Goal: Task Accomplishment & Management: Manage account settings

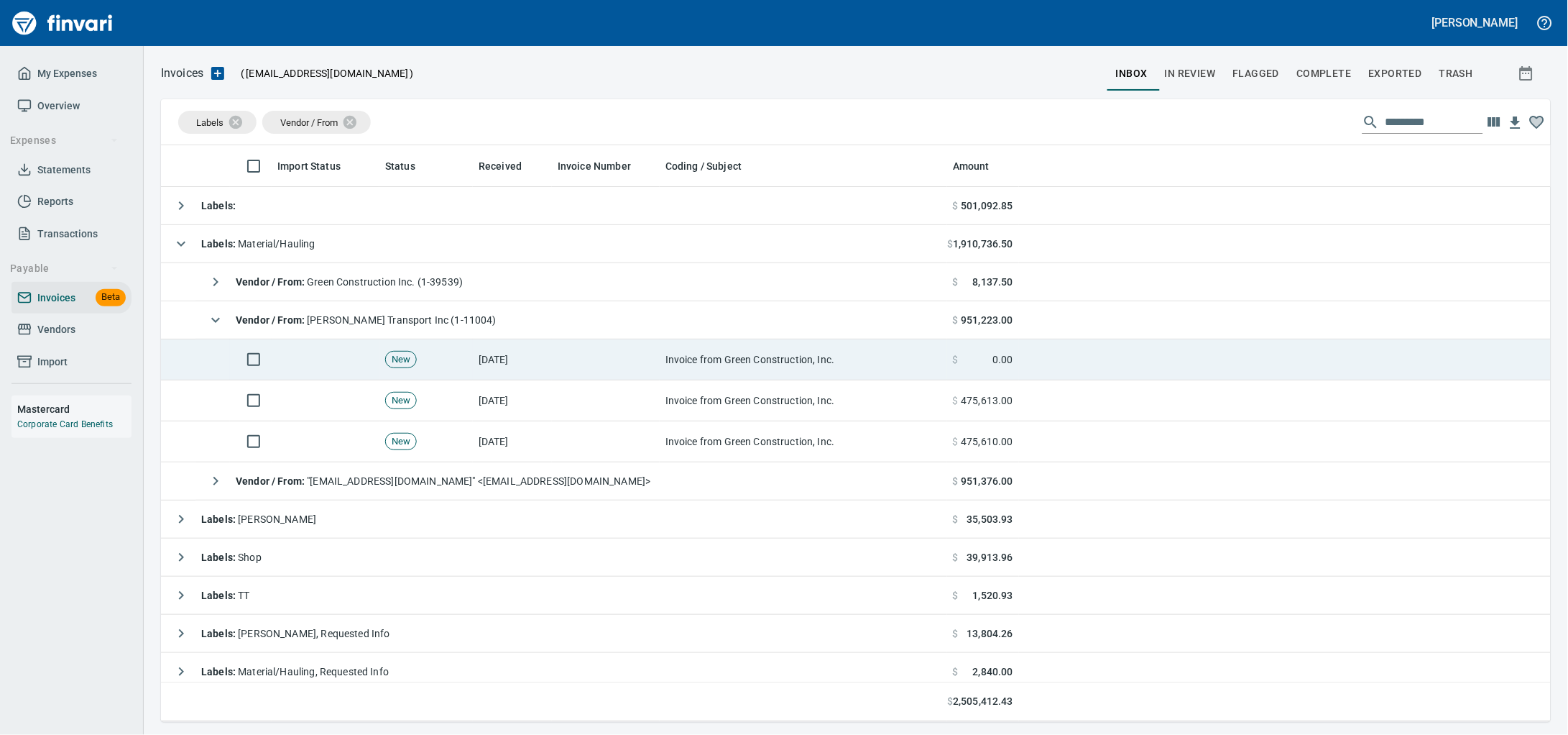
scroll to position [563, 1363]
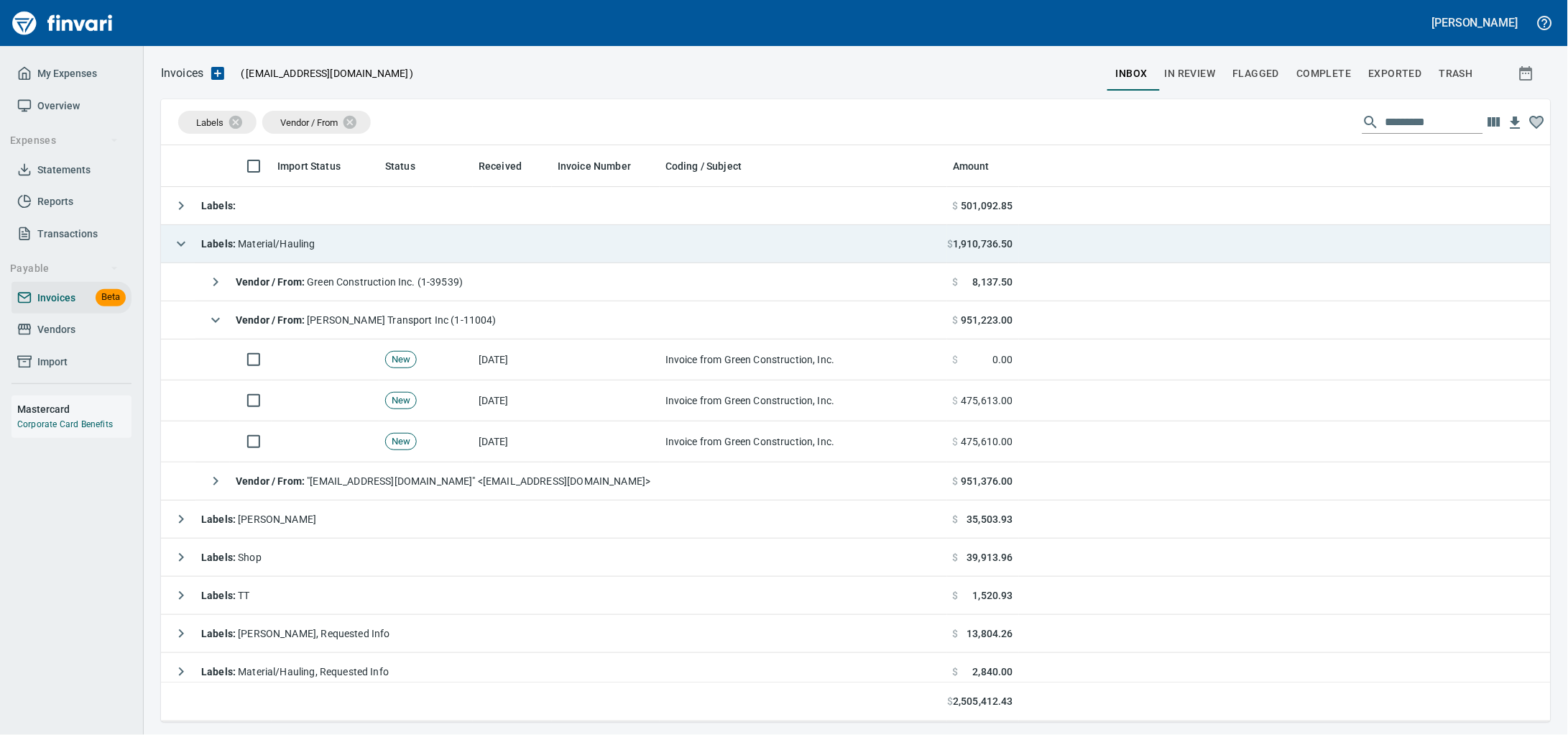
click at [315, 245] on span "Labels : Material/Hauling" at bounding box center [259, 244] width 114 height 12
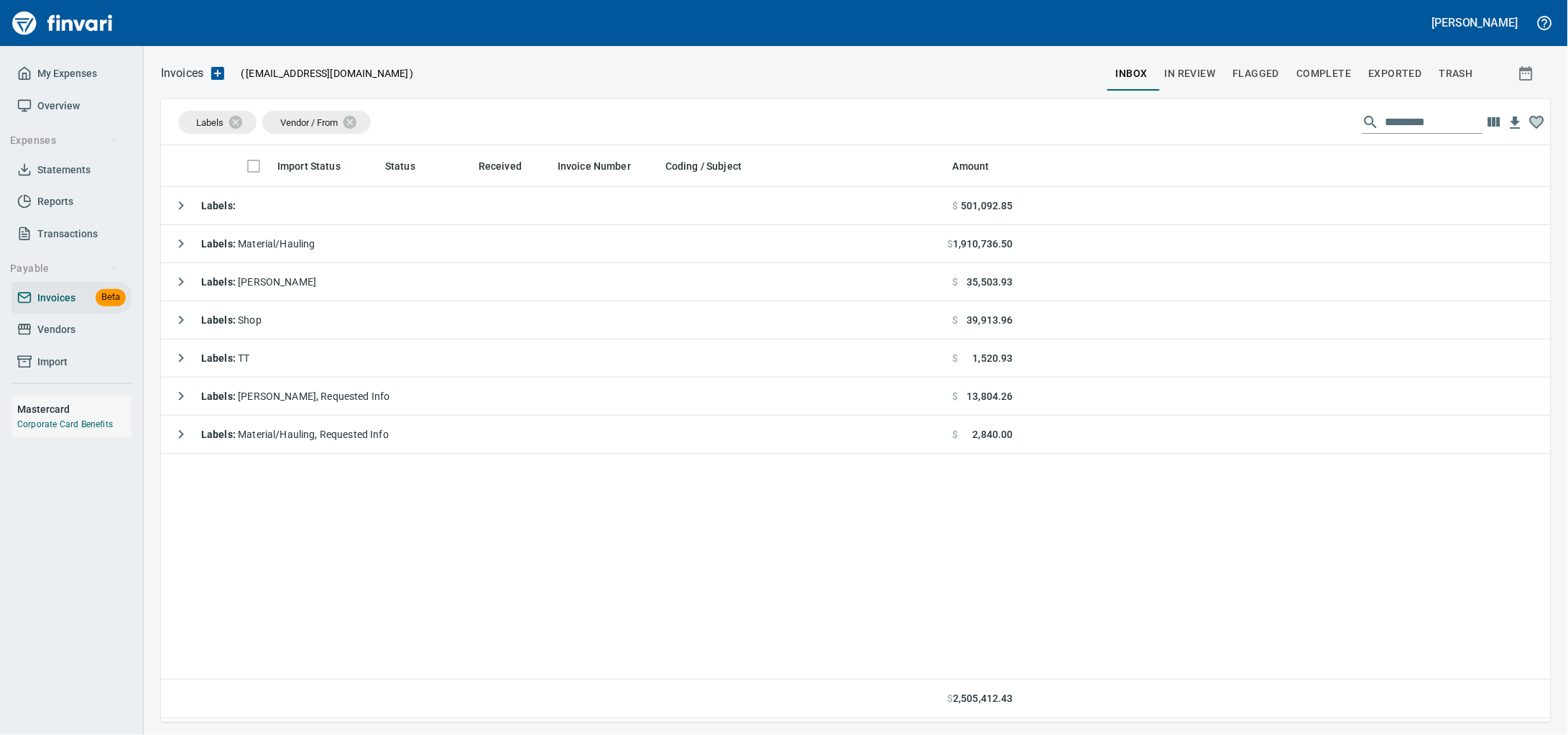
click at [87, 338] on span "Vendors" at bounding box center [72, 330] width 109 height 18
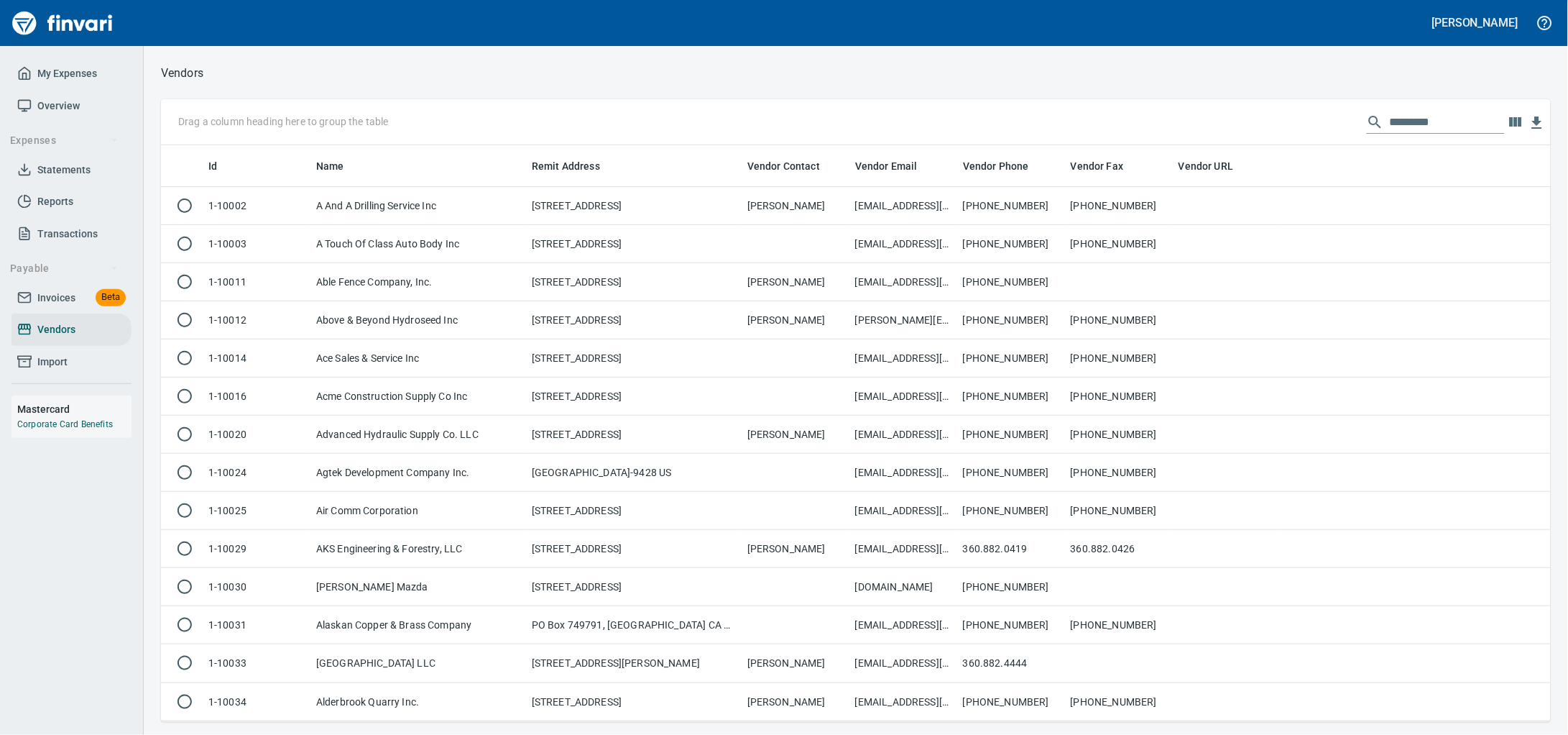
scroll to position [563, 1363]
click at [1422, 129] on input "text" at bounding box center [1447, 122] width 115 height 23
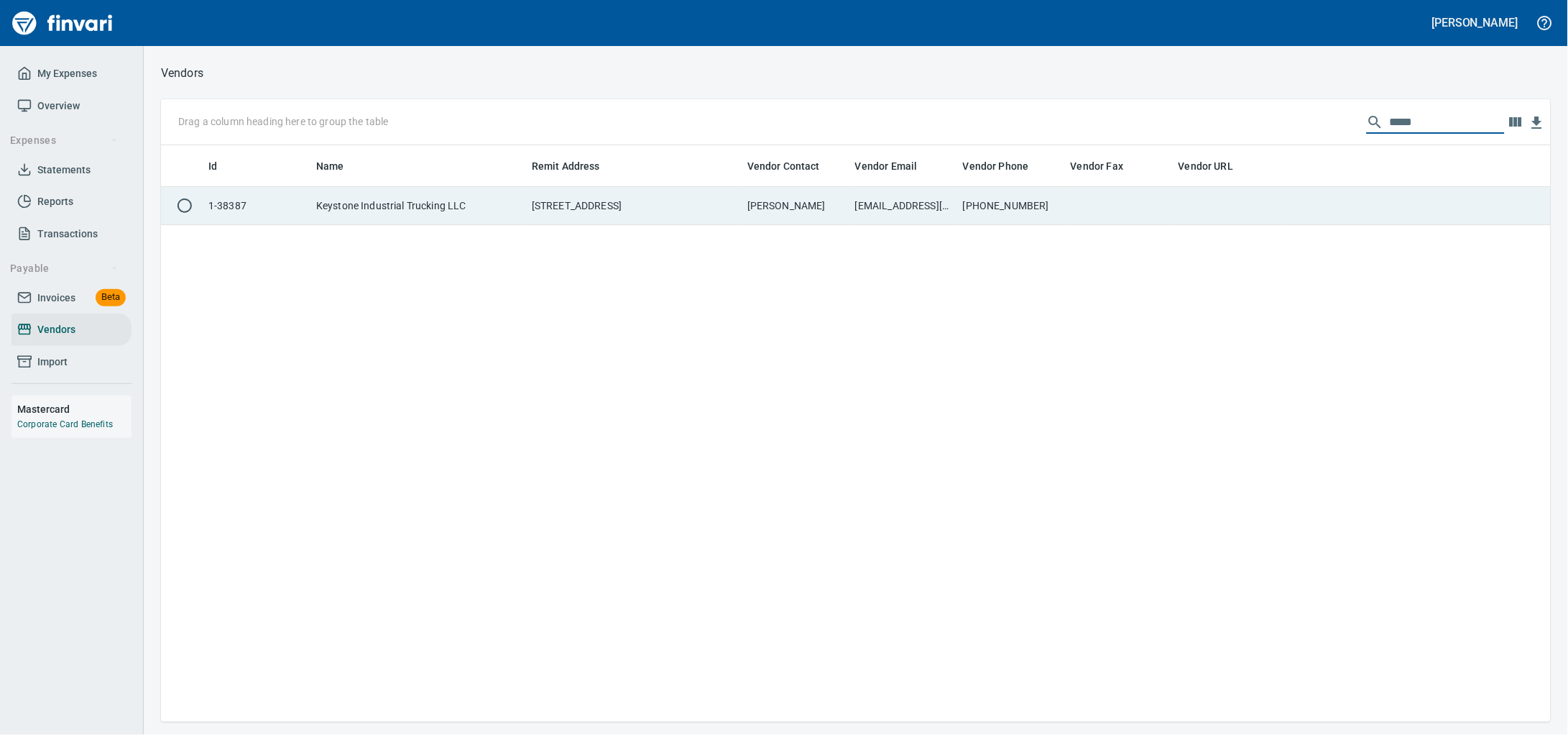
type input "*****"
click at [646, 220] on td "[STREET_ADDRESS]" at bounding box center [633, 206] width 215 height 38
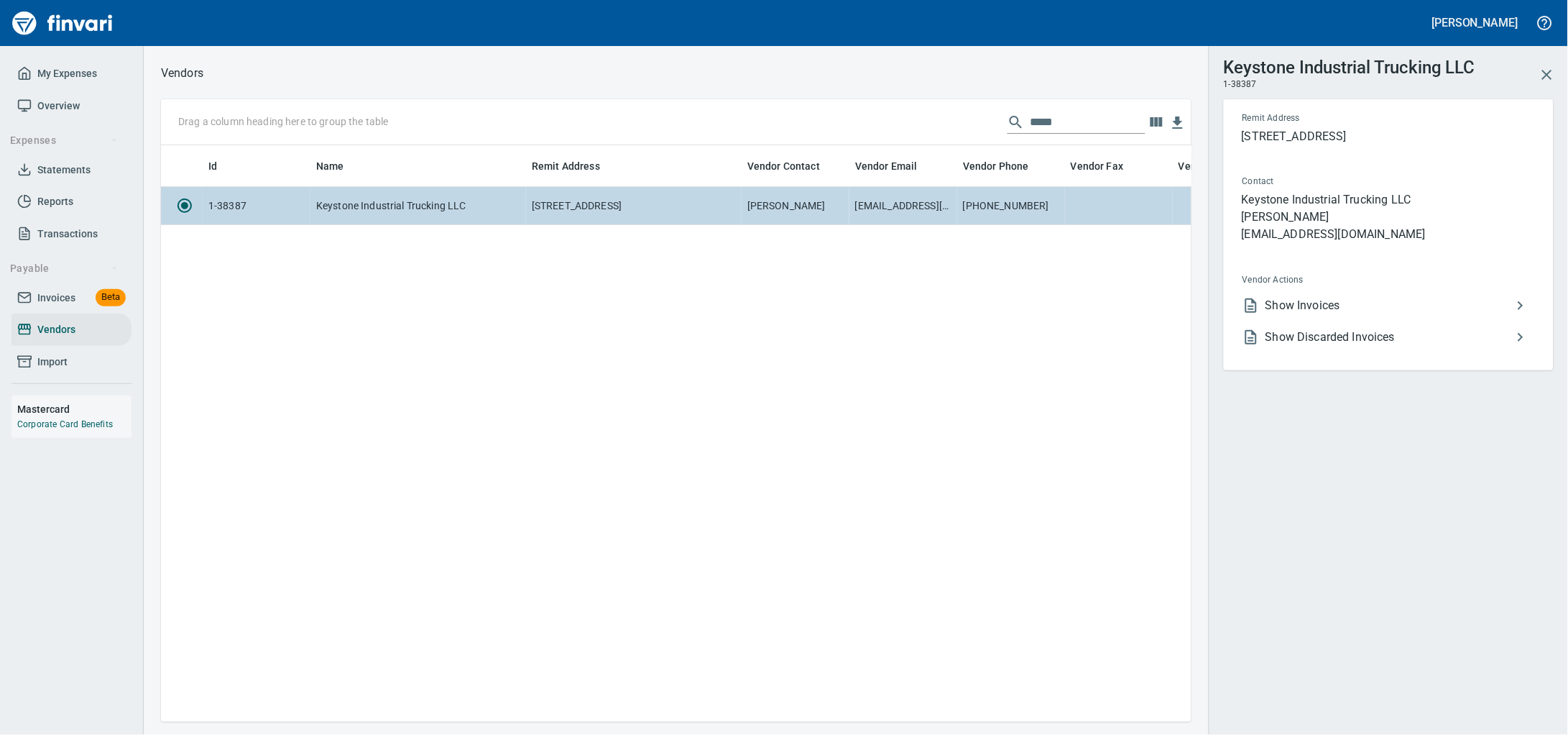
scroll to position [1, 1]
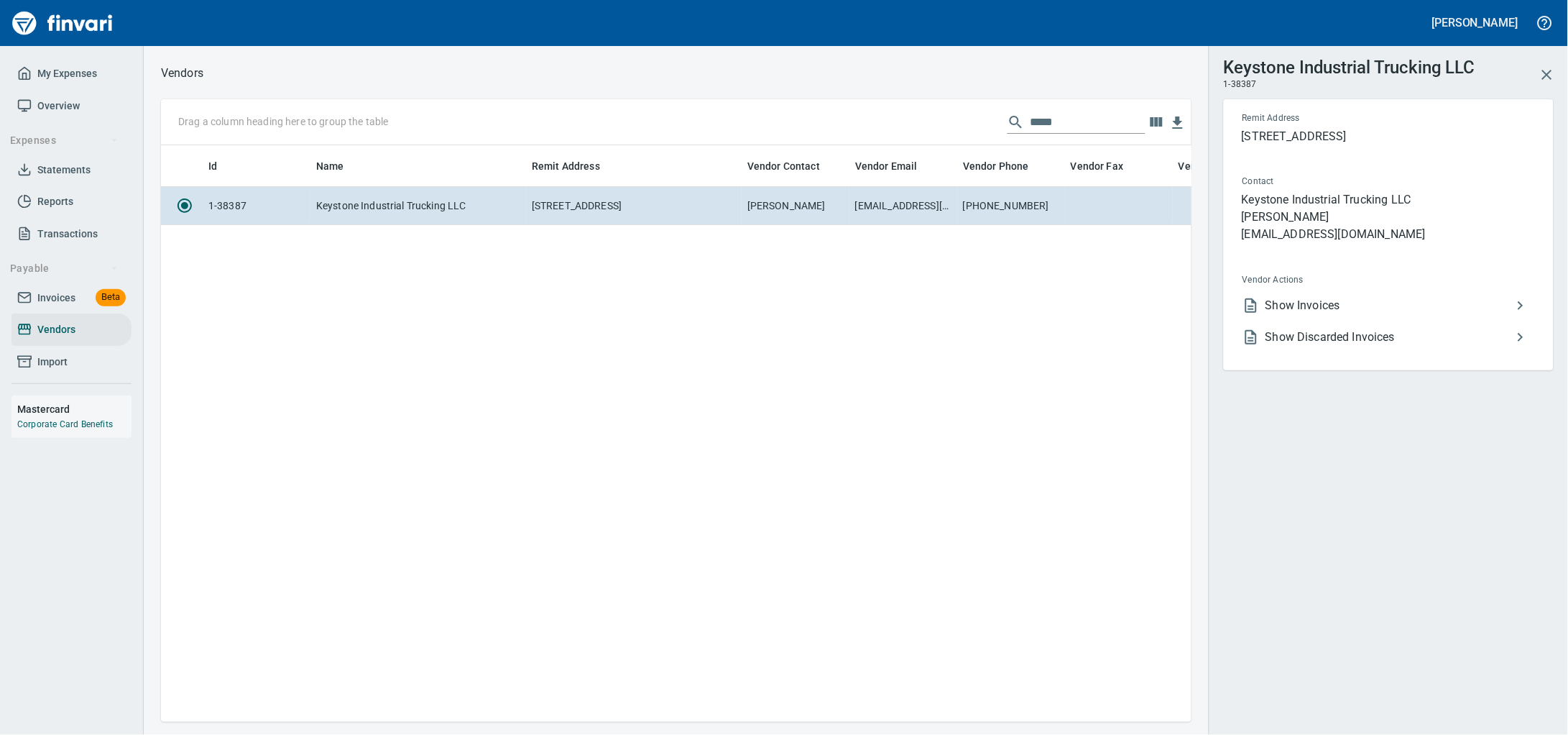
click at [1382, 314] on span "Show Invoices" at bounding box center [1389, 305] width 247 height 18
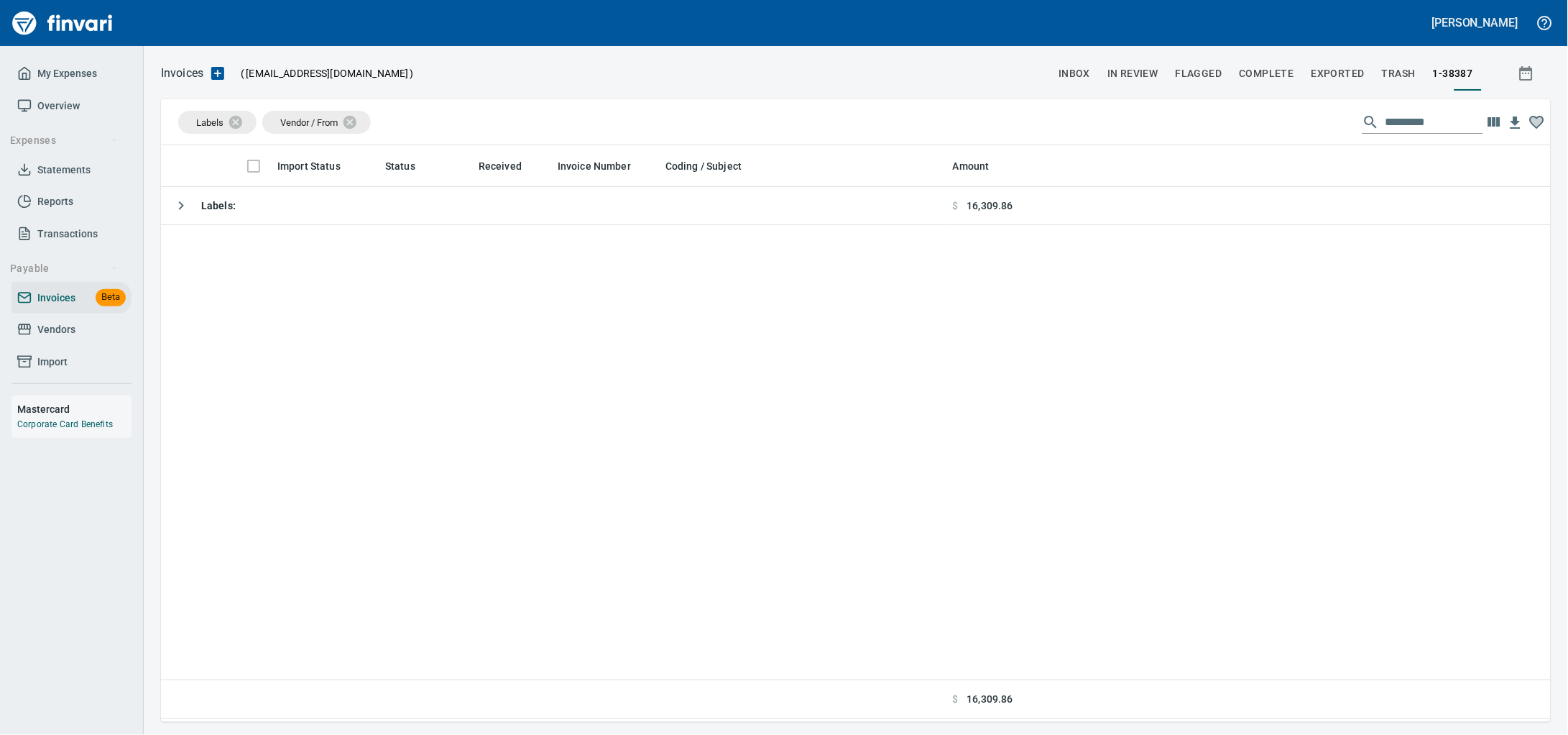
scroll to position [563, 1363]
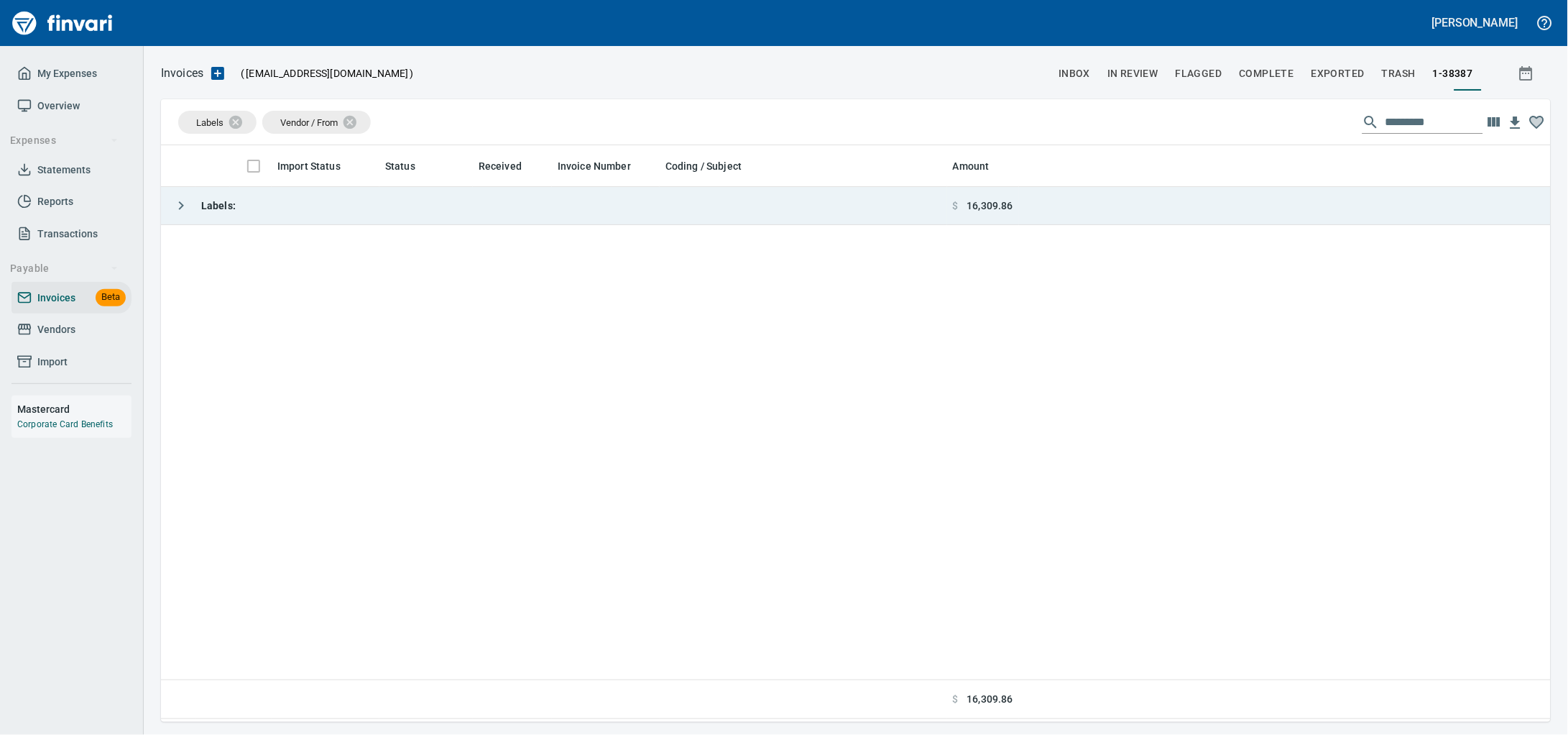
click at [429, 217] on td "Labels :" at bounding box center [554, 206] width 786 height 38
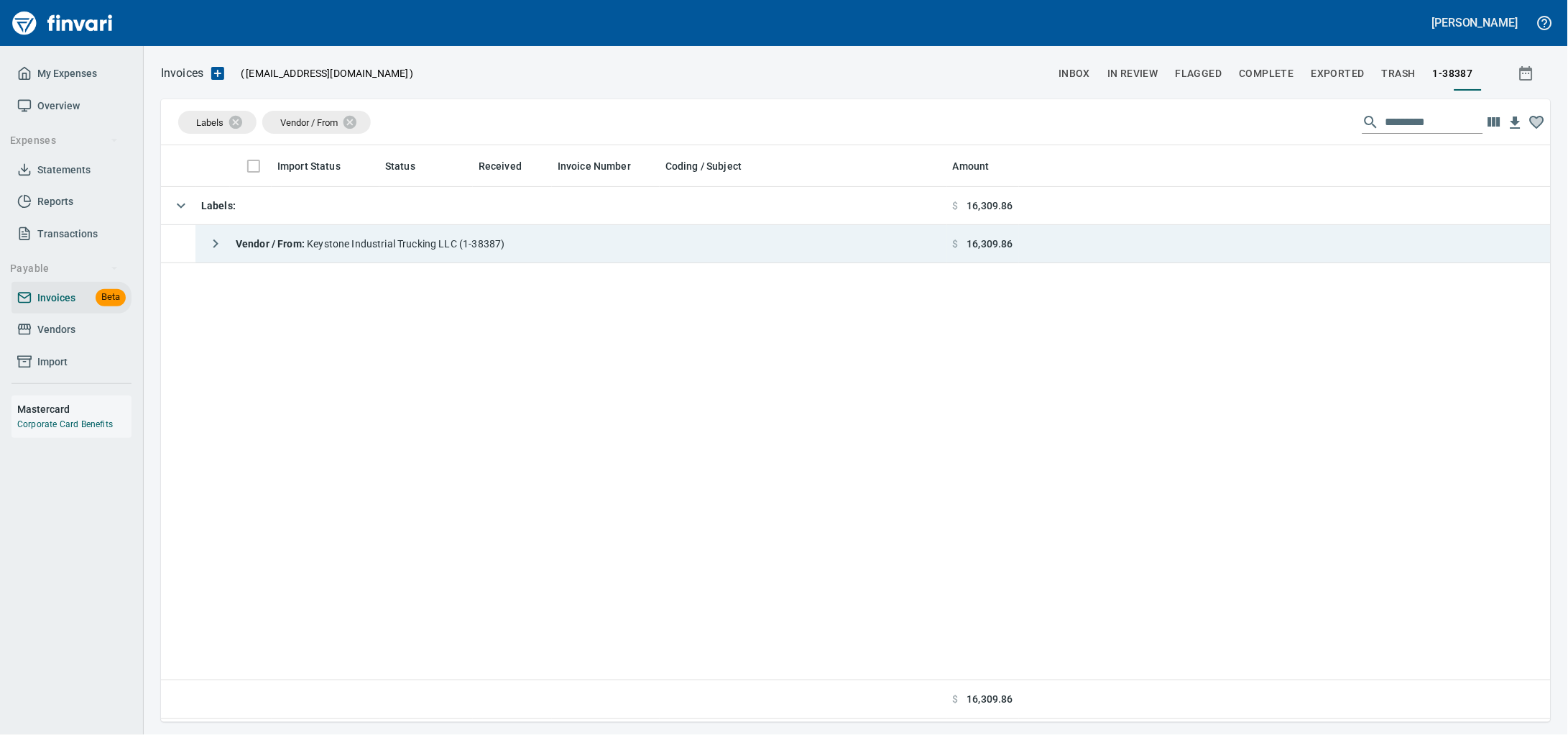
click at [565, 235] on td "Vendor / From : Keystone Industrial Trucking LLC (1-38387)" at bounding box center [571, 244] width 752 height 38
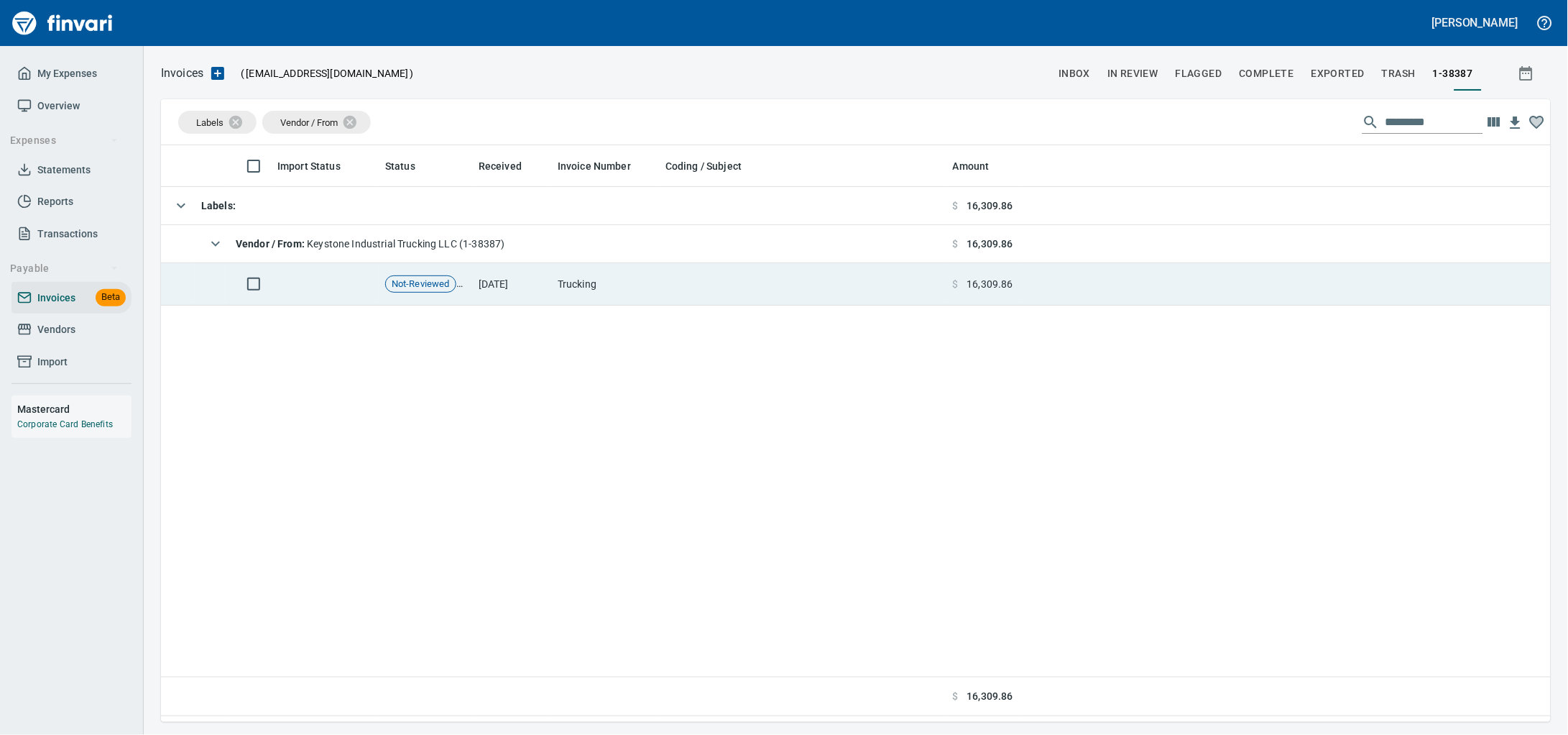
click at [602, 294] on td "Trucking" at bounding box center [606, 284] width 108 height 42
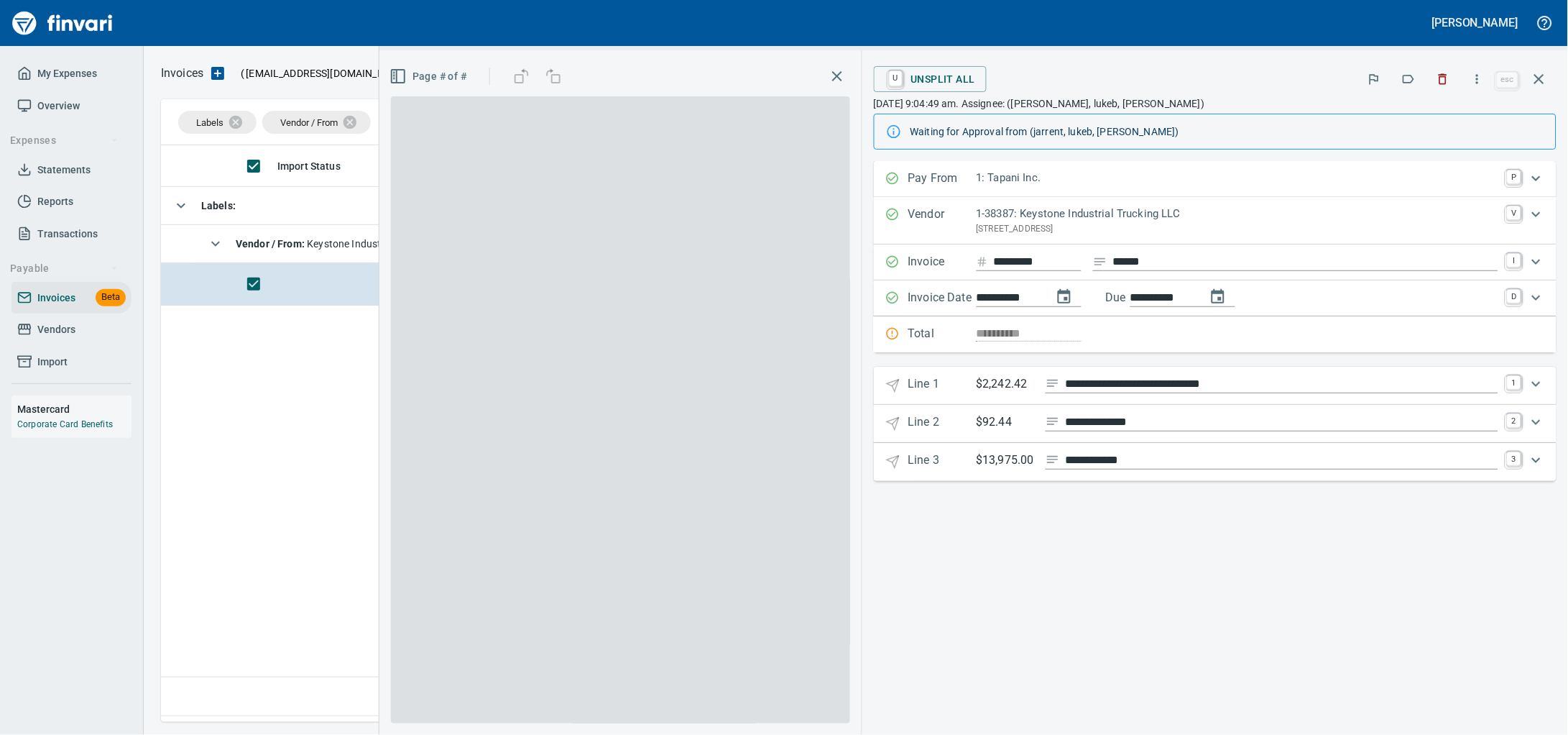
scroll to position [563, 1362]
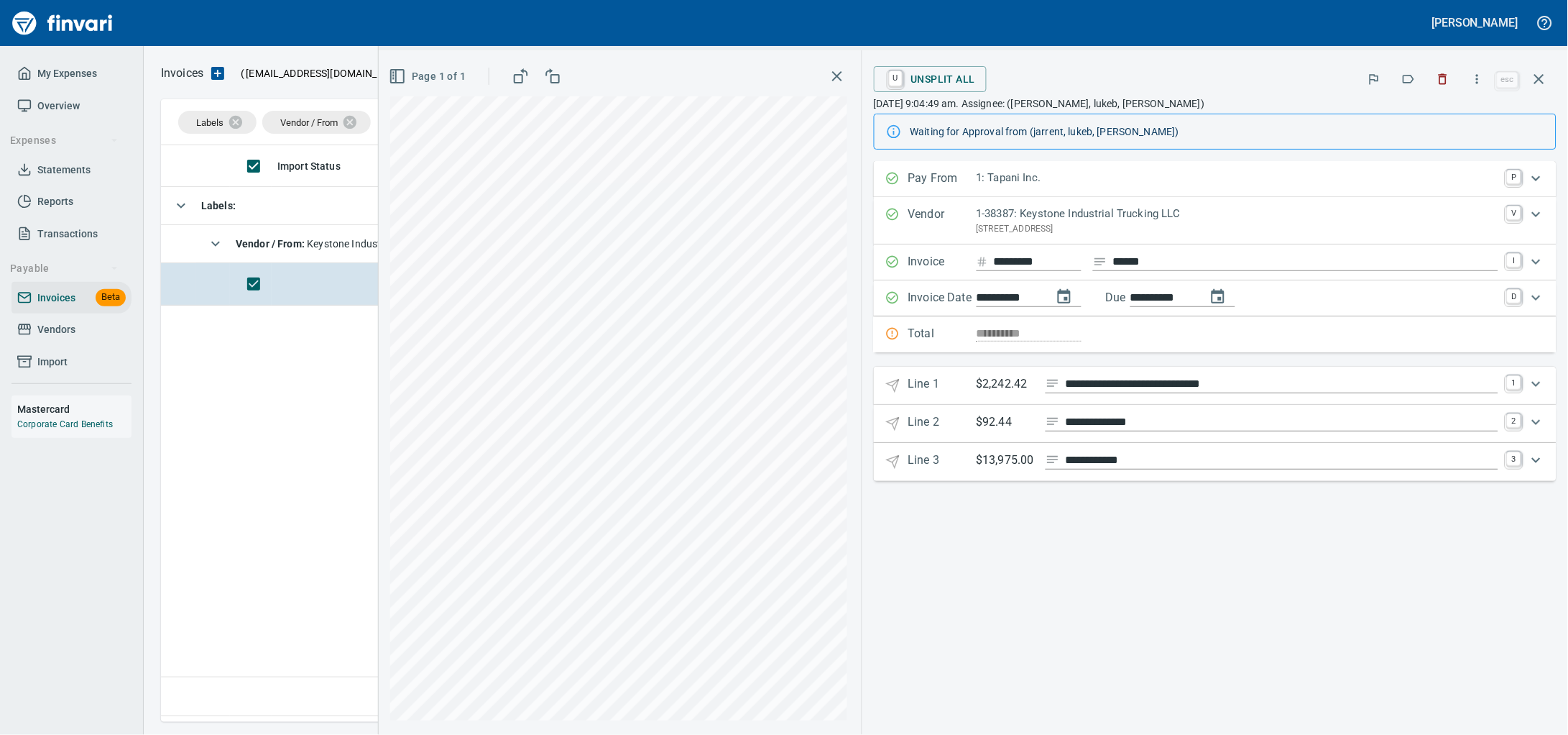
click at [1532, 85] on icon "button" at bounding box center [1540, 79] width 18 height 18
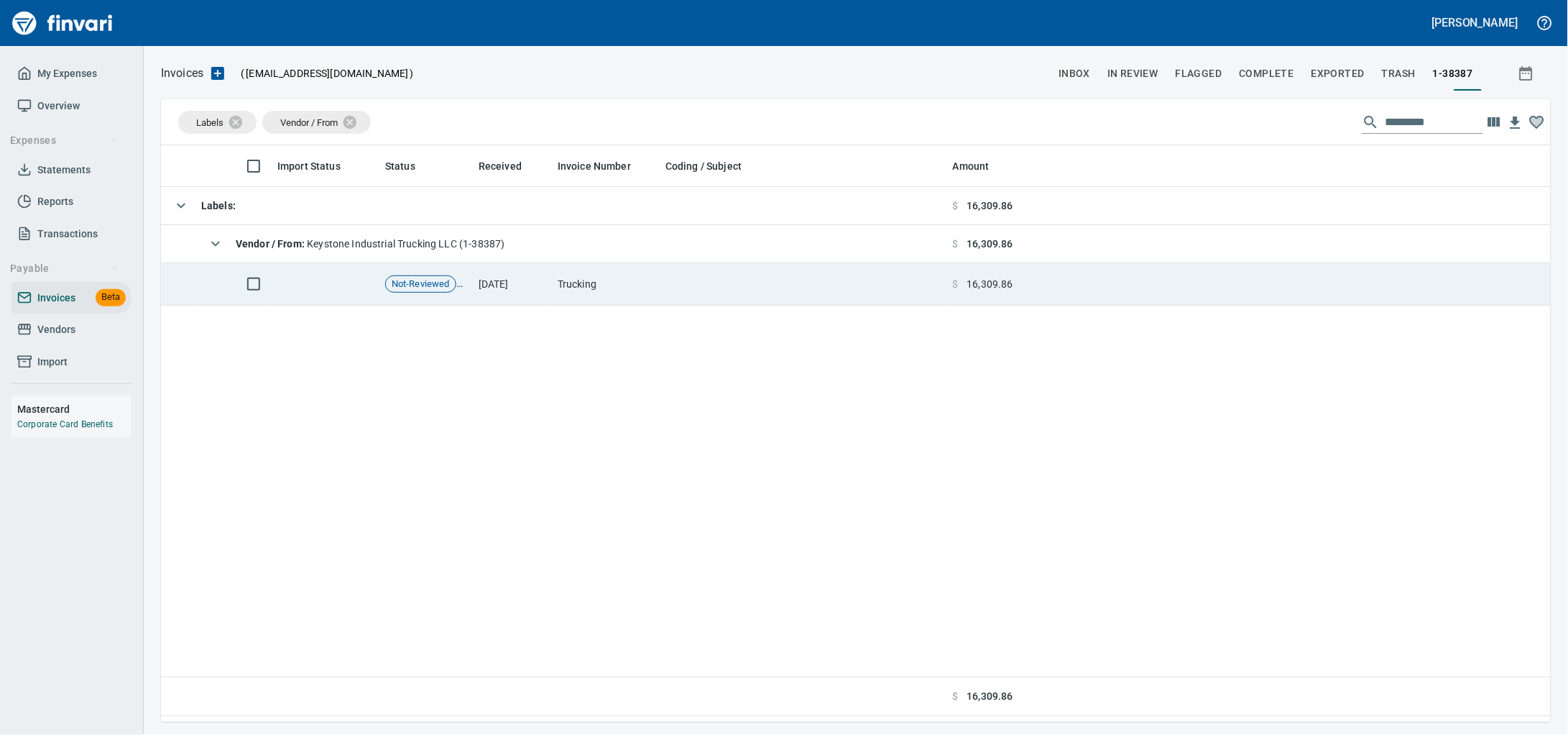
click at [736, 287] on td at bounding box center [803, 284] width 288 height 42
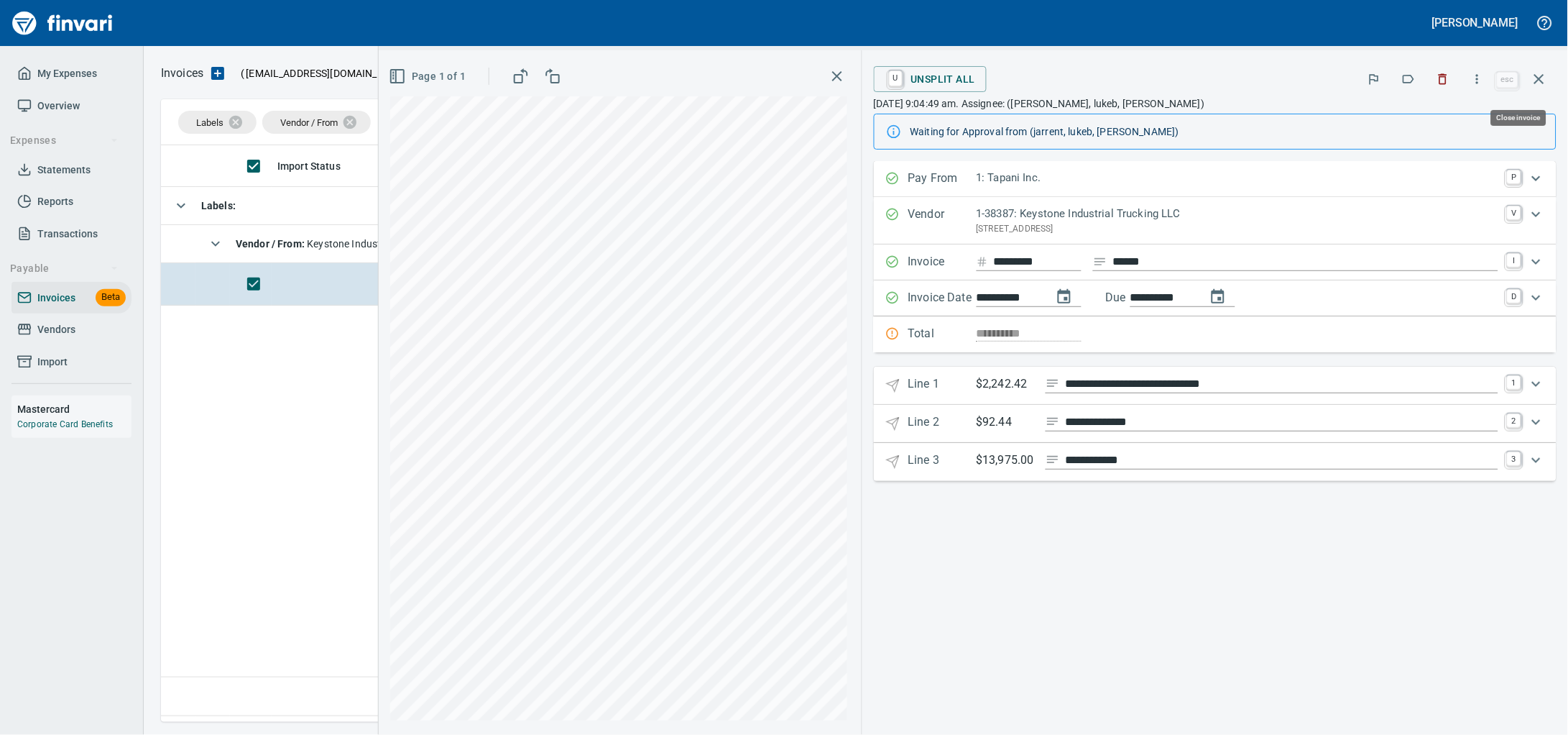
click at [1542, 84] on icon "button" at bounding box center [1540, 79] width 10 height 10
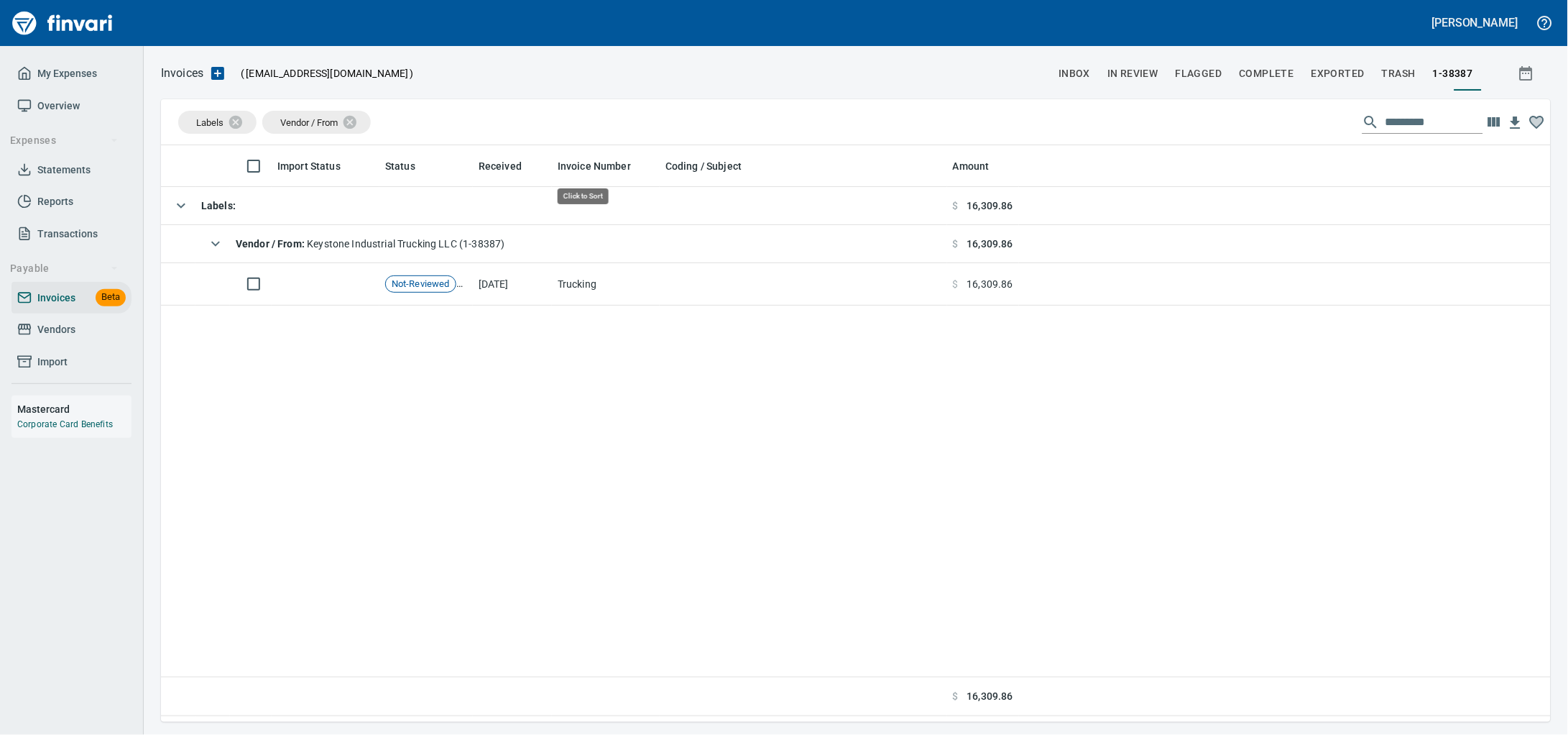
scroll to position [563, 1363]
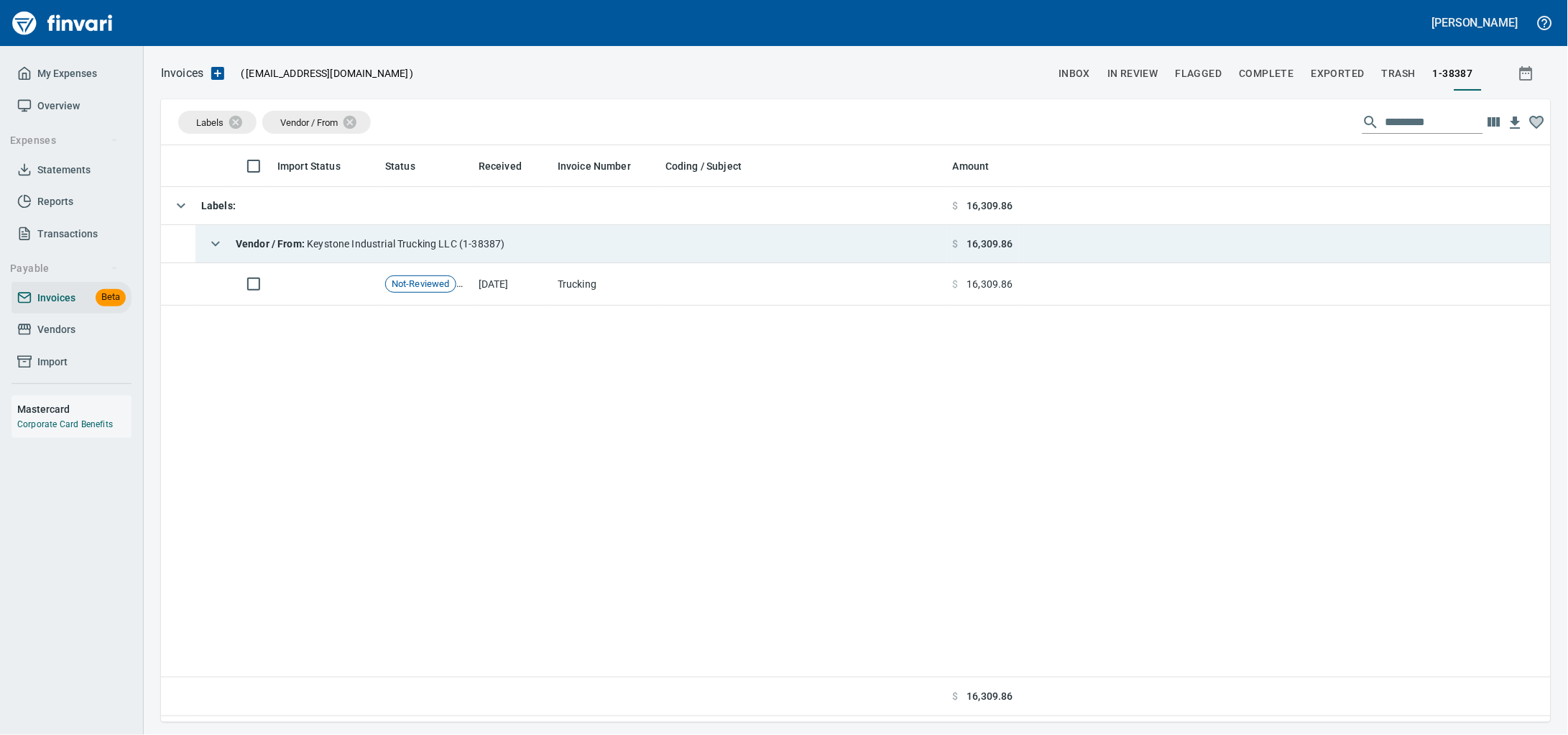
click at [505, 244] on span "Vendor / From : Keystone Industrial Trucking LLC (1-38387)" at bounding box center [370, 244] width 269 height 12
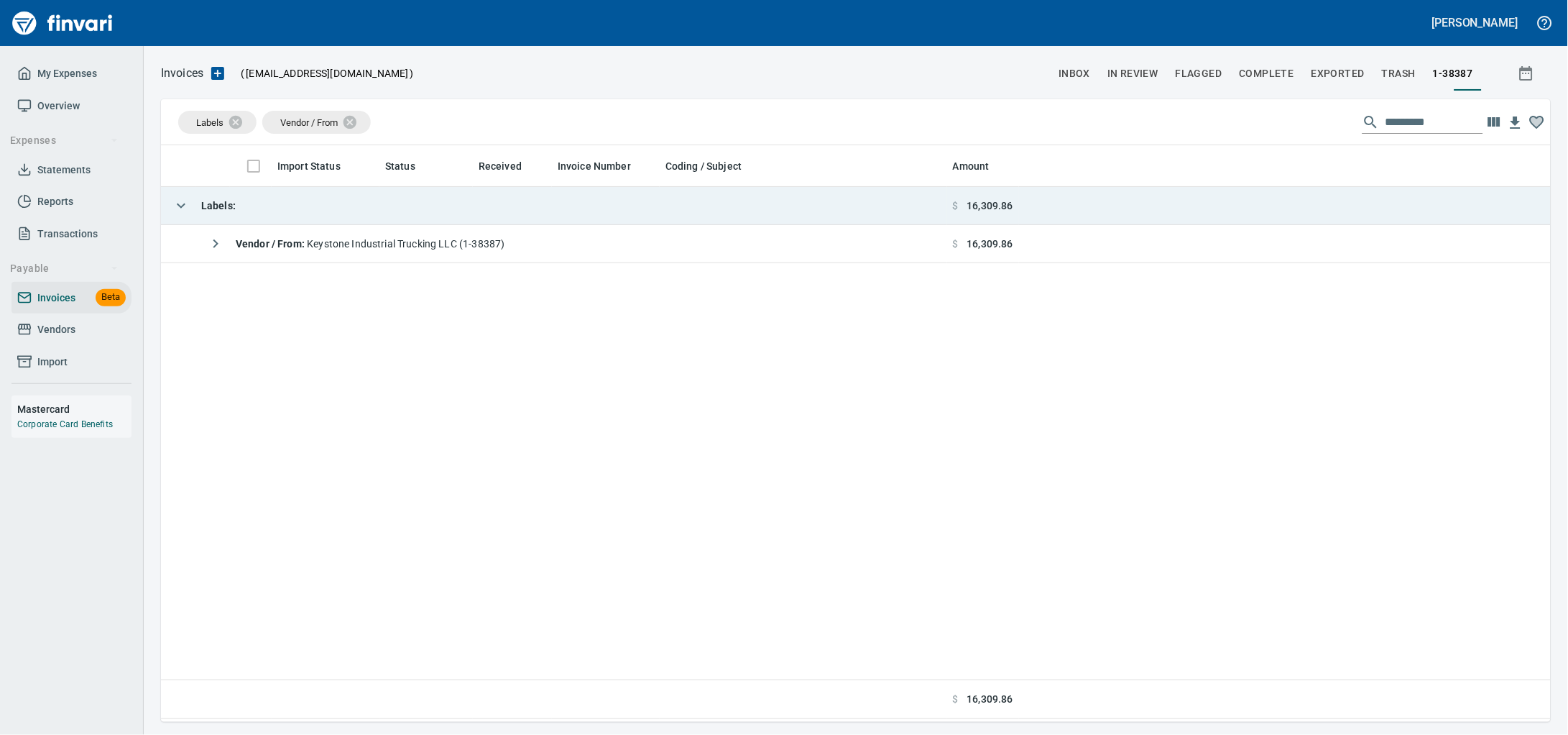
click at [516, 206] on td "Labels :" at bounding box center [554, 206] width 786 height 38
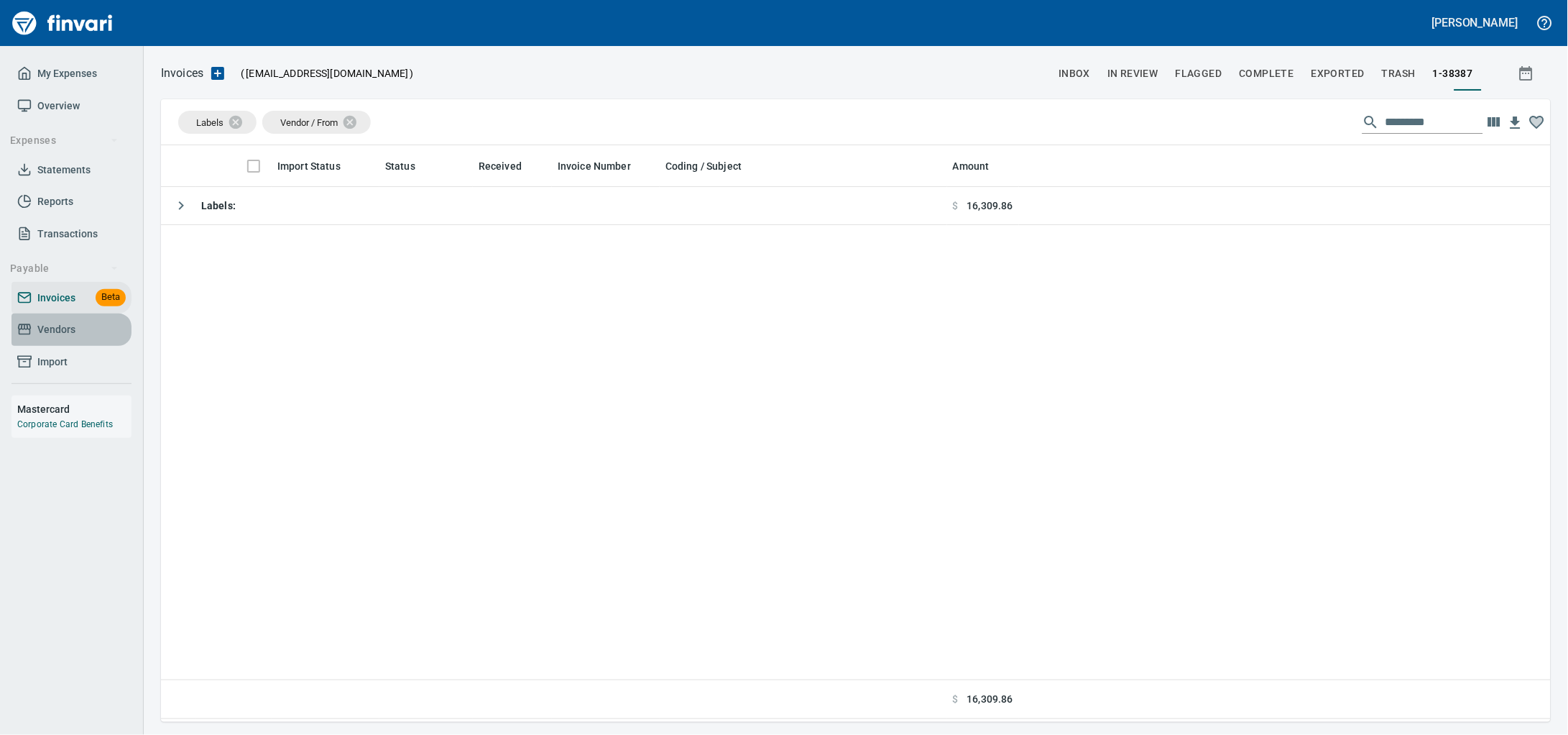
click at [45, 338] on span "Vendors" at bounding box center [56, 330] width 38 height 18
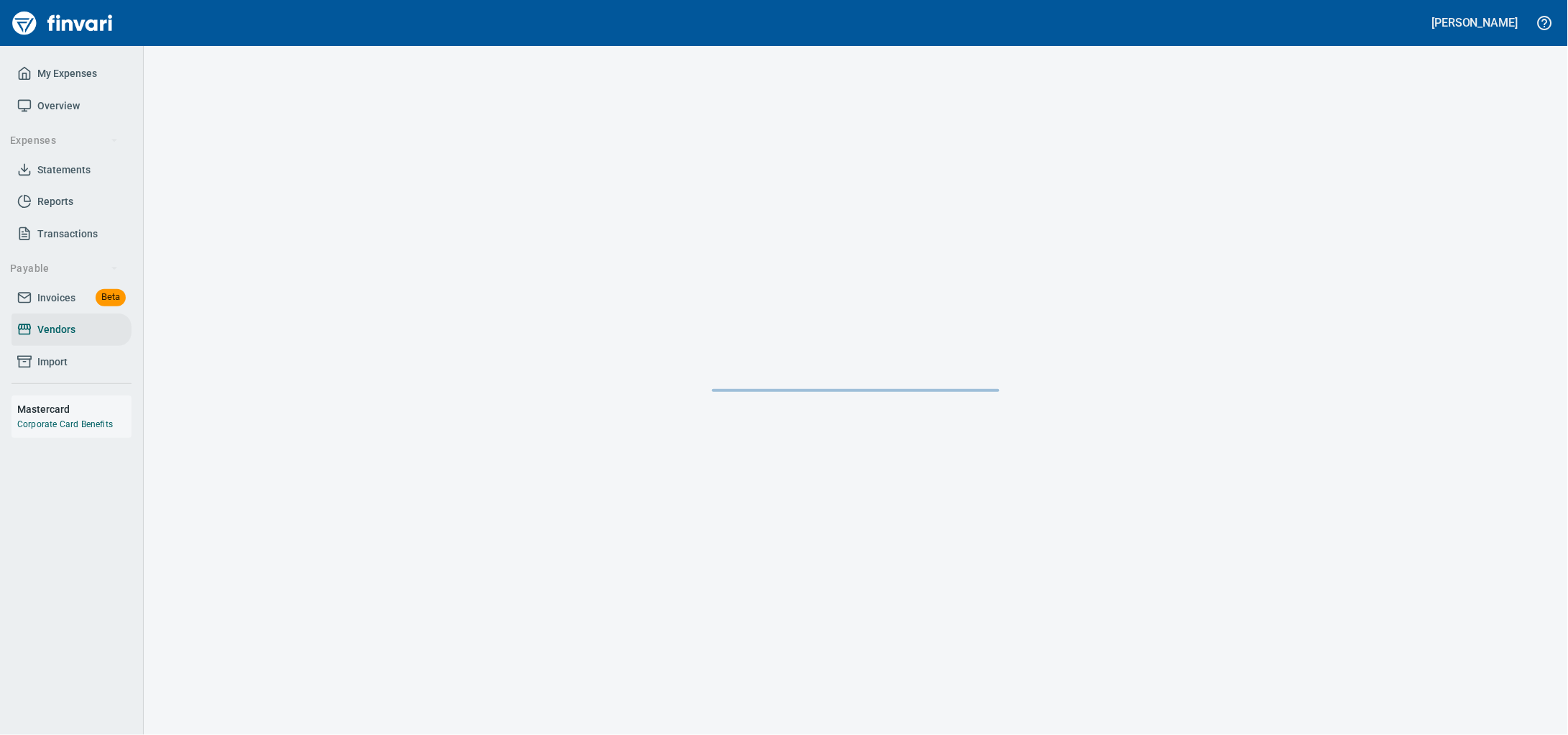
click at [67, 307] on span "Invoices" at bounding box center [56, 298] width 38 height 18
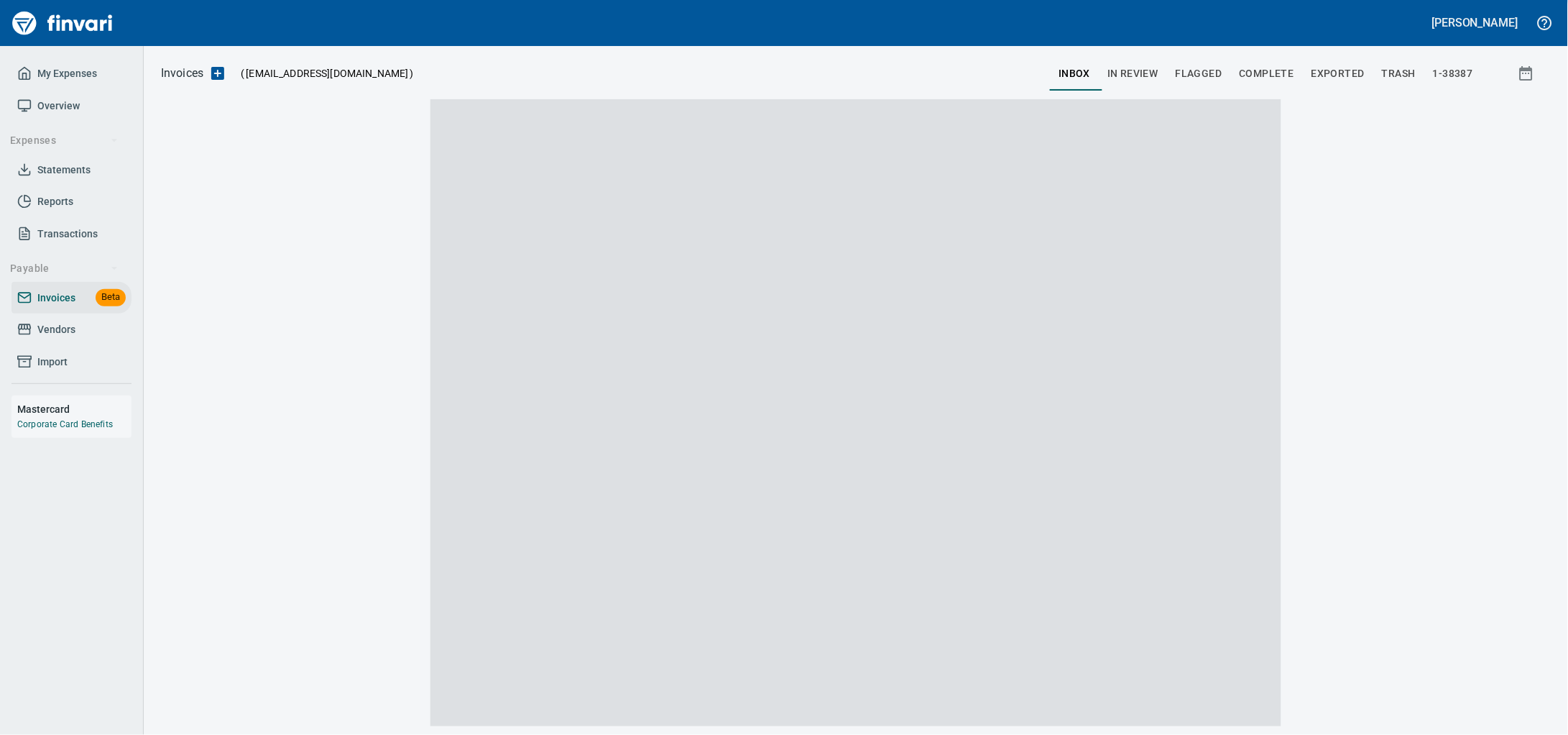
click at [44, 338] on span "Vendors" at bounding box center [56, 330] width 38 height 18
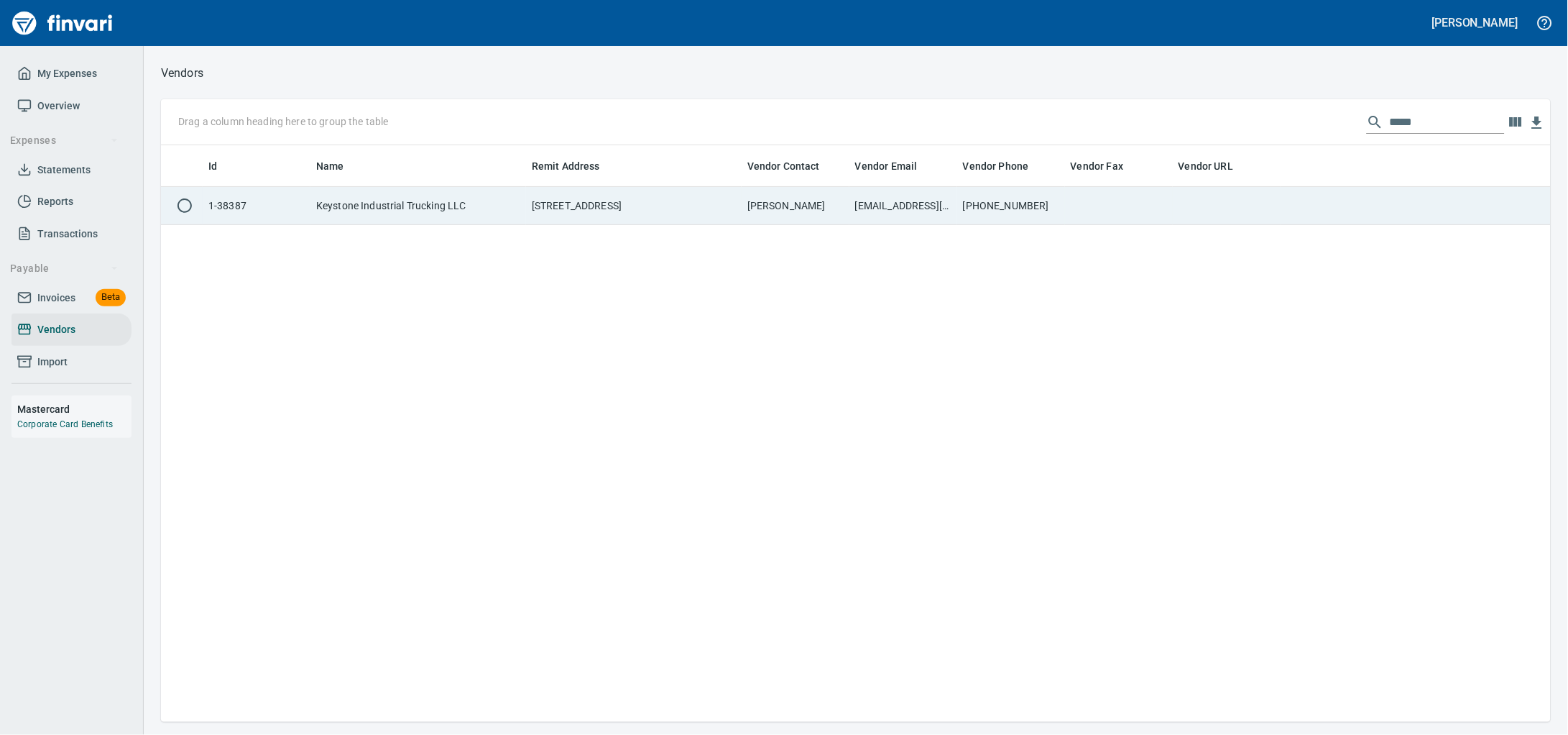
scroll to position [563, 1363]
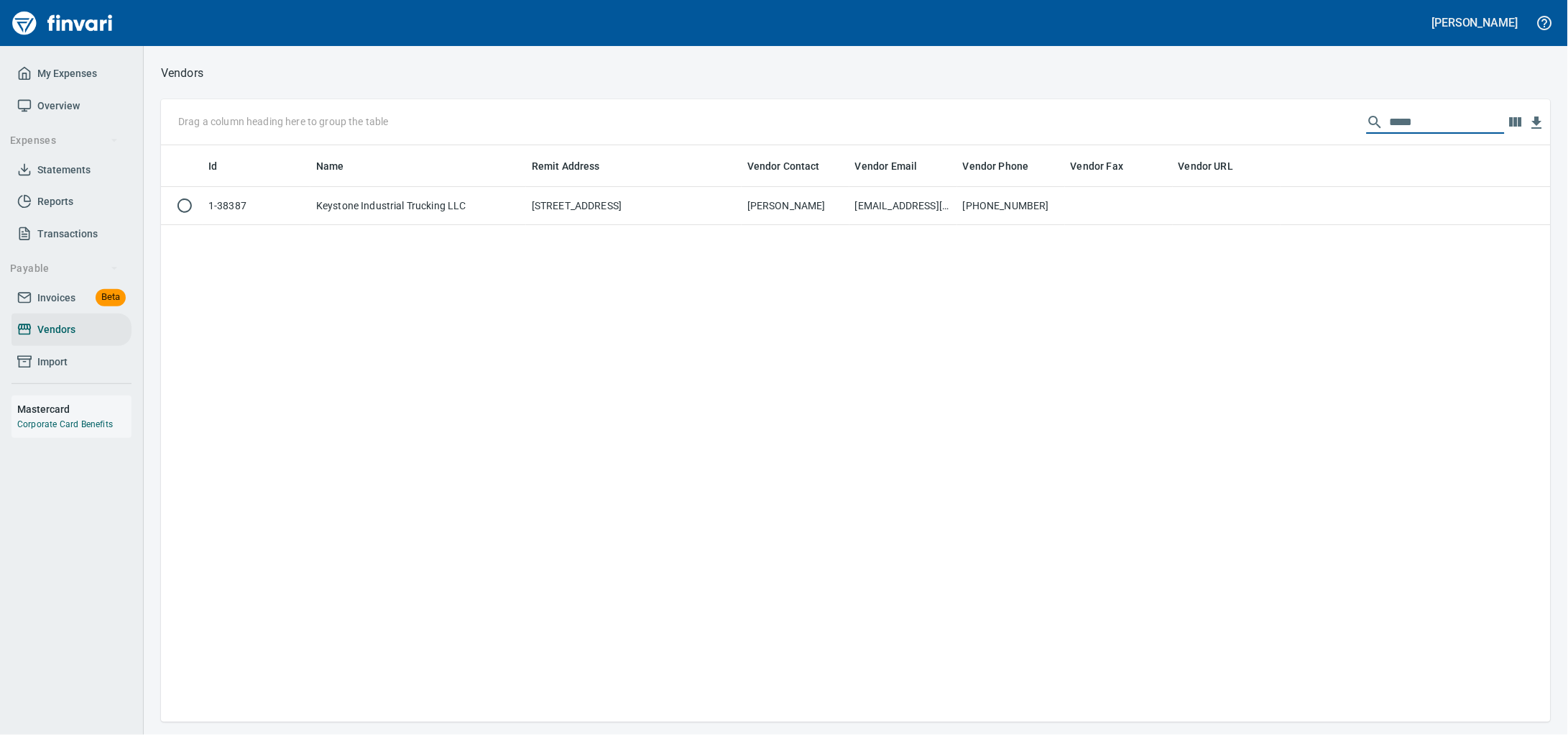
drag, startPoint x: 1410, startPoint y: 115, endPoint x: 1232, endPoint y: 143, distance: 180.2
click at [1232, 143] on div "Drag a column heading here to group the table *****" at bounding box center [855, 122] width 1390 height 46
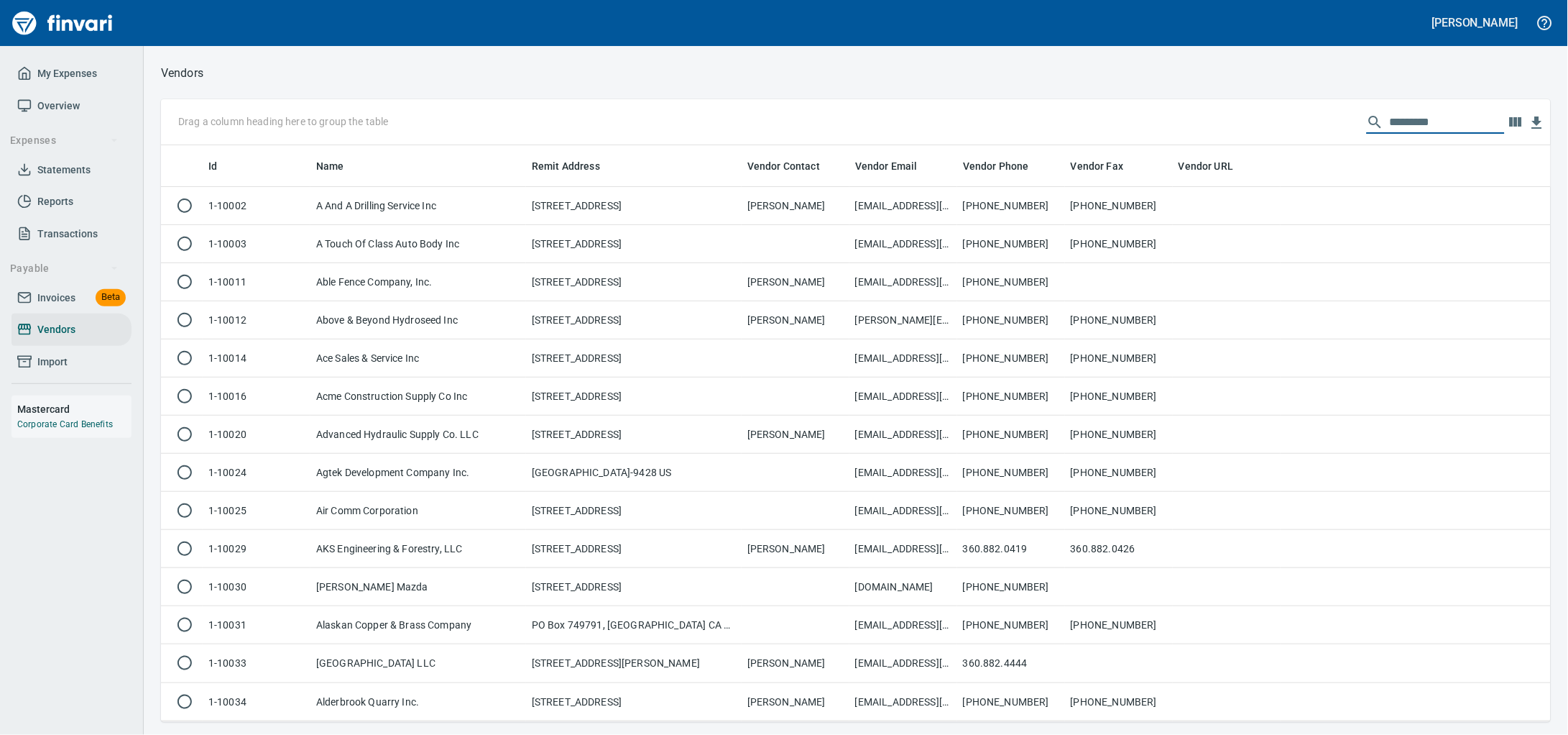
click at [79, 302] on link "Invoices Beta" at bounding box center [72, 298] width 120 height 32
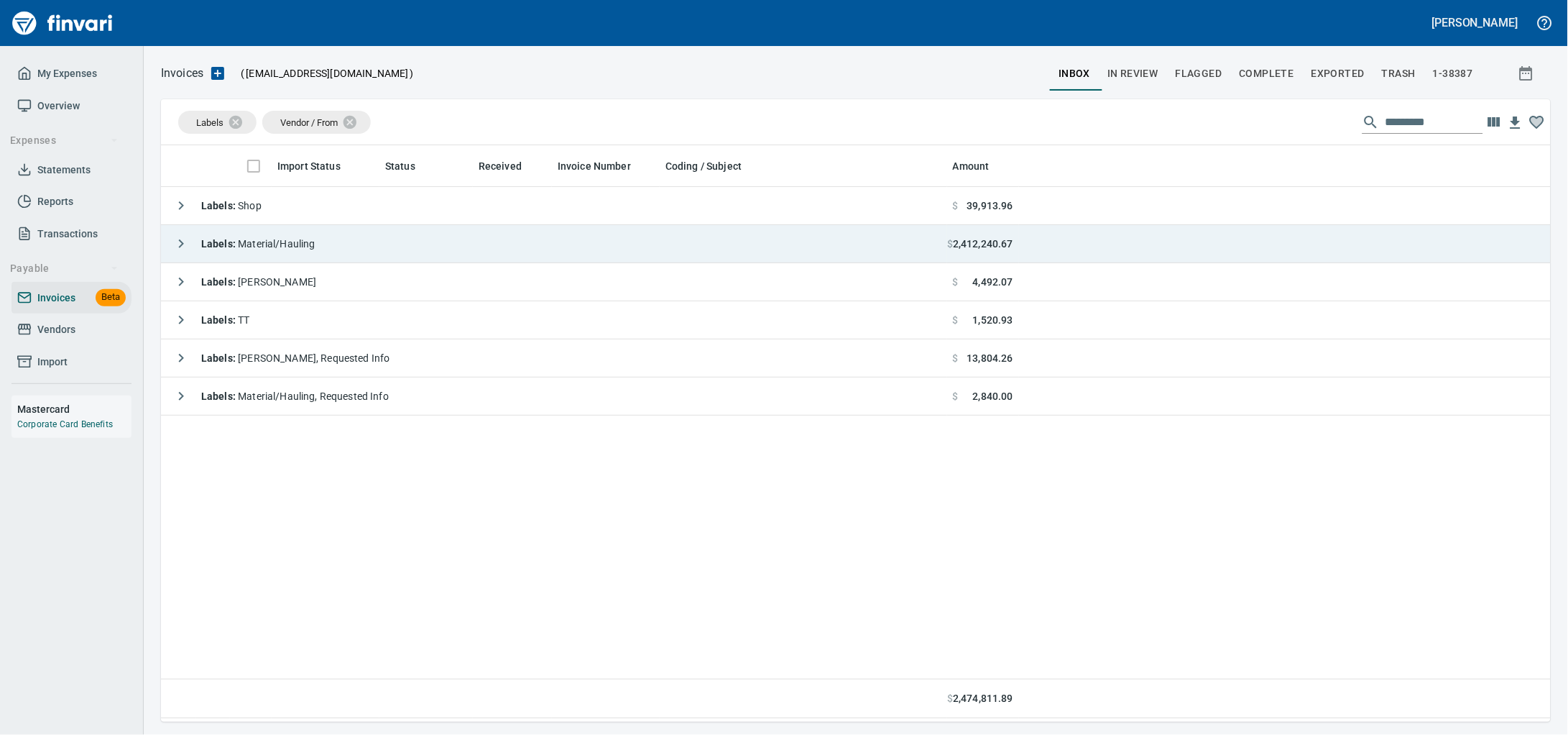
scroll to position [563, 1363]
click at [391, 245] on td "Labels : Material/Hauling" at bounding box center [554, 244] width 786 height 38
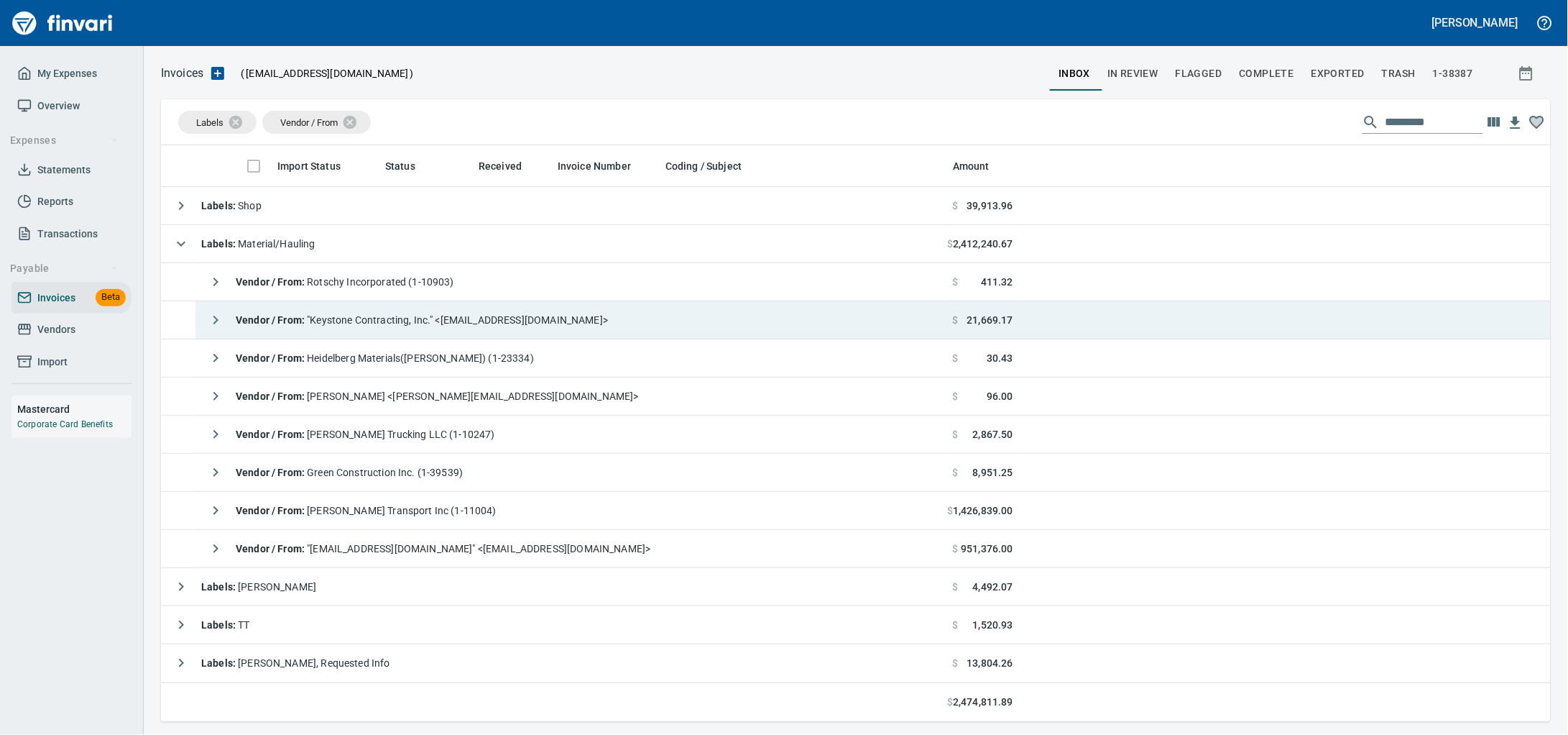
click at [492, 321] on span "Vendor / From : "Keystone Contracting, Inc." <[EMAIL_ADDRESS][DOMAIN_NAME]>" at bounding box center [422, 320] width 372 height 12
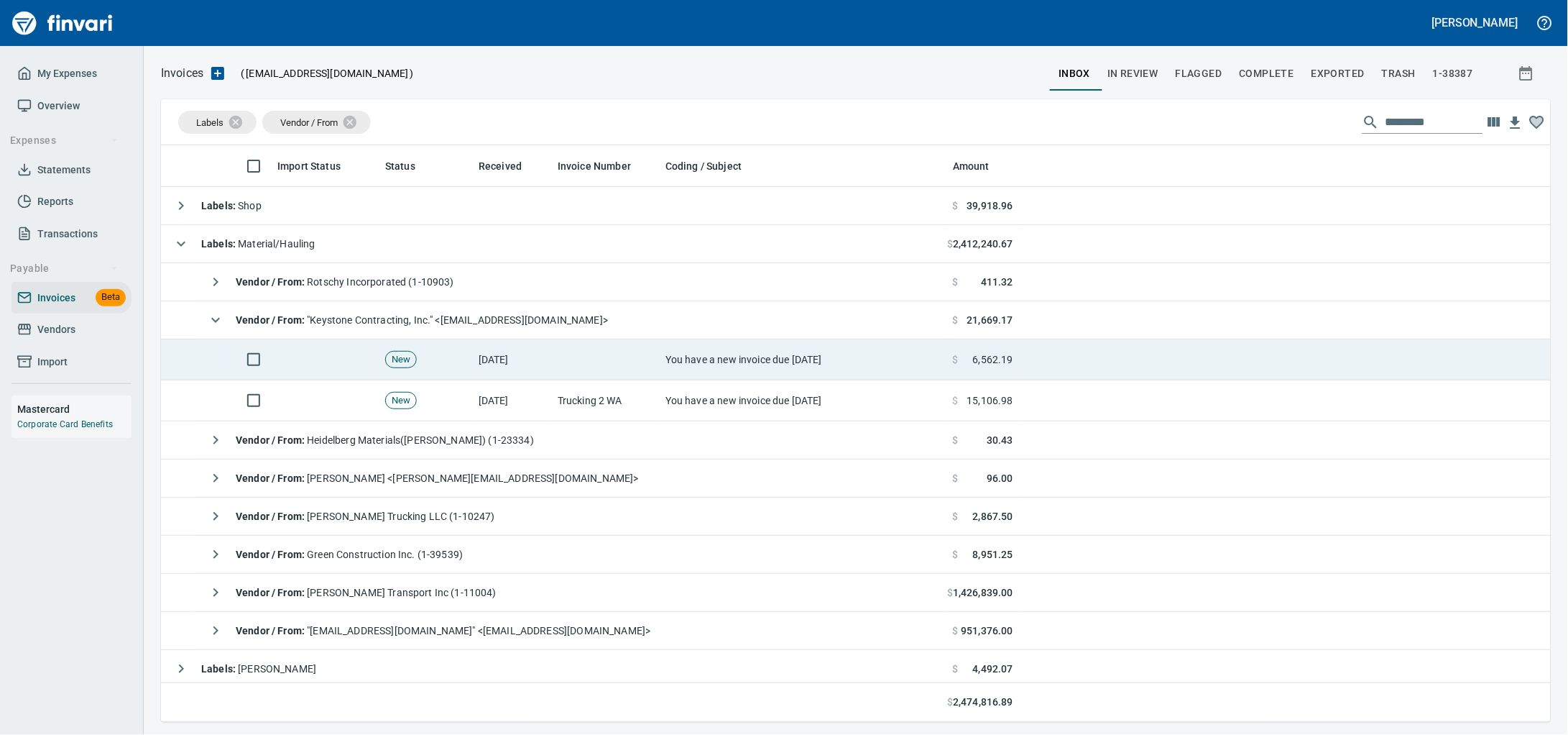
click at [619, 364] on td at bounding box center [606, 359] width 108 height 41
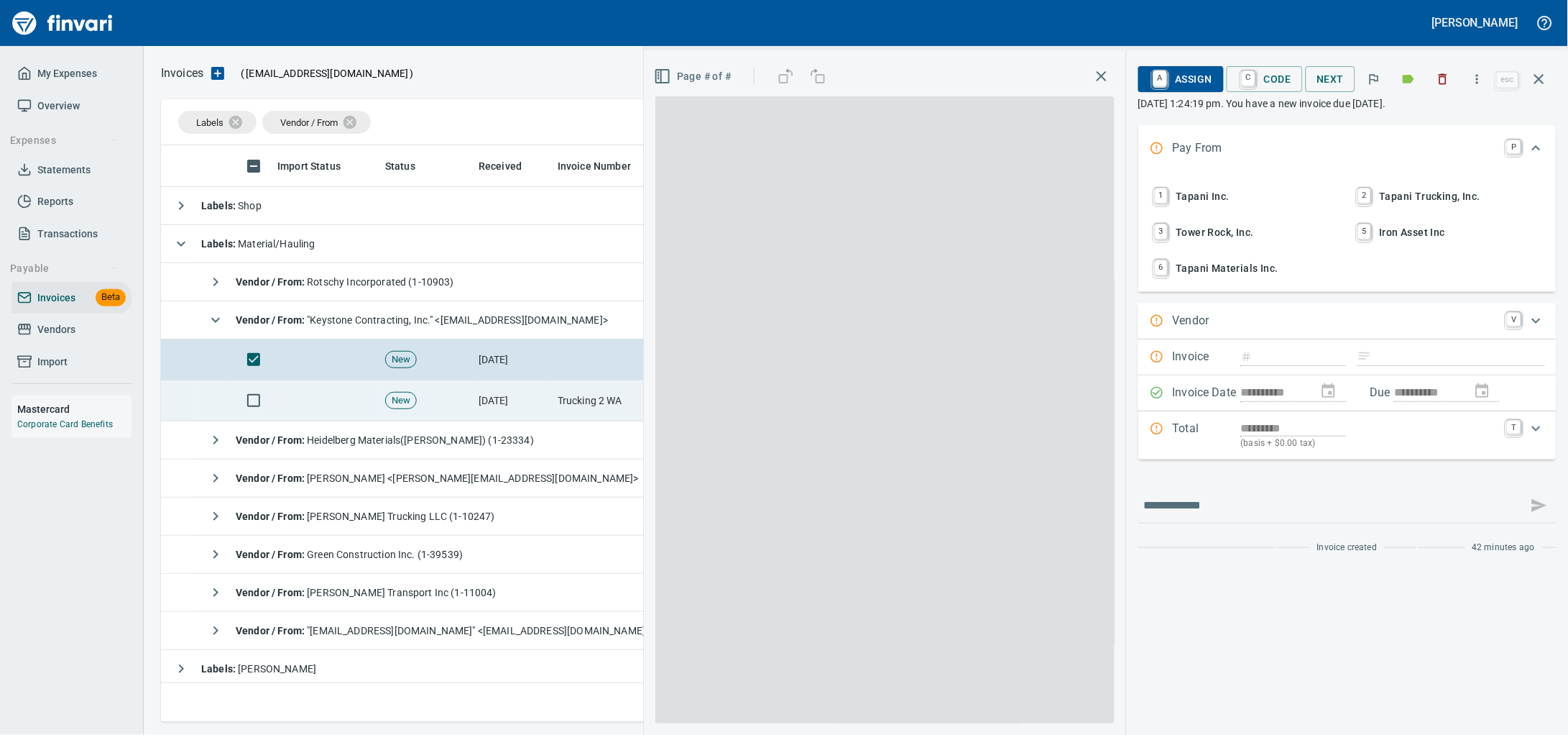
scroll to position [563, 1362]
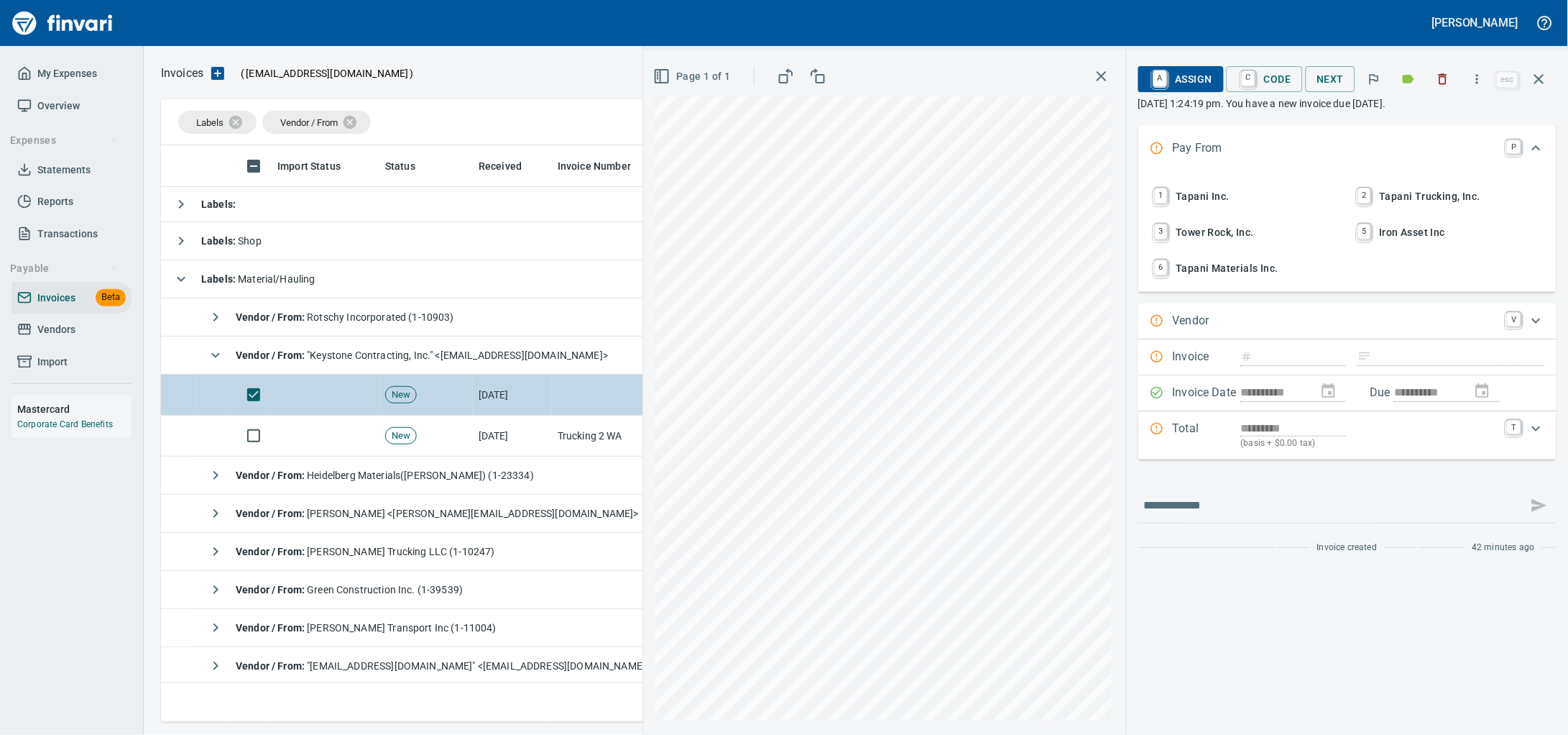
click at [470, 400] on td "New" at bounding box center [427, 395] width 93 height 41
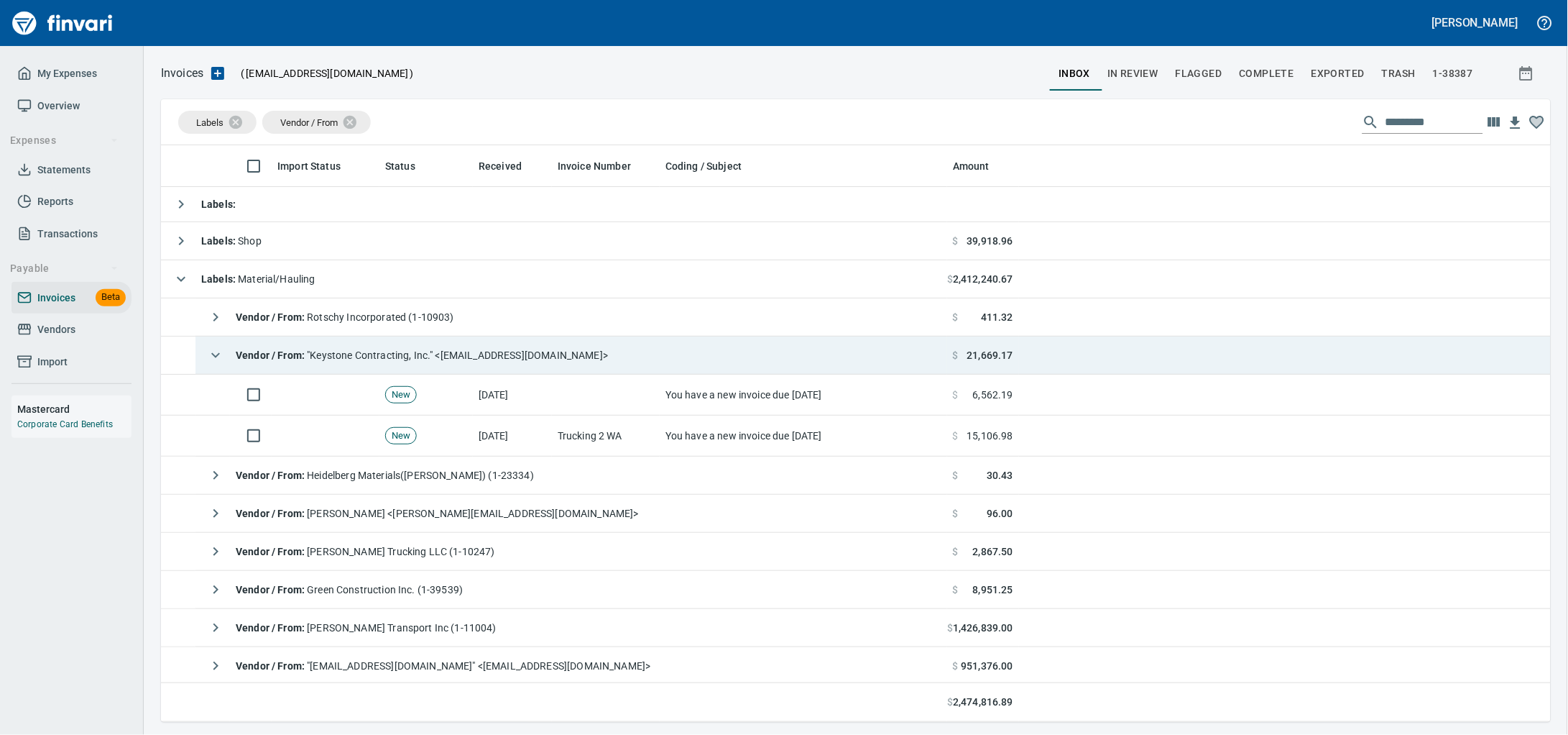
click at [463, 361] on span "Vendor / From : "Keystone Contracting, Inc." <[EMAIL_ADDRESS][DOMAIN_NAME]>" at bounding box center [422, 355] width 372 height 12
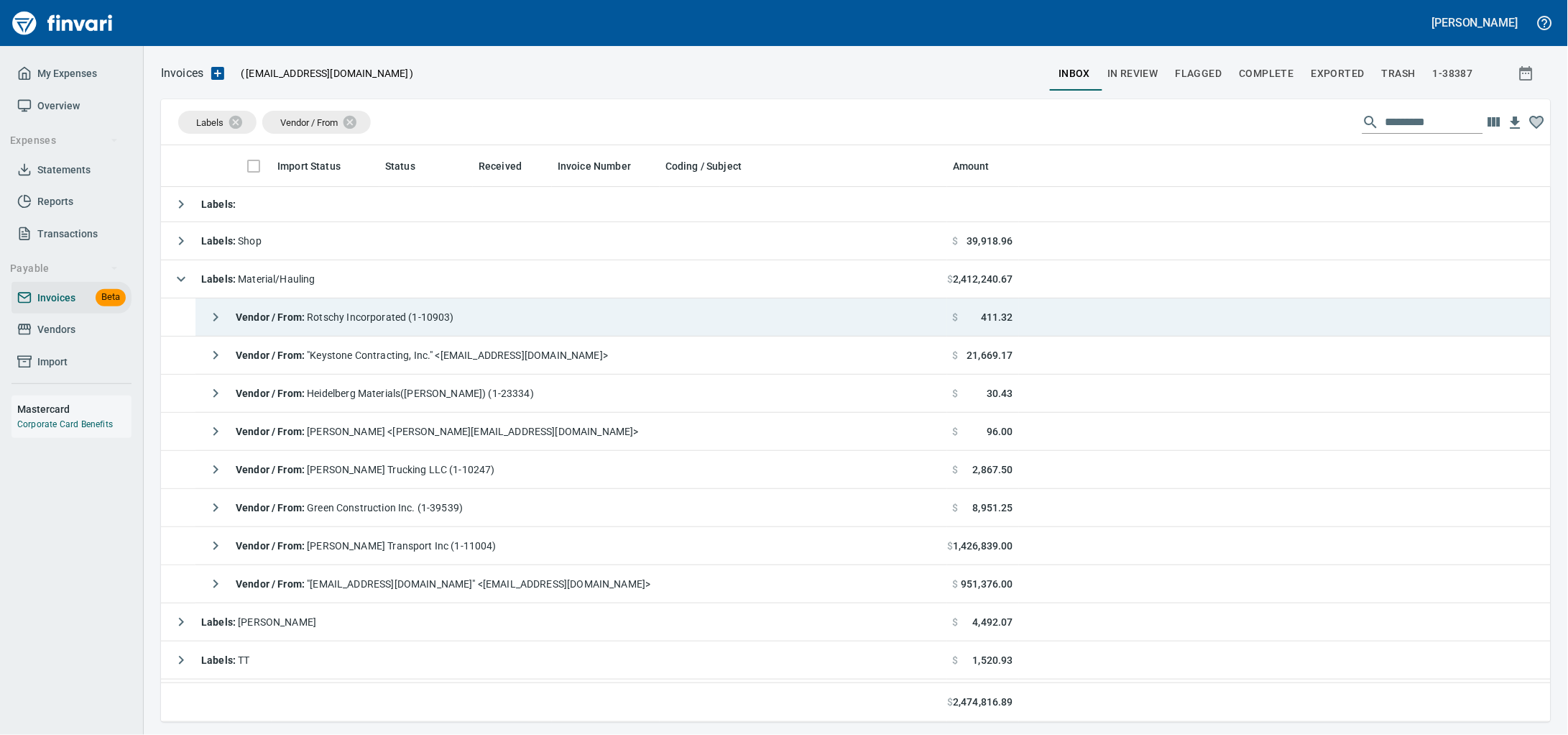
click at [454, 330] on div "Vendor / From : Rotschy Incorporated (1-10903)" at bounding box center [328, 316] width 253 height 28
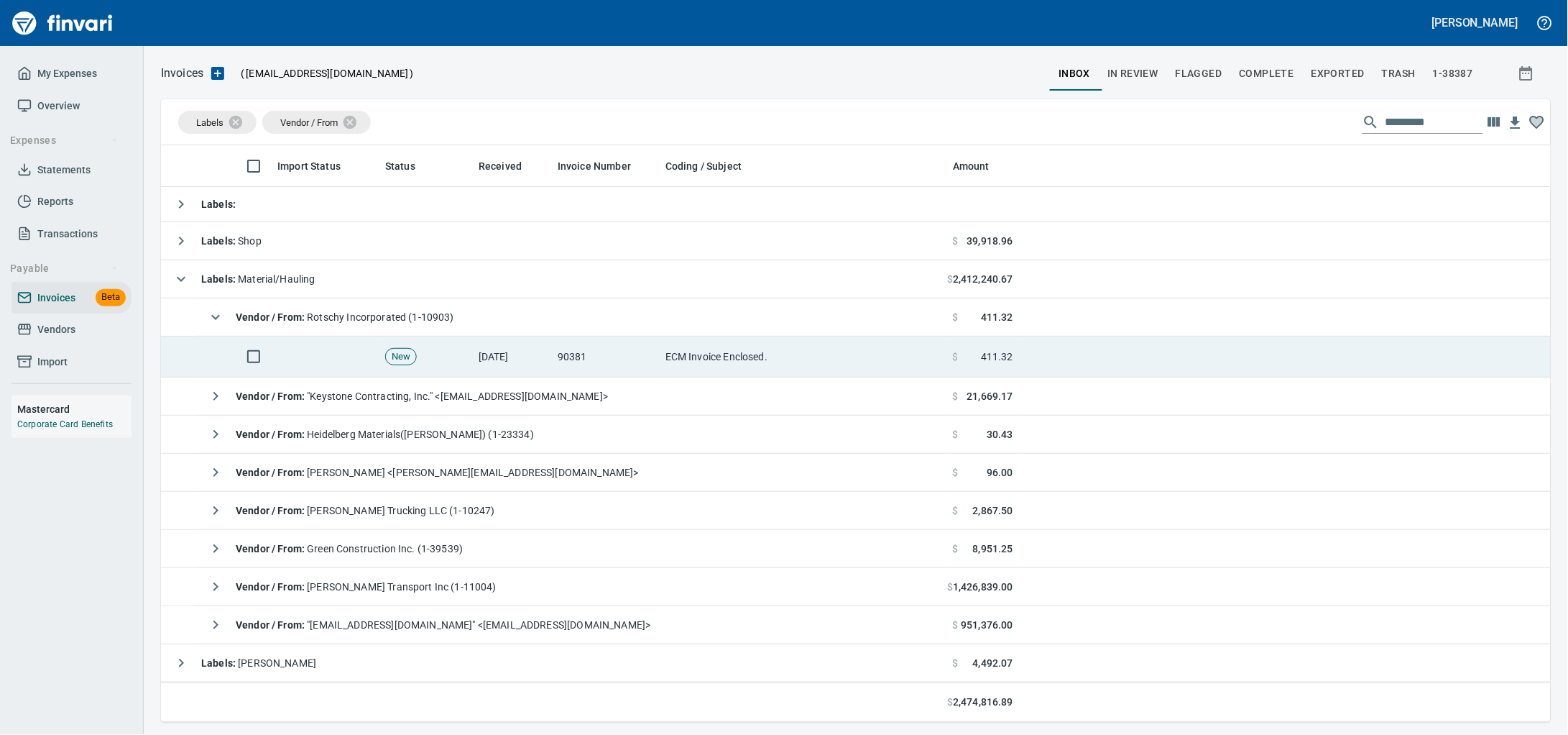
click at [477, 352] on td "[DATE]" at bounding box center [512, 357] width 79 height 41
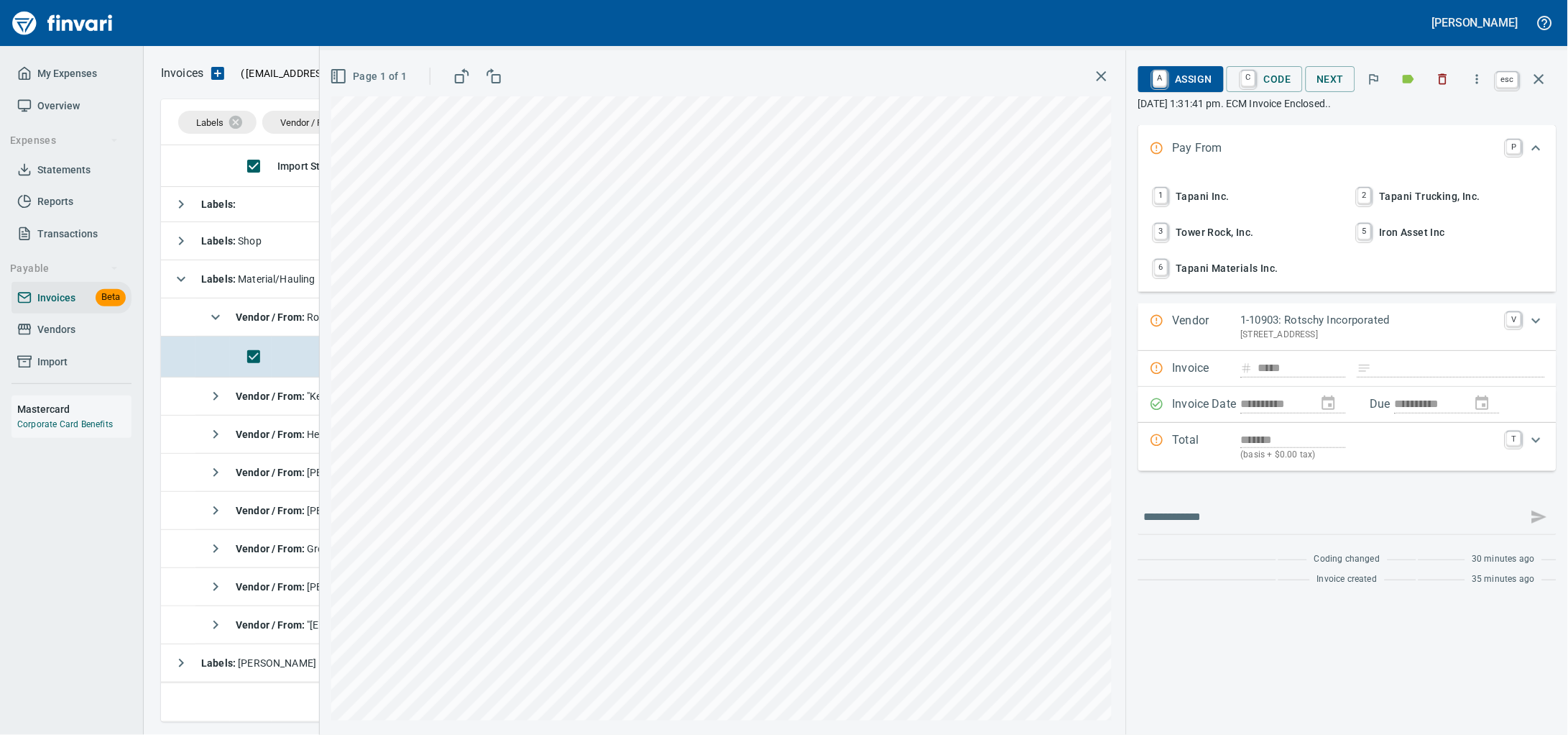
click at [1549, 85] on button "button" at bounding box center [1539, 79] width 34 height 34
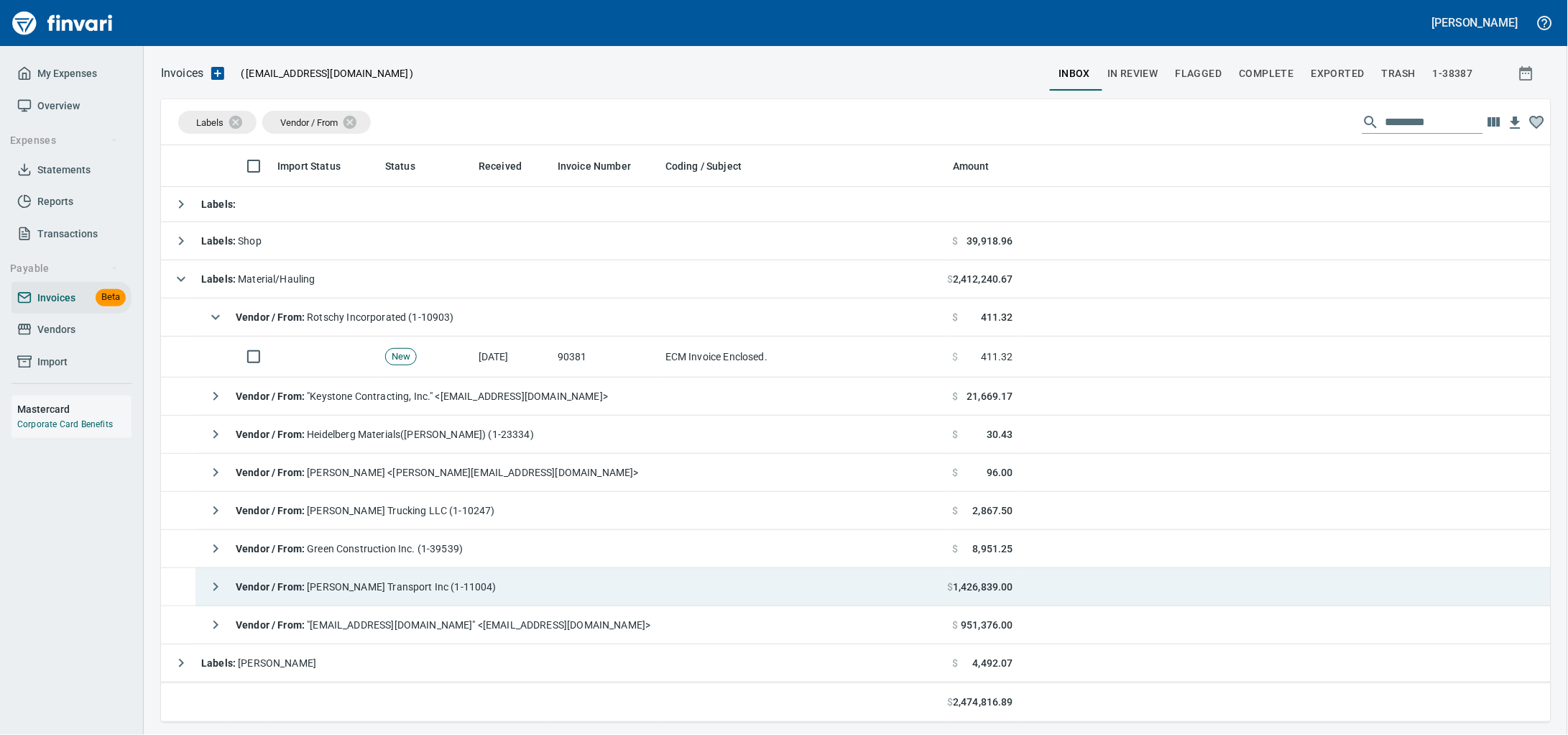
scroll to position [563, 1362]
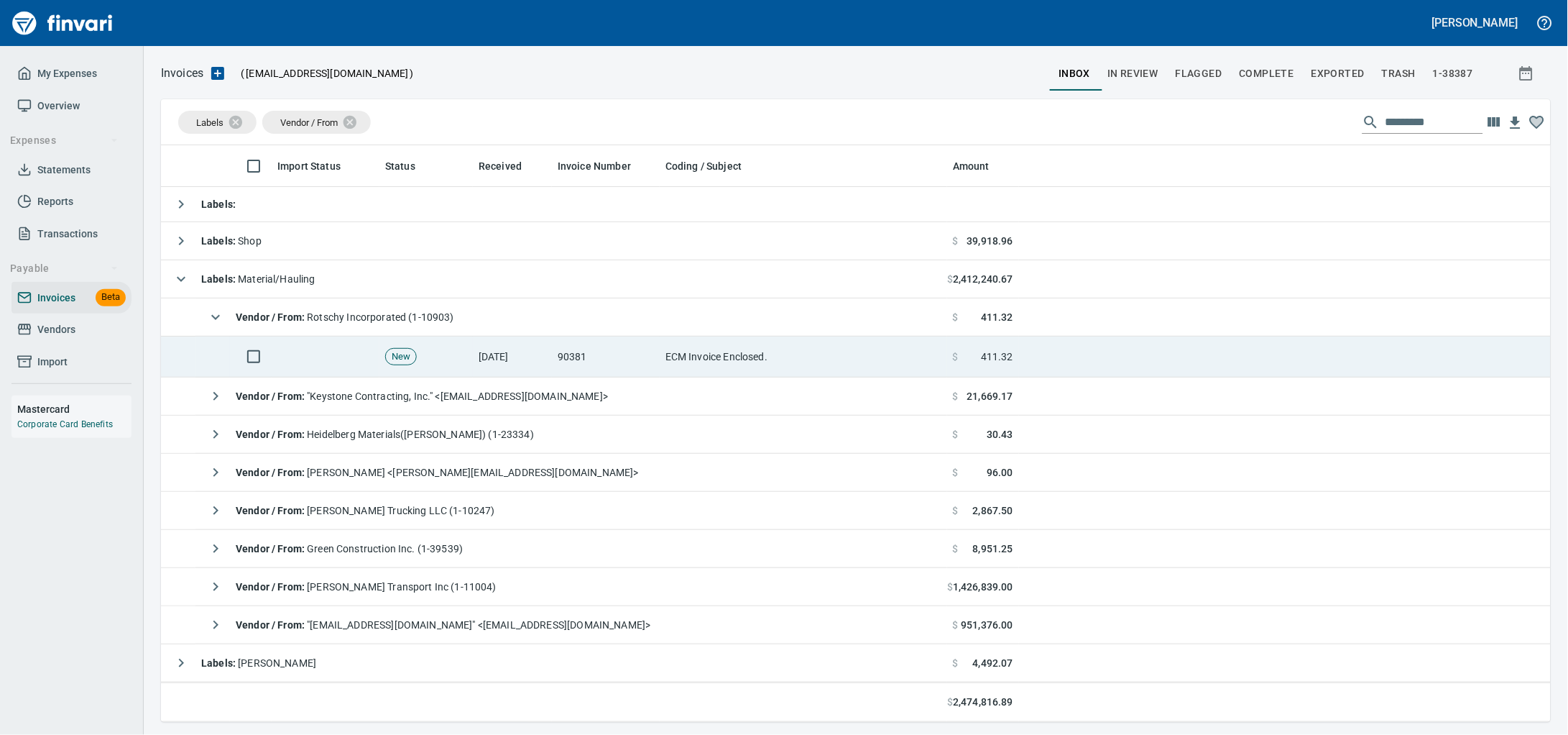
click at [397, 364] on span "New" at bounding box center [400, 357] width 30 height 14
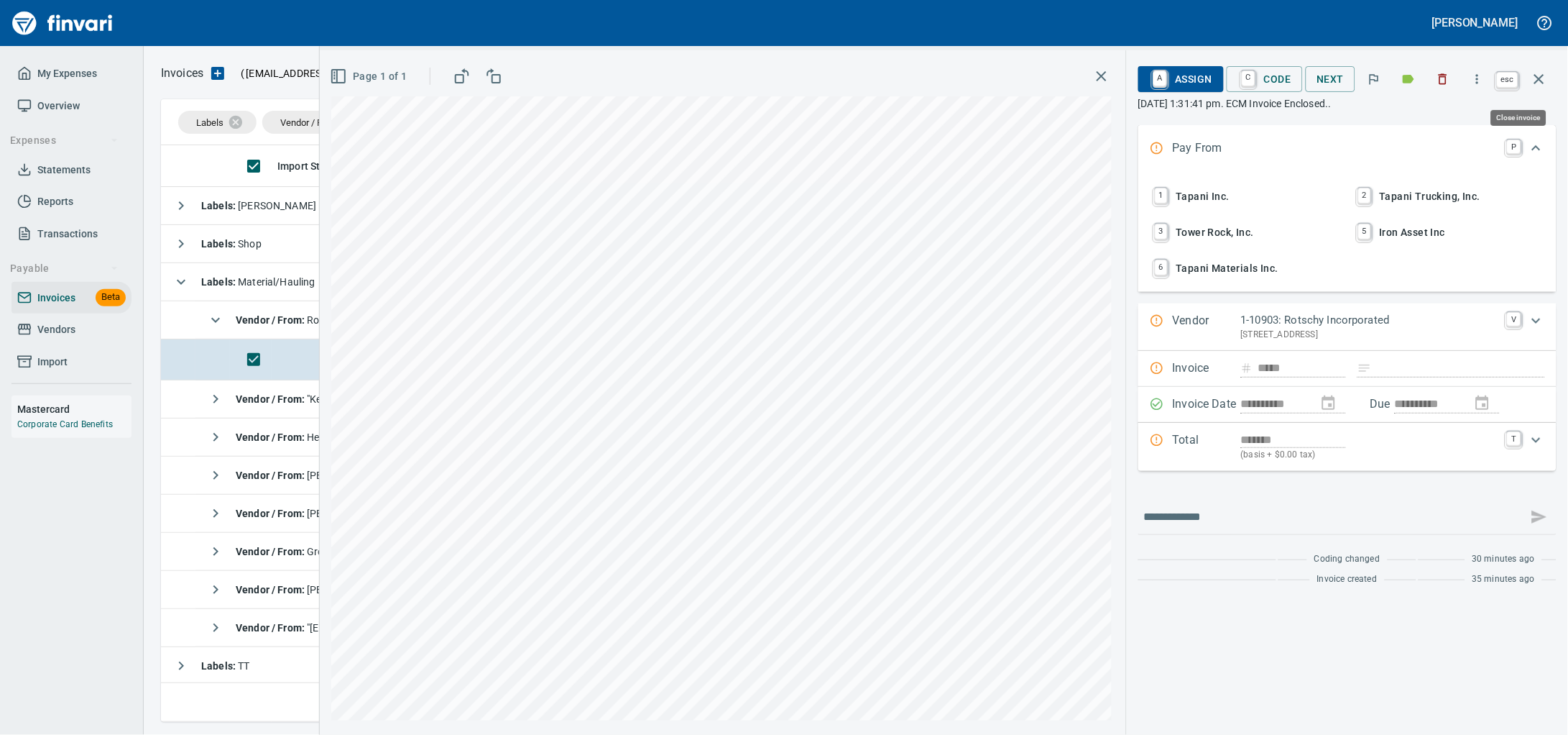
click at [1543, 81] on icon "button" at bounding box center [1540, 79] width 18 height 18
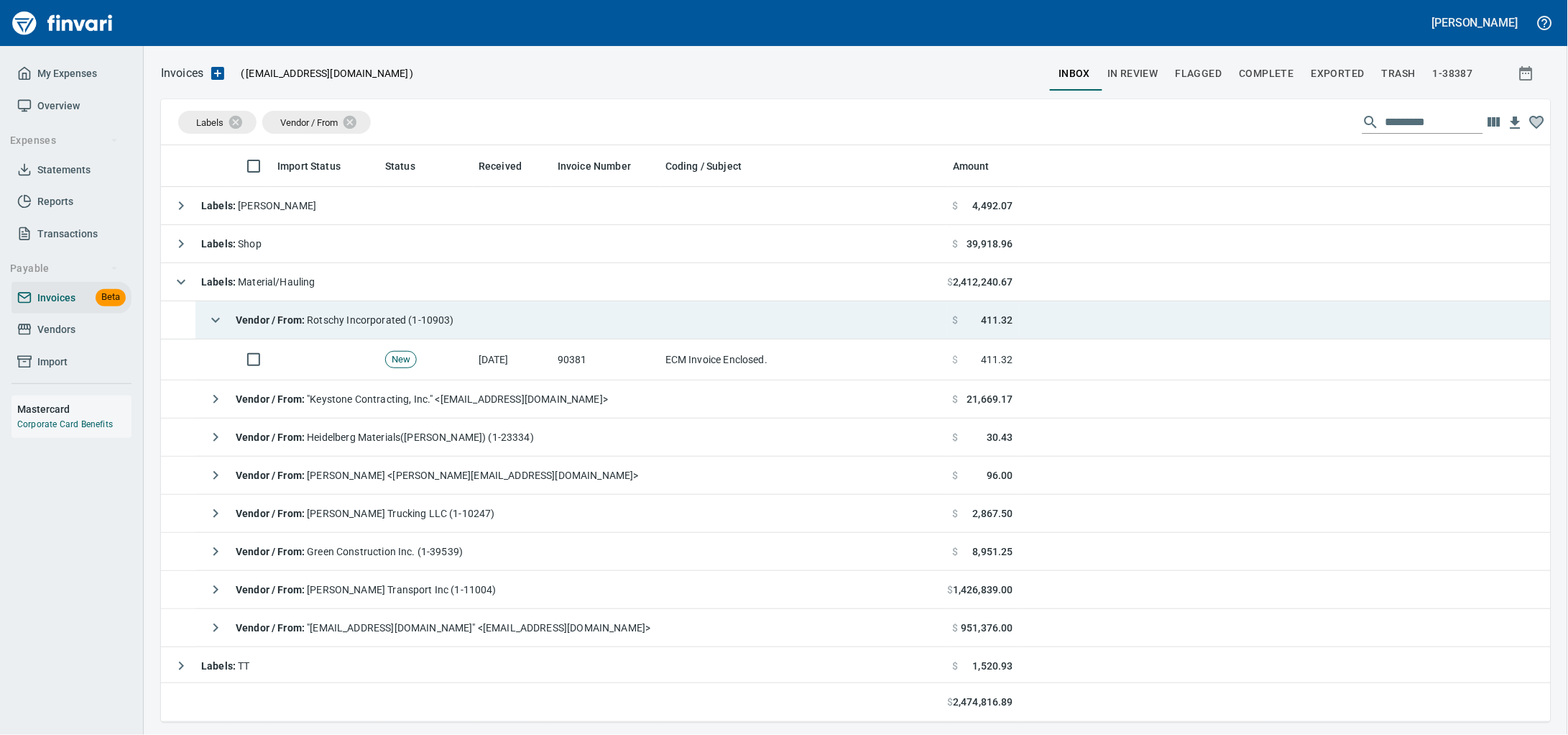
scroll to position [563, 1362]
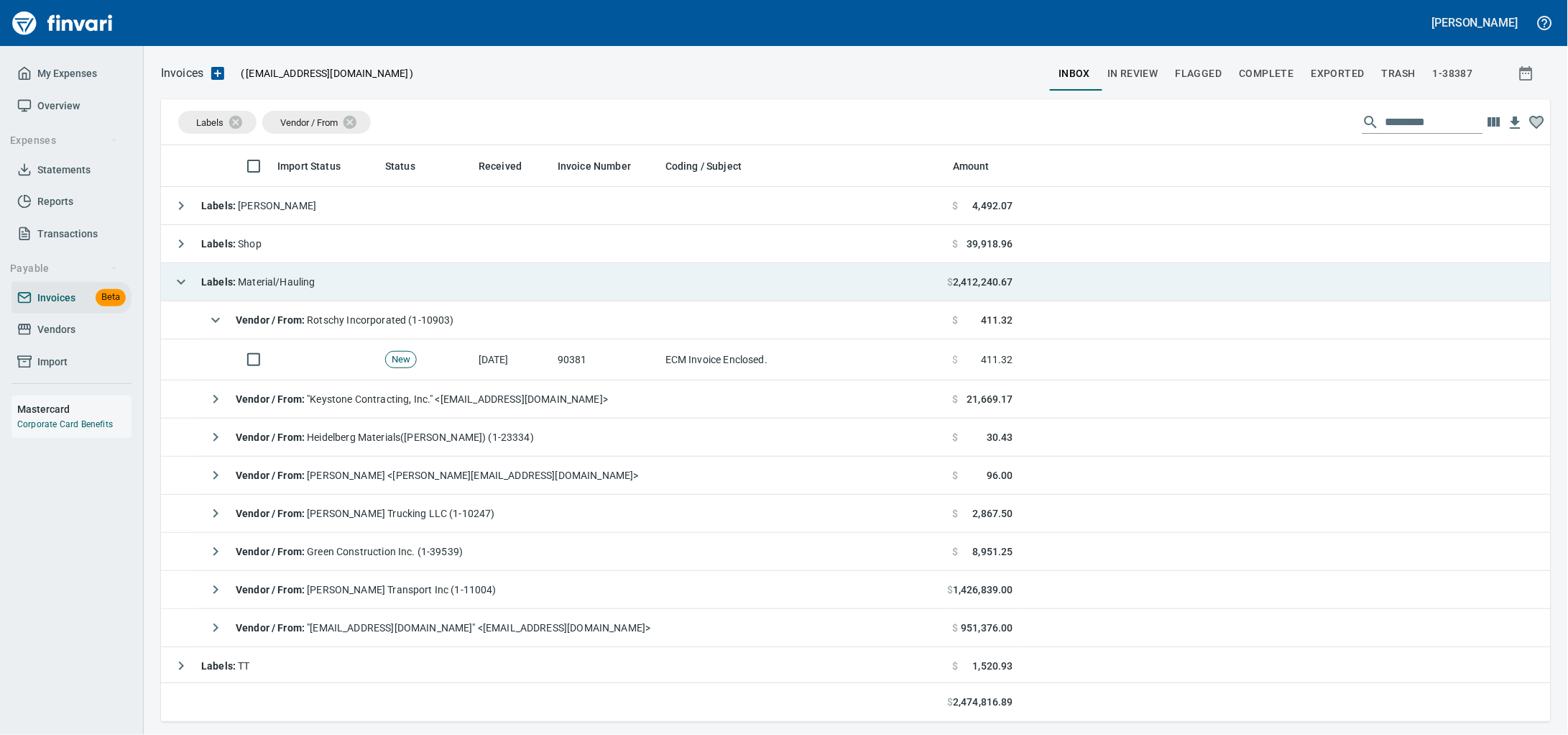
click at [390, 270] on td "Labels : Material/Hauling" at bounding box center [554, 282] width 786 height 38
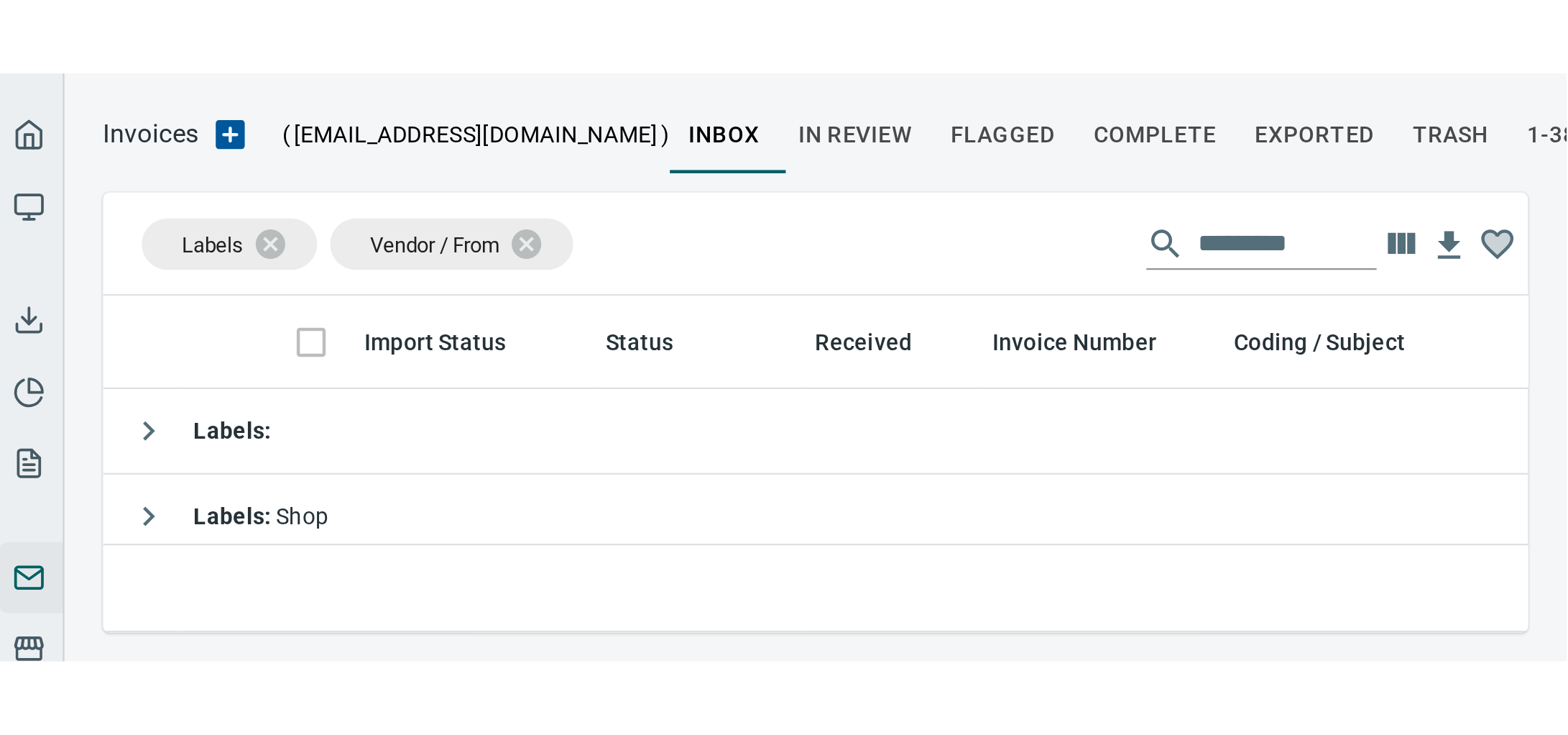
scroll to position [563, 1363]
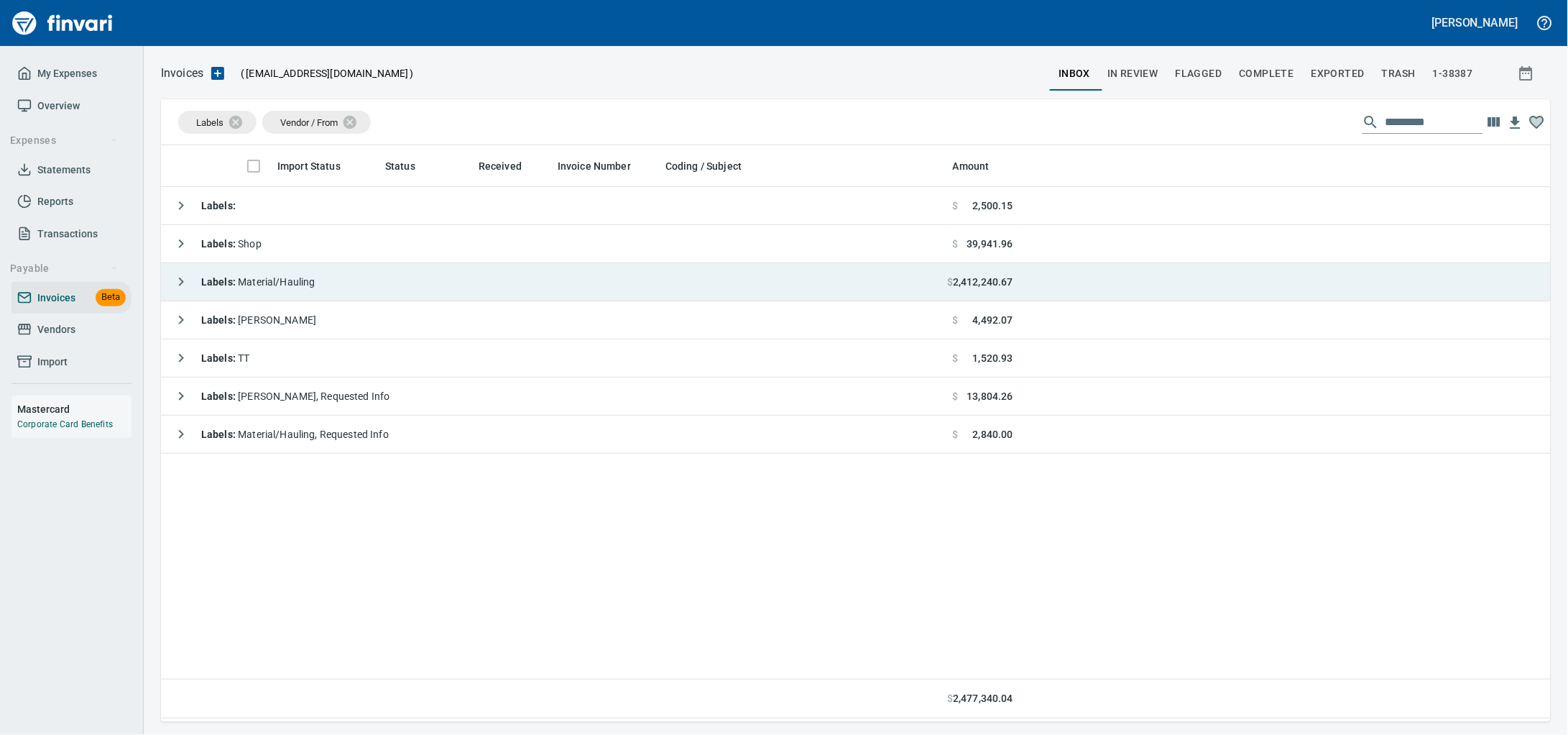
click at [399, 273] on td "Labels : Material/Hauling" at bounding box center [554, 282] width 786 height 38
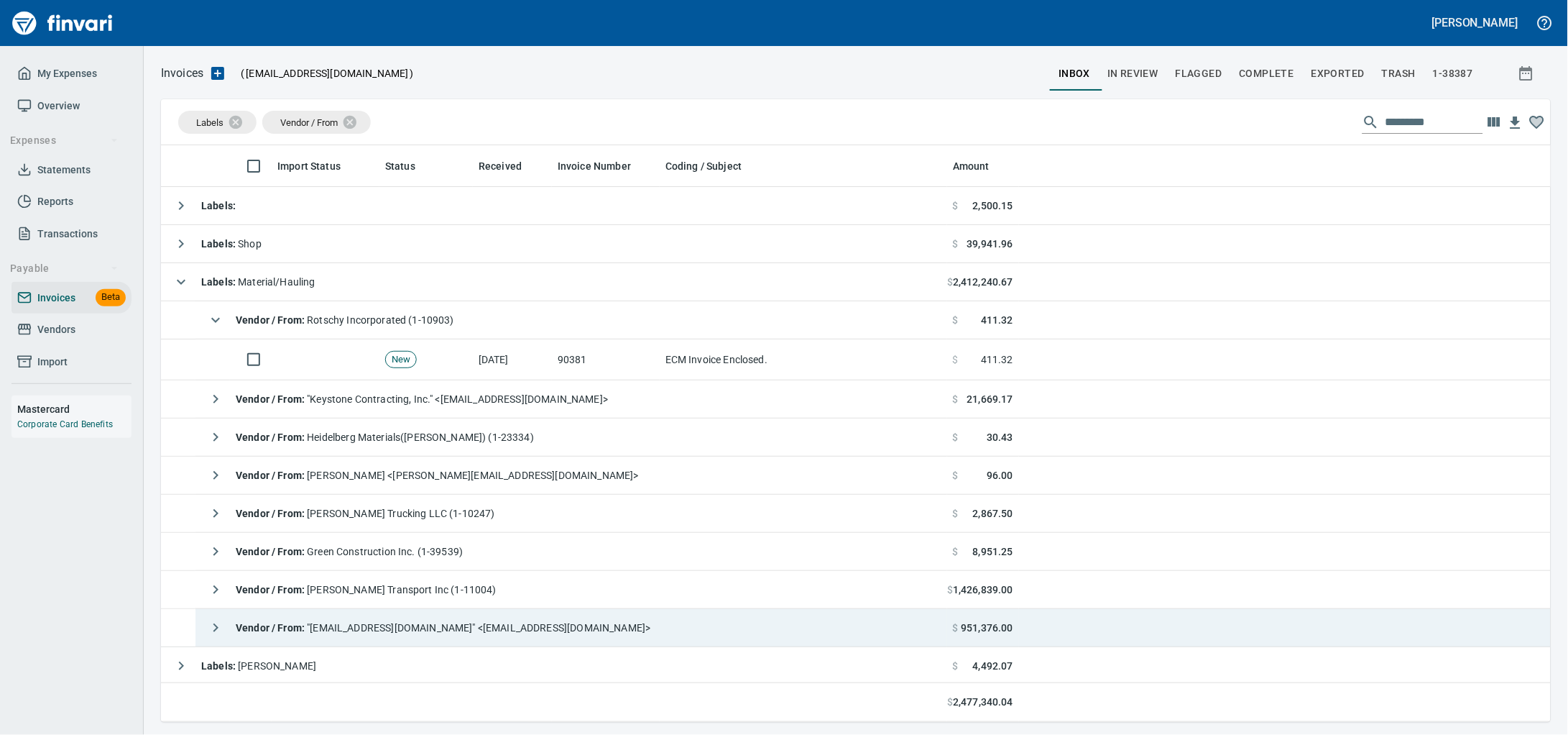
scroll to position [89, 0]
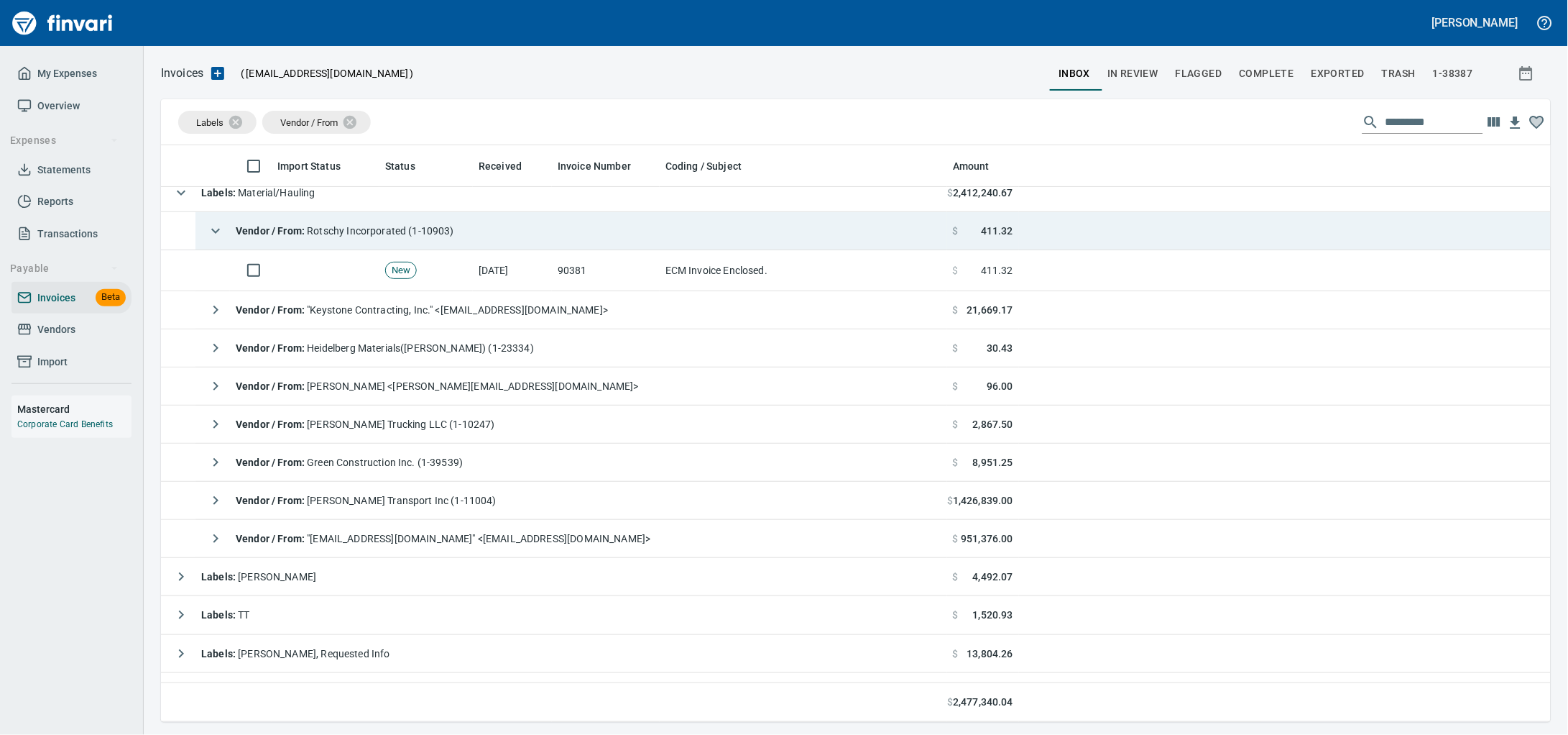
click at [499, 245] on td "Vendor / From : Rotschy Incorporated (1-10903)" at bounding box center [571, 231] width 752 height 38
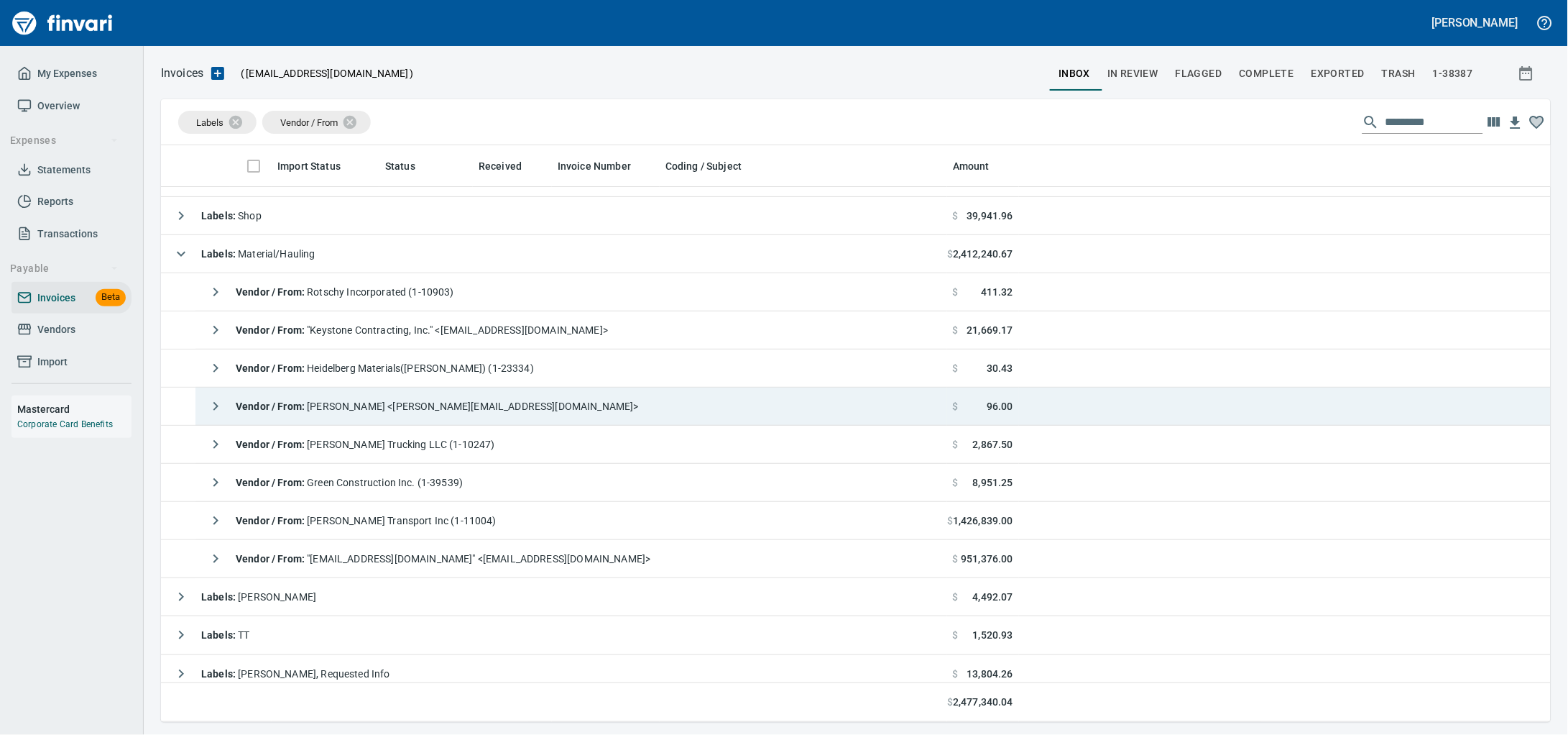
scroll to position [0, 0]
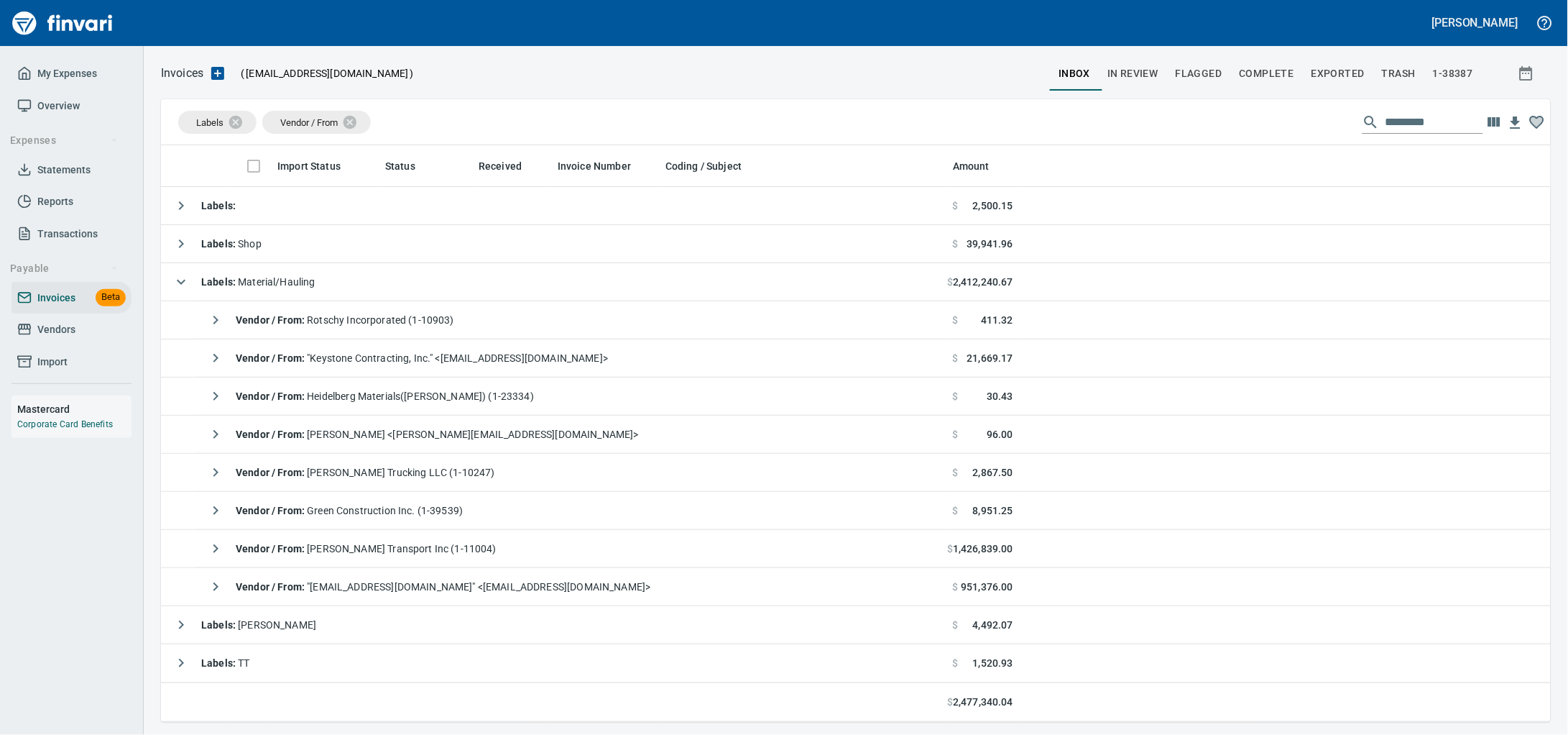
click at [93, 338] on span "Vendors" at bounding box center [72, 330] width 109 height 18
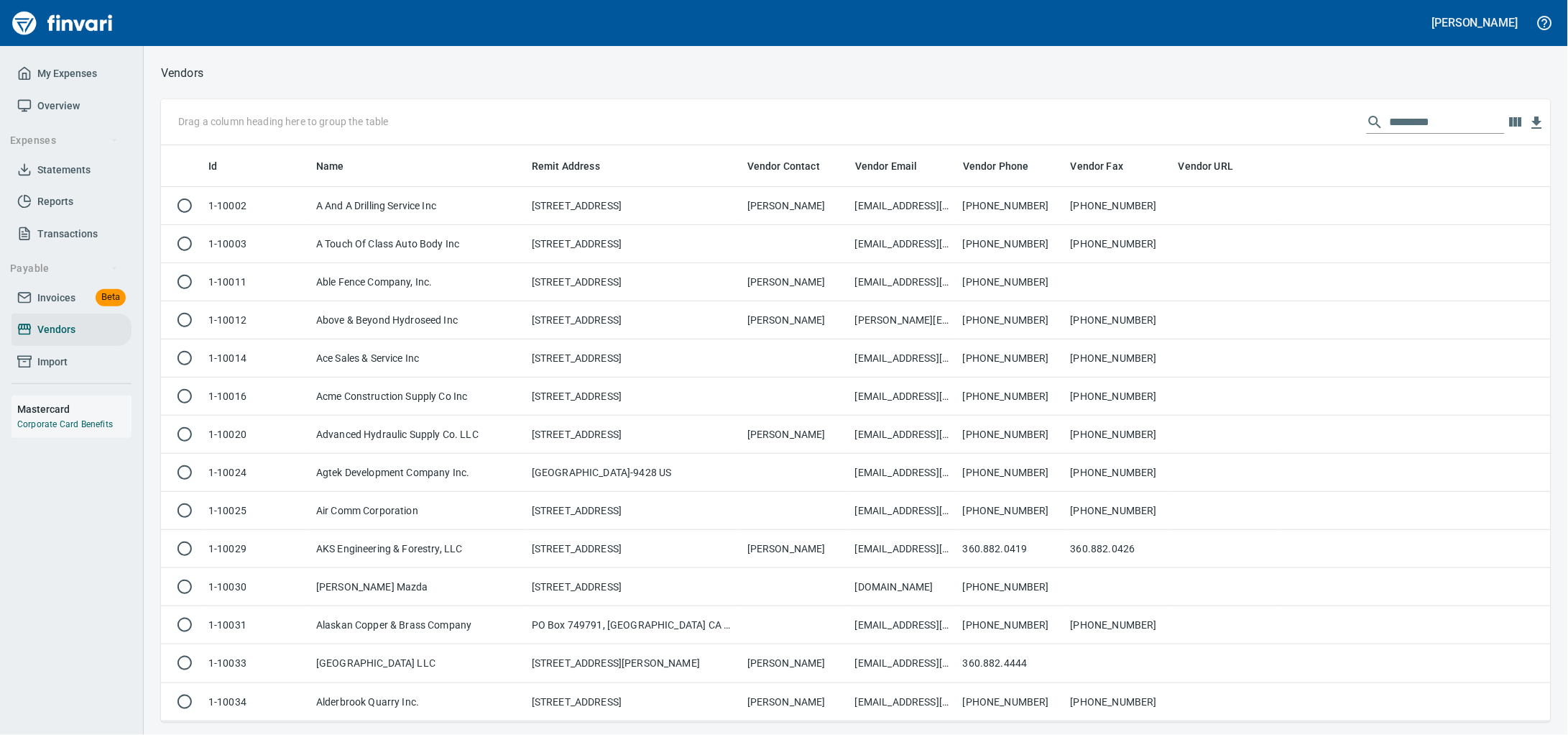
scroll to position [563, 1363]
click at [1412, 126] on input "text" at bounding box center [1447, 122] width 115 height 23
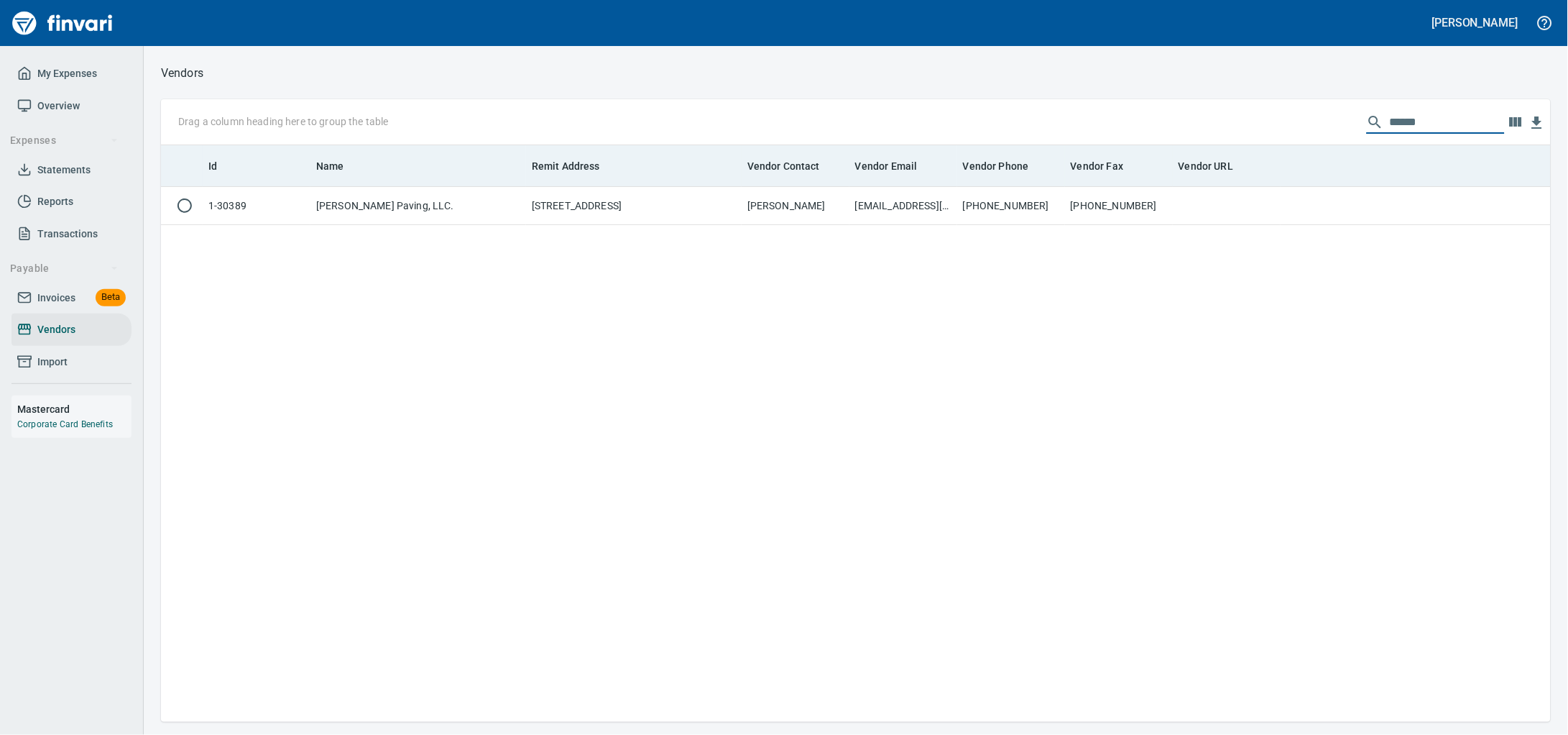
click at [834, 187] on th "Vendor Contact" at bounding box center [795, 166] width 108 height 42
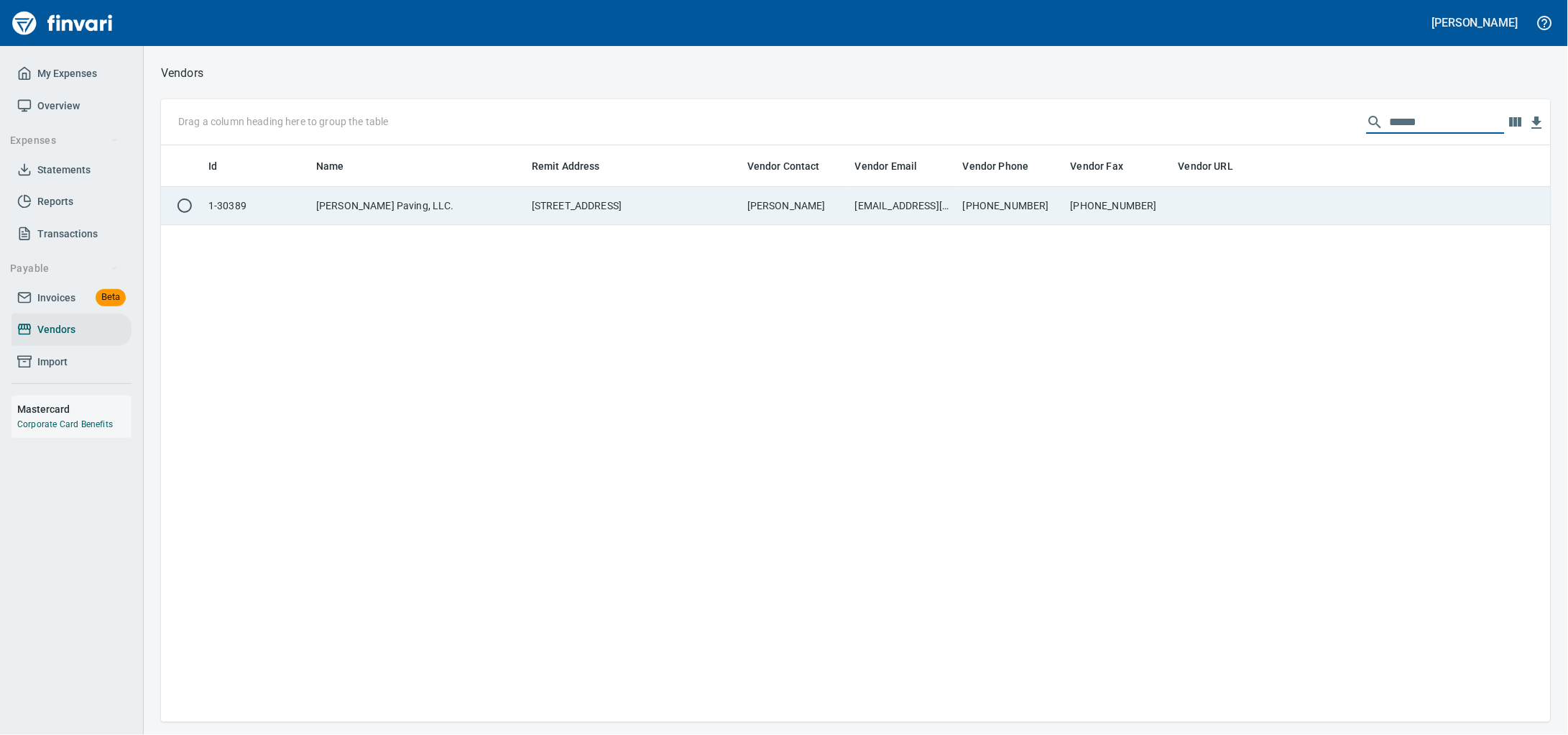
type input "******"
click at [793, 203] on td "[PERSON_NAME]" at bounding box center [795, 206] width 108 height 38
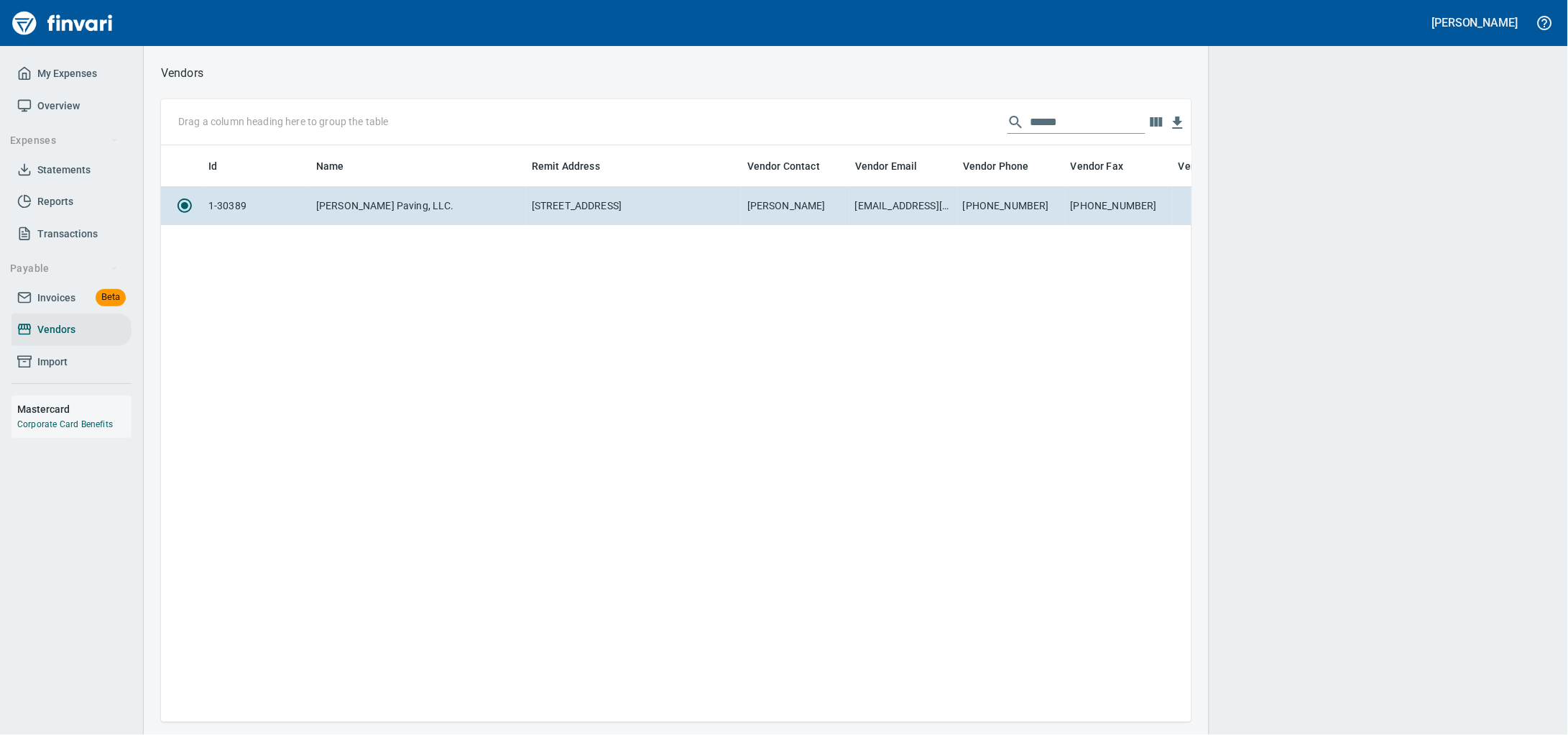
scroll to position [549, 1017]
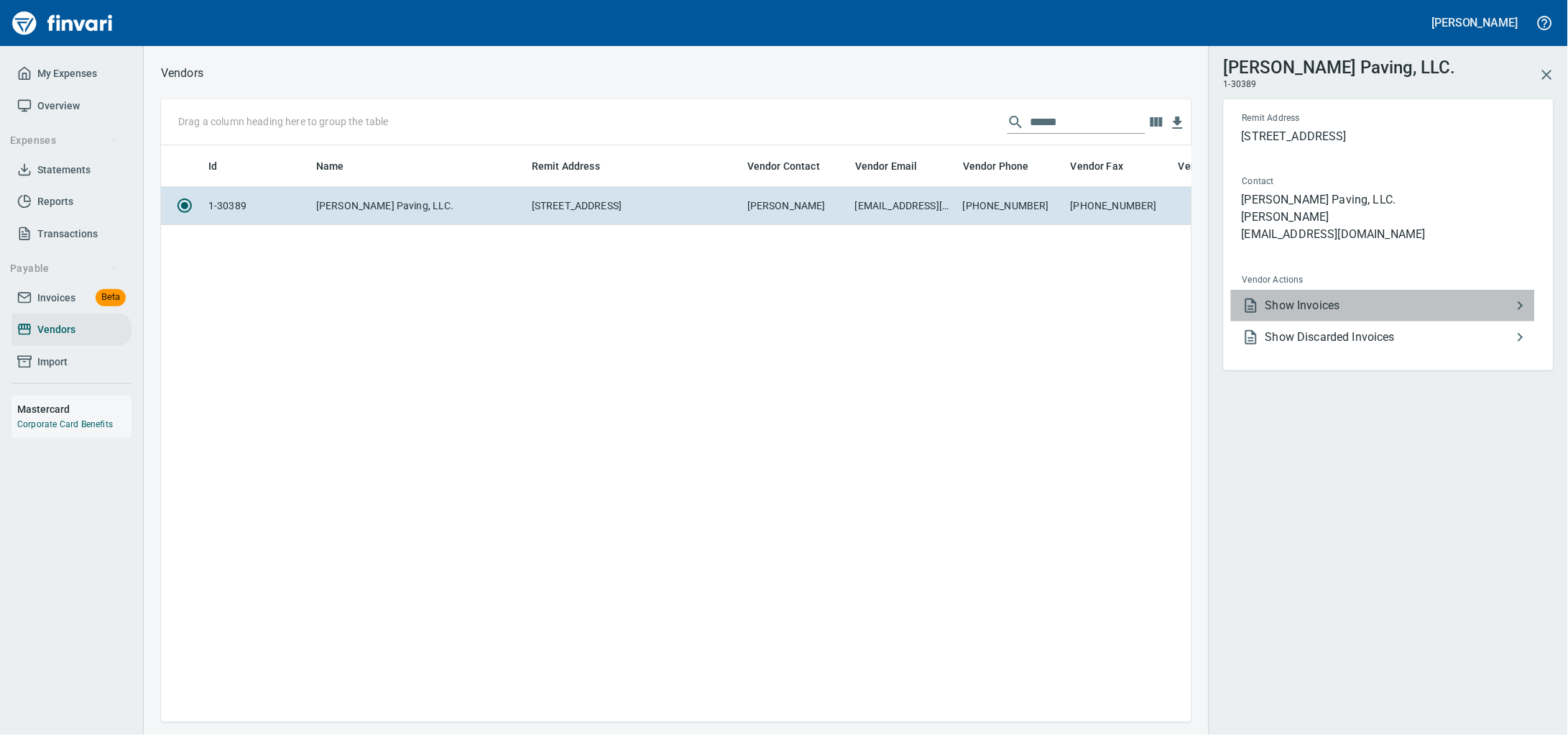
click at [1261, 311] on li "Show Invoices" at bounding box center [1383, 305] width 304 height 31
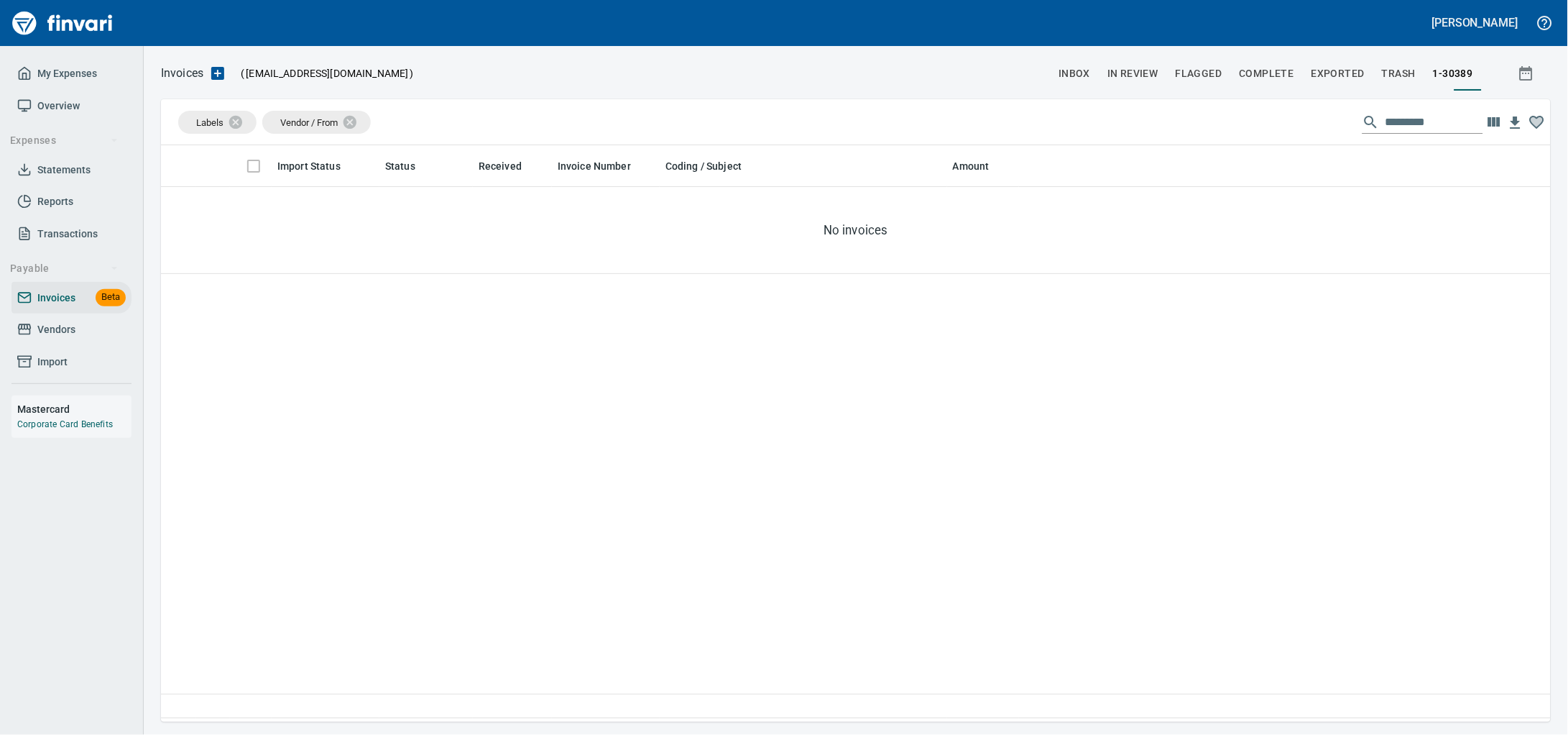
scroll to position [563, 1363]
click at [55, 307] on span "Invoices" at bounding box center [56, 298] width 38 height 18
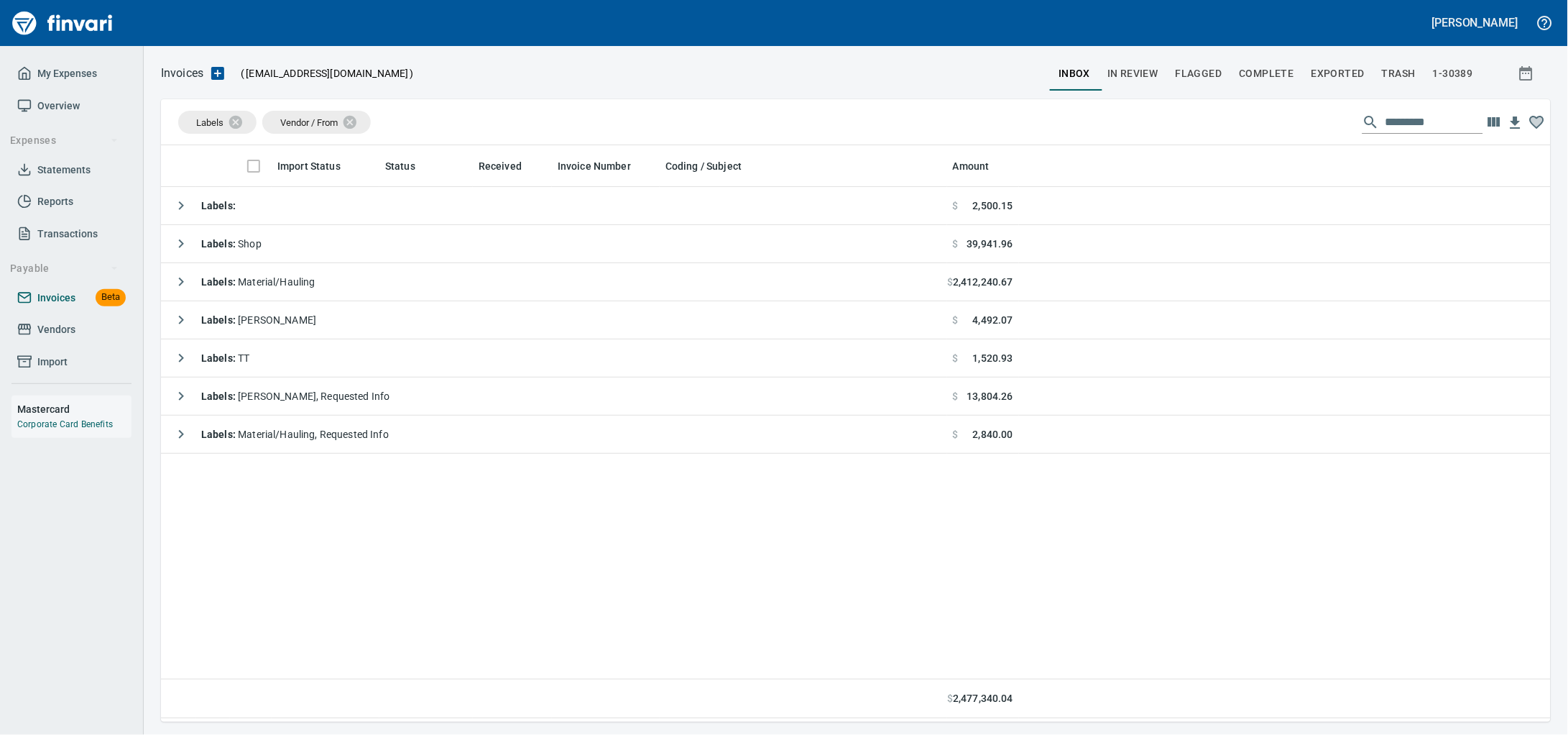
scroll to position [563, 1363]
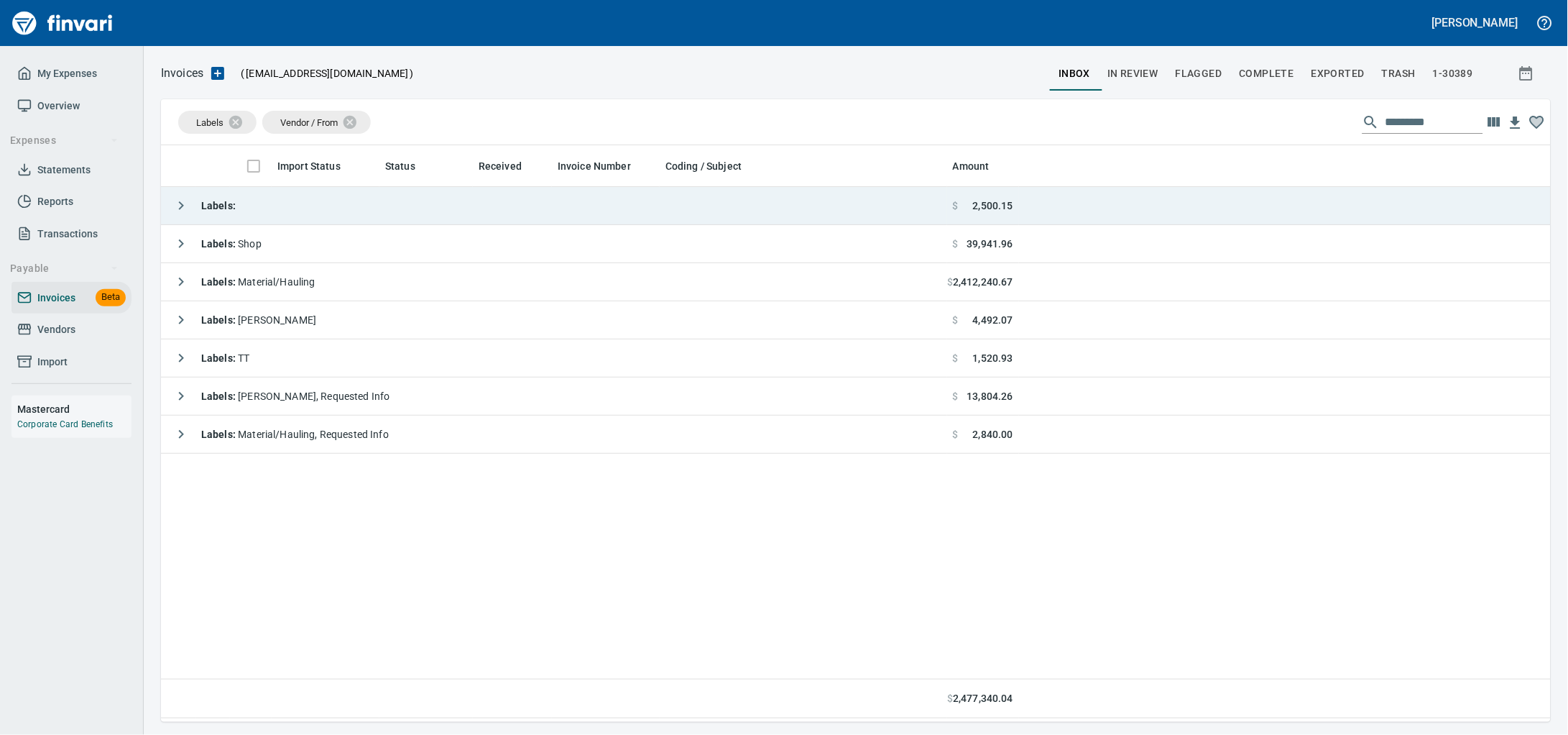
click at [436, 216] on td "Labels :" at bounding box center [554, 206] width 786 height 38
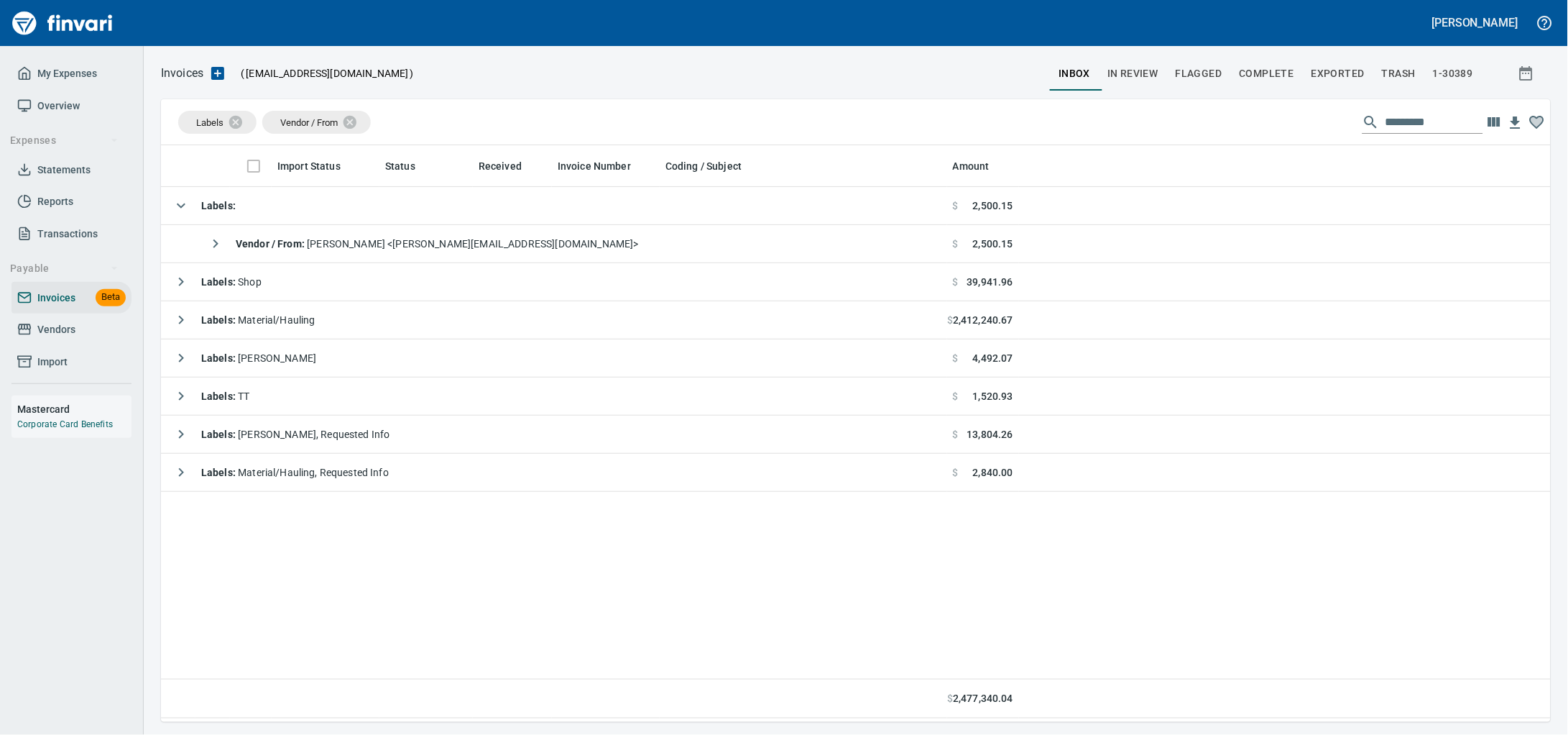
click at [42, 338] on span "Vendors" at bounding box center [56, 330] width 38 height 18
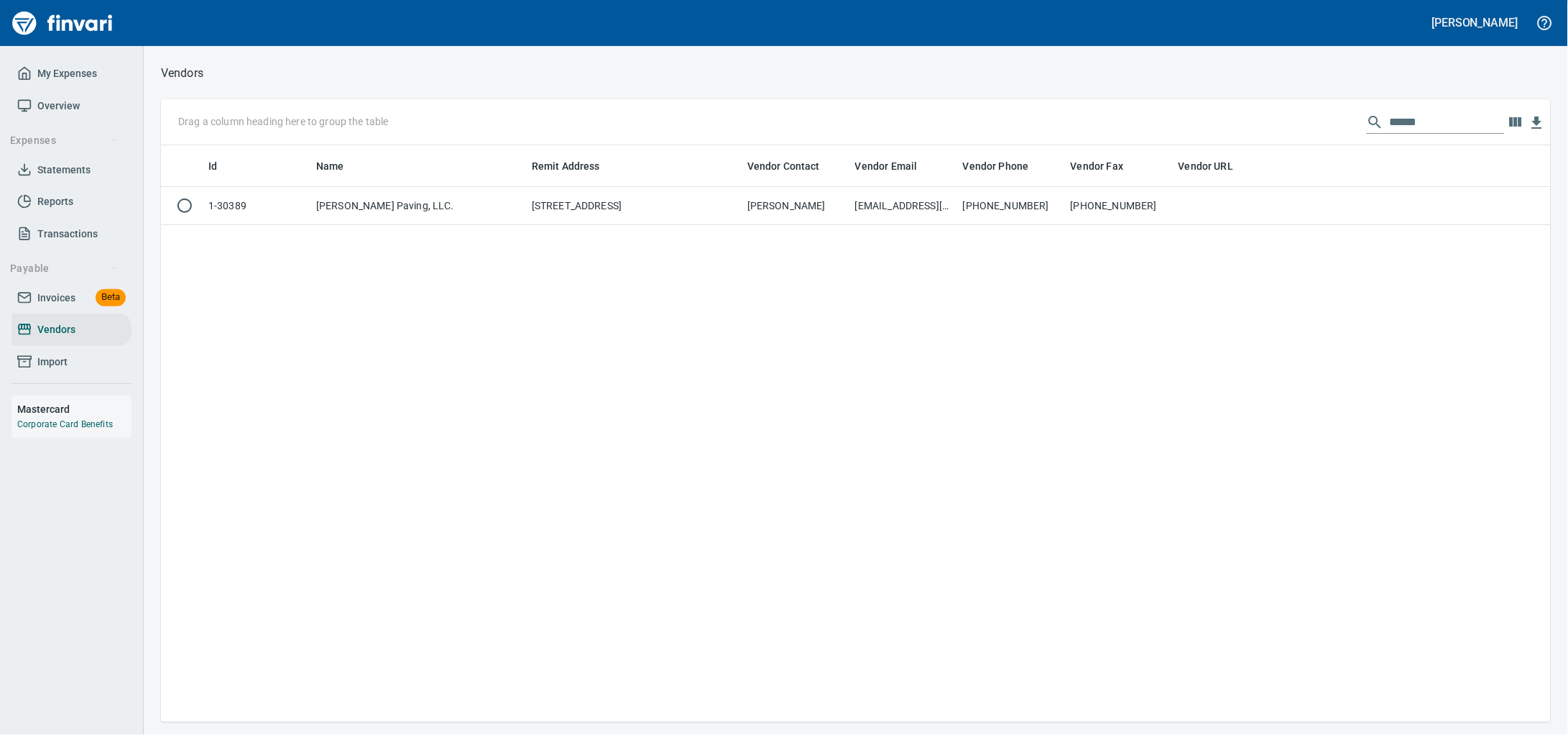
scroll to position [1, 1]
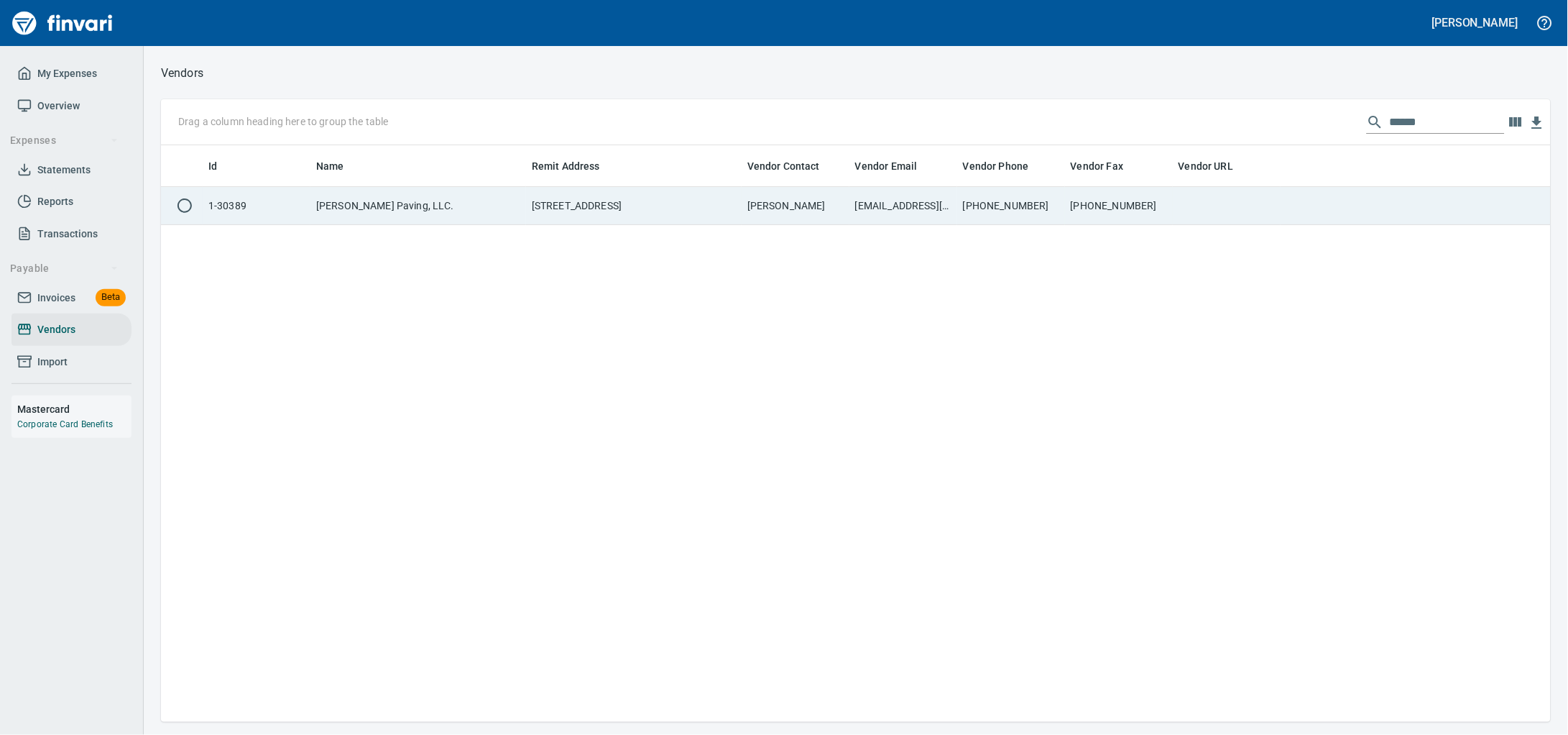
click at [1060, 216] on td "[PHONE_NUMBER]" at bounding box center [1011, 206] width 108 height 38
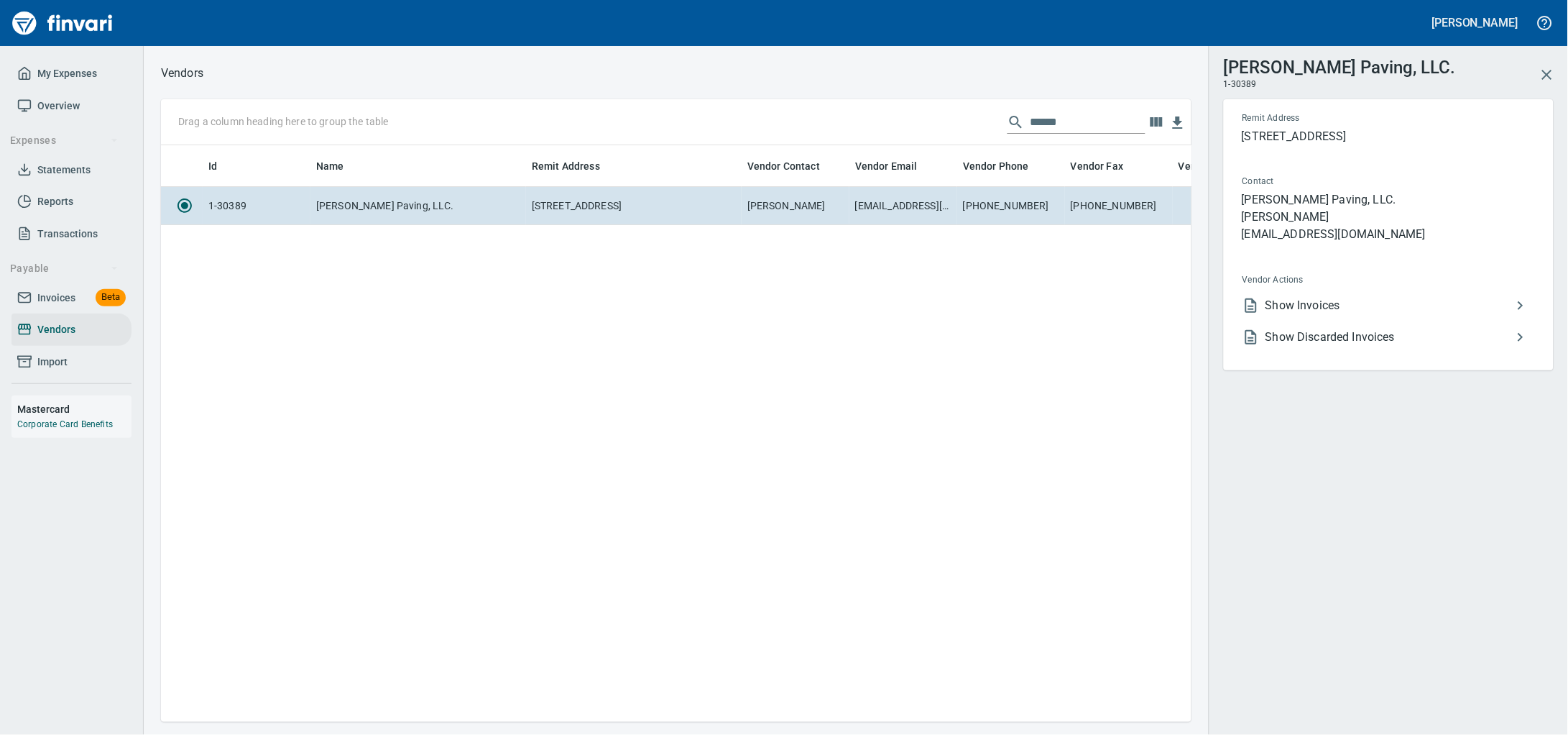
scroll to position [549, 1017]
click at [1353, 346] on span "Show Discarded Invoices" at bounding box center [1389, 338] width 247 height 18
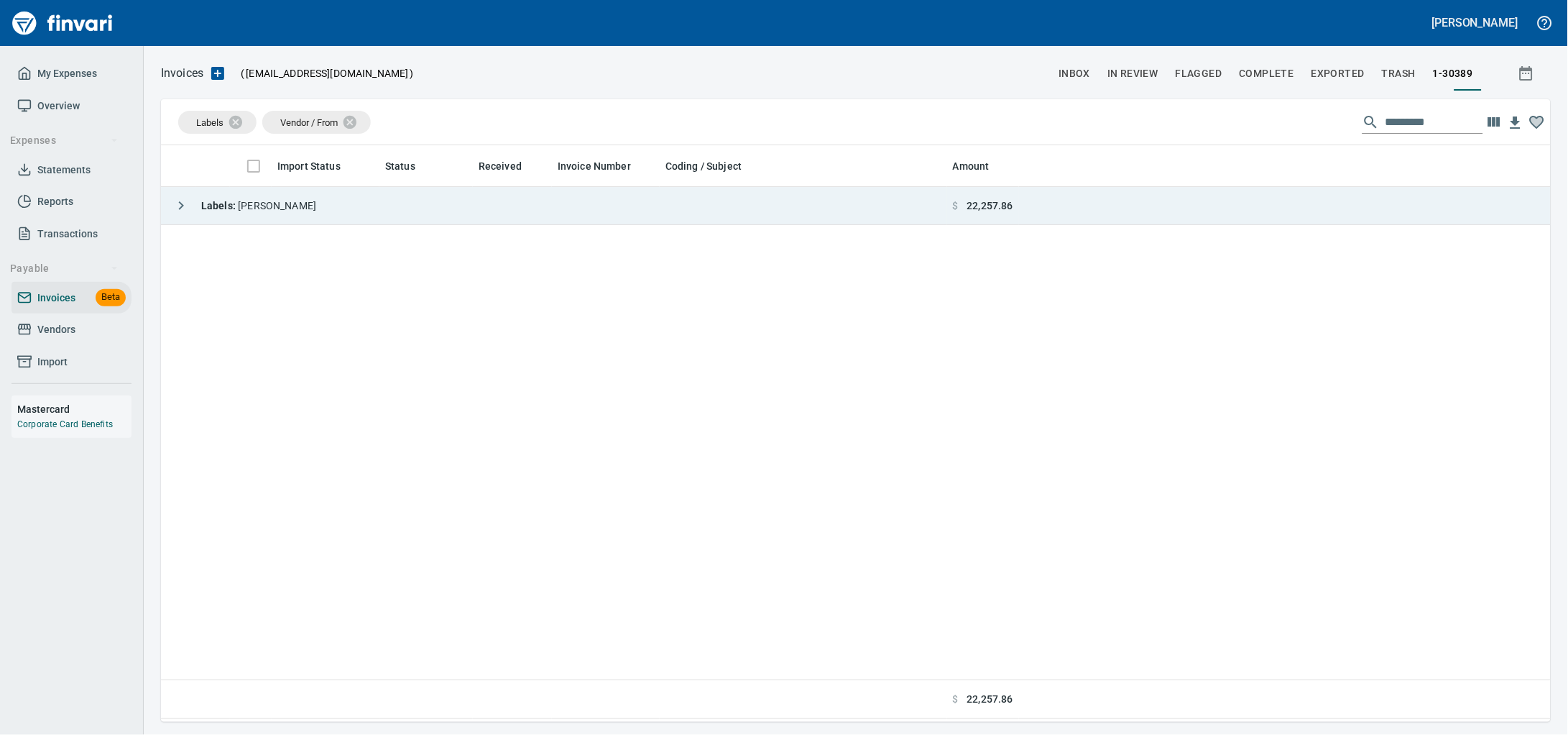
scroll to position [563, 1363]
click at [399, 218] on td "Labels : [PERSON_NAME]" at bounding box center [554, 206] width 786 height 38
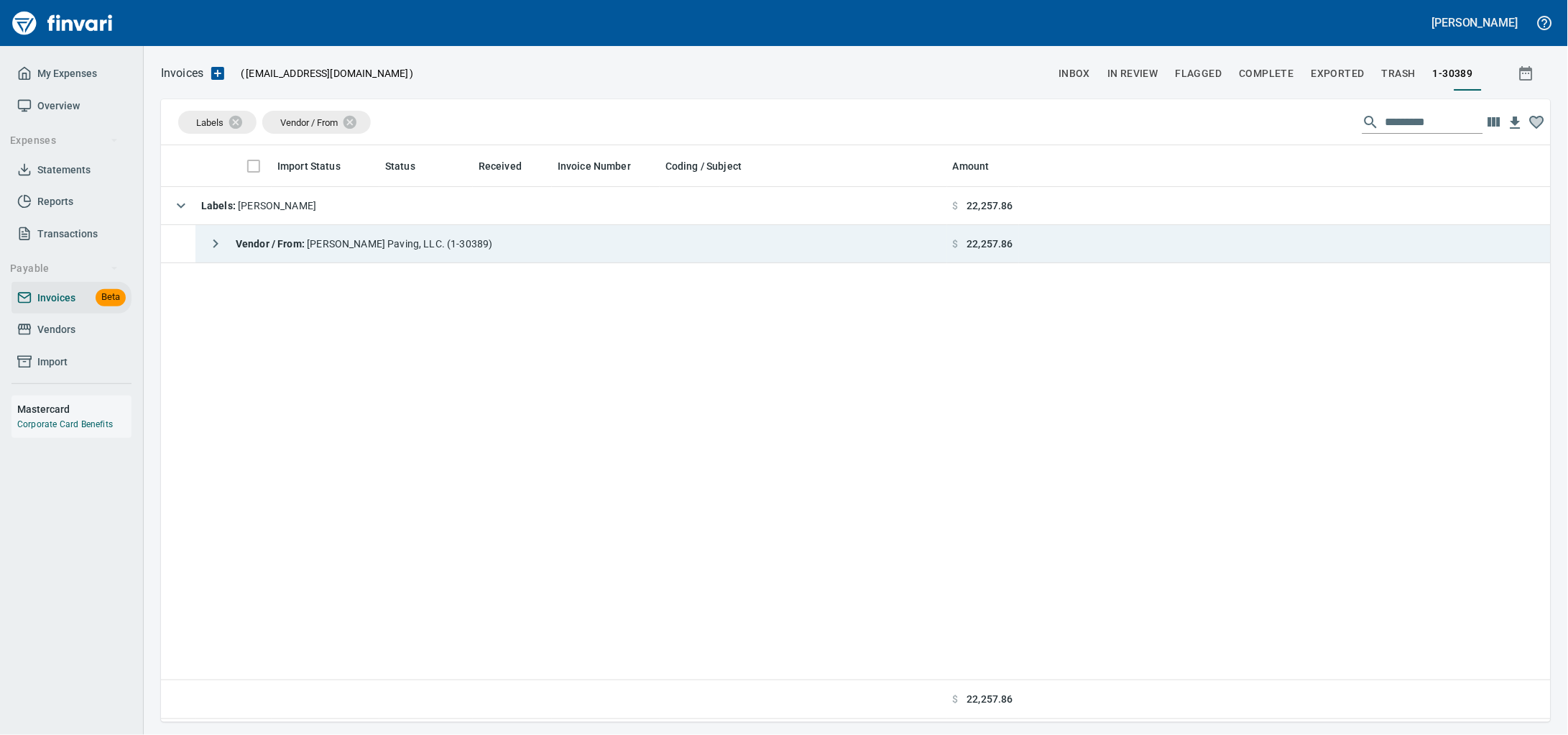
click at [504, 244] on td "Vendor / From : [PERSON_NAME] Paving, LLC. (1-30389)" at bounding box center [571, 244] width 752 height 38
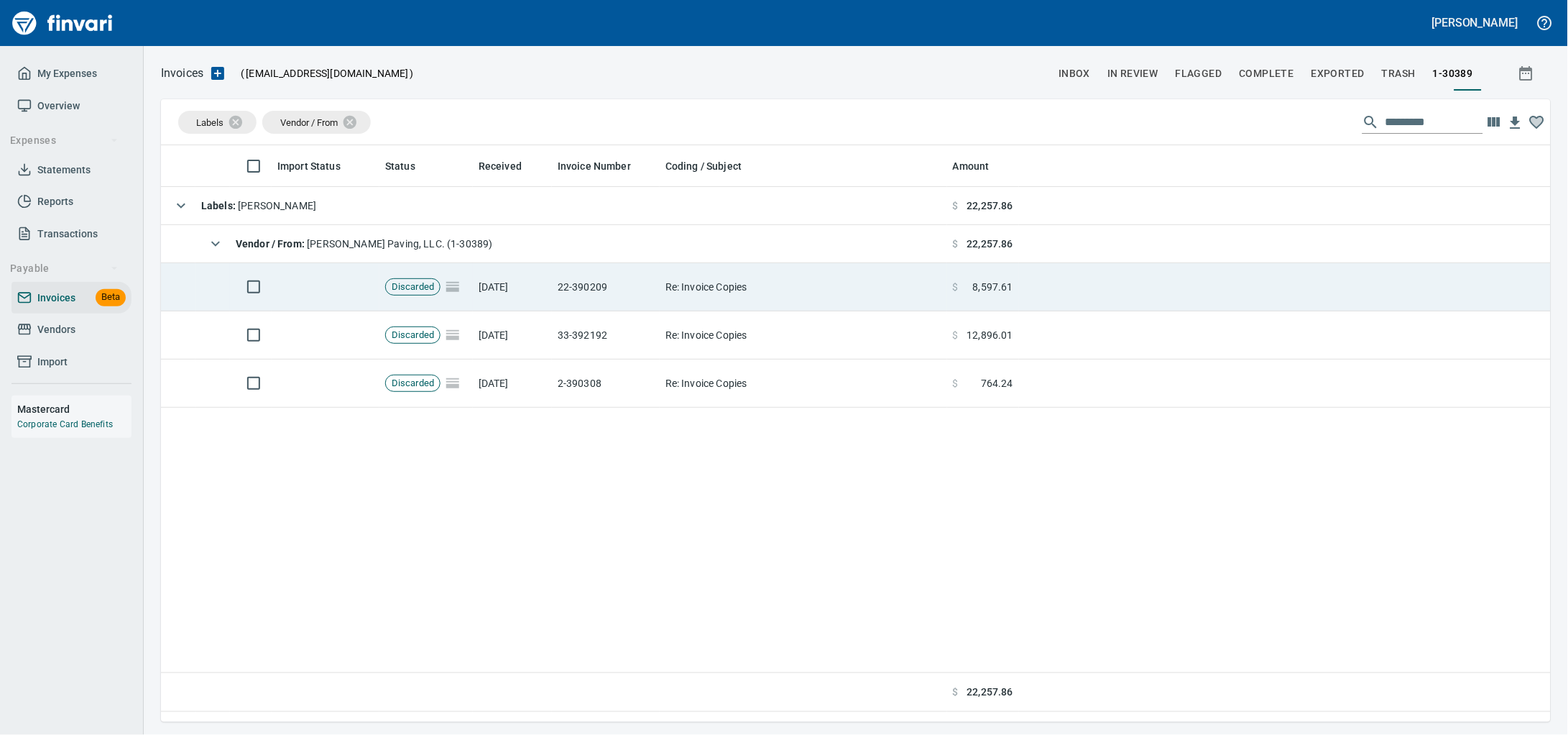
click at [727, 303] on td "Re: Invoice Copies" at bounding box center [803, 287] width 288 height 48
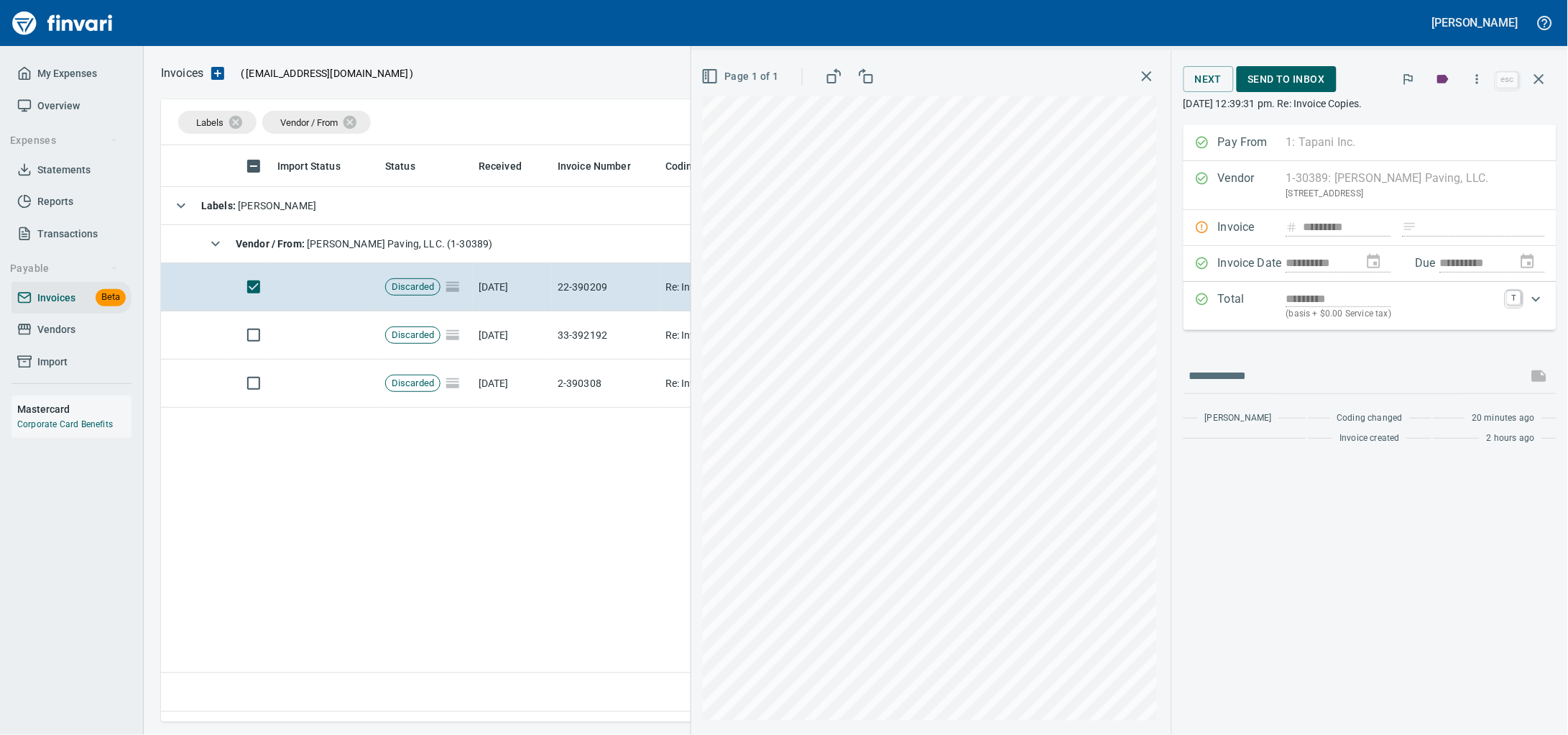
click at [1255, 85] on span "Send to Inbox" at bounding box center [1286, 79] width 77 height 18
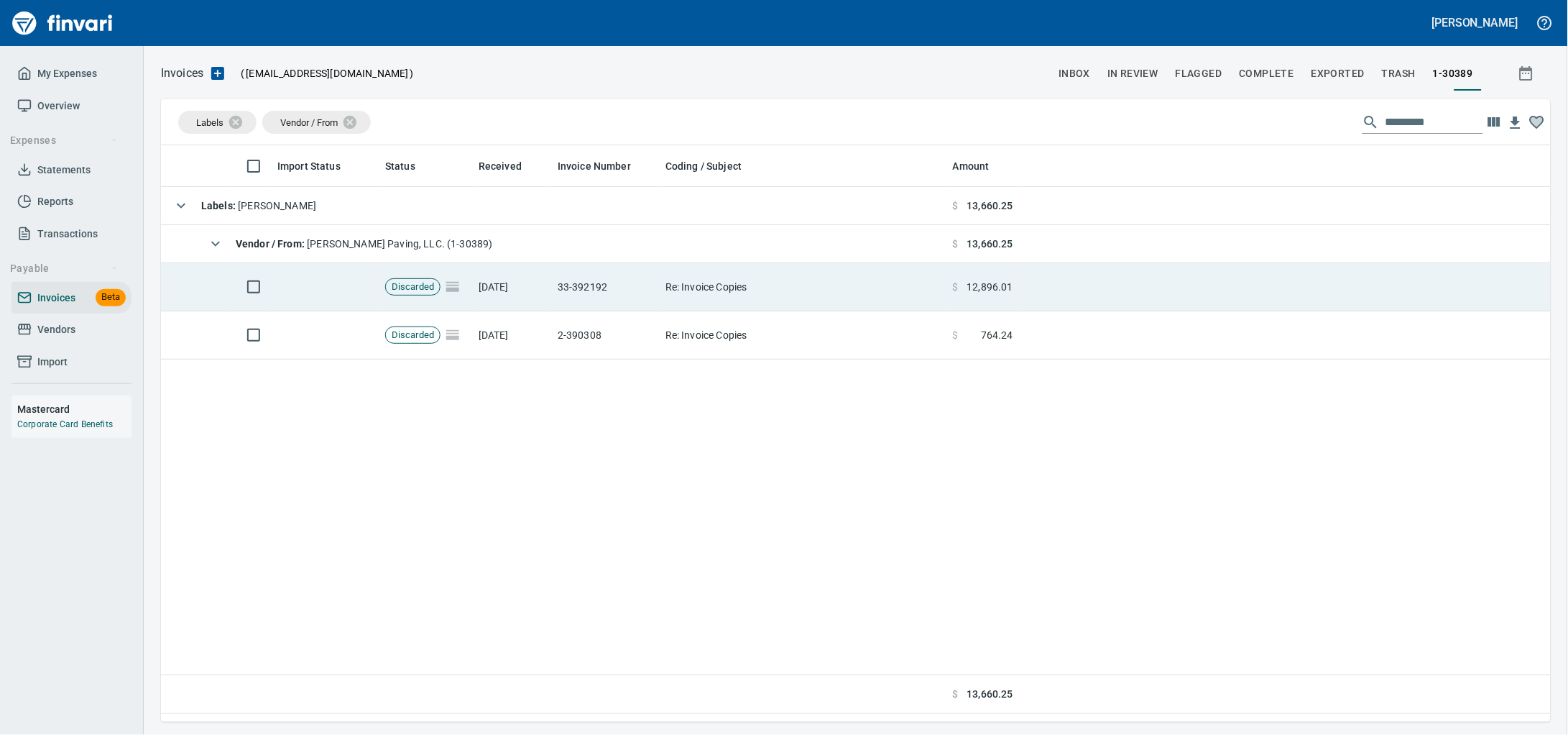
drag, startPoint x: 481, startPoint y: 292, endPoint x: 686, endPoint y: 283, distance: 205.2
click at [480, 292] on td "[DATE]" at bounding box center [512, 287] width 79 height 48
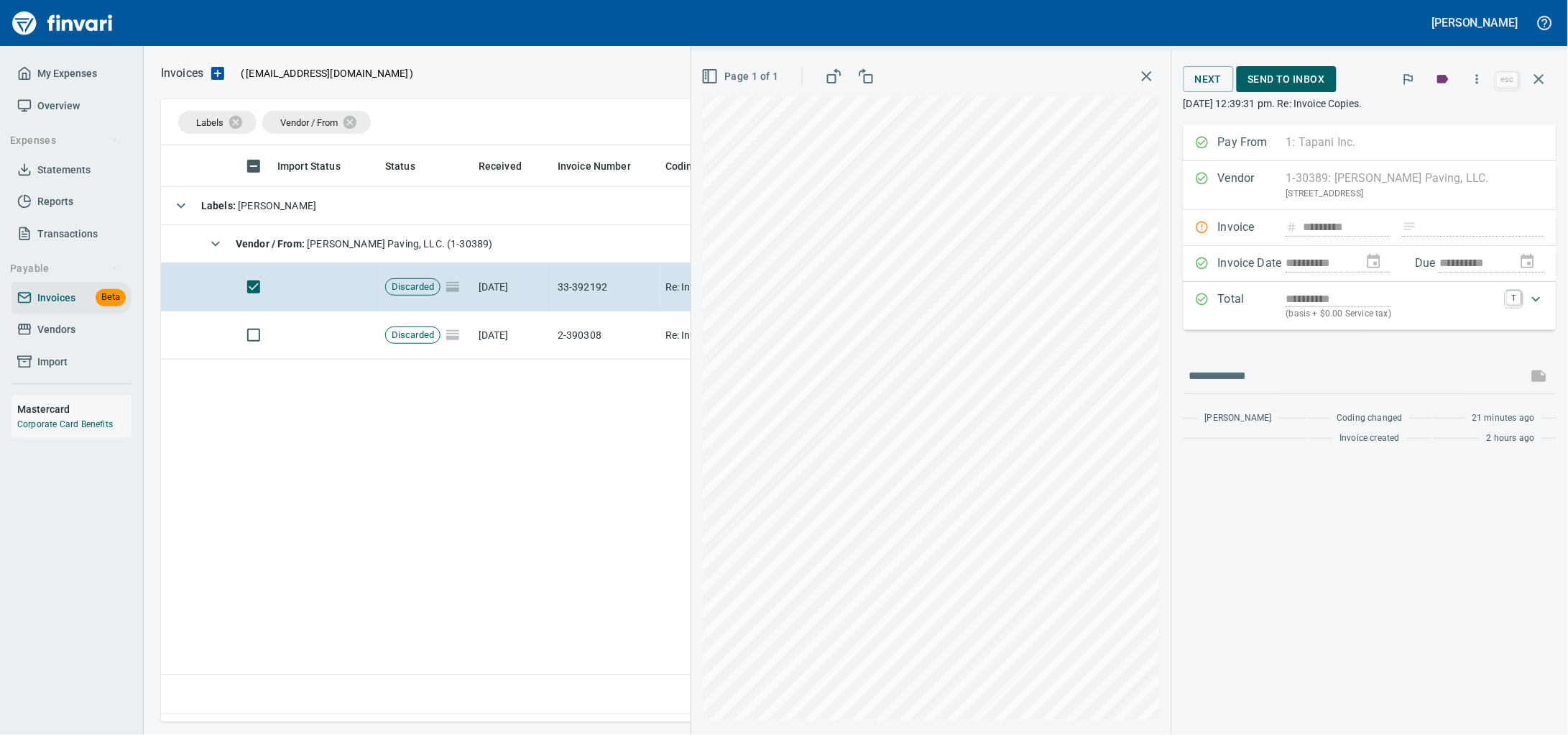
click at [1236, 88] on button "Send to Inbox" at bounding box center [1286, 80] width 100 height 26
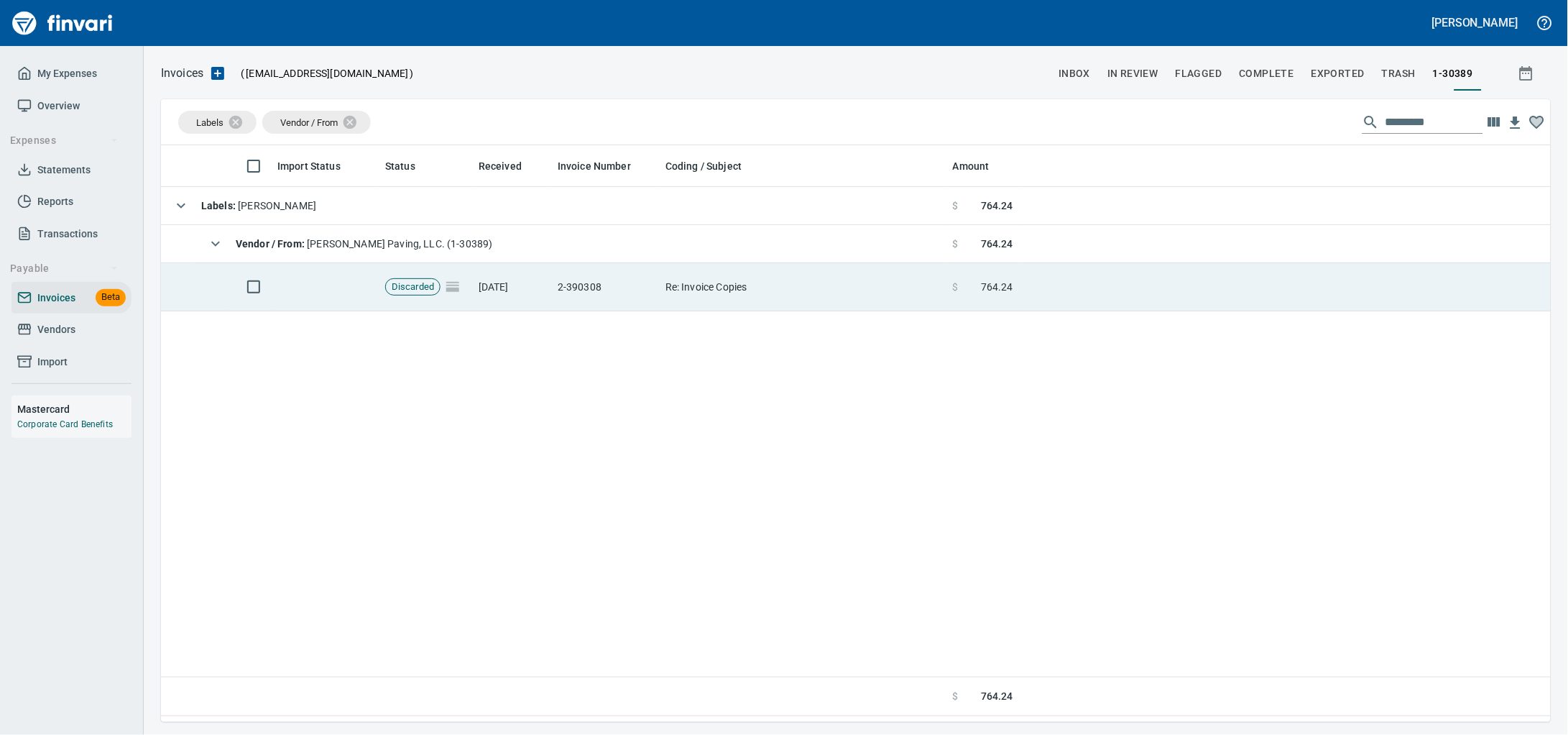
click at [553, 292] on td "2-390308" at bounding box center [606, 287] width 108 height 48
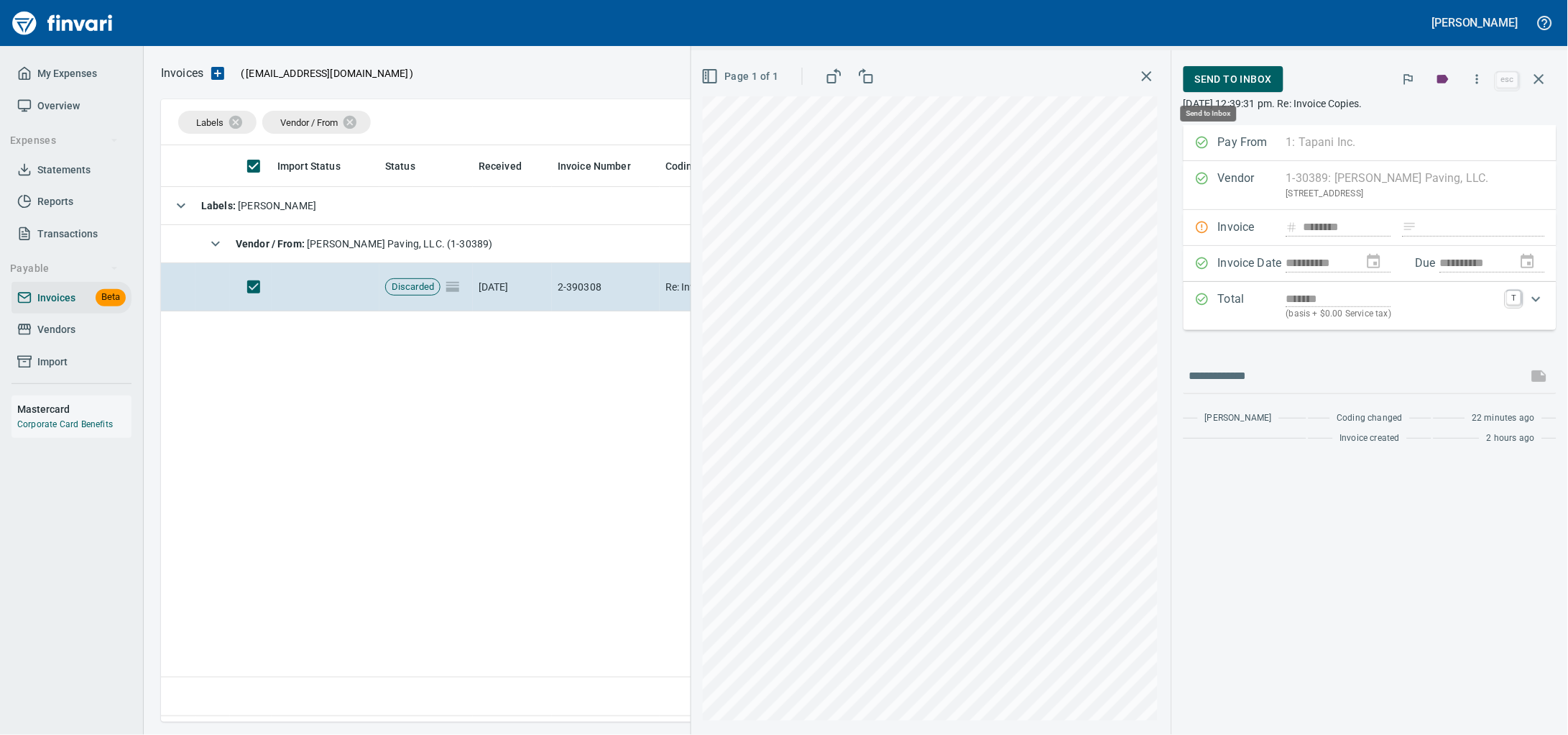
click at [1195, 80] on span "Send to Inbox" at bounding box center [1233, 79] width 77 height 18
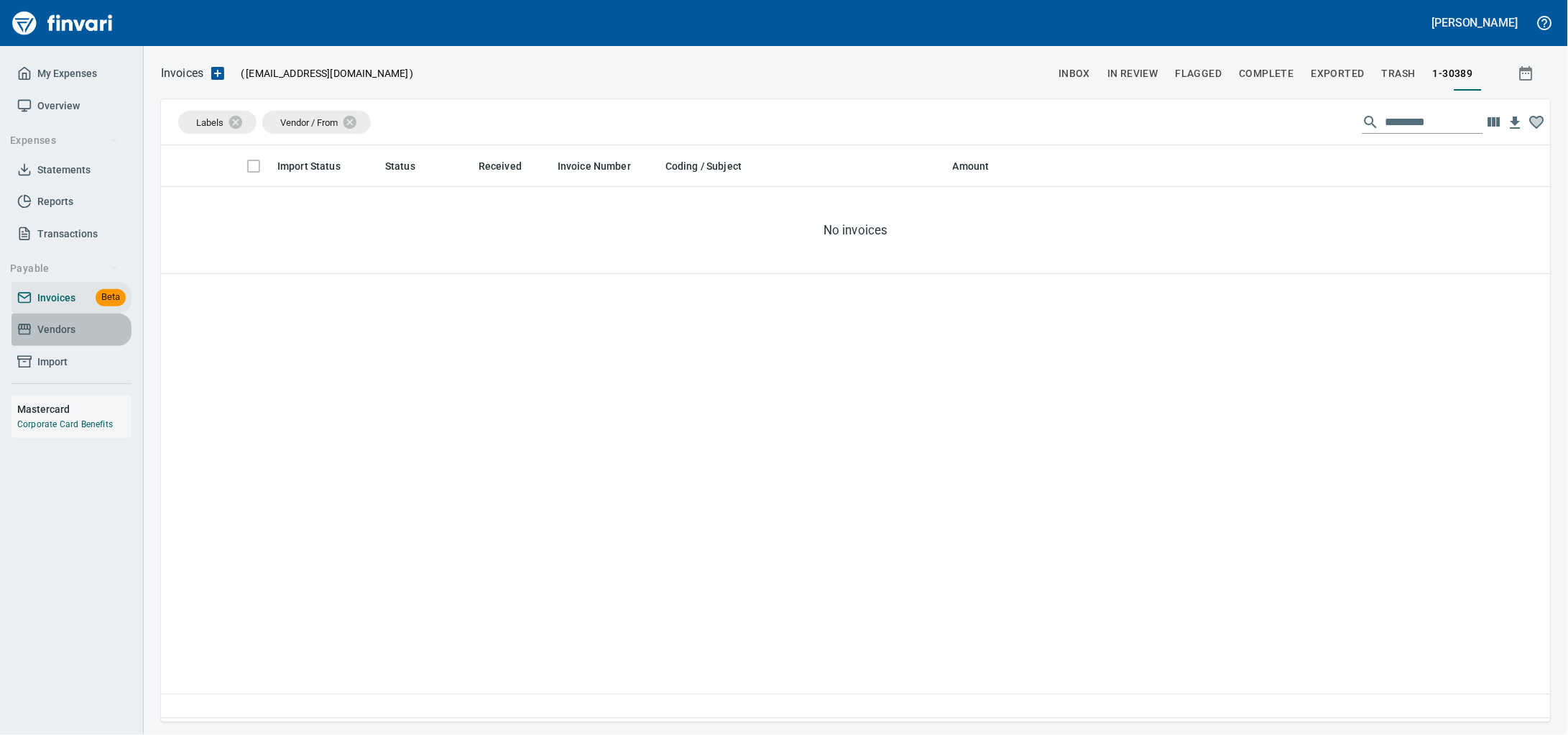
click at [62, 346] on link "Vendors" at bounding box center [72, 330] width 120 height 32
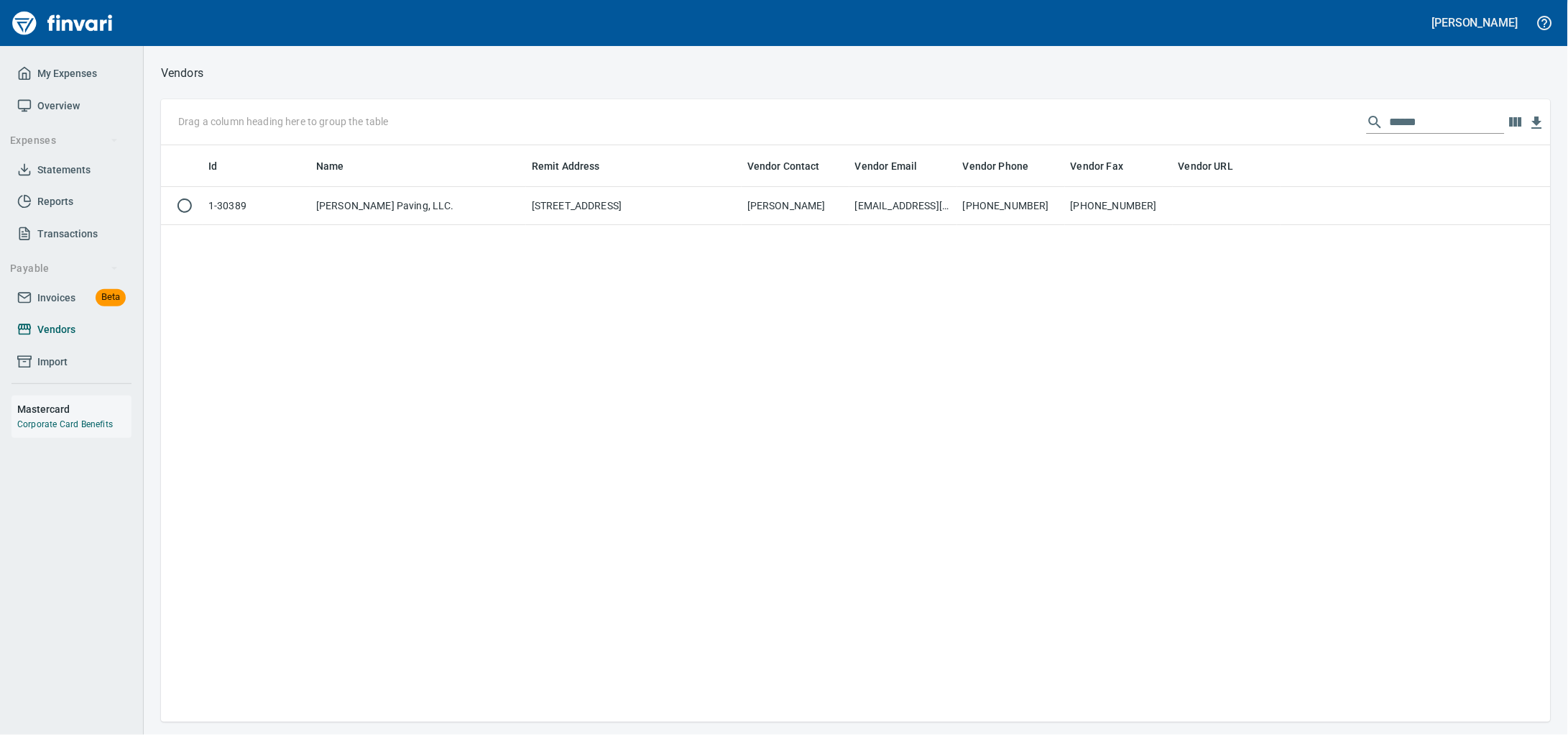
scroll to position [563, 1363]
drag, startPoint x: 1461, startPoint y: 123, endPoint x: 1075, endPoint y: 140, distance: 386.4
click at [1079, 140] on div "Drag a column heading here to group the table ******" at bounding box center [855, 122] width 1390 height 46
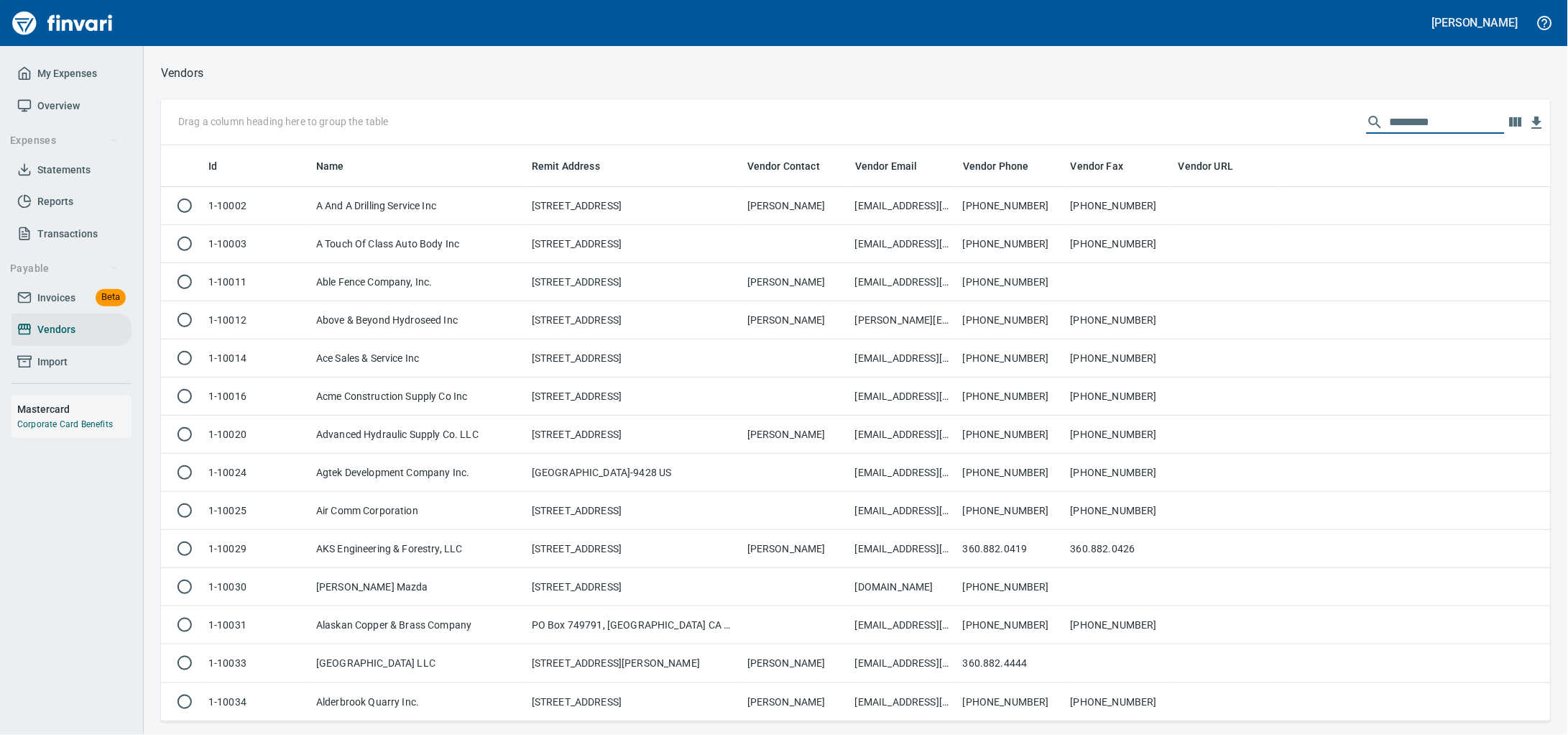
click at [39, 307] on span "Invoices" at bounding box center [56, 298] width 38 height 18
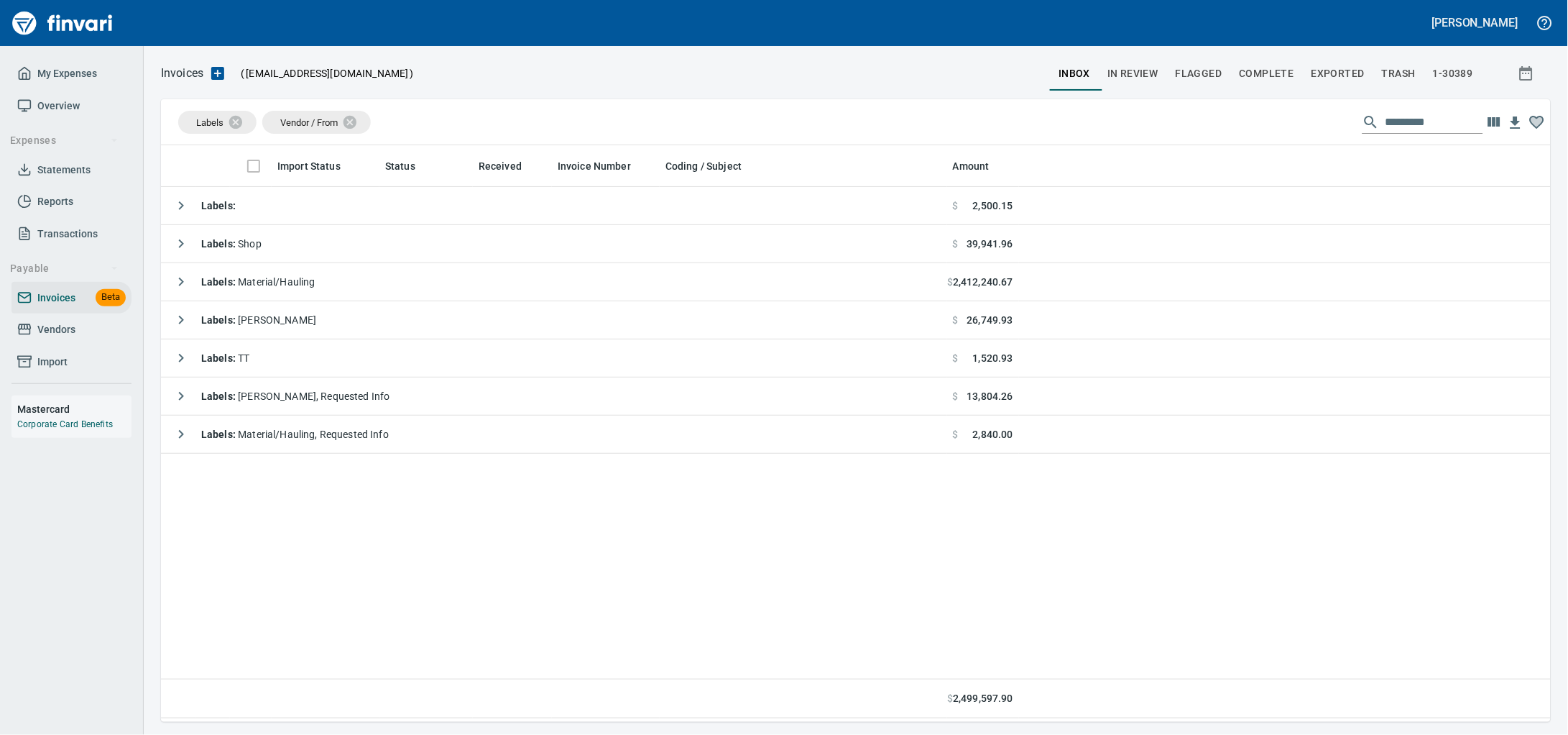
scroll to position [563, 1363]
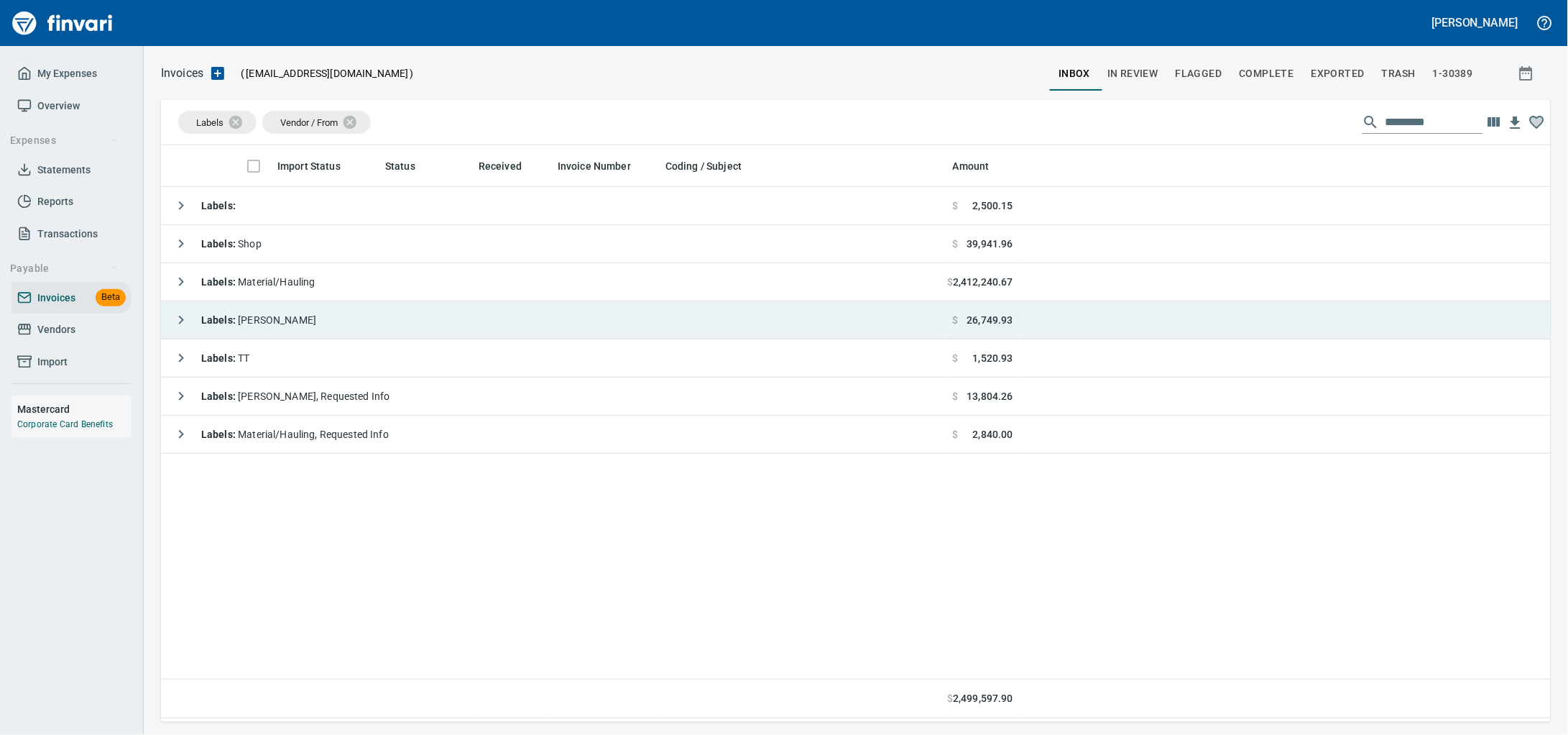
click at [394, 325] on td "Labels : [PERSON_NAME]" at bounding box center [554, 320] width 786 height 38
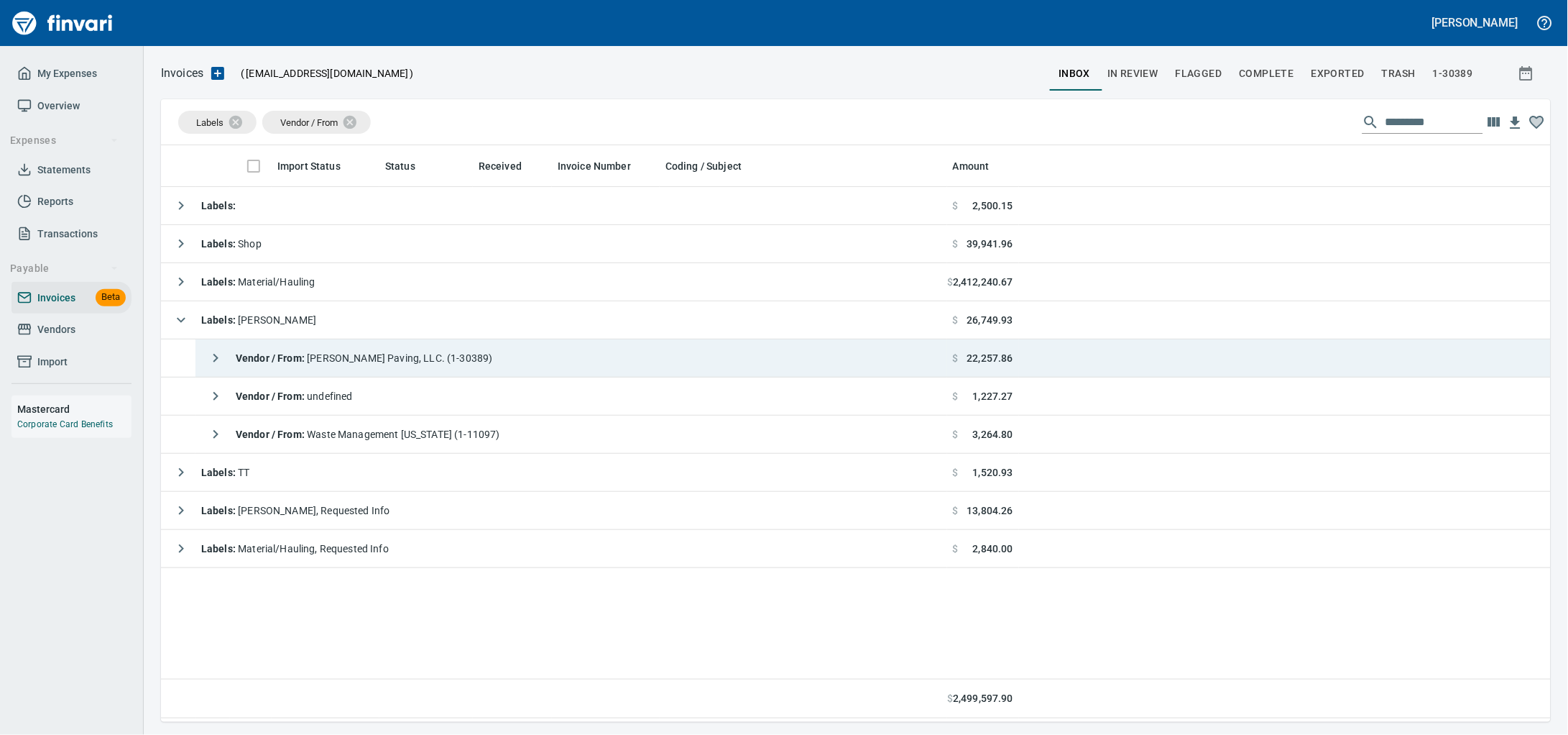
click at [440, 349] on div "Vendor / From : [PERSON_NAME] Paving, LLC. (1-30389)" at bounding box center [347, 357] width 291 height 28
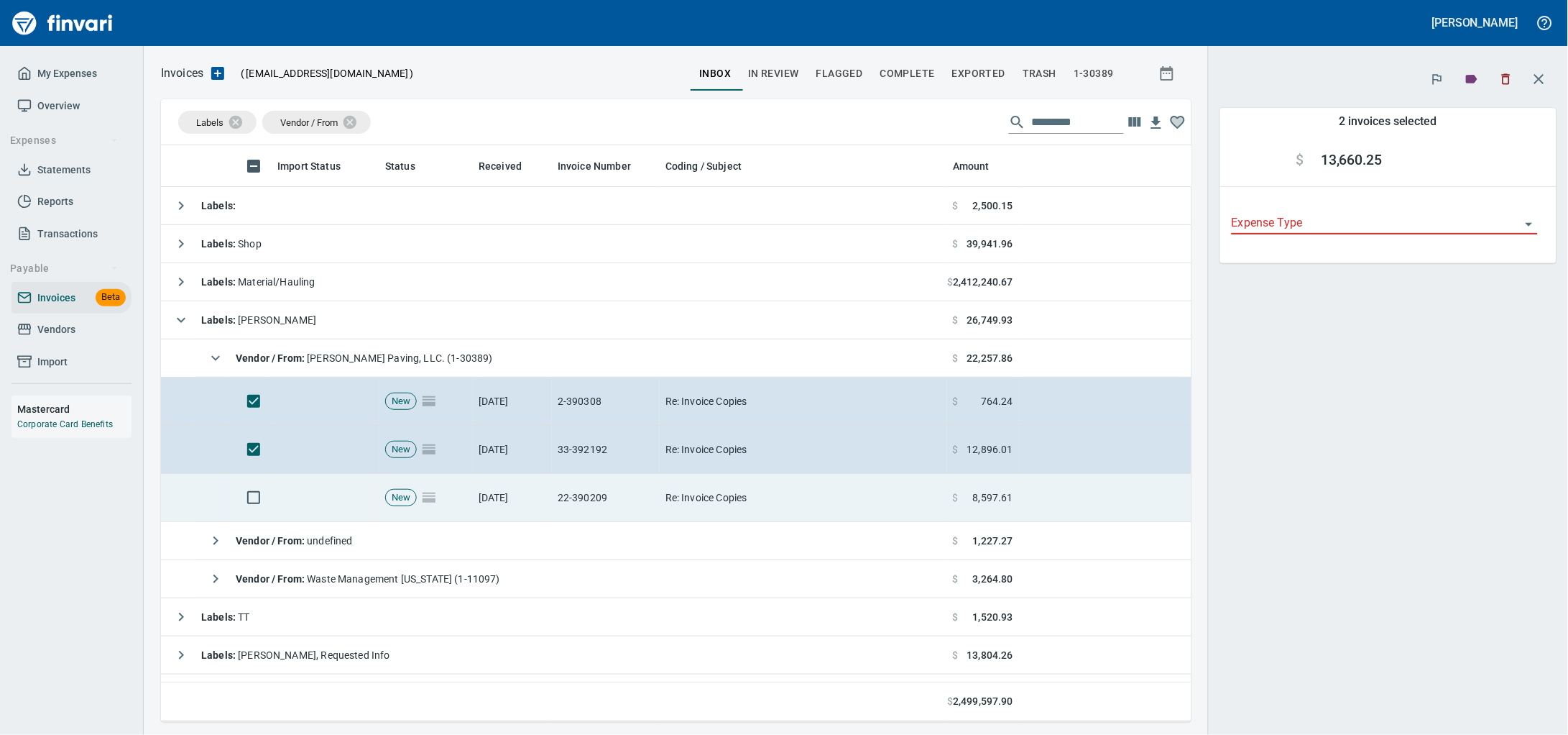
scroll to position [563, 1003]
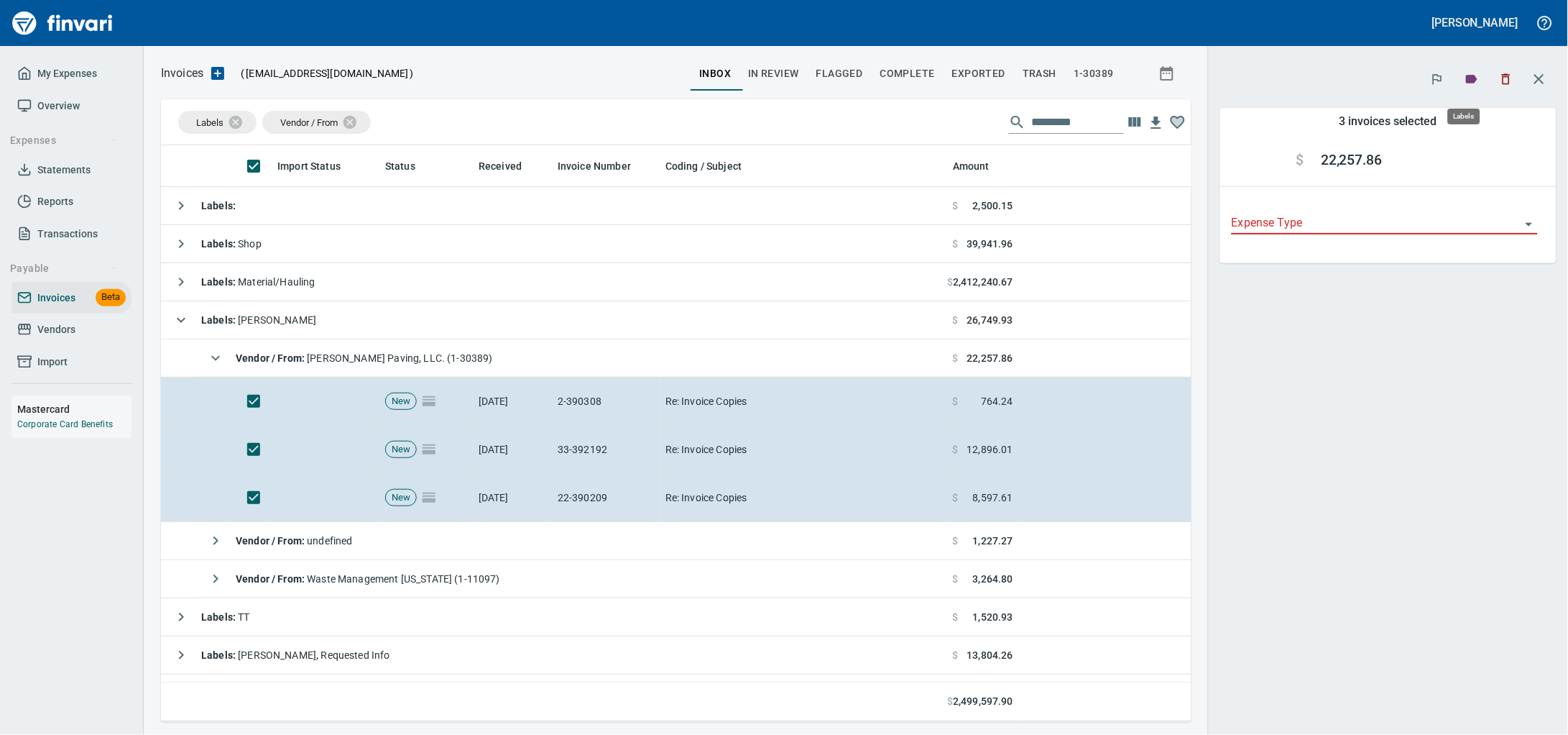
click at [1469, 76] on icon "button" at bounding box center [1472, 79] width 15 height 15
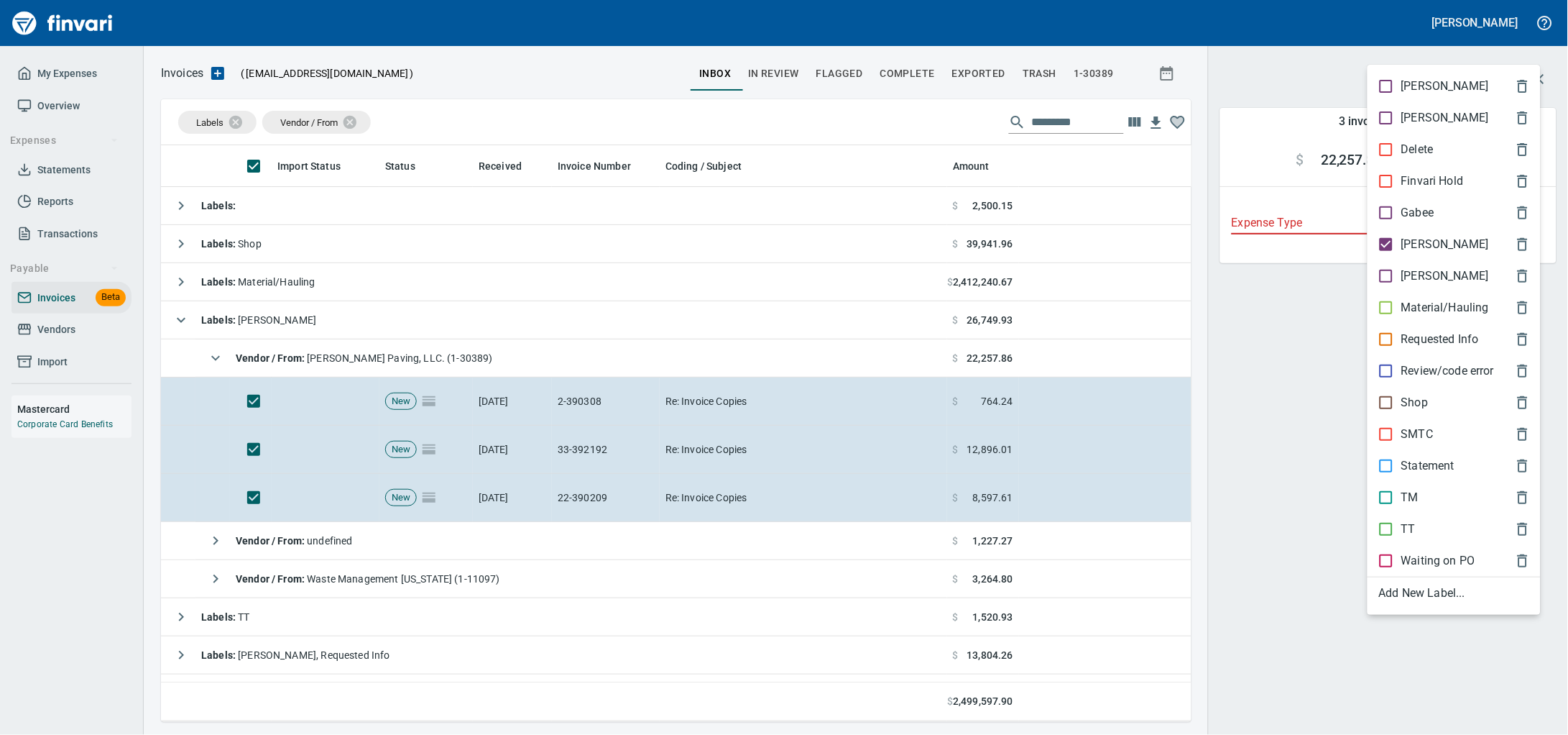
scroll to position [563, 1003]
click at [1415, 253] on p "[PERSON_NAME]" at bounding box center [1445, 245] width 88 height 18
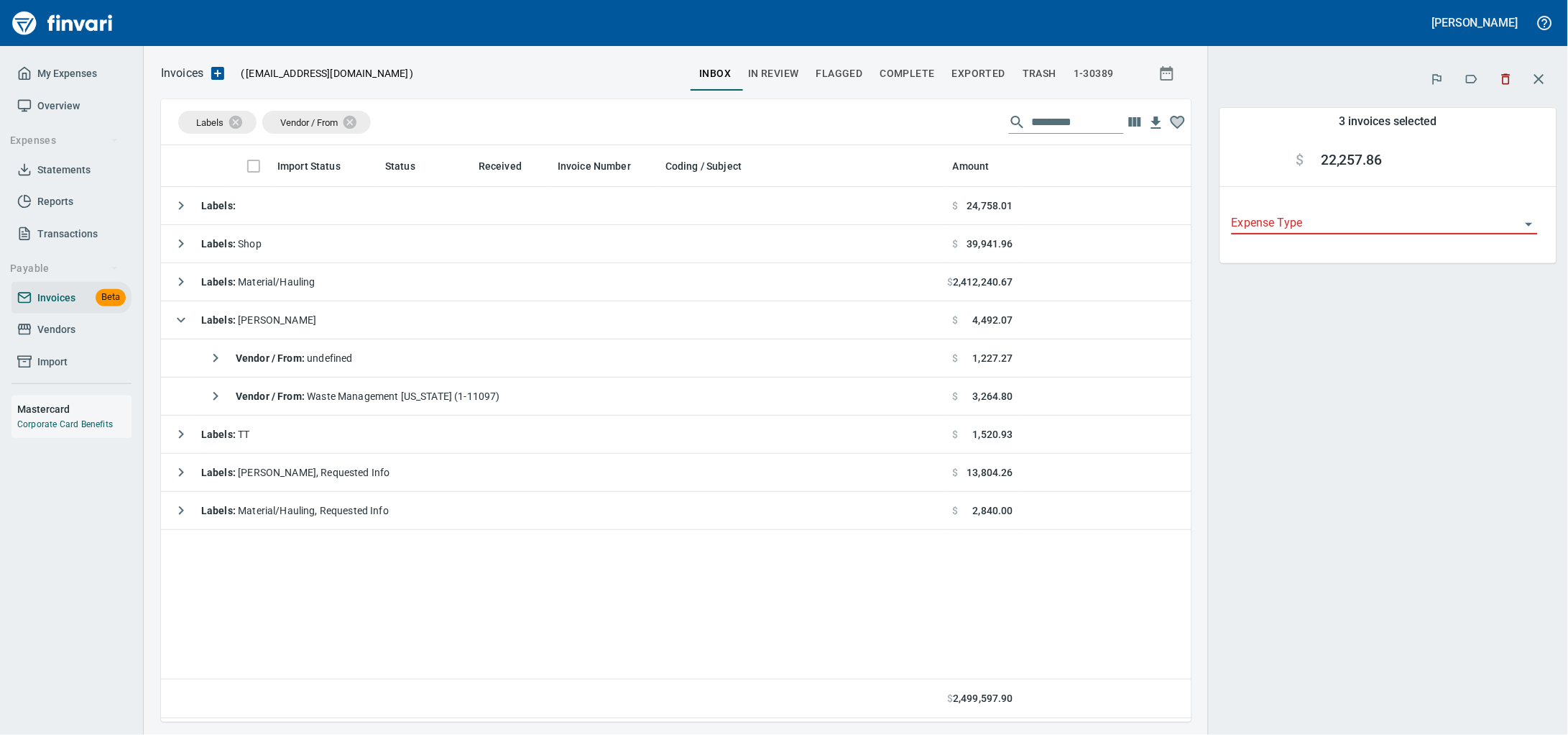
click at [1464, 80] on icon "button" at bounding box center [1472, 79] width 15 height 15
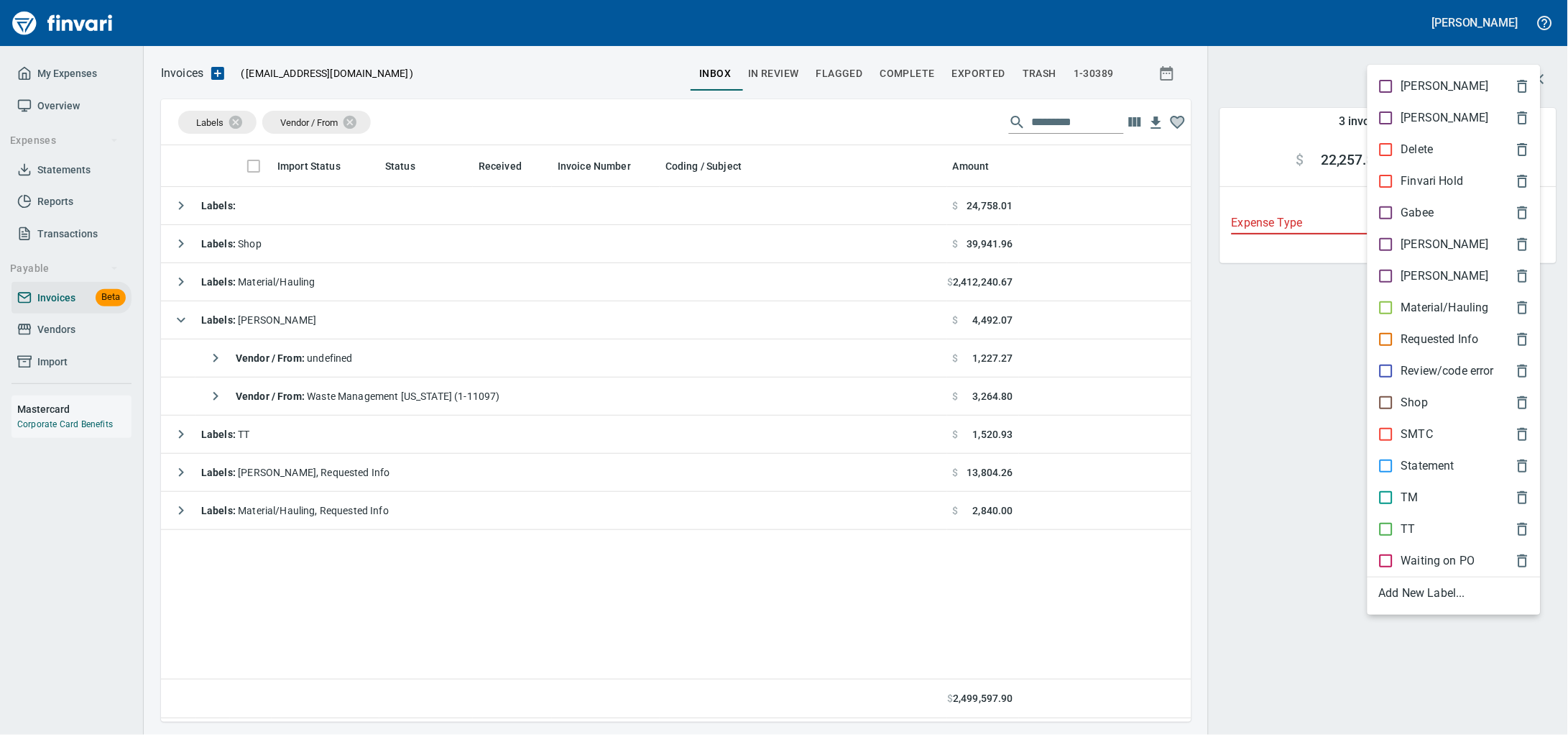
click at [1434, 313] on p "Material/Hauling" at bounding box center [1445, 308] width 88 height 18
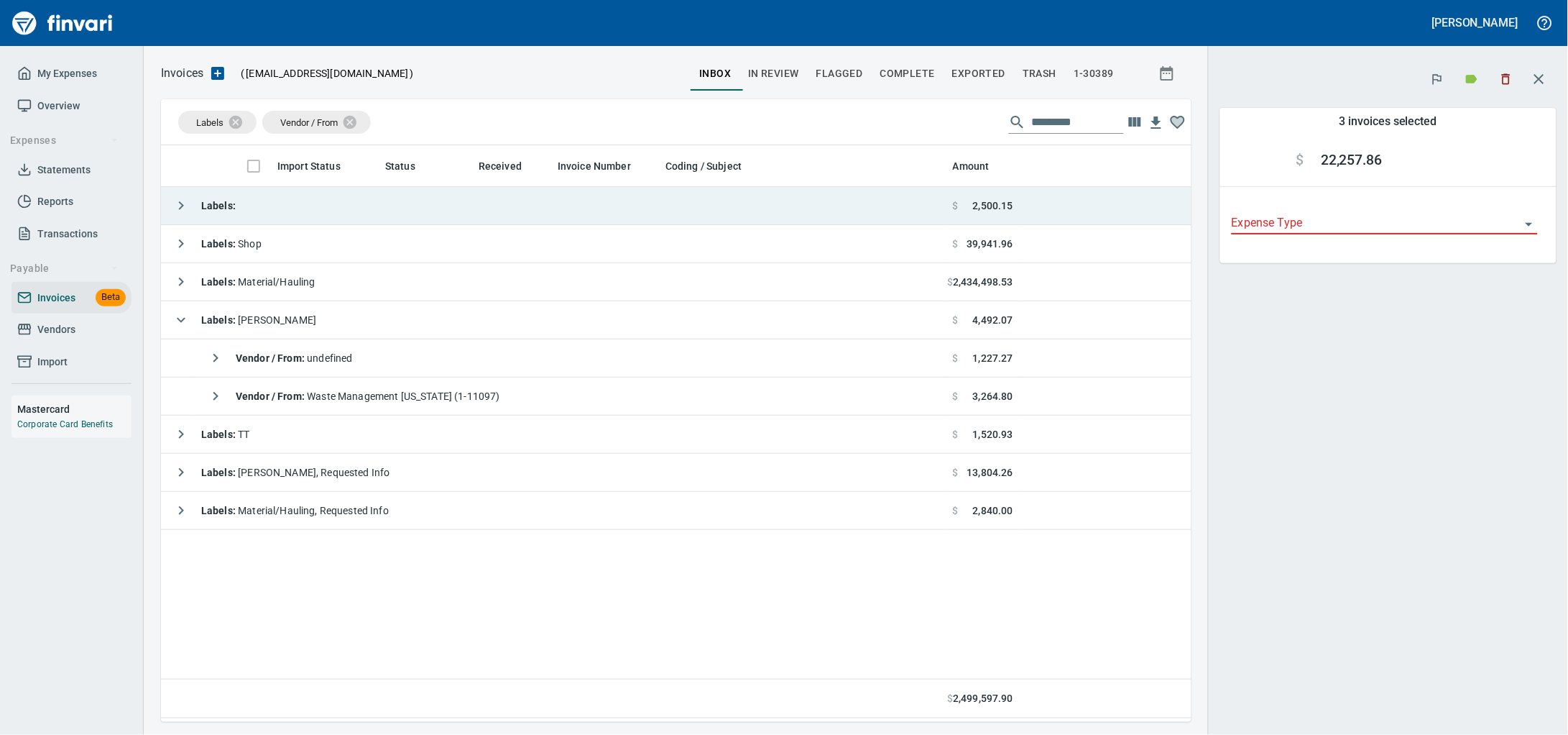
click at [352, 225] on td "Labels :" at bounding box center [554, 206] width 786 height 38
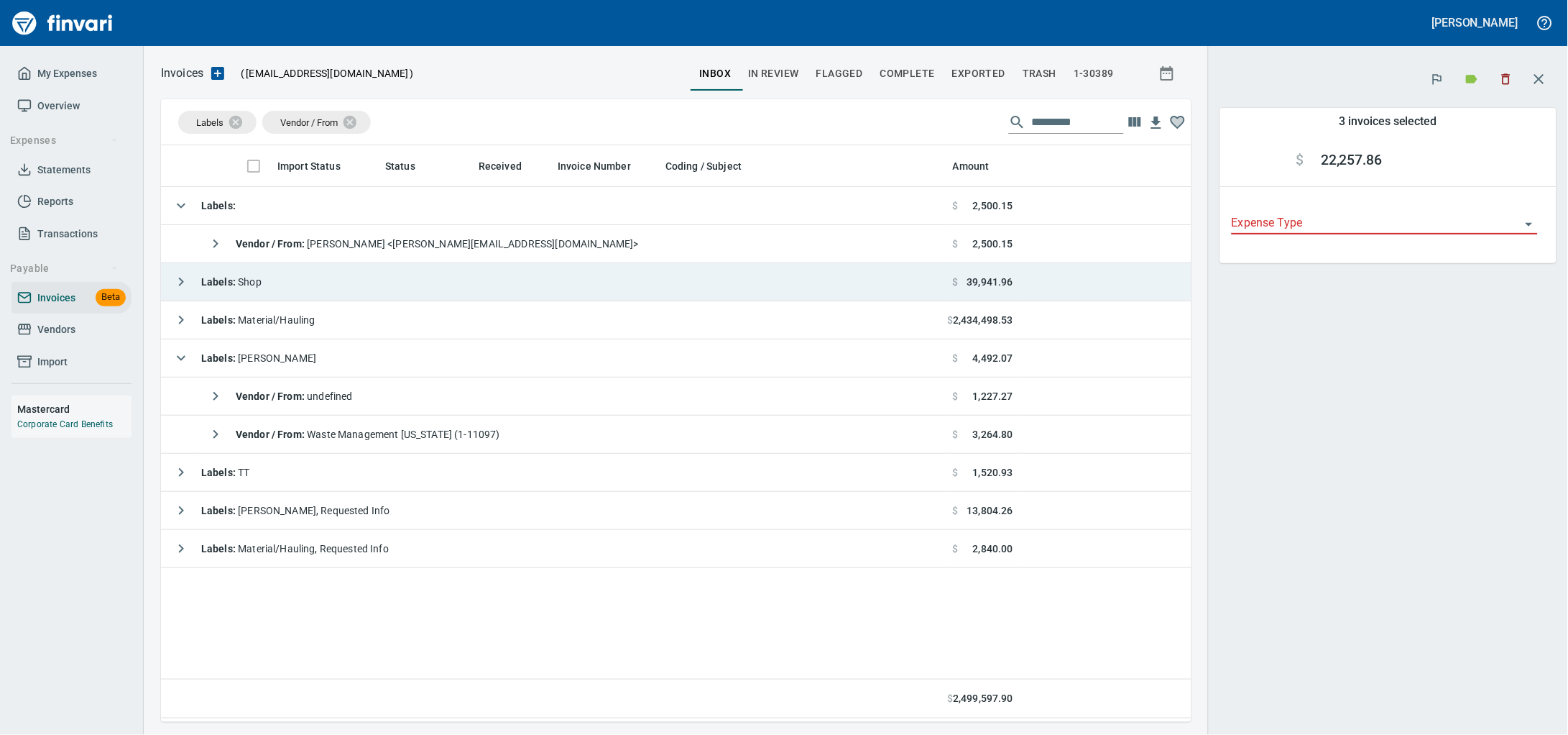
click at [320, 301] on td "Labels : Shop" at bounding box center [554, 282] width 786 height 38
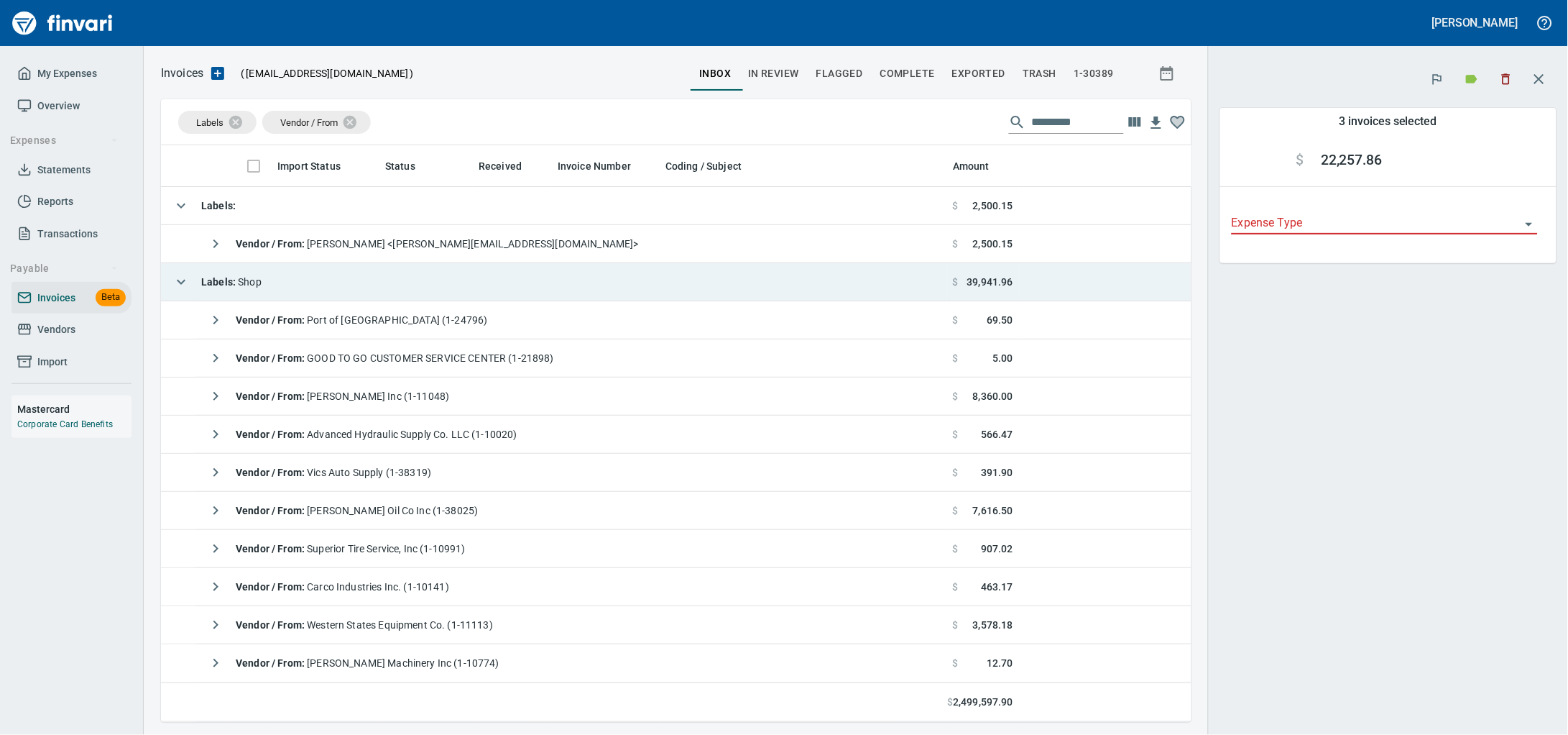
click at [386, 287] on td "Labels : Shop" at bounding box center [554, 282] width 786 height 38
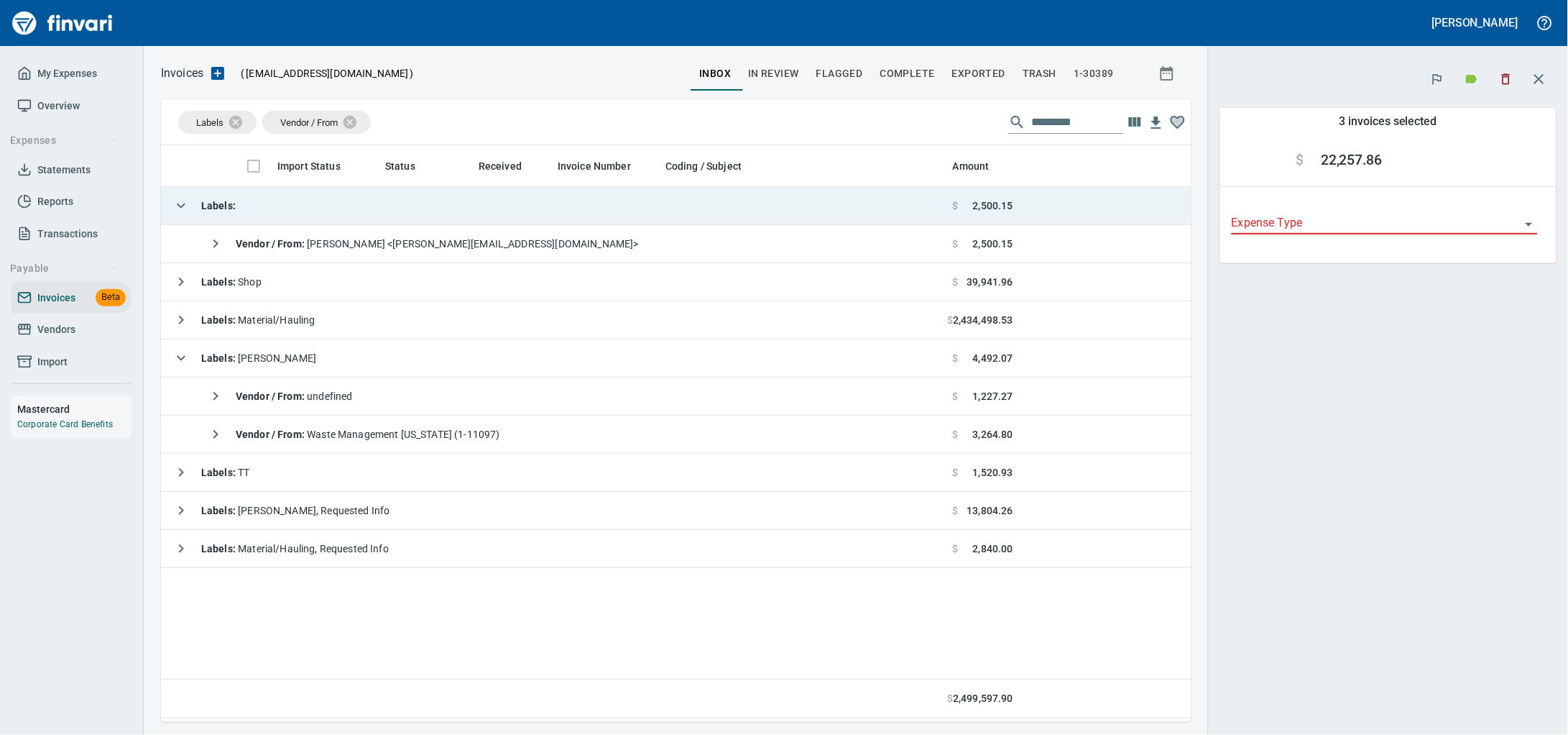
click at [356, 212] on td "Labels :" at bounding box center [554, 206] width 786 height 38
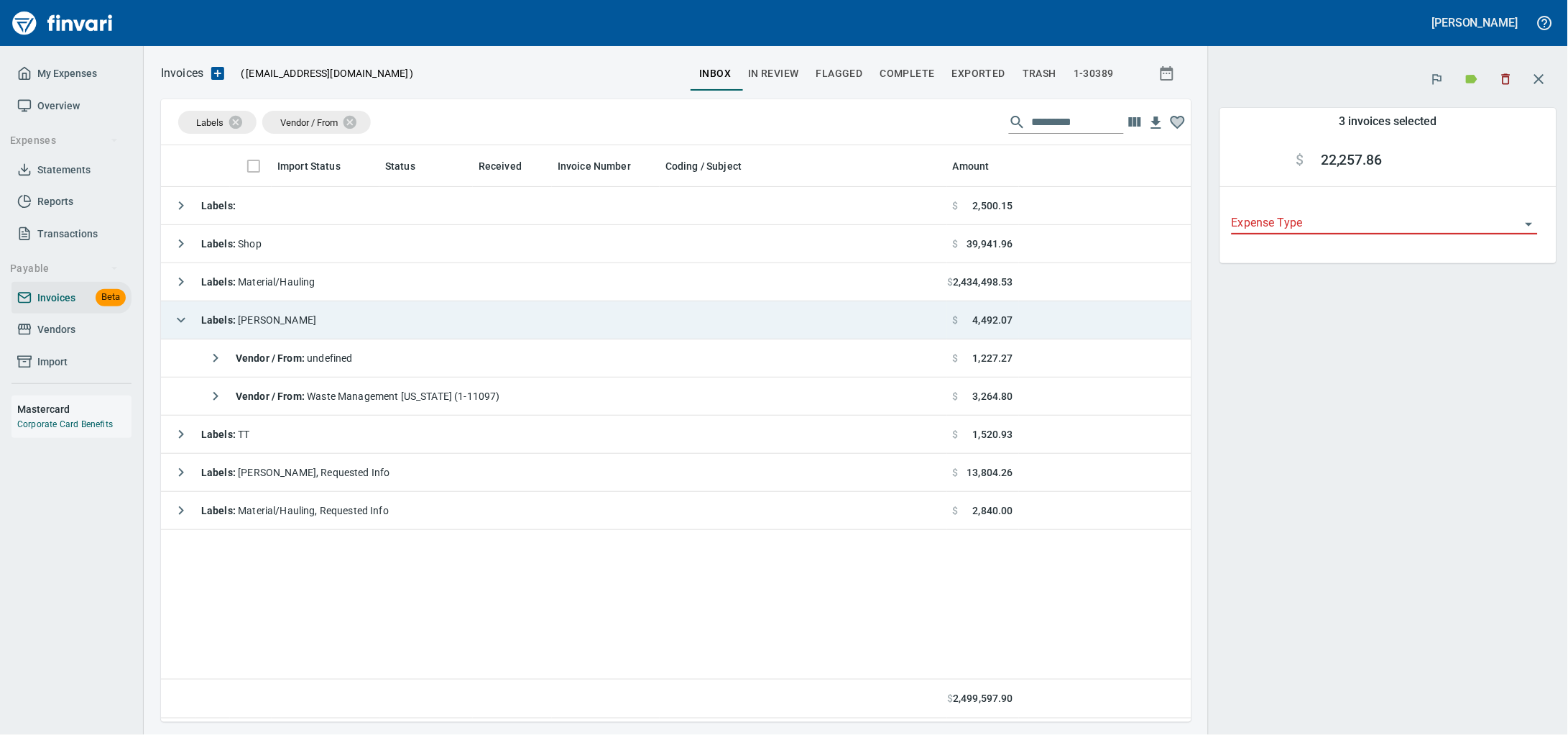
click at [356, 332] on td "Labels : [PERSON_NAME]" at bounding box center [554, 320] width 786 height 38
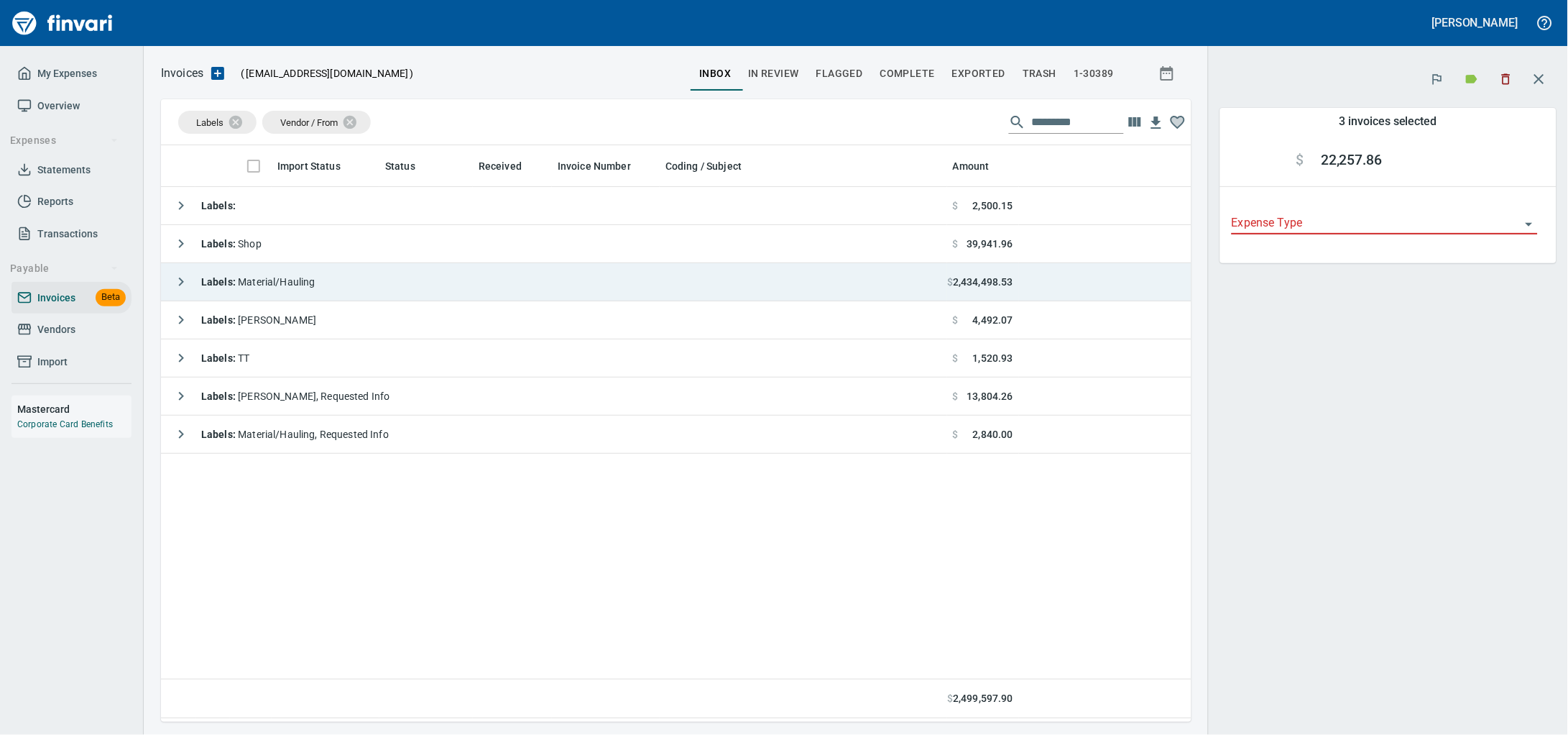
click at [351, 285] on td "Labels : Material/Hauling" at bounding box center [554, 282] width 786 height 38
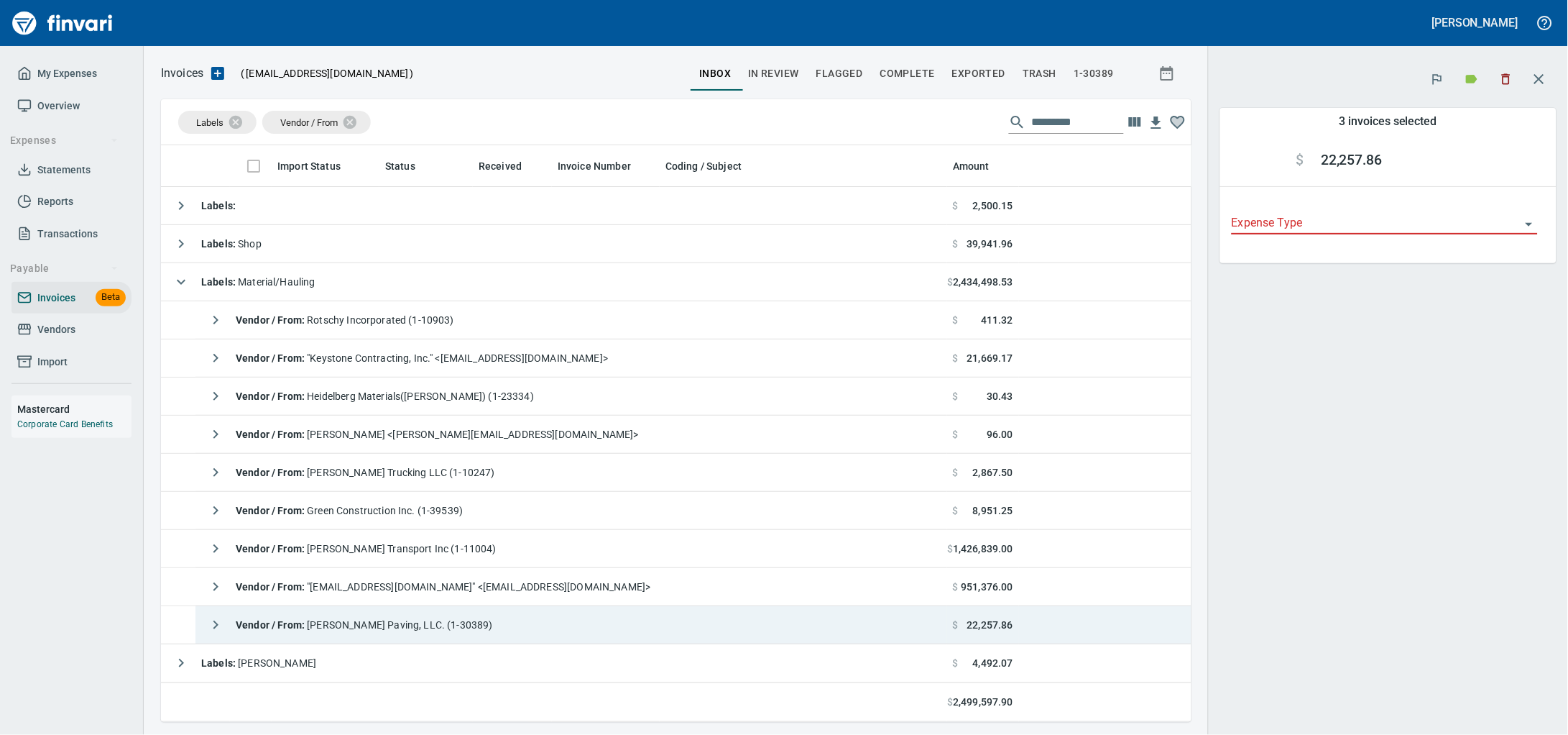
click at [387, 625] on span "Vendor / From : [PERSON_NAME] Paving, LLC. (1-30389)" at bounding box center [364, 625] width 257 height 12
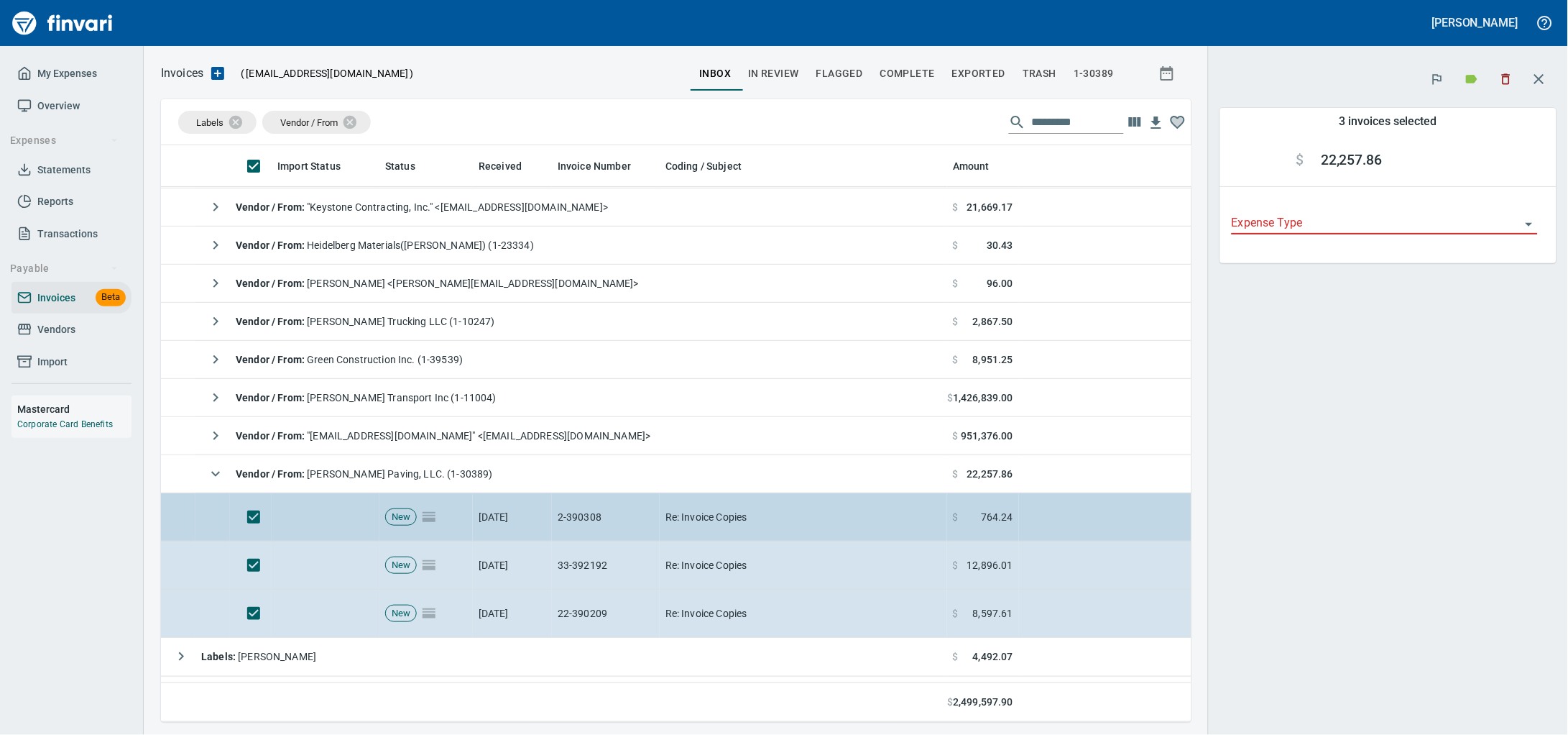
scroll to position [270, 0]
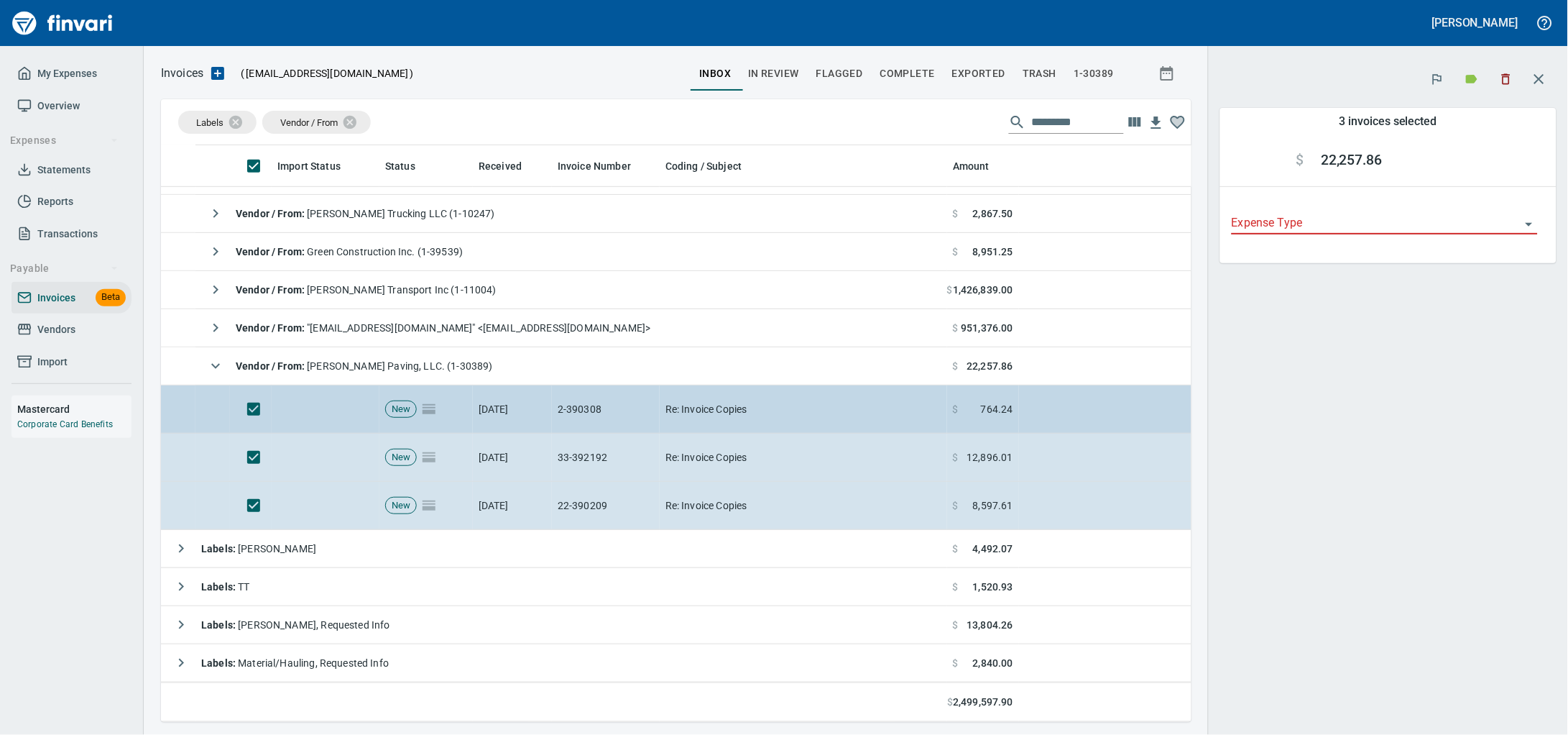
click at [747, 397] on td "Re: Invoice Copies" at bounding box center [803, 409] width 288 height 48
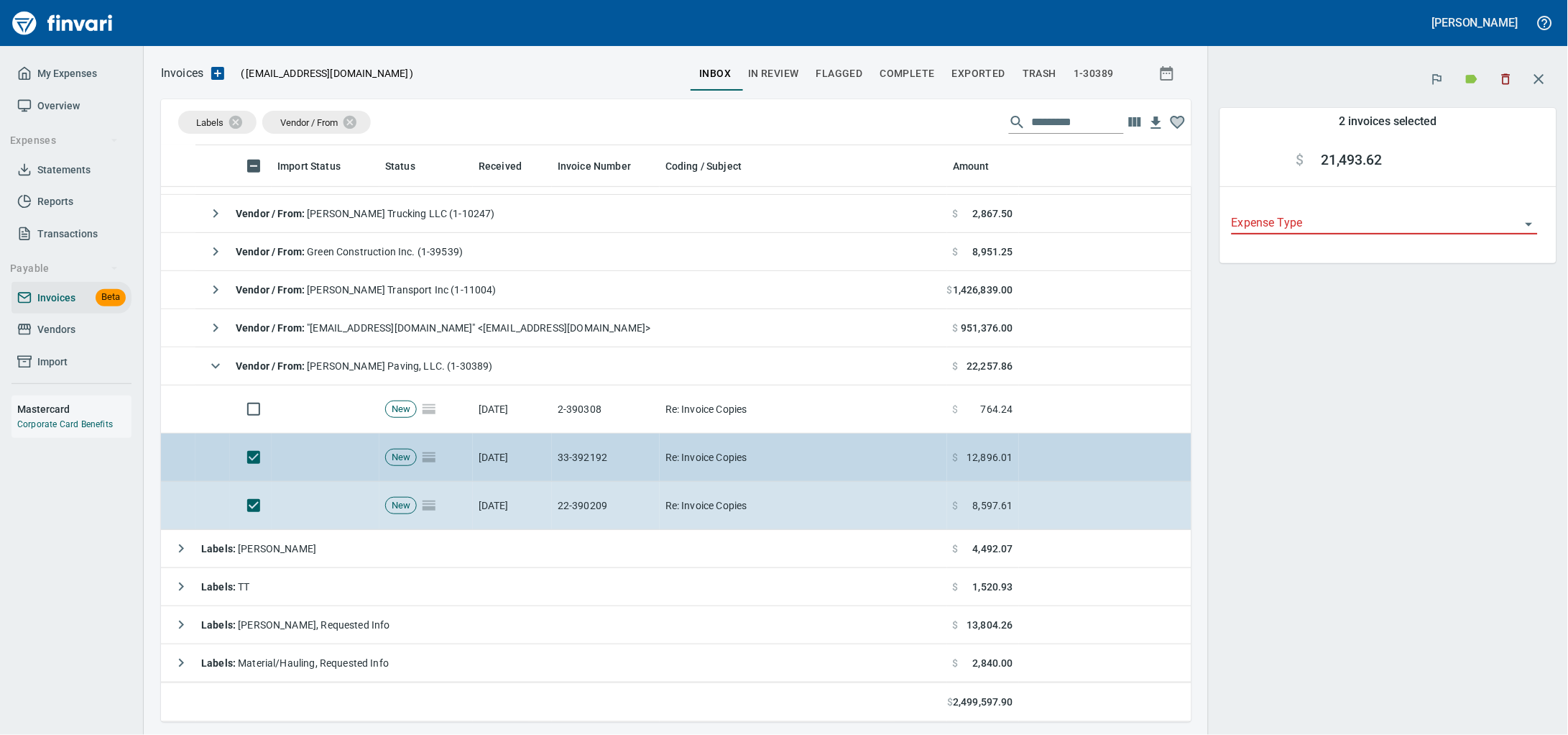
click at [616, 433] on td "33-392192" at bounding box center [606, 457] width 108 height 48
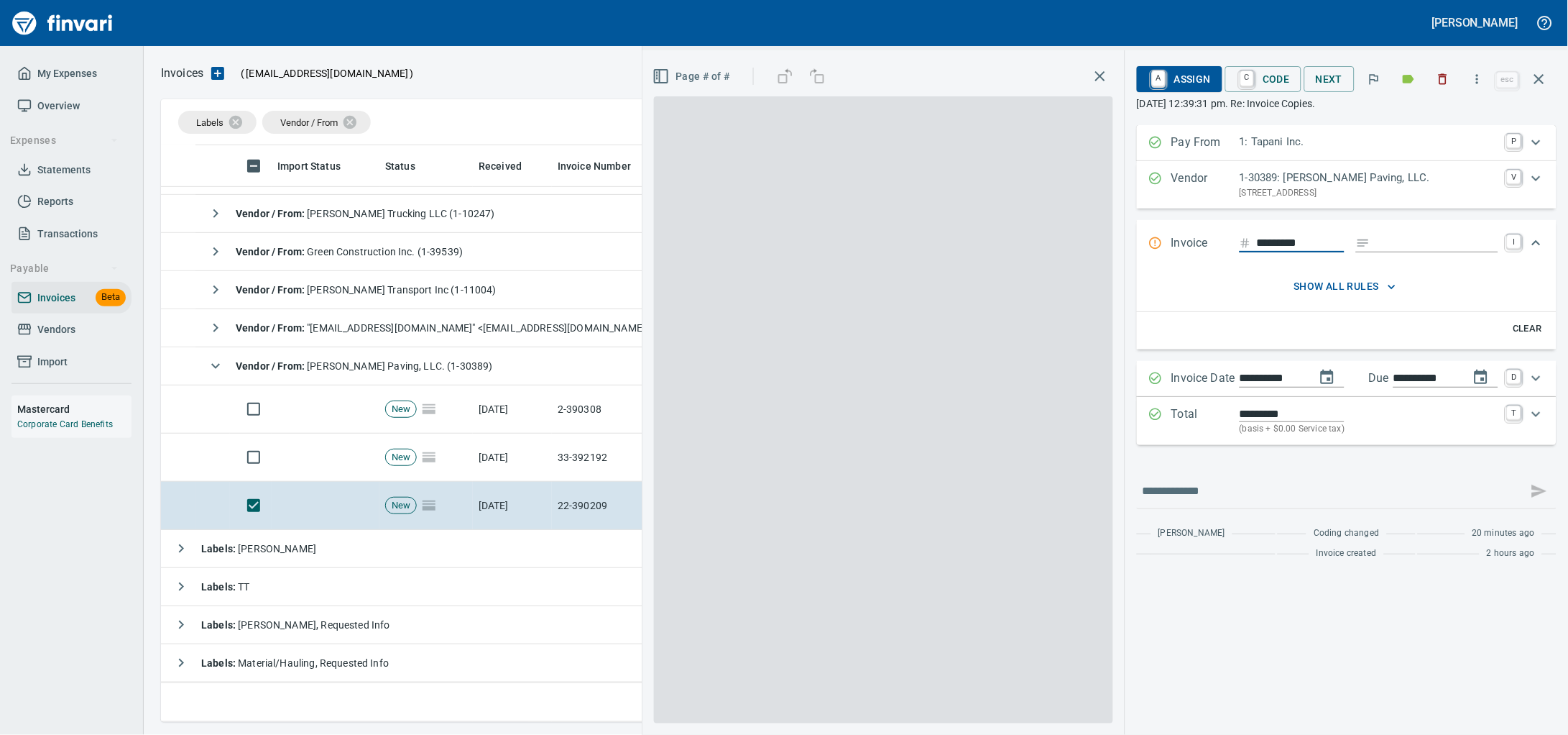
scroll to position [563, 1358]
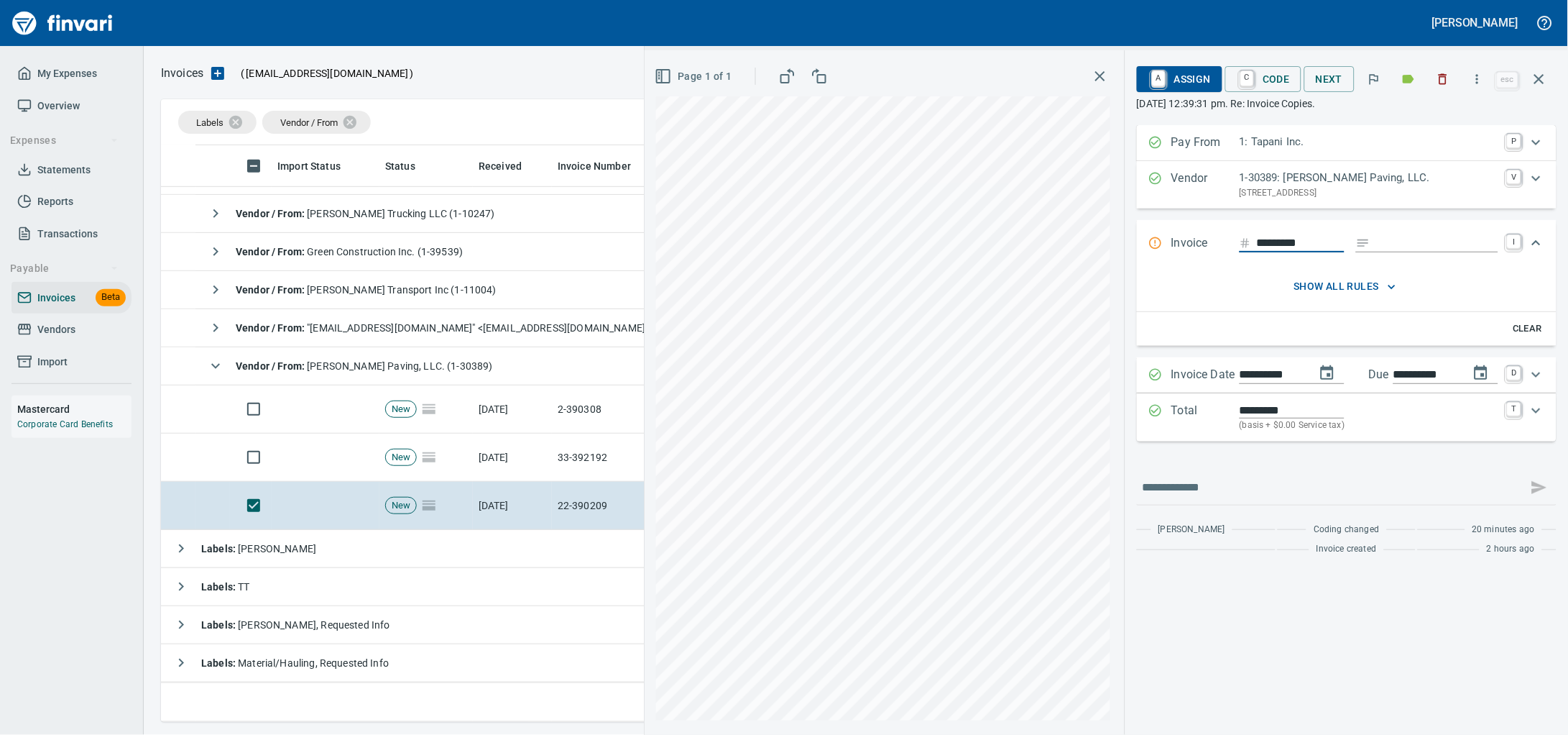
click at [1376, 250] on input "Expand" at bounding box center [1437, 243] width 122 height 18
type input "******"
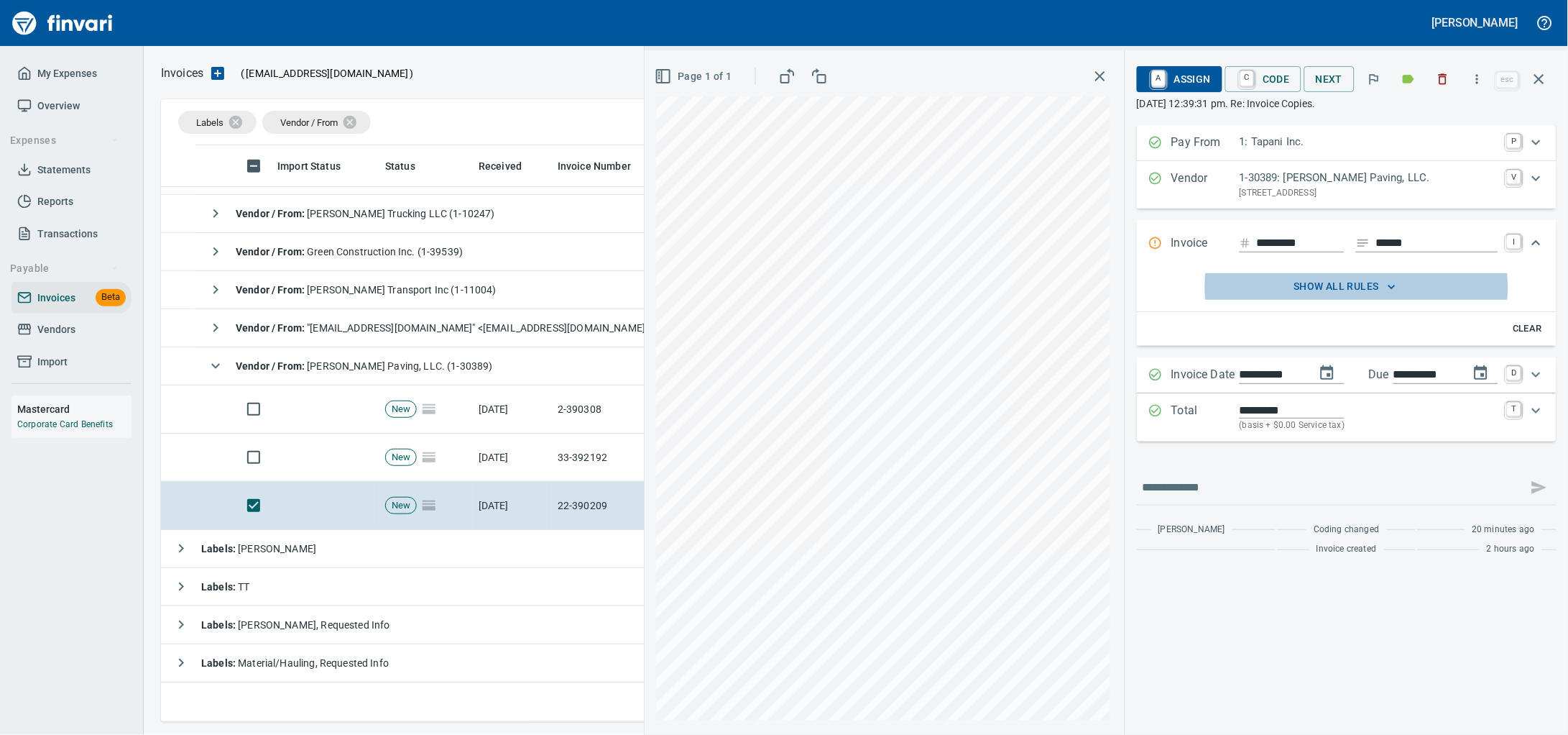
click at [1529, 419] on icon "Expand" at bounding box center [1537, 411] width 18 height 18
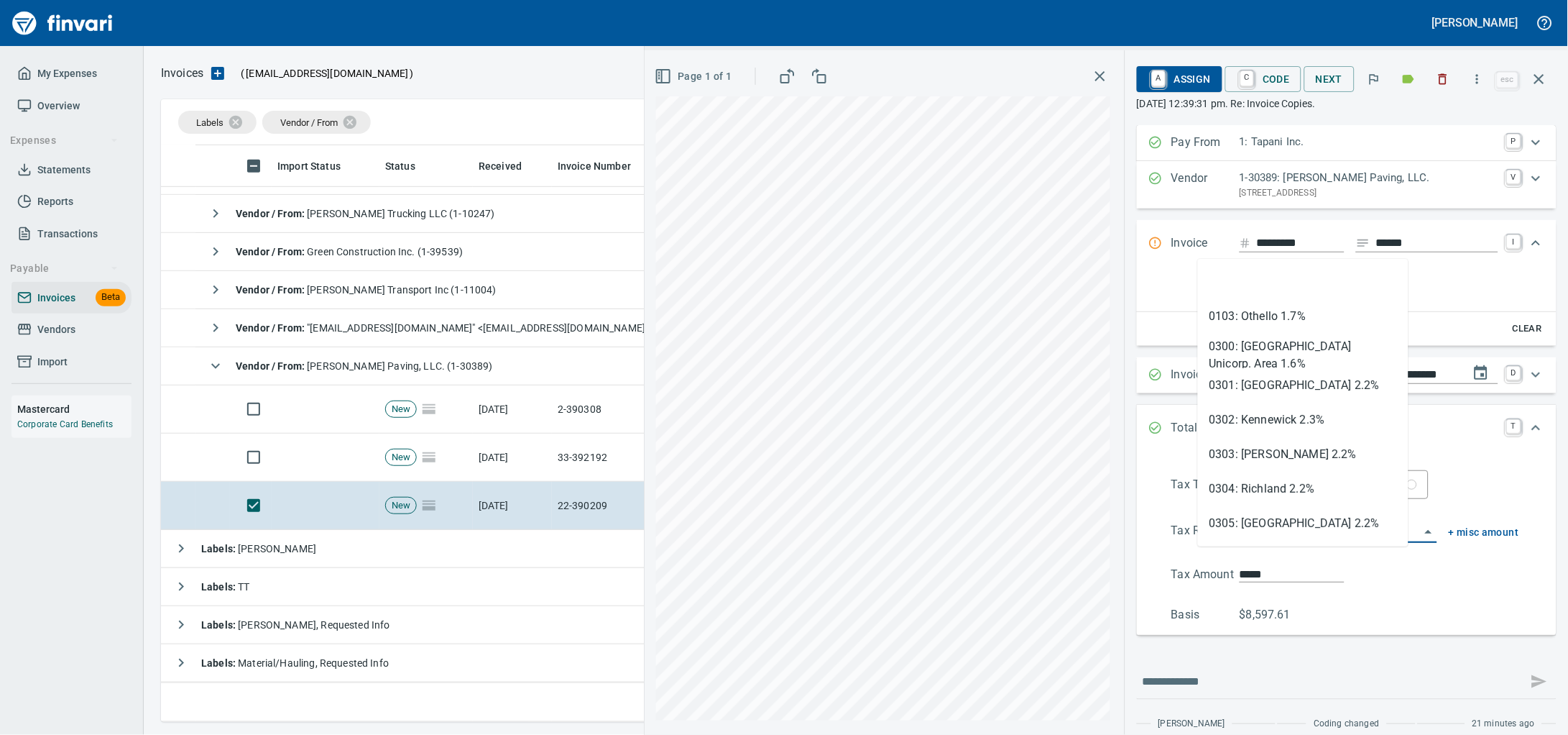
drag, startPoint x: 1273, startPoint y: 563, endPoint x: 1106, endPoint y: 563, distance: 167.0
click at [1148, 563] on div "**********" at bounding box center [1346, 547] width 397 height 153
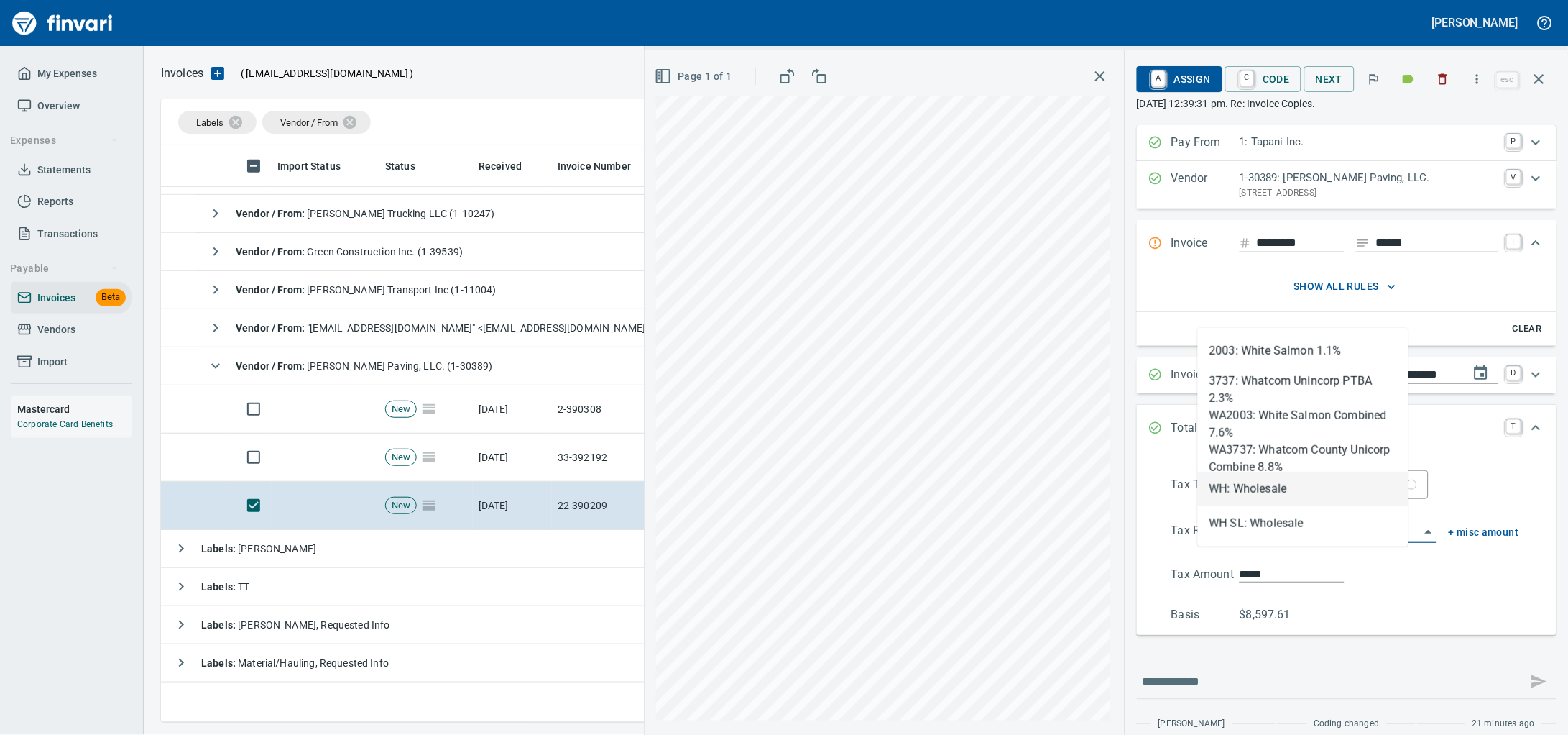
click at [1288, 487] on li "WH: Wholesale" at bounding box center [1303, 488] width 210 height 34
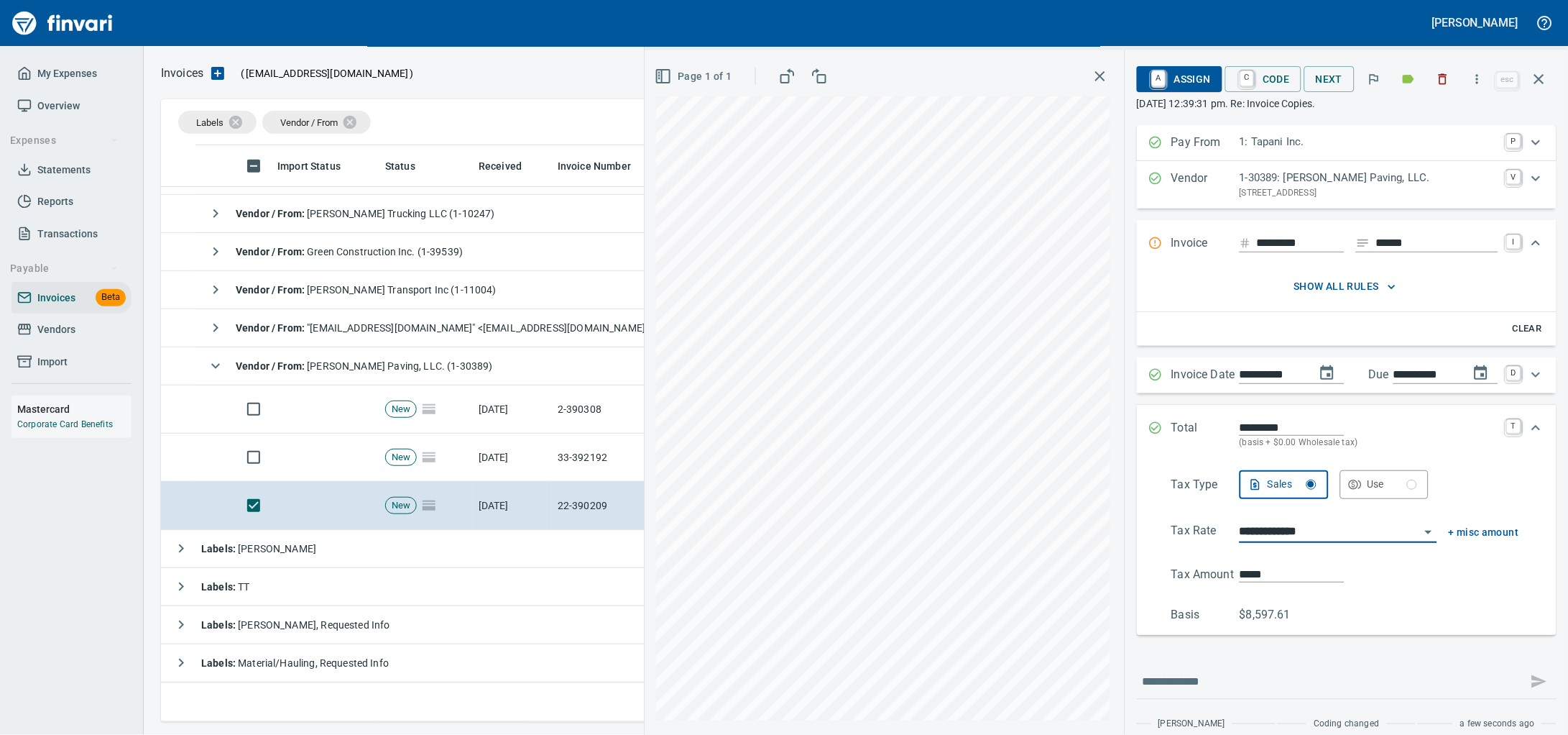
type input "**********"
click at [1164, 85] on span "A Assign" at bounding box center [1179, 79] width 63 height 24
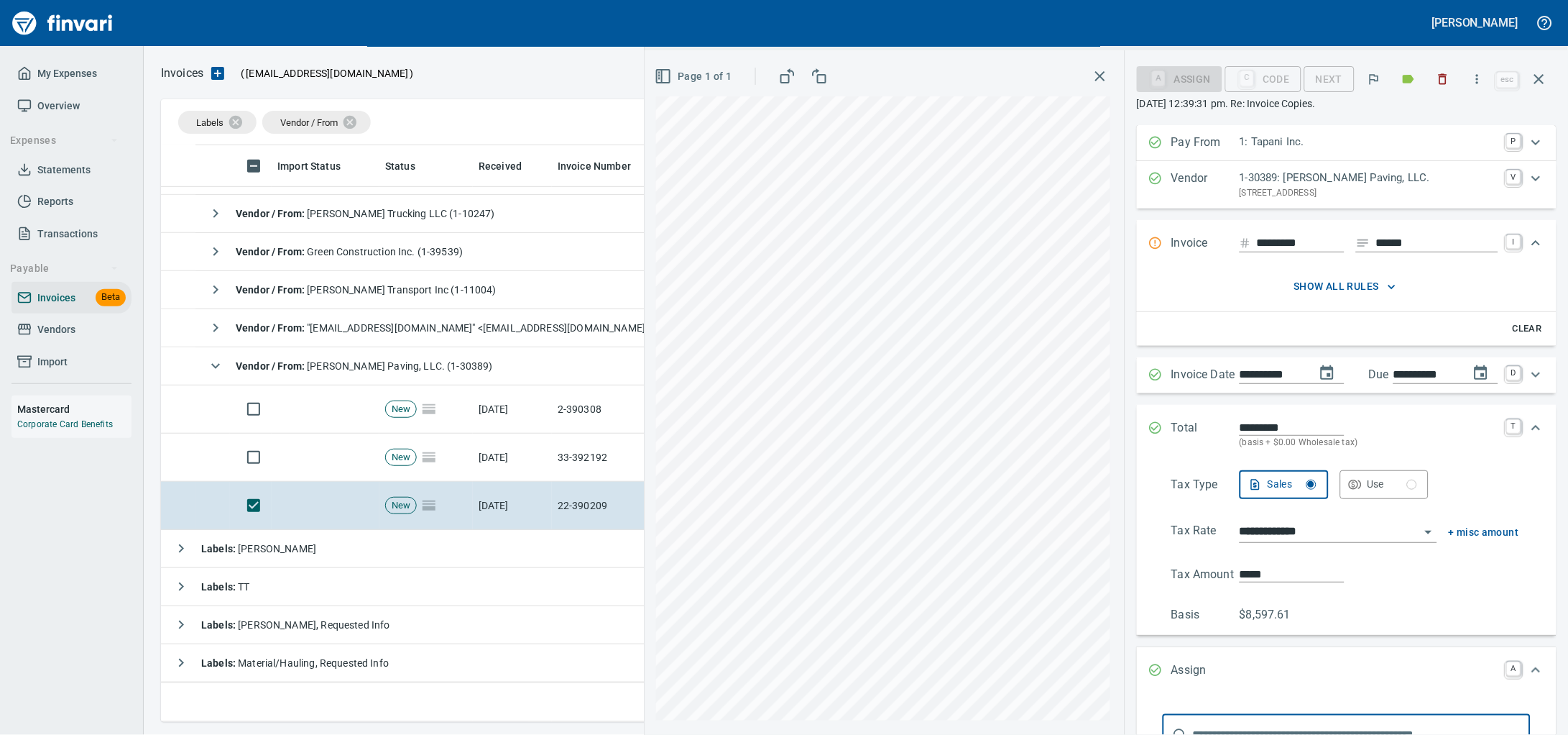
scroll to position [277, 0]
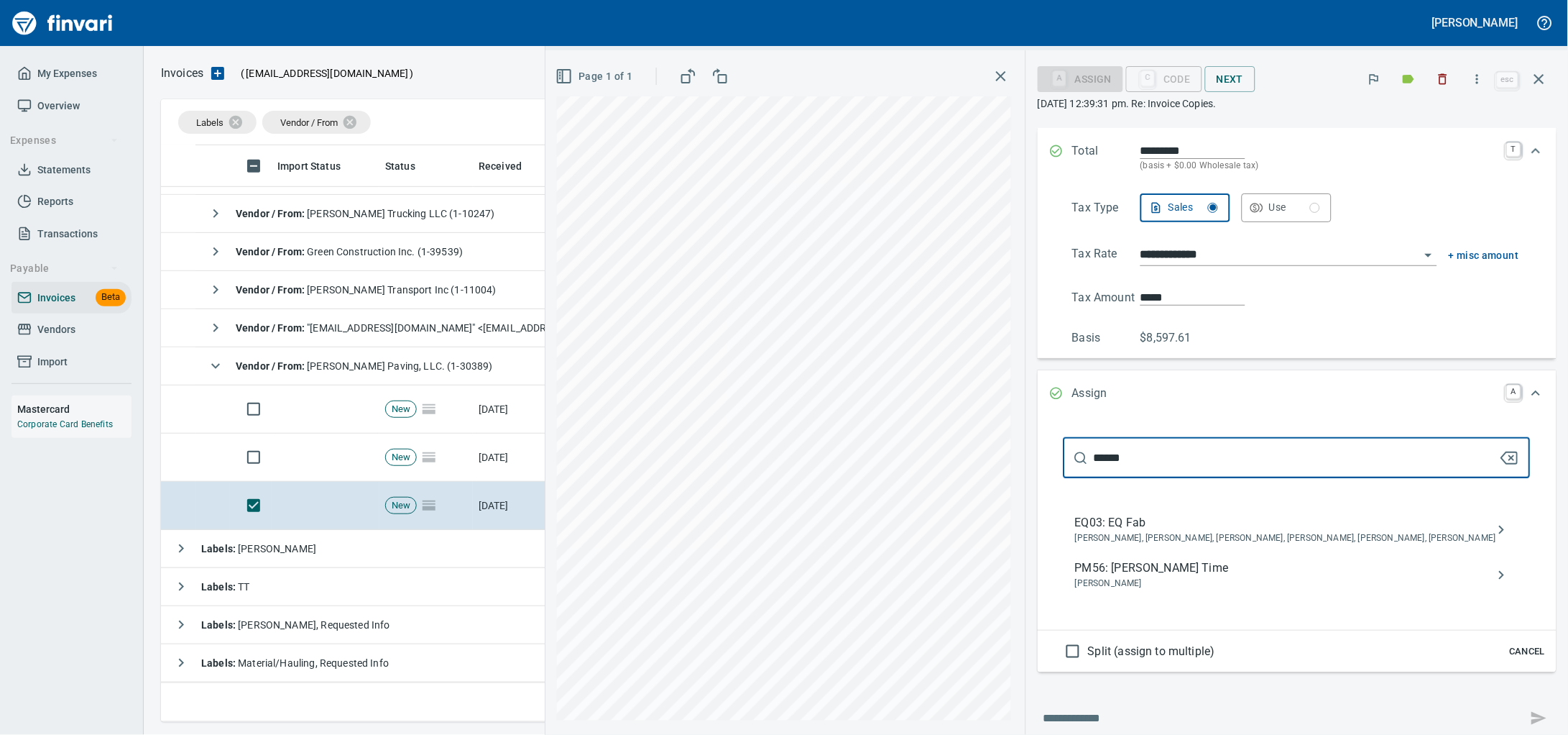
type input "******"
click at [1210, 576] on span "PM56: [PERSON_NAME] Time" at bounding box center [1285, 568] width 421 height 18
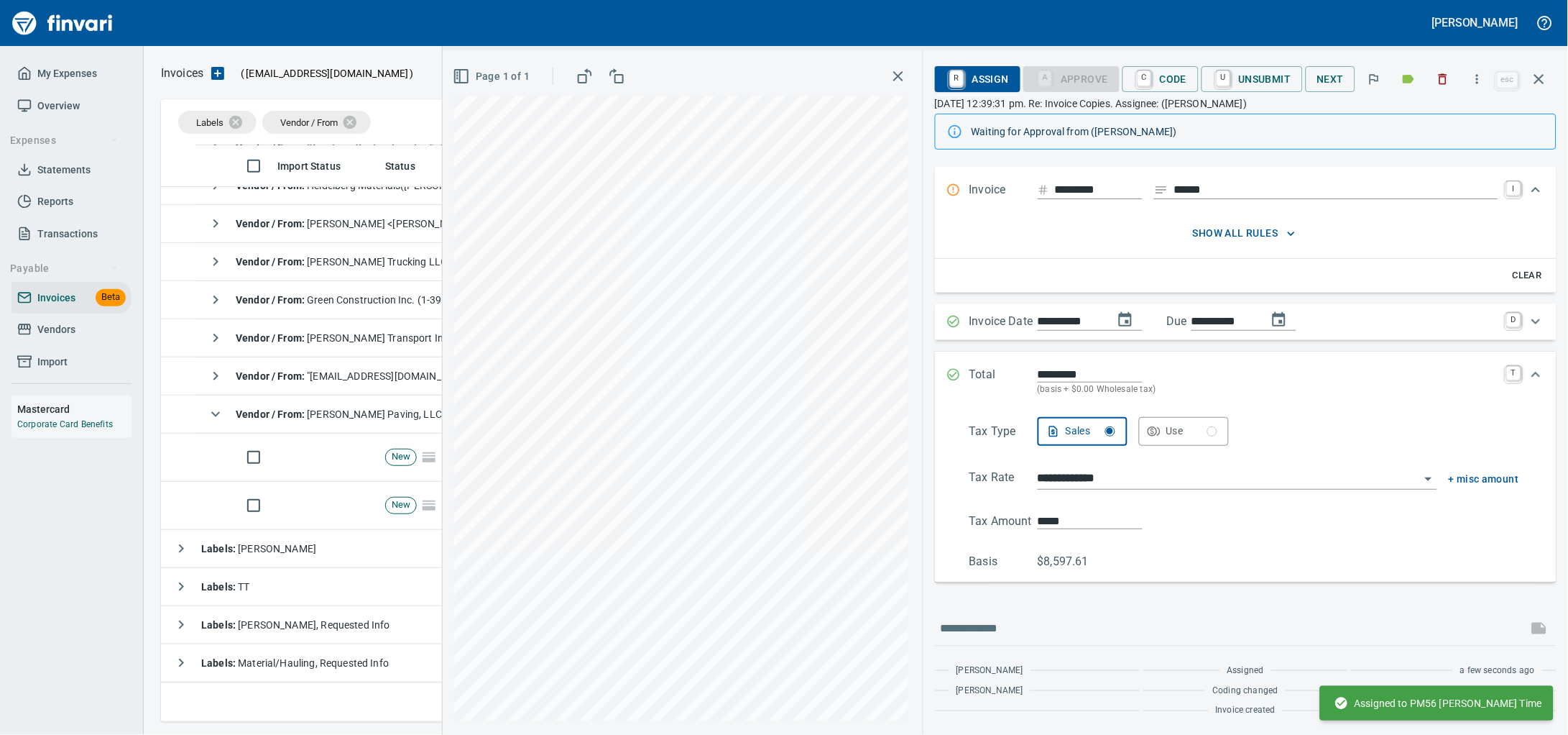
scroll to position [142, 0]
click at [1536, 83] on icon "button" at bounding box center [1540, 79] width 10 height 10
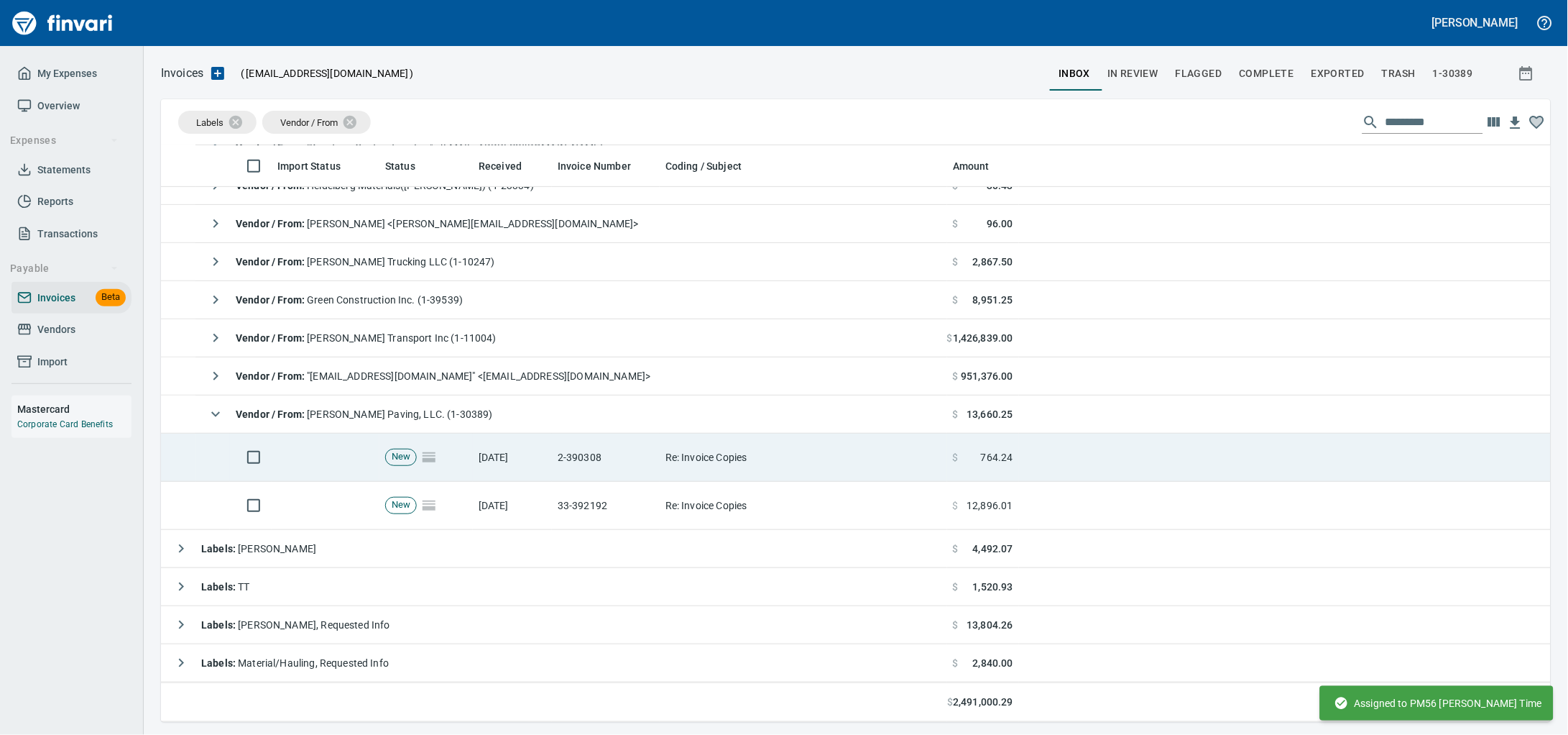
click at [626, 452] on td "2-390308" at bounding box center [606, 457] width 108 height 48
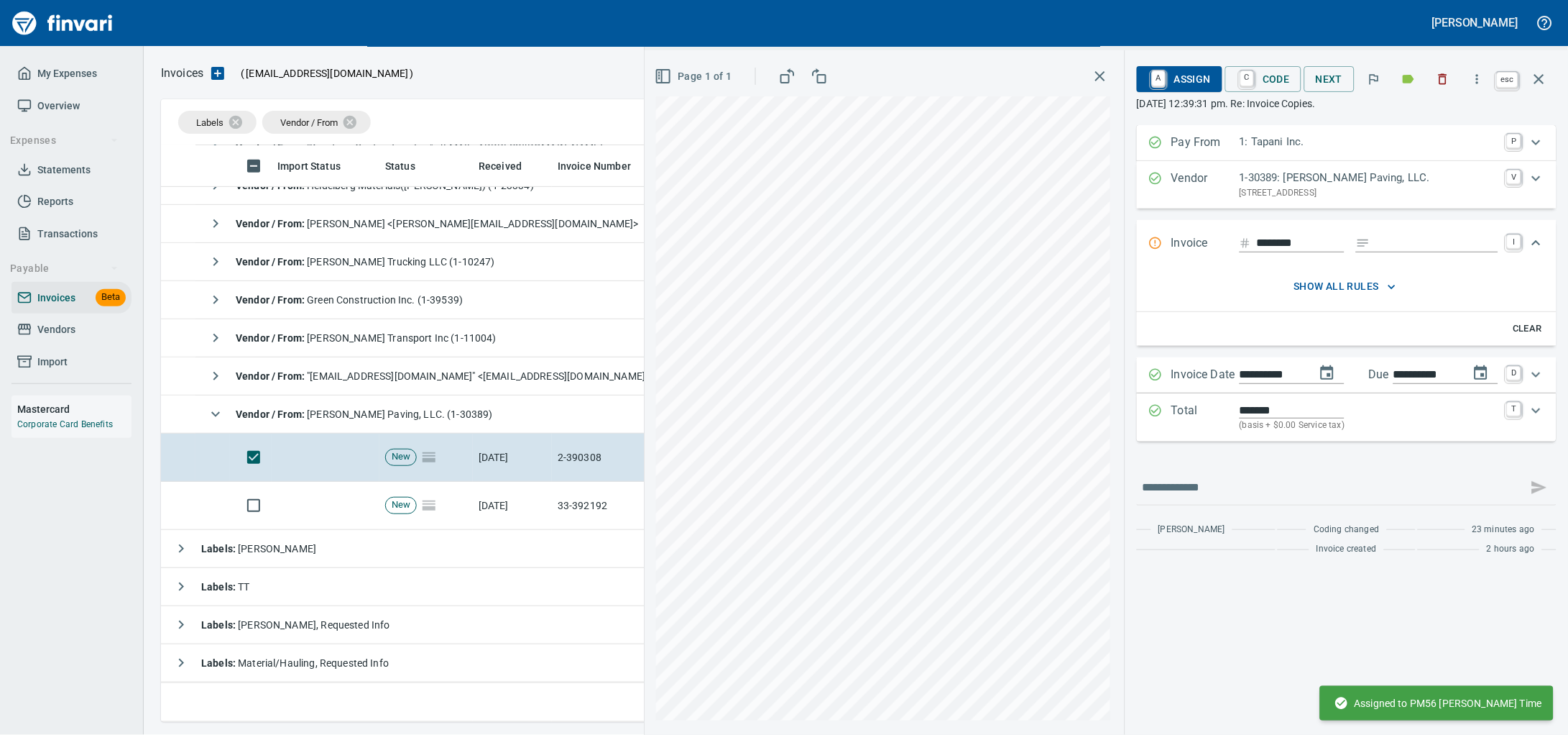
drag, startPoint x: 1529, startPoint y: 83, endPoint x: 348, endPoint y: 525, distance: 1261.0
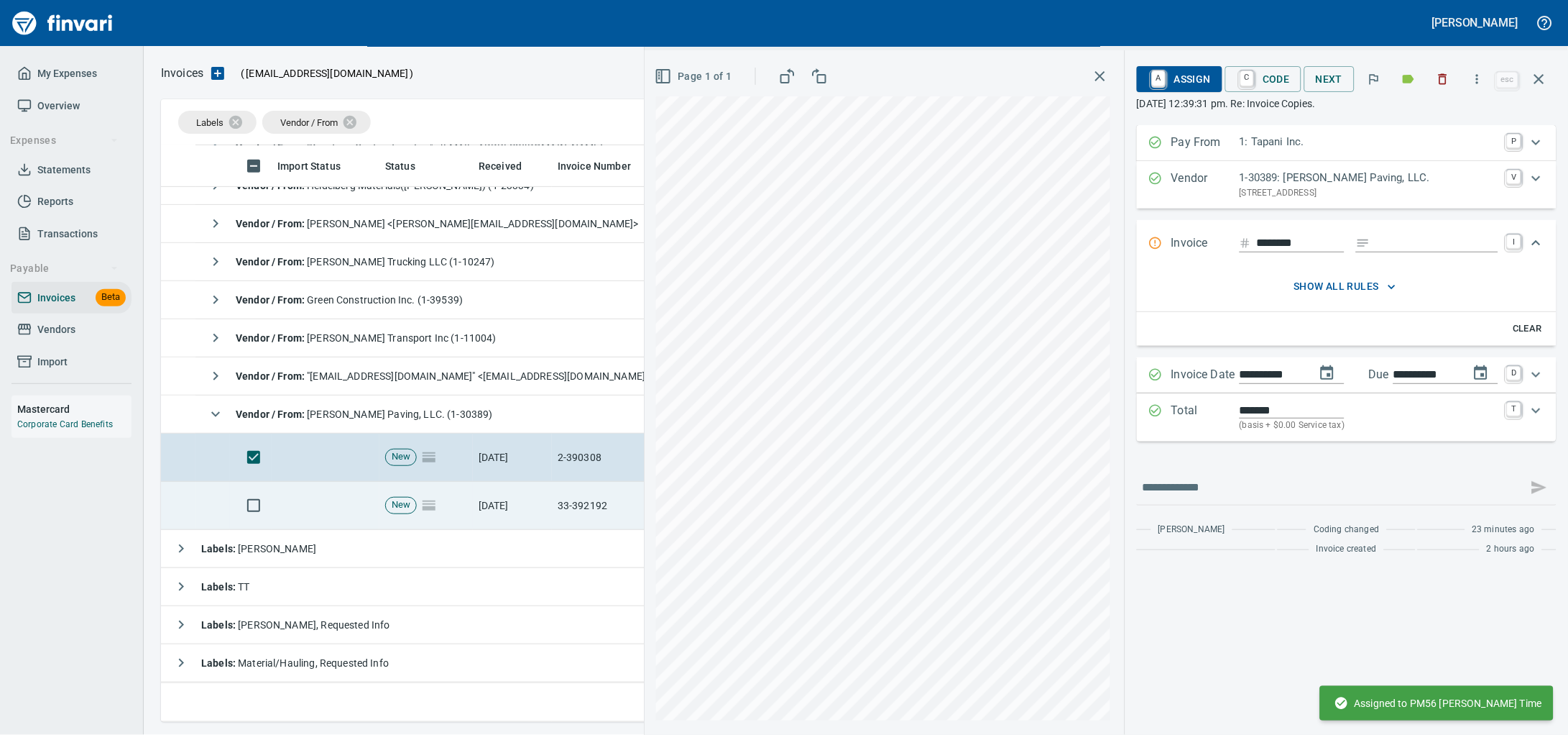
click at [1531, 83] on icon "button" at bounding box center [1540, 79] width 18 height 18
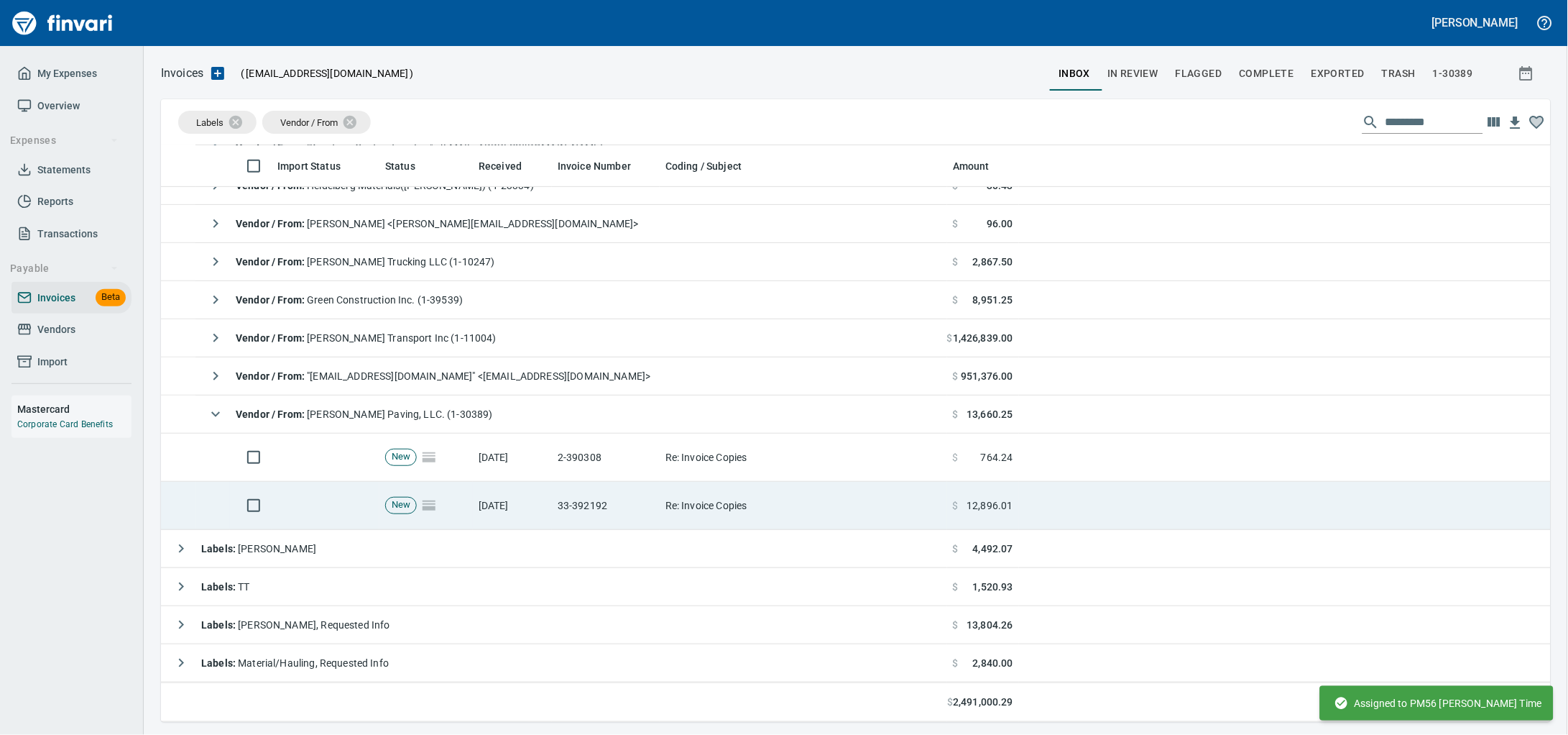
scroll to position [563, 1362]
click at [579, 494] on td "33-392192" at bounding box center [606, 506] width 108 height 48
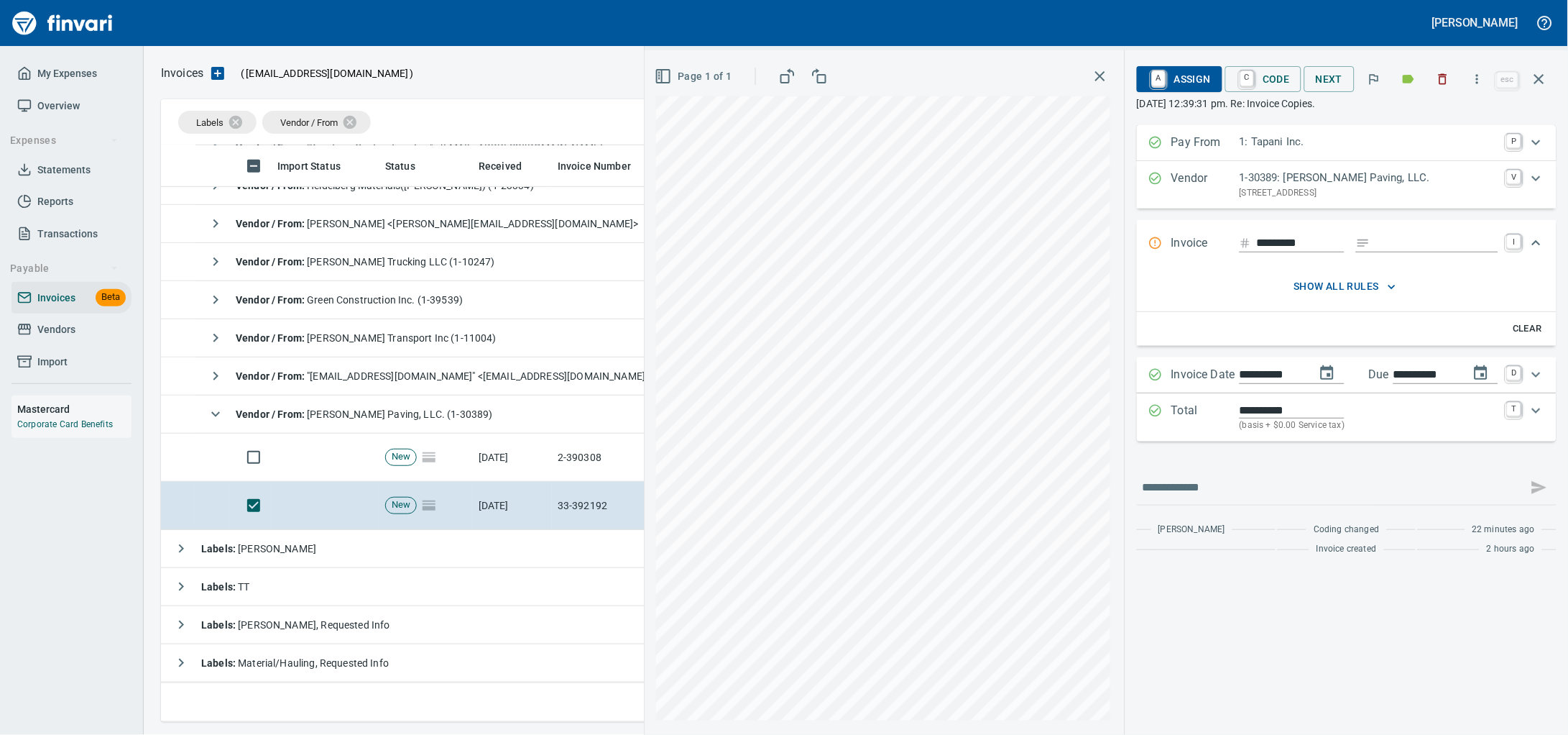
click at [1379, 252] on input "Expand" at bounding box center [1437, 243] width 122 height 18
type input "******"
click at [1530, 419] on icon "Expand" at bounding box center [1537, 411] width 18 height 18
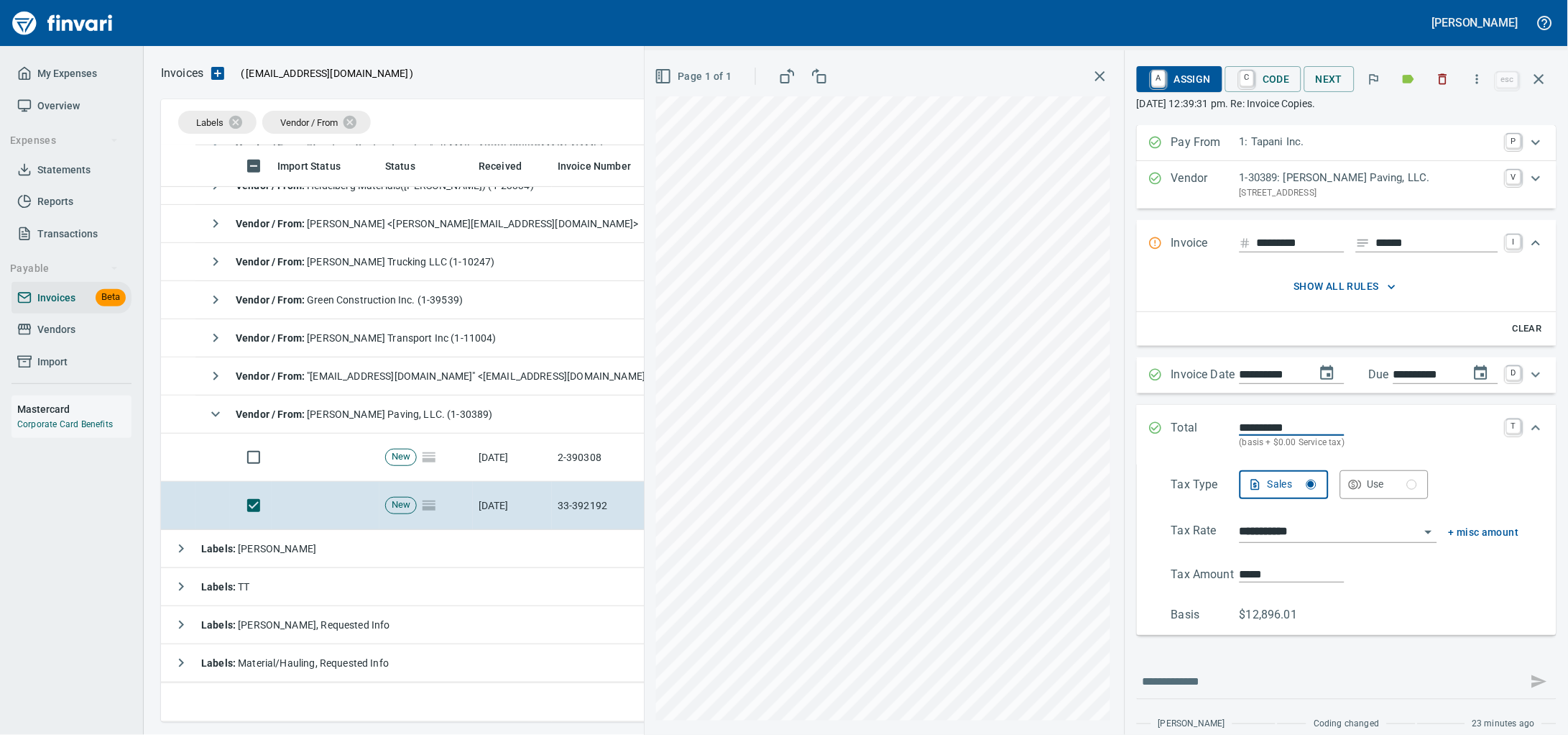
click at [1014, 566] on div "**********" at bounding box center [1106, 392] width 923 height 685
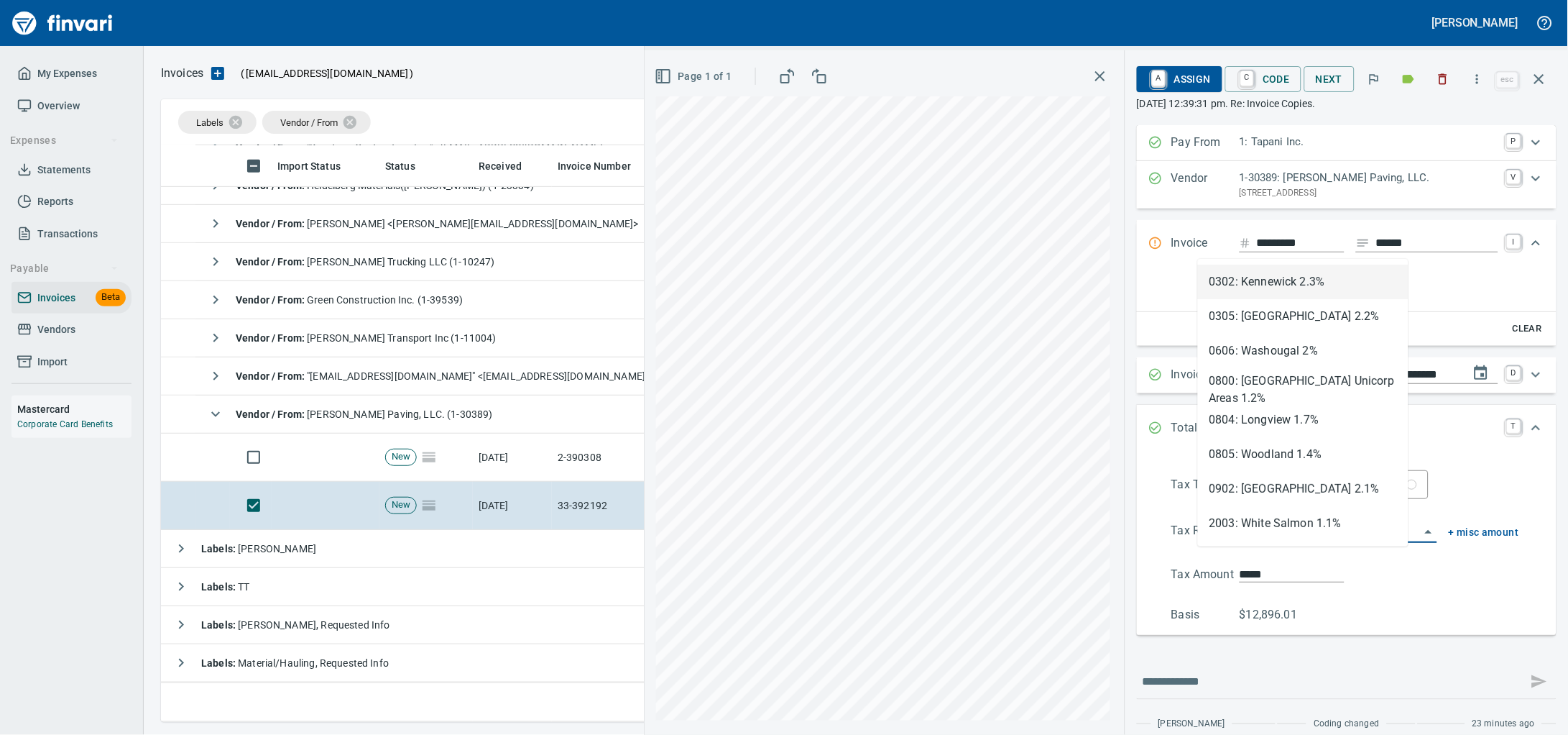
scroll to position [563, 1362]
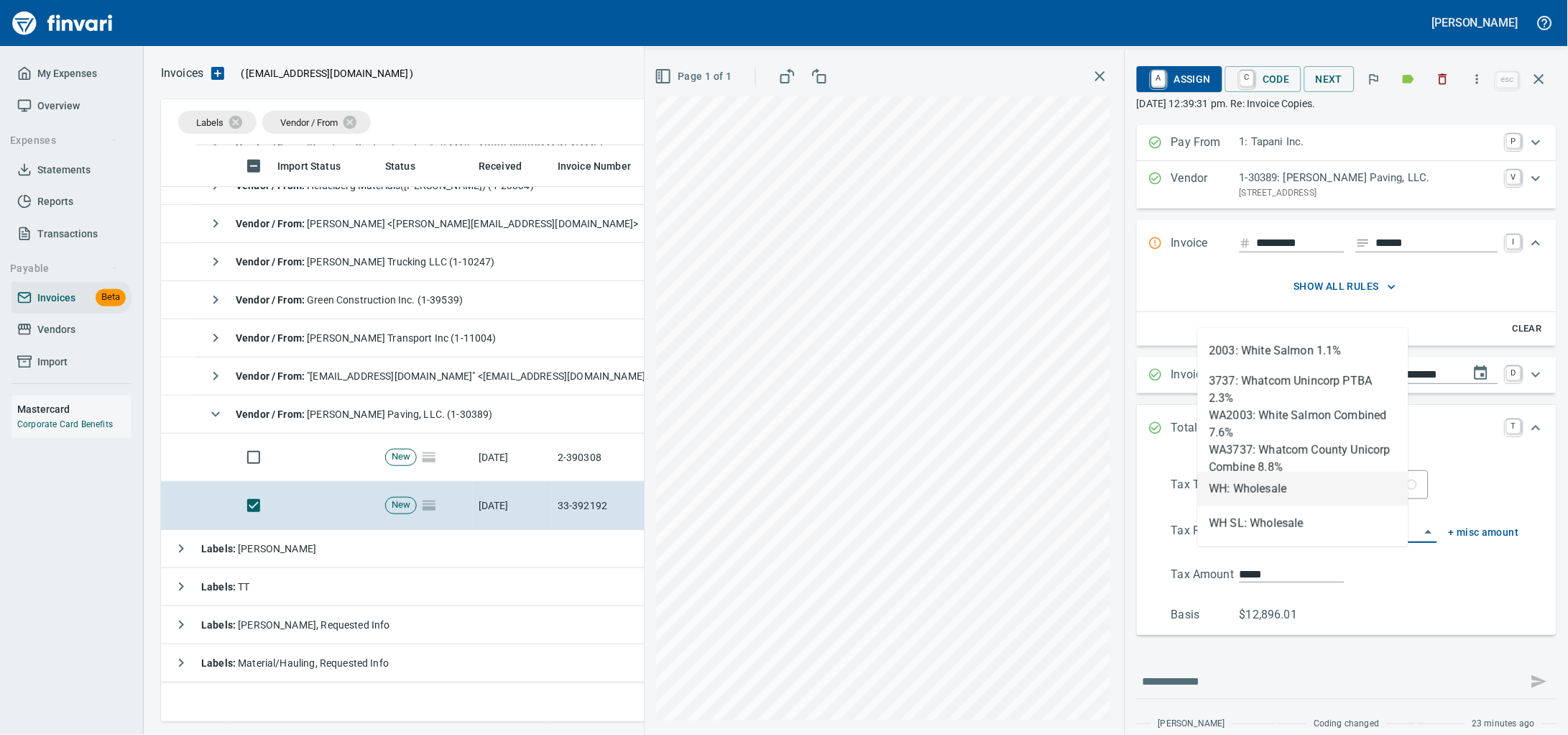
click at [1297, 492] on li "WH: Wholesale" at bounding box center [1303, 488] width 210 height 34
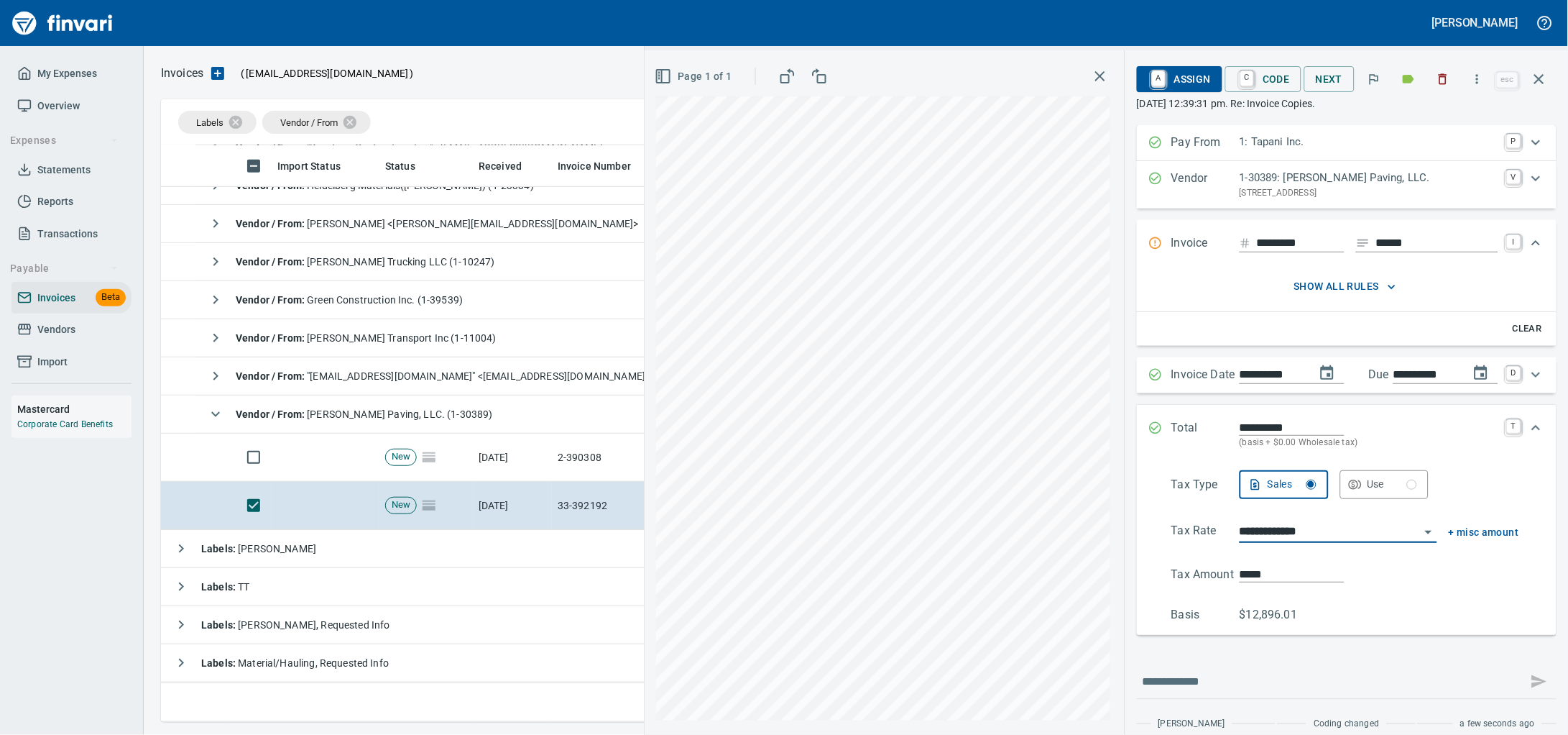
type input "**********"
click at [1151, 76] on span "A Assign" at bounding box center [1179, 79] width 63 height 24
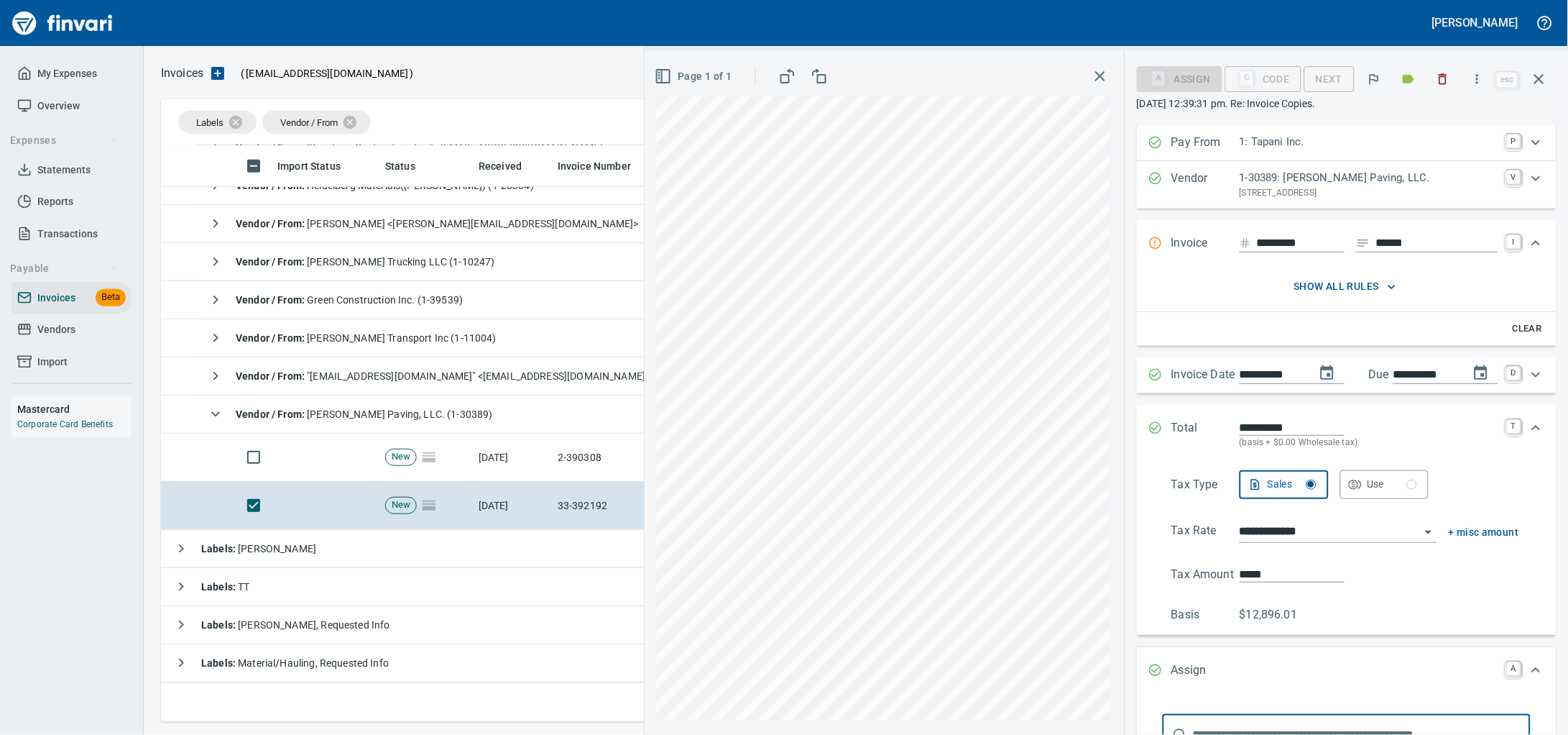
scroll to position [277, 0]
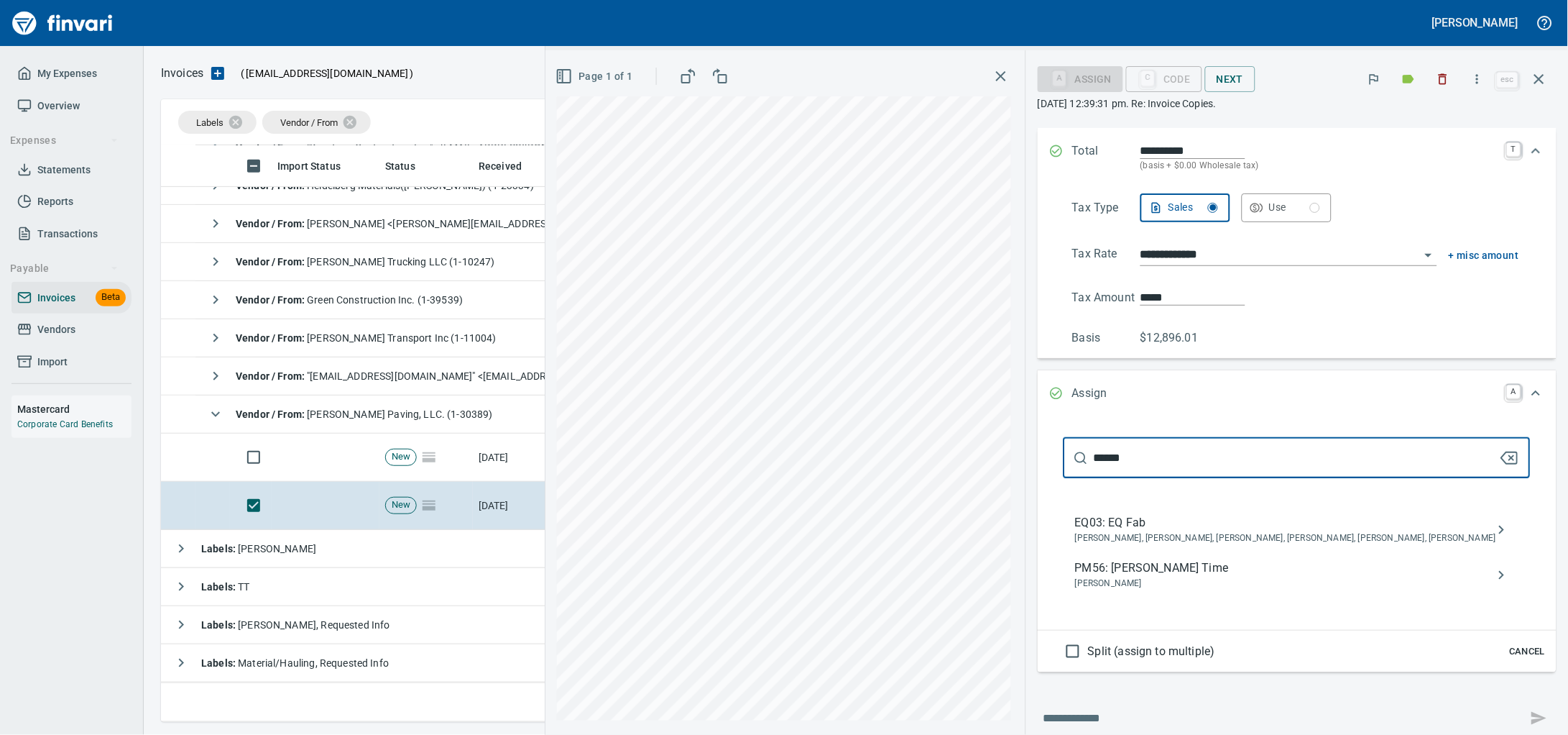
type input "******"
drag, startPoint x: 1187, startPoint y: 606, endPoint x: 61, endPoint y: 549, distance: 1127.4
click at [1185, 576] on span "PM56: [PERSON_NAME] Time" at bounding box center [1285, 568] width 421 height 18
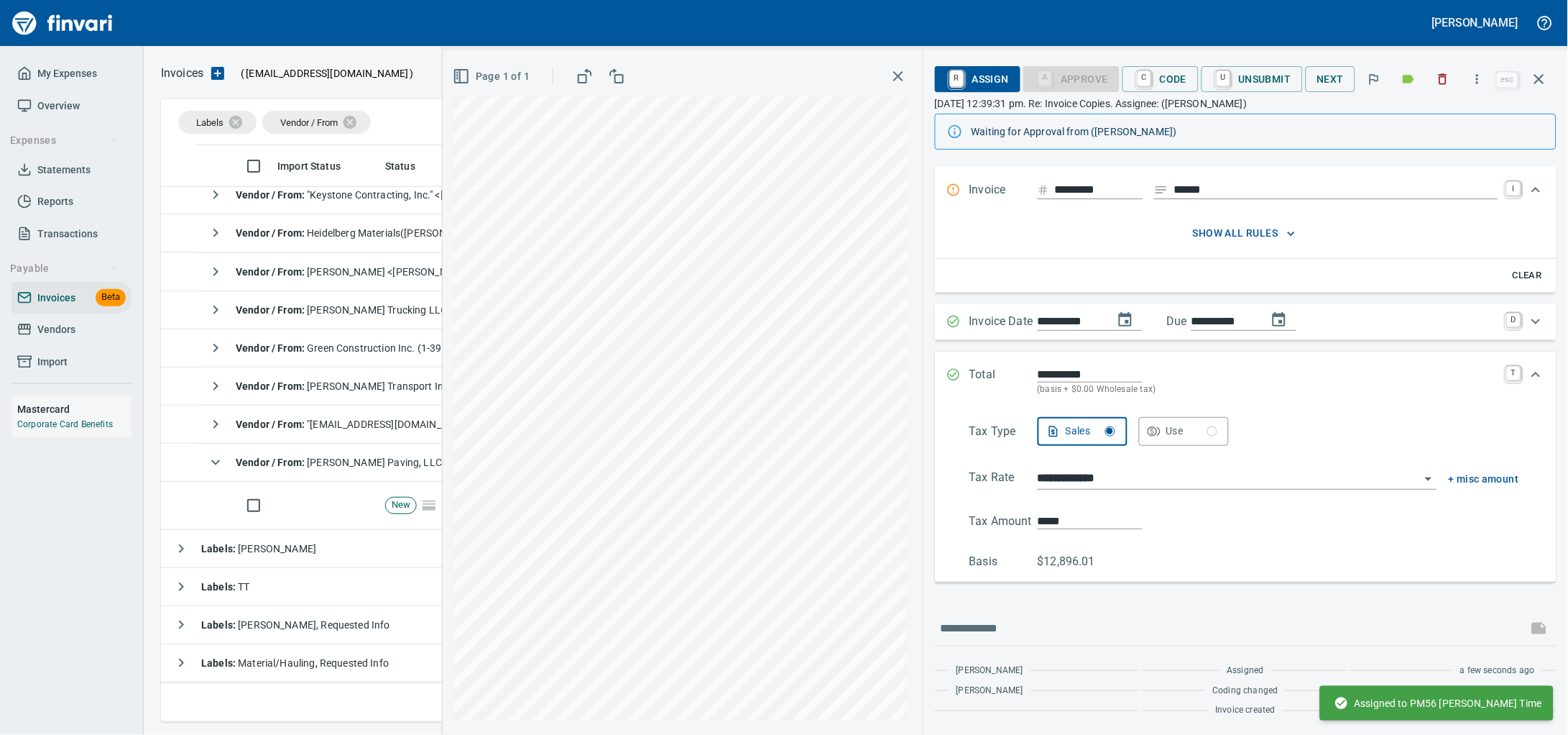
scroll to position [142, 0]
drag, startPoint x: 1535, startPoint y: 77, endPoint x: 313, endPoint y: 574, distance: 1319.2
click at [1535, 77] on icon "button" at bounding box center [1540, 79] width 18 height 18
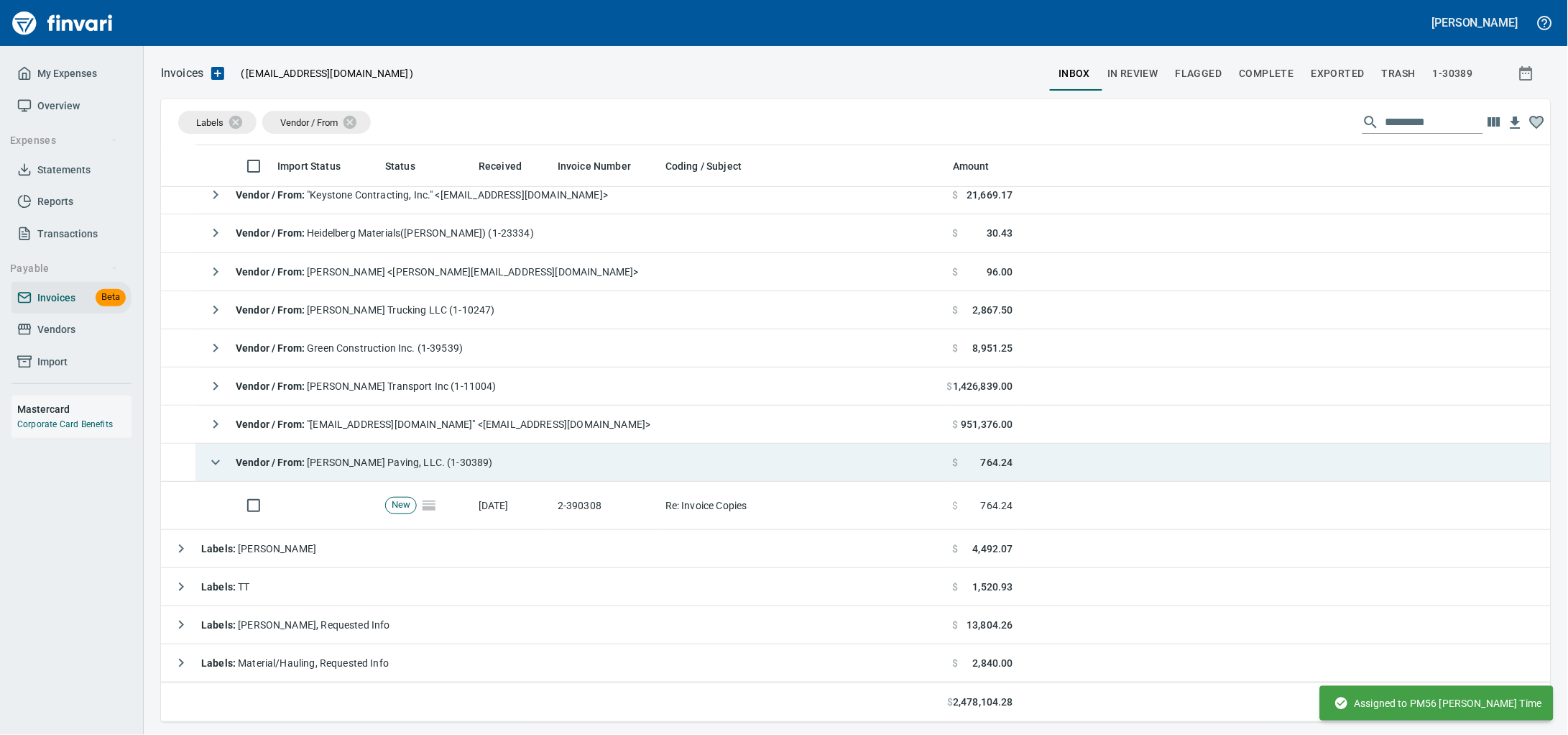
click at [601, 502] on td "2-390308" at bounding box center [606, 506] width 108 height 48
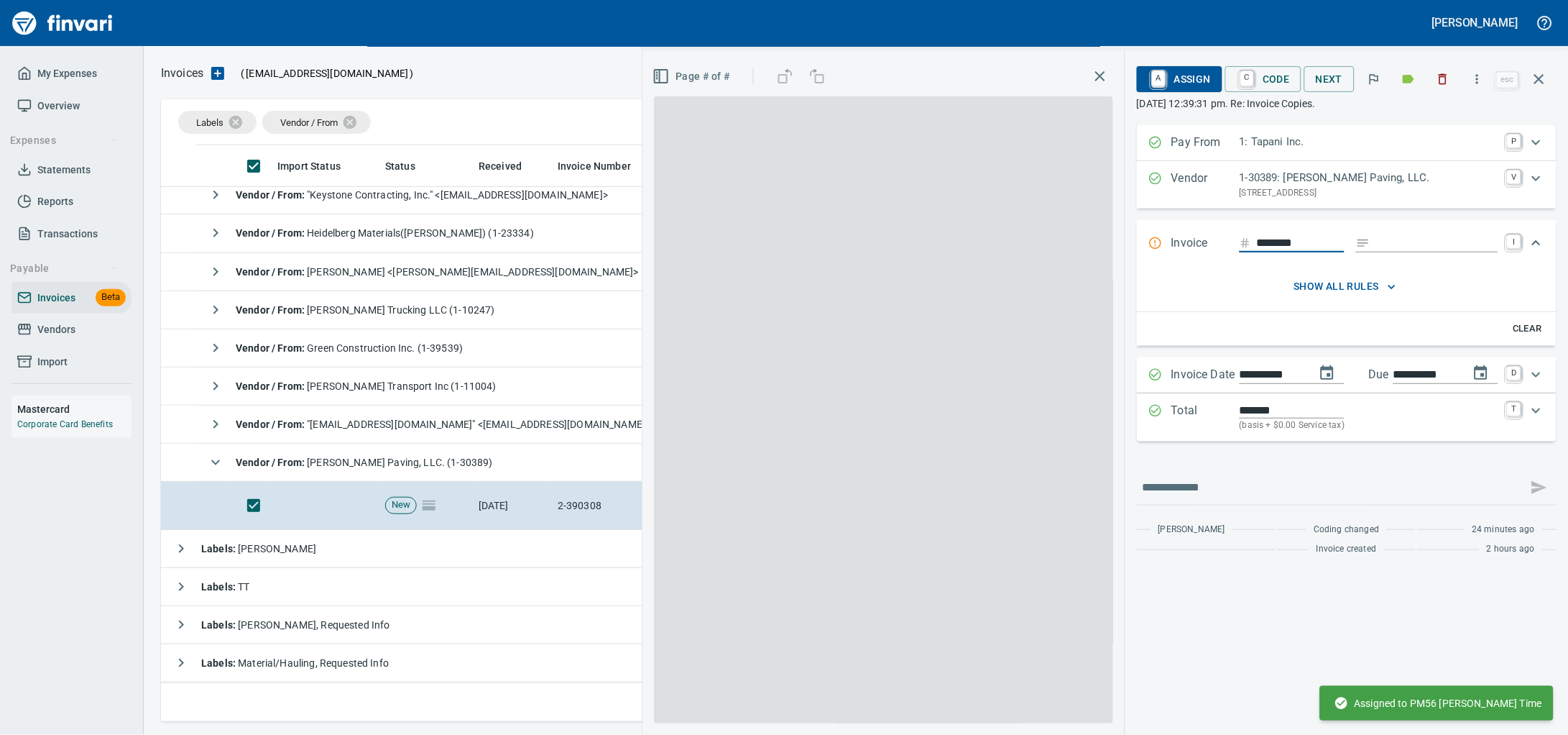
scroll to position [563, 1362]
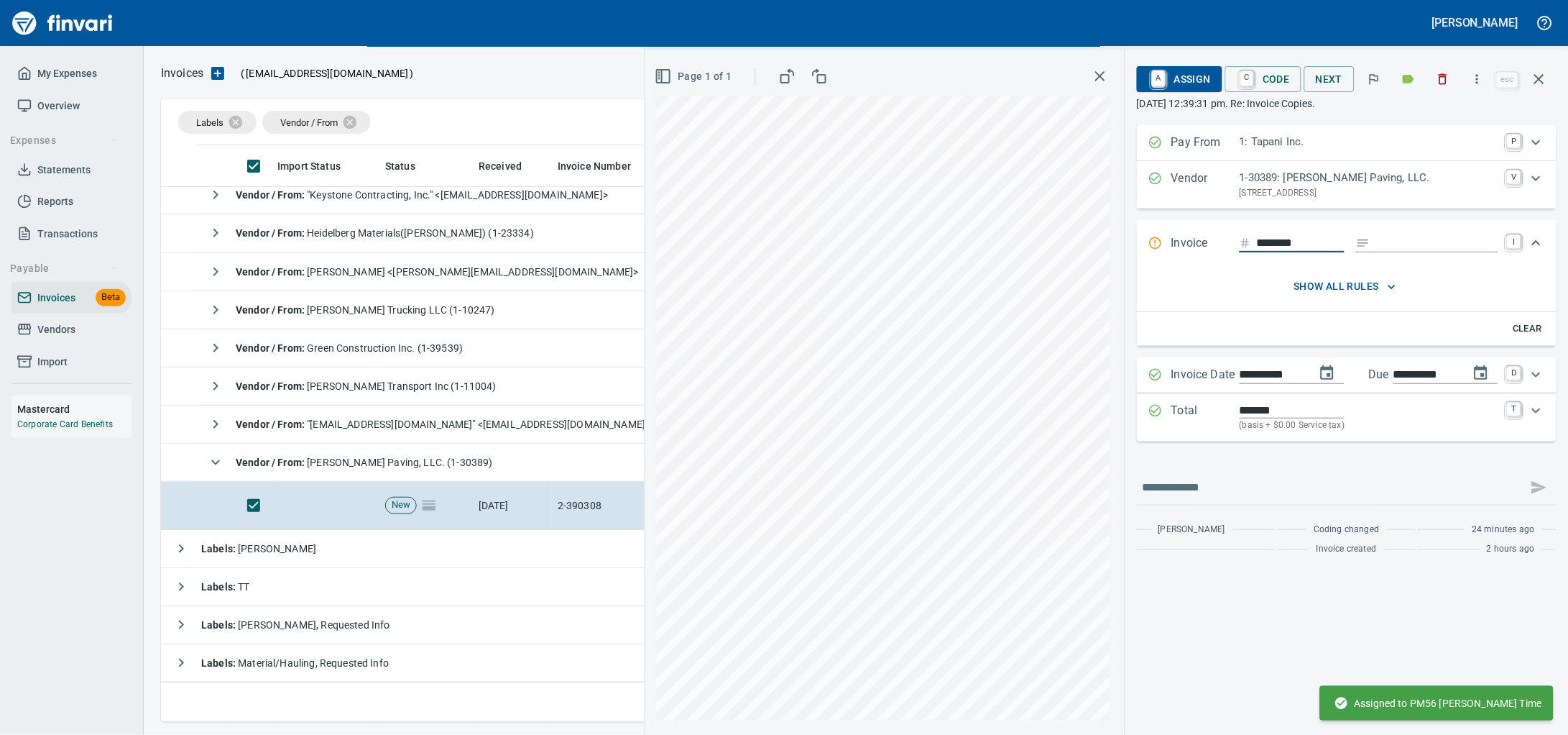
click at [1412, 251] on input "Expand" at bounding box center [1437, 243] width 122 height 18
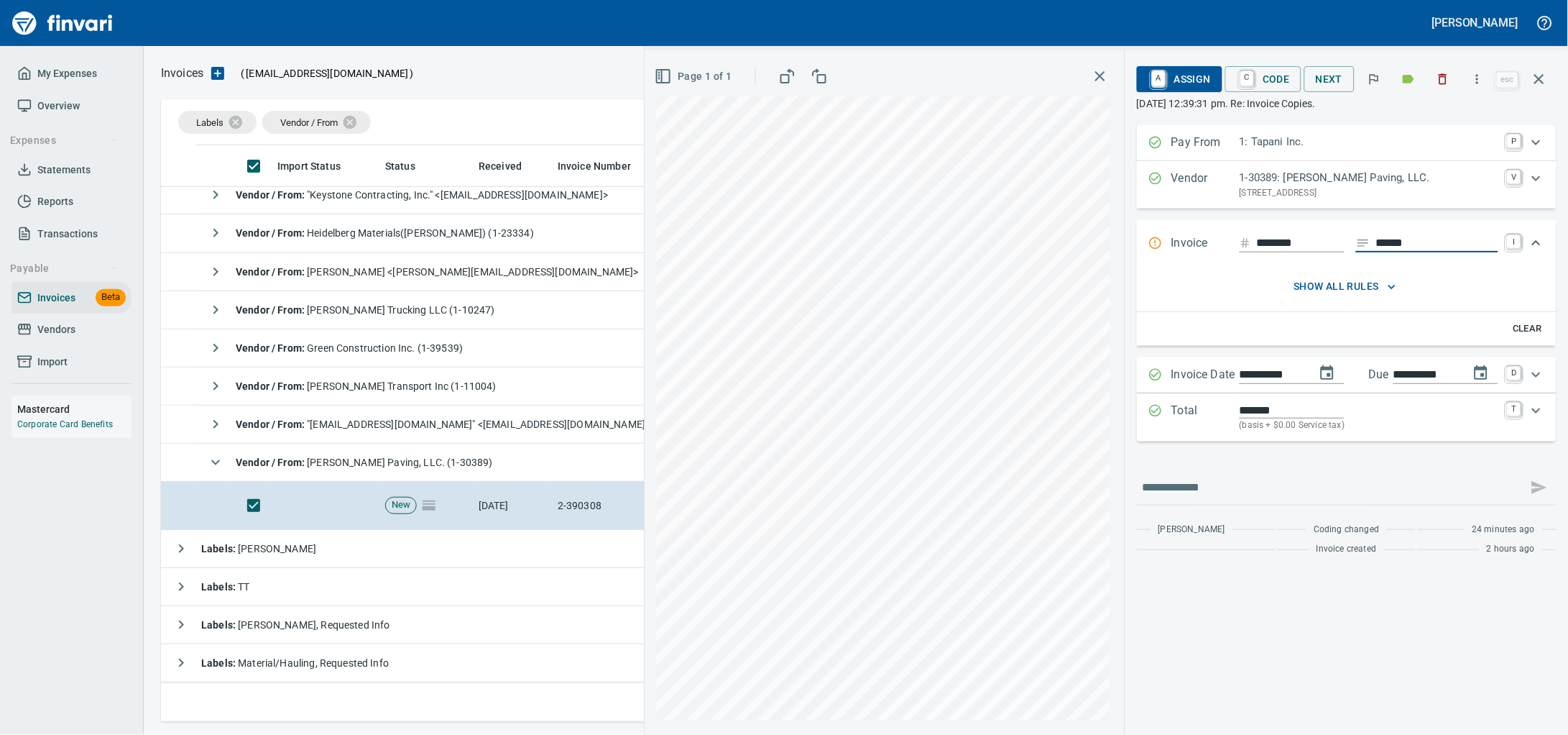
type input "******"
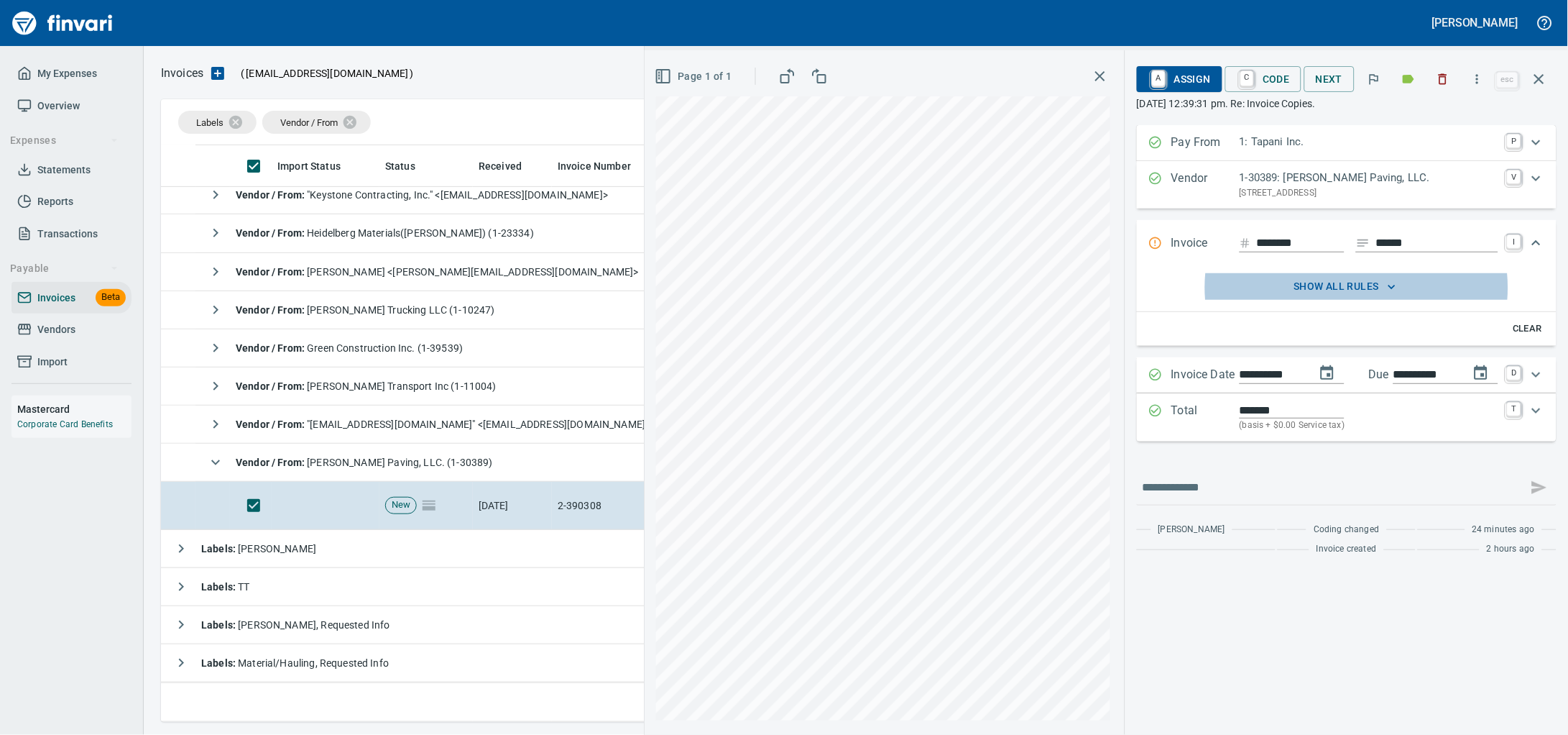
click at [1532, 413] on icon "Expand" at bounding box center [1537, 410] width 9 height 5
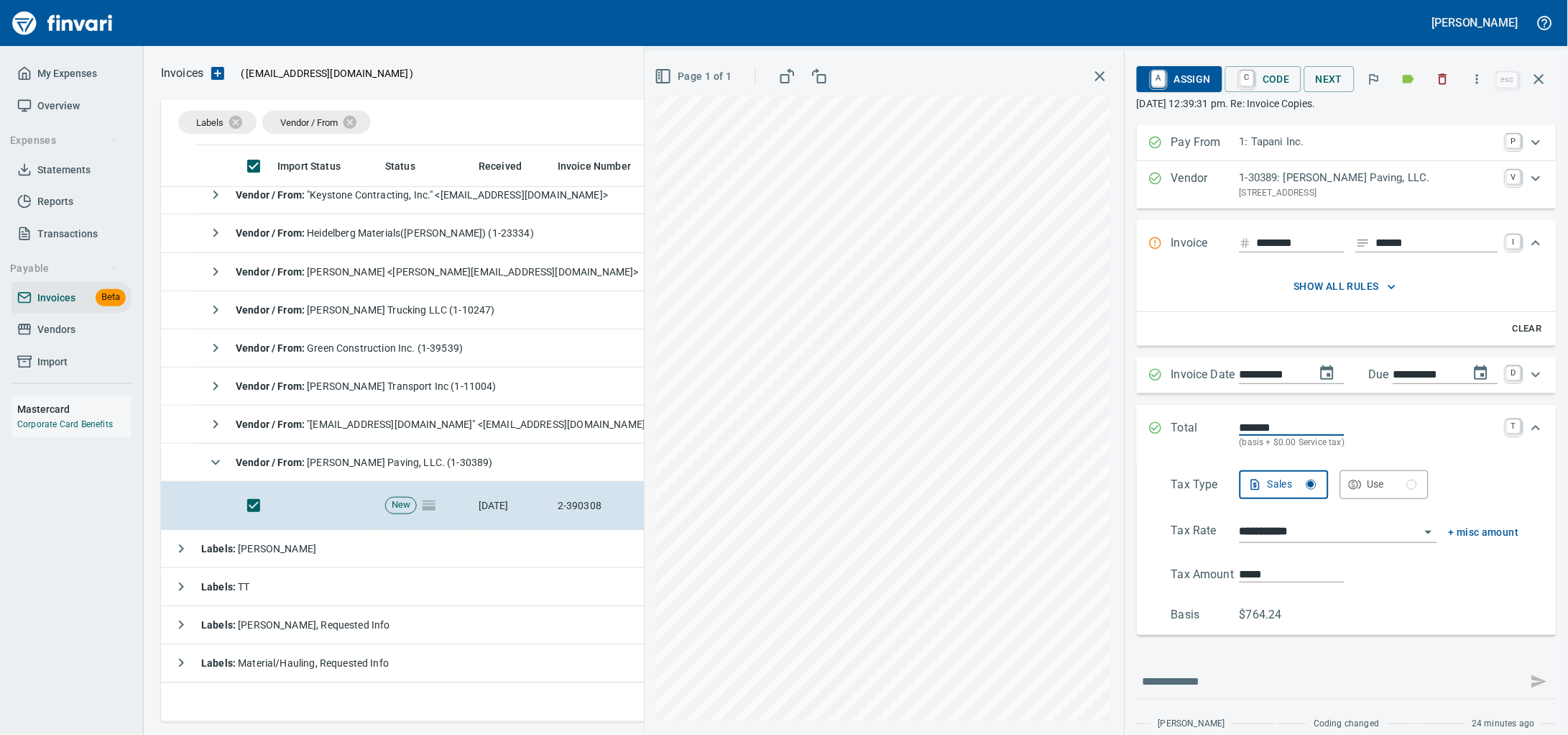
click at [1064, 574] on div "**********" at bounding box center [1106, 392] width 923 height 685
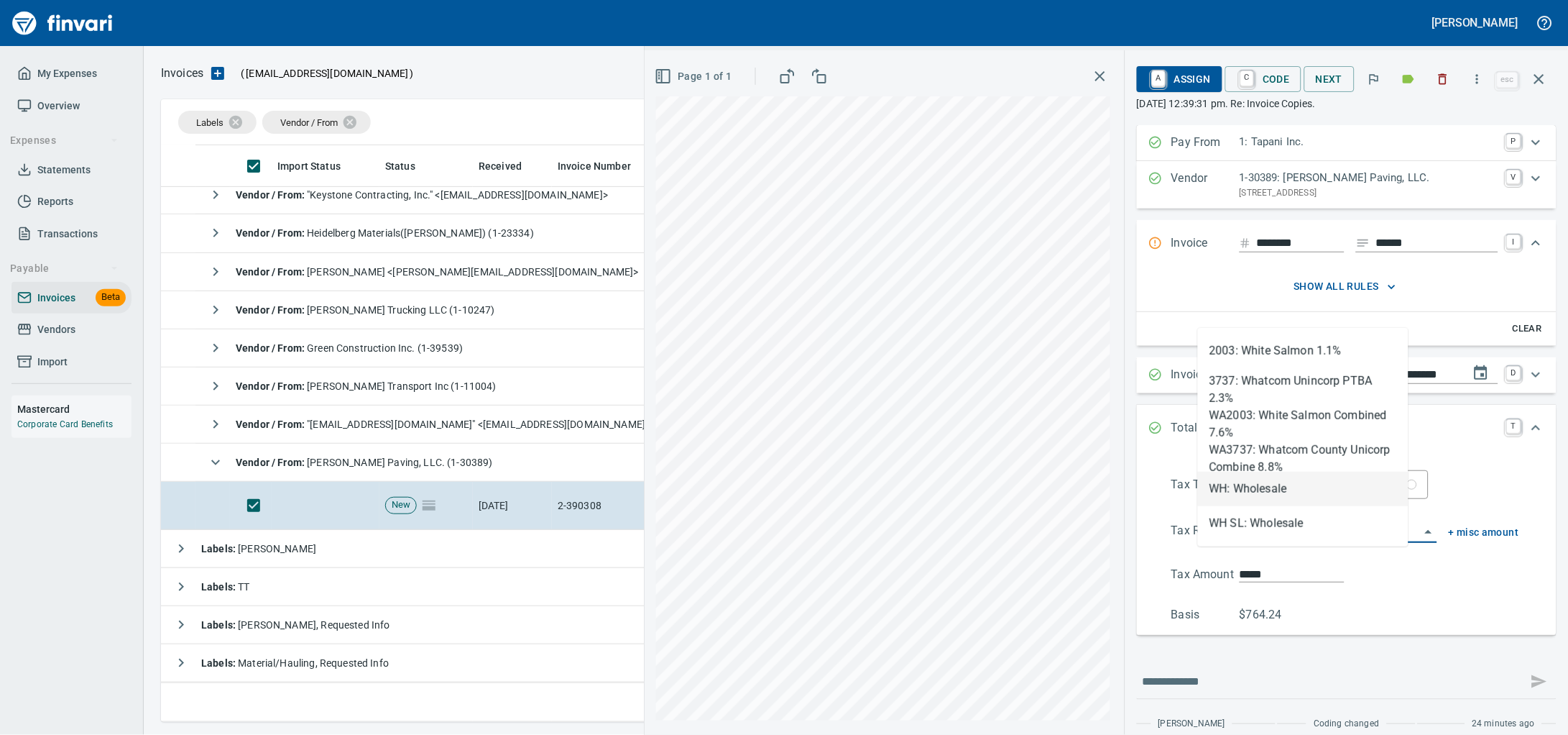
click at [1289, 497] on li "WH: Wholesale" at bounding box center [1303, 488] width 210 height 34
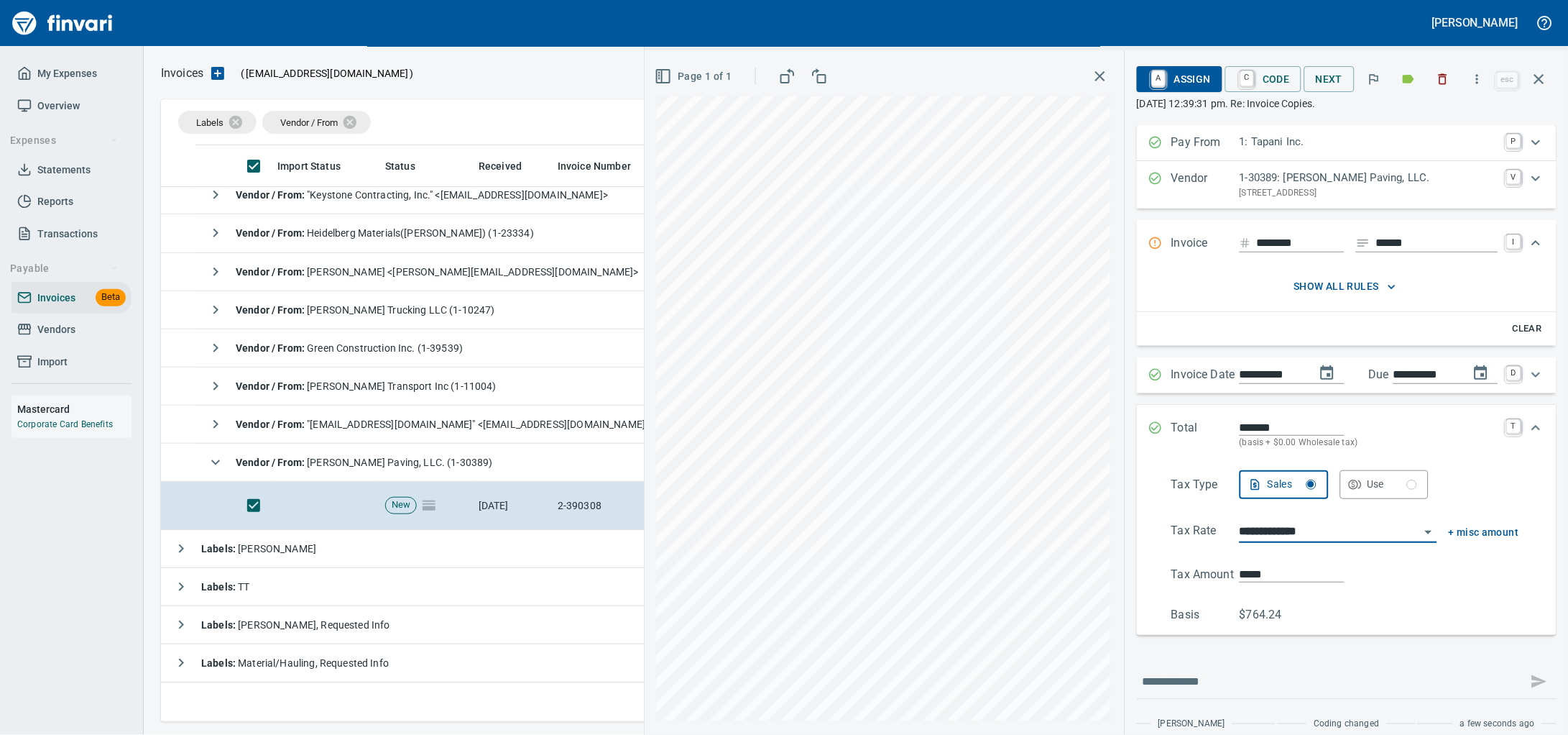
type input "**********"
click at [1162, 85] on span "A Assign" at bounding box center [1179, 79] width 63 height 24
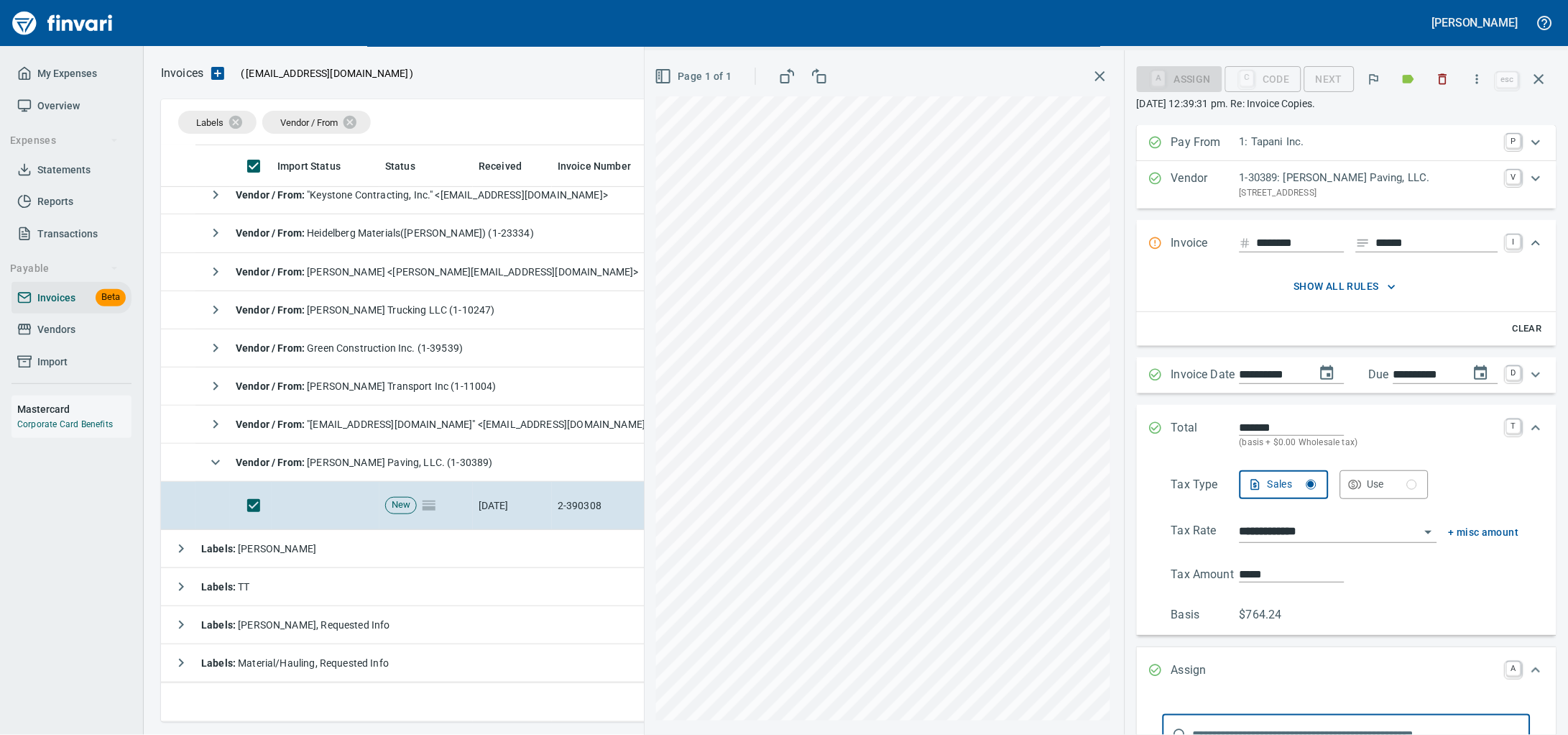
scroll to position [277, 0]
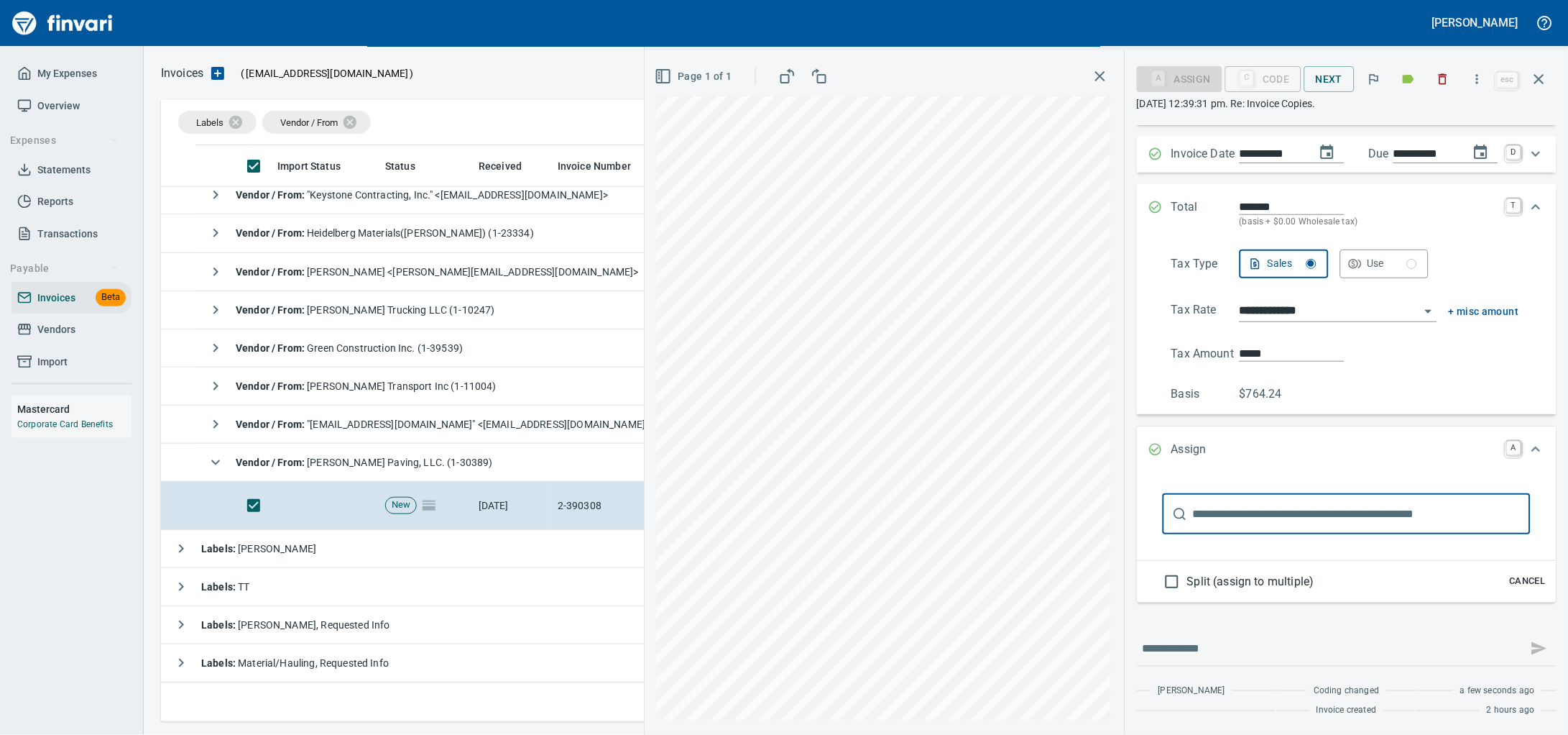
click at [1252, 512] on input "text" at bounding box center [1361, 514] width 337 height 40
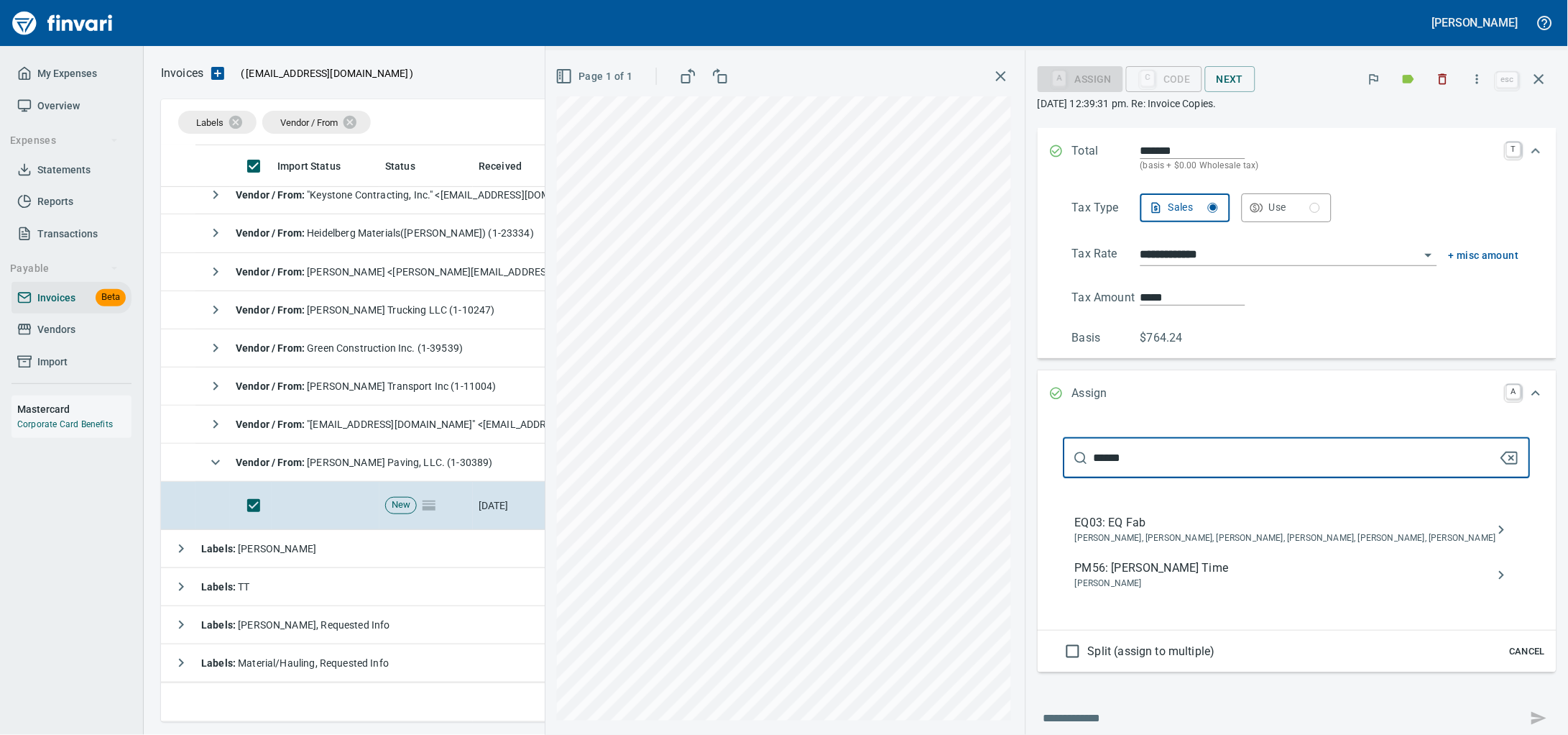
type input "******"
click at [1144, 576] on span "PM56: [PERSON_NAME] Time" at bounding box center [1285, 568] width 421 height 18
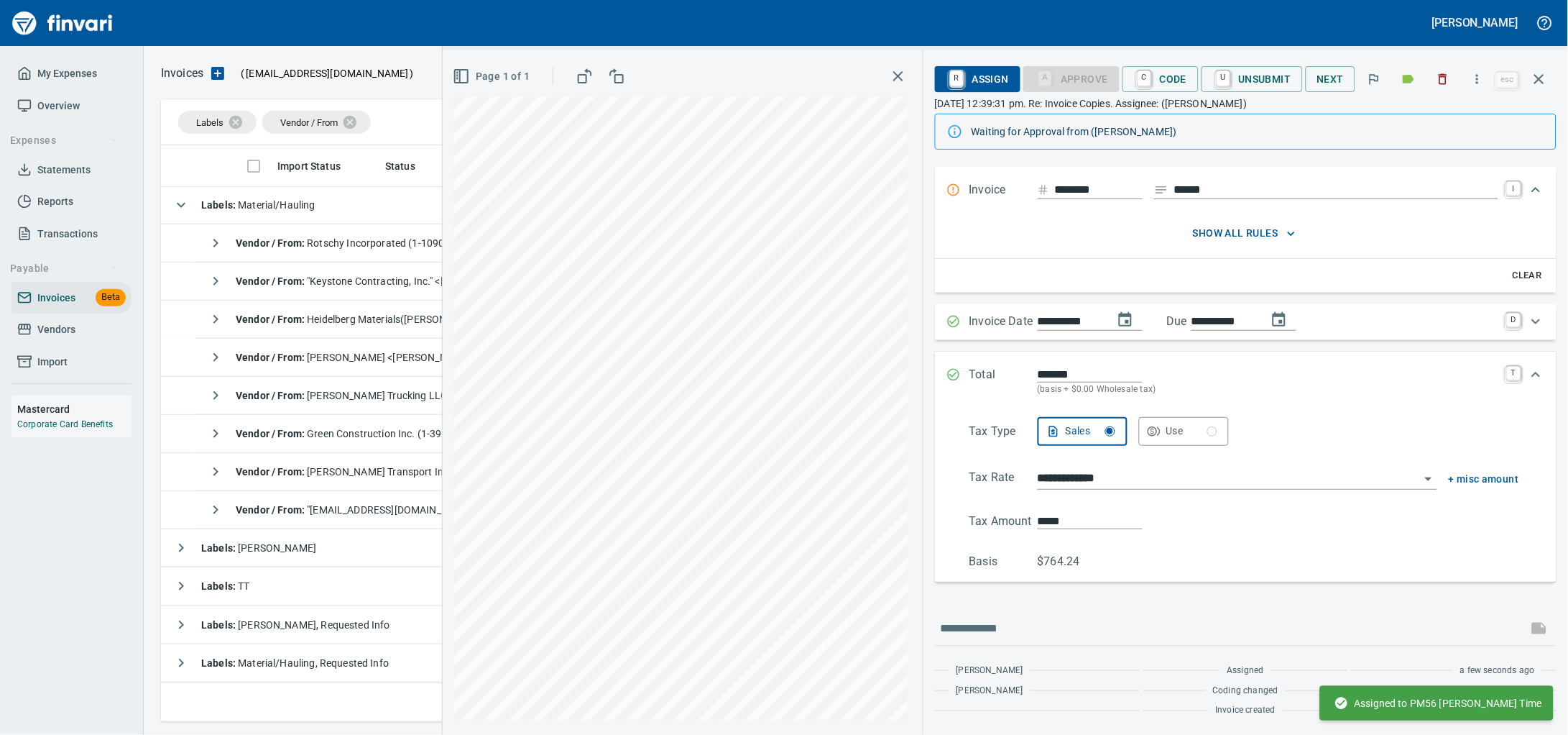
scroll to position [142, 0]
click at [1546, 72] on icon "button" at bounding box center [1540, 79] width 18 height 18
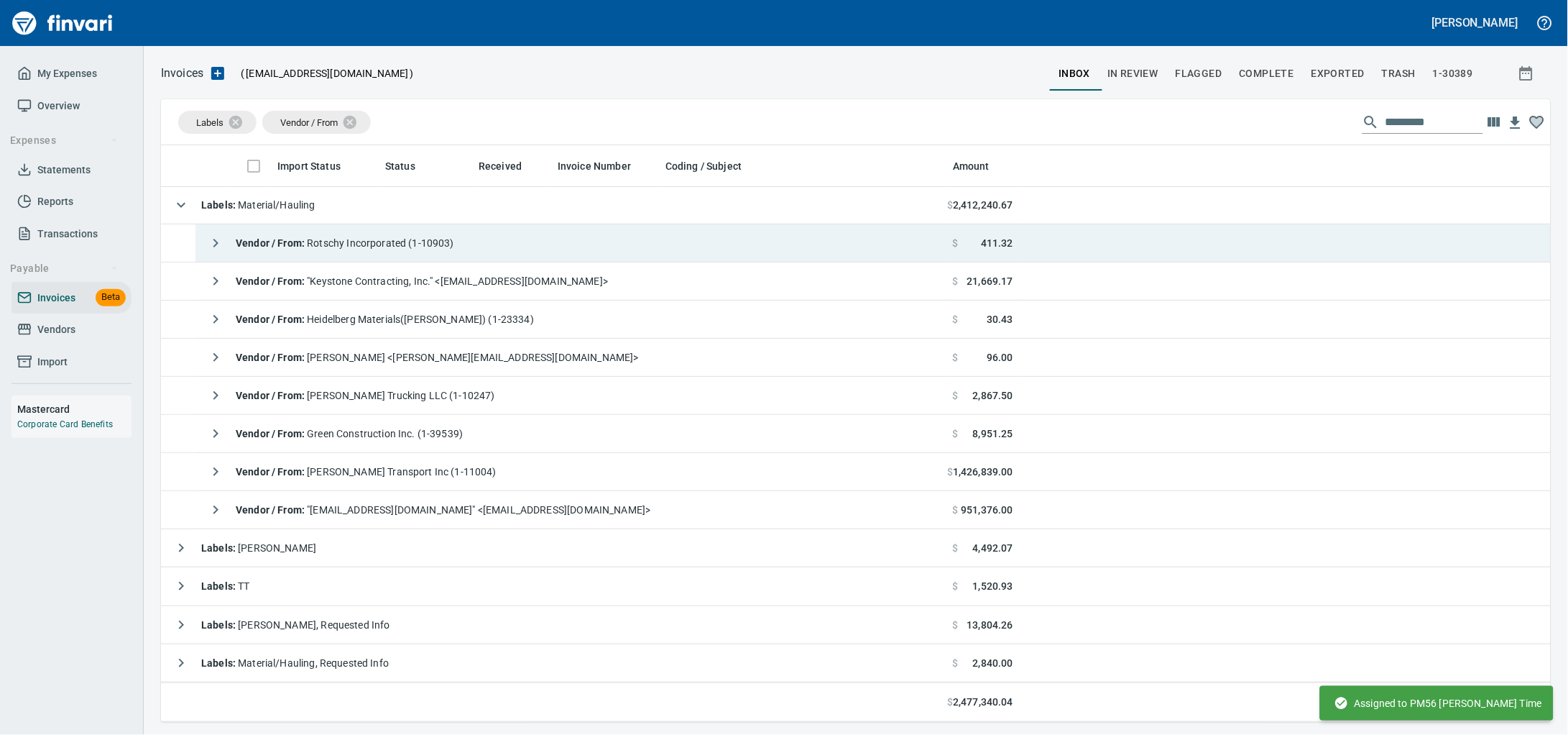
click at [450, 252] on div "Vendor / From : Rotschy Incorporated (1-10903)" at bounding box center [328, 243] width 253 height 28
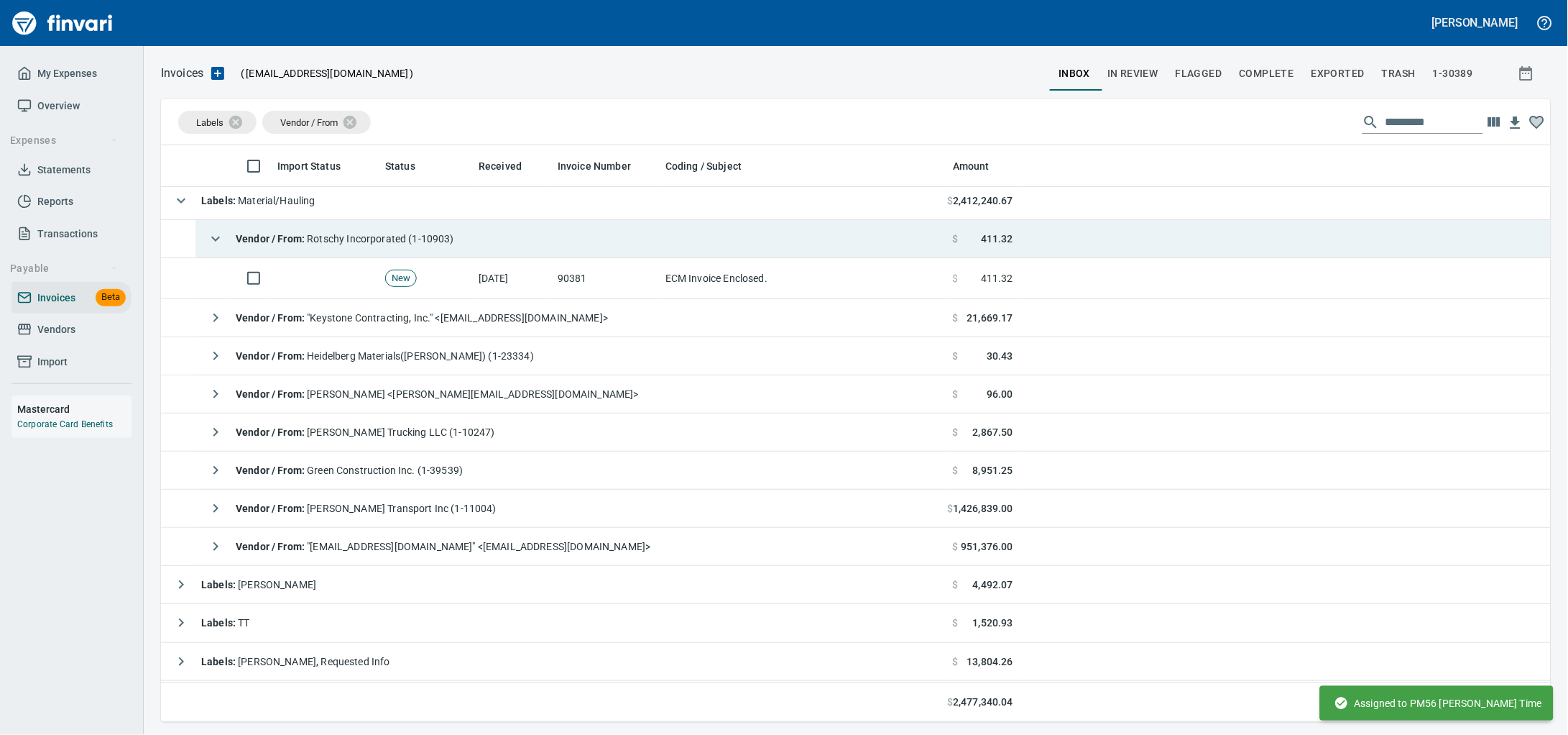
scroll to position [122, 0]
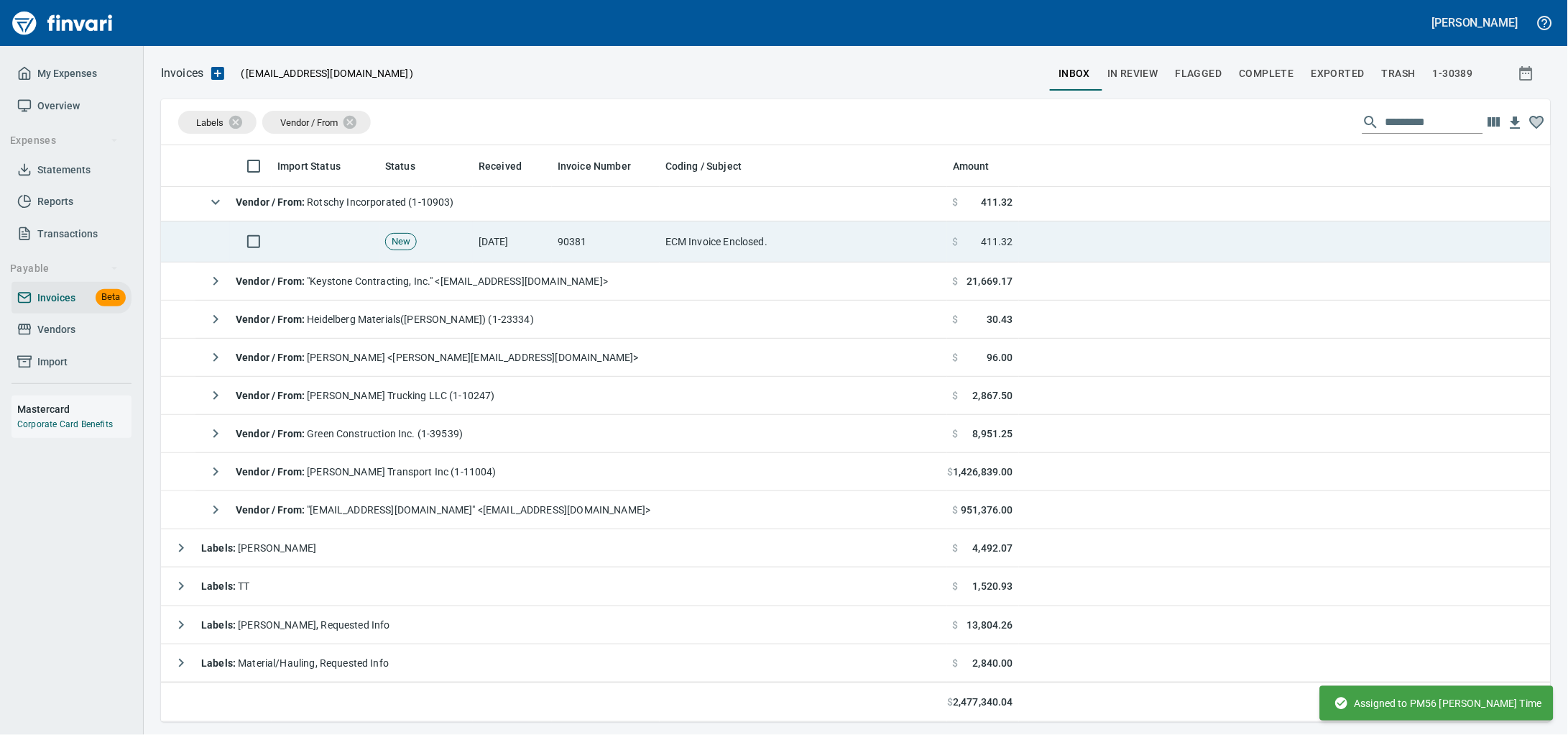
click at [655, 237] on td "90381" at bounding box center [606, 242] width 108 height 41
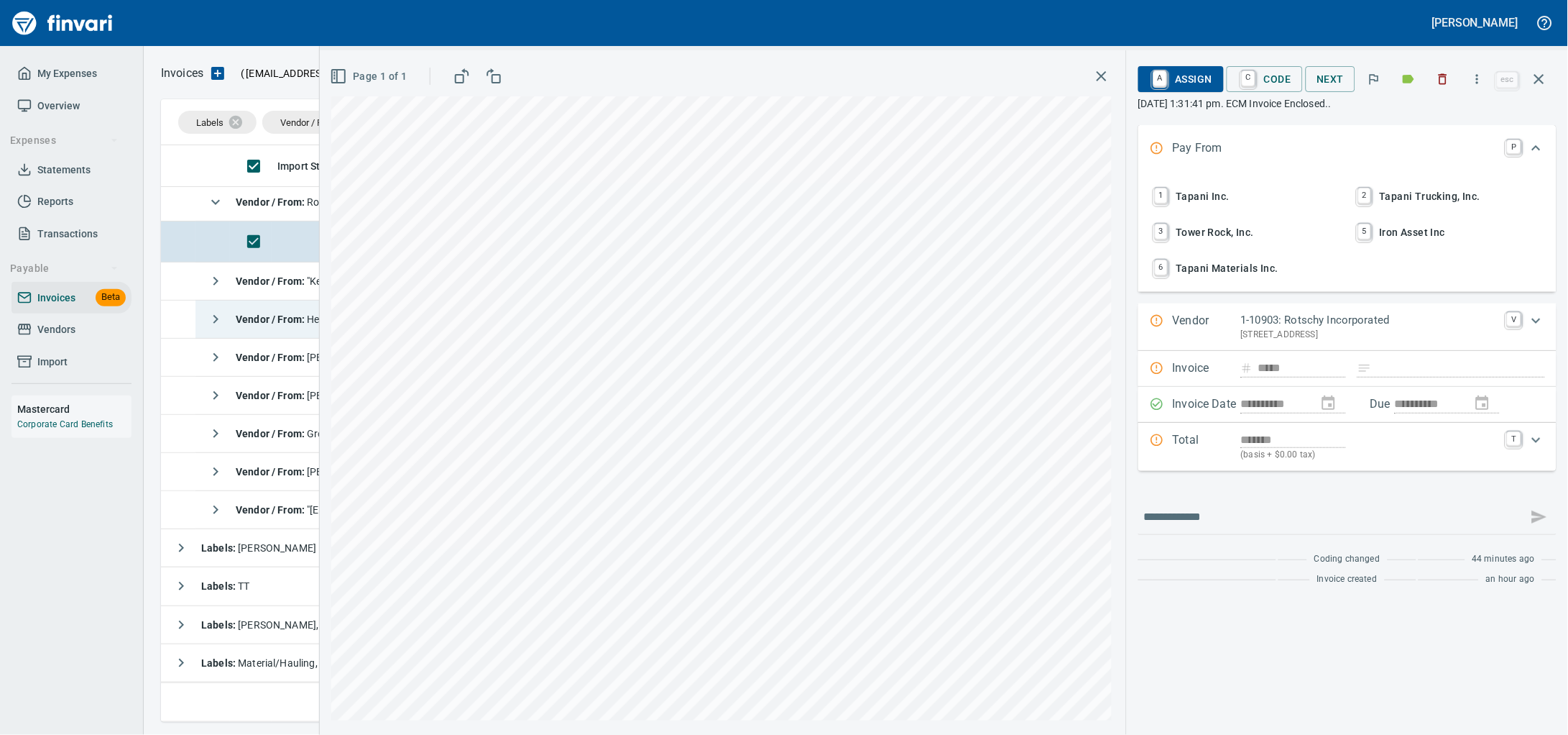
click at [1525, 85] on button "button" at bounding box center [1539, 79] width 34 height 34
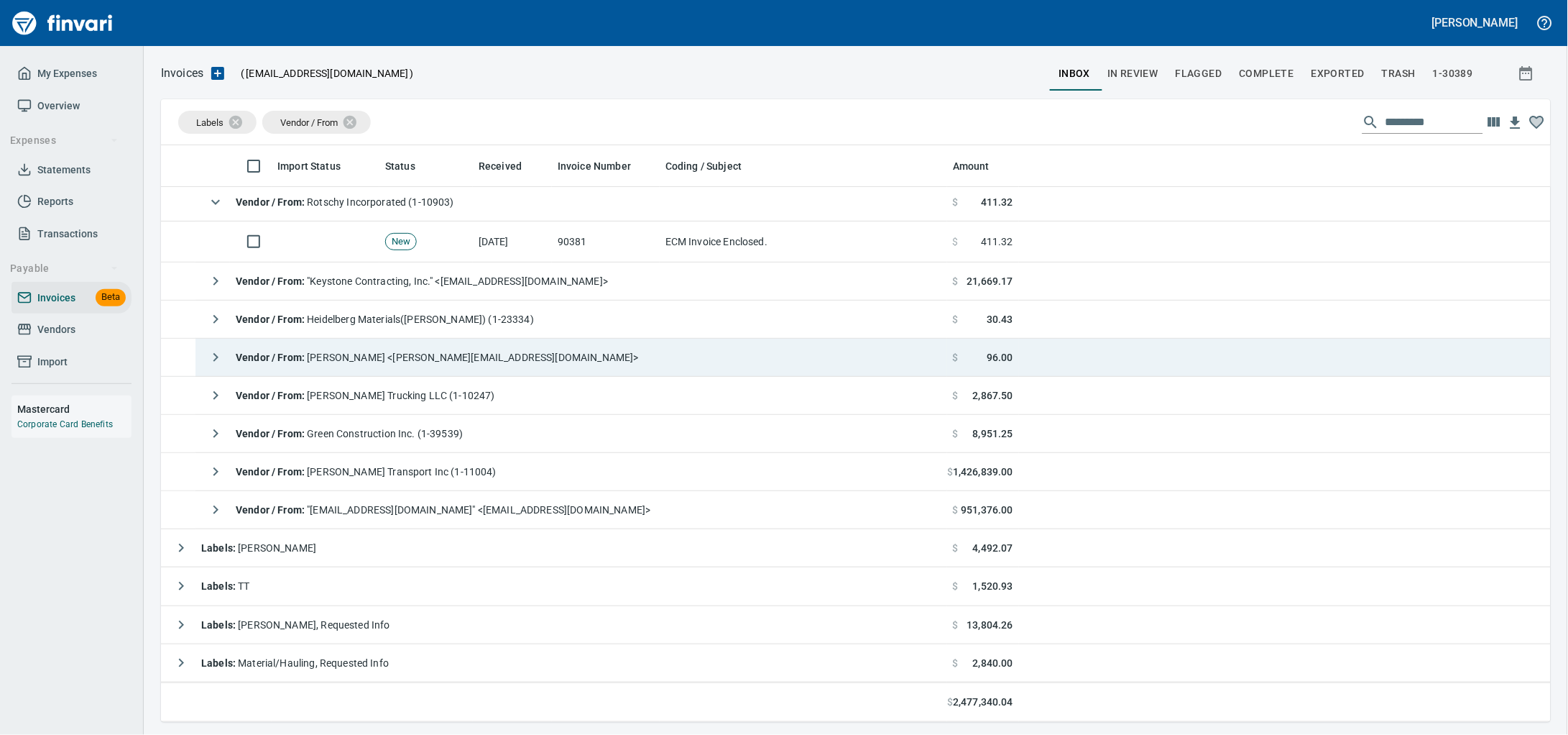
scroll to position [563, 1362]
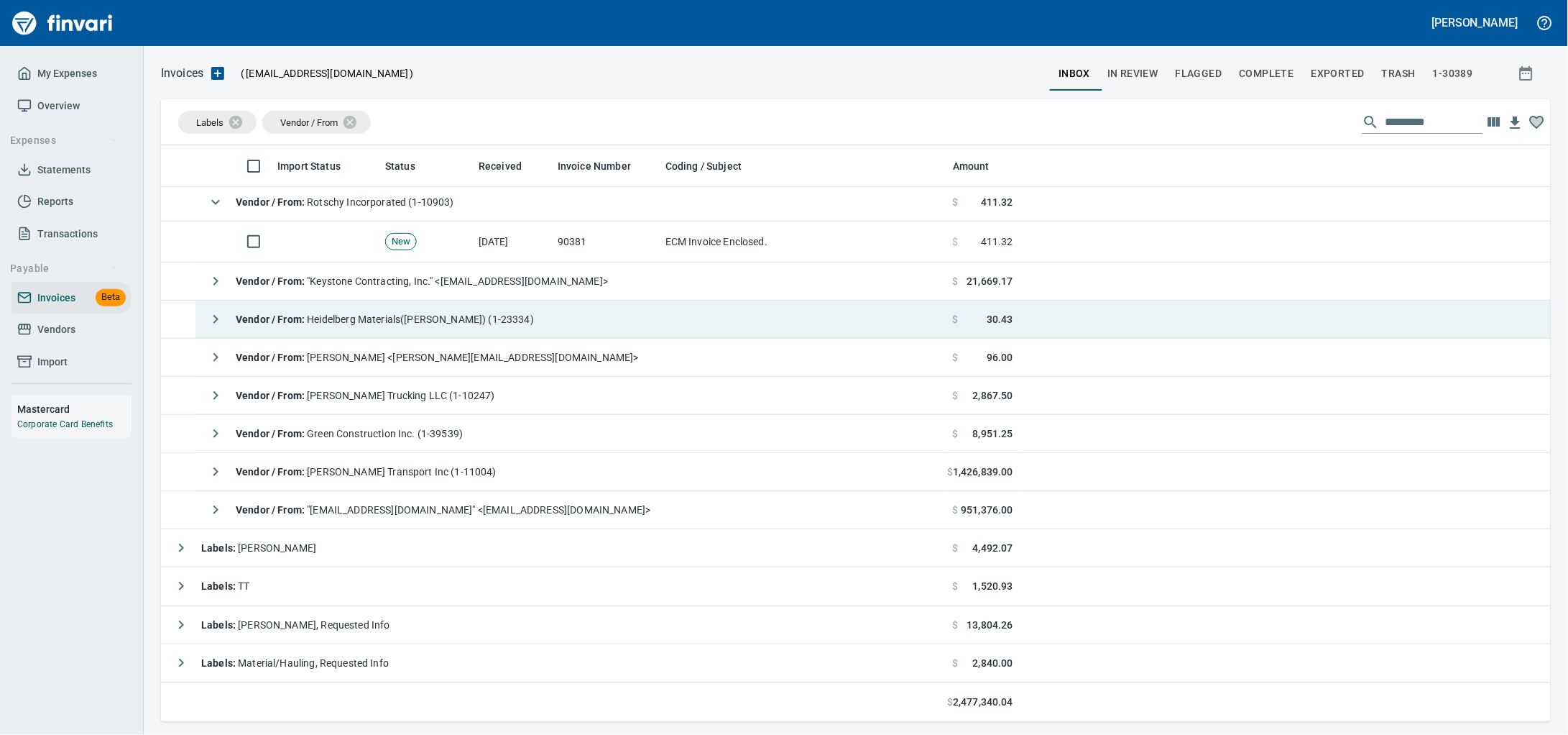
click at [417, 323] on span "Vendor / From : Heidelberg Materials([PERSON_NAME]) (1-23334)" at bounding box center [385, 319] width 298 height 12
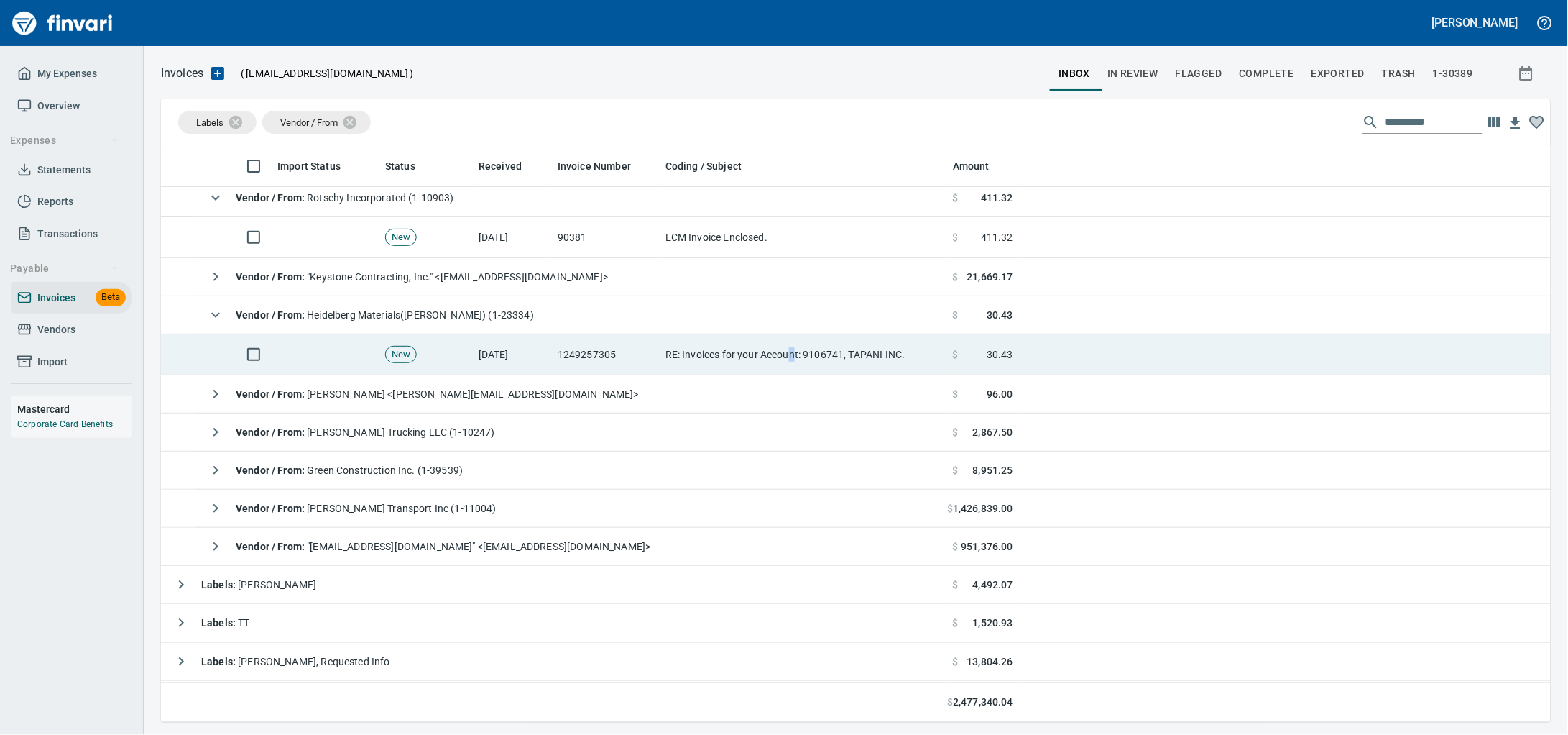
drag, startPoint x: 810, startPoint y: 355, endPoint x: 965, endPoint y: 351, distance: 155.1
click at [806, 355] on td "RE: Invoices for your Account: 9106741, TAPANI INC." at bounding box center [803, 355] width 288 height 41
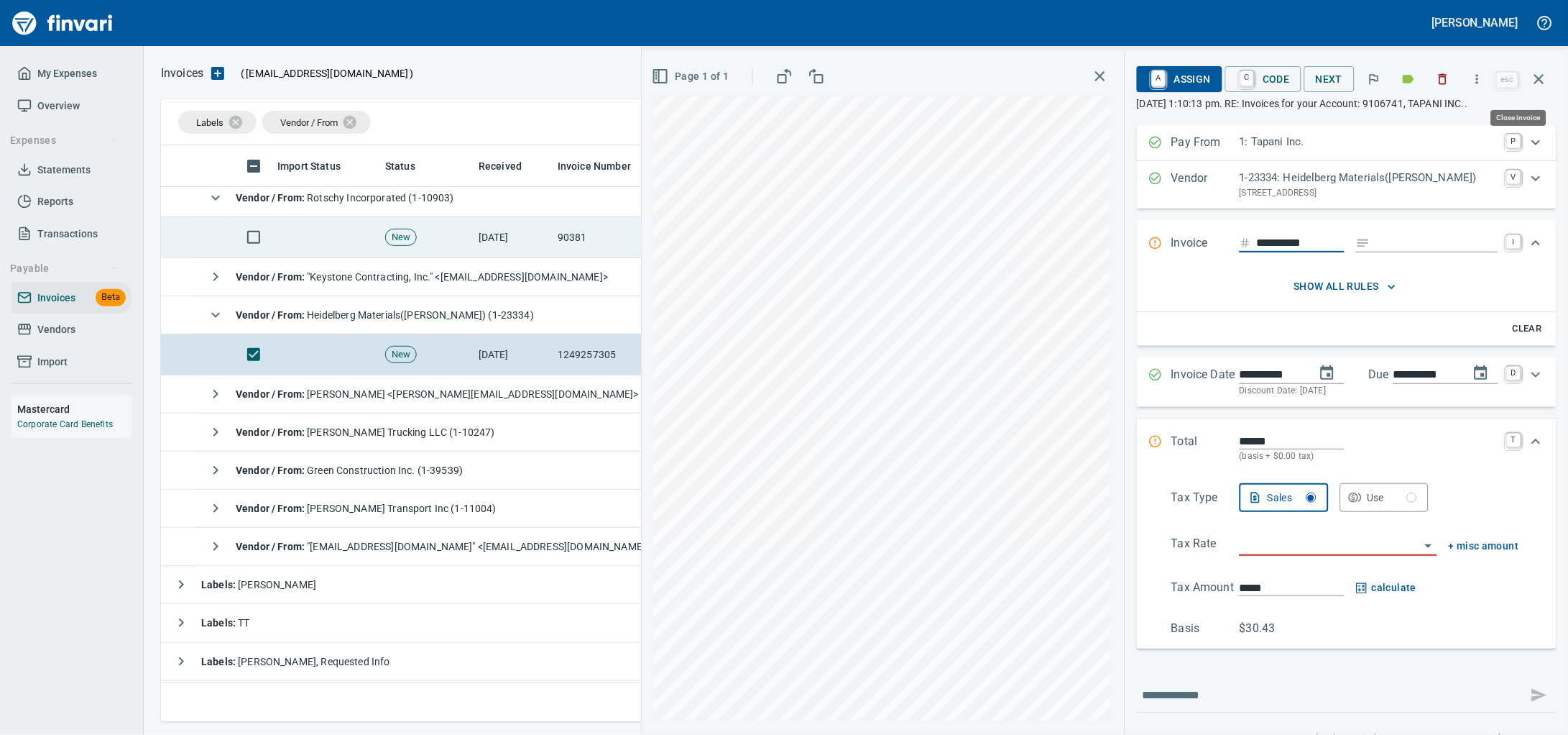
click at [1542, 80] on icon "button" at bounding box center [1540, 79] width 18 height 18
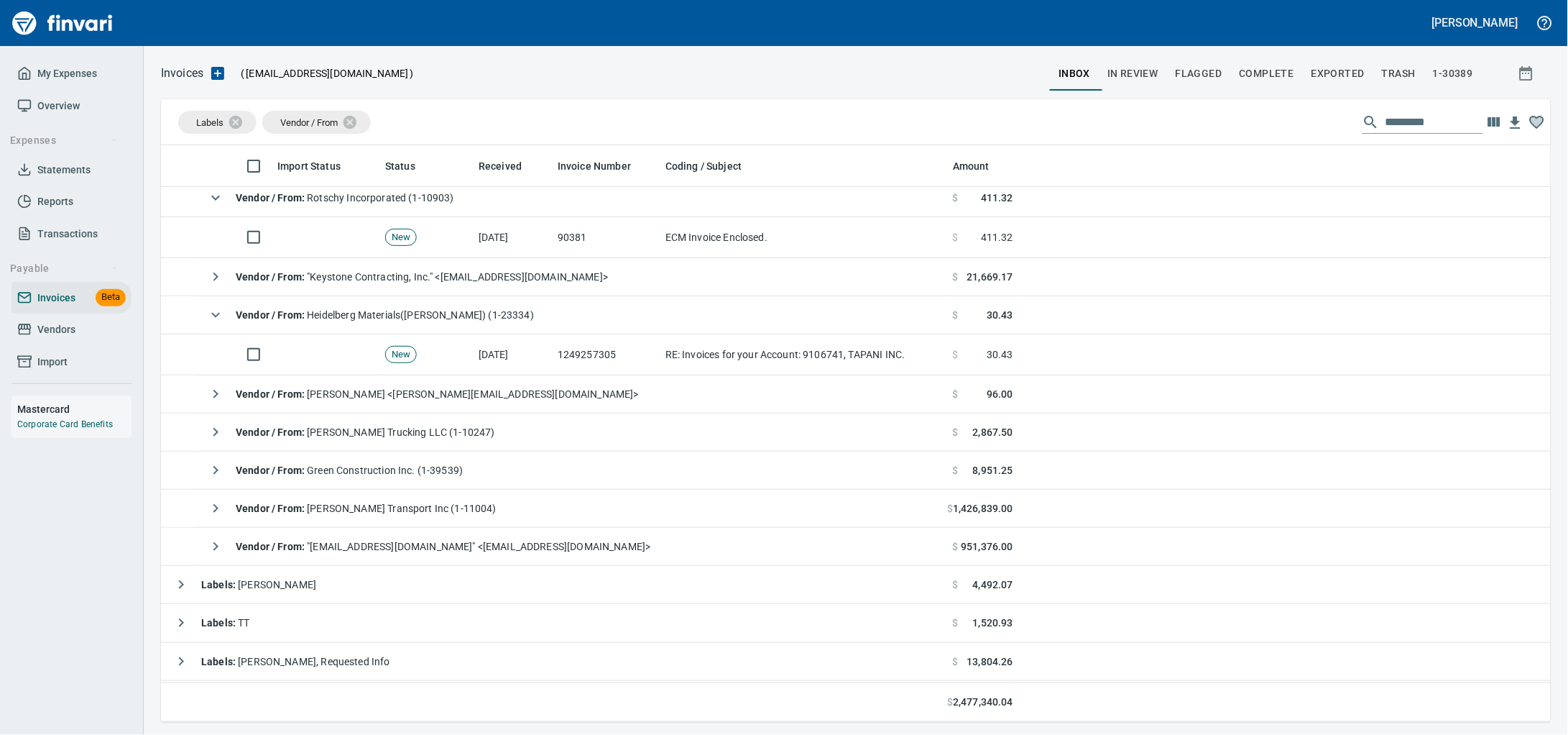
scroll to position [563, 1363]
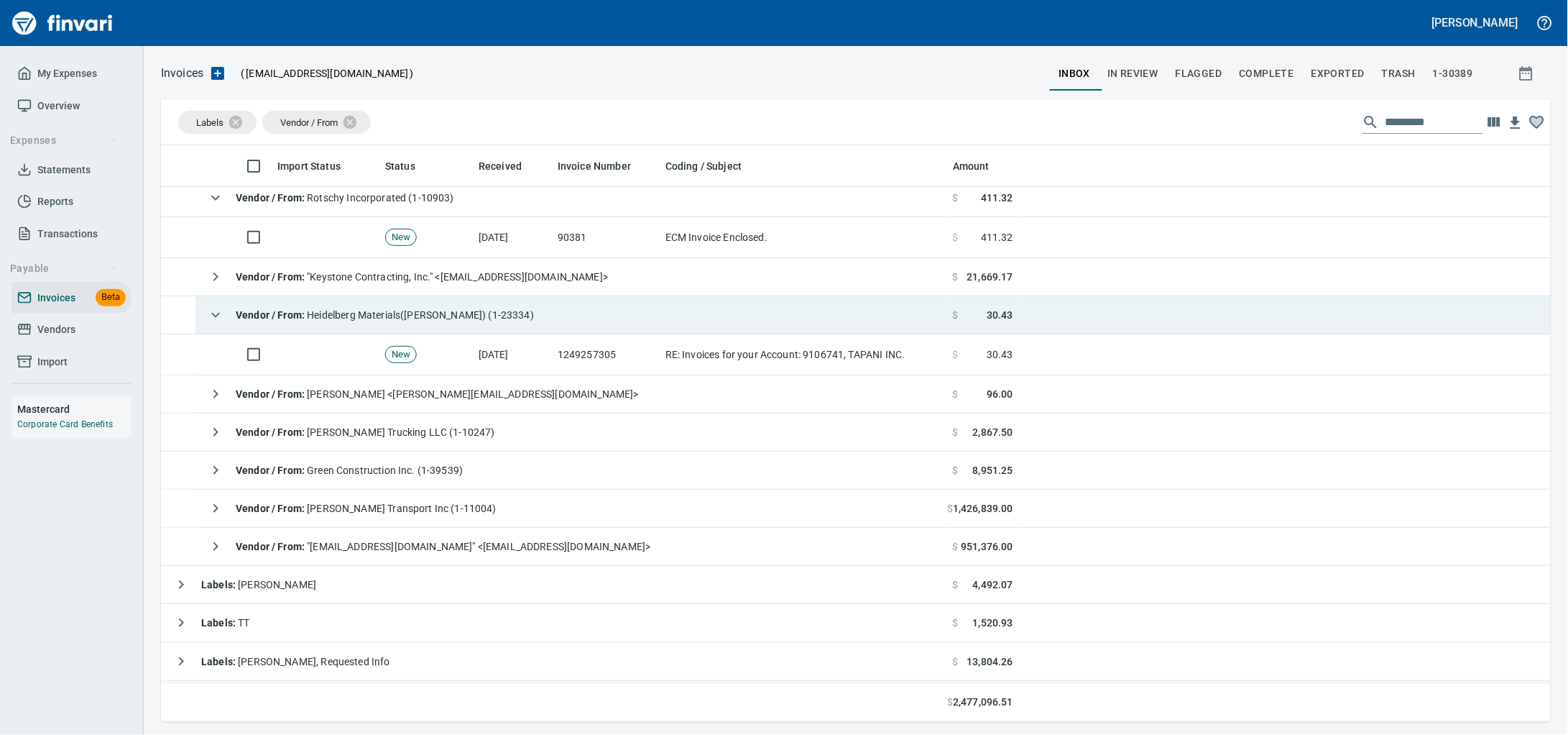
click at [535, 358] on td "[DATE]" at bounding box center [512, 355] width 79 height 41
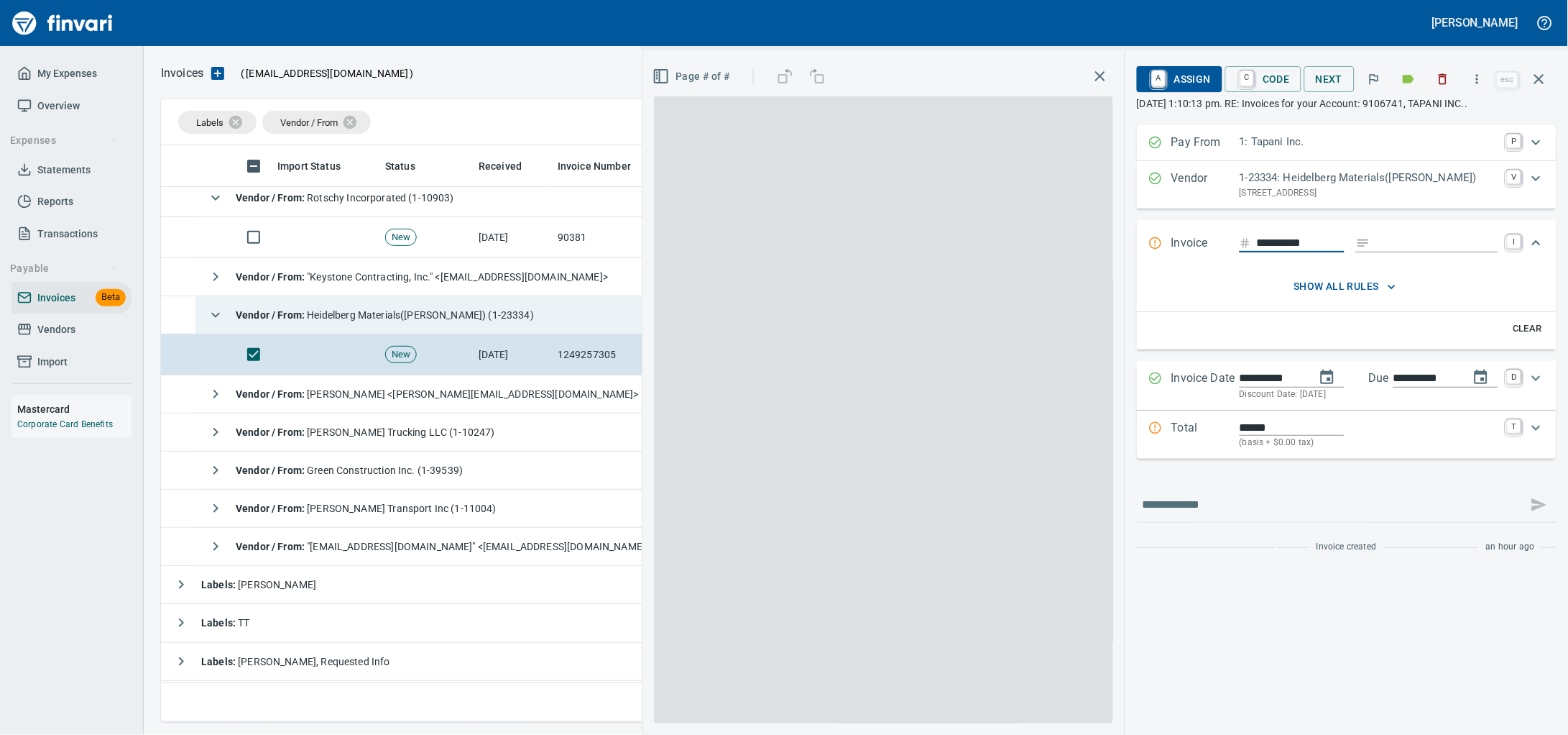
scroll to position [563, 1362]
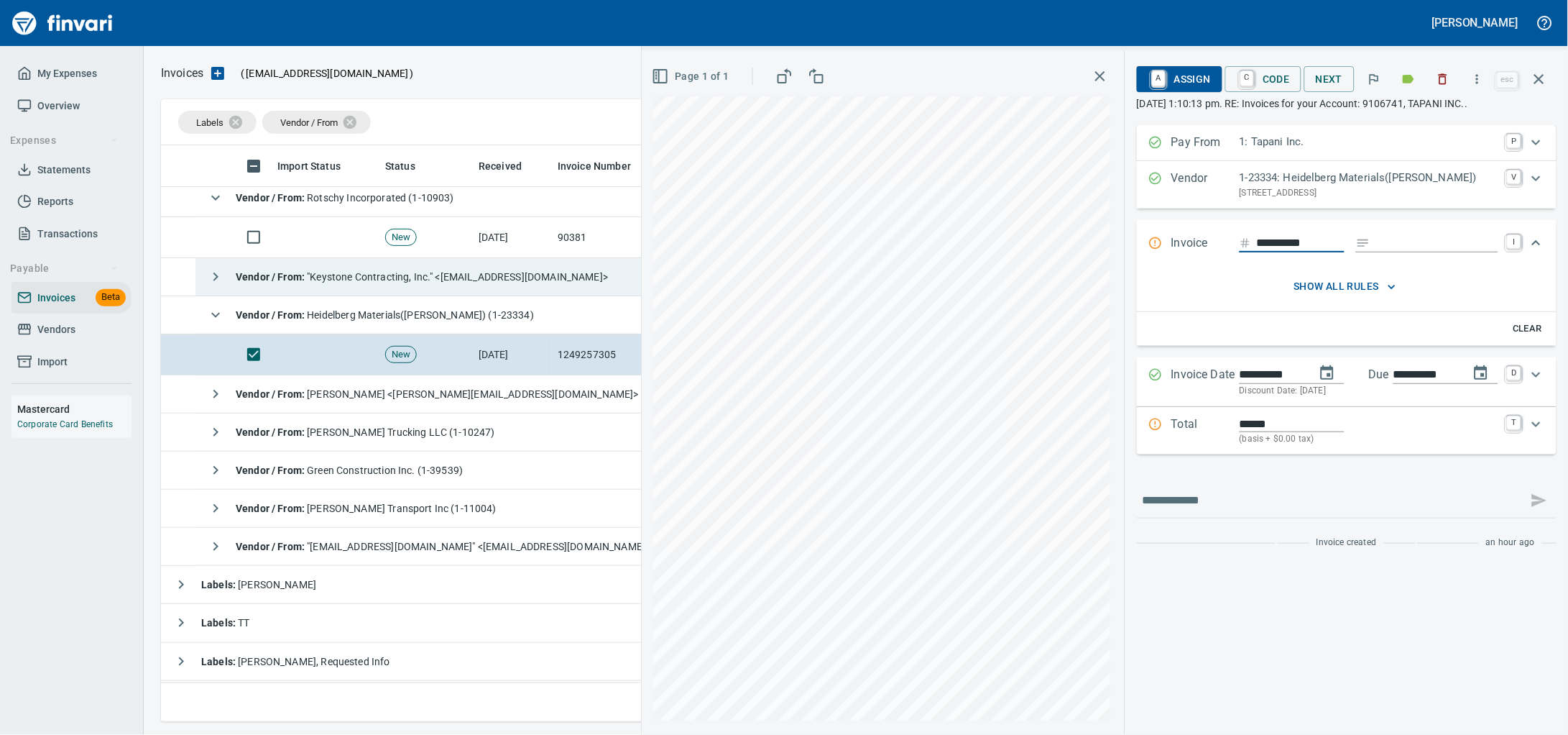
click at [1439, 79] on icon "button" at bounding box center [1444, 79] width 9 height 11
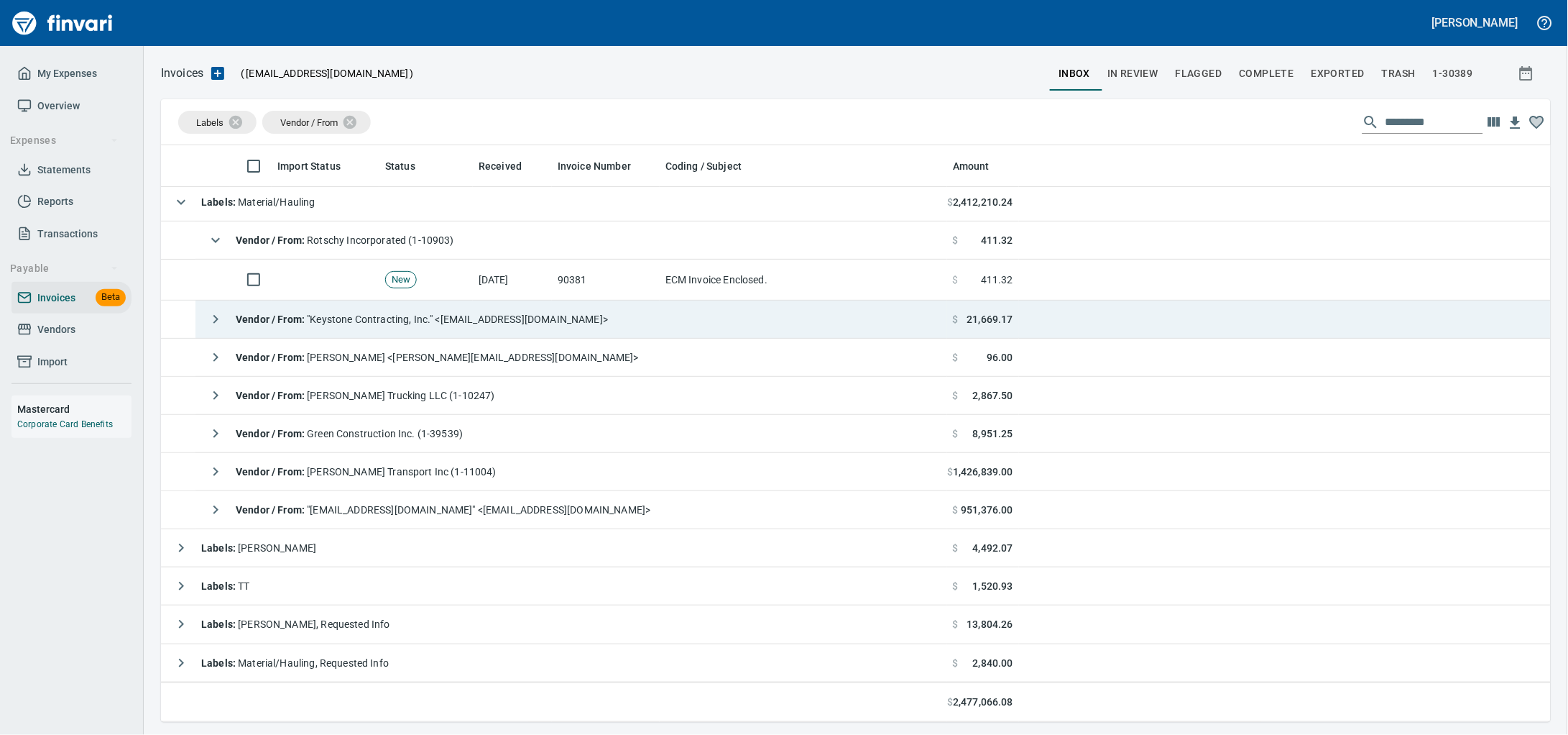
scroll to position [84, 0]
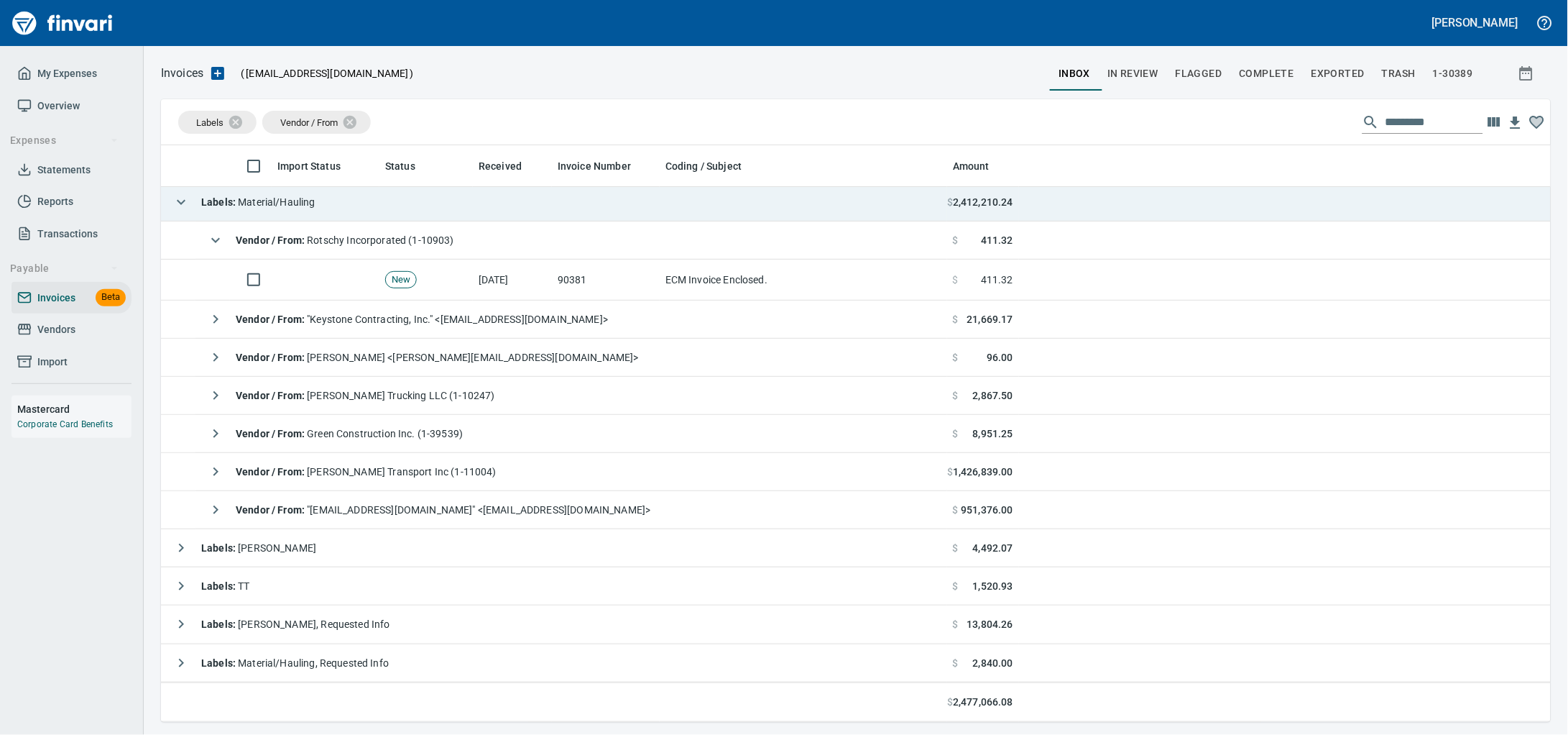
click at [501, 237] on td "Vendor / From : Rotschy Incorporated (1-10903)" at bounding box center [571, 240] width 752 height 38
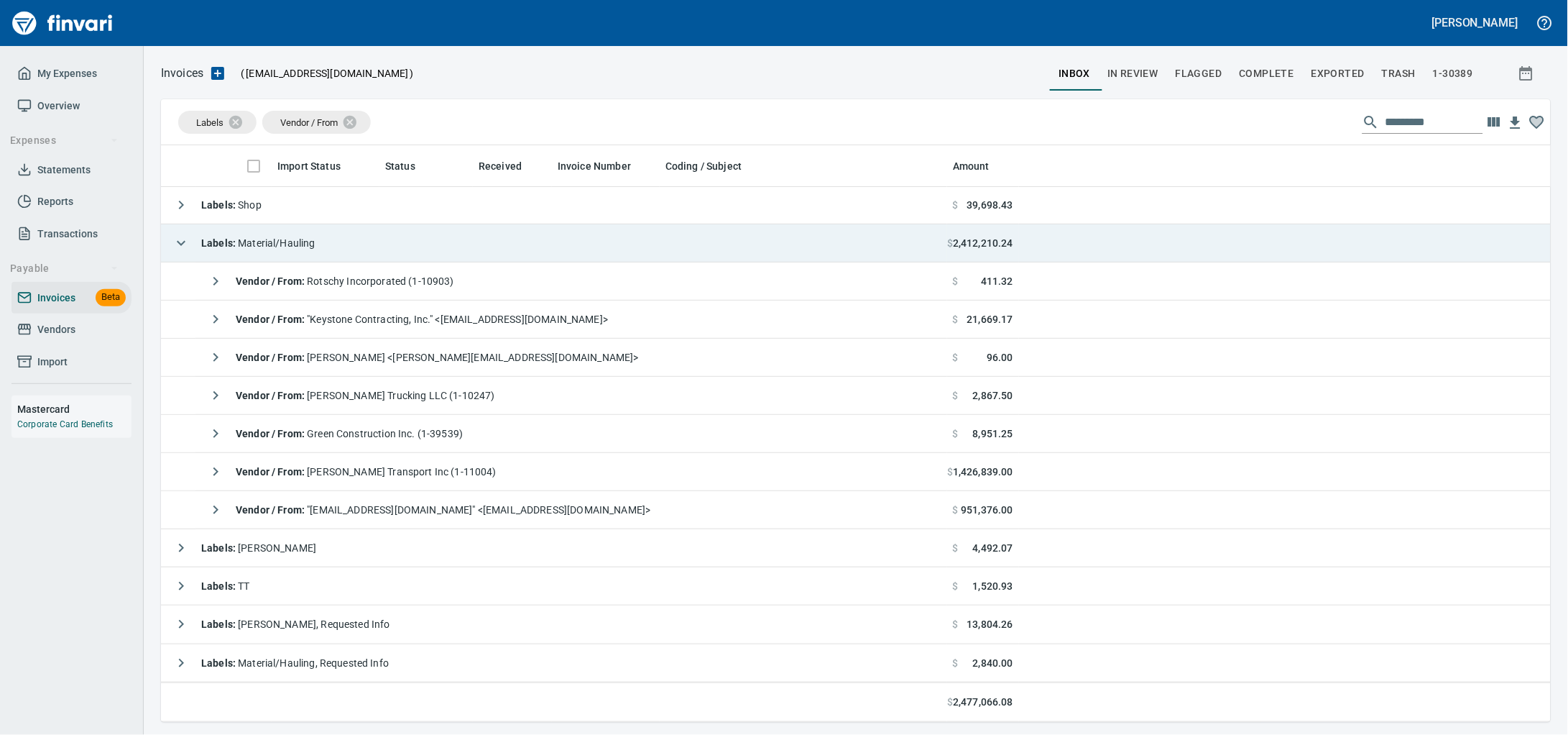
scroll to position [43, 0]
click at [298, 239] on span "Labels : Material/Hauling" at bounding box center [259, 243] width 114 height 12
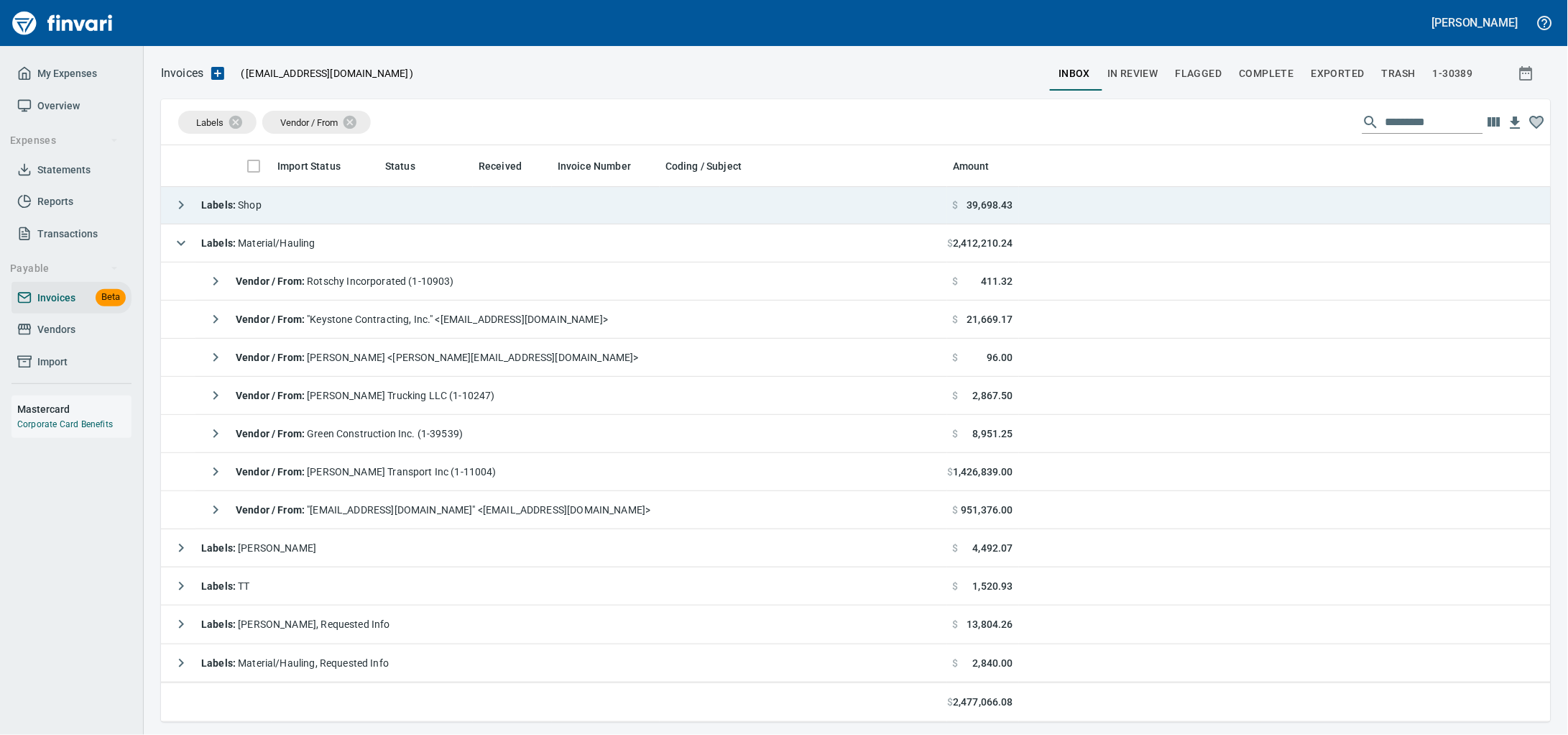
scroll to position [563, 1363]
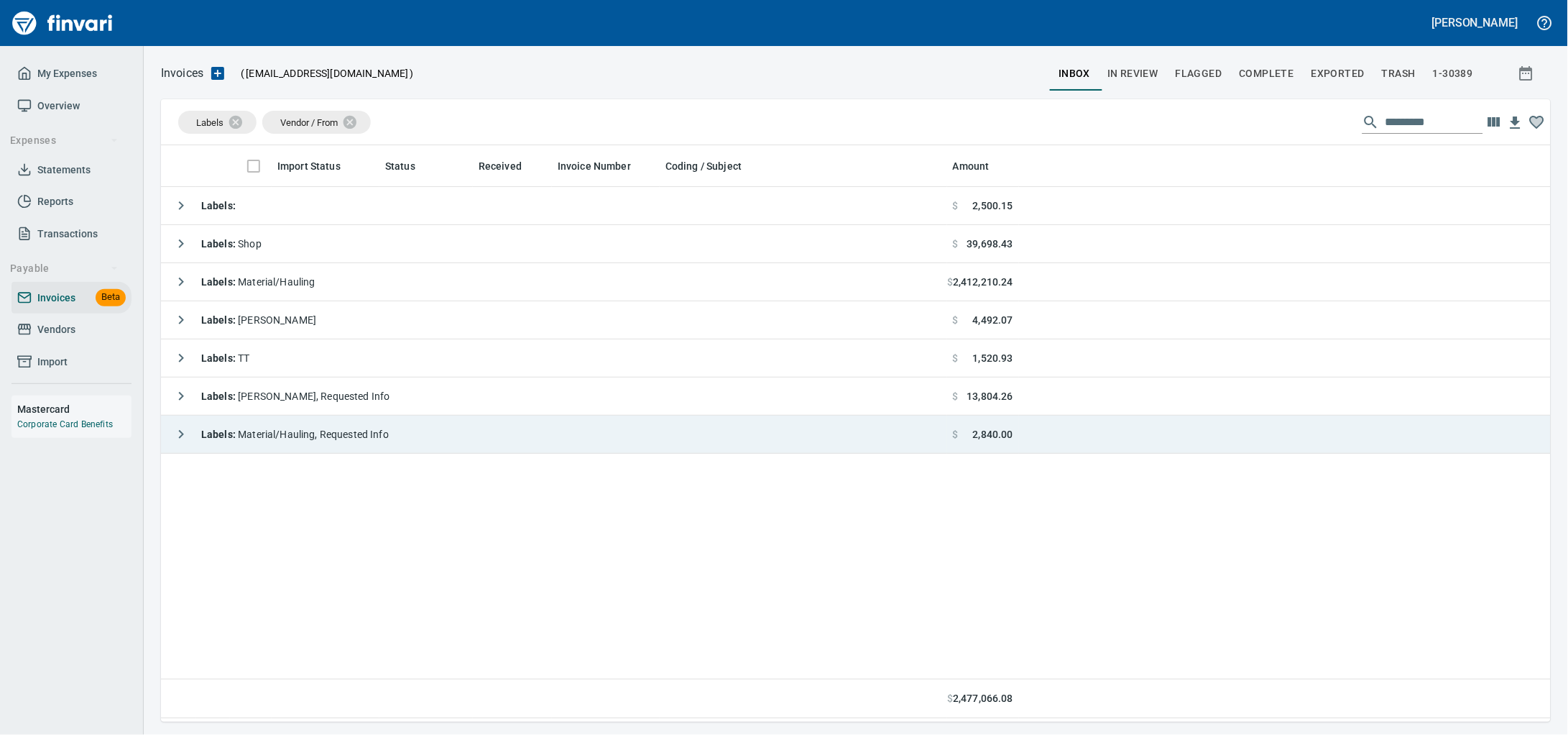
click at [340, 454] on td "Labels : Material/Hauling, Requested Info" at bounding box center [554, 435] width 786 height 38
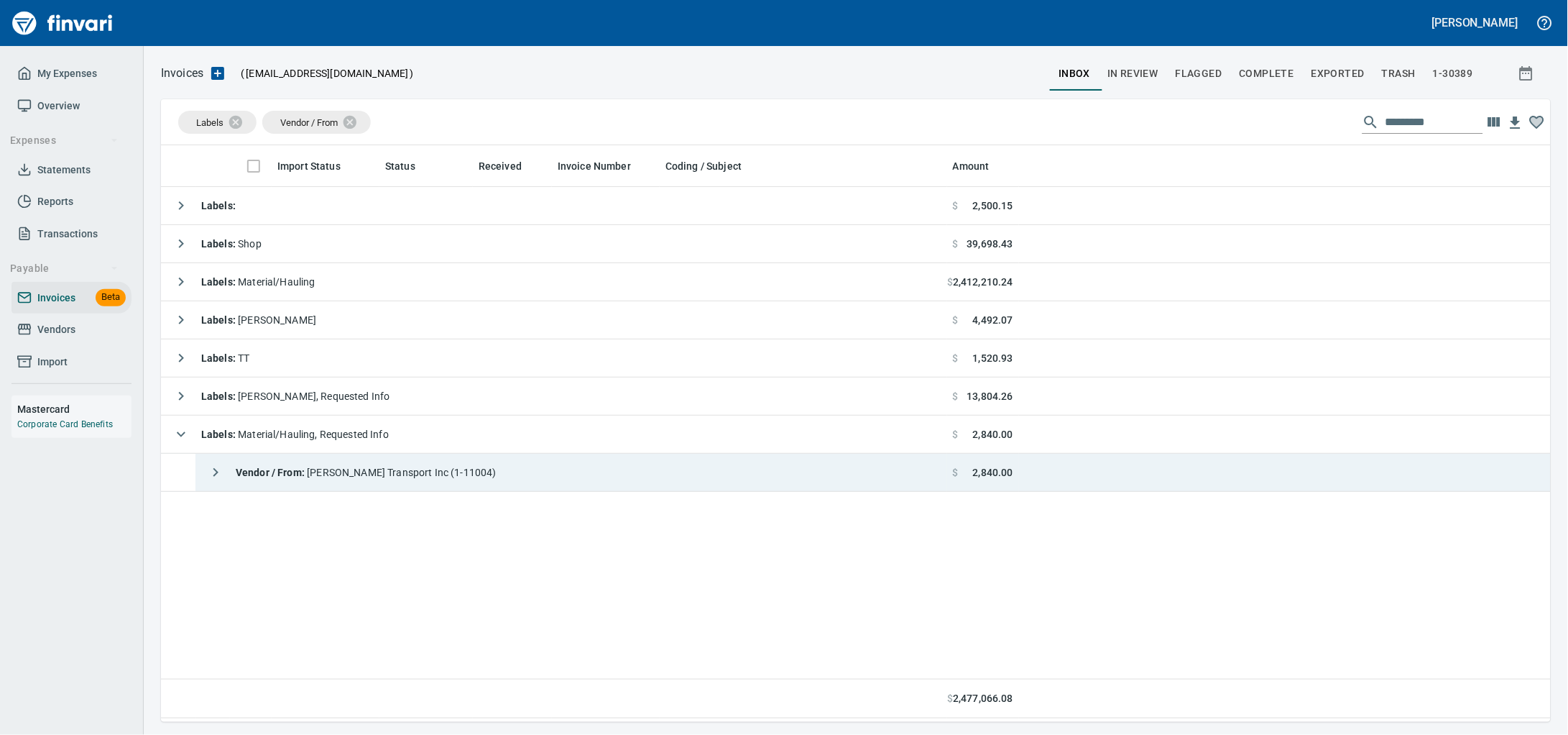
click at [421, 478] on span "Vendor / From : [PERSON_NAME] Transport Inc (1-11004)" at bounding box center [366, 473] width 261 height 12
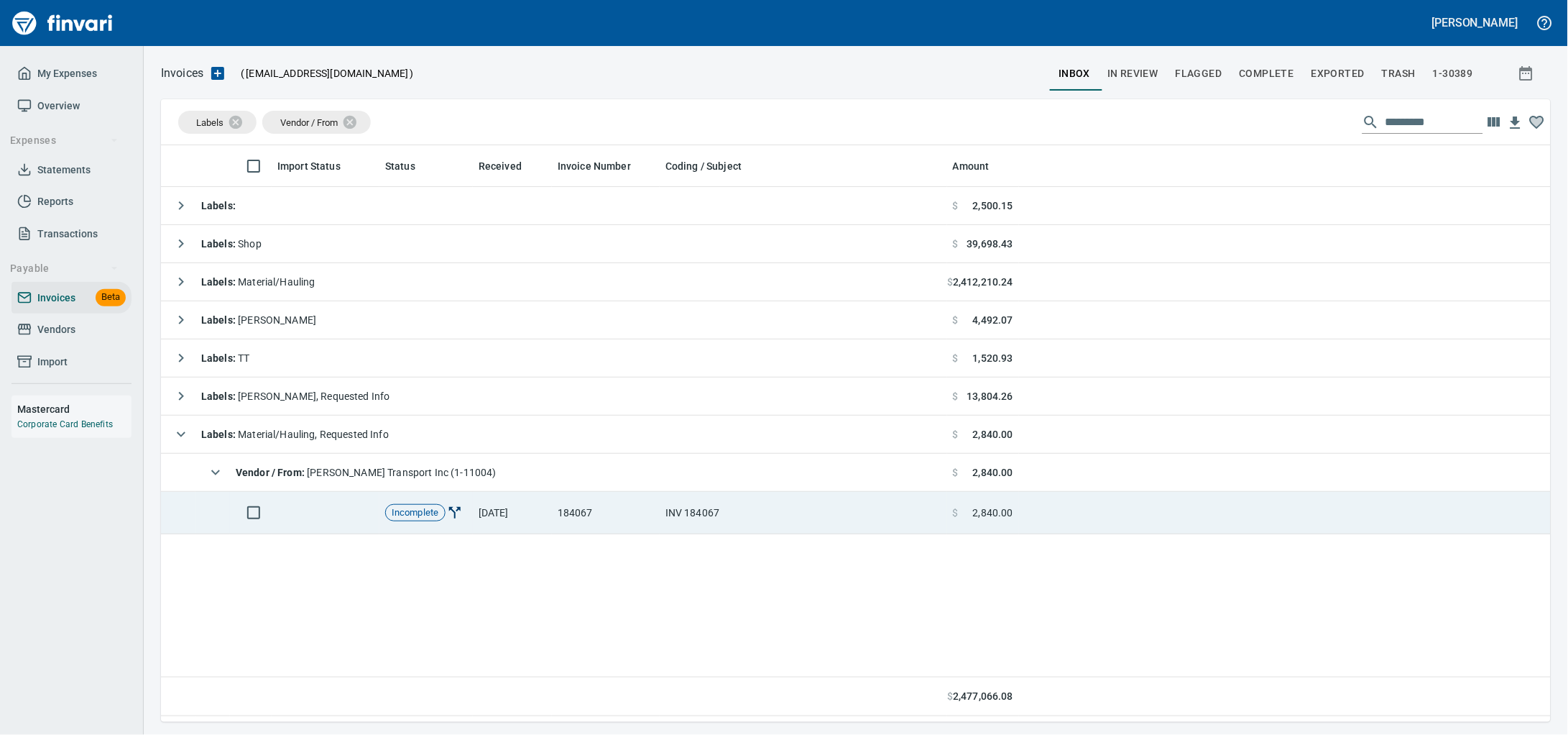
click at [432, 519] on span "Incomplete" at bounding box center [415, 513] width 59 height 14
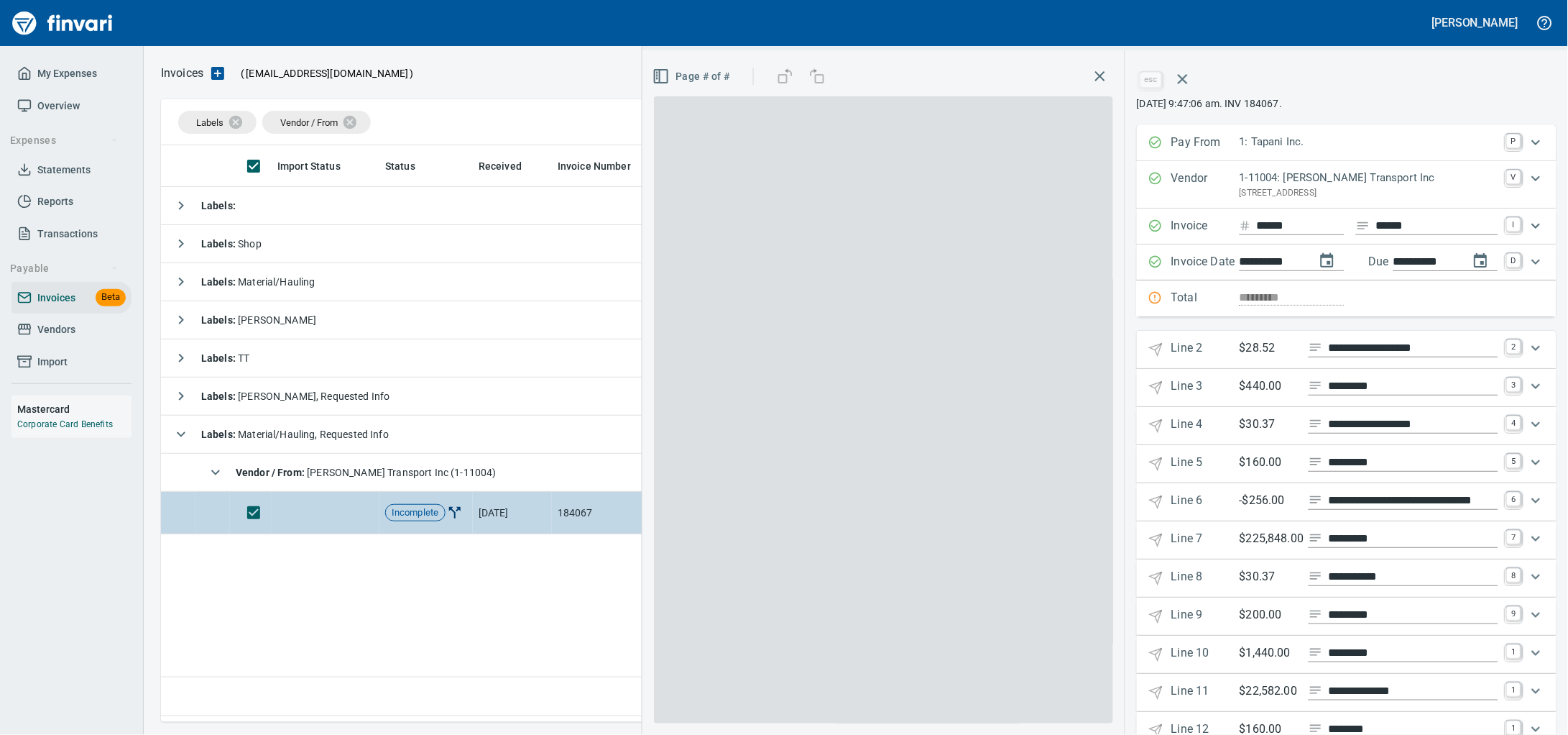
scroll to position [563, 1362]
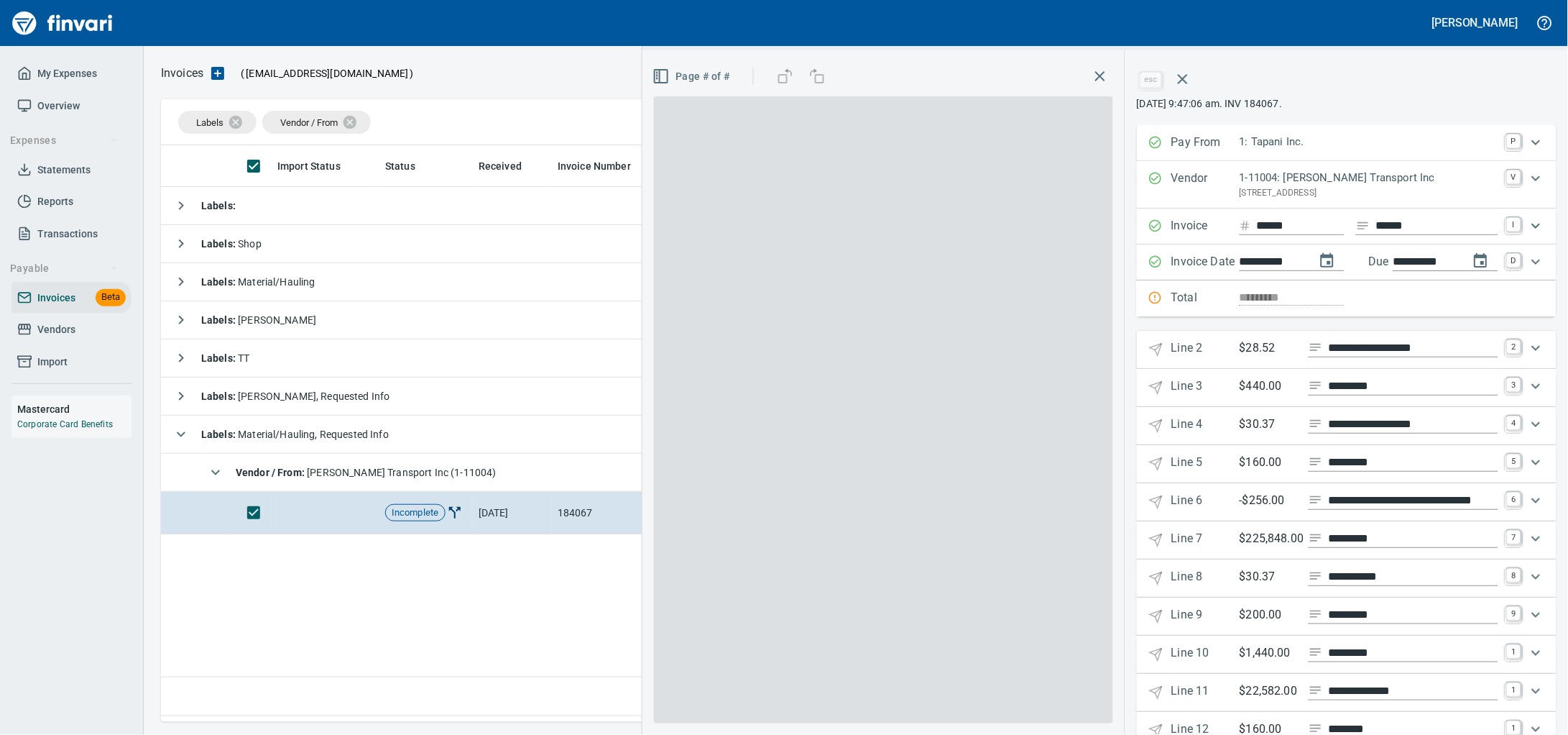
click at [654, 476] on span at bounding box center [883, 410] width 459 height 627
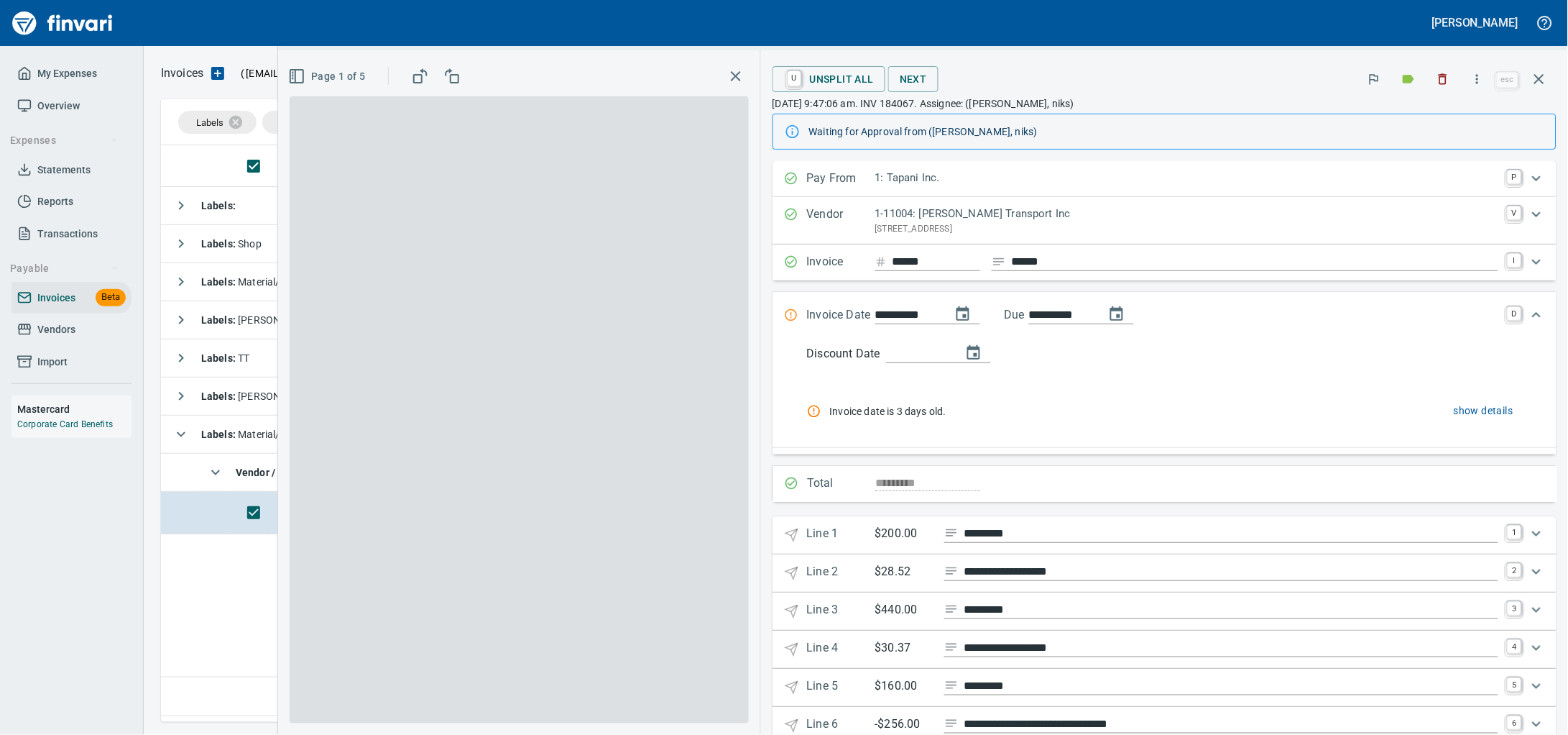
click at [394, 438] on span at bounding box center [519, 410] width 459 height 627
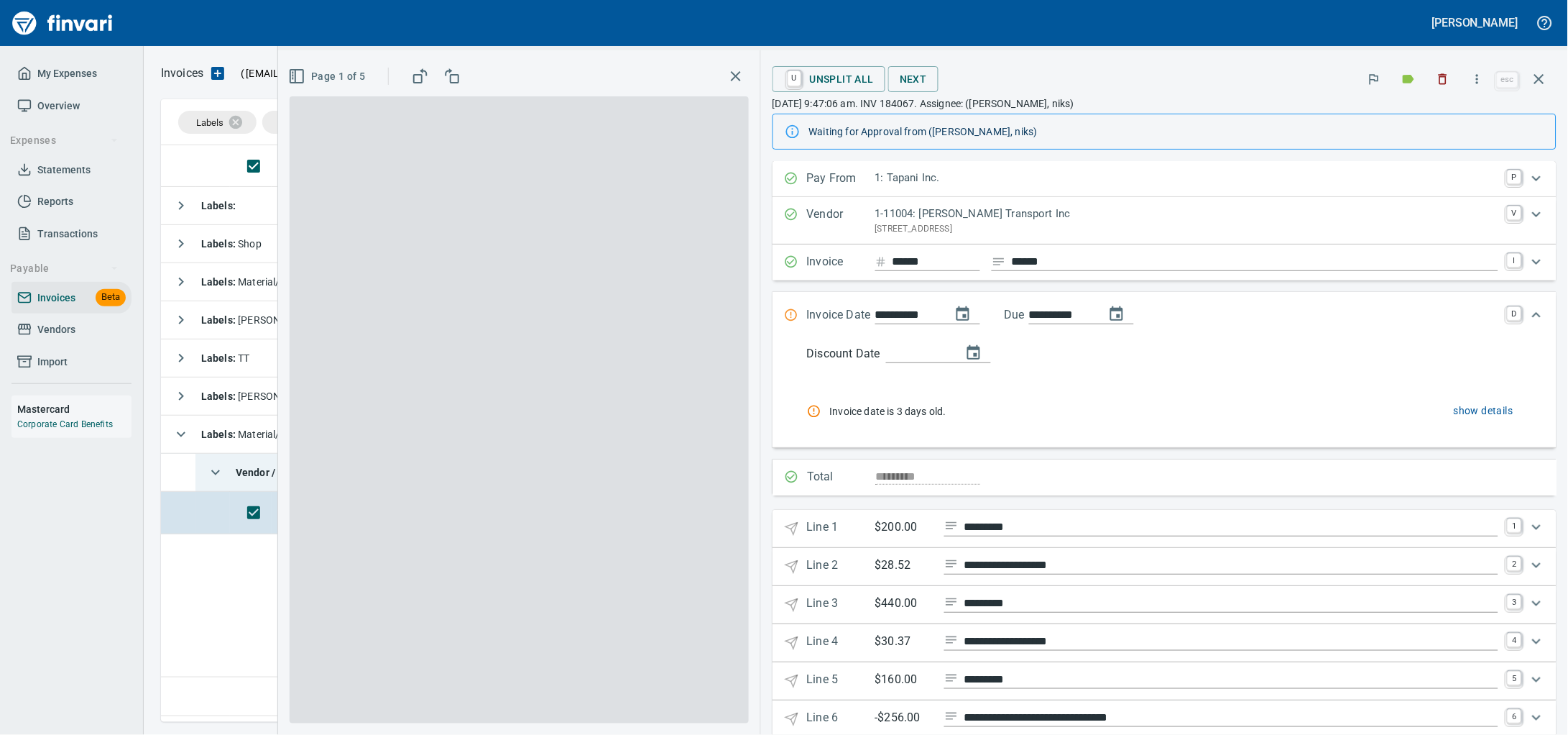
click at [1537, 83] on icon "button" at bounding box center [1540, 79] width 18 height 18
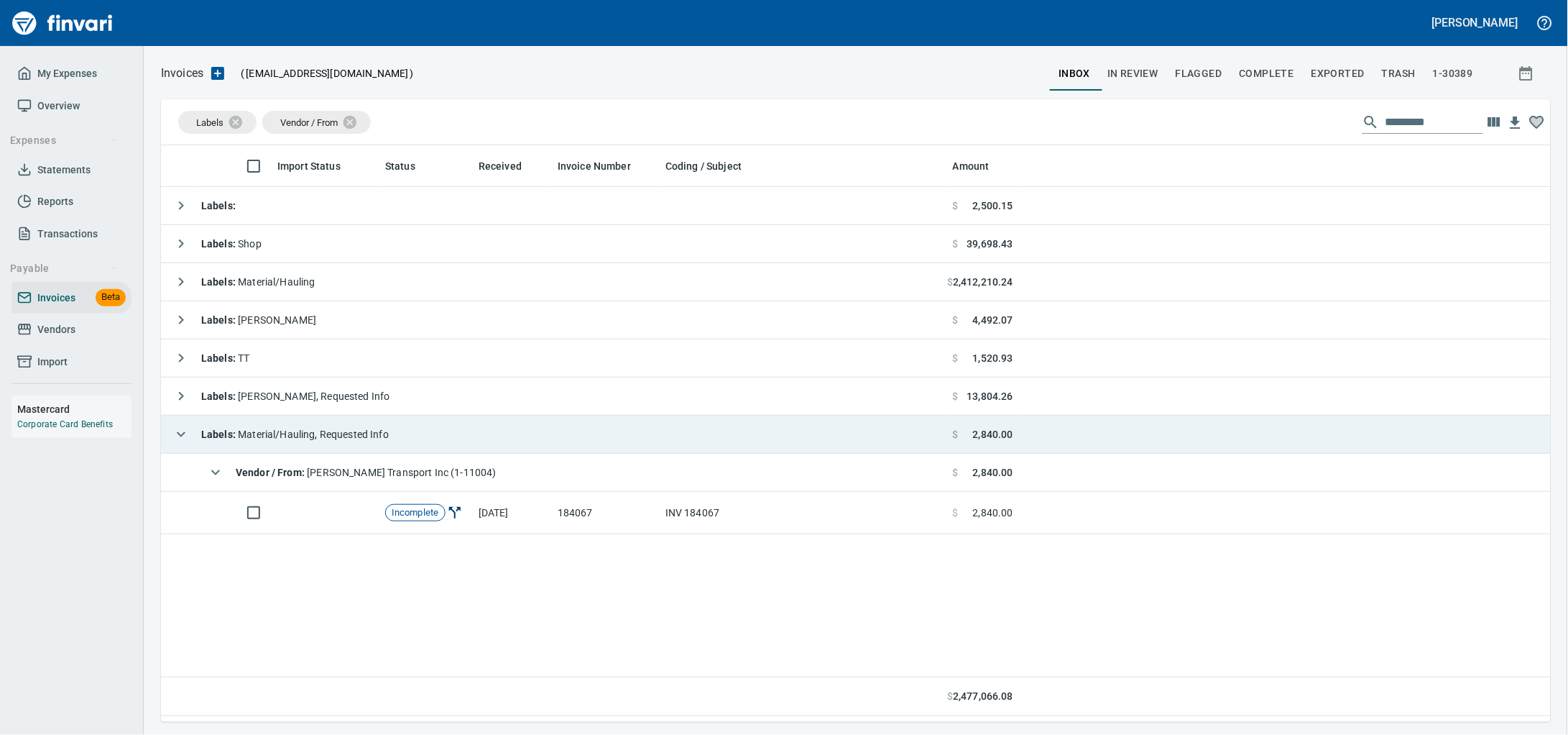
click at [233, 436] on strong "Labels :" at bounding box center [220, 434] width 37 height 12
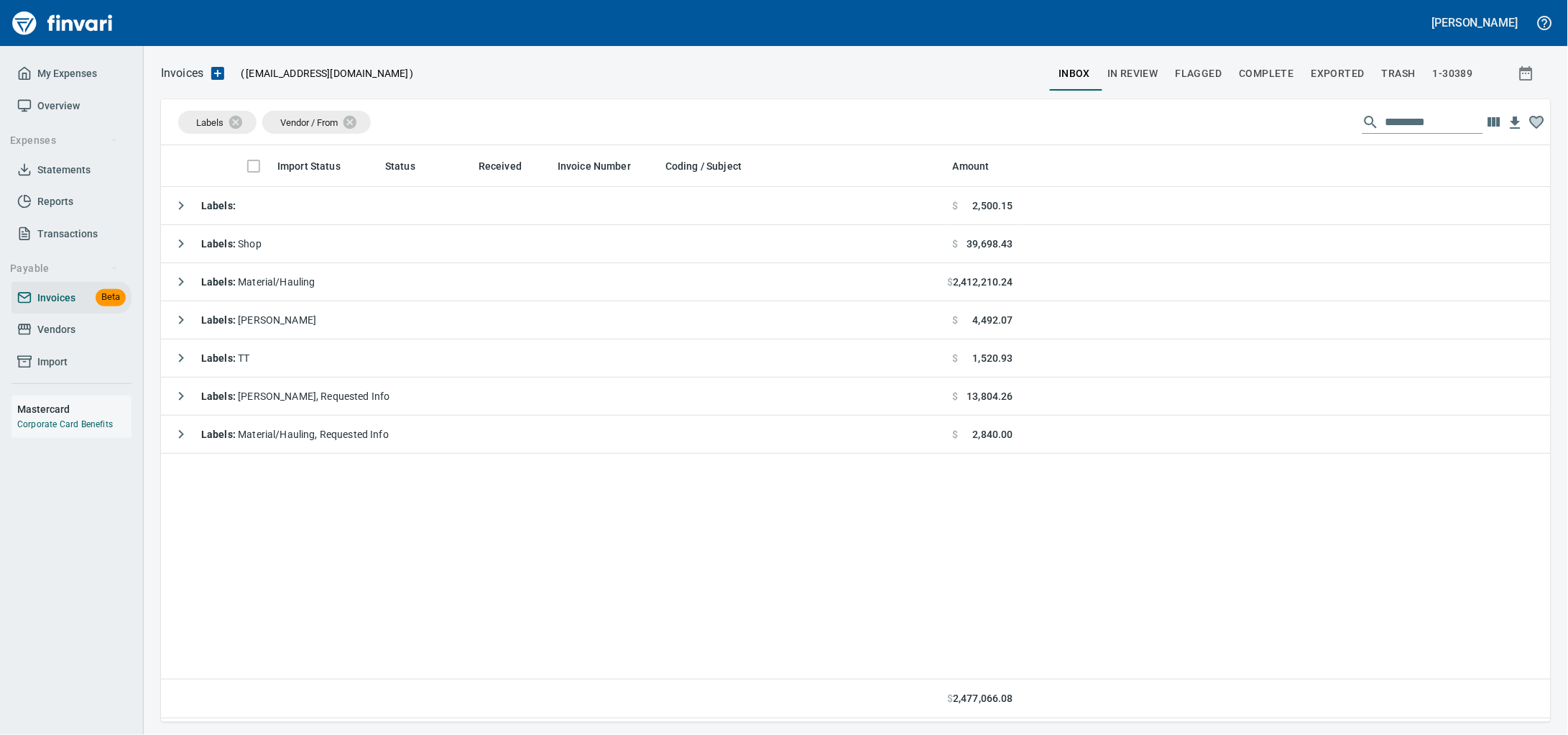
click at [75, 338] on span "Vendors" at bounding box center [56, 330] width 38 height 18
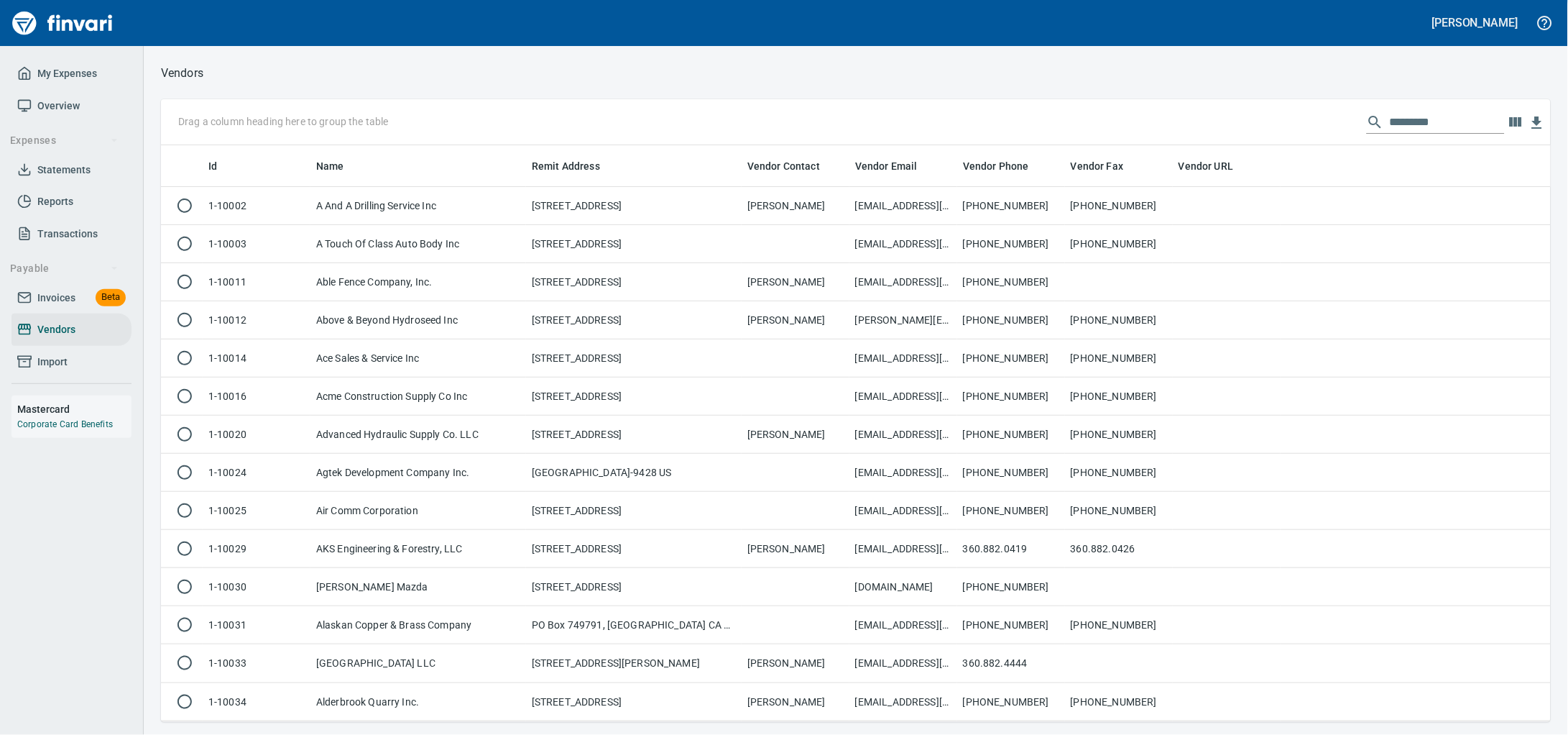
scroll to position [563, 1363]
click at [1435, 122] on input "text" at bounding box center [1447, 122] width 115 height 23
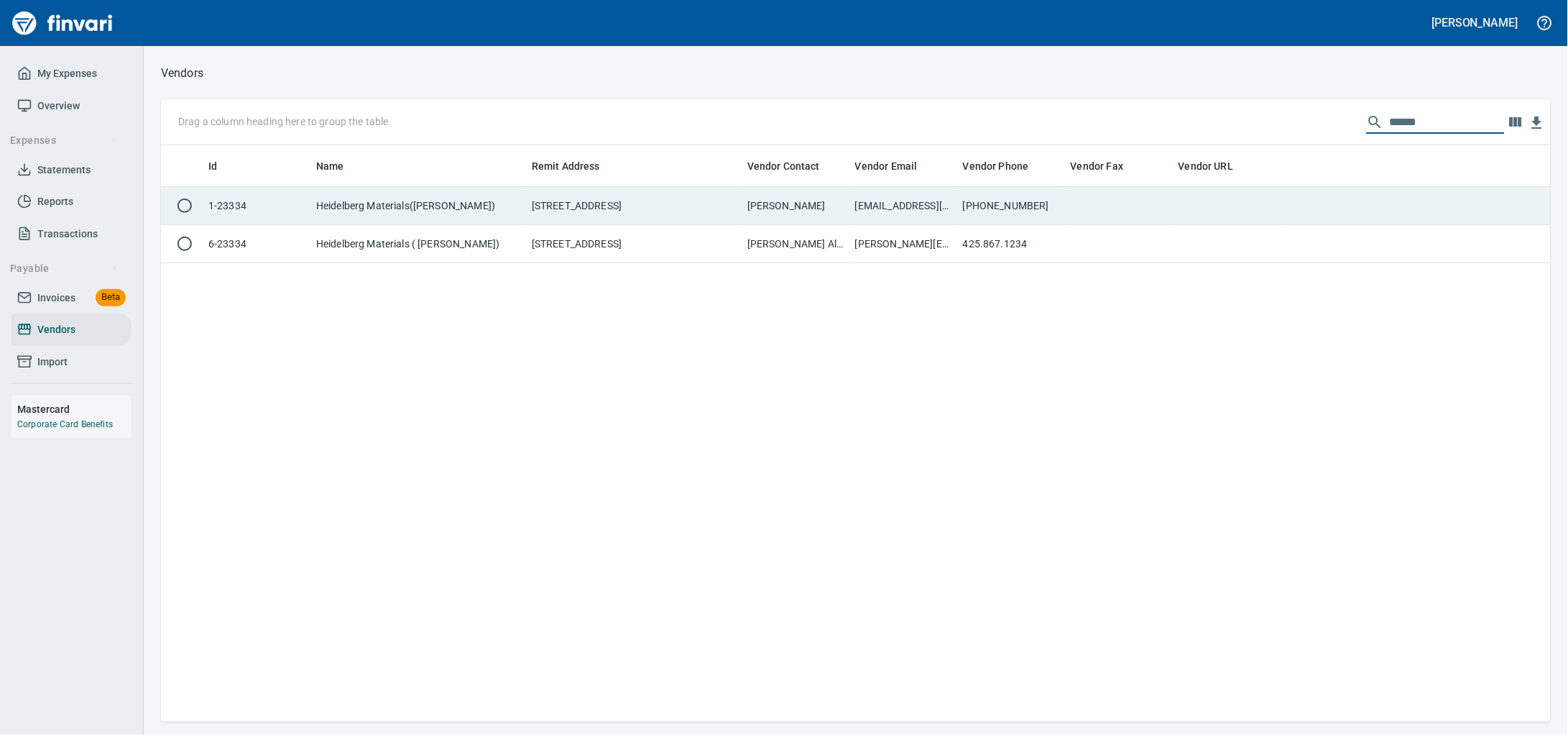
type input "******"
click at [636, 201] on td "[STREET_ADDRESS]" at bounding box center [633, 206] width 215 height 38
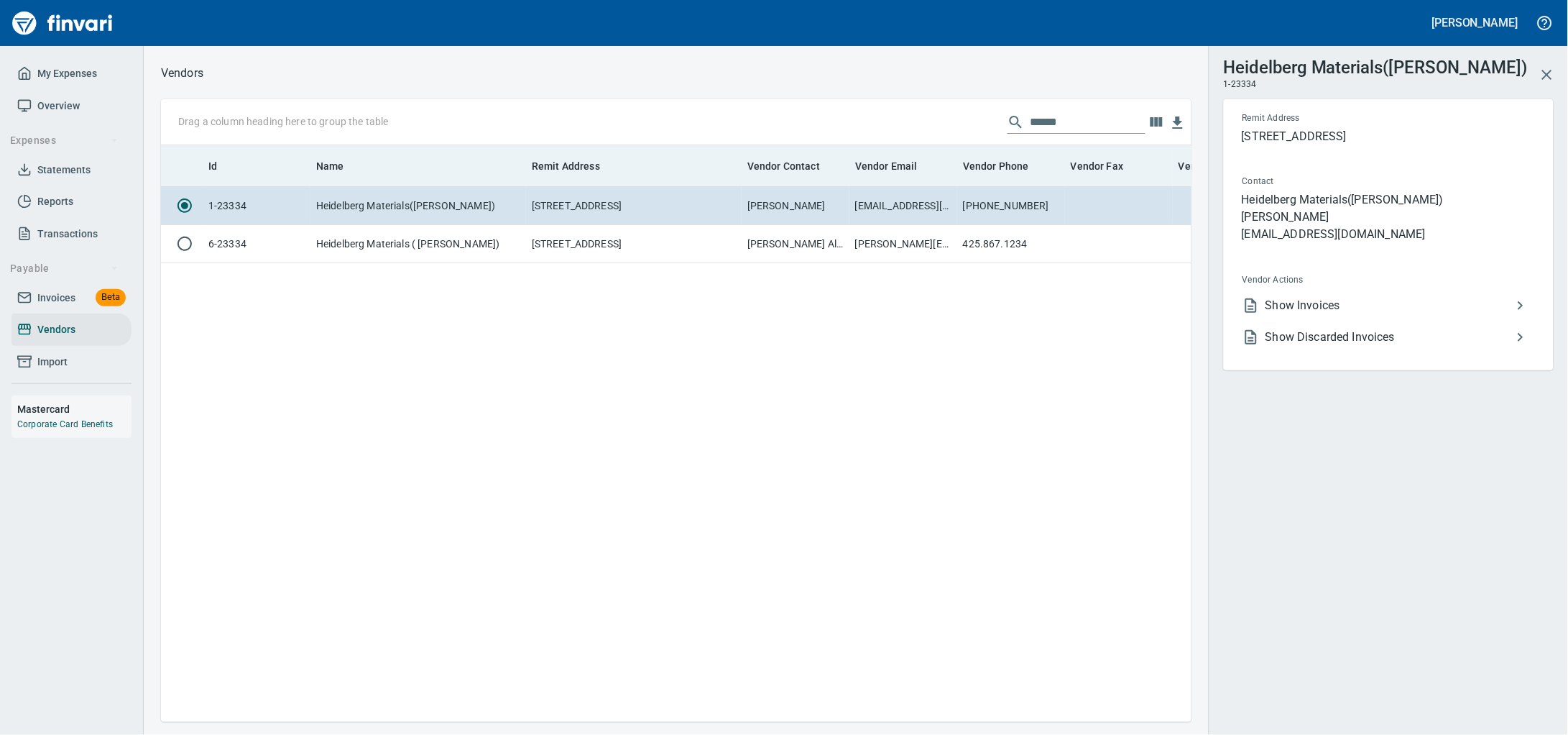
scroll to position [549, 1017]
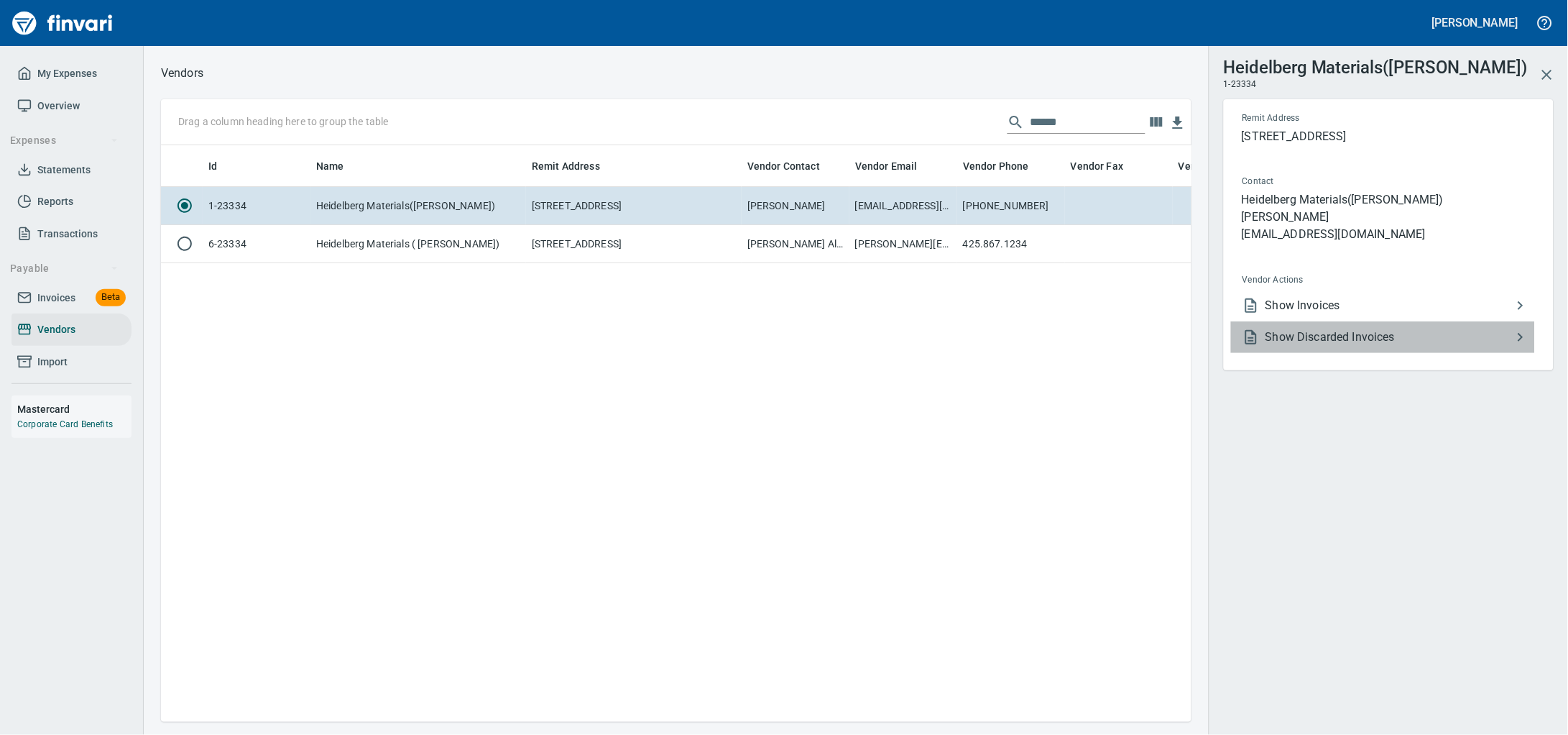
click at [1375, 346] on span "Show Discarded Invoices" at bounding box center [1389, 338] width 247 height 18
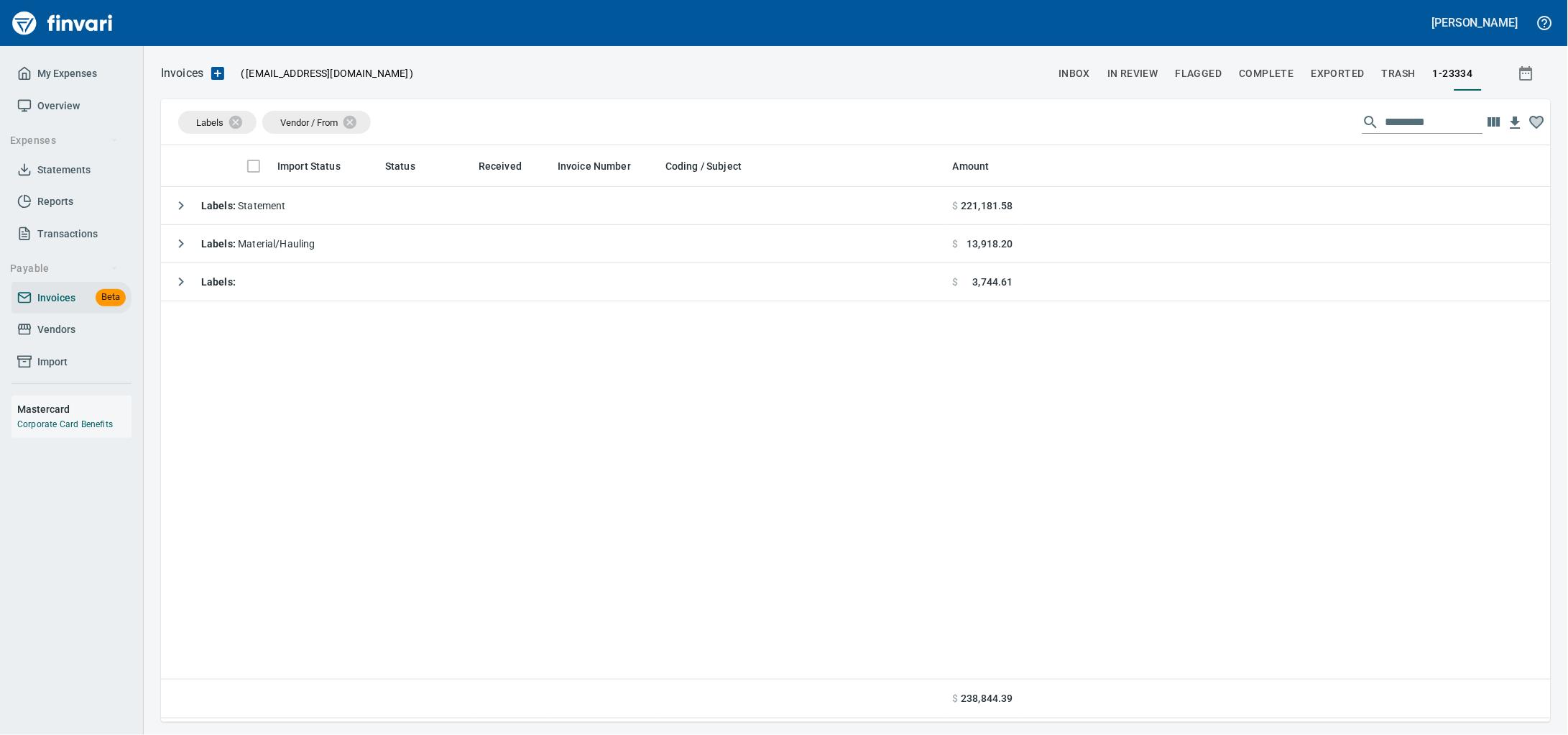
scroll to position [563, 1363]
click at [1385, 121] on input "text" at bounding box center [1434, 122] width 98 height 23
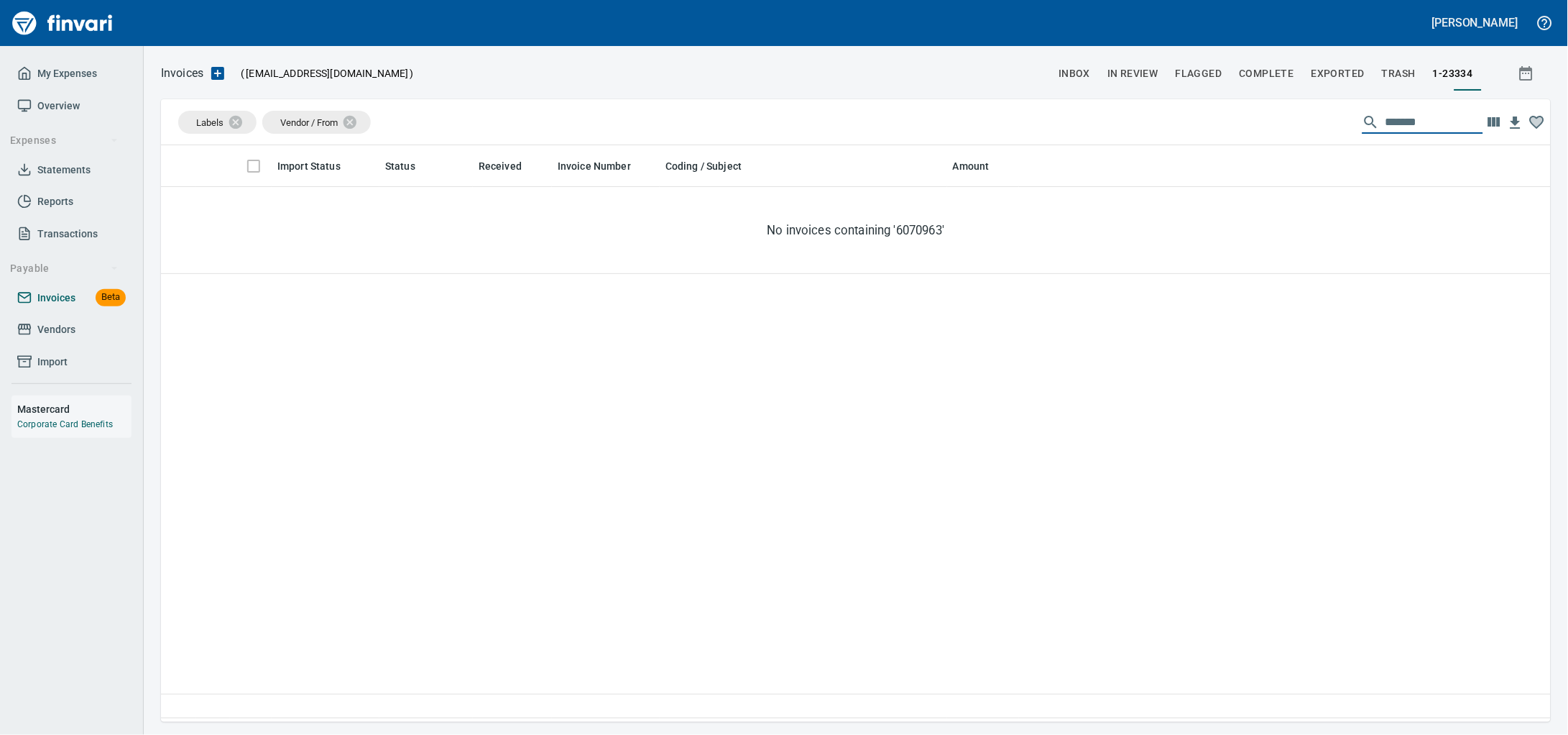
type input "*******"
click at [64, 307] on span "Invoices" at bounding box center [56, 298] width 38 height 18
click at [27, 335] on icon at bounding box center [25, 330] width 13 height 11
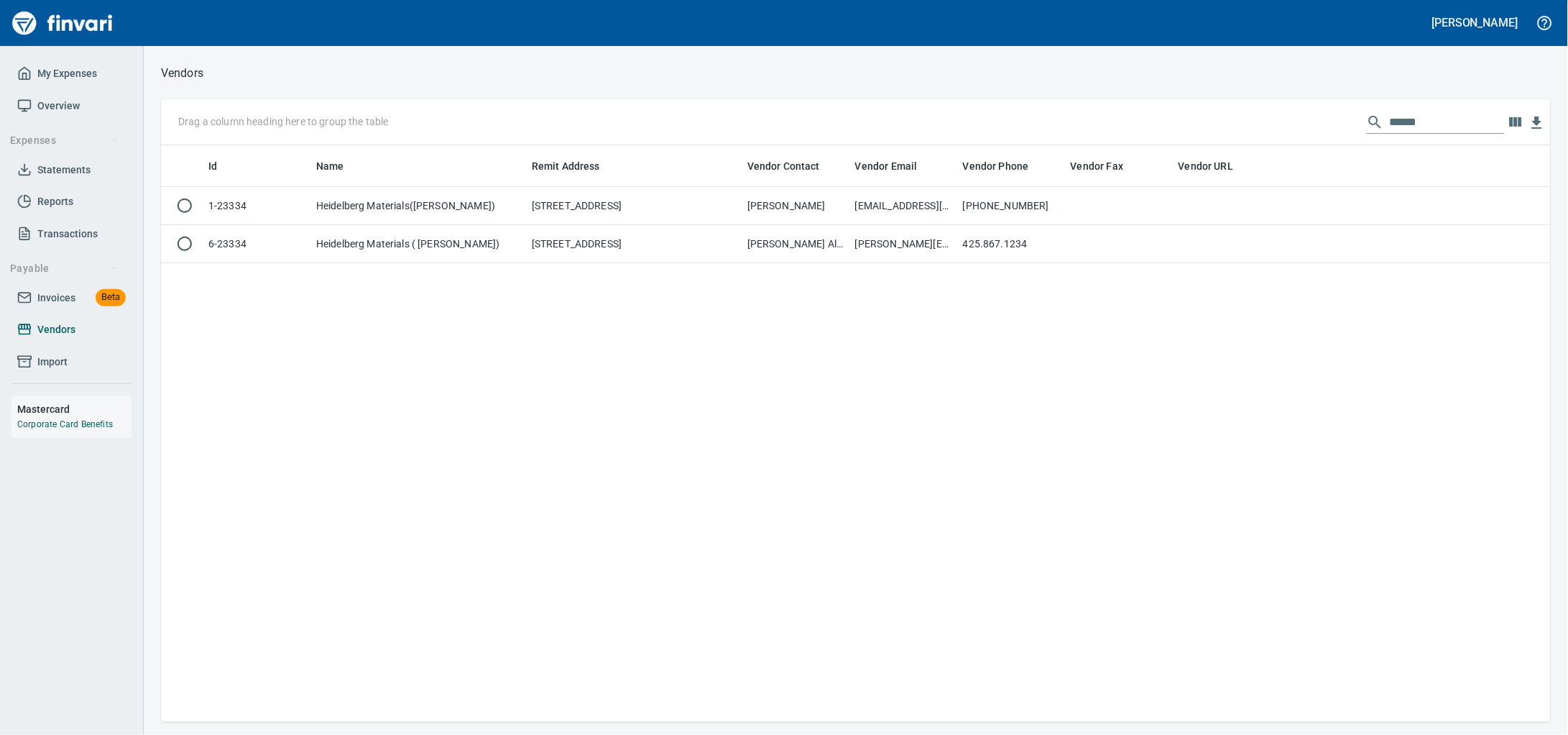
scroll to position [1, 1]
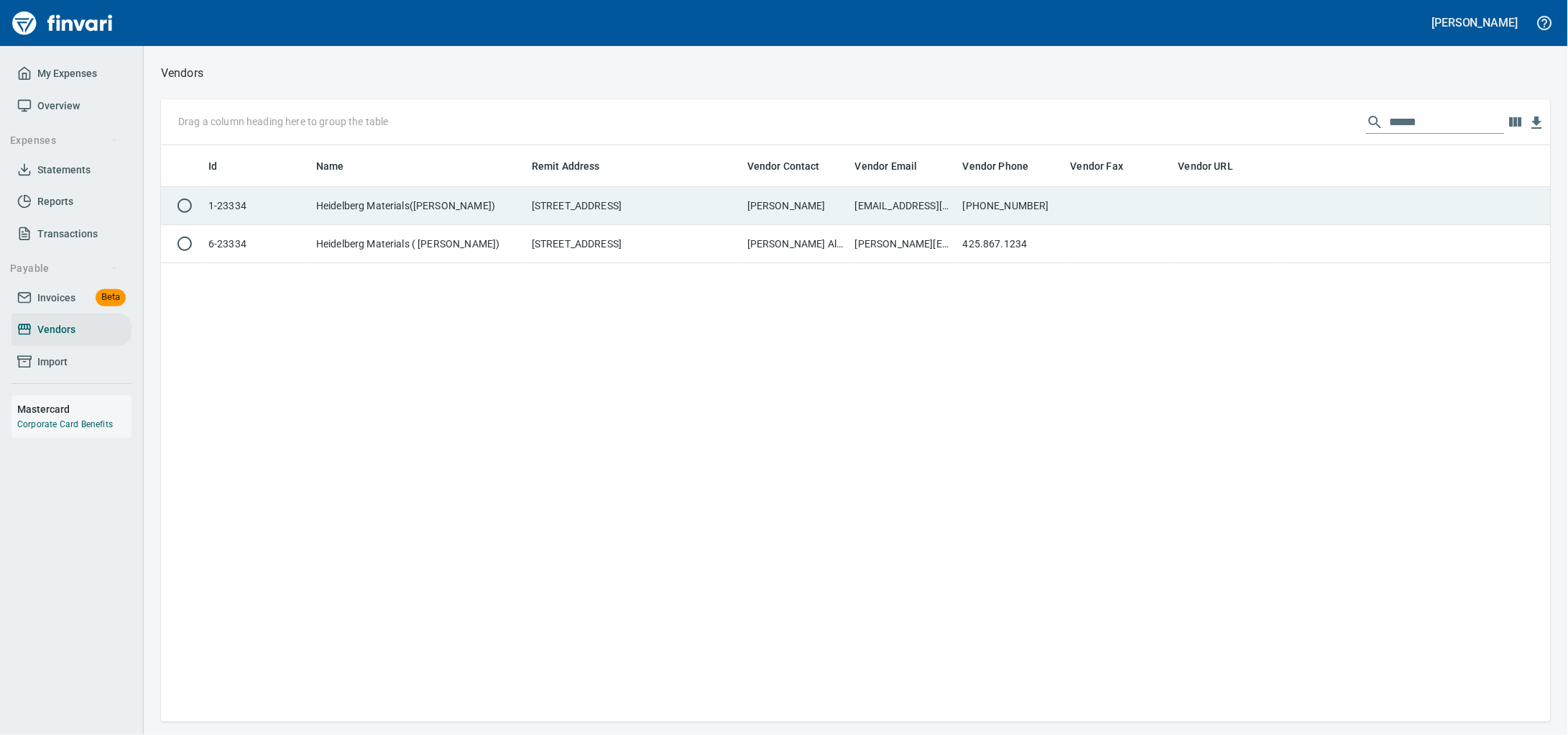
click at [521, 205] on td "Heidelberg Materials([PERSON_NAME])" at bounding box center [418, 206] width 215 height 38
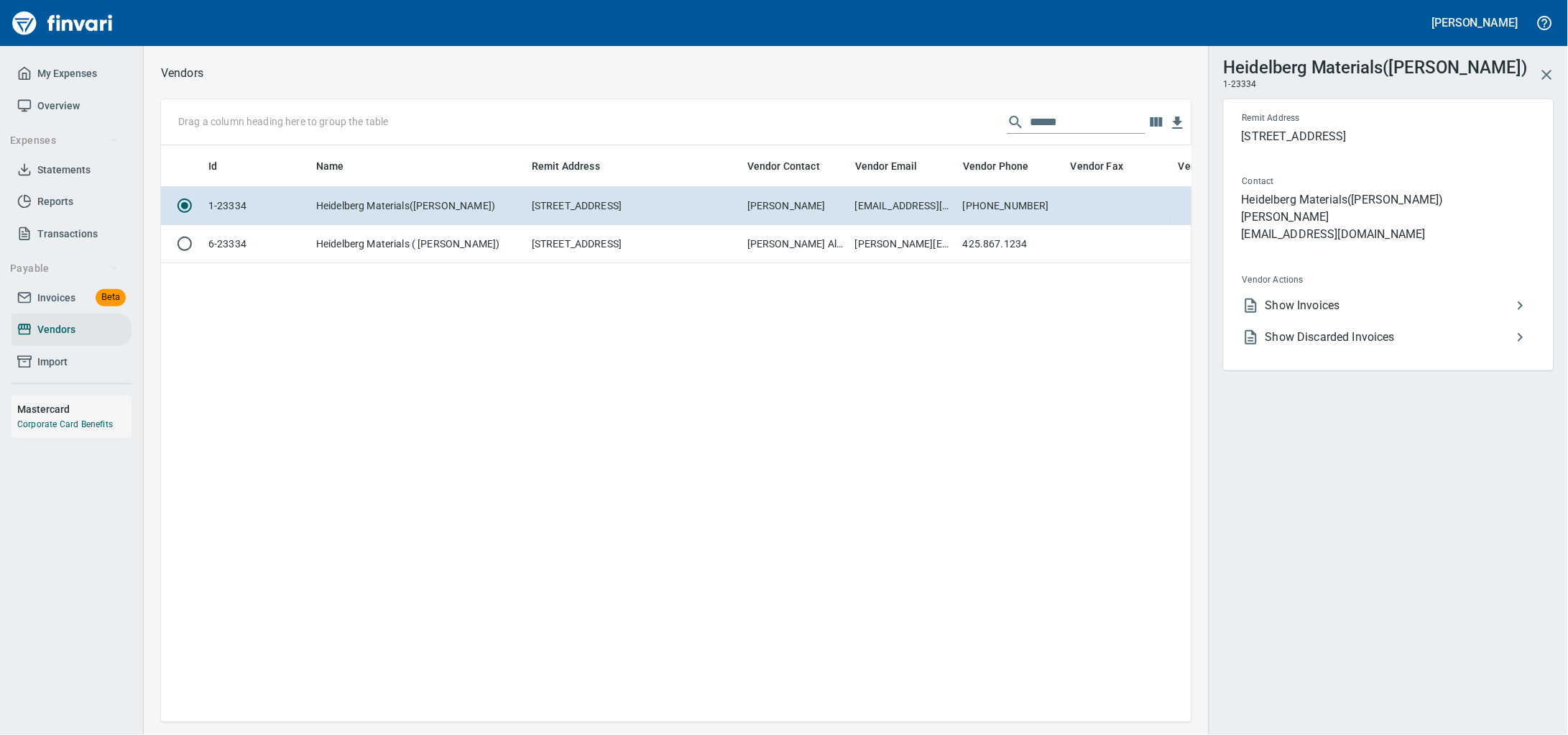
scroll to position [549, 1017]
click at [1388, 314] on span "Show Invoices" at bounding box center [1389, 305] width 247 height 18
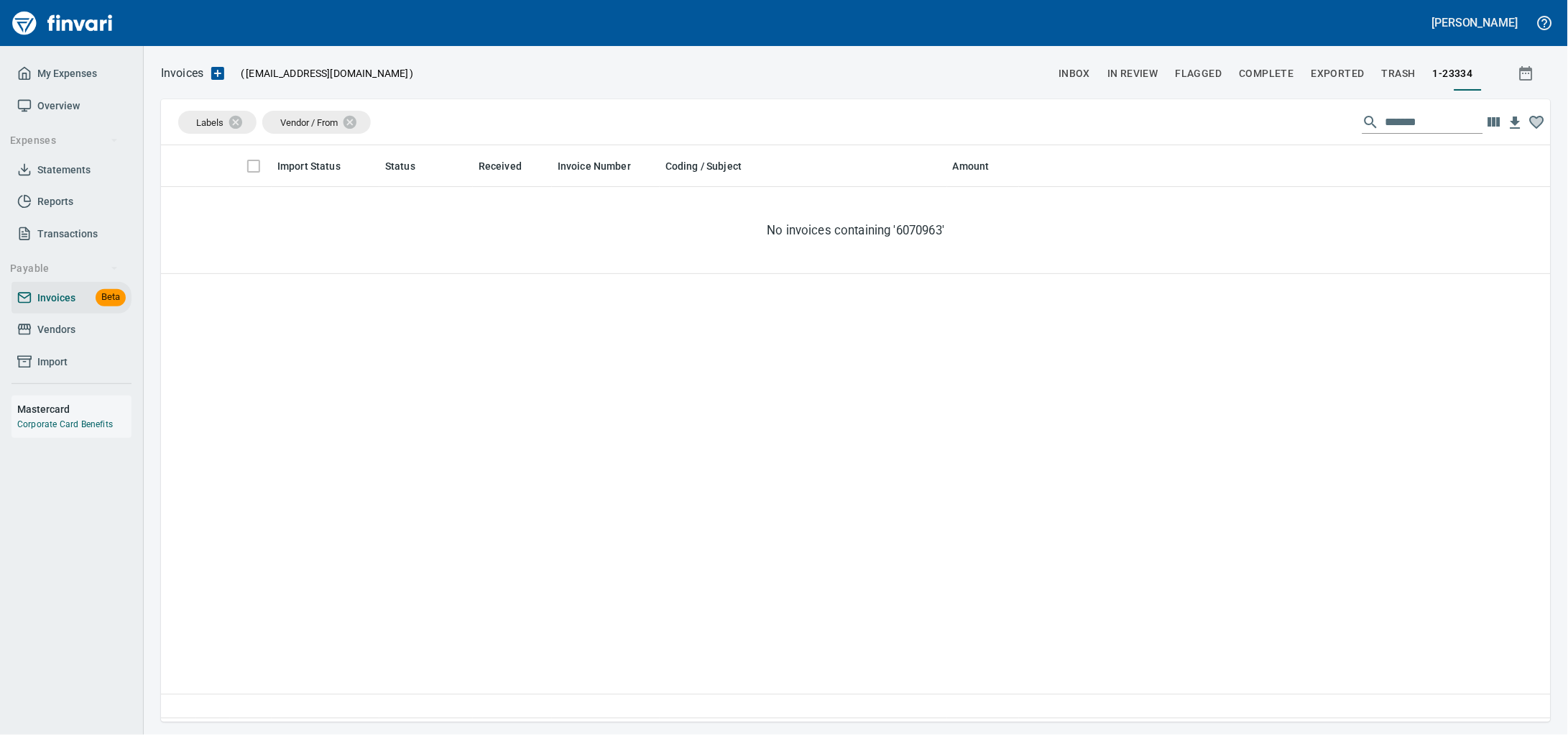
scroll to position [563, 1363]
click at [39, 338] on span "Vendors" at bounding box center [56, 330] width 38 height 18
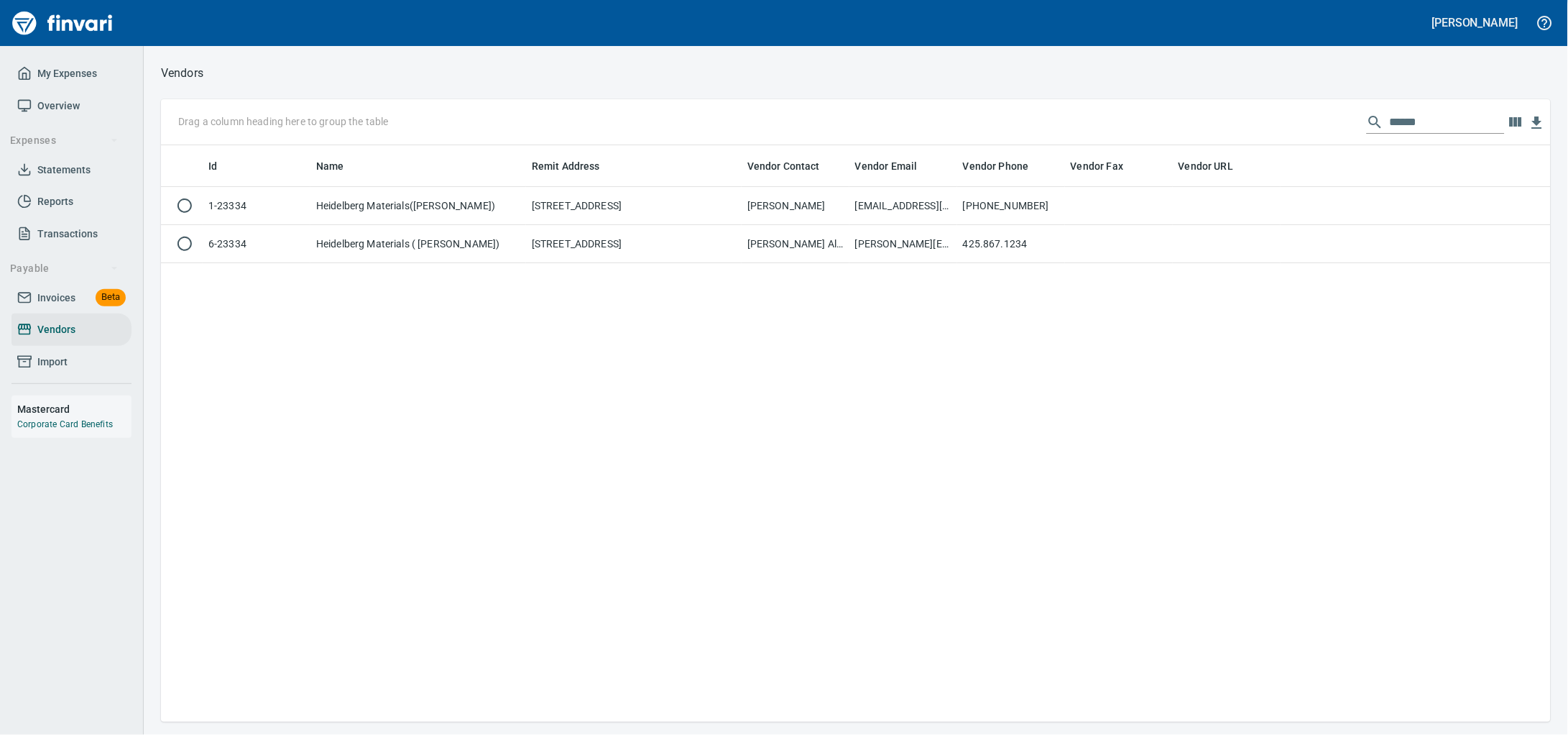
scroll to position [563, 1363]
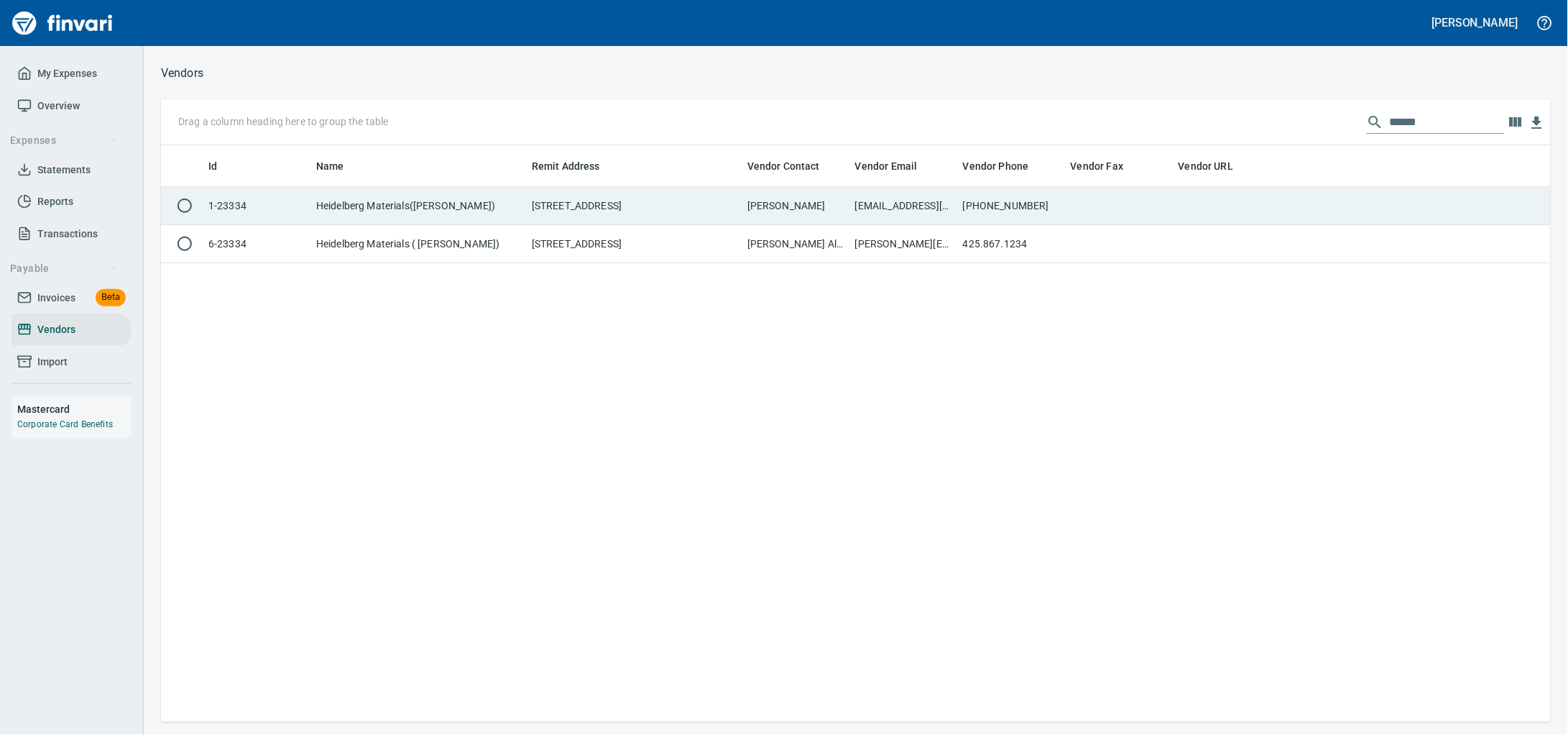
drag, startPoint x: 636, startPoint y: 206, endPoint x: 655, endPoint y: 215, distance: 21.0
click at [636, 205] on td "[STREET_ADDRESS]" at bounding box center [633, 206] width 215 height 38
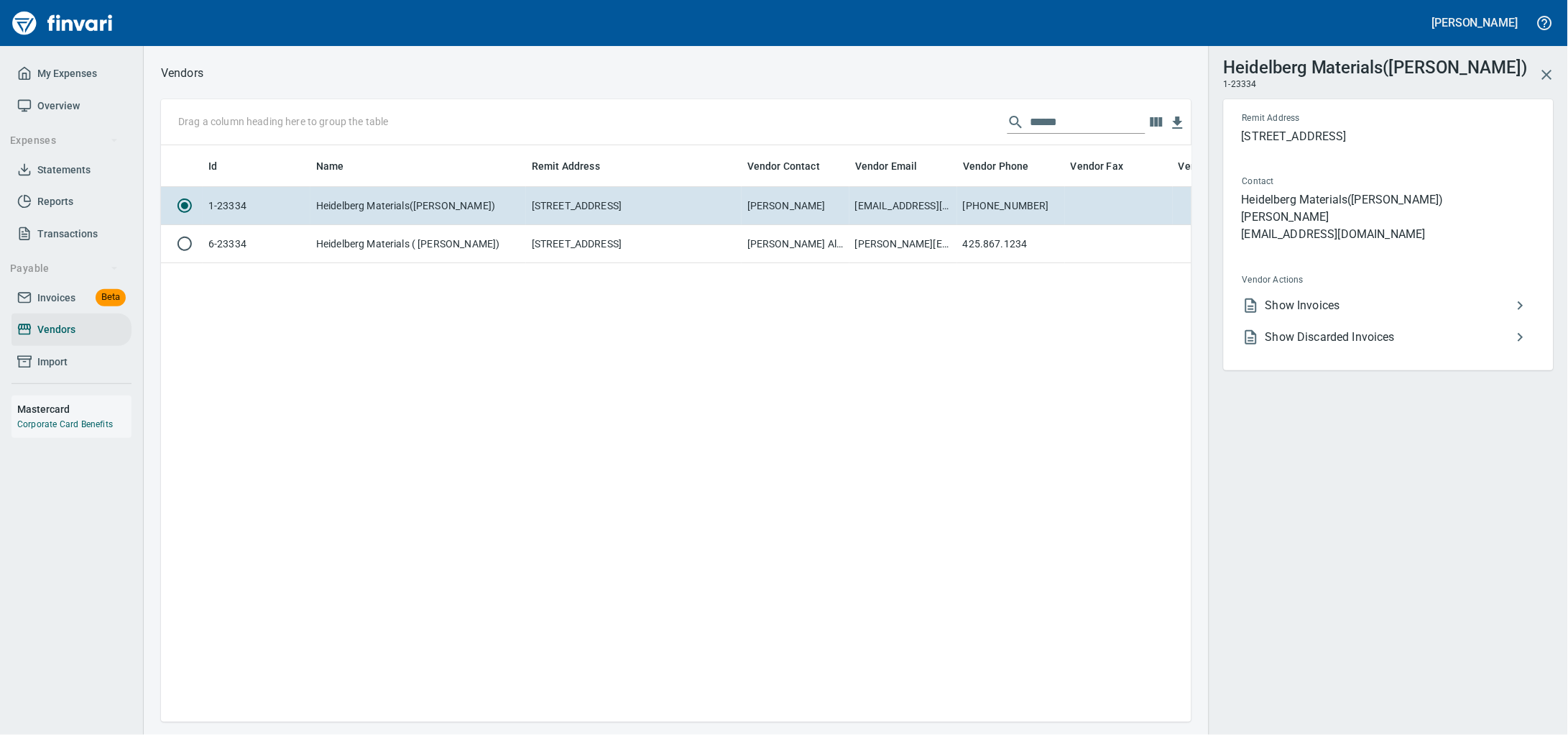
scroll to position [549, 1017]
click at [1342, 346] on span "Show Discarded Invoices" at bounding box center [1389, 338] width 247 height 18
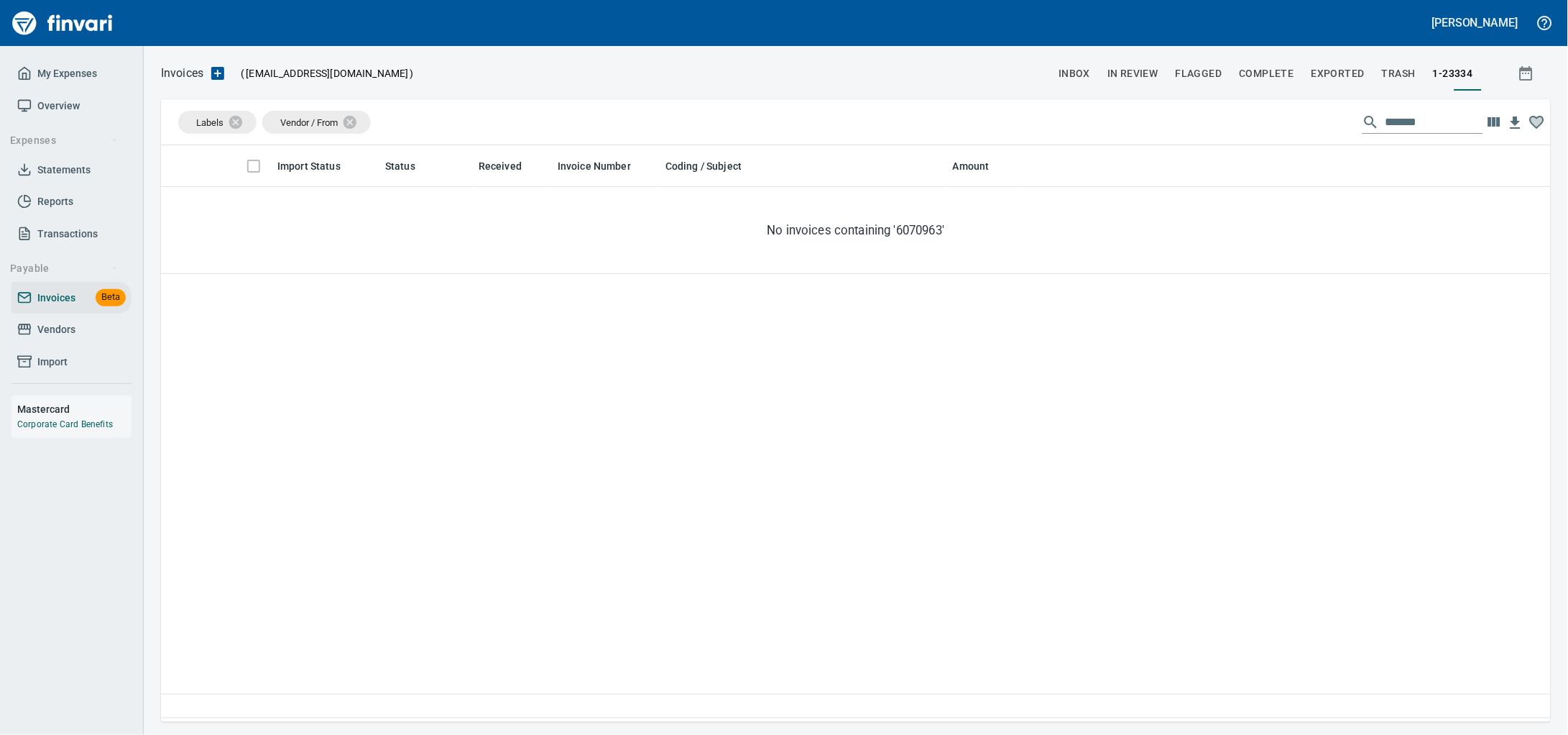
scroll to position [563, 1363]
drag, startPoint x: 1220, startPoint y: 121, endPoint x: 1037, endPoint y: 113, distance: 183.2
click at [1038, 115] on div "Labels Vendor / From *******" at bounding box center [855, 122] width 1390 height 46
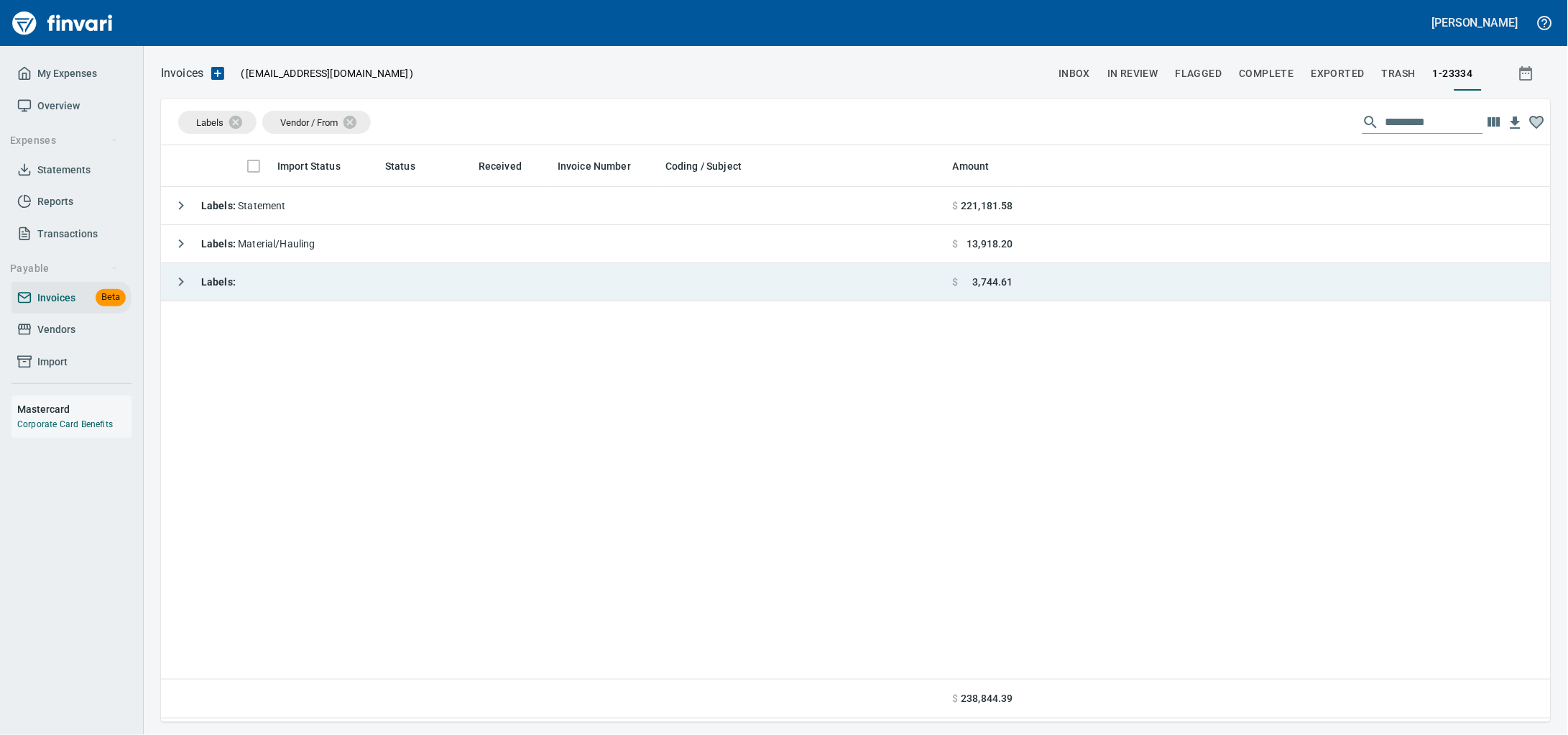
click at [535, 292] on td "Labels :" at bounding box center [554, 282] width 786 height 38
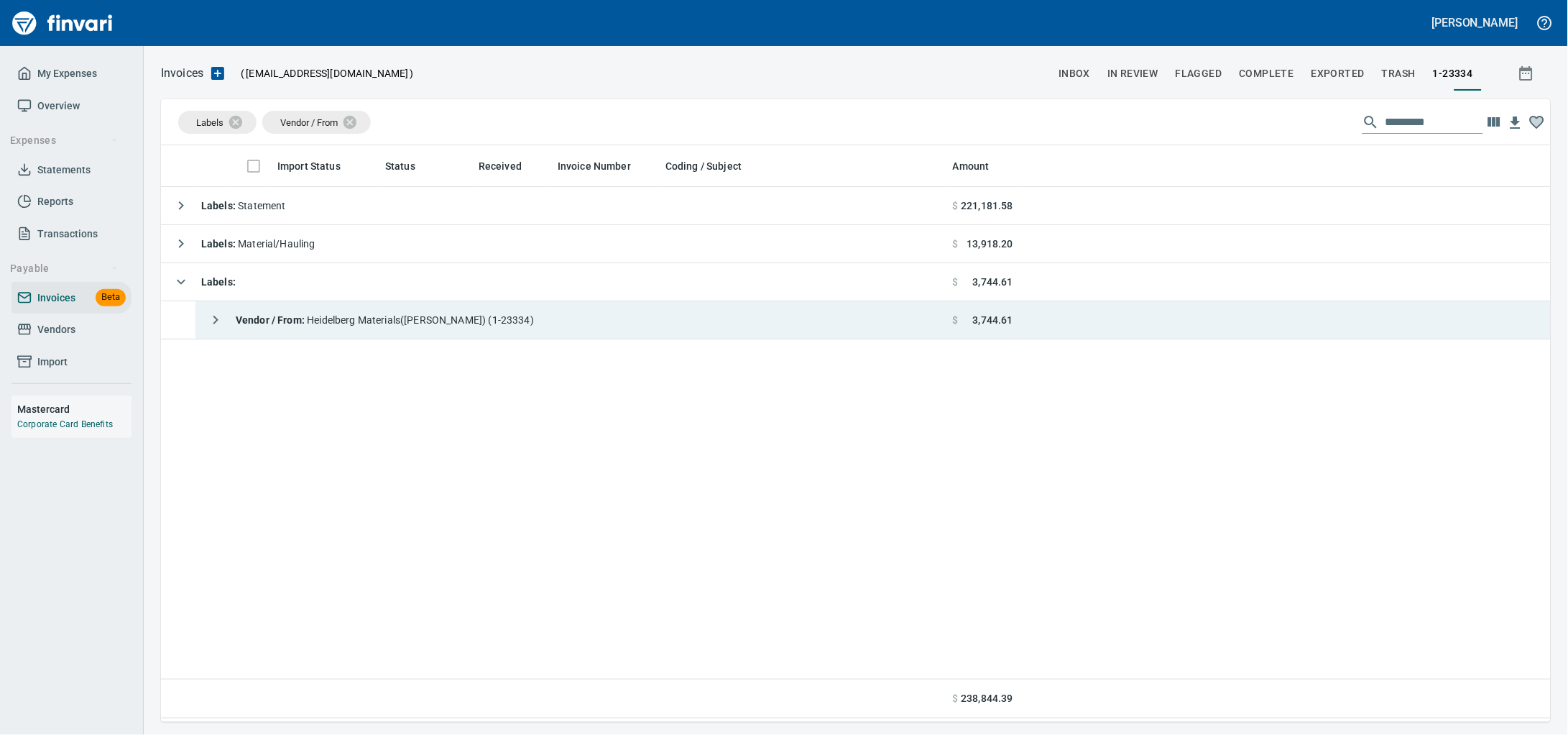
click at [516, 319] on span "Vendor / From : Heidelberg Materials([PERSON_NAME]) (1-23334)" at bounding box center [385, 320] width 298 height 12
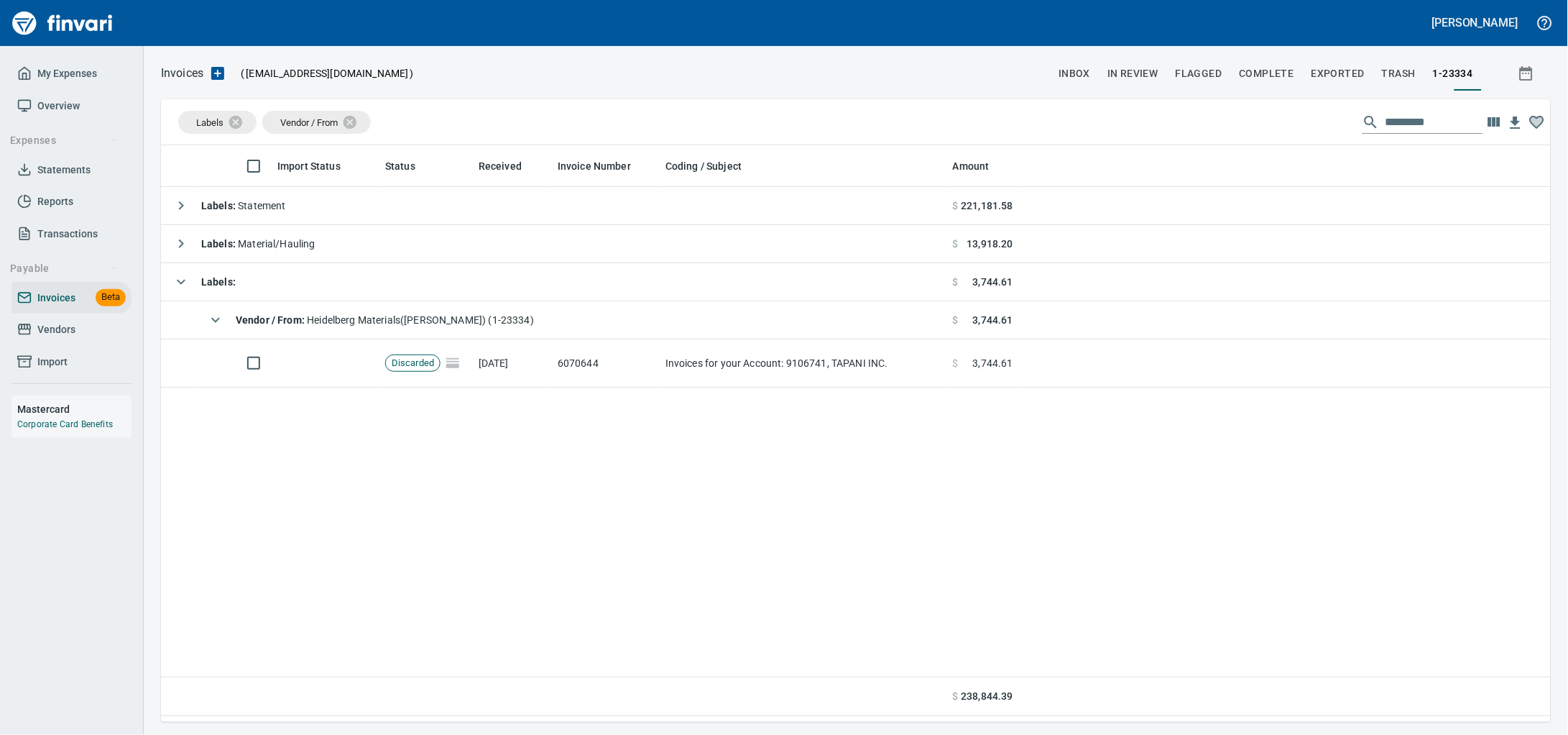
drag, startPoint x: 671, startPoint y: 386, endPoint x: 768, endPoint y: 401, distance: 98.2
click at [671, 386] on td "Invoices for your Account: 9106741, TAPANI INC." at bounding box center [803, 363] width 288 height 48
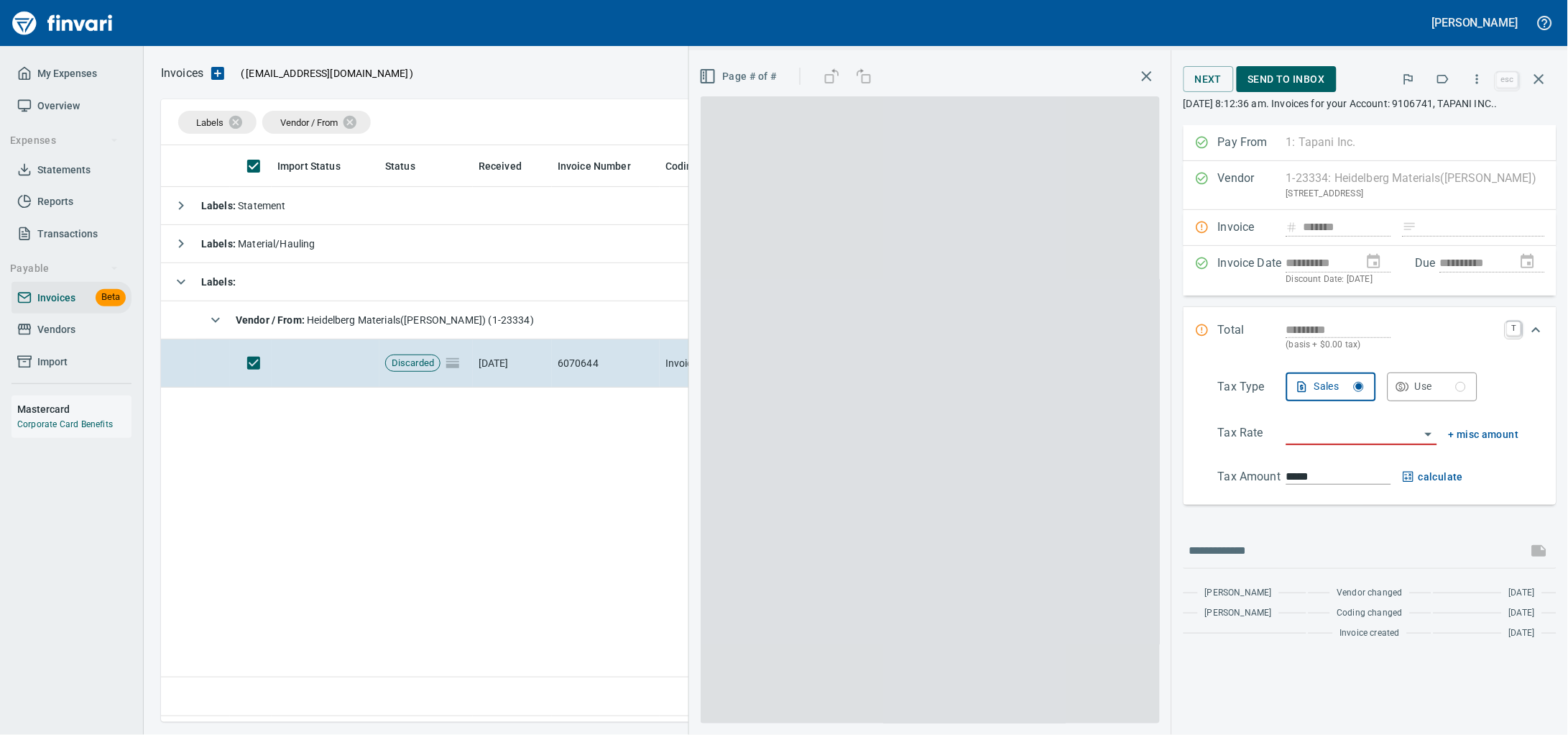
scroll to position [563, 1362]
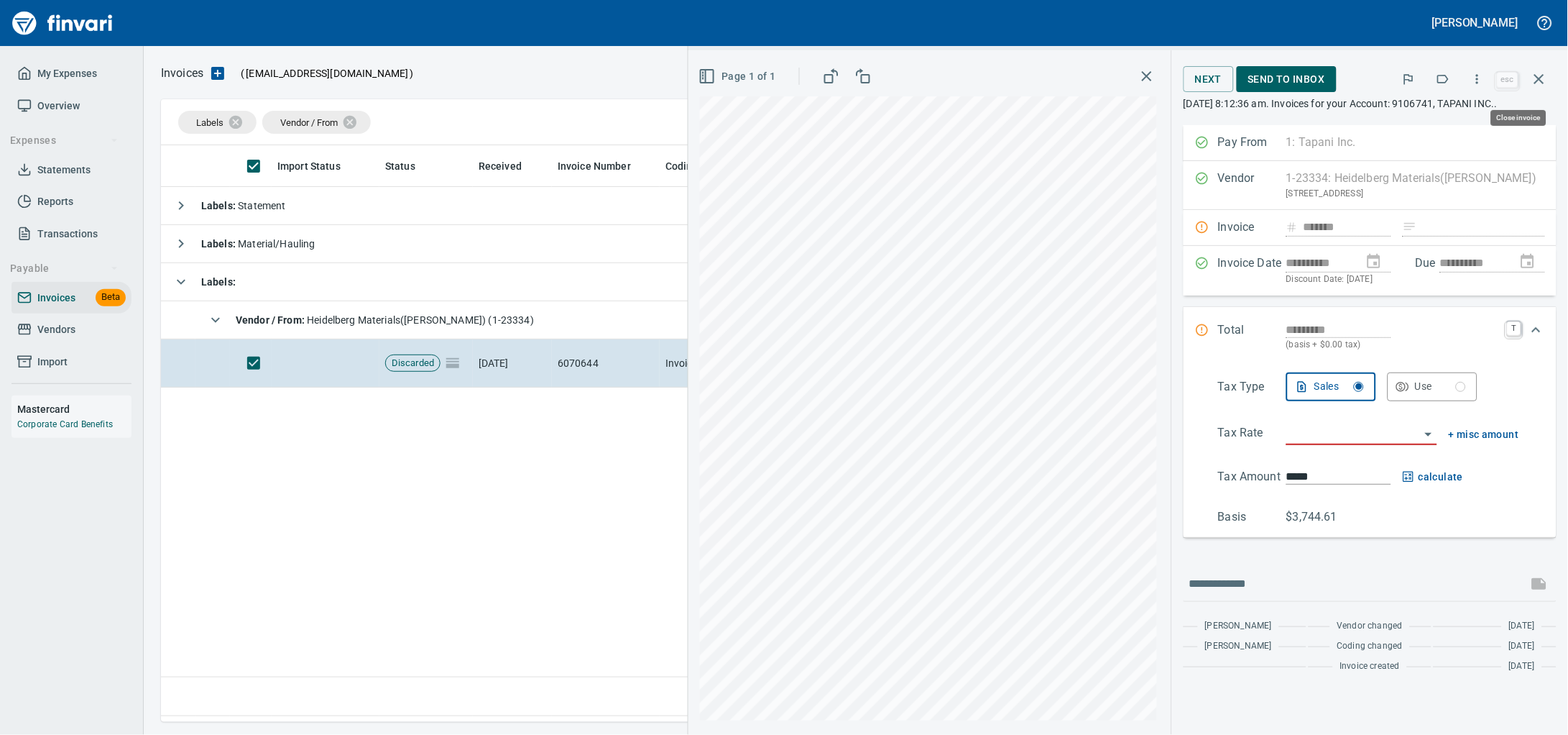
click at [1538, 83] on icon "button" at bounding box center [1540, 79] width 10 height 10
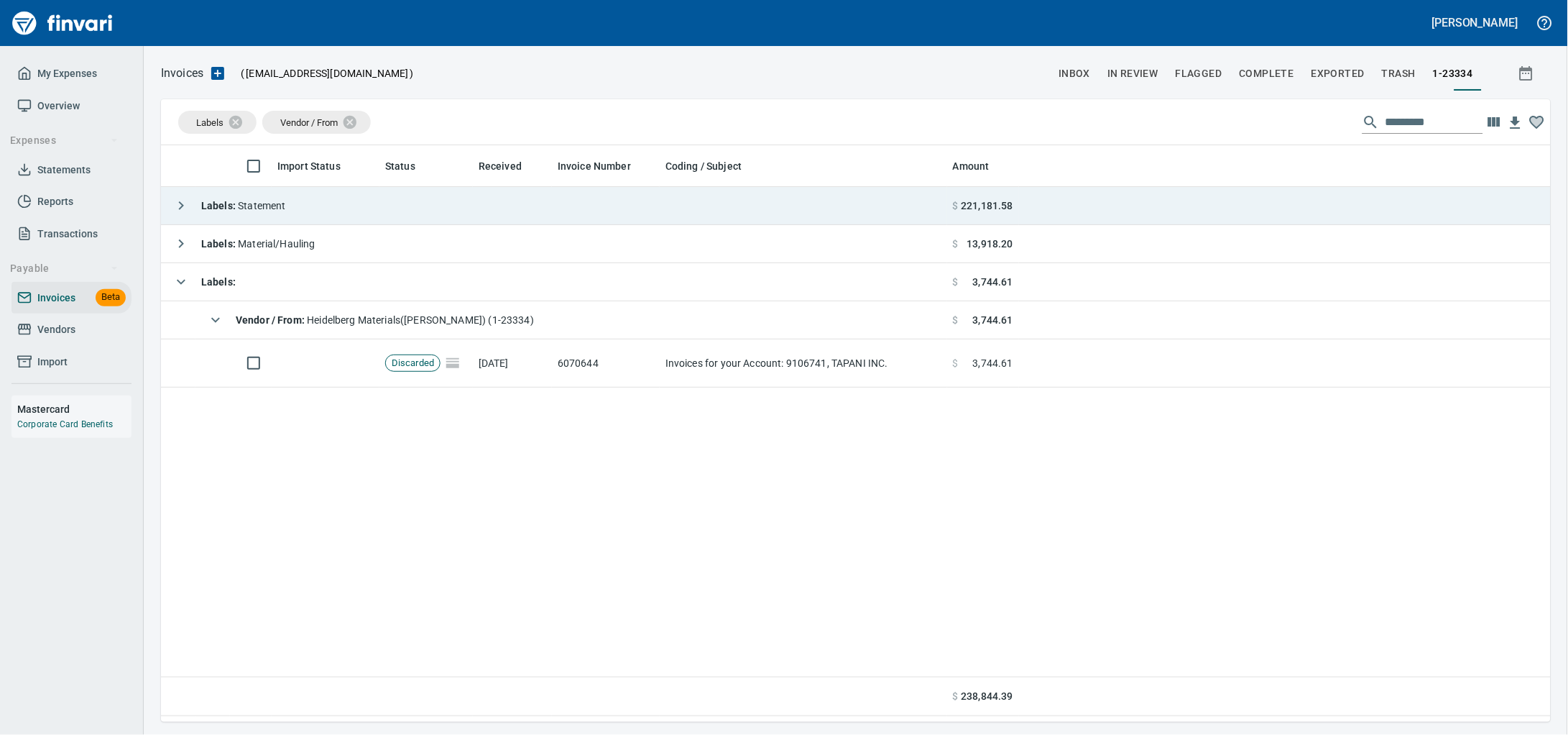
scroll to position [563, 1363]
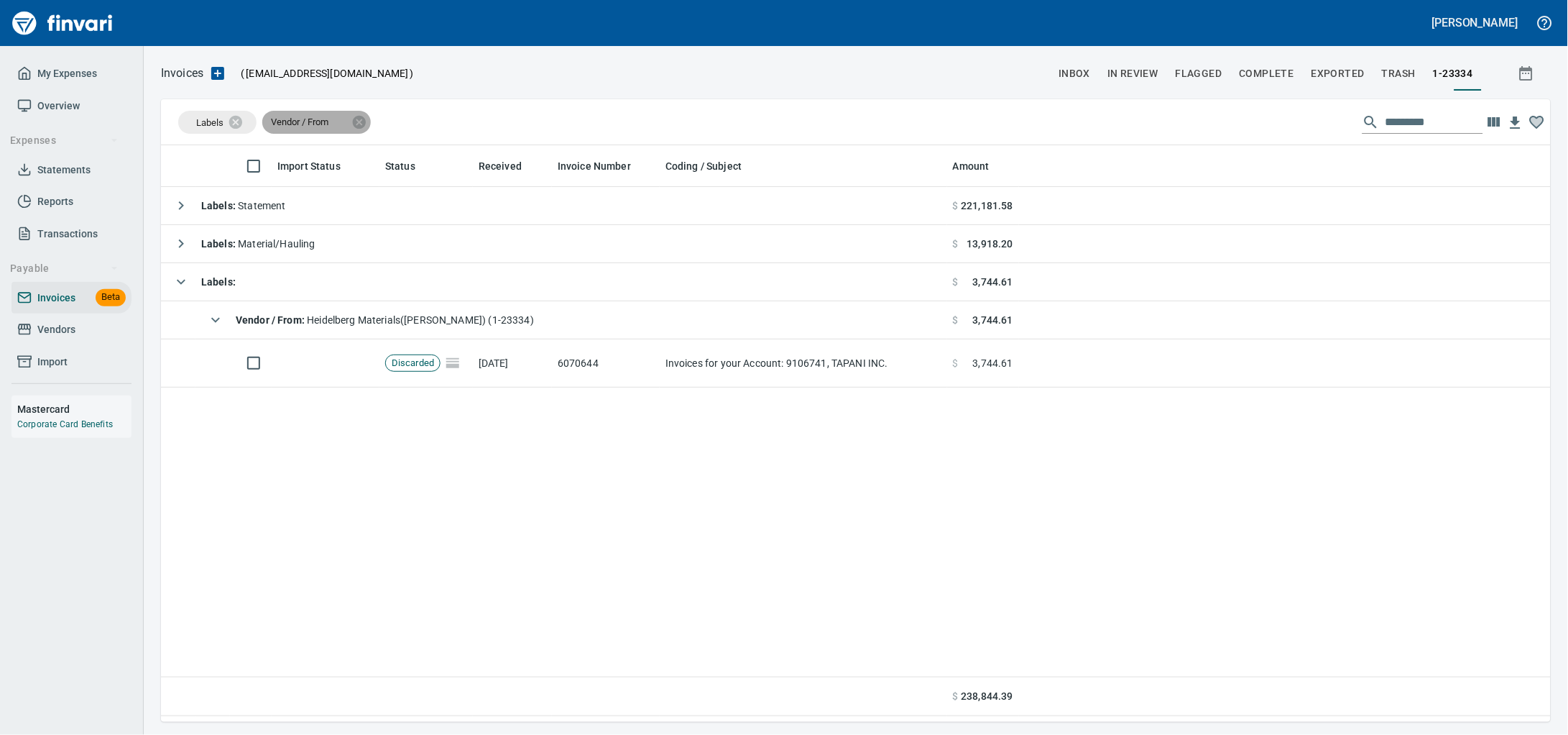
drag, startPoint x: 372, startPoint y: 125, endPoint x: 342, endPoint y: 132, distance: 30.8
click at [367, 123] on icon at bounding box center [359, 122] width 16 height 16
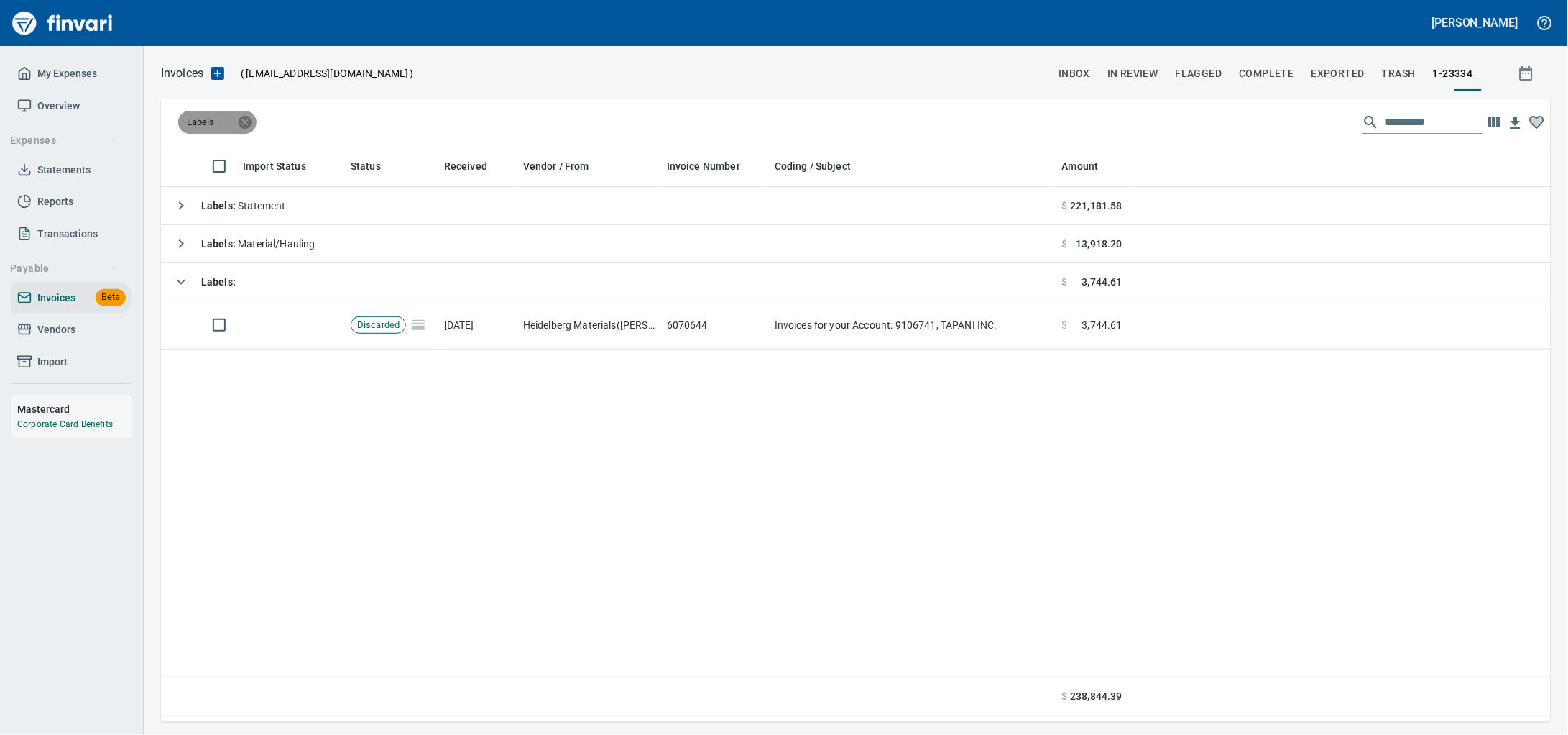
click at [245, 125] on icon at bounding box center [245, 121] width 13 height 13
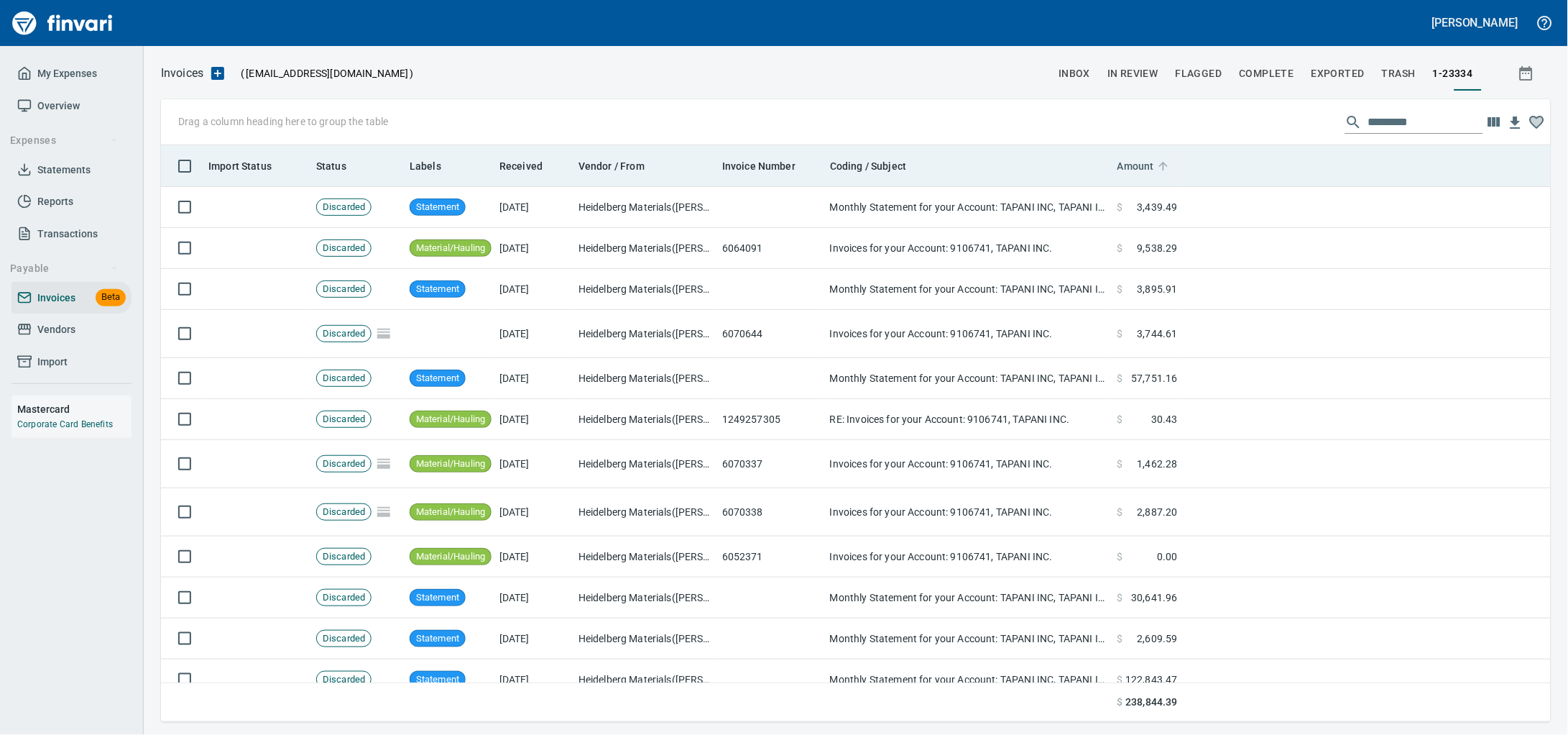
click at [1134, 170] on span "Amount" at bounding box center [1136, 166] width 37 height 18
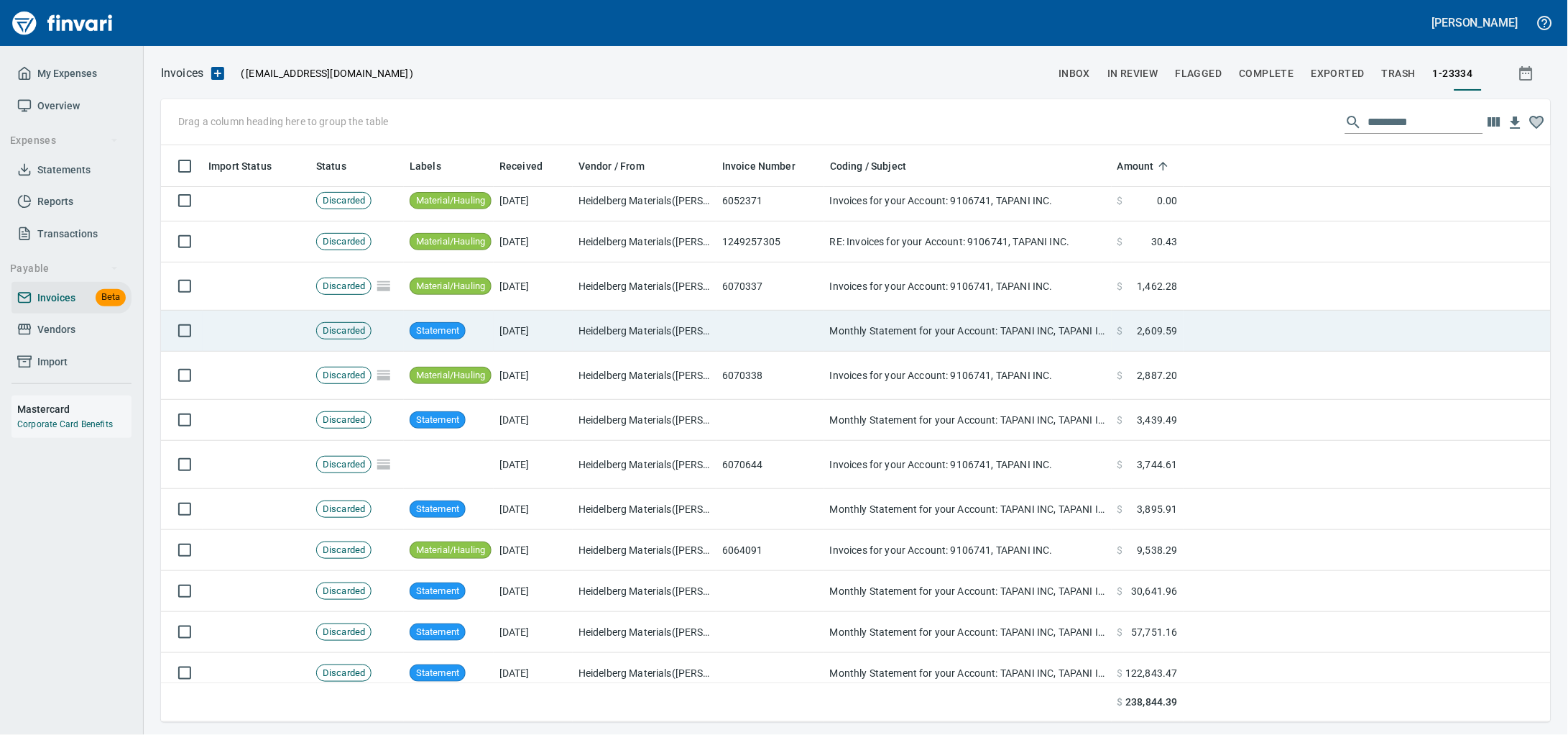
scroll to position [0, 0]
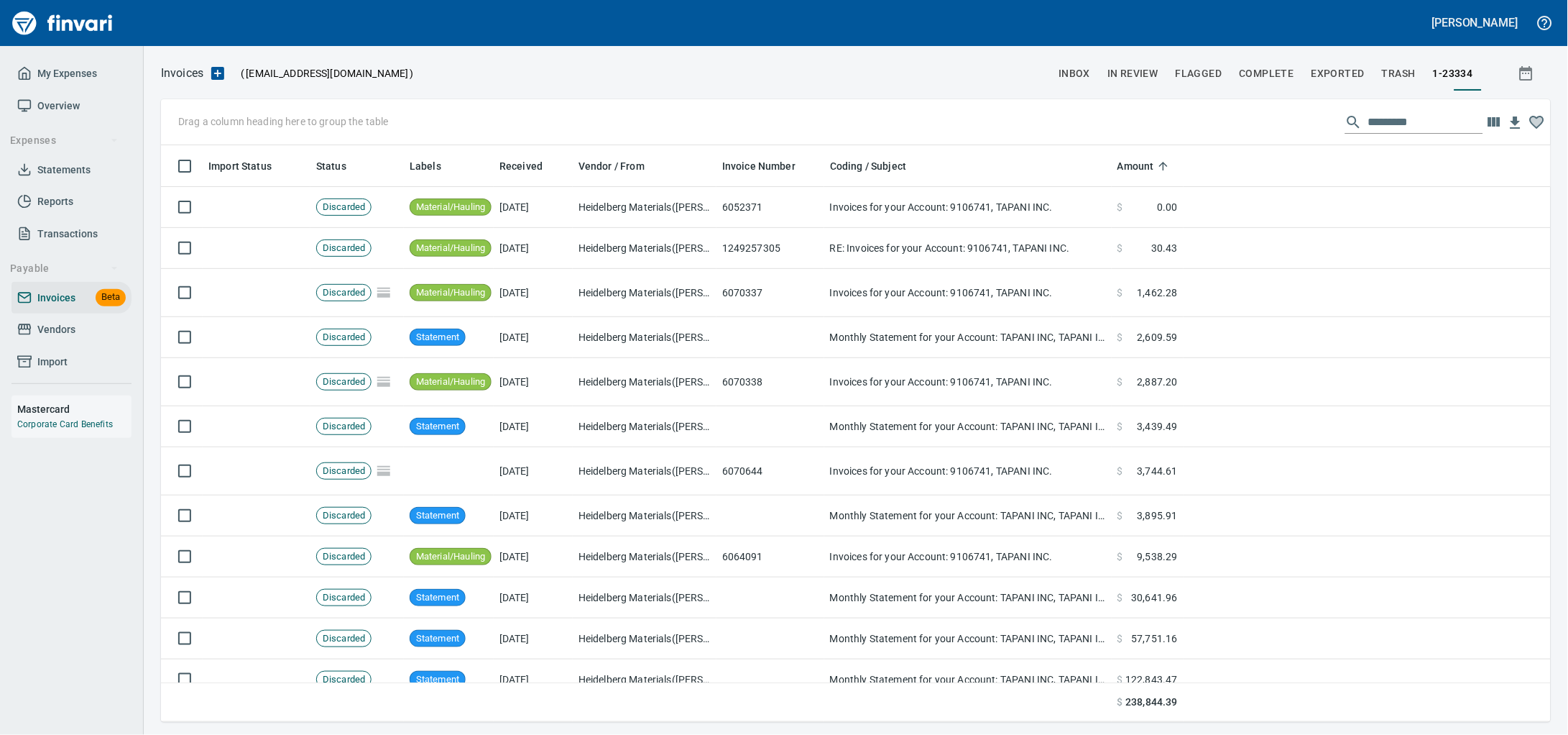
click at [71, 338] on span "Vendors" at bounding box center [56, 330] width 38 height 18
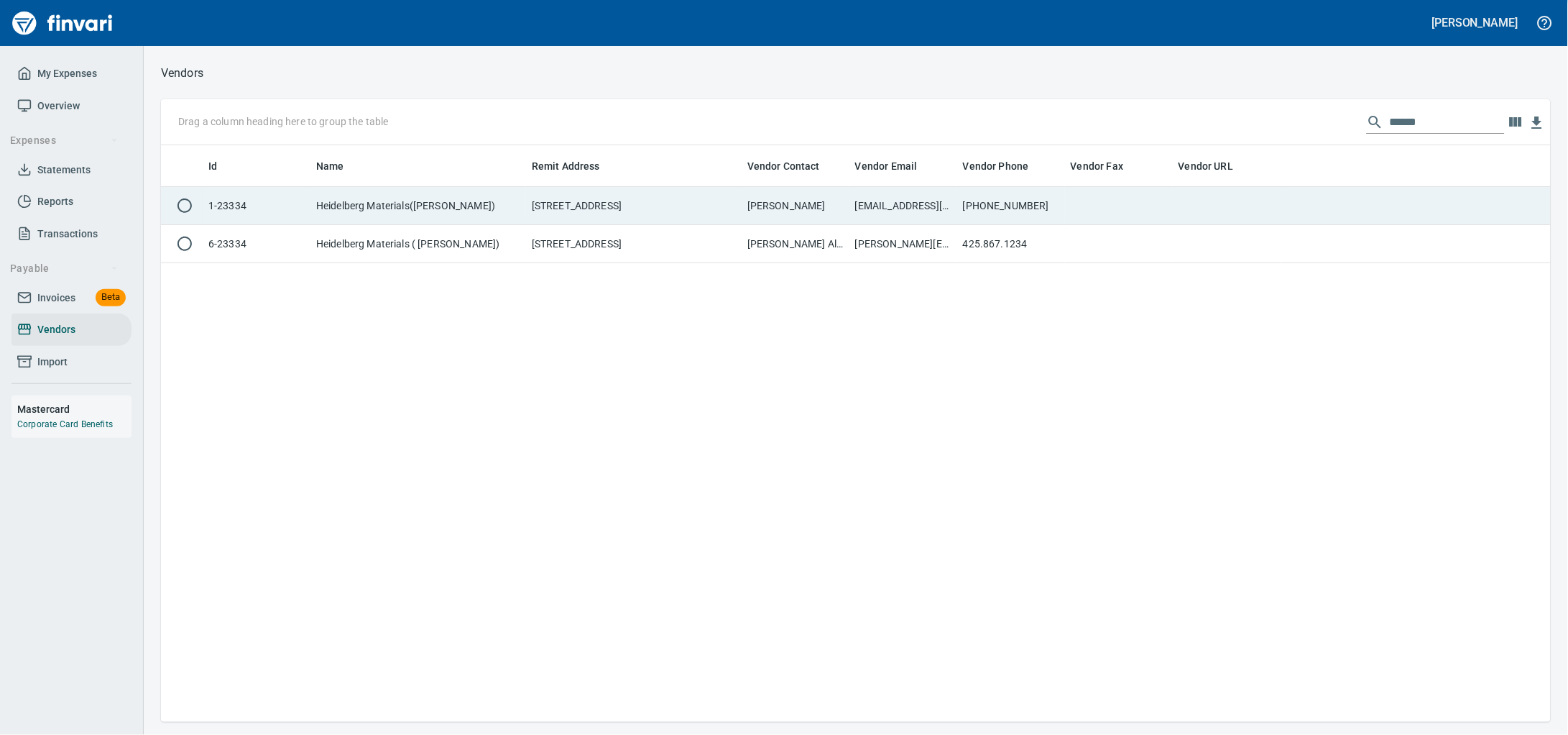
scroll to position [563, 1363]
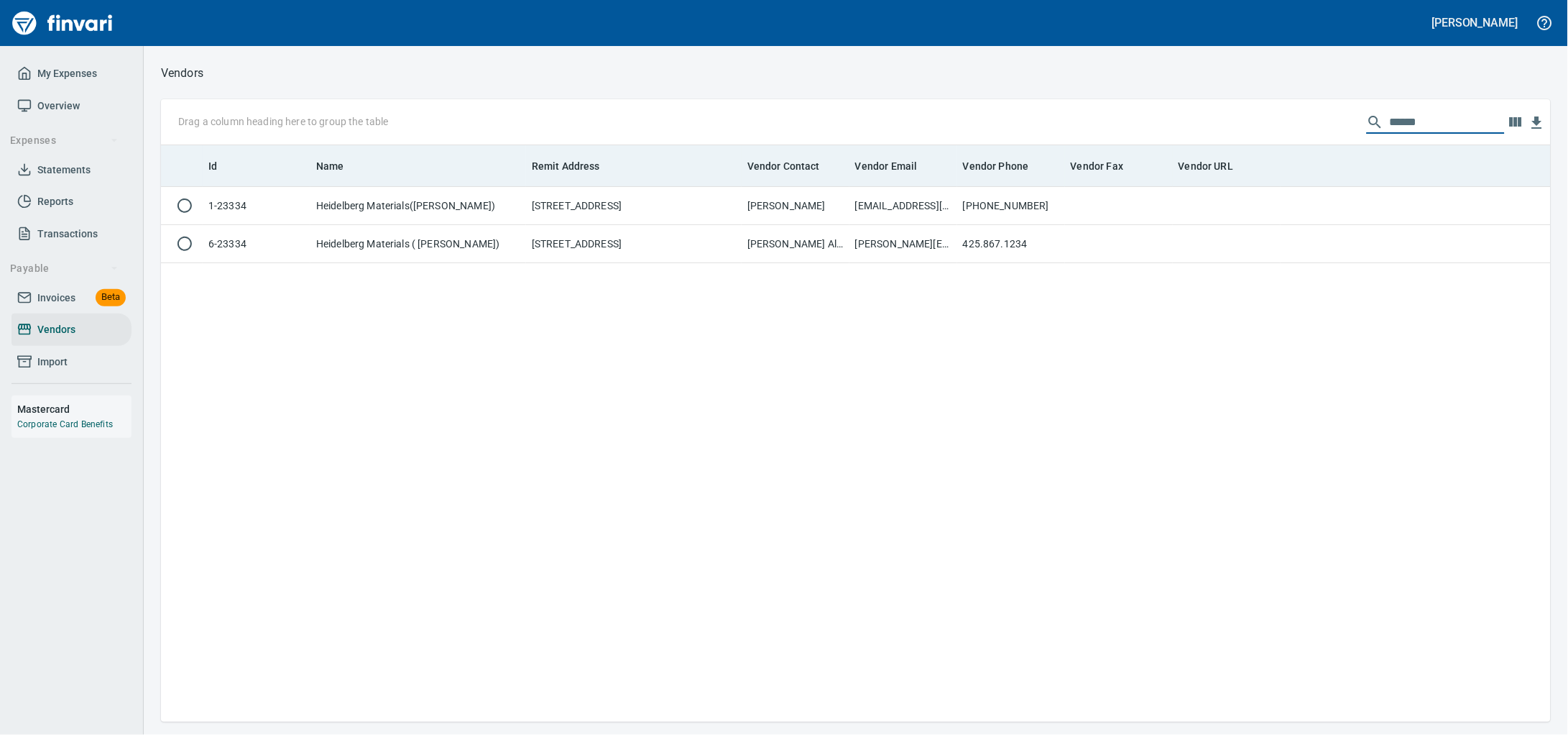
drag, startPoint x: 1256, startPoint y: 137, endPoint x: 642, endPoint y: 159, distance: 614.4
click at [898, 153] on div "Drag a column heading here to group the table ****** Id Name Remit Address Vend…" at bounding box center [855, 411] width 1390 height 622
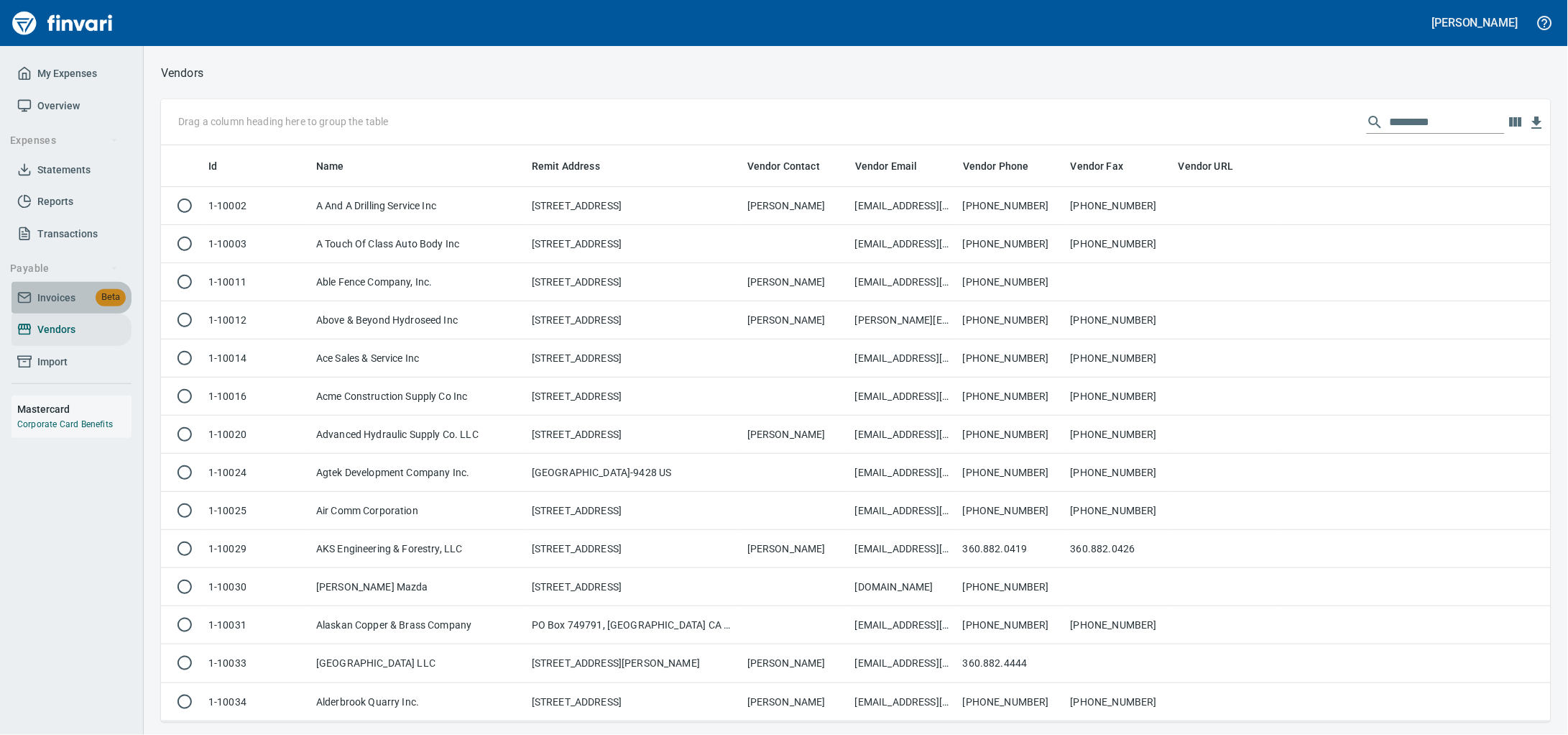
click at [48, 307] on span "Invoices" at bounding box center [56, 298] width 38 height 18
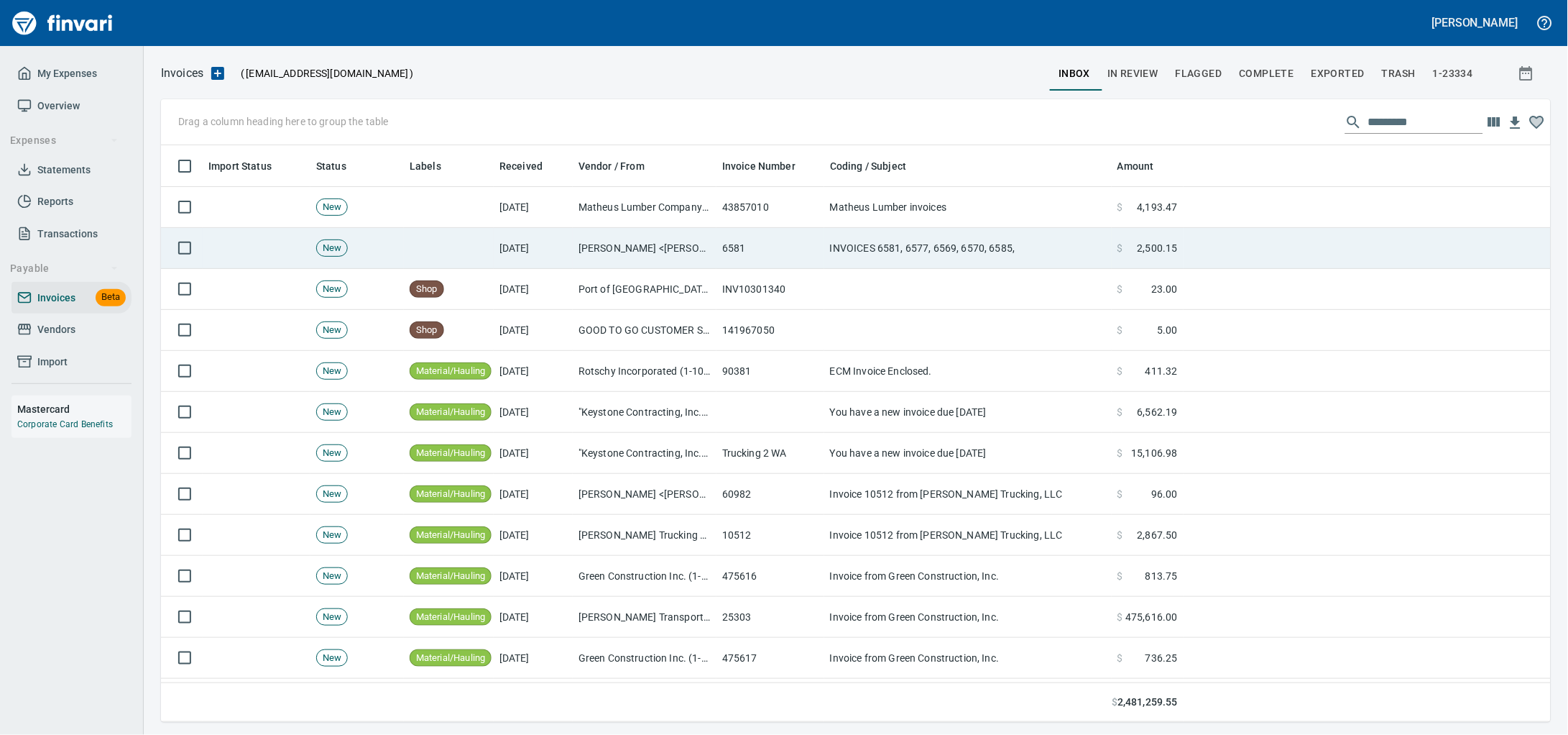
scroll to position [1, 1]
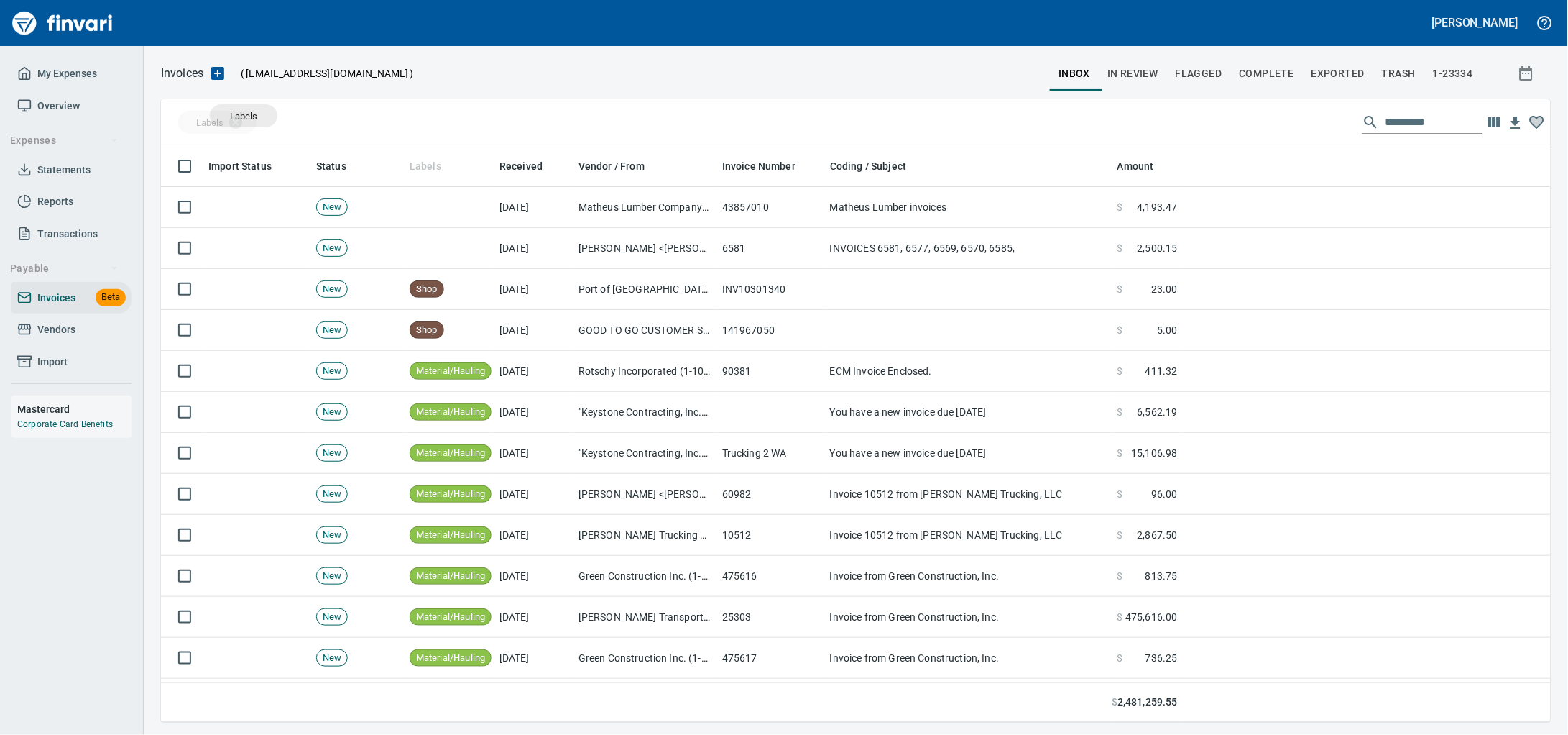
drag, startPoint x: 421, startPoint y: 170, endPoint x: 244, endPoint y: 115, distance: 185.3
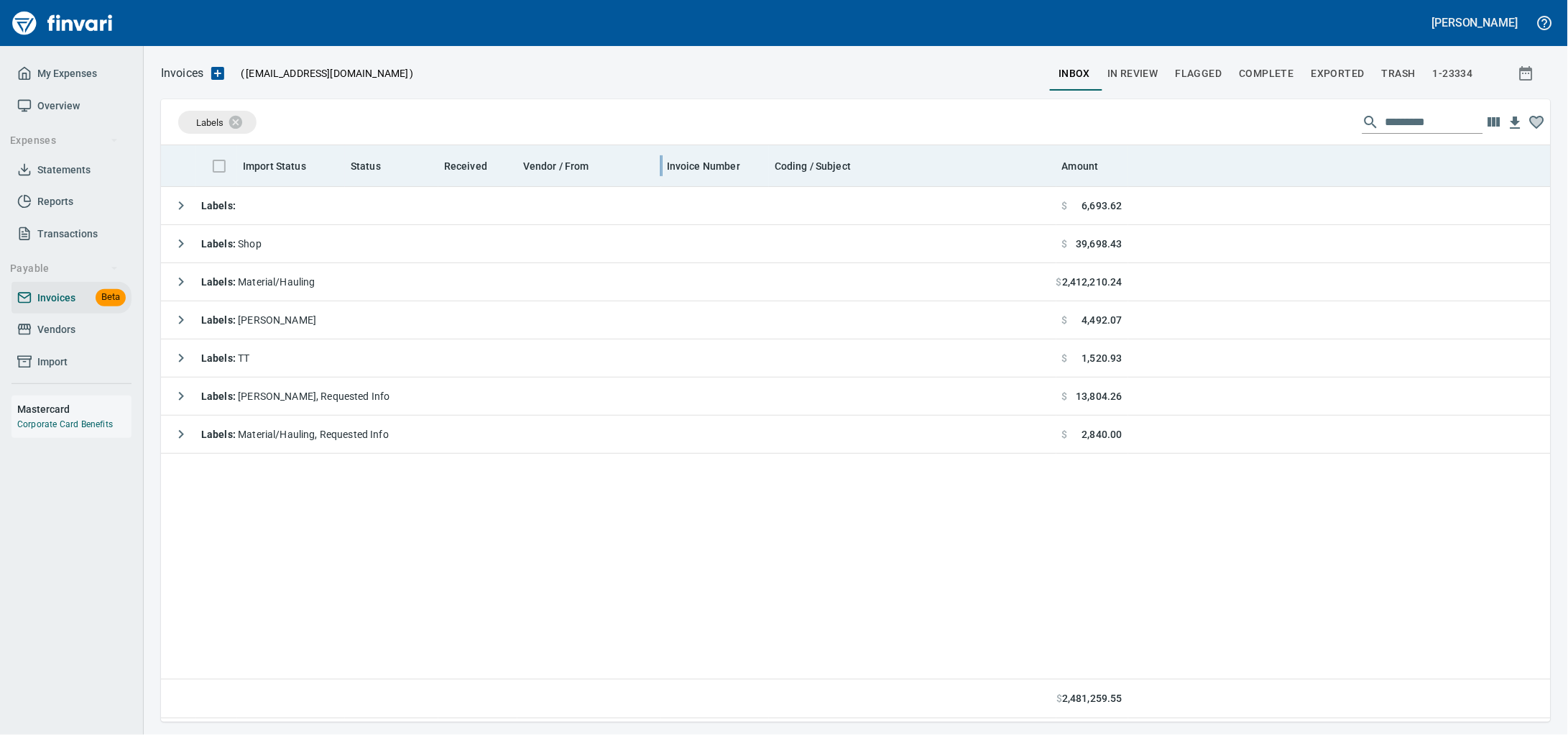
scroll to position [563, 1363]
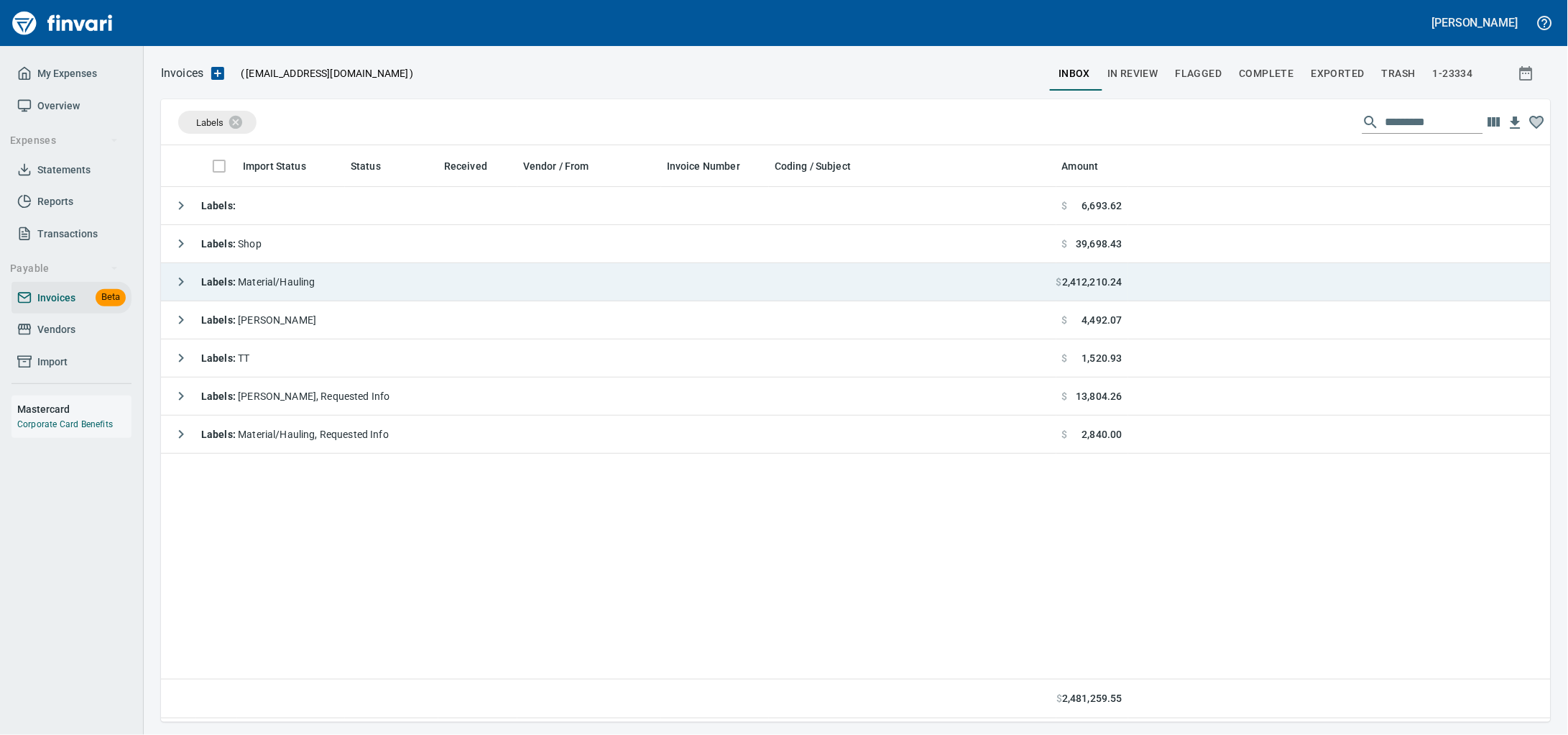
click at [315, 275] on div "Labels : Material/Hauling" at bounding box center [241, 281] width 149 height 28
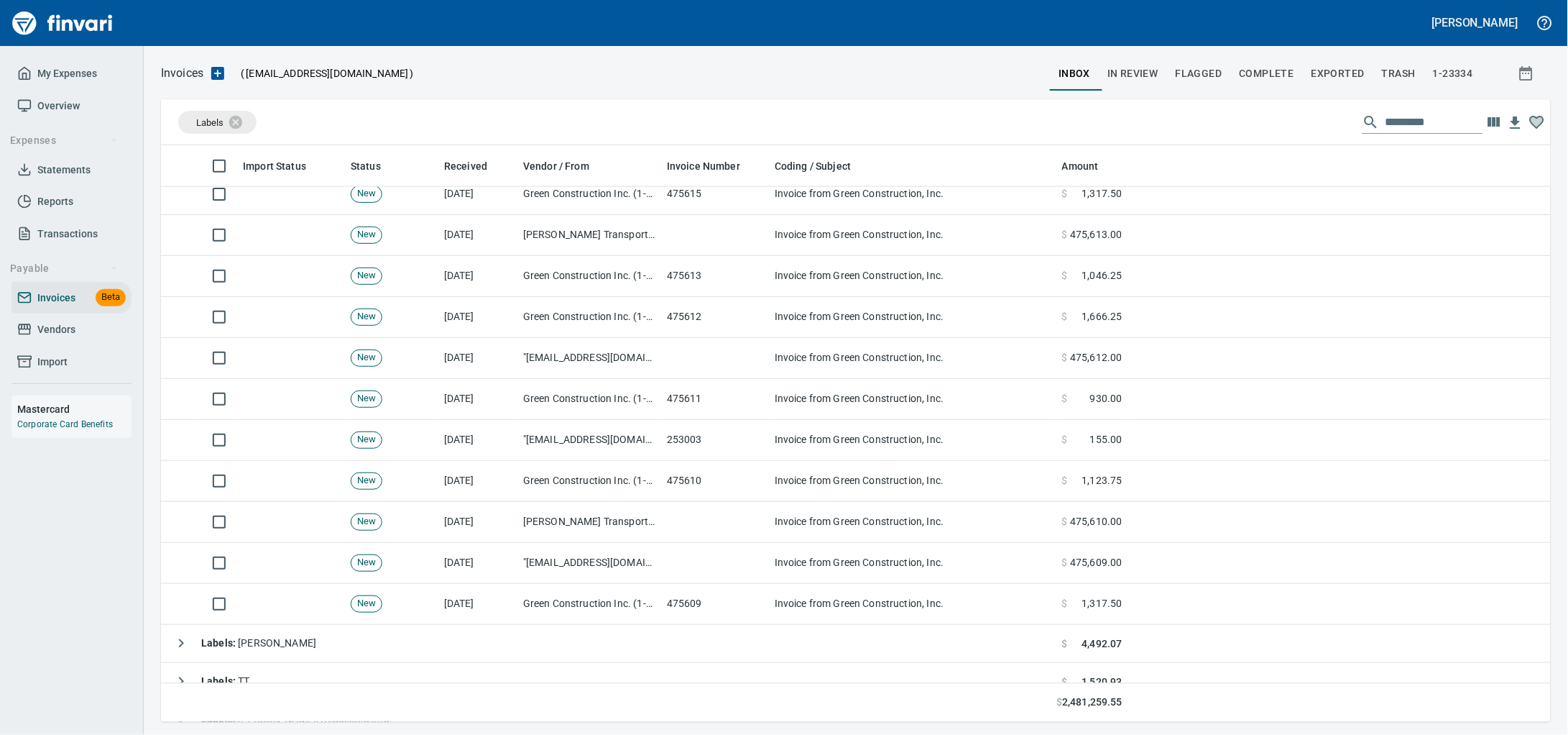
scroll to position [0, 0]
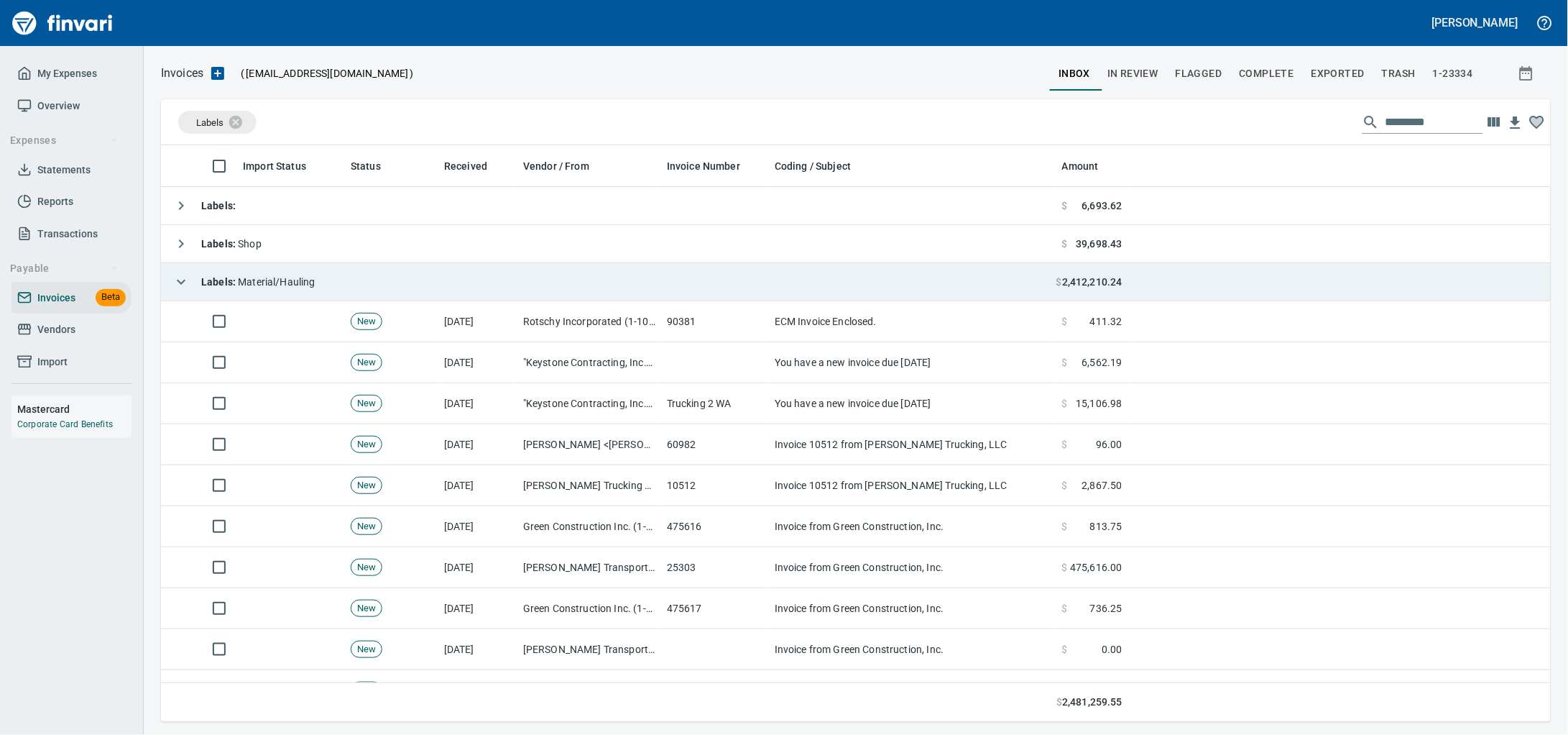
click at [297, 288] on span "Labels : Material/Hauling" at bounding box center [259, 282] width 114 height 12
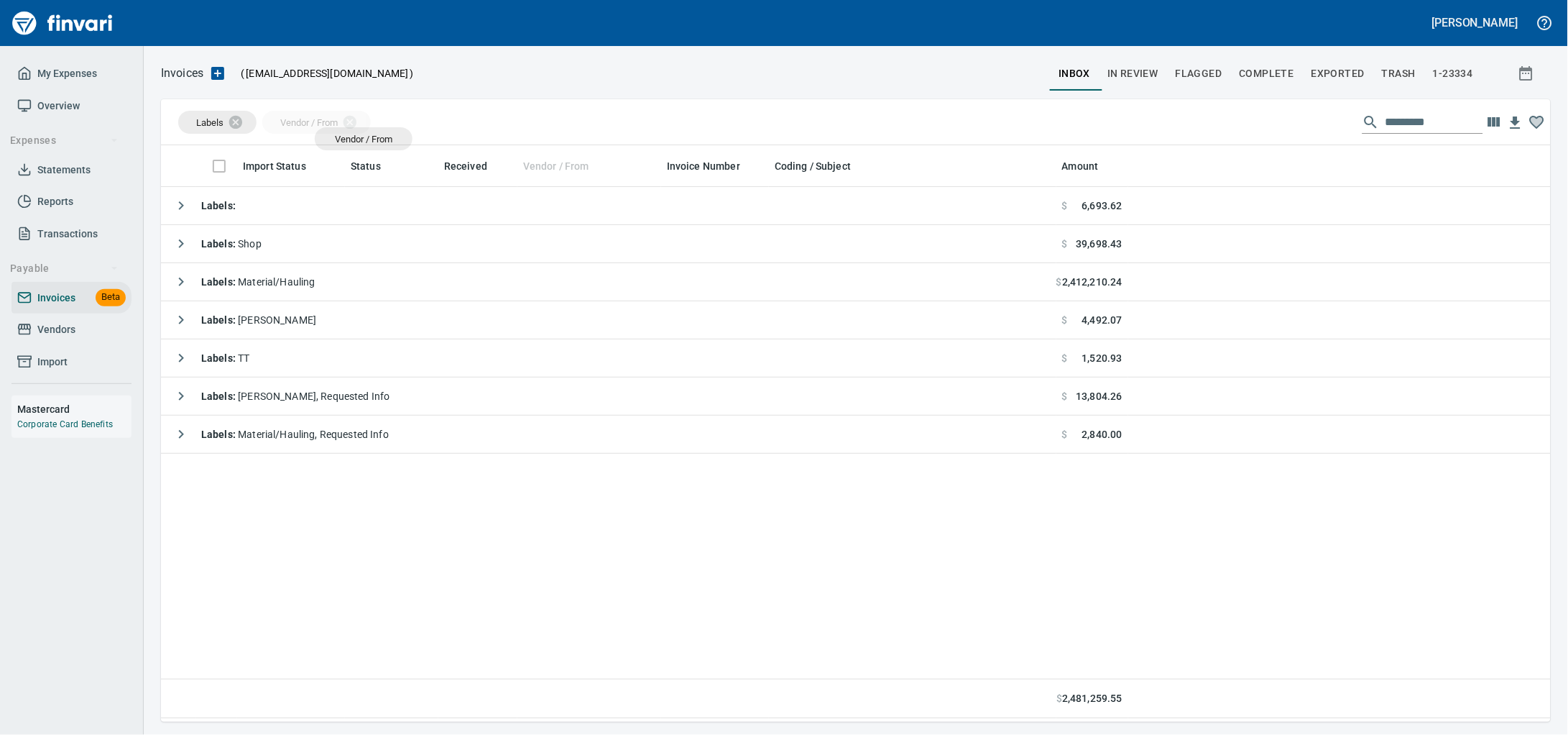
drag, startPoint x: 550, startPoint y: 165, endPoint x: 358, endPoint y: 136, distance: 194.2
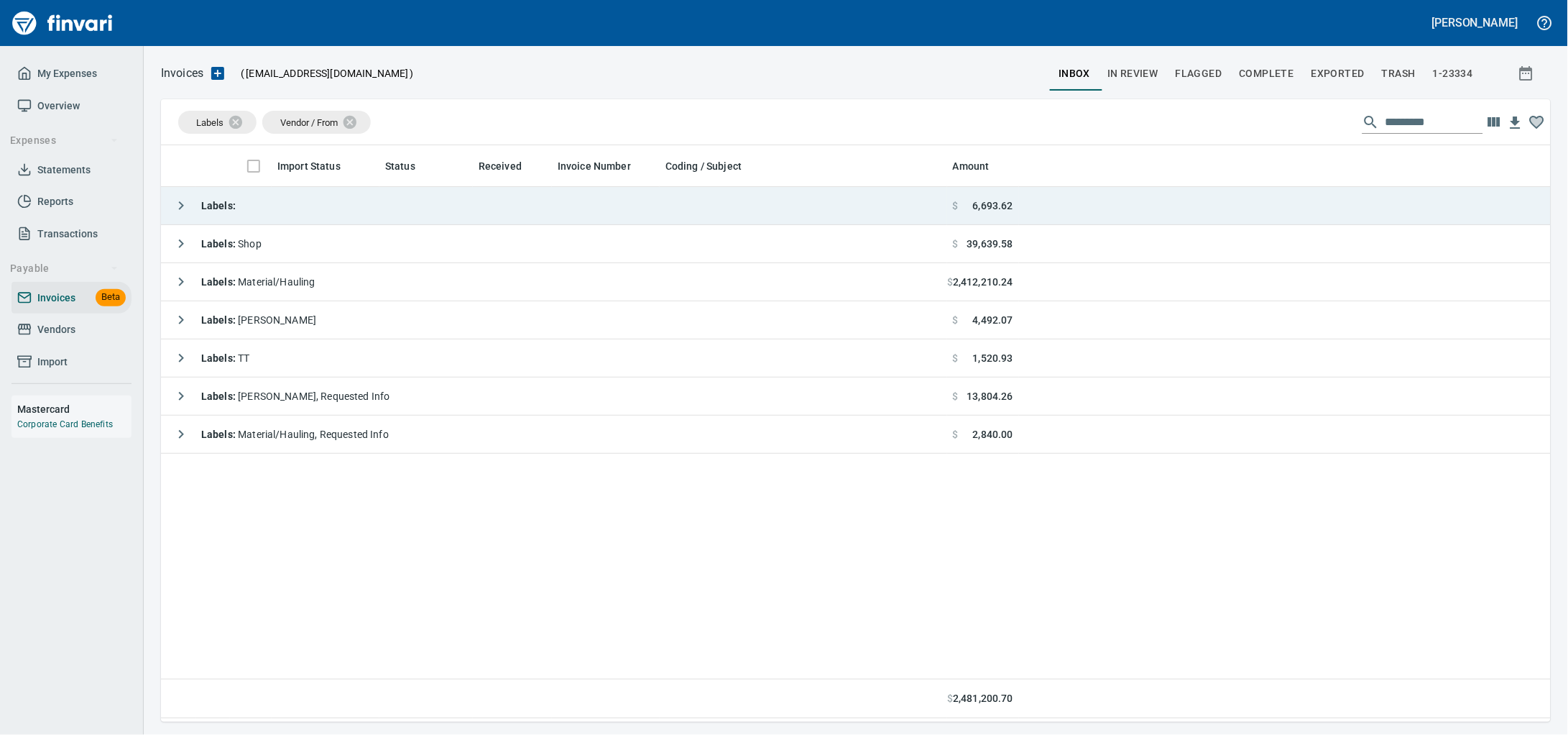
click at [442, 207] on td "Labels :" at bounding box center [554, 206] width 786 height 38
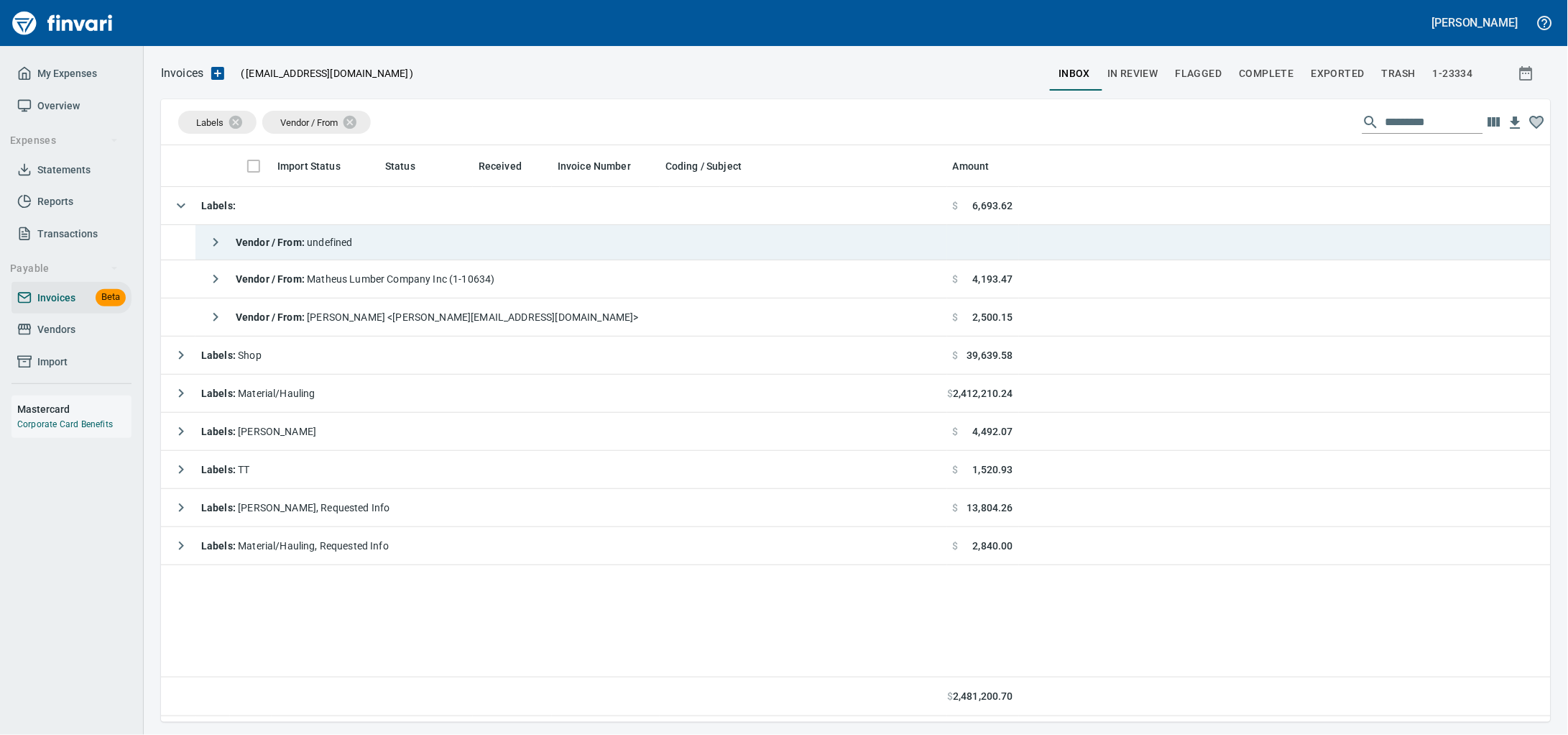
click at [470, 248] on td "Vendor / From : undefined" at bounding box center [571, 243] width 752 height 35
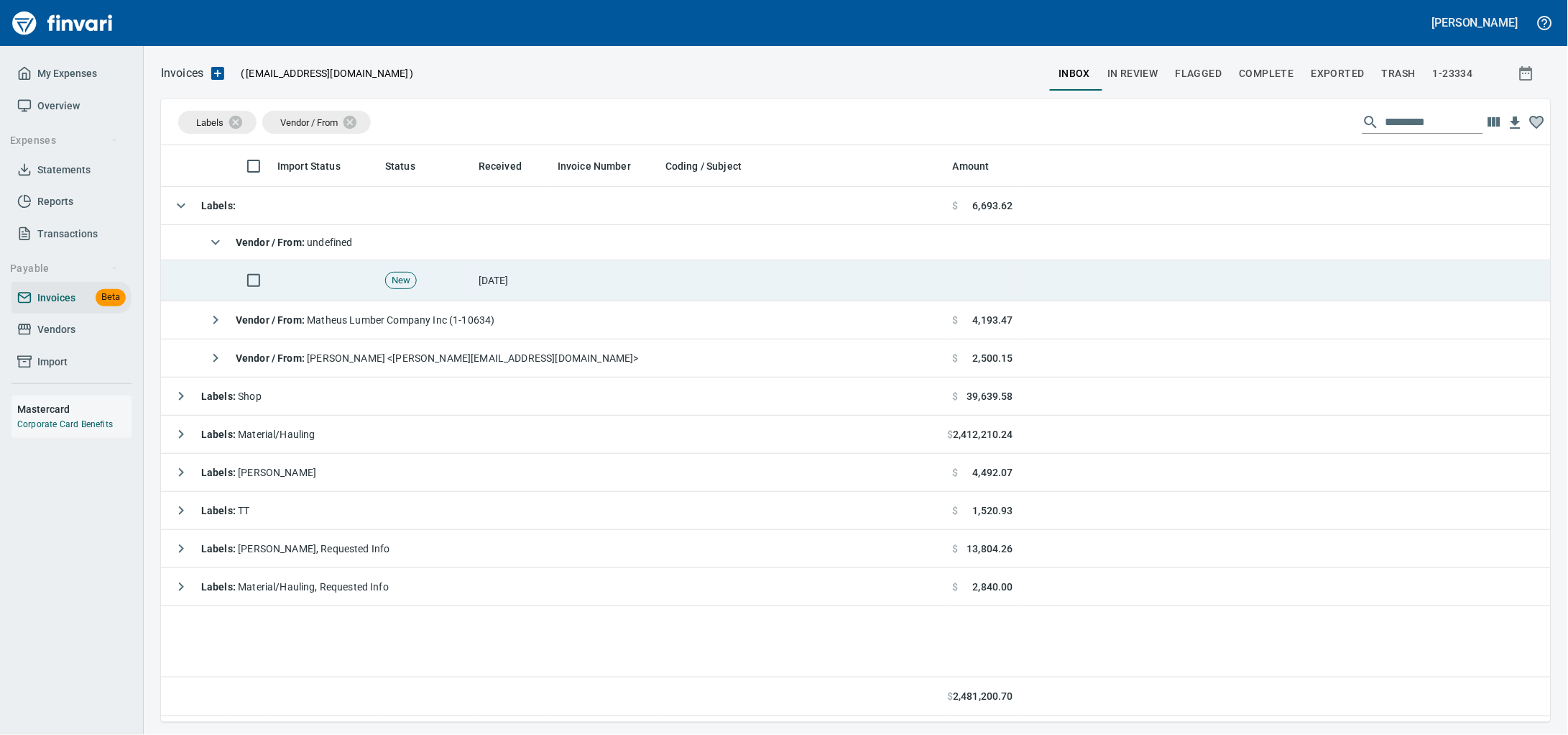
click at [654, 292] on td at bounding box center [606, 281] width 108 height 41
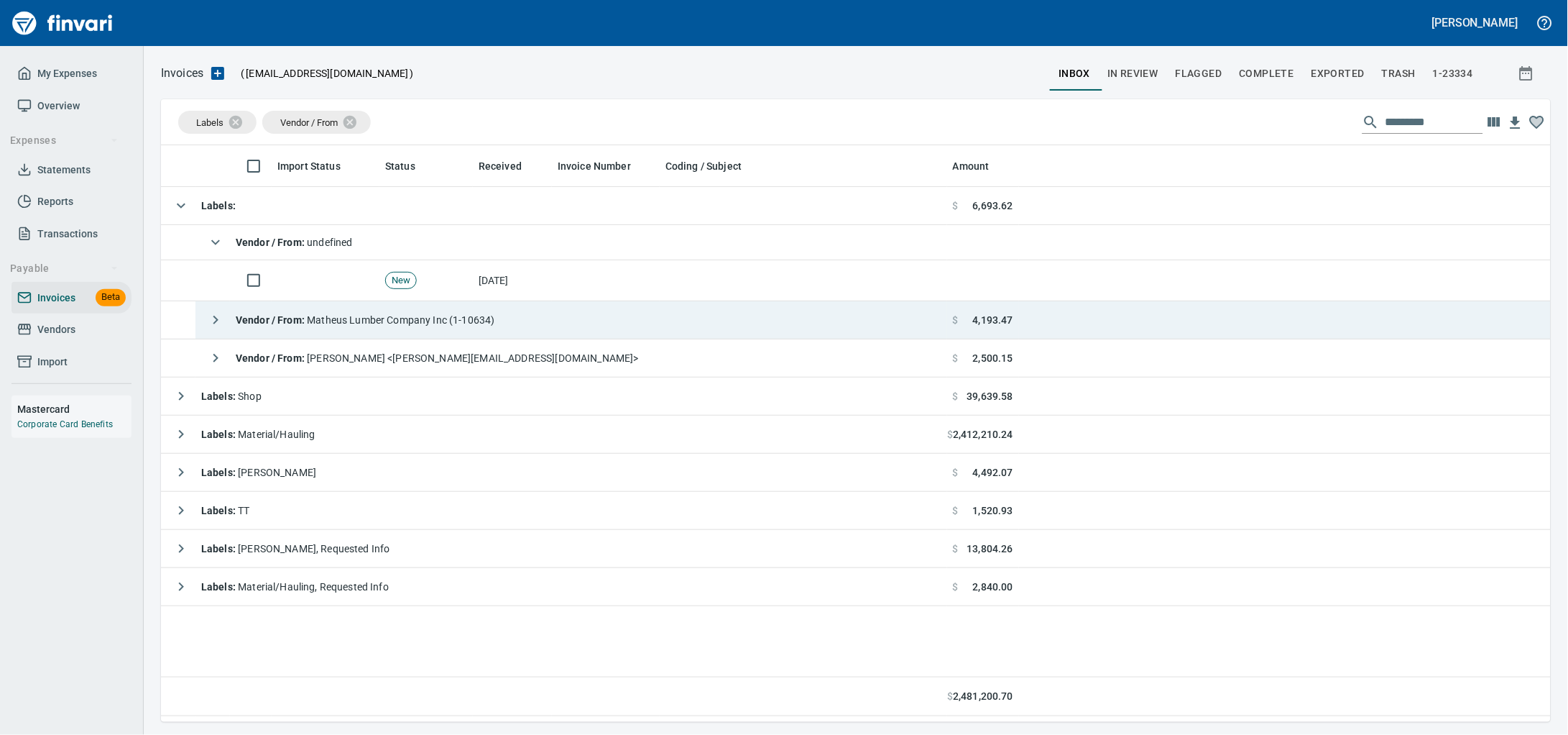
scroll to position [563, 1362]
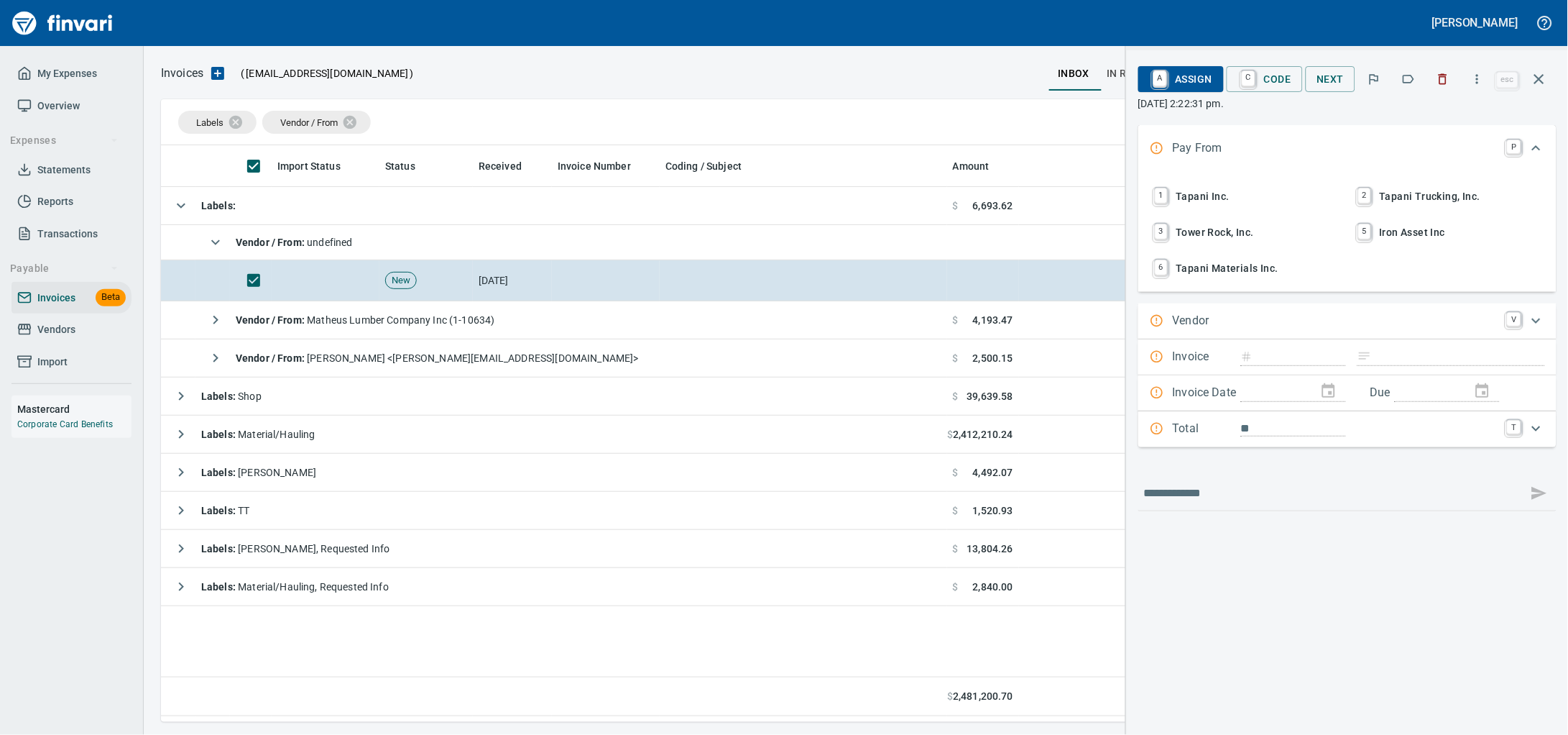
click at [1206, 208] on span "1 Tapani Inc." at bounding box center [1245, 196] width 189 height 24
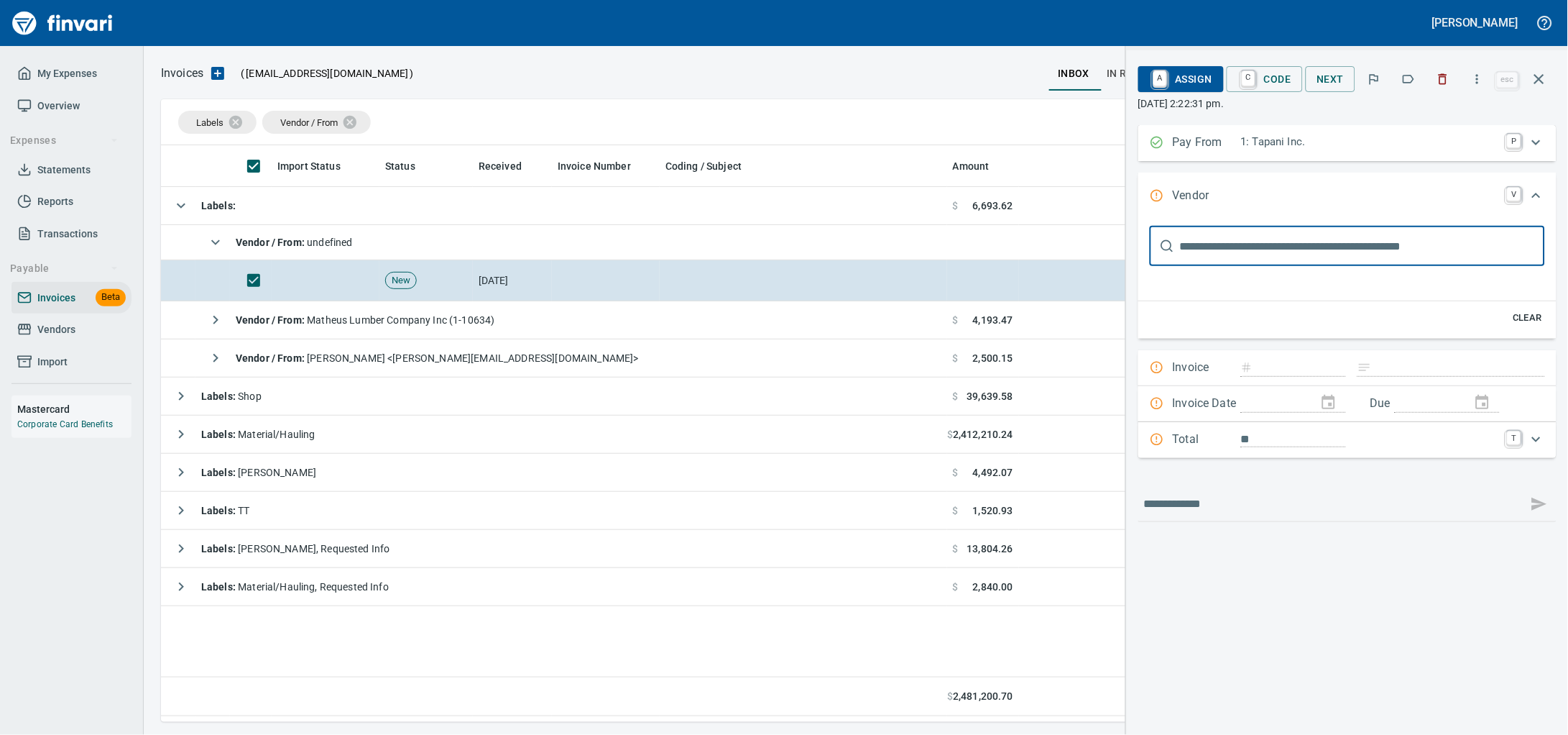
scroll to position [0, 0]
click at [1350, 262] on input "text" at bounding box center [1363, 245] width 365 height 40
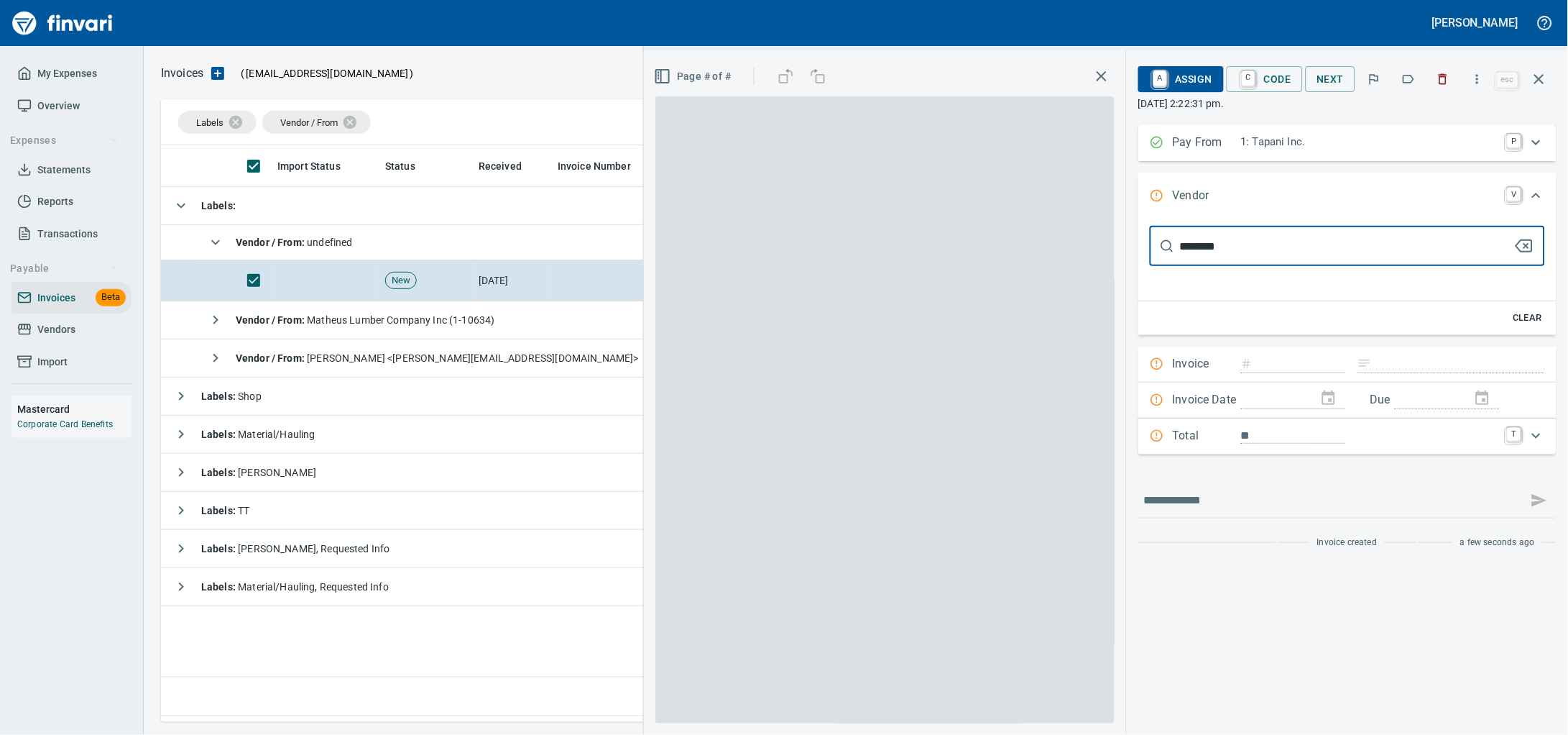
type input "*********"
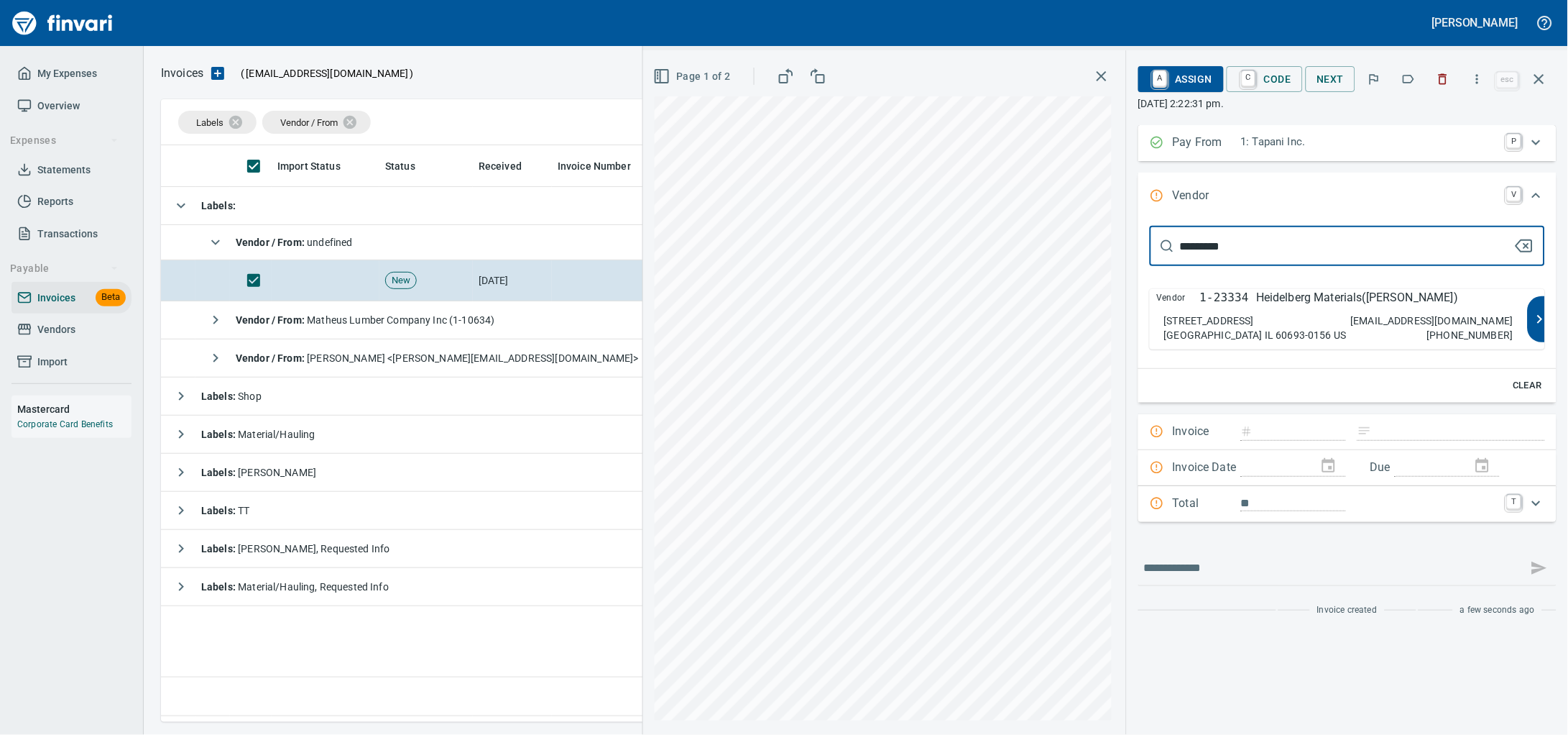
click at [1271, 323] on div "Vendor 1-23334 Heidelberg Materials([PERSON_NAME]) [STREET_ADDRESS] US [EMAIL_A…" at bounding box center [1339, 319] width 378 height 61
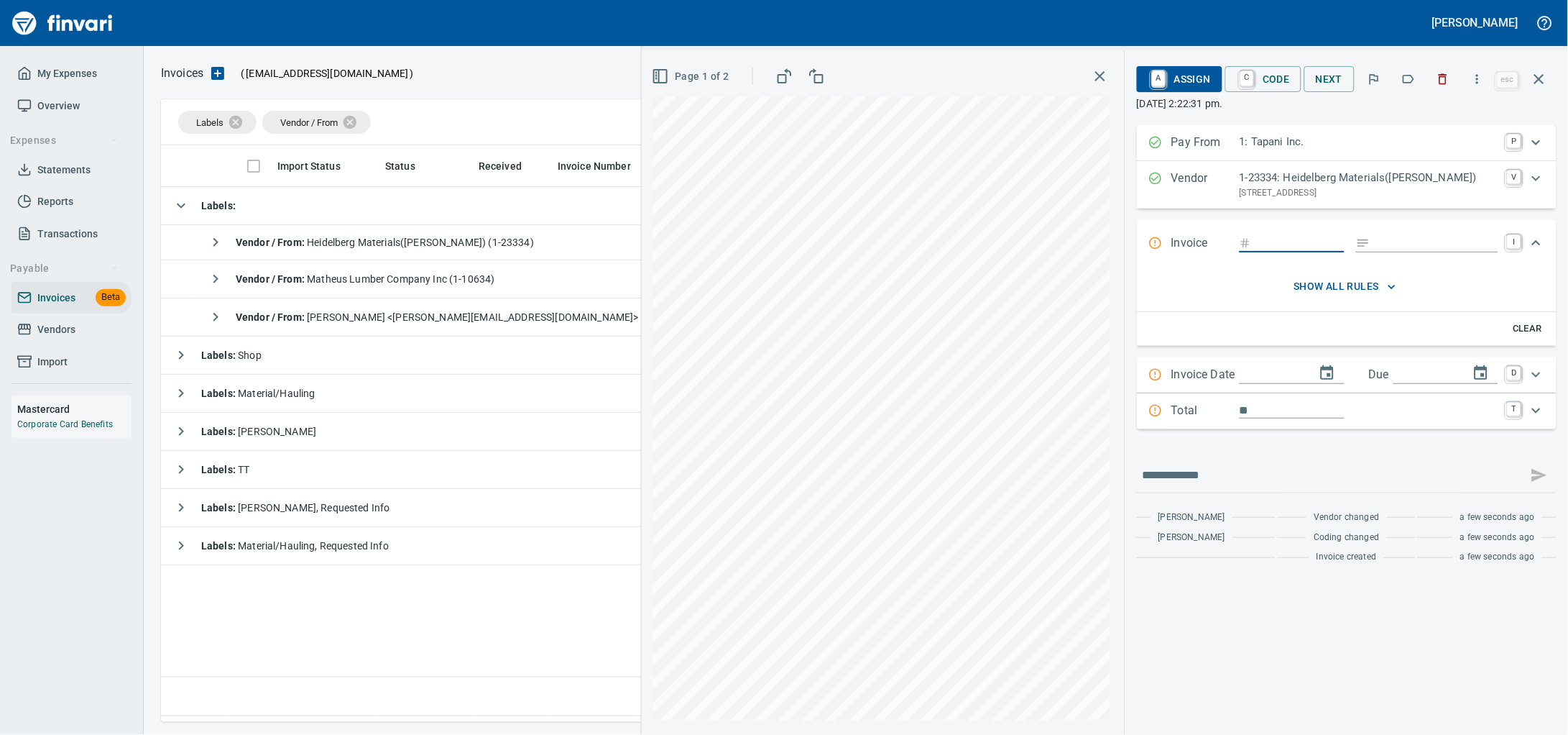
drag, startPoint x: 1244, startPoint y: 253, endPoint x: 1086, endPoint y: 217, distance: 162.0
click at [1257, 252] on input "Expand" at bounding box center [1301, 243] width 88 height 18
type input "*******"
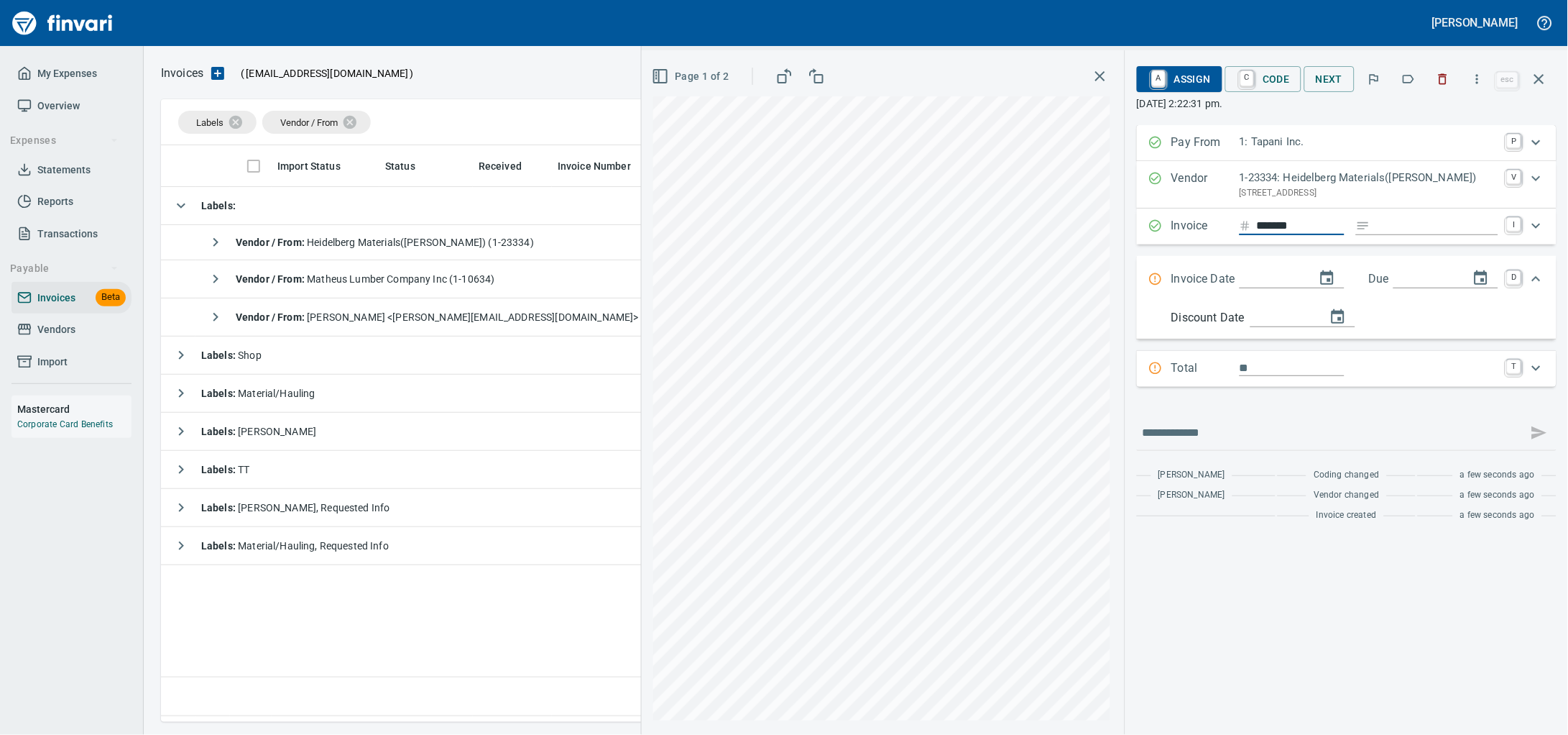
click at [1377, 235] on input "Expand" at bounding box center [1437, 226] width 122 height 18
type input "**"
type input "*******"
type input "**********"
type input "*******"
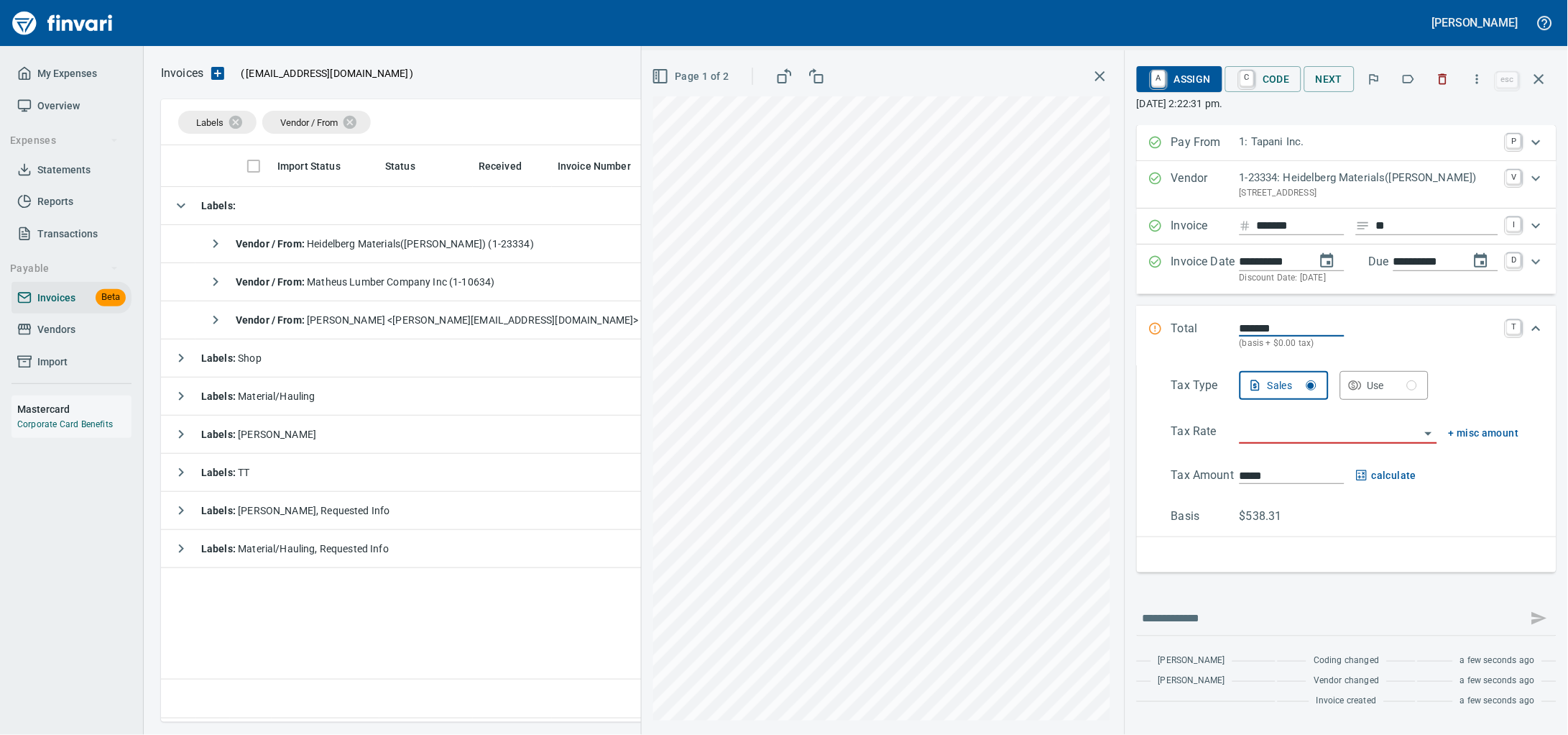
type input "**********"
type input "*******"
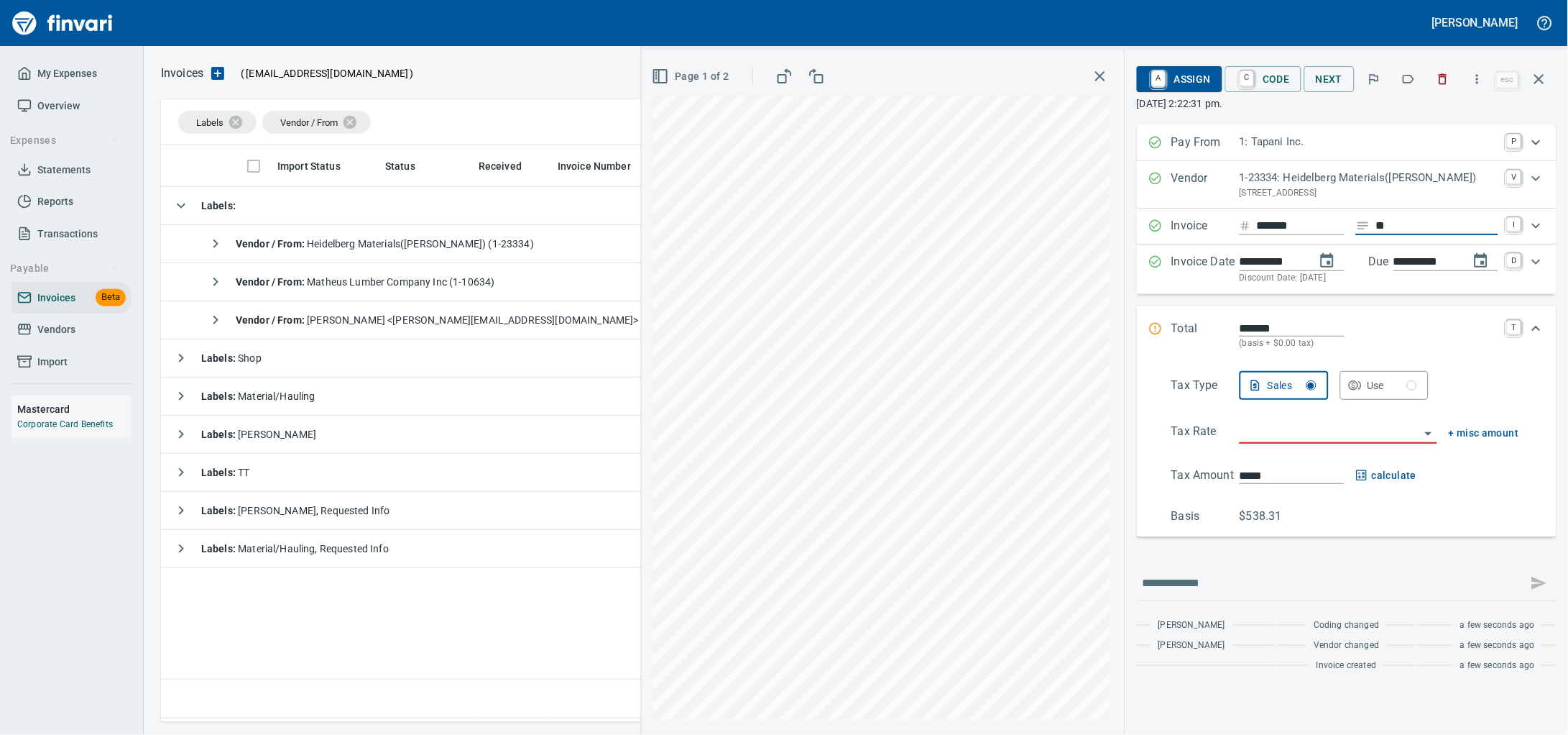
drag, startPoint x: 1377, startPoint y: 237, endPoint x: 1301, endPoint y: 247, distance: 76.7
click at [1301, 235] on div "******* **" at bounding box center [1369, 226] width 259 height 18
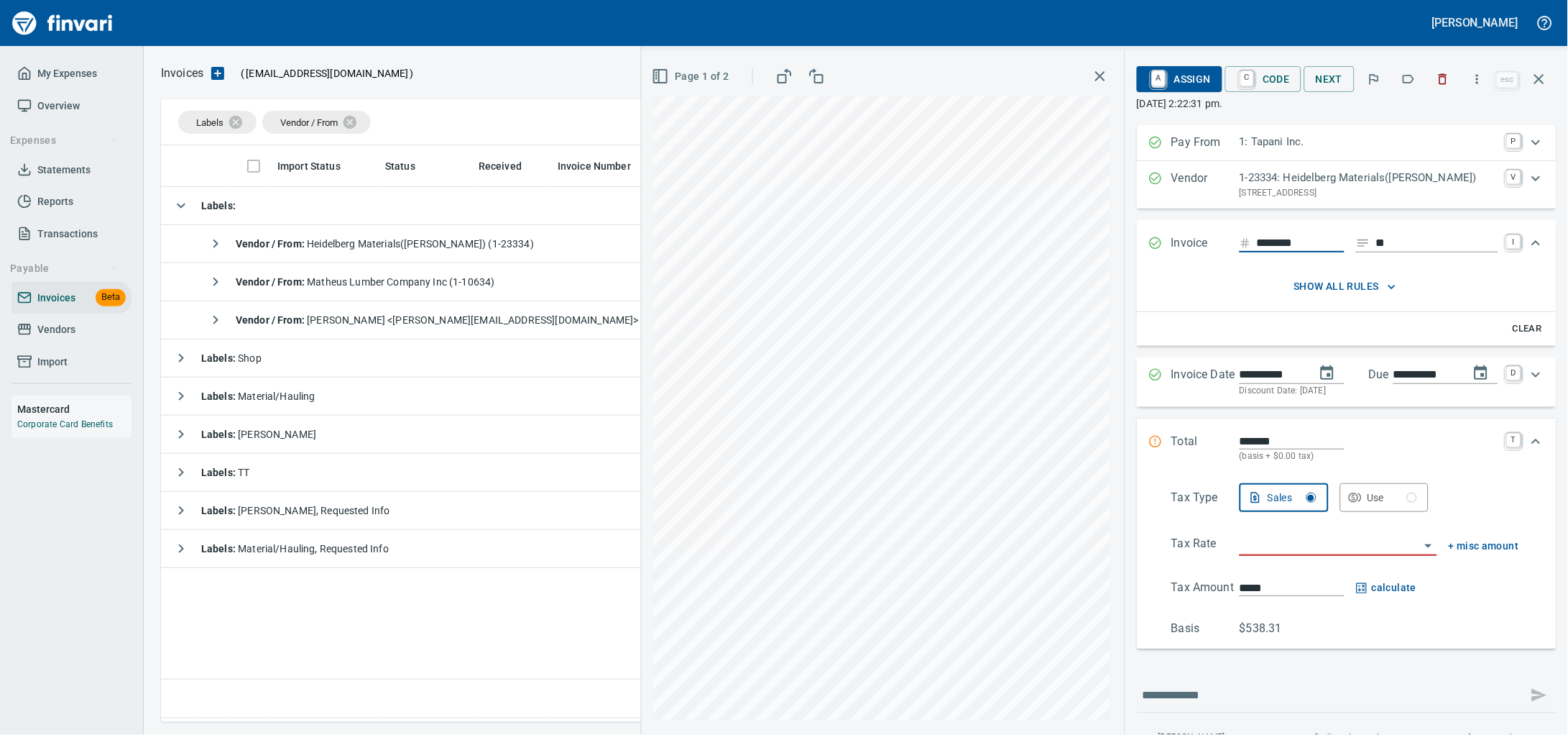
type input "*******"
type input "****"
click at [1269, 555] on input "search" at bounding box center [1329, 545] width 180 height 20
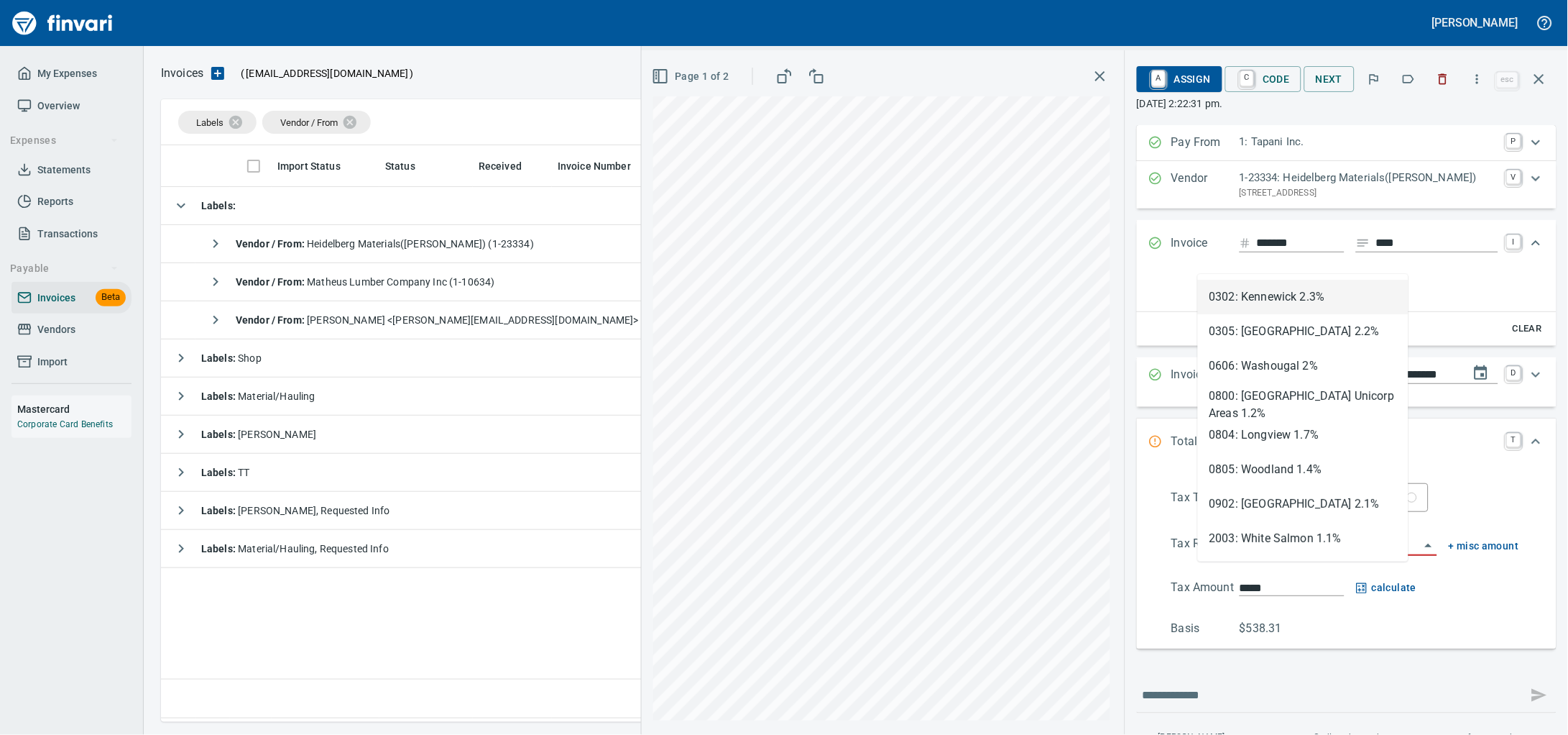
scroll to position [563, 1362]
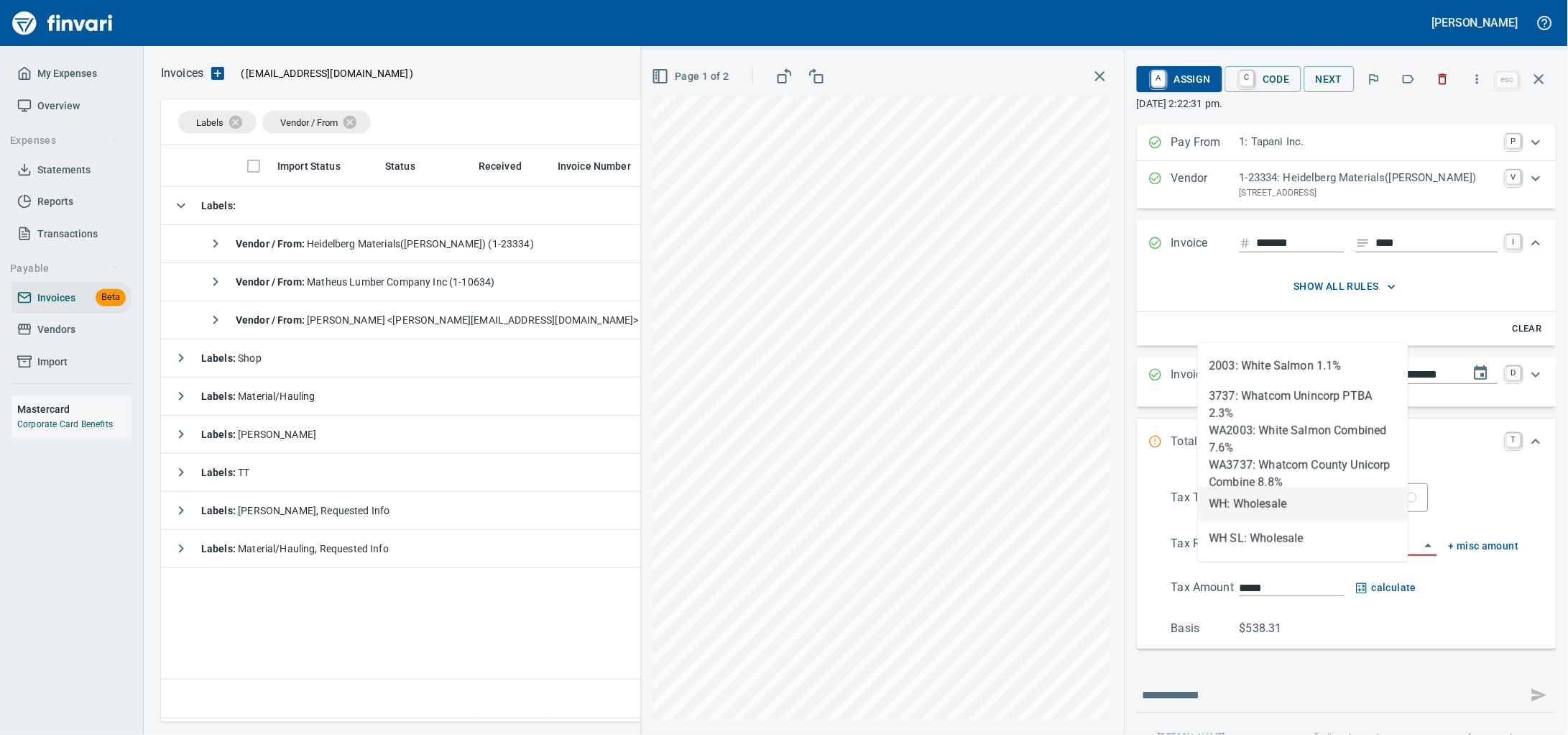
click at [1277, 506] on li "WH: Wholesale" at bounding box center [1303, 503] width 210 height 34
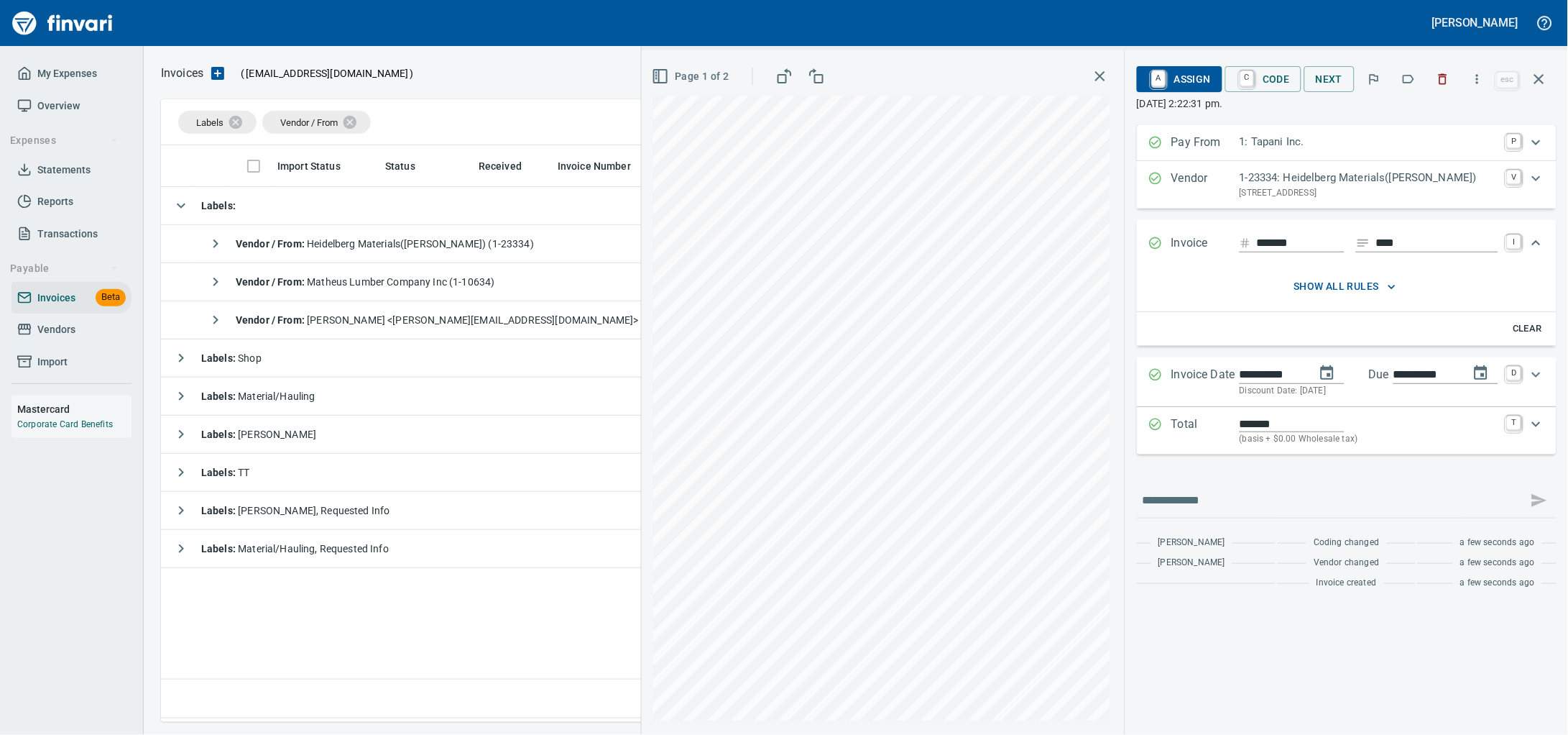
type input "**********"
click at [1169, 76] on span "A Assign" at bounding box center [1179, 79] width 63 height 24
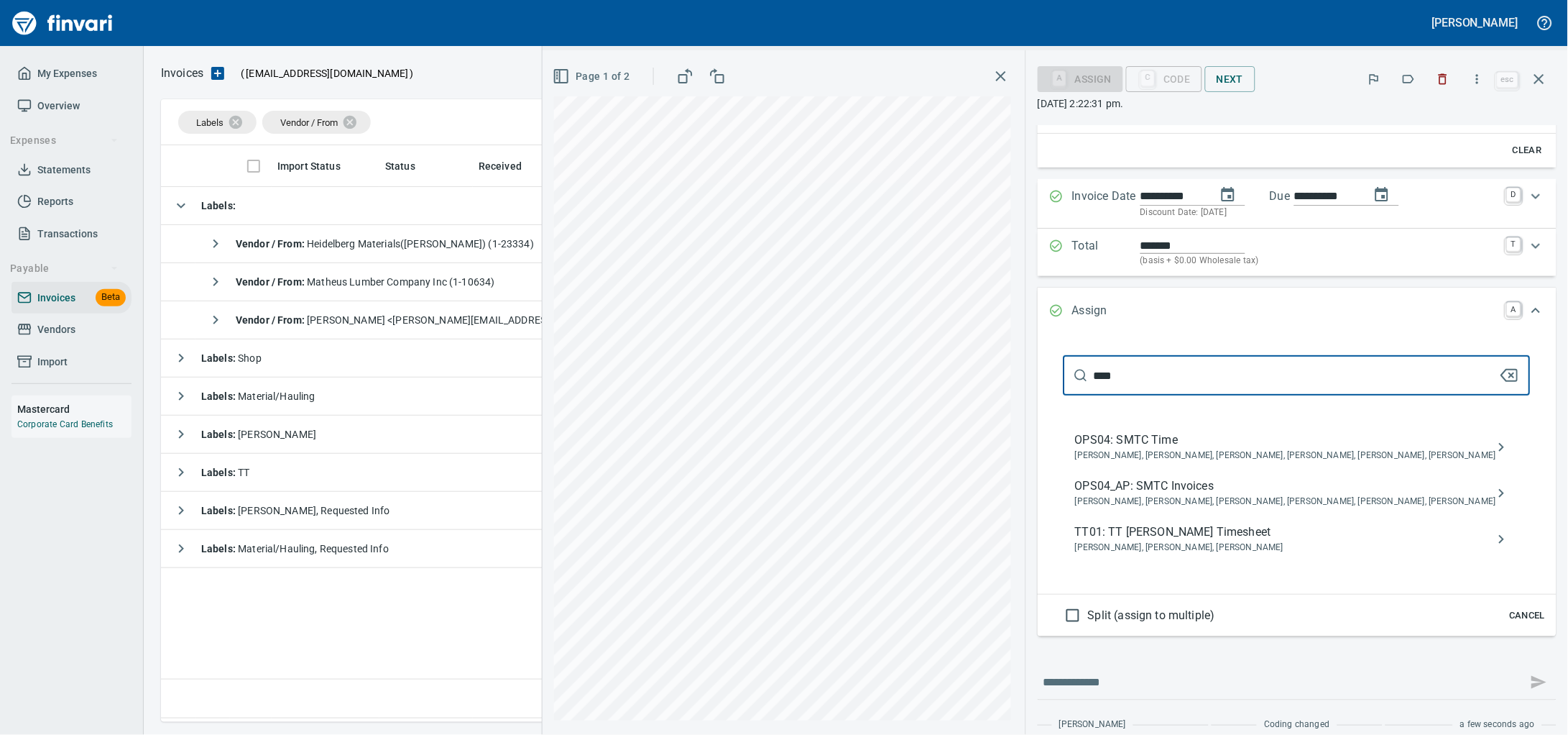
scroll to position [179, 0]
type input "****"
click at [1234, 509] on span "[PERSON_NAME], [PERSON_NAME], [PERSON_NAME], [PERSON_NAME], [PERSON_NAME], [PER…" at bounding box center [1285, 501] width 421 height 15
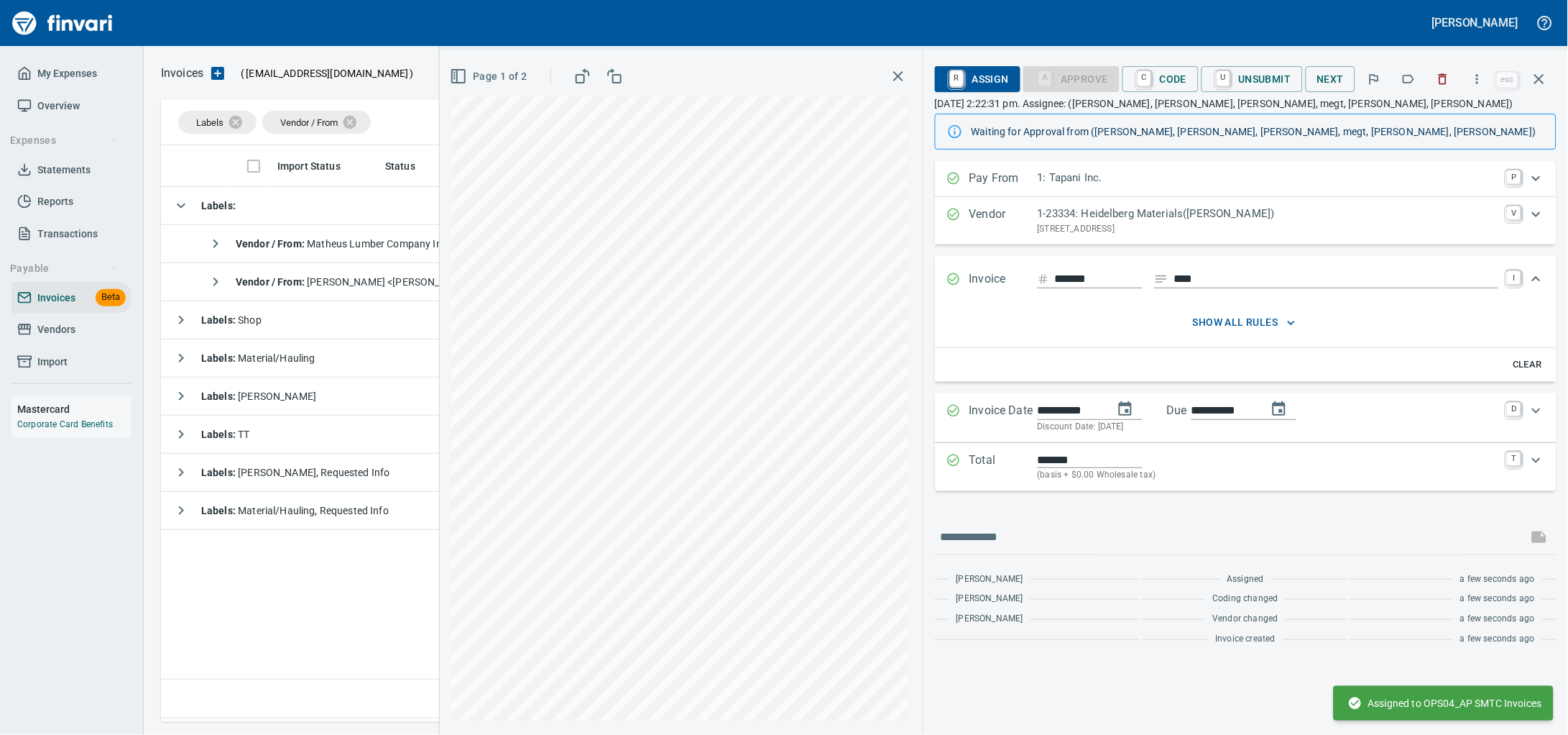
scroll to position [0, 0]
click at [1542, 74] on icon "button" at bounding box center [1540, 79] width 18 height 18
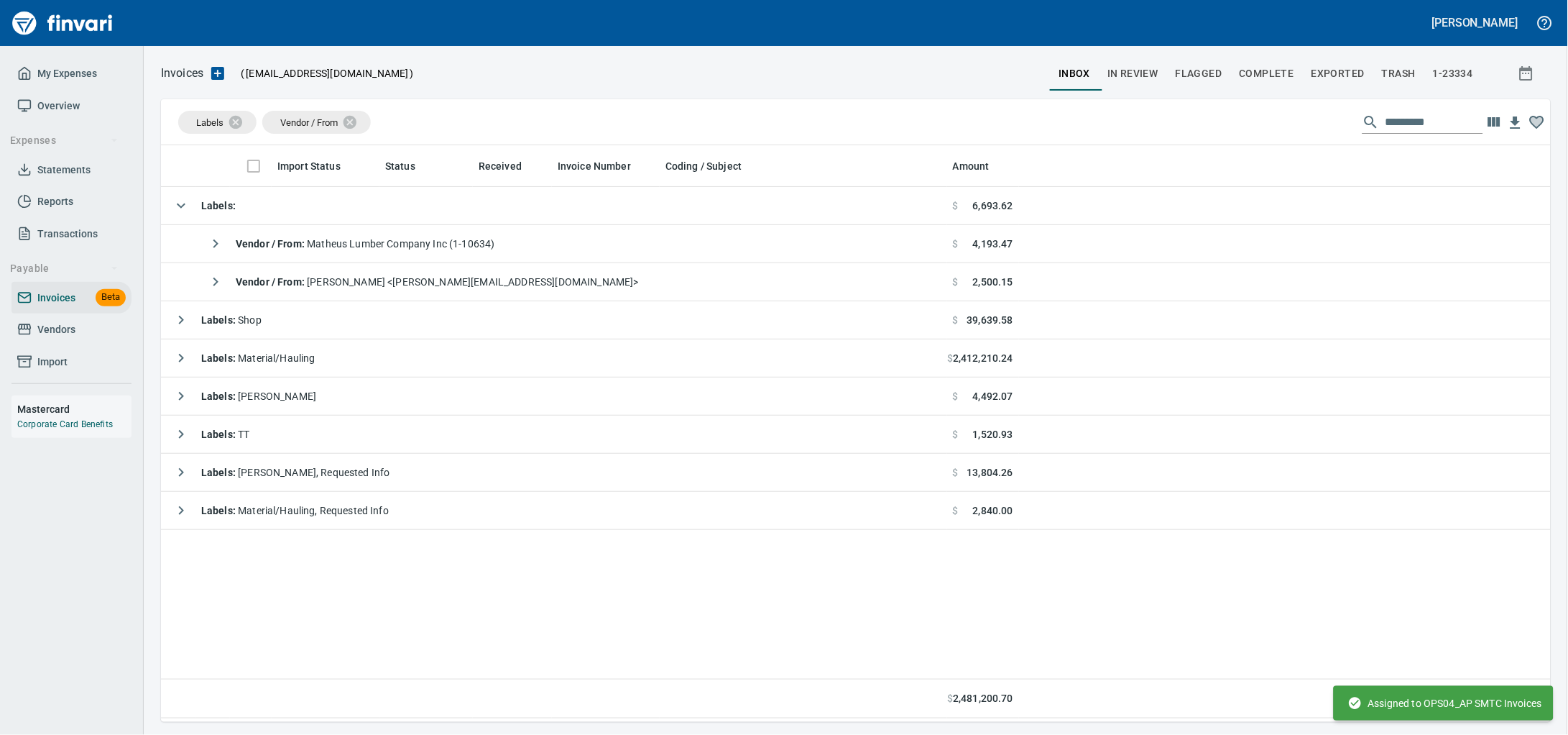
scroll to position [563, 1362]
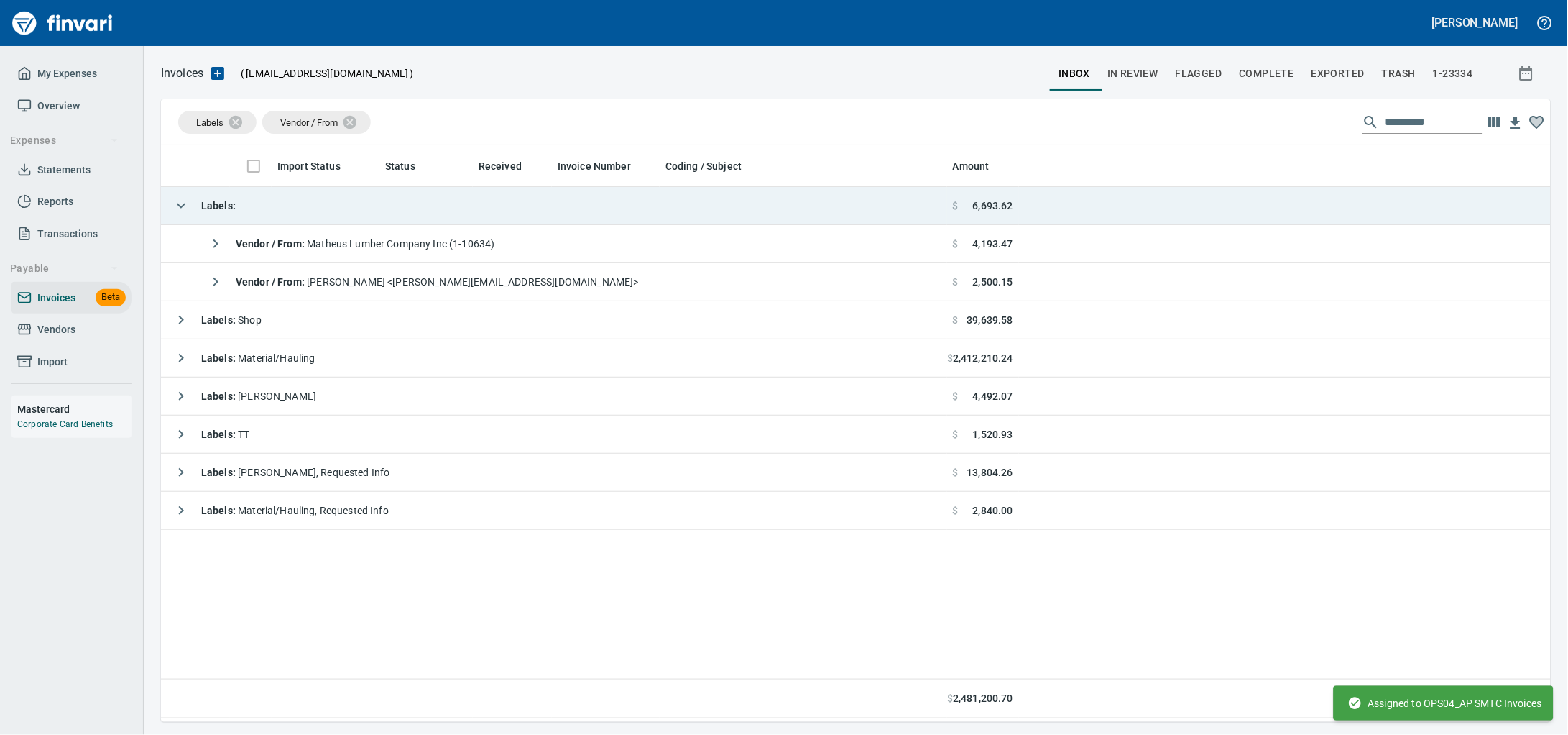
click at [328, 196] on td "Labels :" at bounding box center [554, 206] width 786 height 38
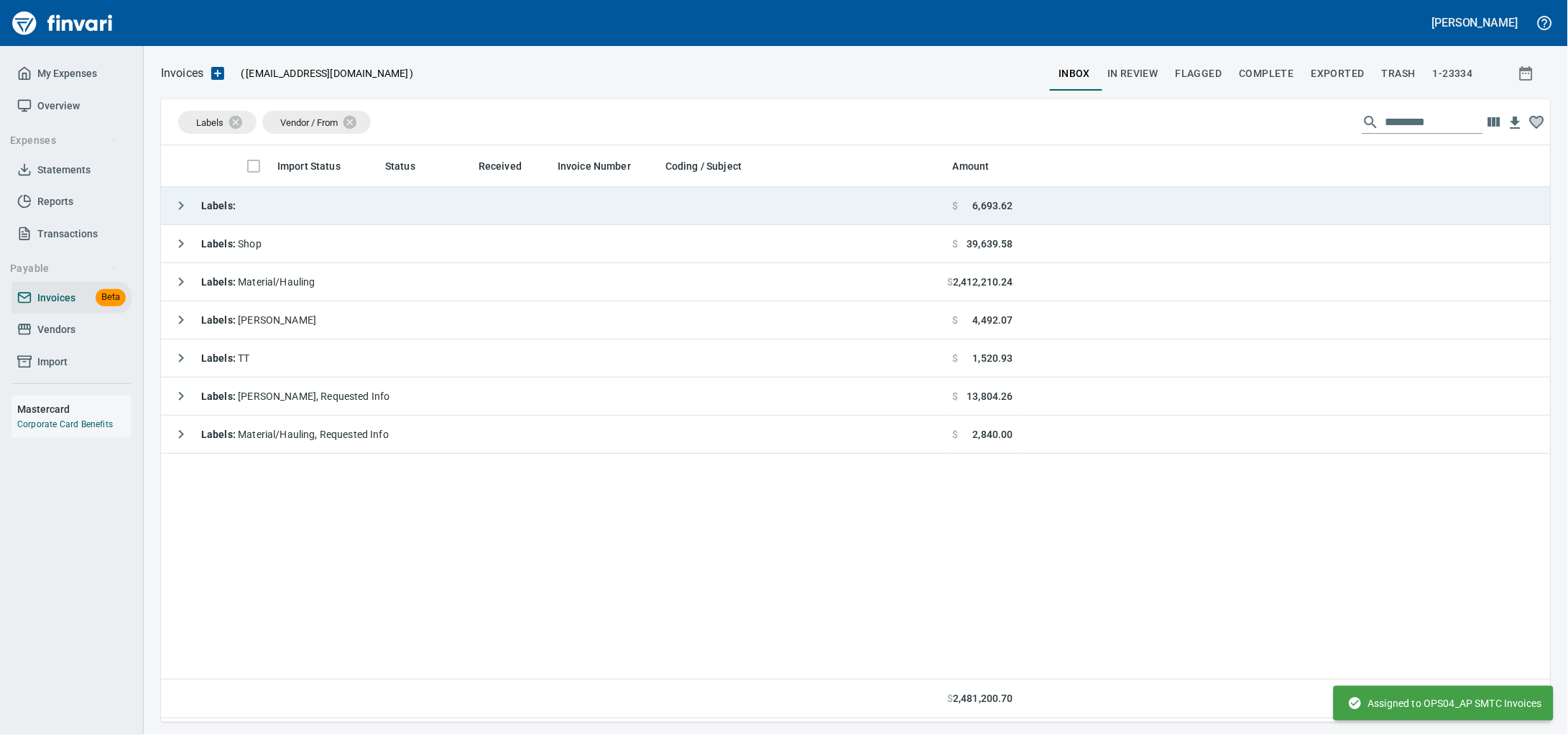
scroll to position [563, 1363]
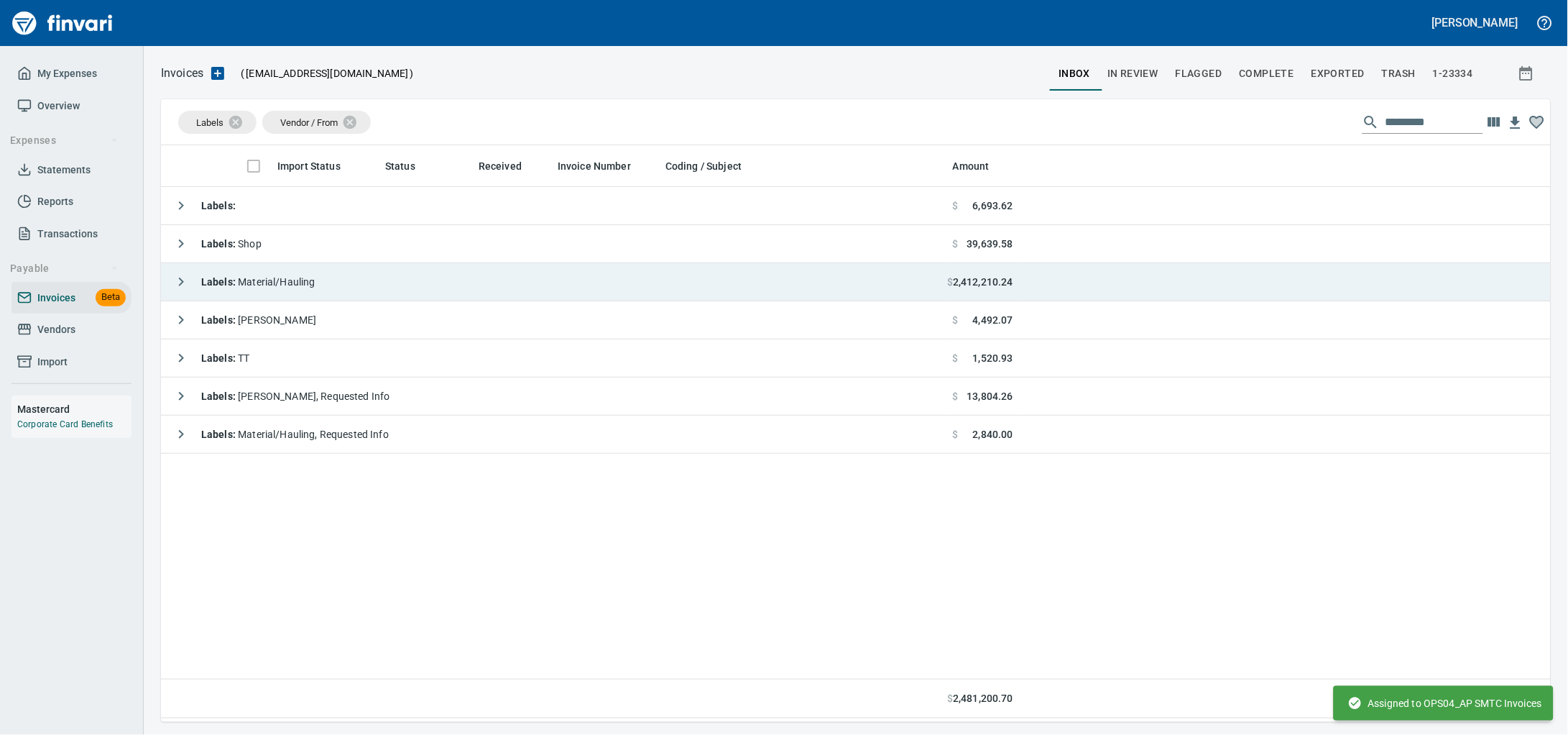
click at [343, 283] on td "Labels : Material/Hauling" at bounding box center [554, 282] width 786 height 38
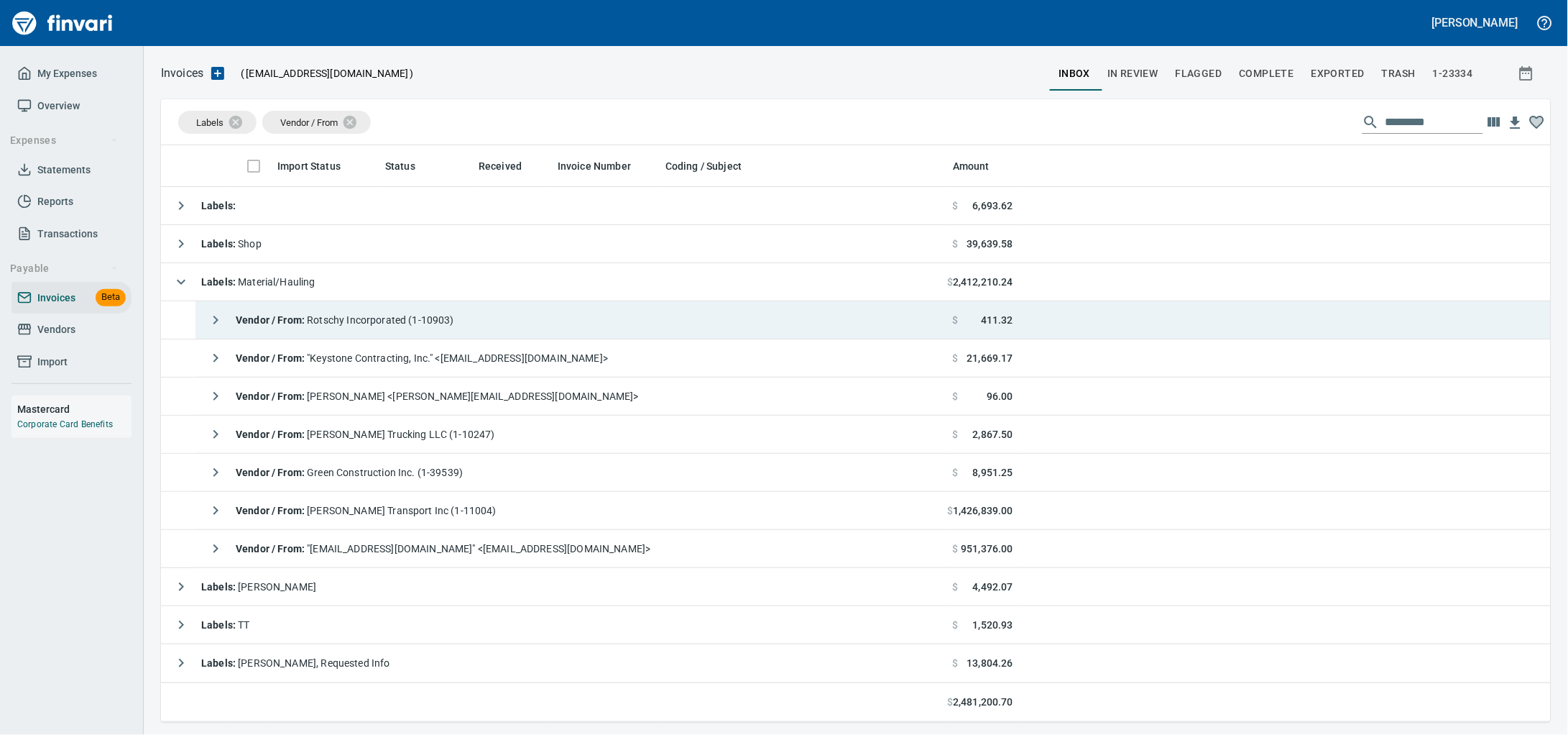
click at [386, 326] on span "Vendor / From : Rotschy Incorporated (1-10903)" at bounding box center [345, 320] width 218 height 12
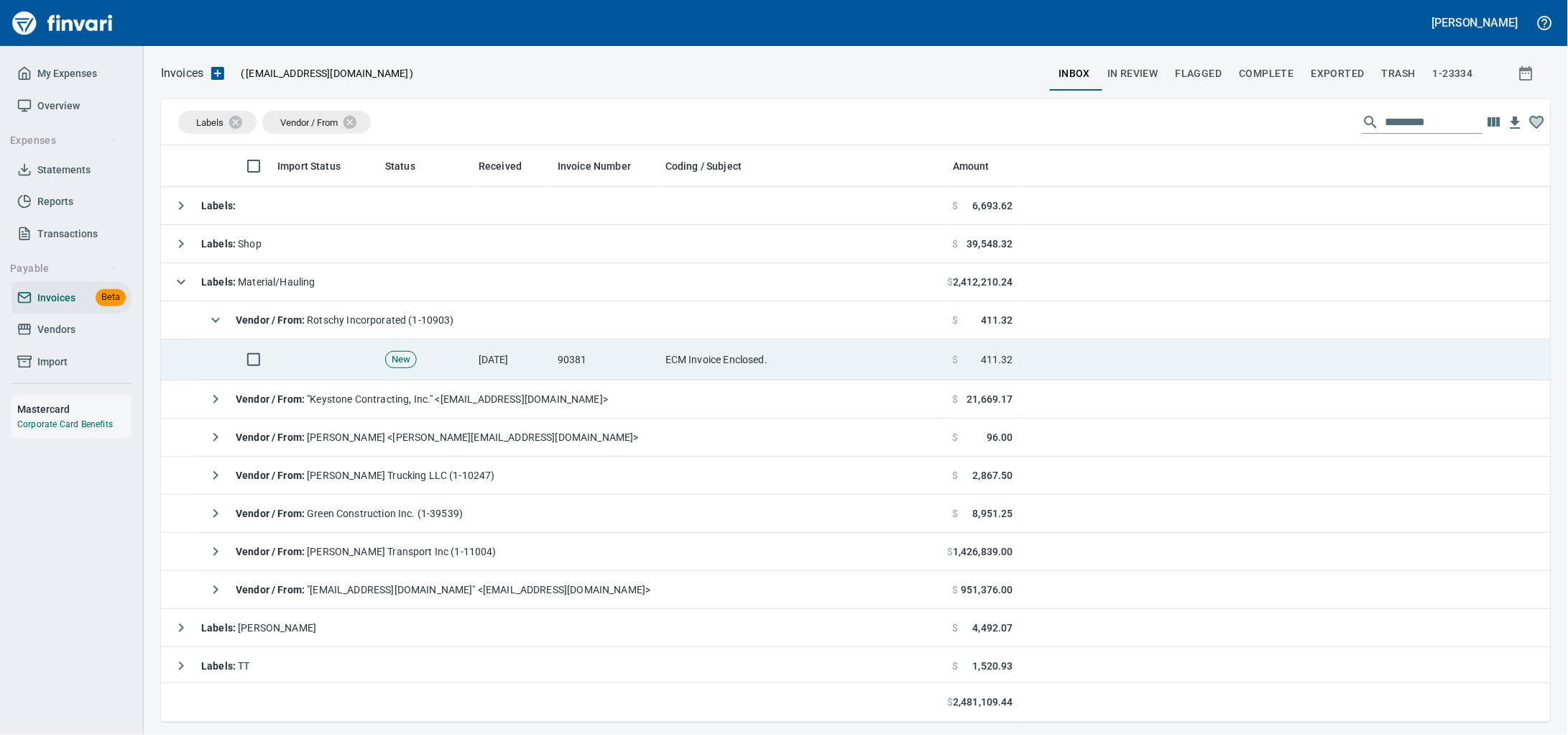
click at [720, 356] on td "ECM Invoice Enclosed." at bounding box center [803, 359] width 288 height 41
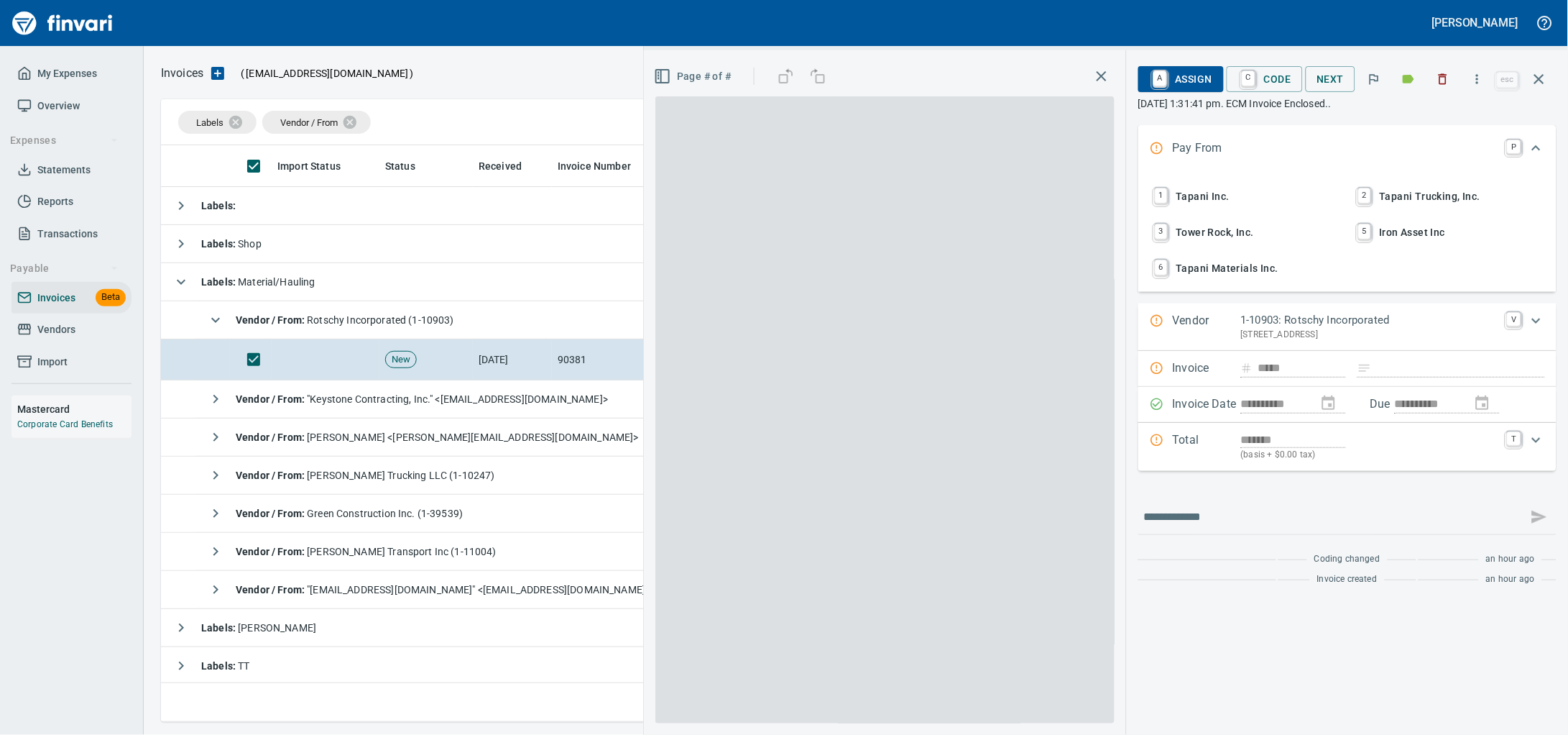
scroll to position [563, 1362]
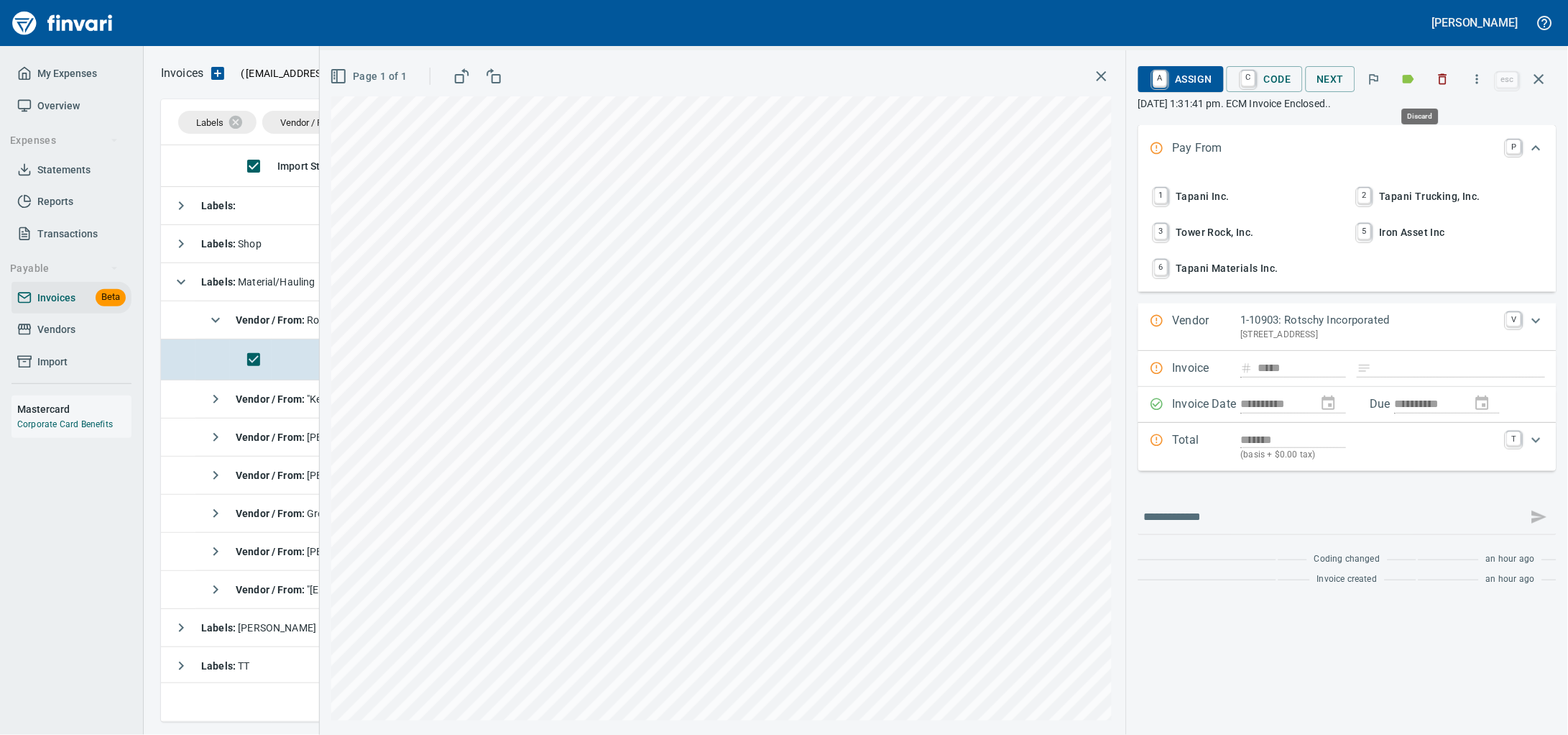
click at [1436, 80] on icon "button" at bounding box center [1443, 79] width 15 height 15
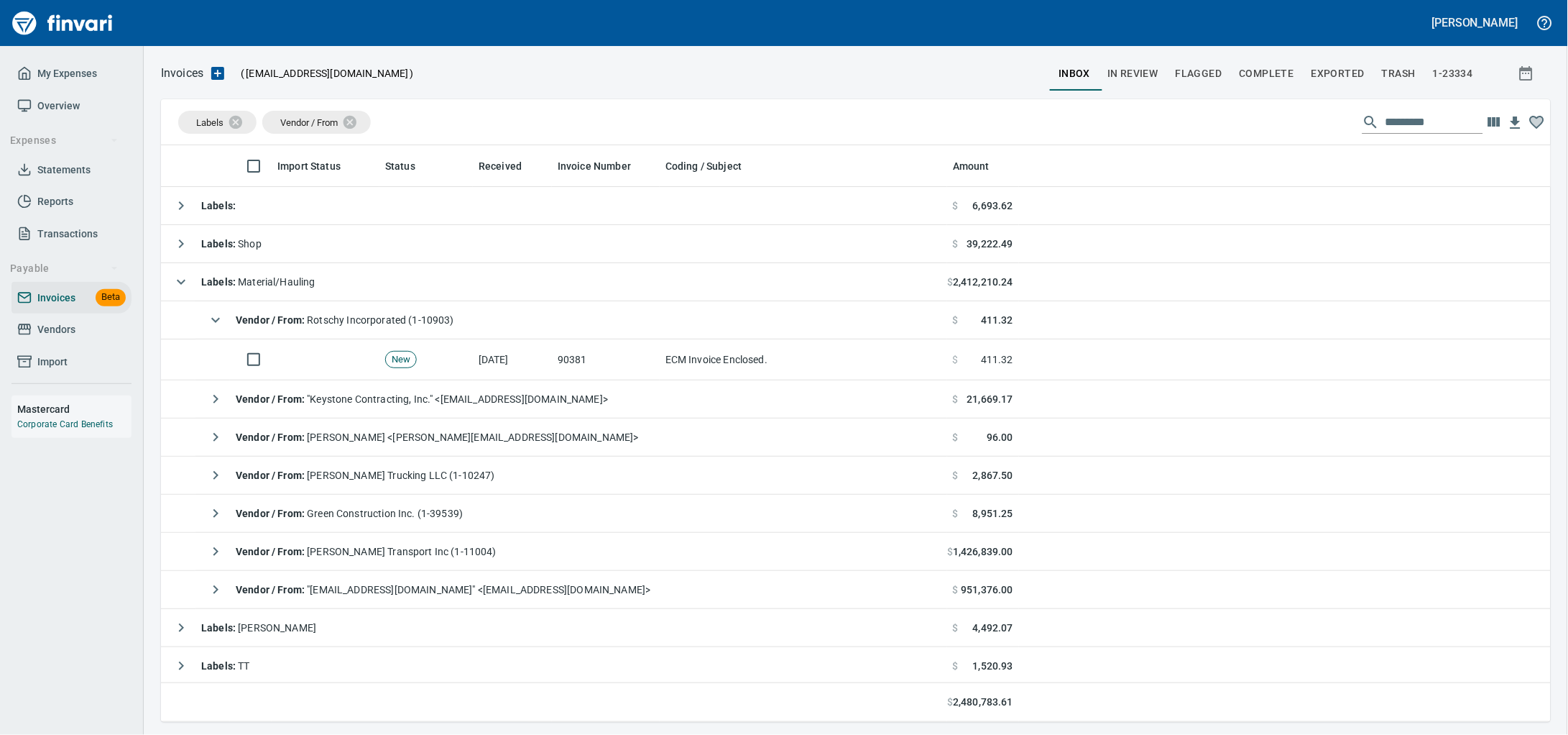
scroll to position [563, 1362]
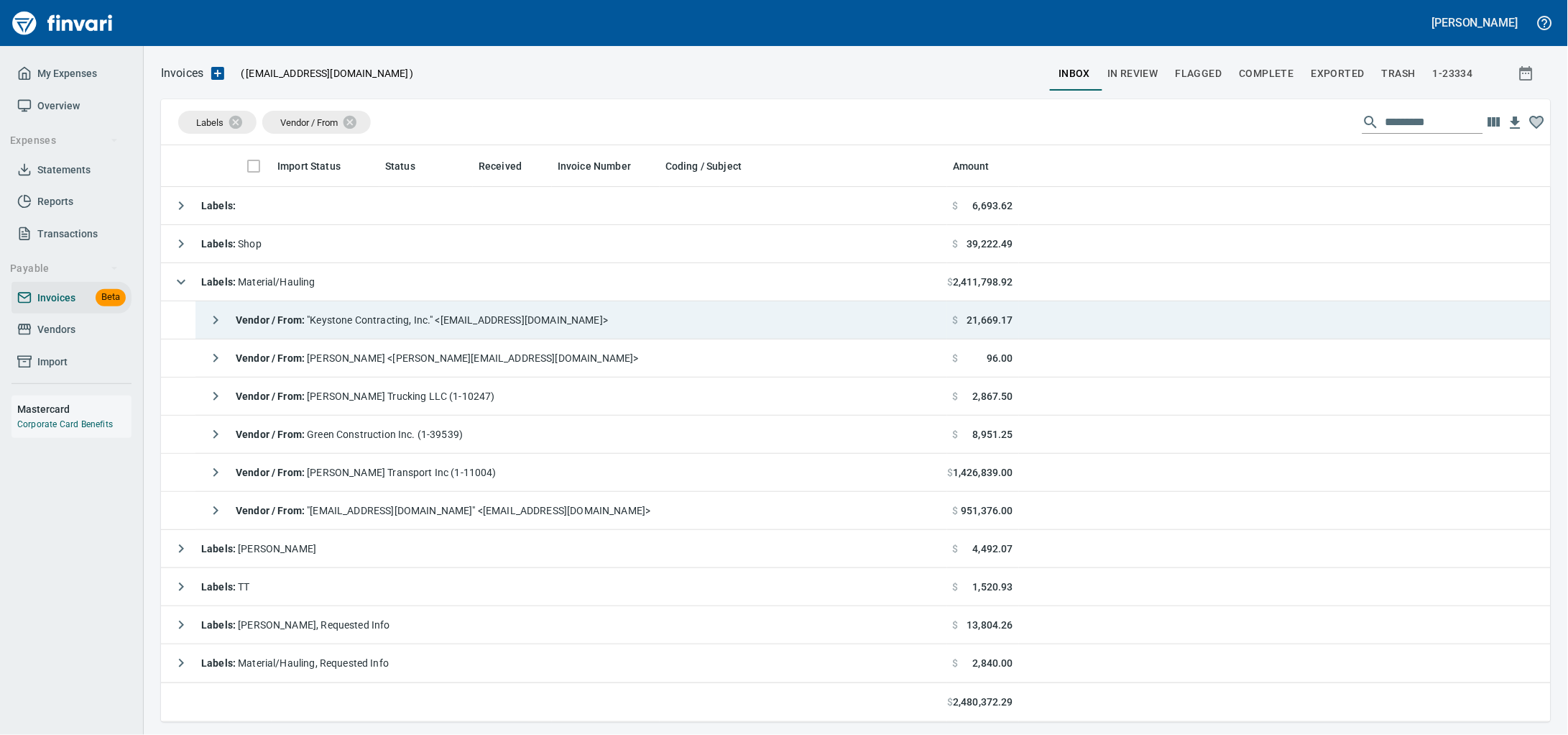
click at [478, 326] on span "Vendor / From : "Keystone Contracting, Inc." <[EMAIL_ADDRESS][DOMAIN_NAME]>" at bounding box center [422, 320] width 372 height 12
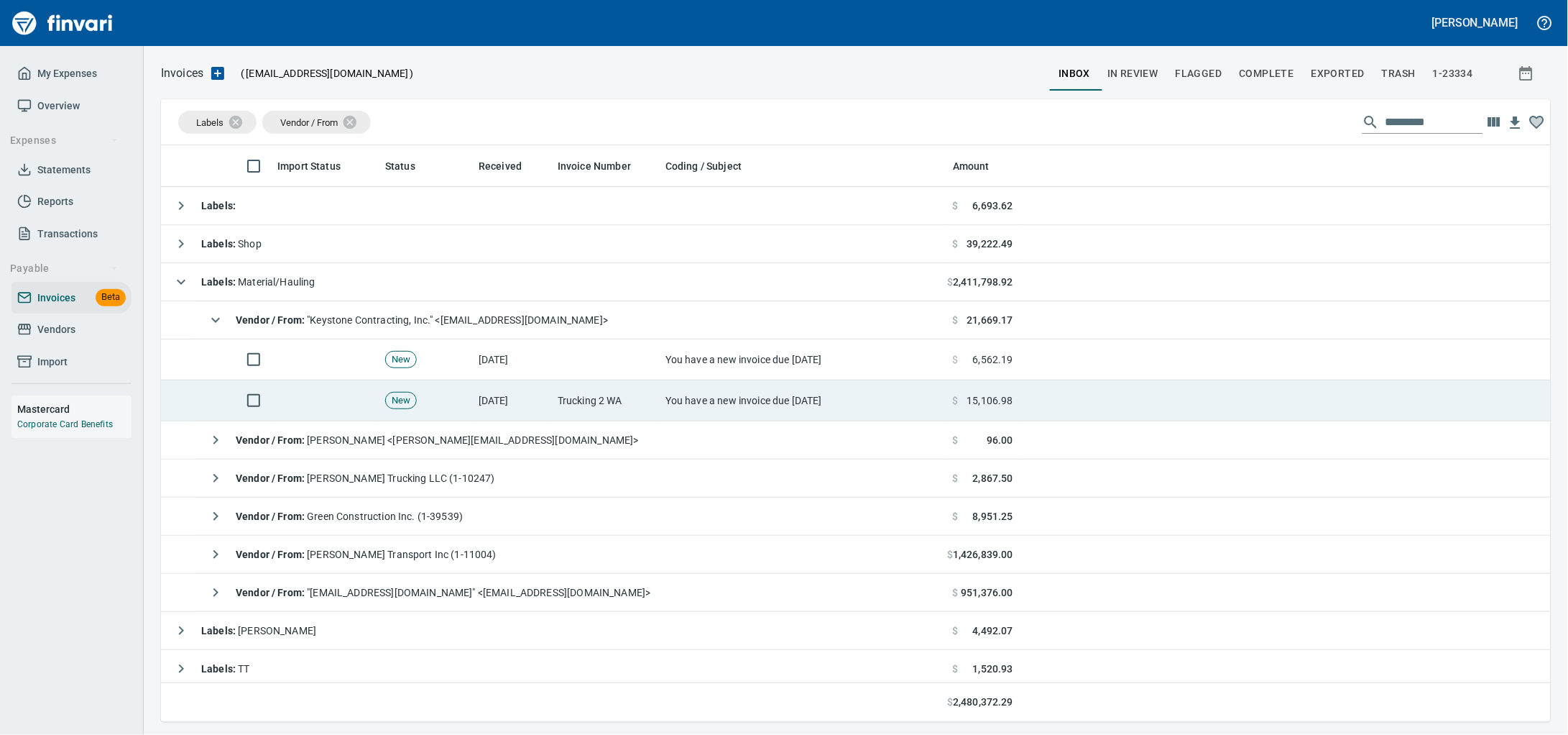
click at [705, 405] on td "You have a new invoice due [DATE]" at bounding box center [803, 401] width 288 height 41
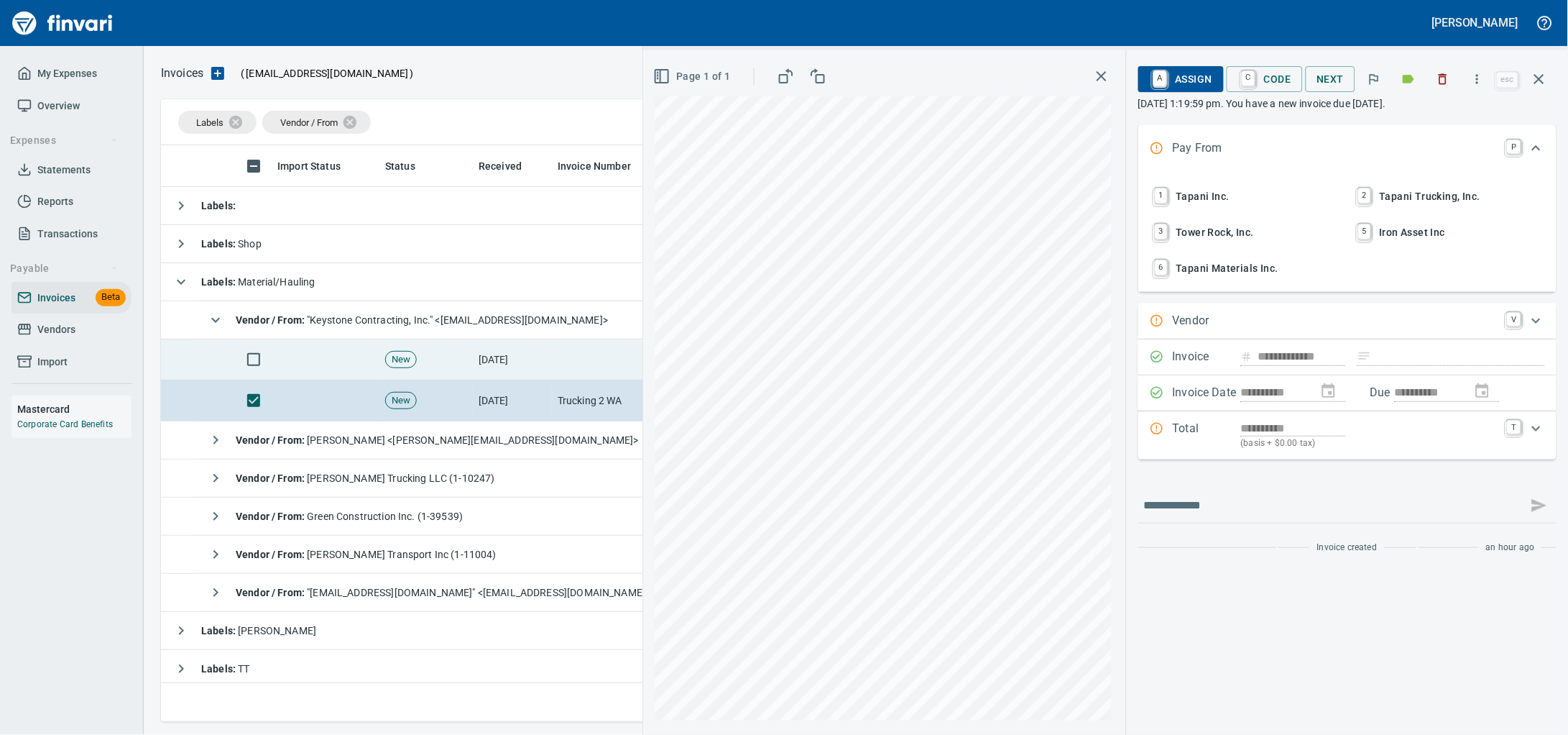
click at [524, 376] on td "[DATE]" at bounding box center [512, 359] width 79 height 41
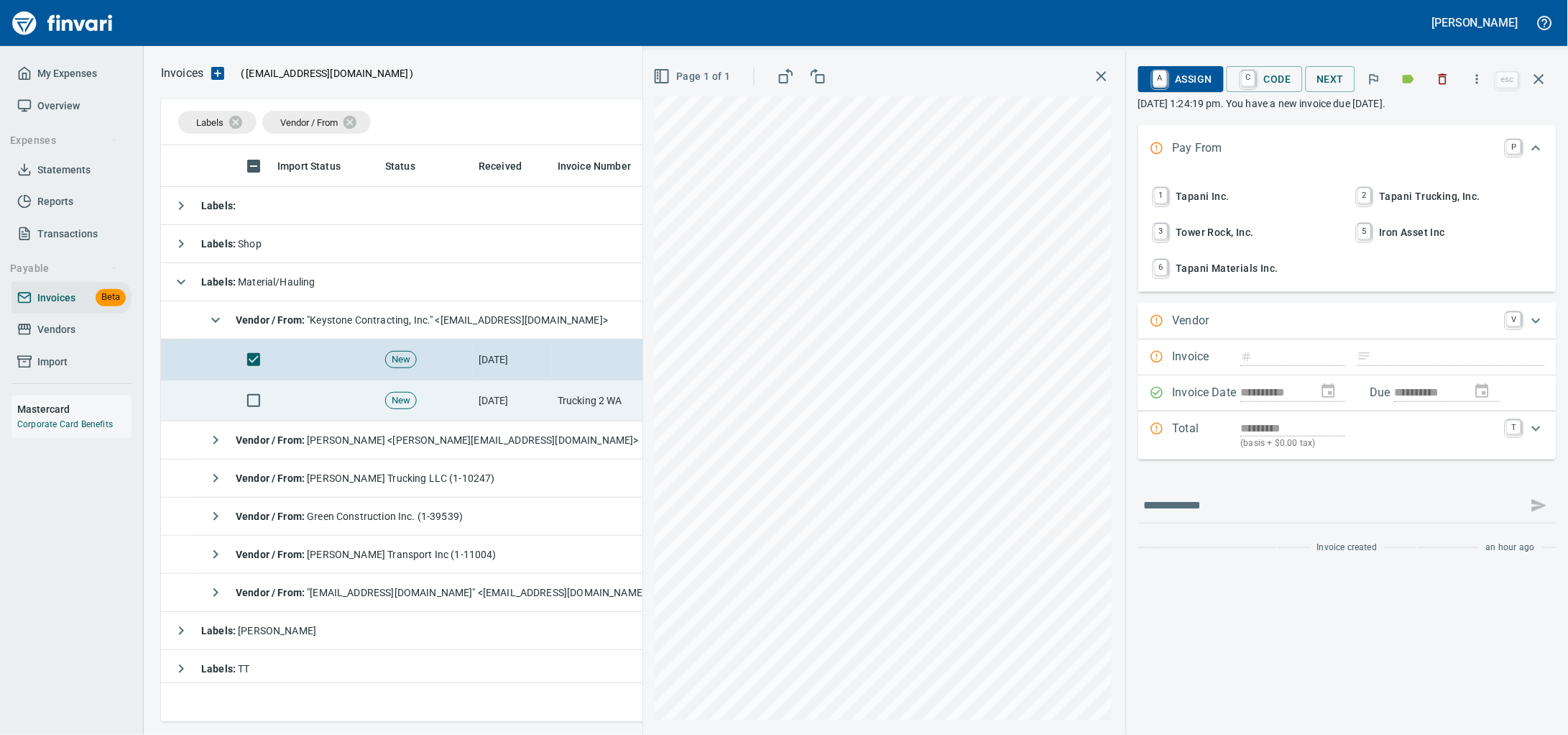
click at [467, 409] on td "New" at bounding box center [427, 401] width 93 height 41
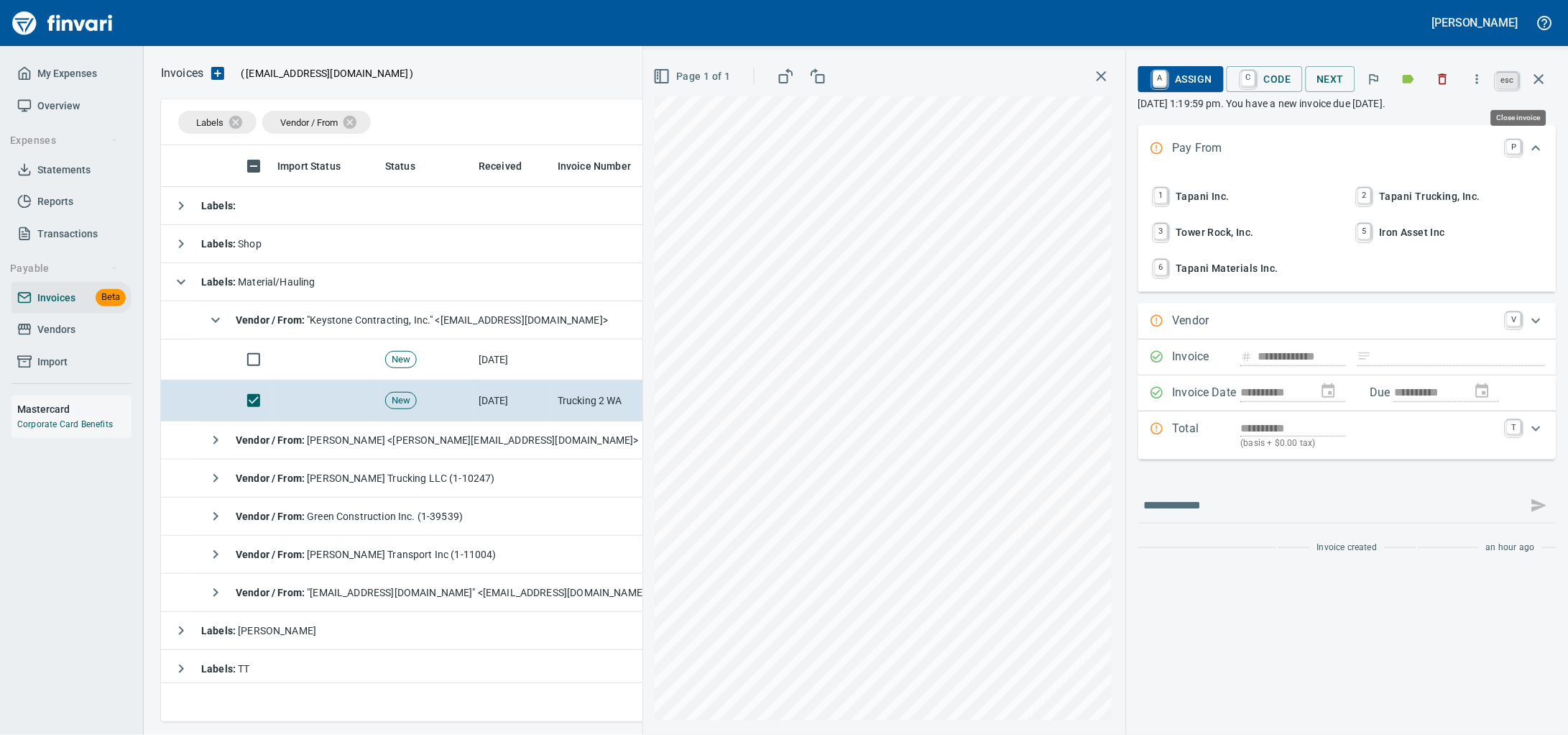
scroll to position [563, 1362]
drag, startPoint x: 1553, startPoint y: 74, endPoint x: 67, endPoint y: 707, distance: 1615.2
click at [1553, 74] on button "button" at bounding box center [1539, 79] width 34 height 34
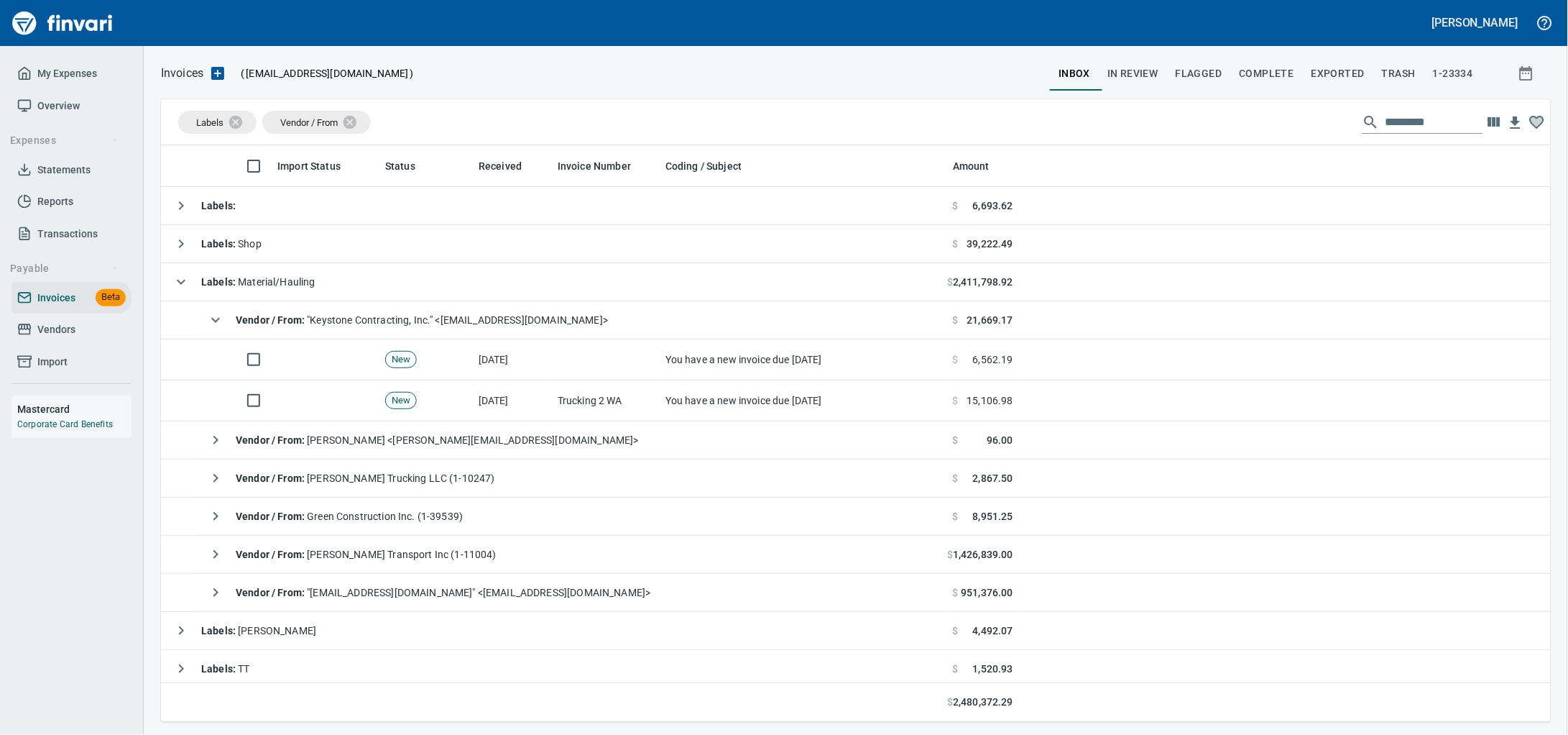
scroll to position [563, 1362]
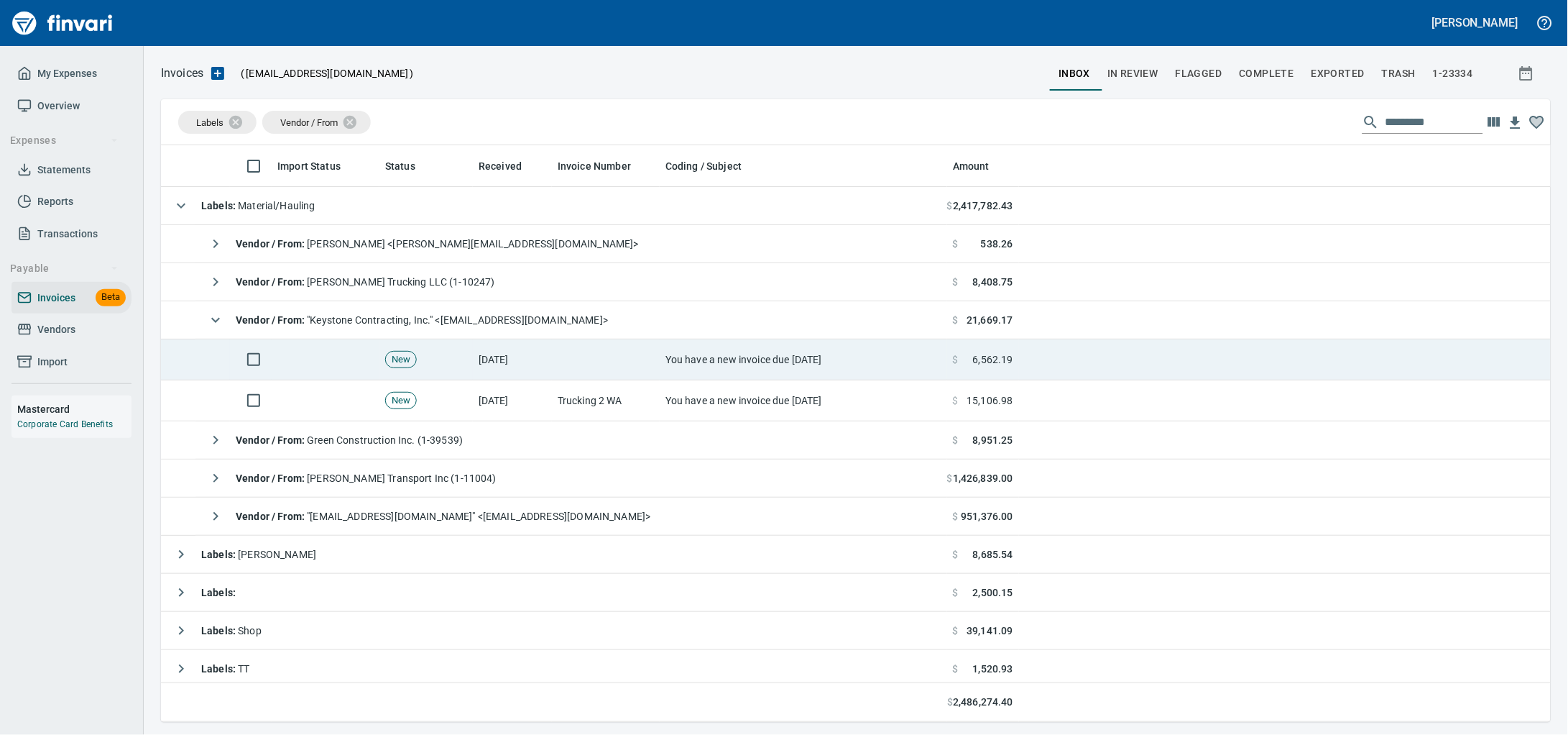
click at [745, 378] on td "You have a new invoice due [DATE]" at bounding box center [803, 359] width 288 height 41
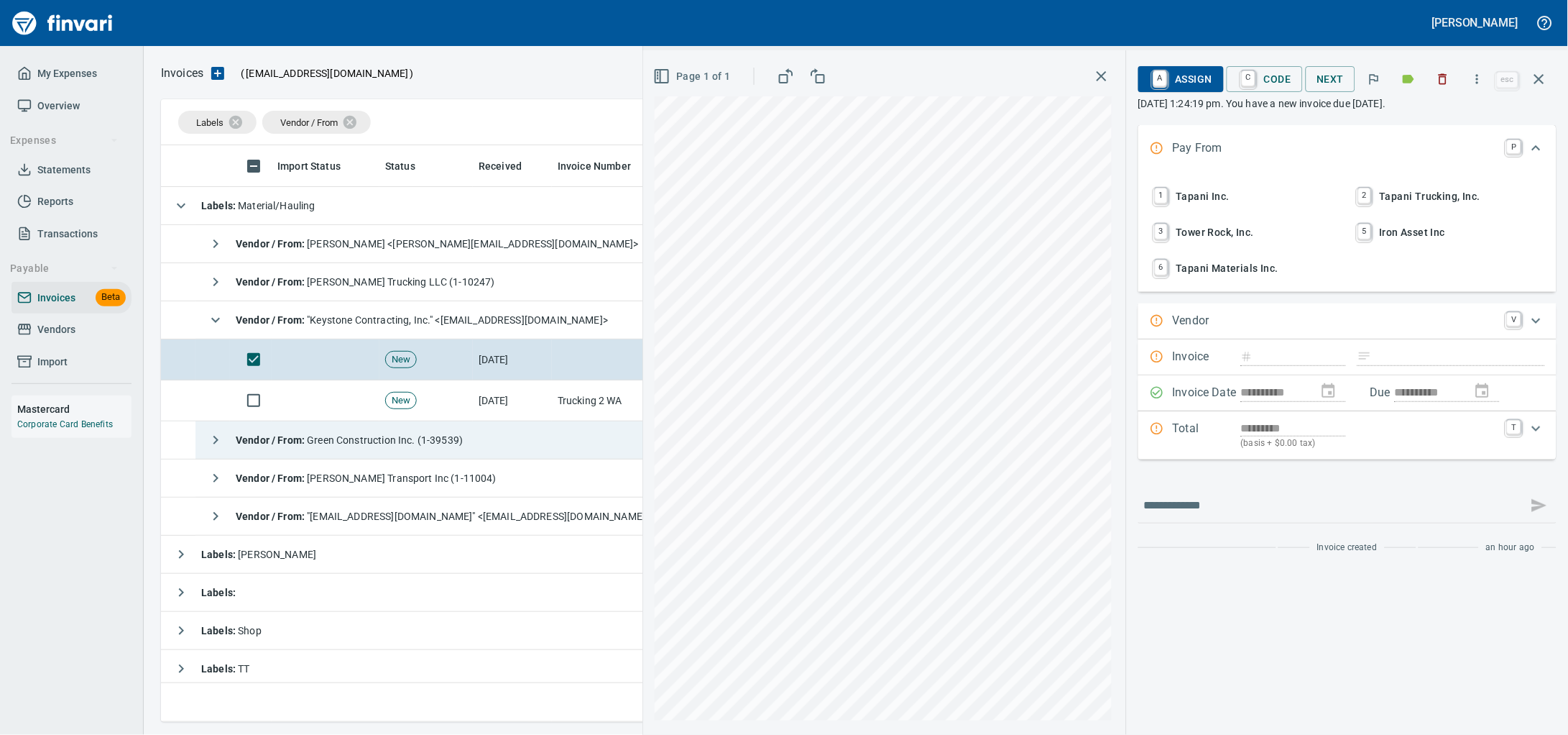
click at [1537, 94] on button "button" at bounding box center [1539, 79] width 34 height 34
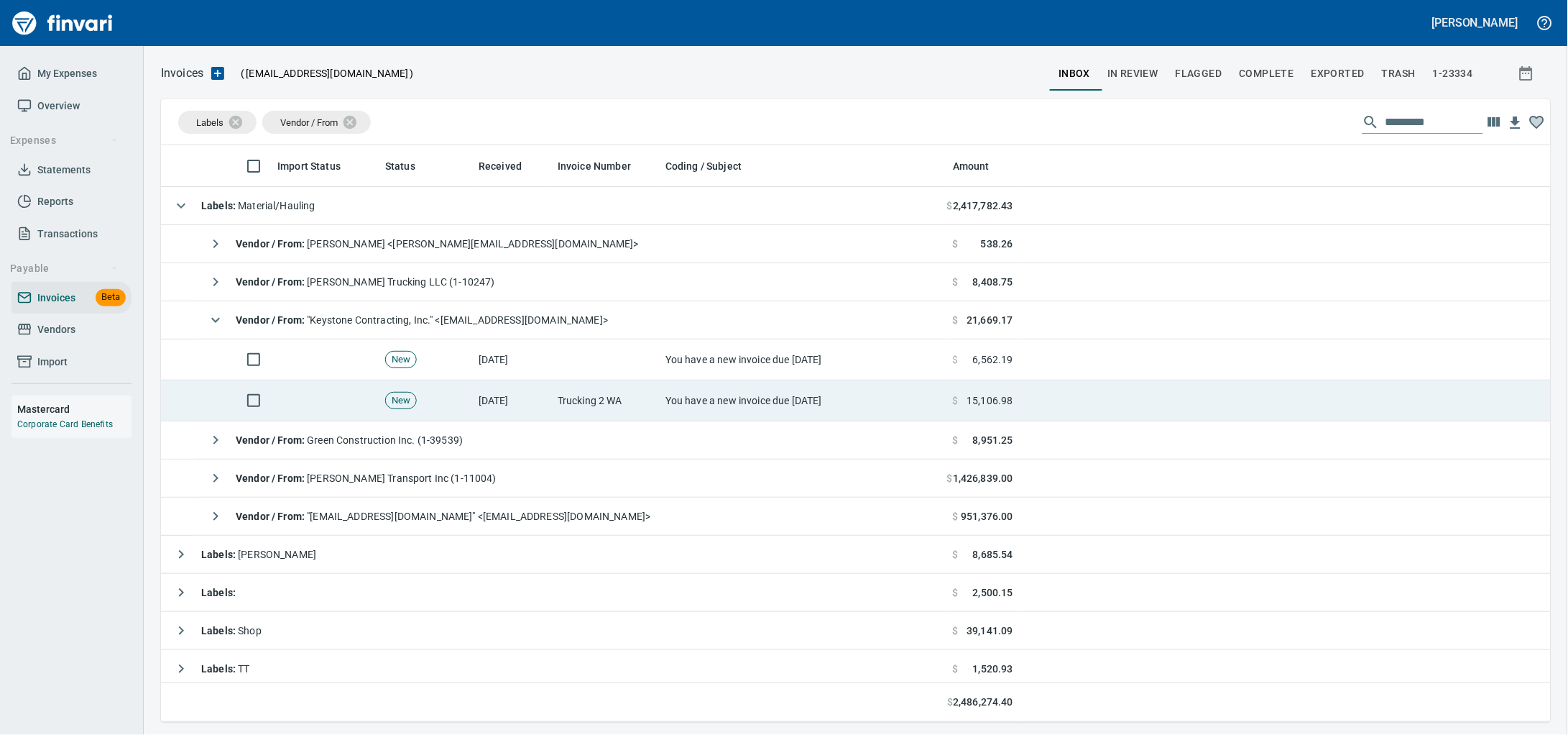
scroll to position [563, 1362]
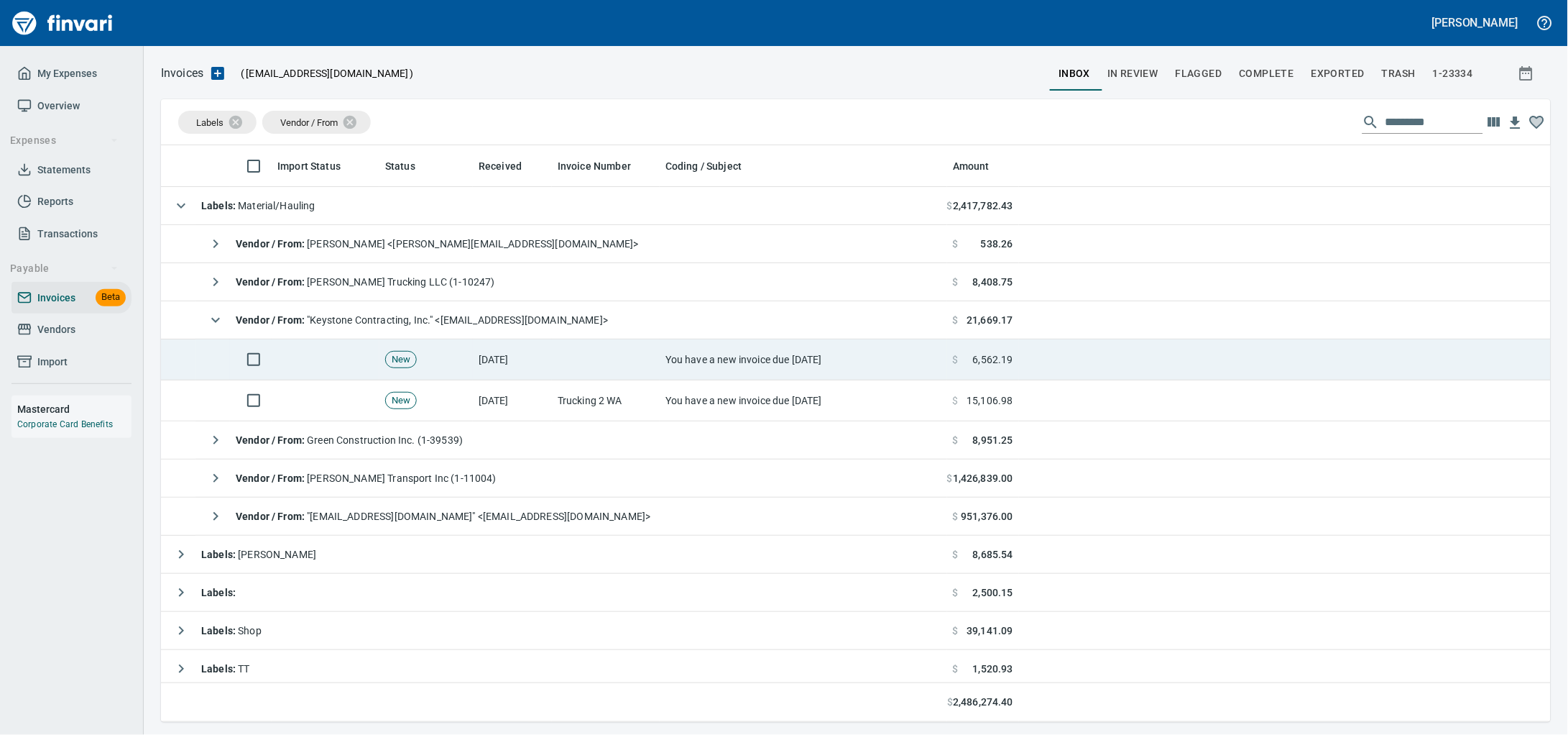
click at [669, 353] on td "You have a new invoice due [DATE]" at bounding box center [803, 359] width 288 height 41
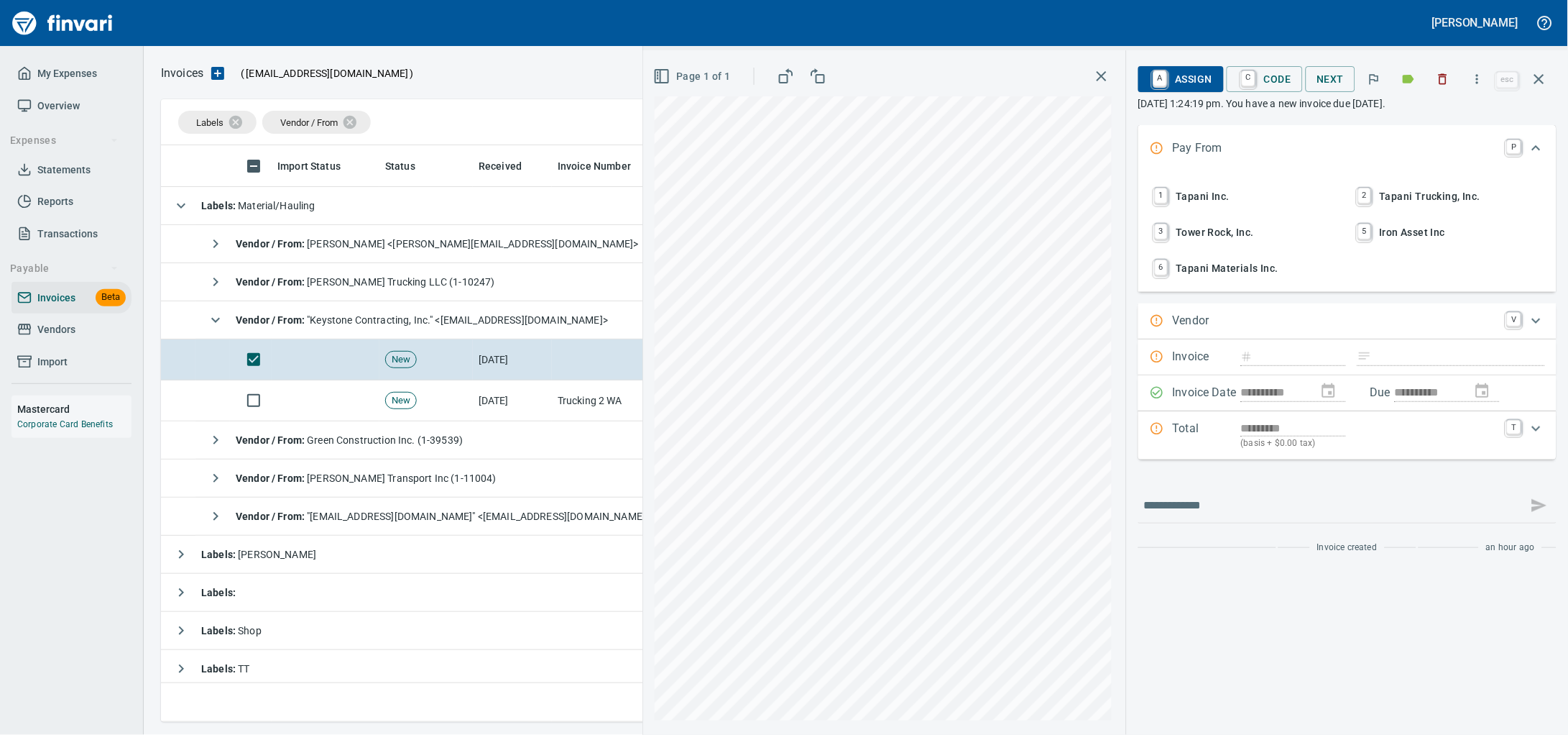
click at [1165, 205] on span "1 Tapani Inc." at bounding box center [1245, 196] width 189 height 24
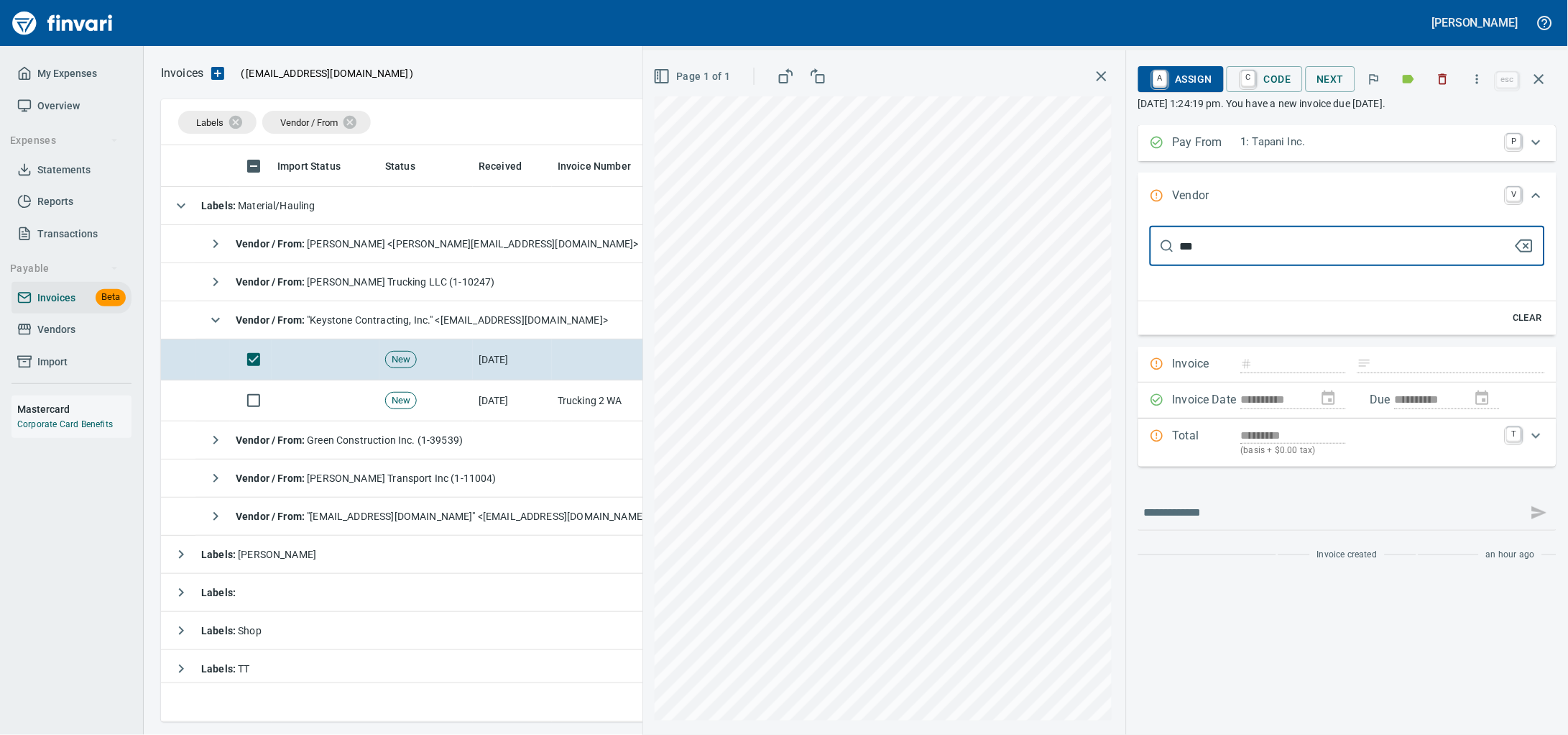
scroll to position [563, 1362]
type input "********"
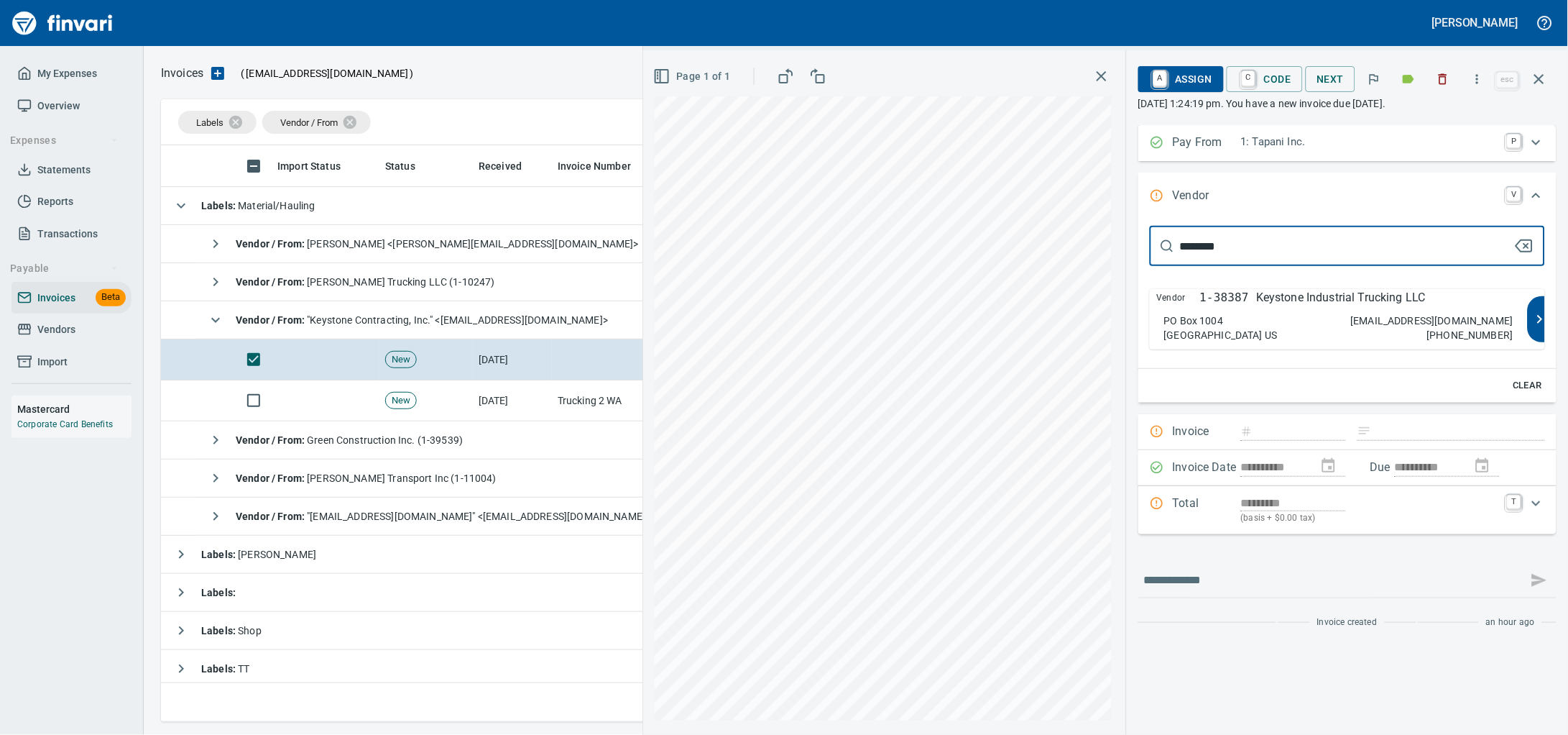
click at [1256, 306] on p "Keystone Industrial Trucking LLC" at bounding box center [1341, 298] width 169 height 18
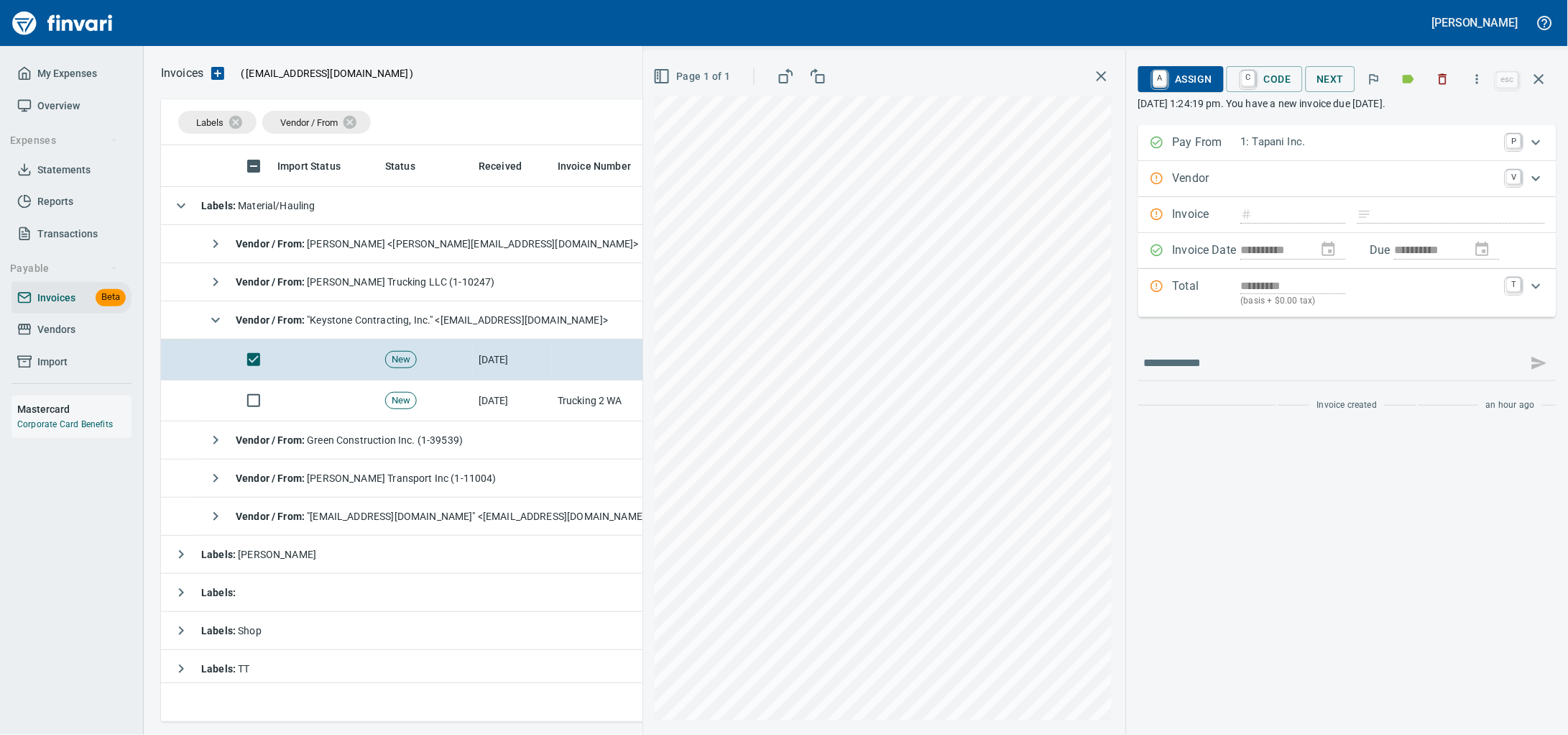
type input "**********"
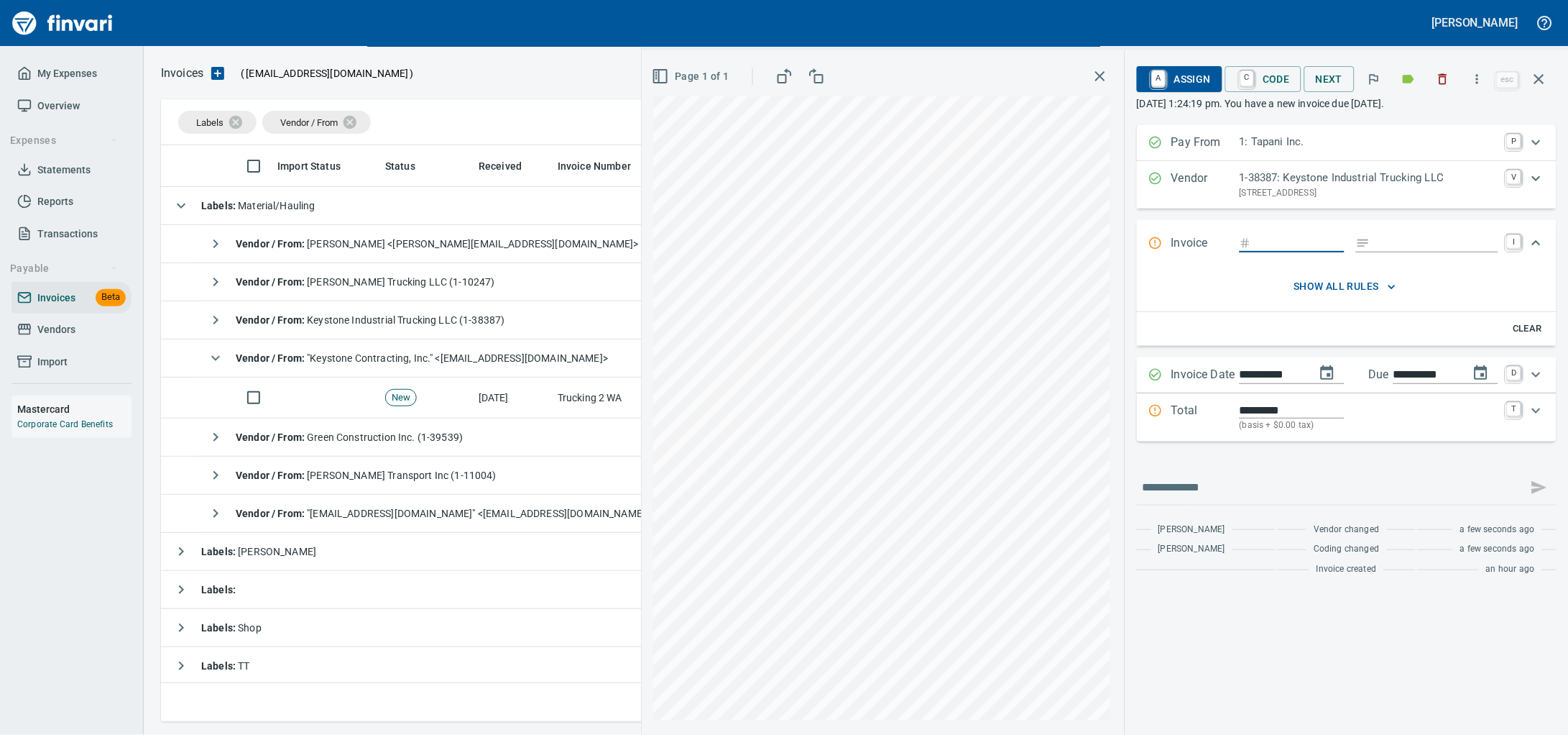
type input "********"
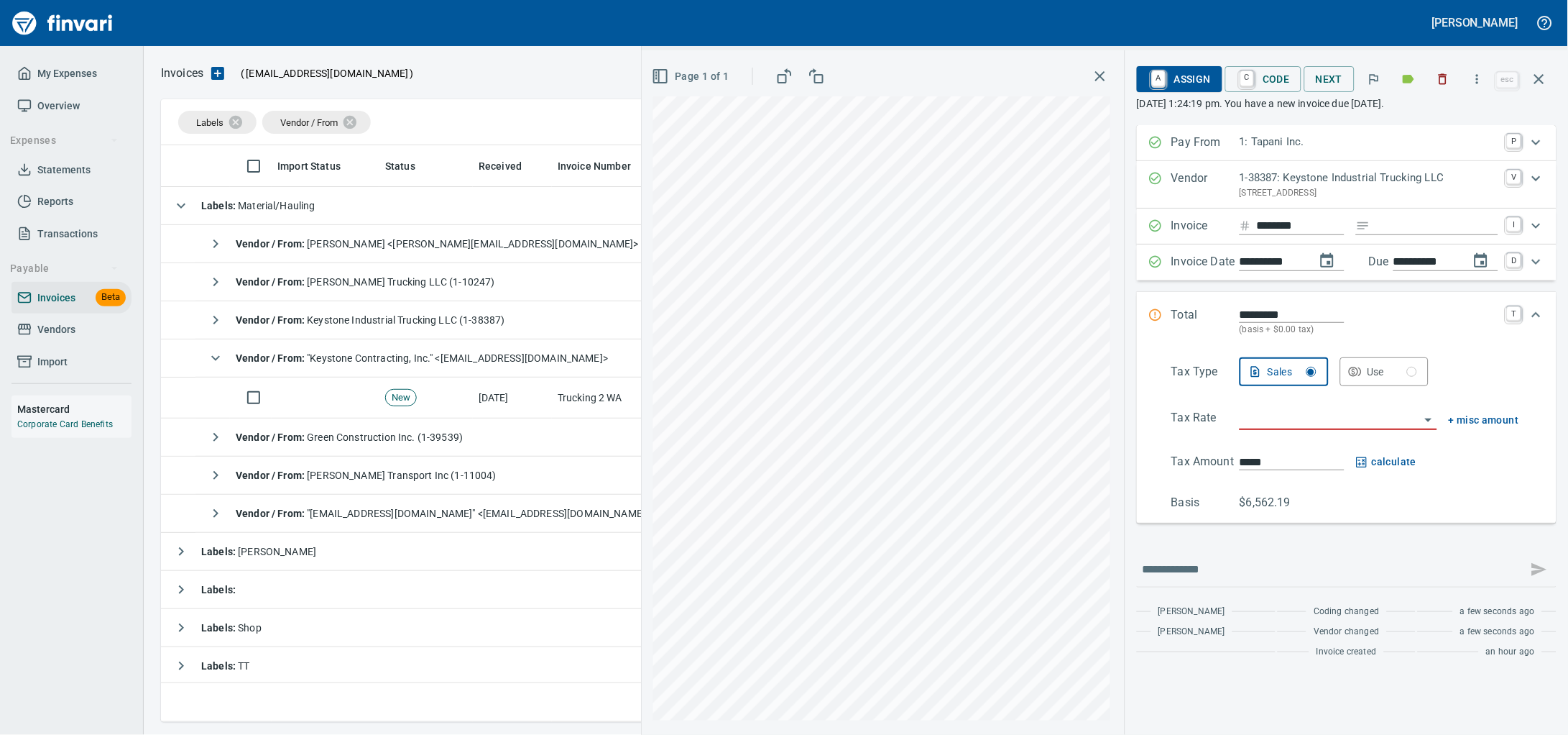
click at [1417, 233] on input "Expand" at bounding box center [1437, 226] width 122 height 18
click at [1382, 235] on input "Expand" at bounding box center [1437, 226] width 122 height 18
type input "******"
click at [1290, 235] on input "********" at bounding box center [1301, 226] width 88 height 18
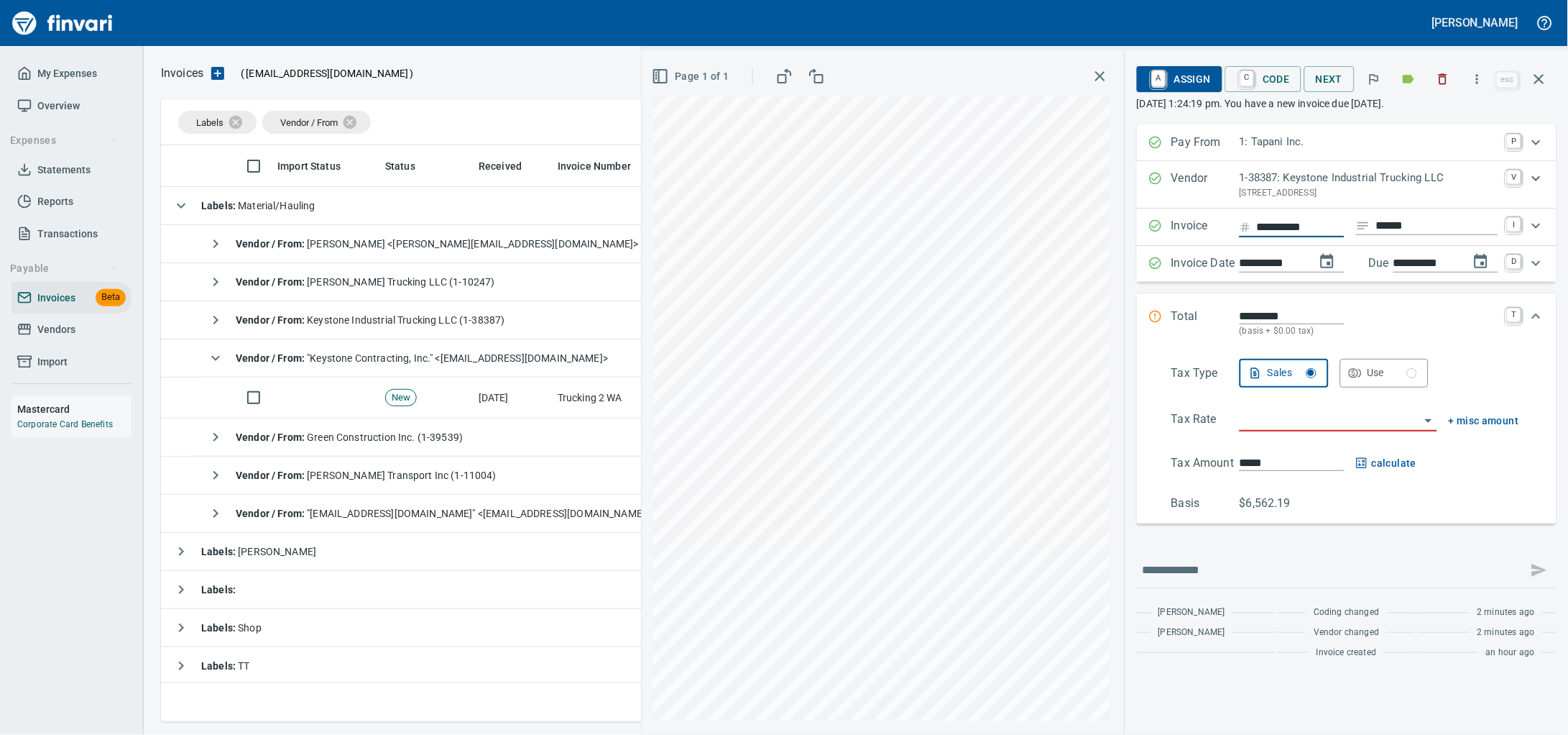
type input "**********"
click at [1451, 235] on input "******" at bounding box center [1437, 226] width 122 height 18
click at [1292, 430] on input "search" at bounding box center [1329, 421] width 180 height 20
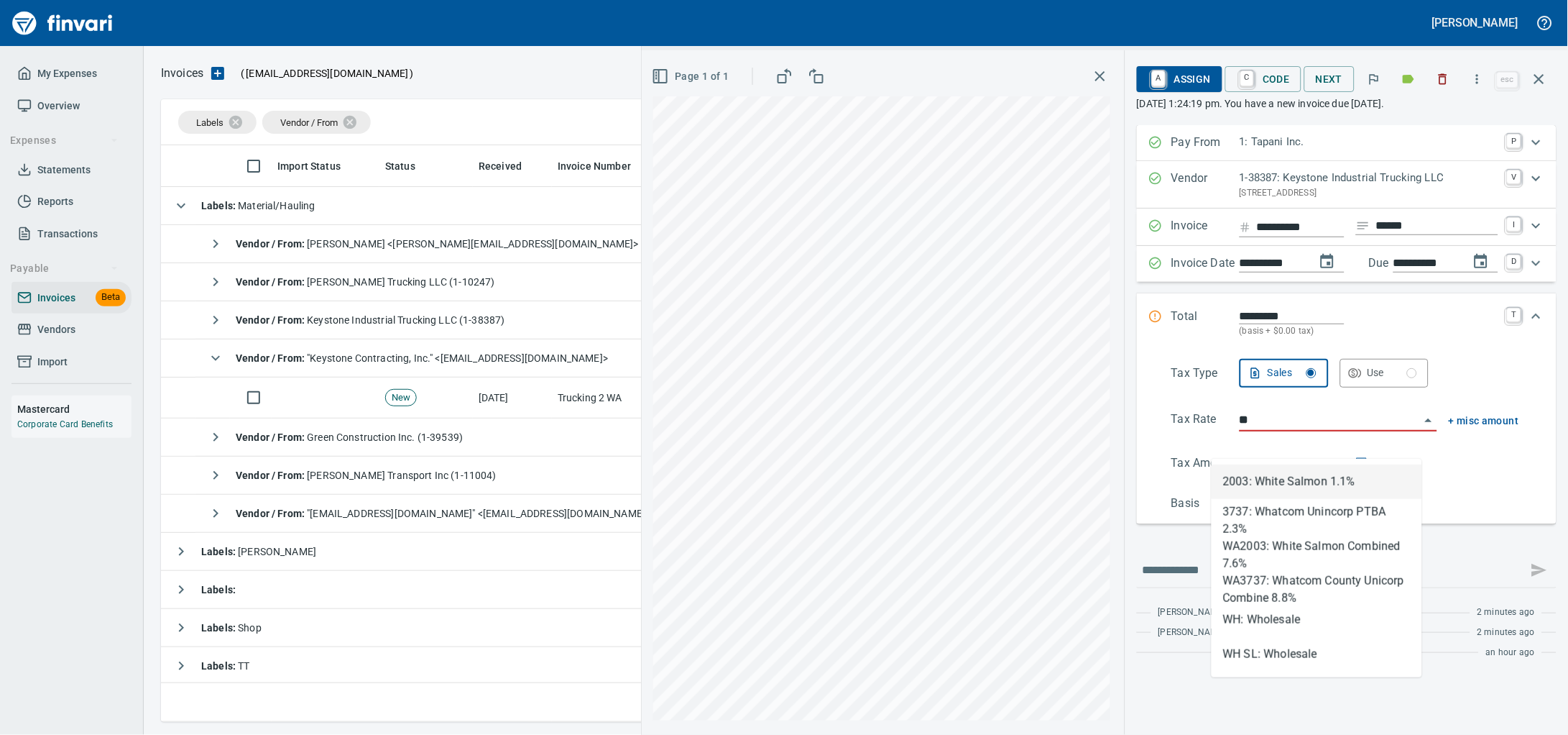
scroll to position [563, 1362]
click at [1255, 614] on li "WH: Wholesale" at bounding box center [1317, 620] width 210 height 34
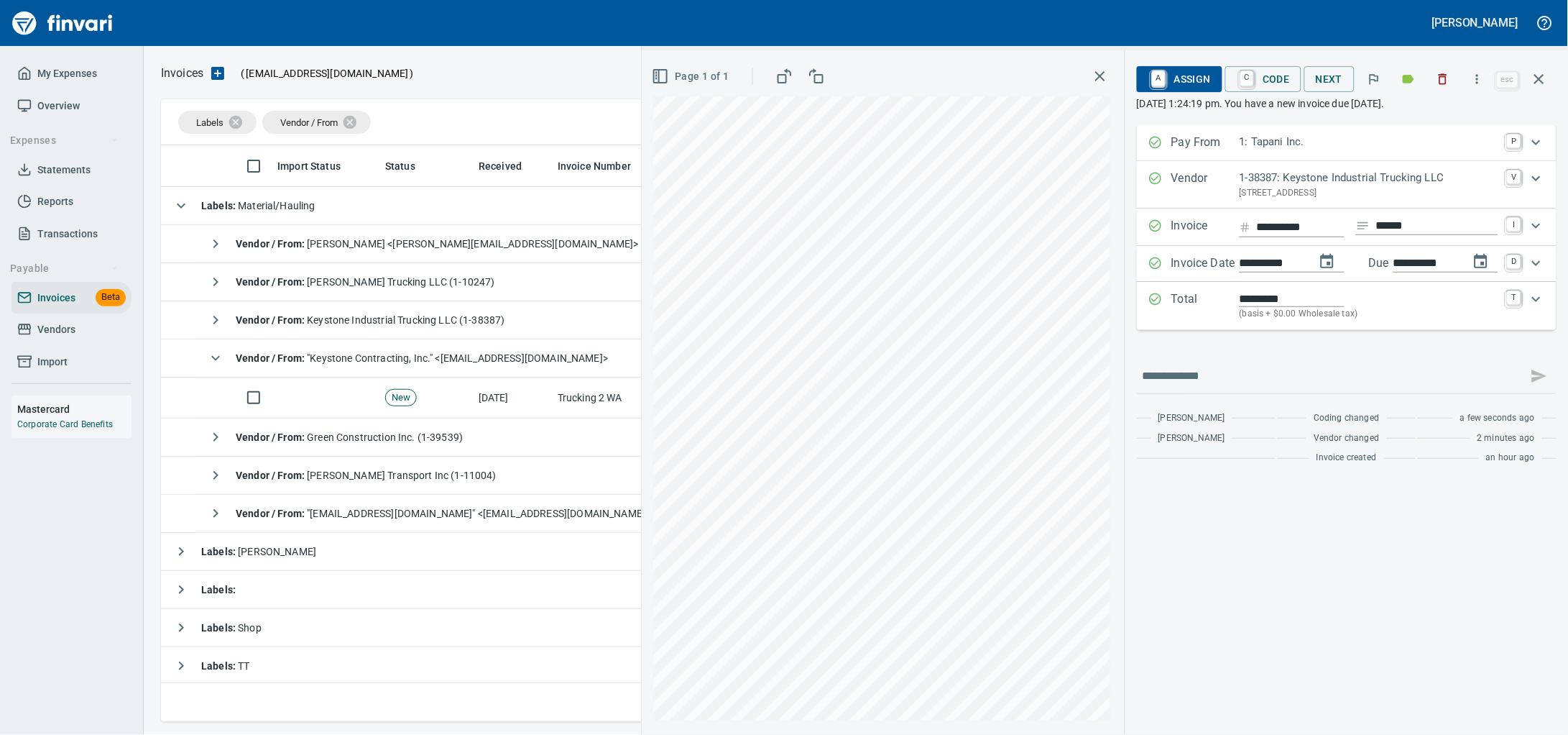
type input "**********"
click at [1171, 75] on span "A Assign" at bounding box center [1179, 79] width 63 height 24
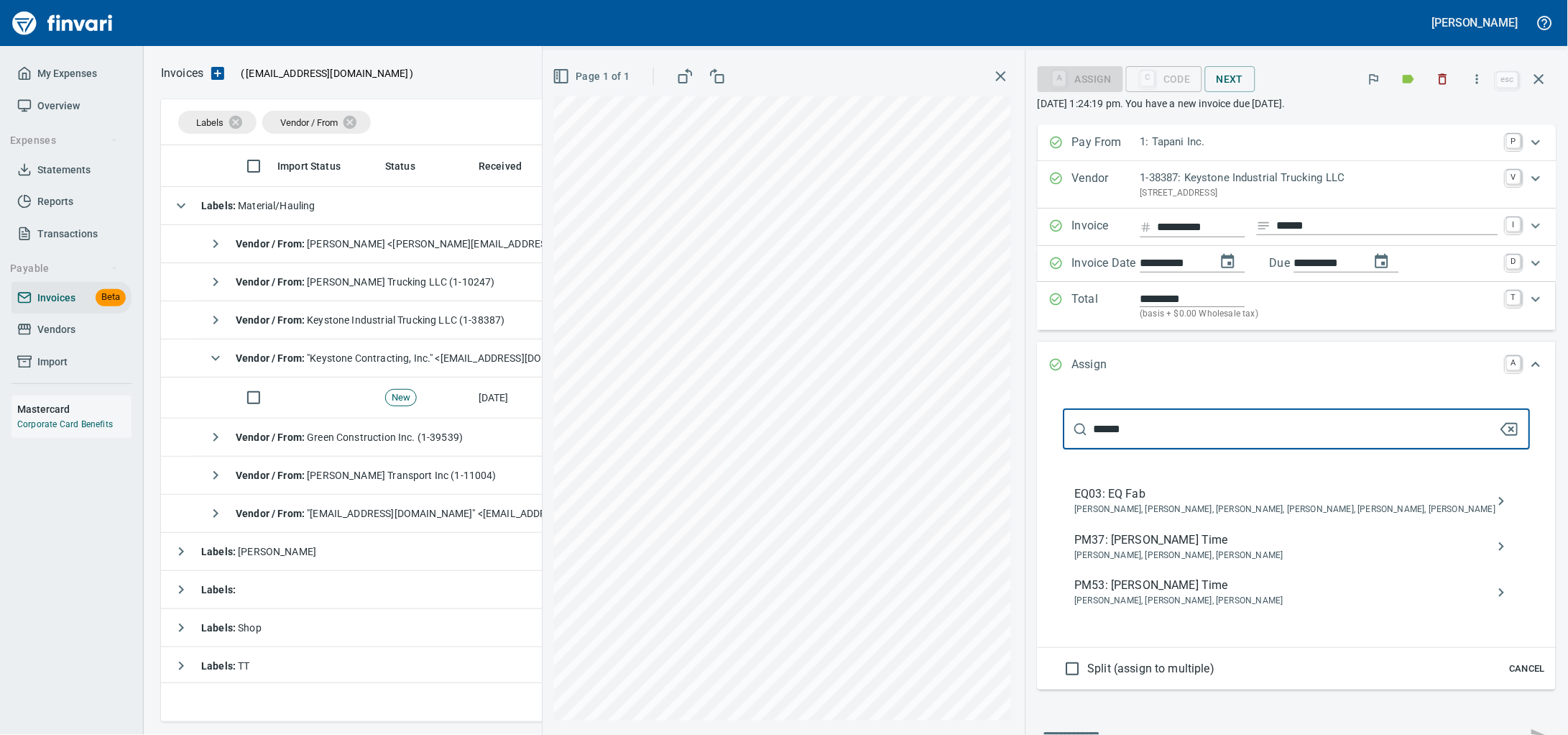
type input "******"
click at [1217, 563] on span "Colter Wisti, Henry Thoma, Loviisa Wisti" at bounding box center [1285, 556] width 421 height 15
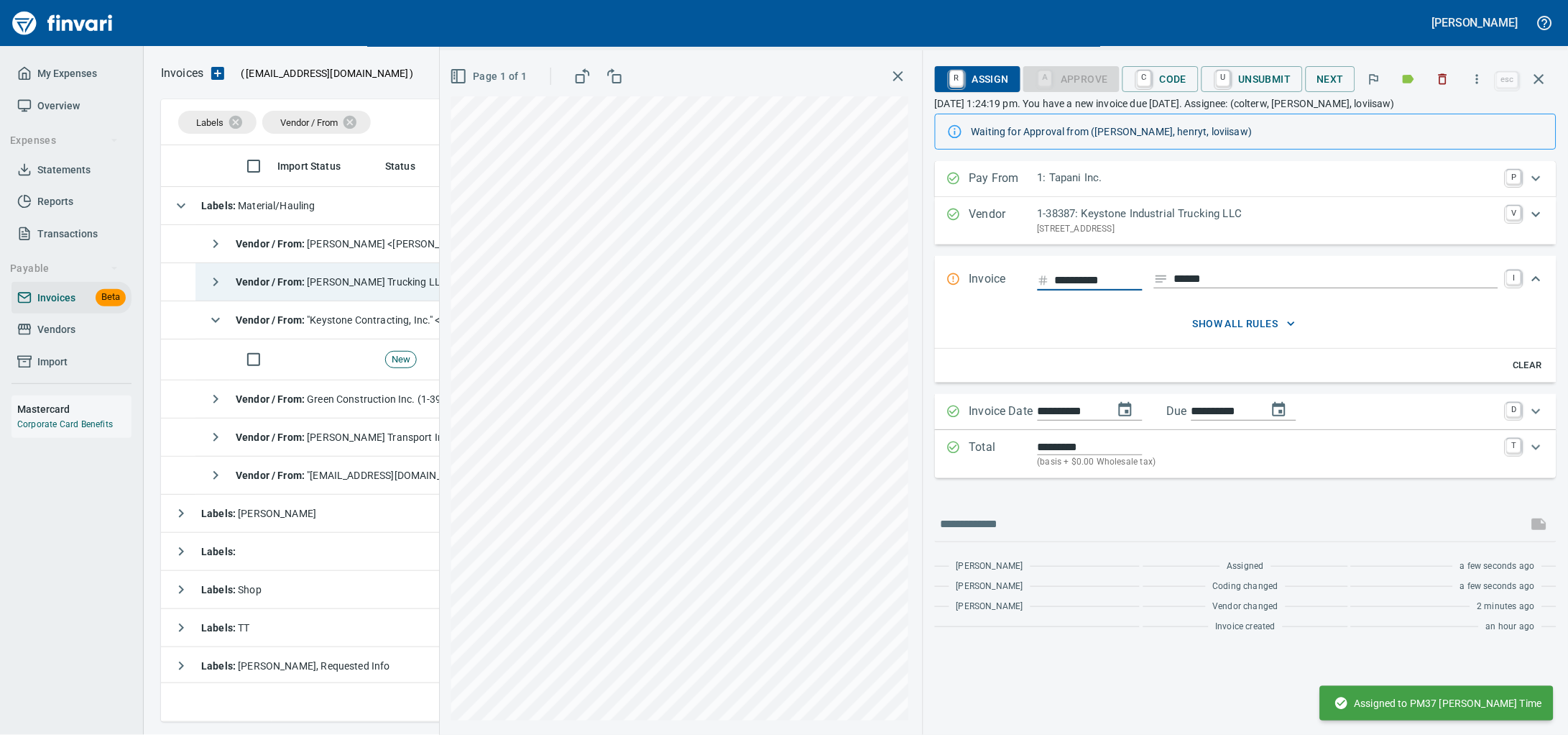
click at [1542, 80] on icon "button" at bounding box center [1540, 79] width 18 height 18
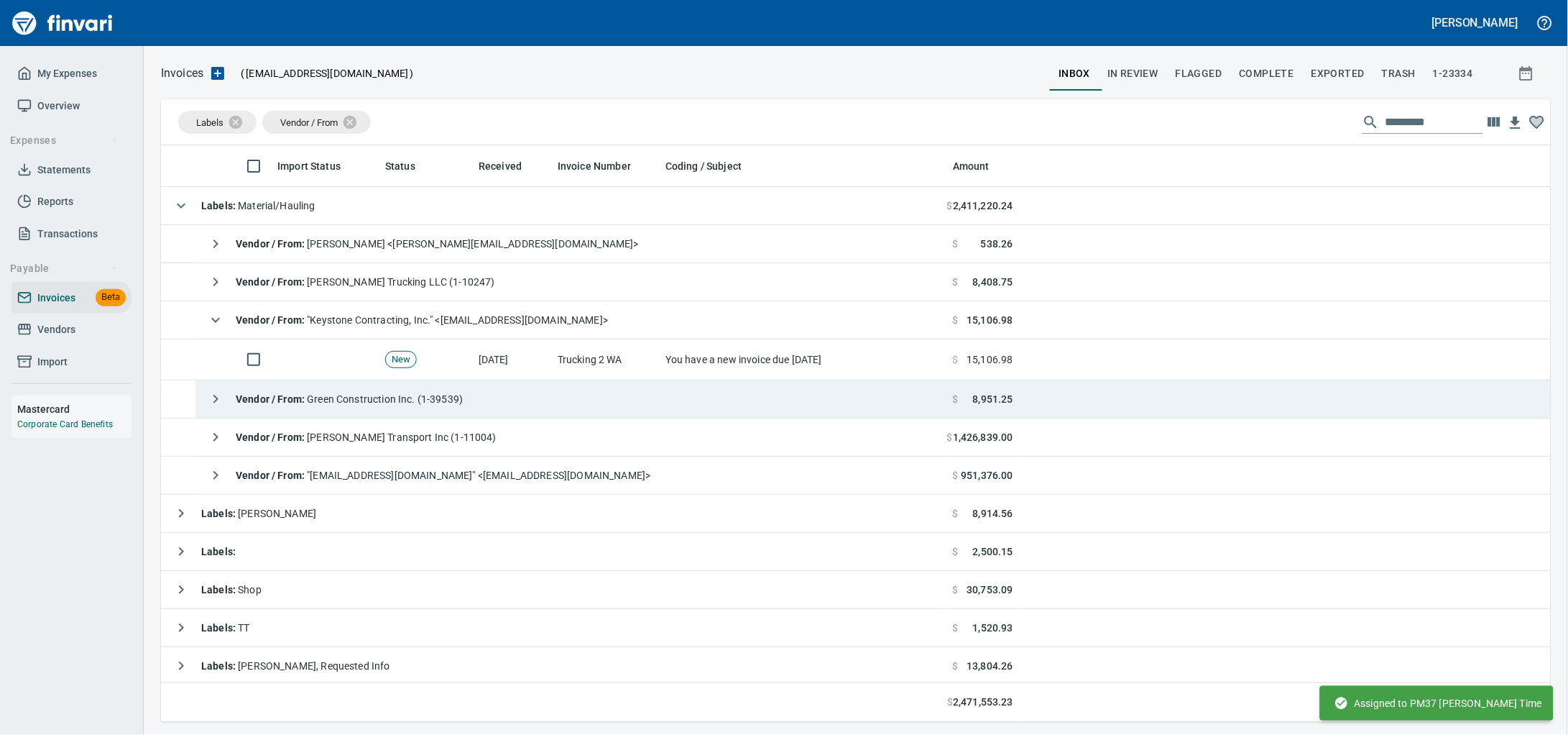
scroll to position [563, 1362]
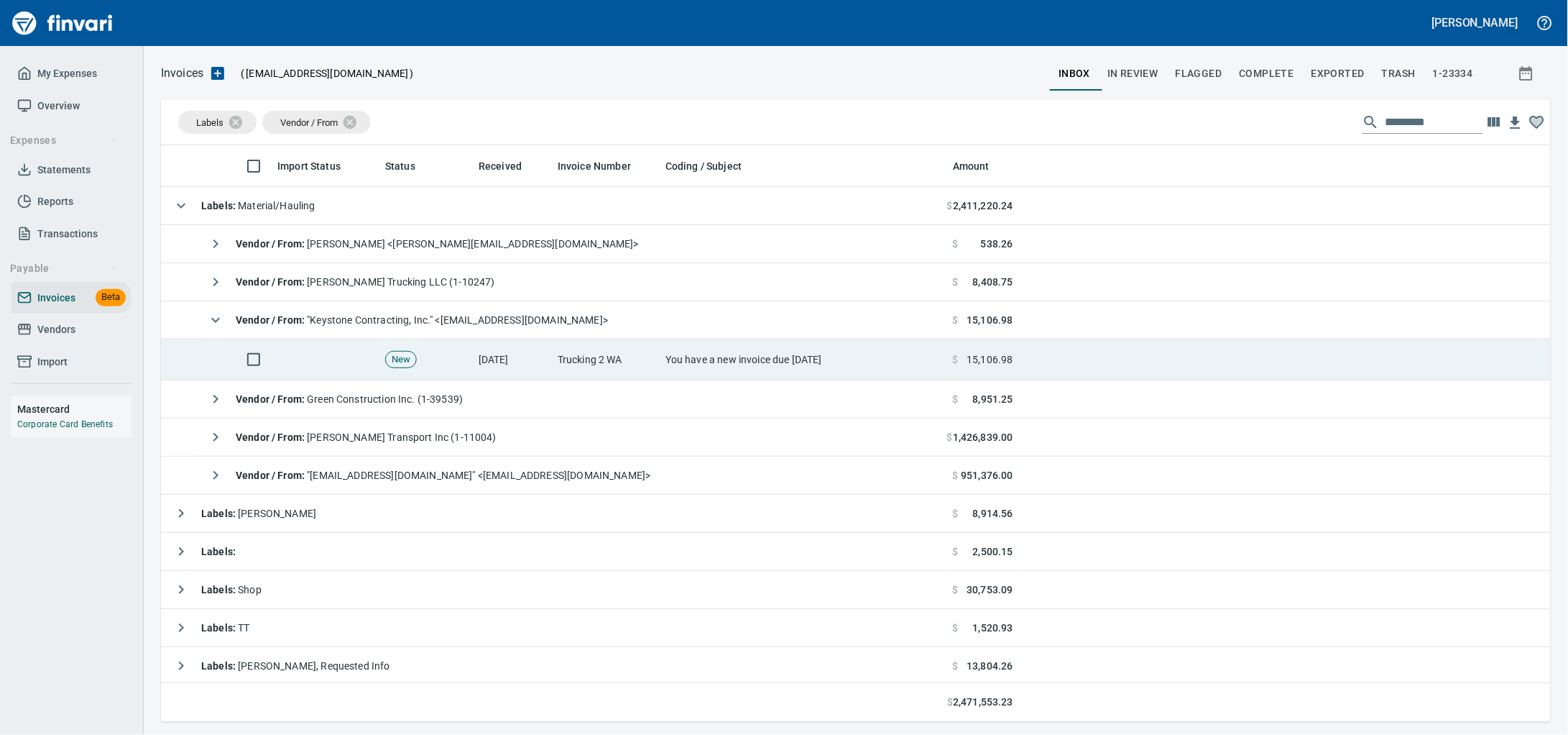
click at [646, 362] on td "Trucking 2 WA" at bounding box center [606, 359] width 108 height 41
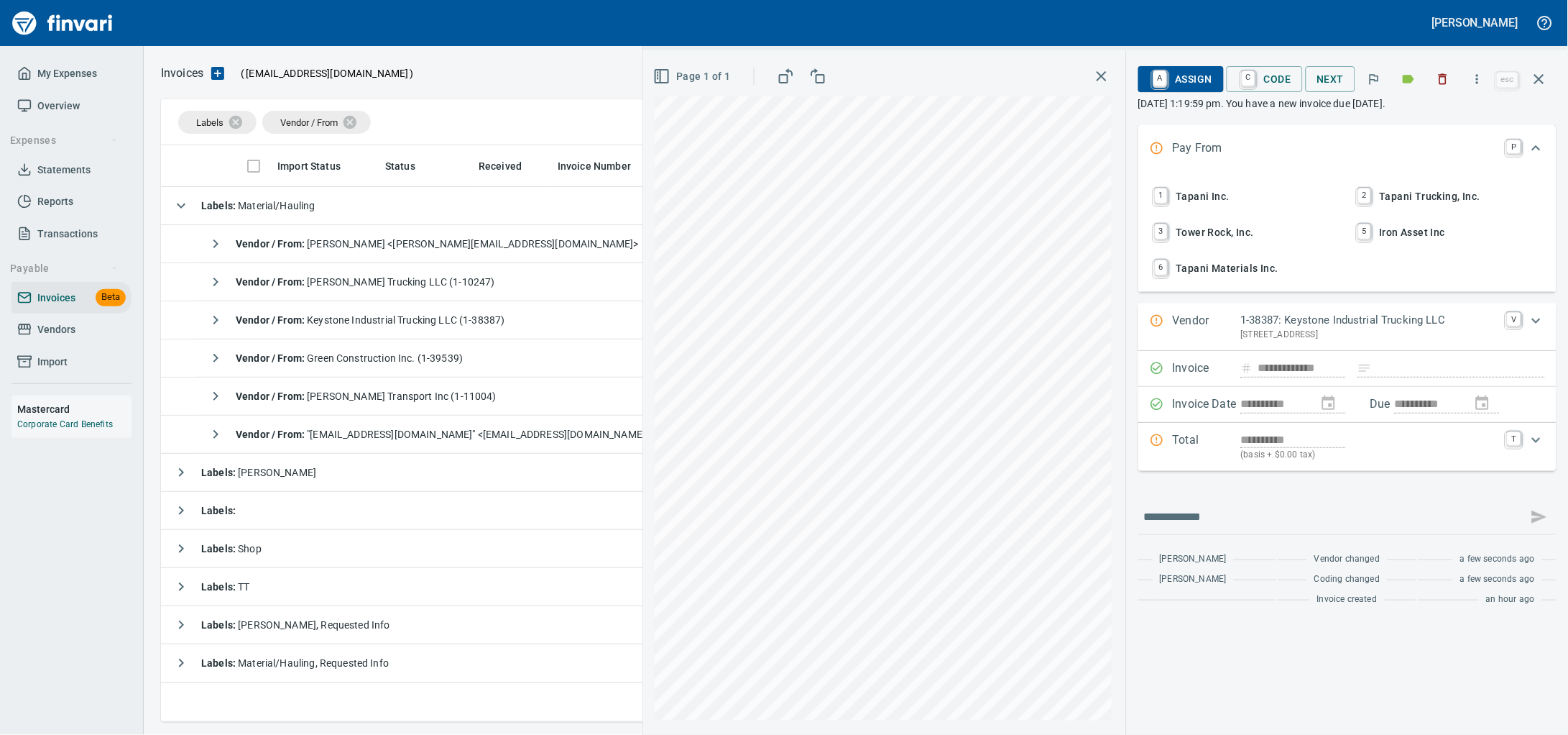
drag, startPoint x: 1202, startPoint y: 209, endPoint x: 1273, endPoint y: 281, distance: 101.1
click at [1202, 208] on span "1 Tapani Inc." at bounding box center [1245, 196] width 189 height 24
type input "**********"
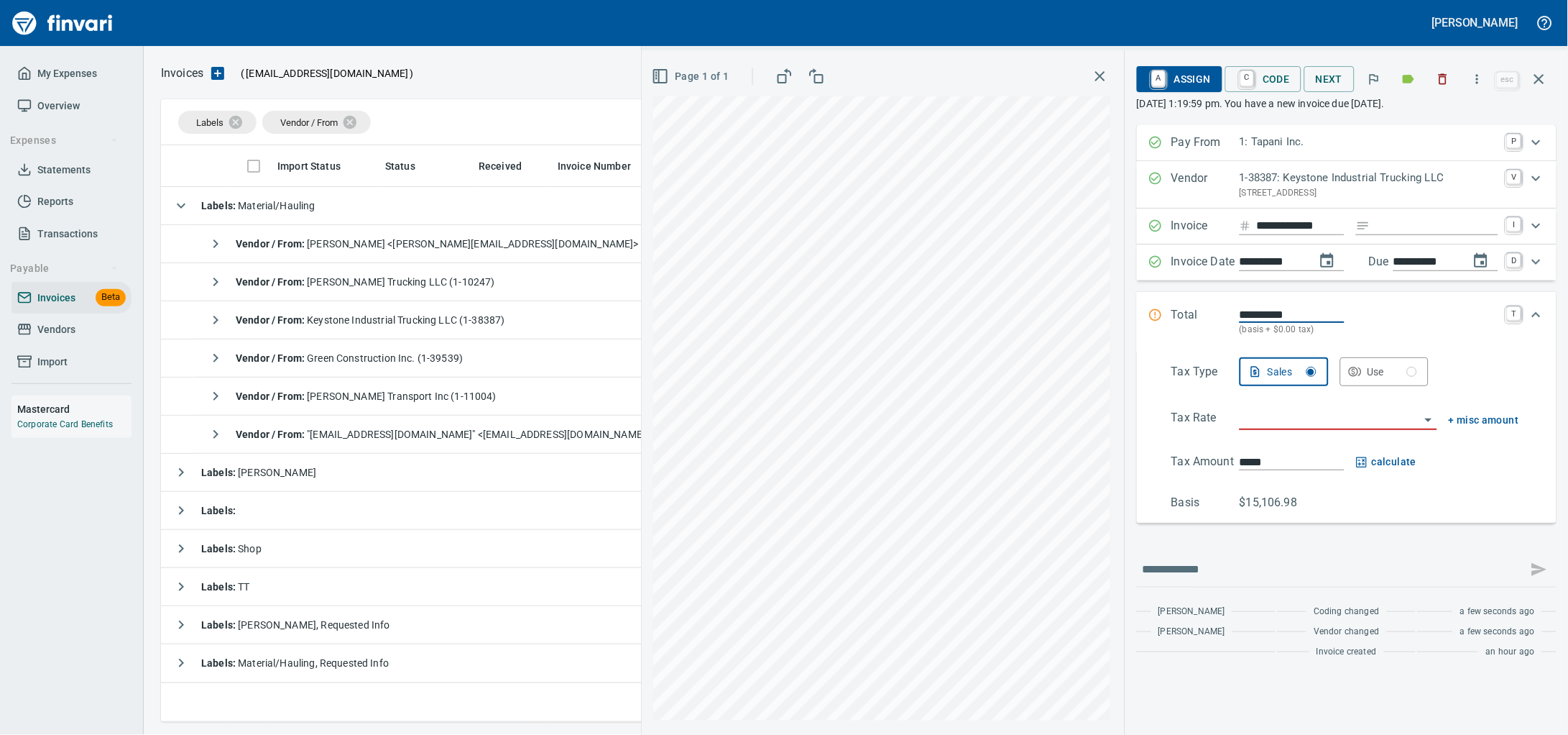
click at [1376, 235] on input "Expand" at bounding box center [1437, 226] width 122 height 18
type input "******"
click at [1263, 429] on input "search" at bounding box center [1329, 419] width 180 height 20
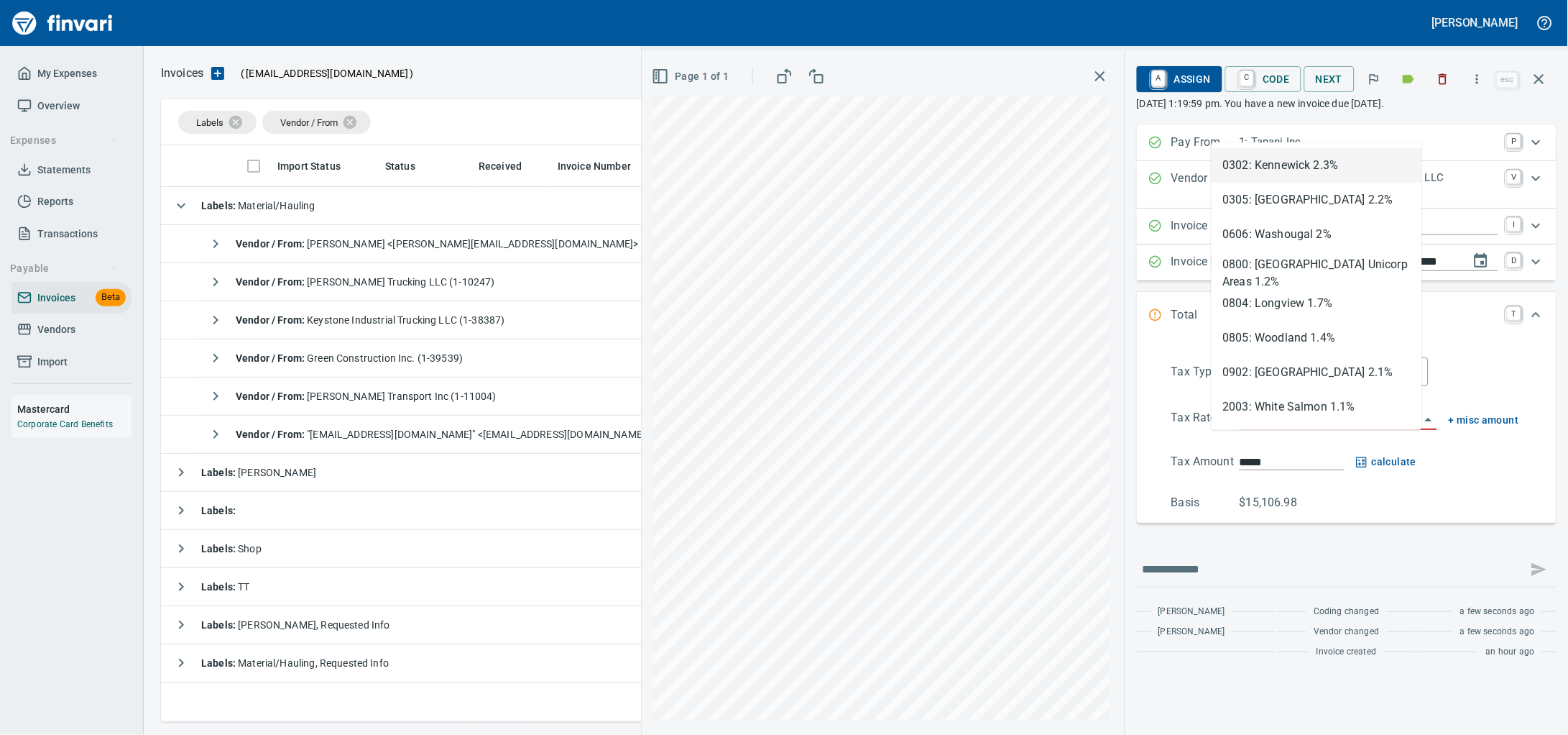
scroll to position [563, 1362]
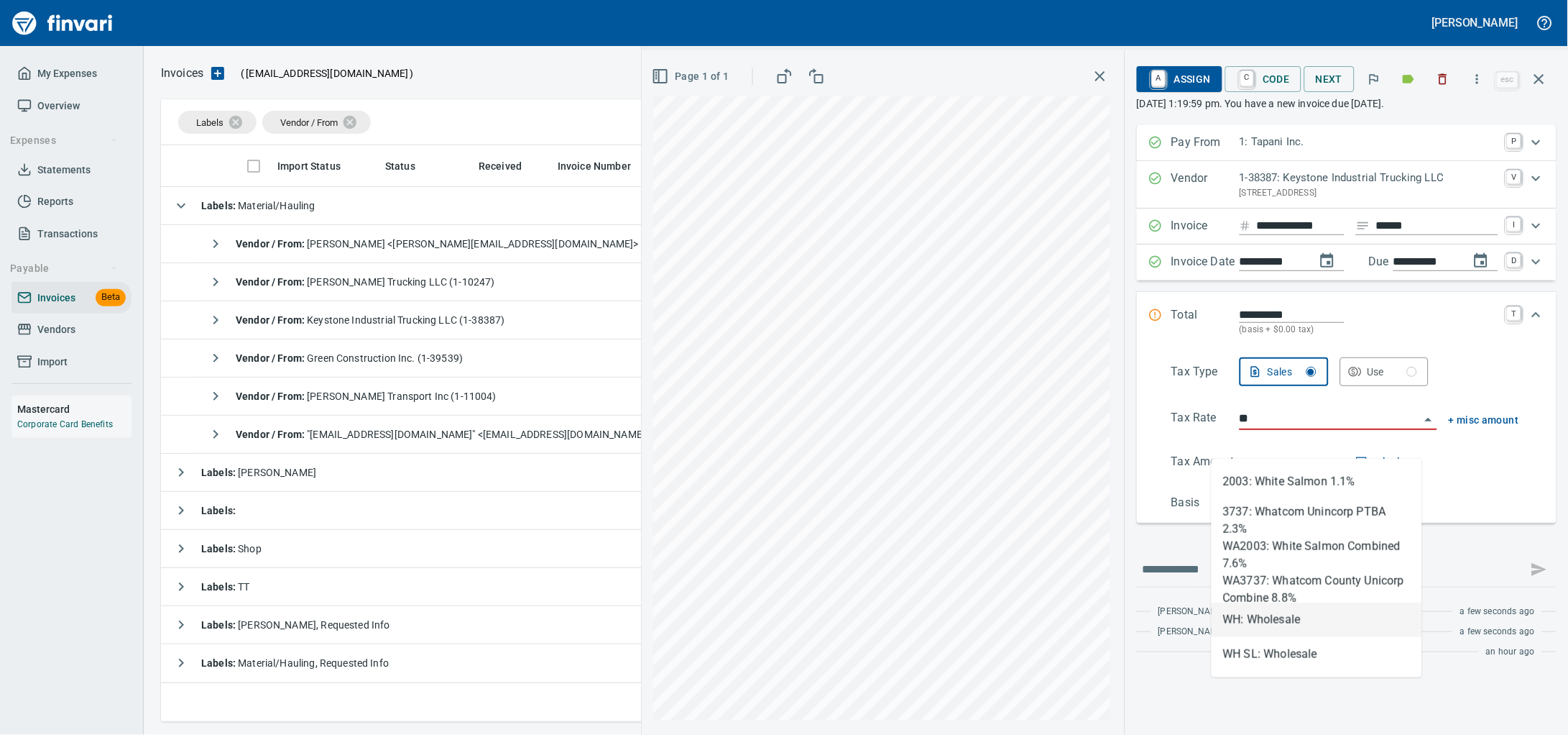
click at [1254, 610] on li "WH: Wholesale" at bounding box center [1317, 620] width 210 height 34
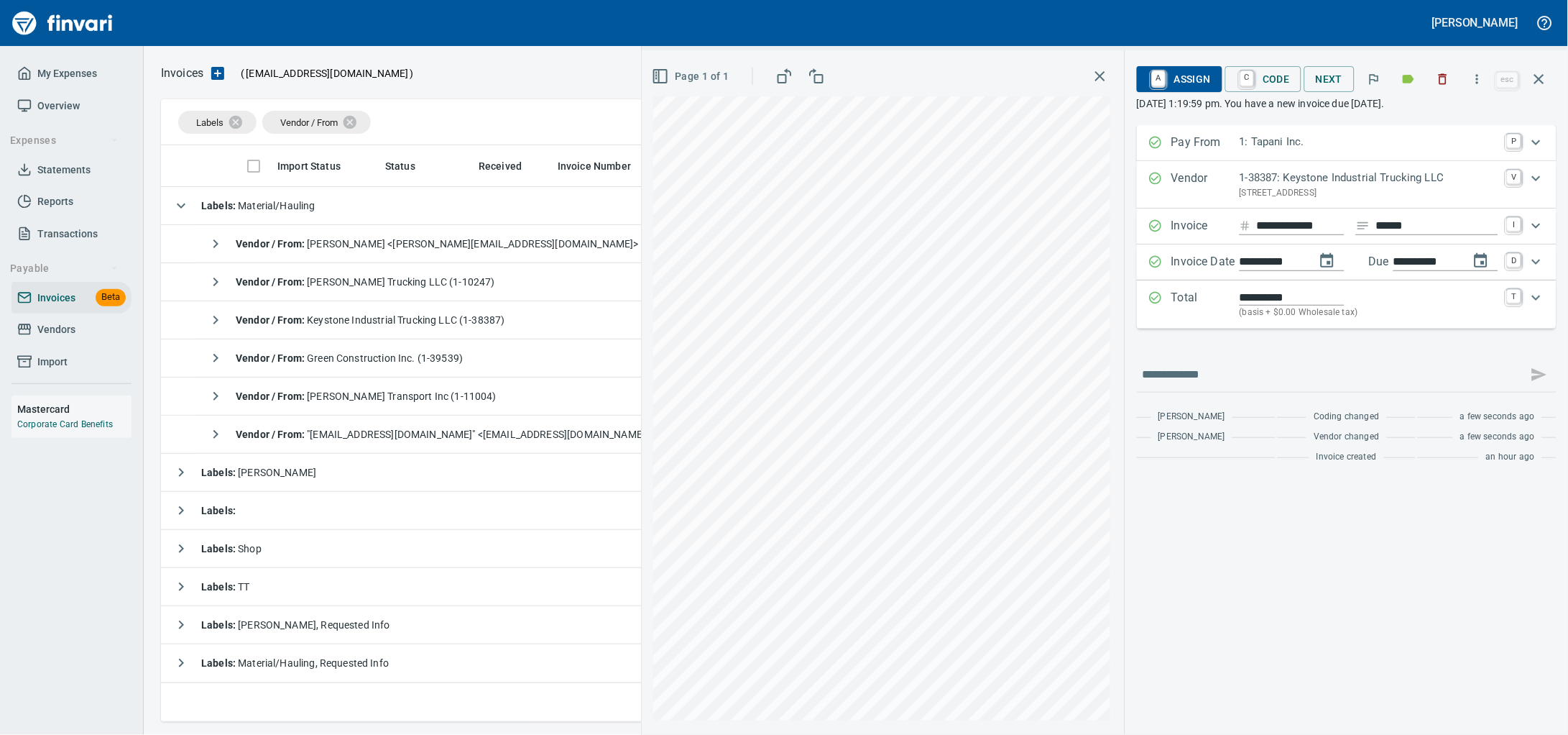
type input "**********"
click at [1179, 81] on span "A Assign" at bounding box center [1179, 79] width 63 height 24
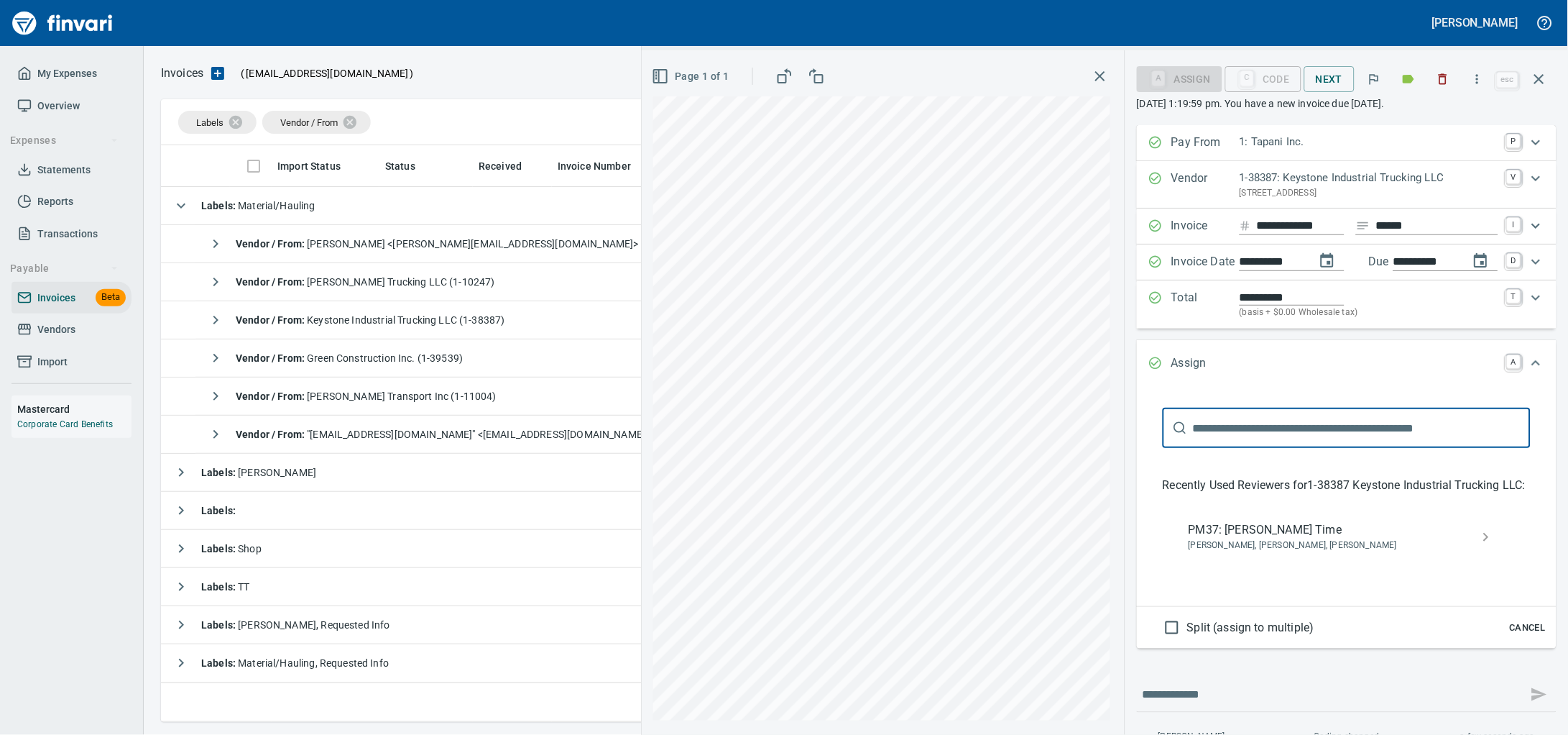
drag, startPoint x: 1244, startPoint y: 476, endPoint x: 1393, endPoint y: 618, distance: 205.8
drag, startPoint x: 1393, startPoint y: 618, endPoint x: 1427, endPoint y: 558, distance: 69.0
click at [1429, 538] on span "PM37: Colter Wisti Time" at bounding box center [1334, 530] width 293 height 18
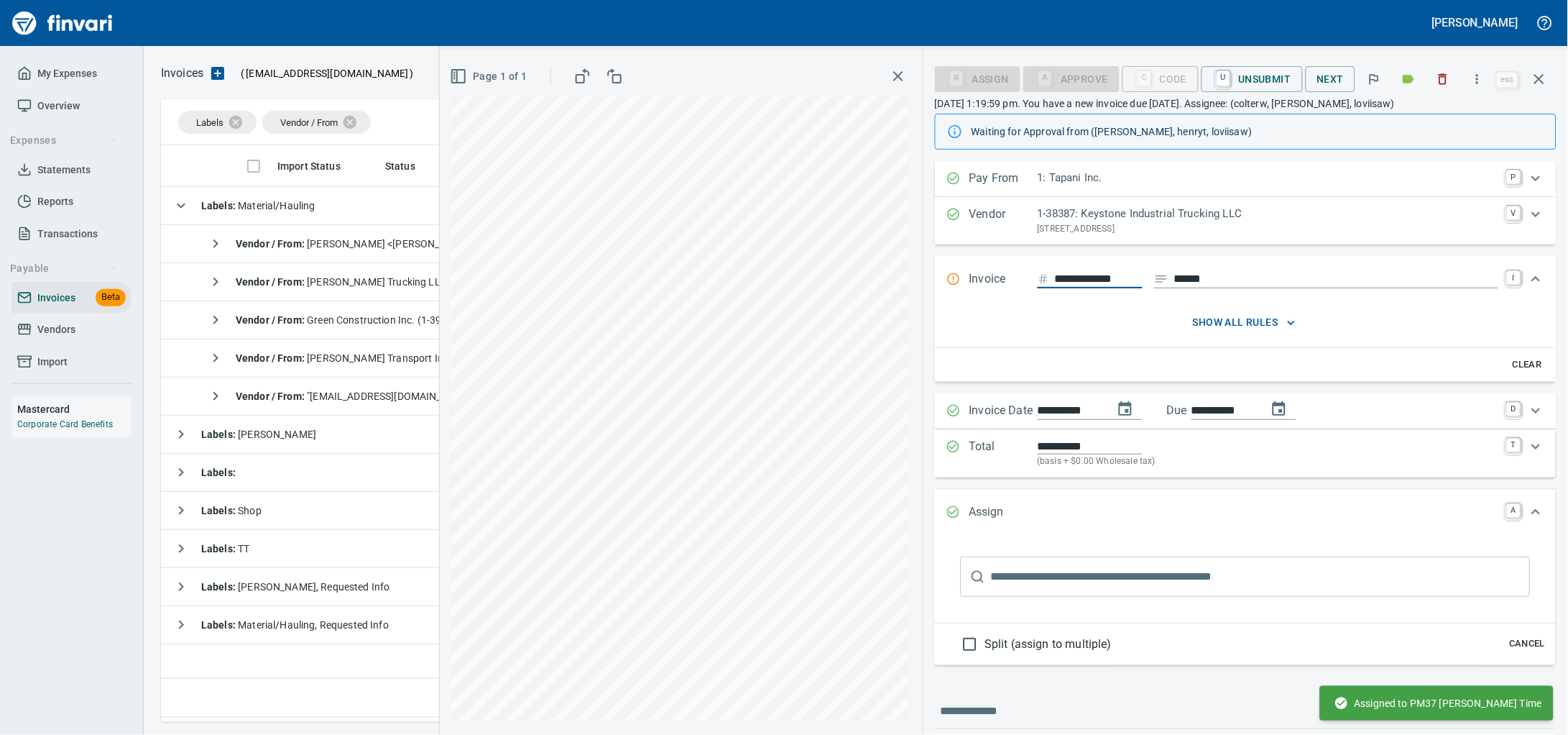
click at [1532, 85] on icon "button" at bounding box center [1540, 79] width 18 height 18
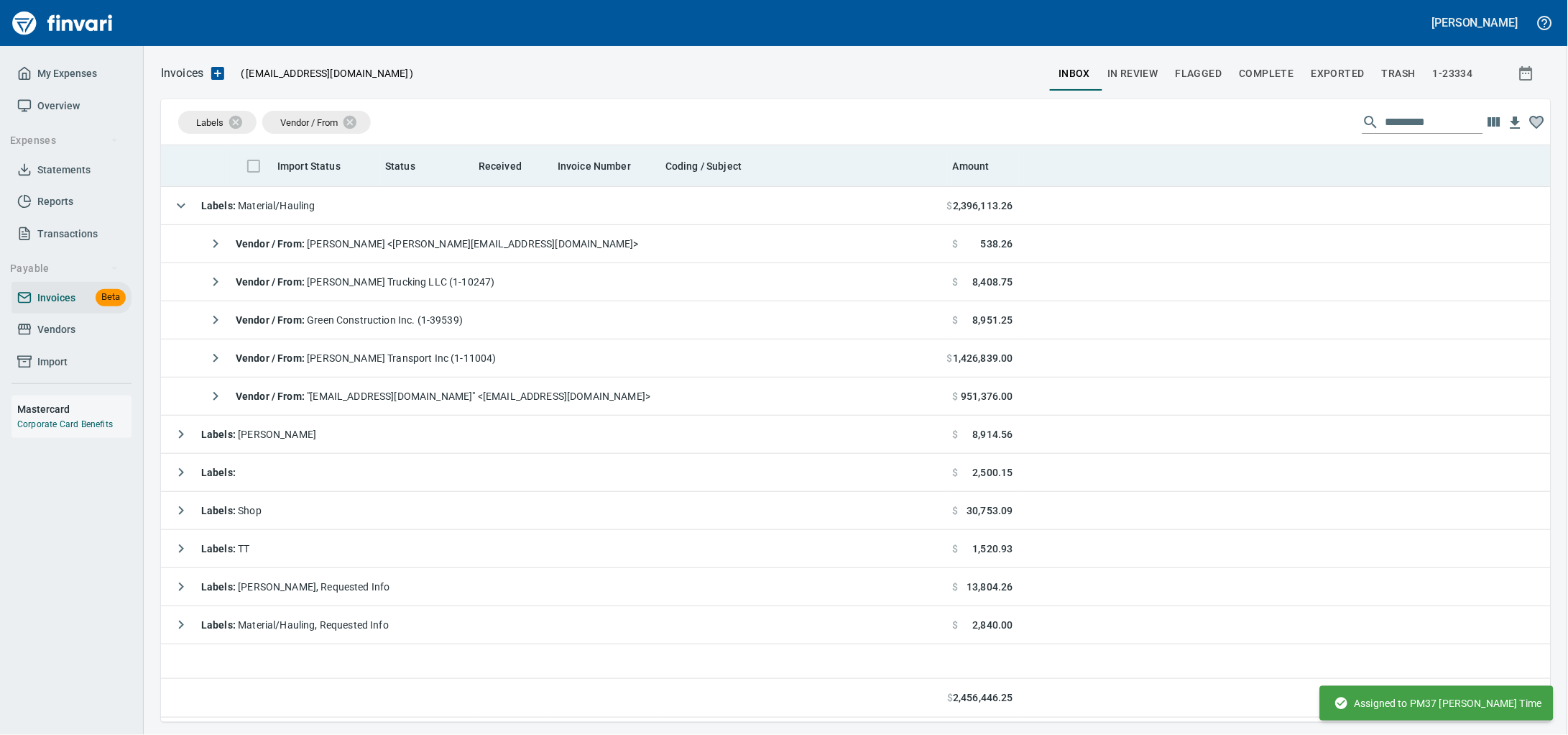
scroll to position [563, 1362]
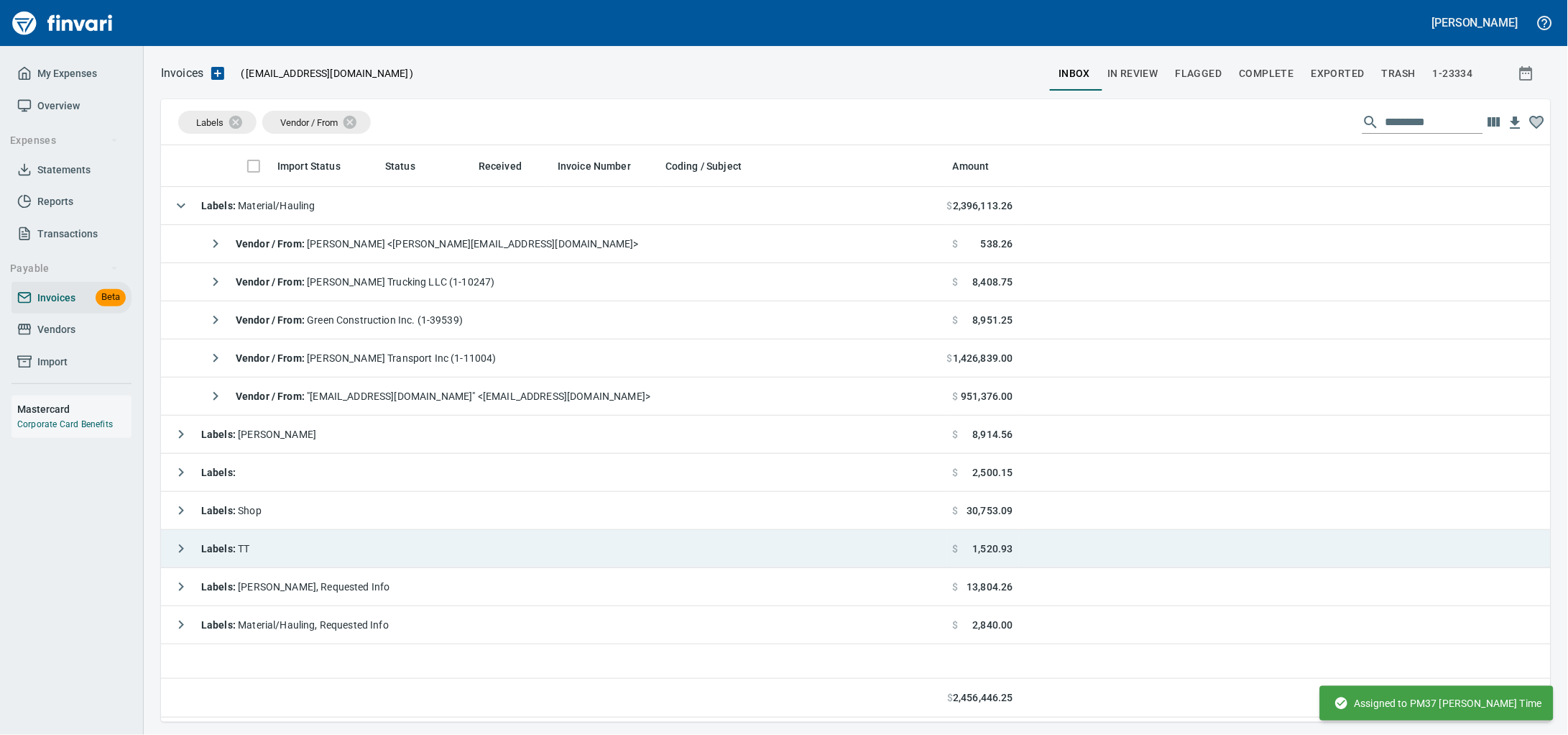
click at [417, 249] on span "Vendor / From : Danielle Nerpel <danielle@cwsmithtrucking.com>" at bounding box center [437, 244] width 403 height 12
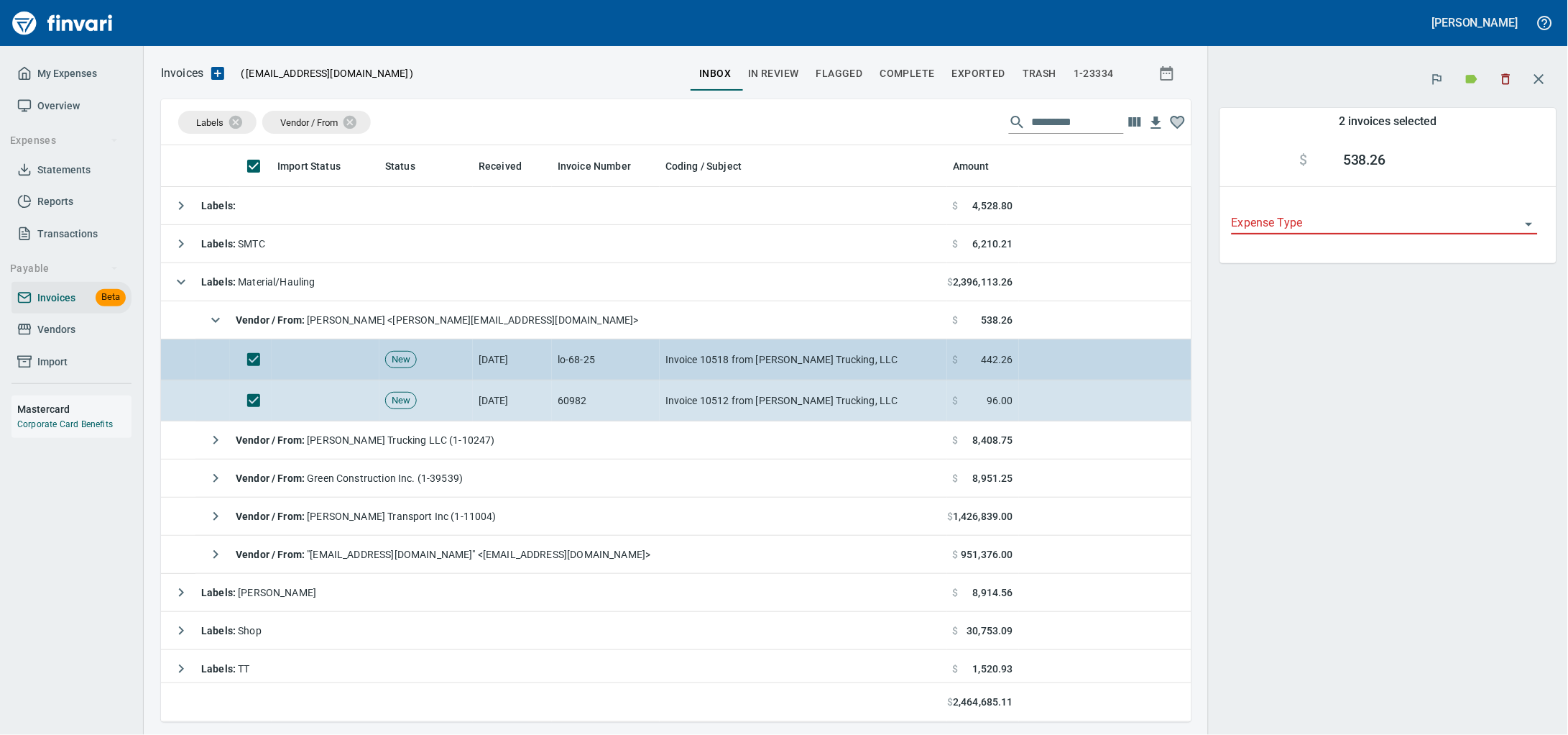
scroll to position [563, 1003]
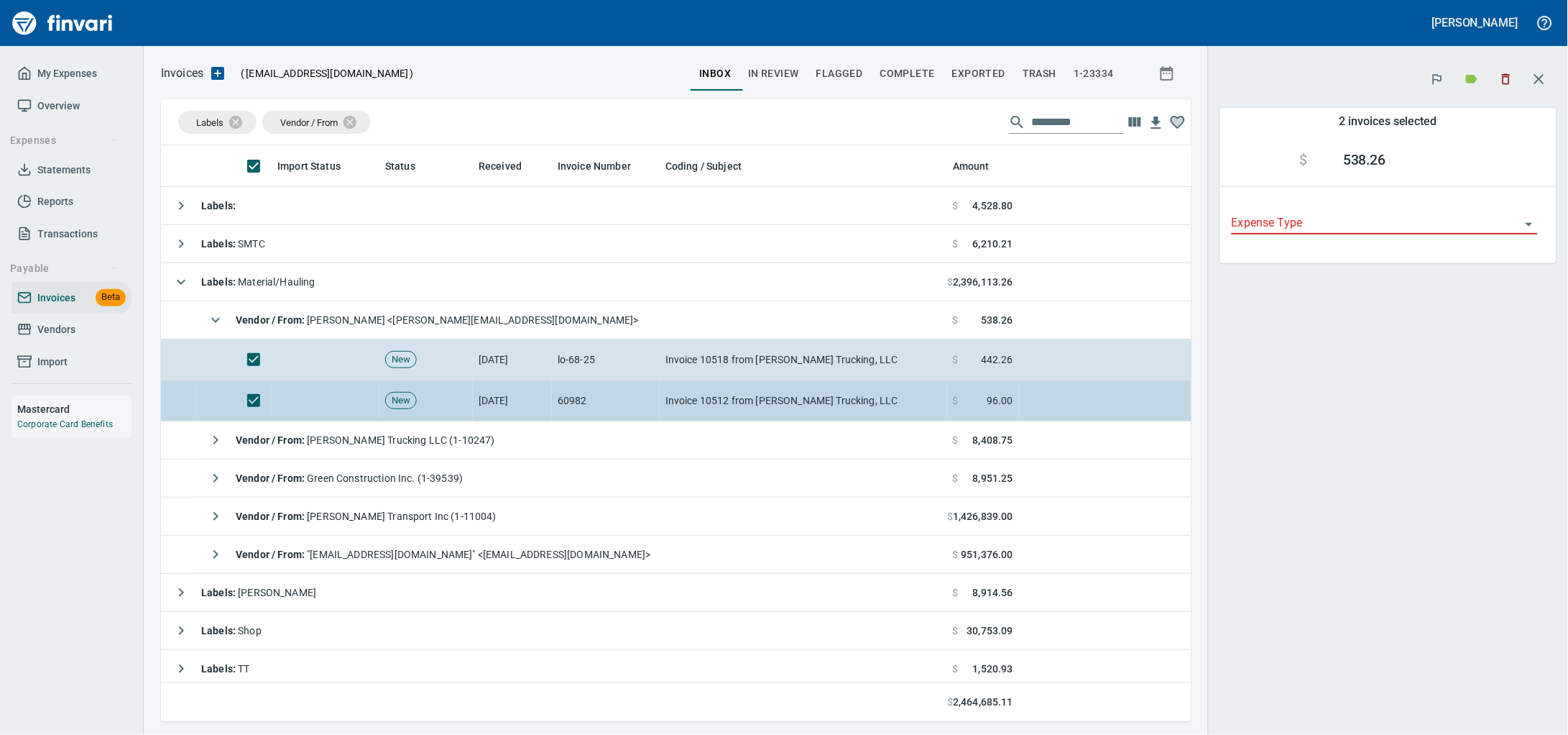
click at [693, 403] on td "Invoice 10512 from [PERSON_NAME] Trucking, LLC" at bounding box center [803, 401] width 288 height 41
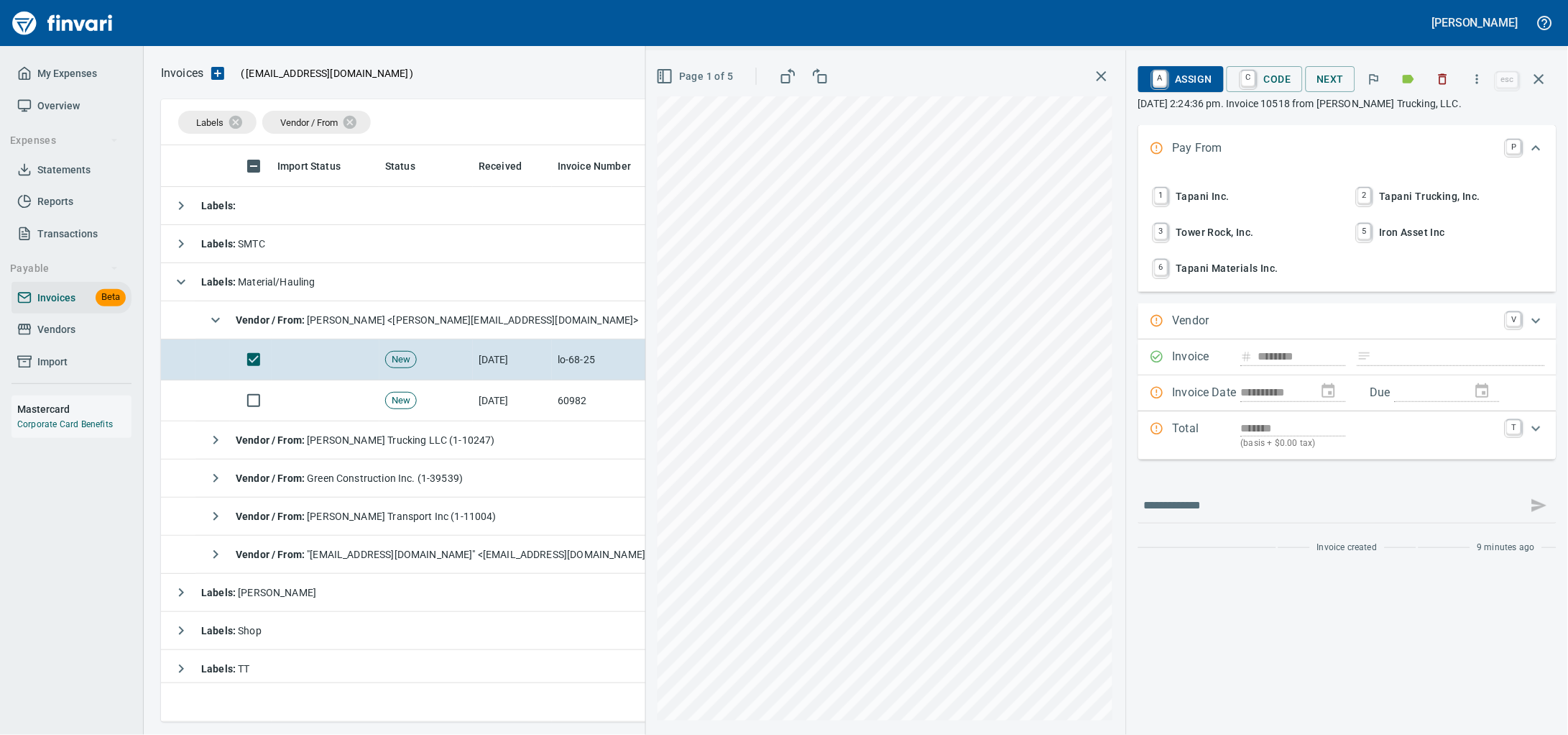
scroll to position [563, 1362]
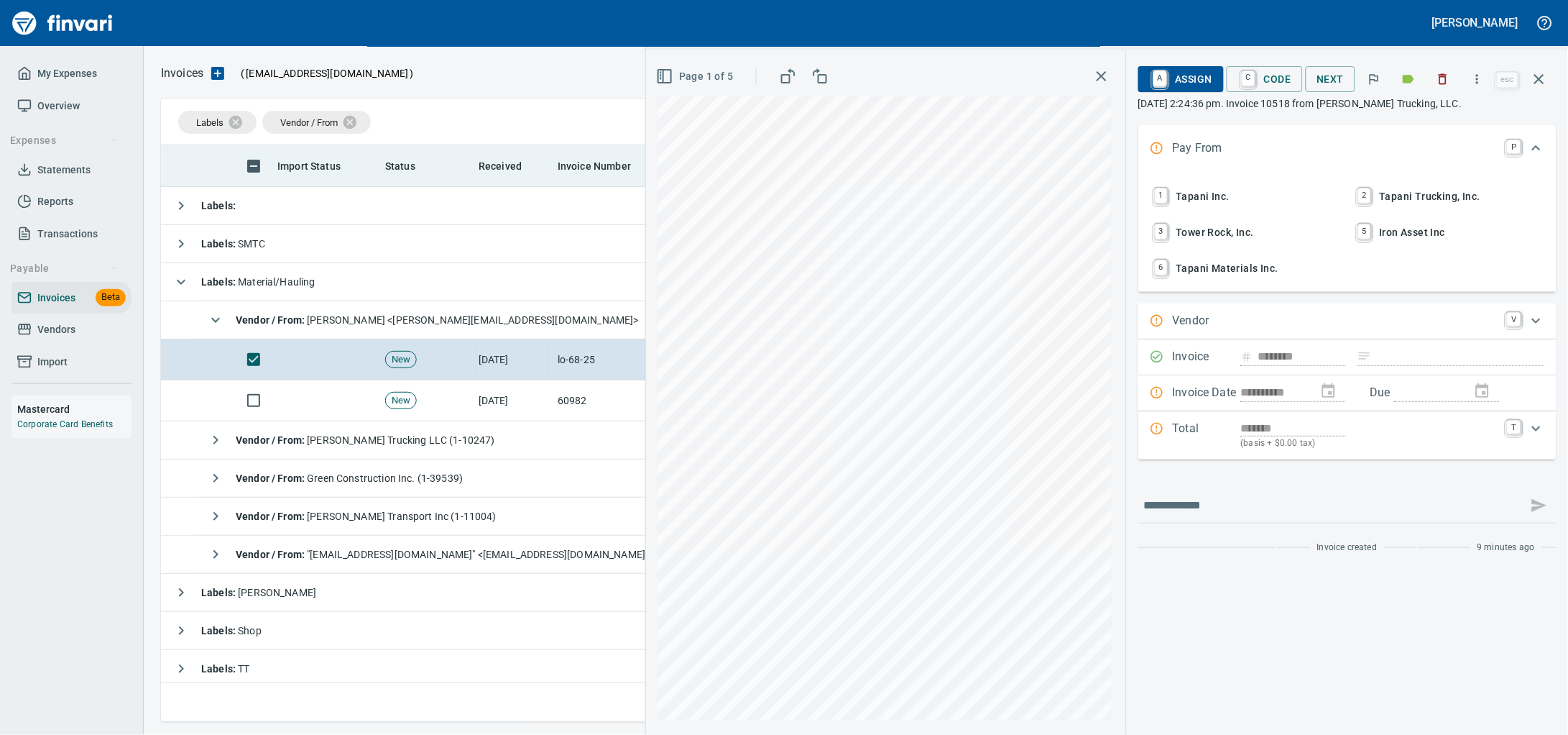
click at [1439, 82] on icon "button" at bounding box center [1443, 79] width 15 height 15
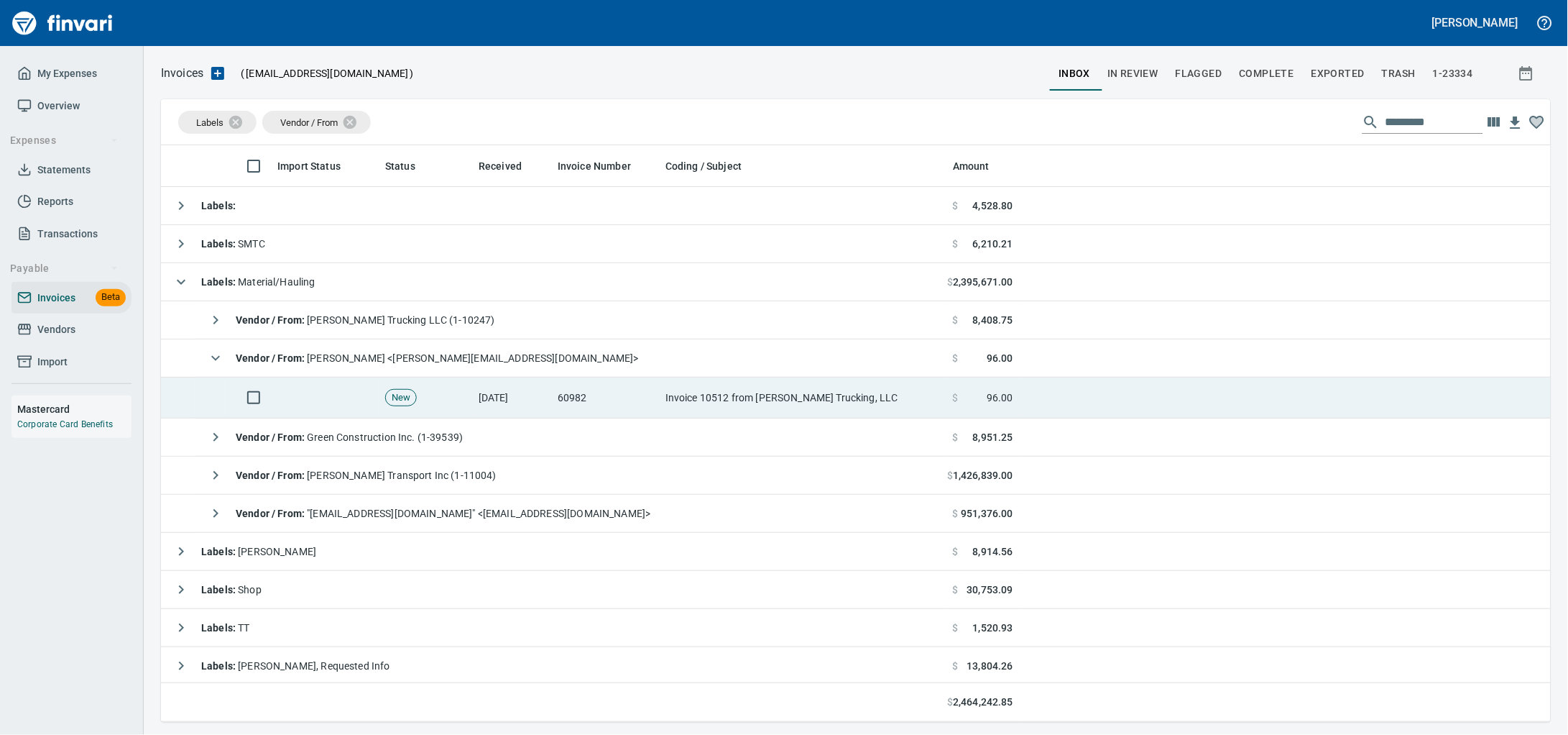
click at [628, 401] on td "60982" at bounding box center [606, 398] width 108 height 41
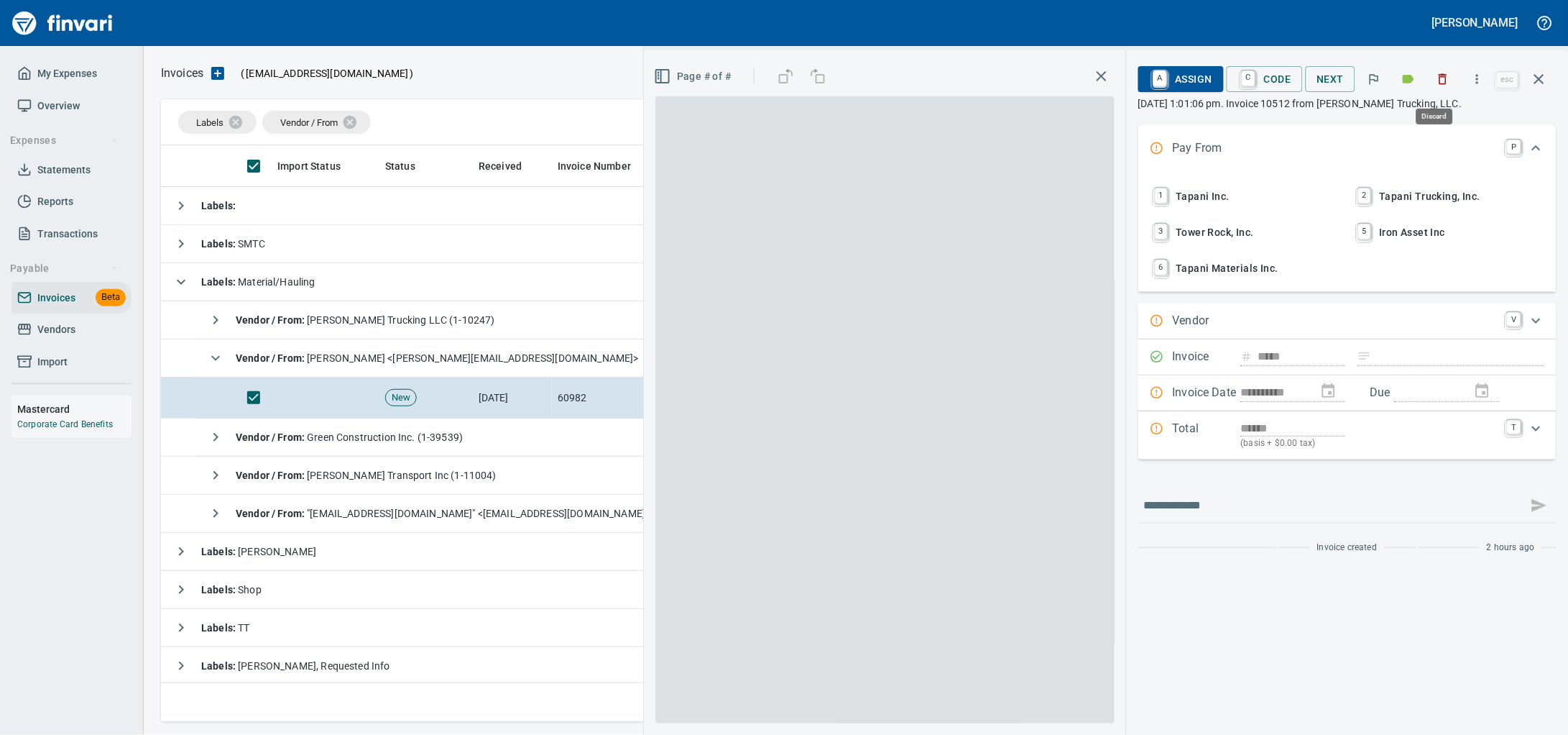
scroll to position [563, 1362]
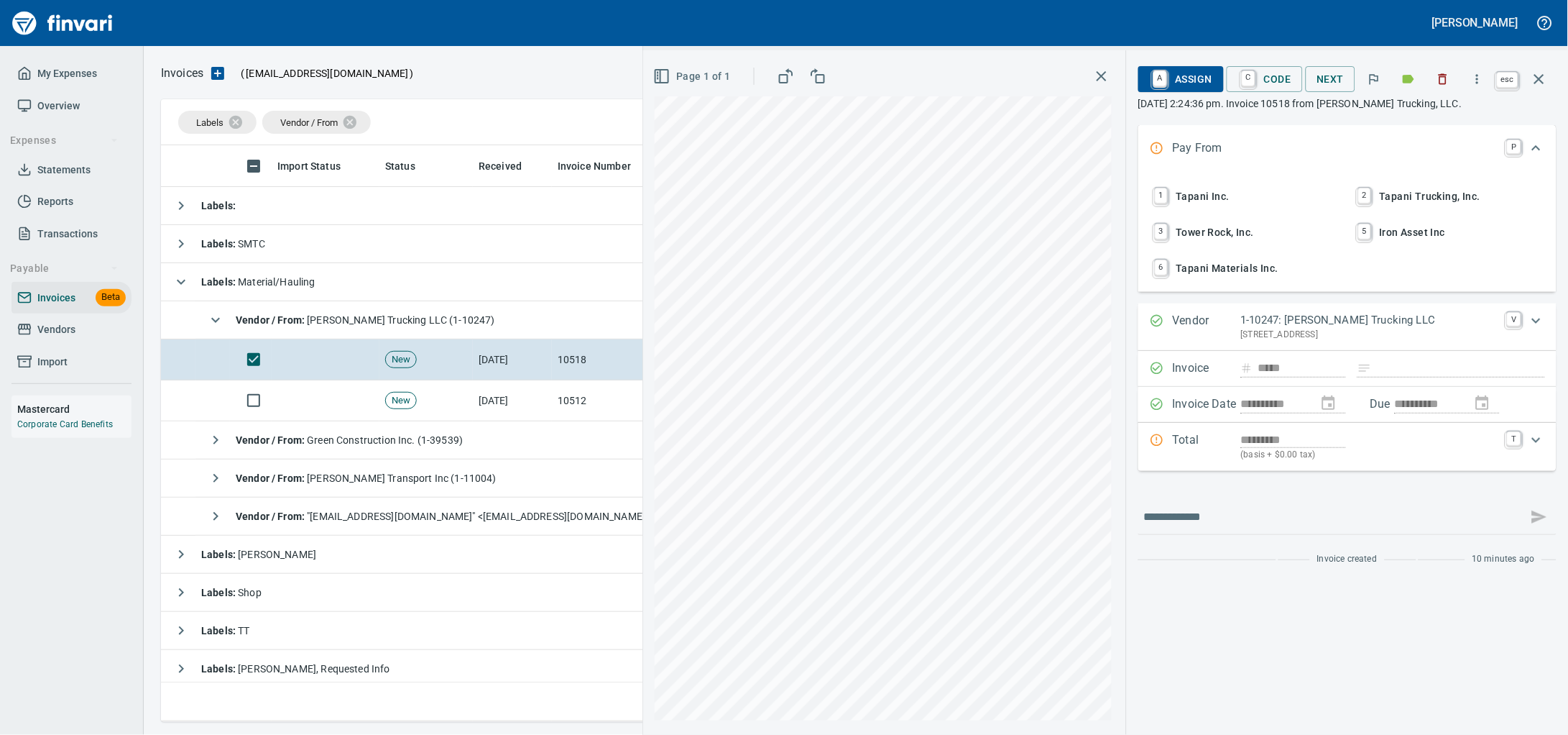
scroll to position [563, 1362]
click at [1550, 81] on button "button" at bounding box center [1539, 79] width 34 height 34
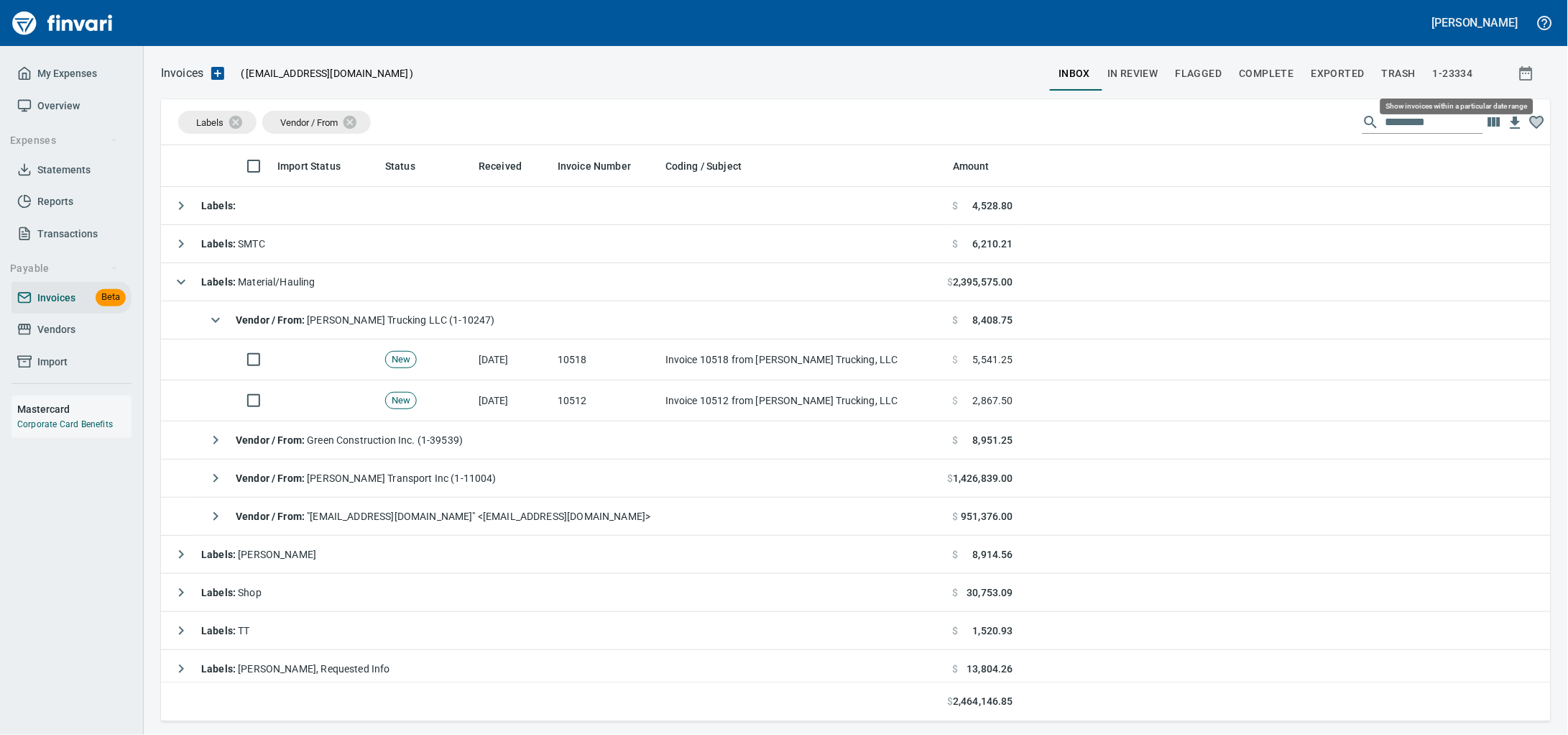
scroll to position [563, 1363]
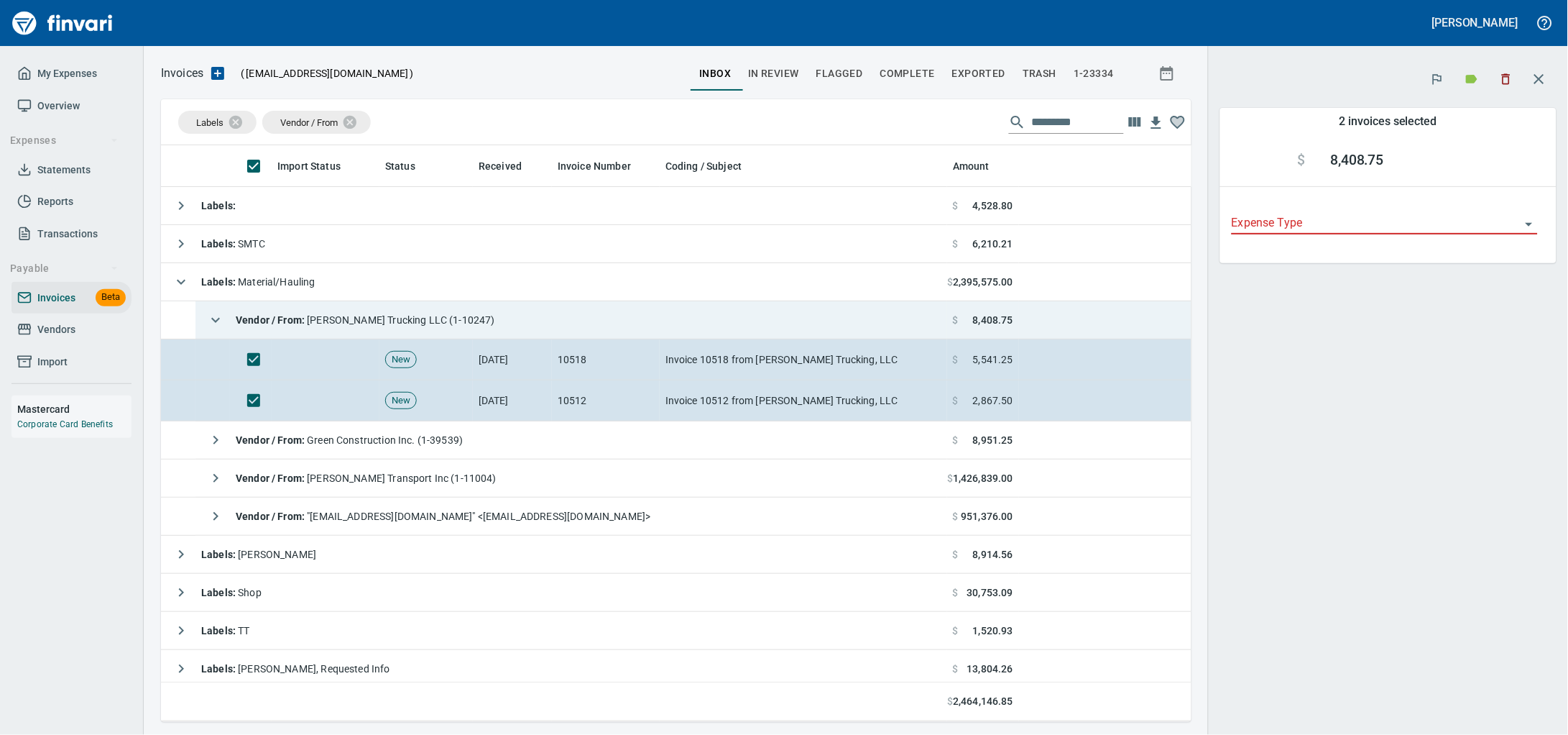
scroll to position [563, 1003]
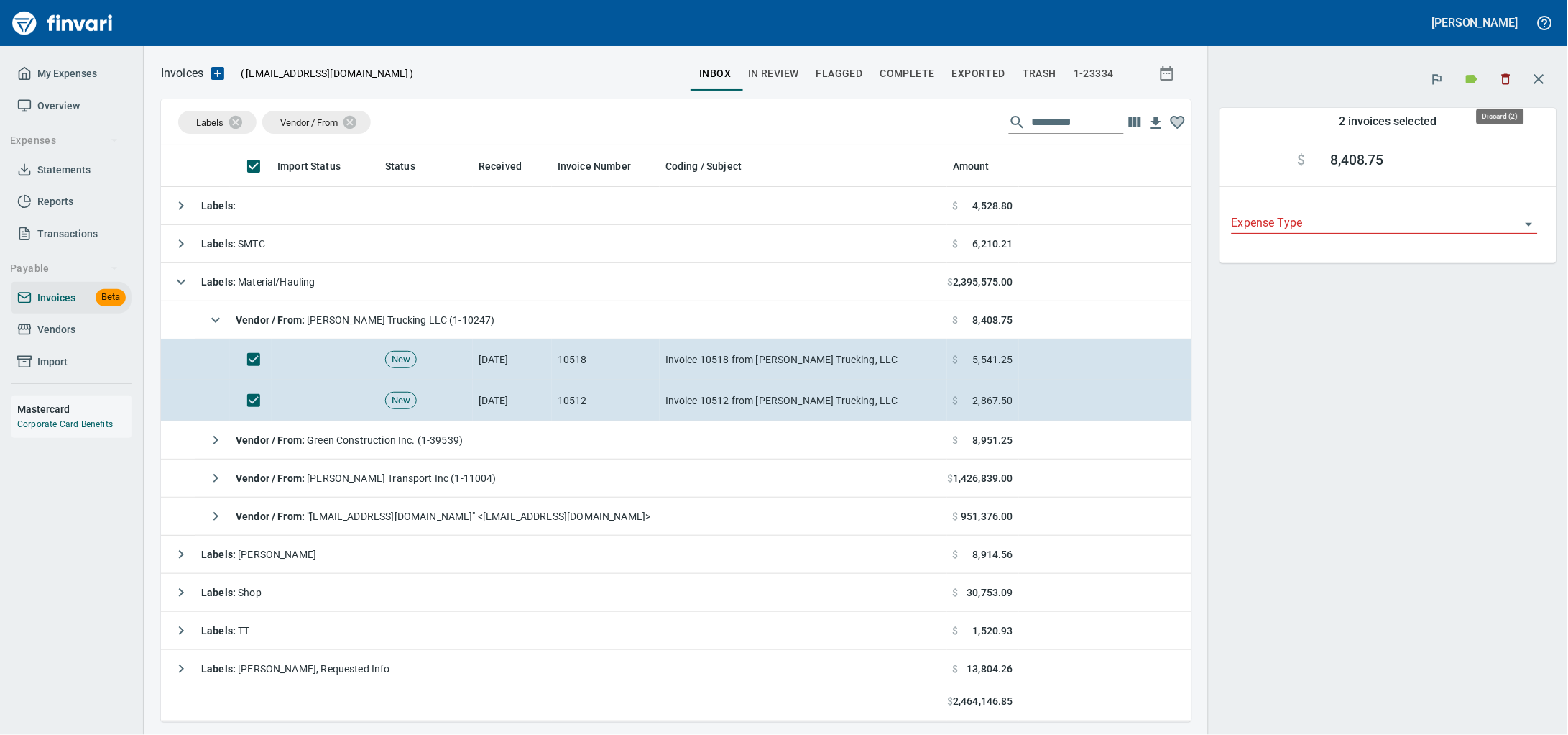
click at [1516, 77] on button "button" at bounding box center [1506, 79] width 31 height 31
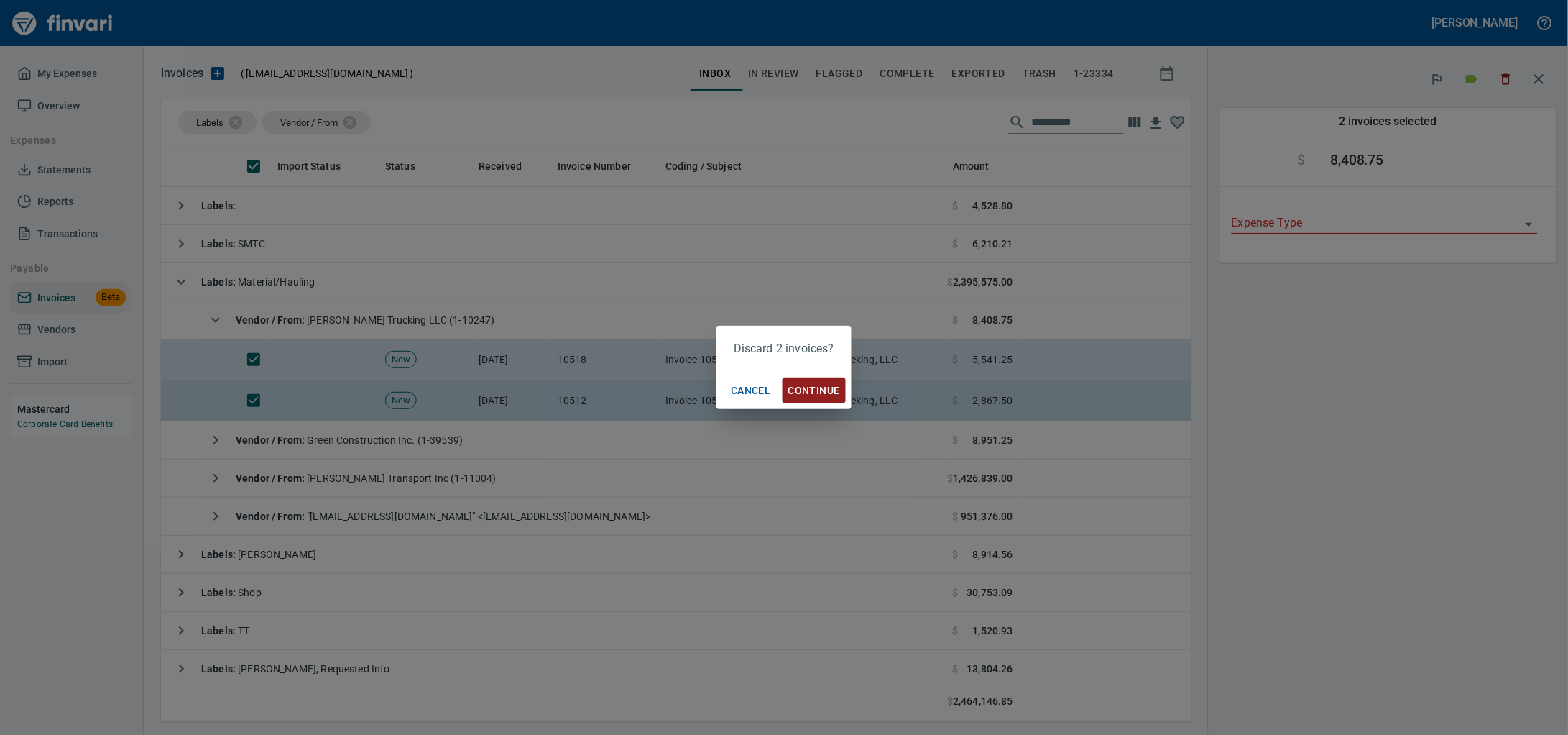
click at [819, 392] on span "Continue" at bounding box center [814, 390] width 52 height 18
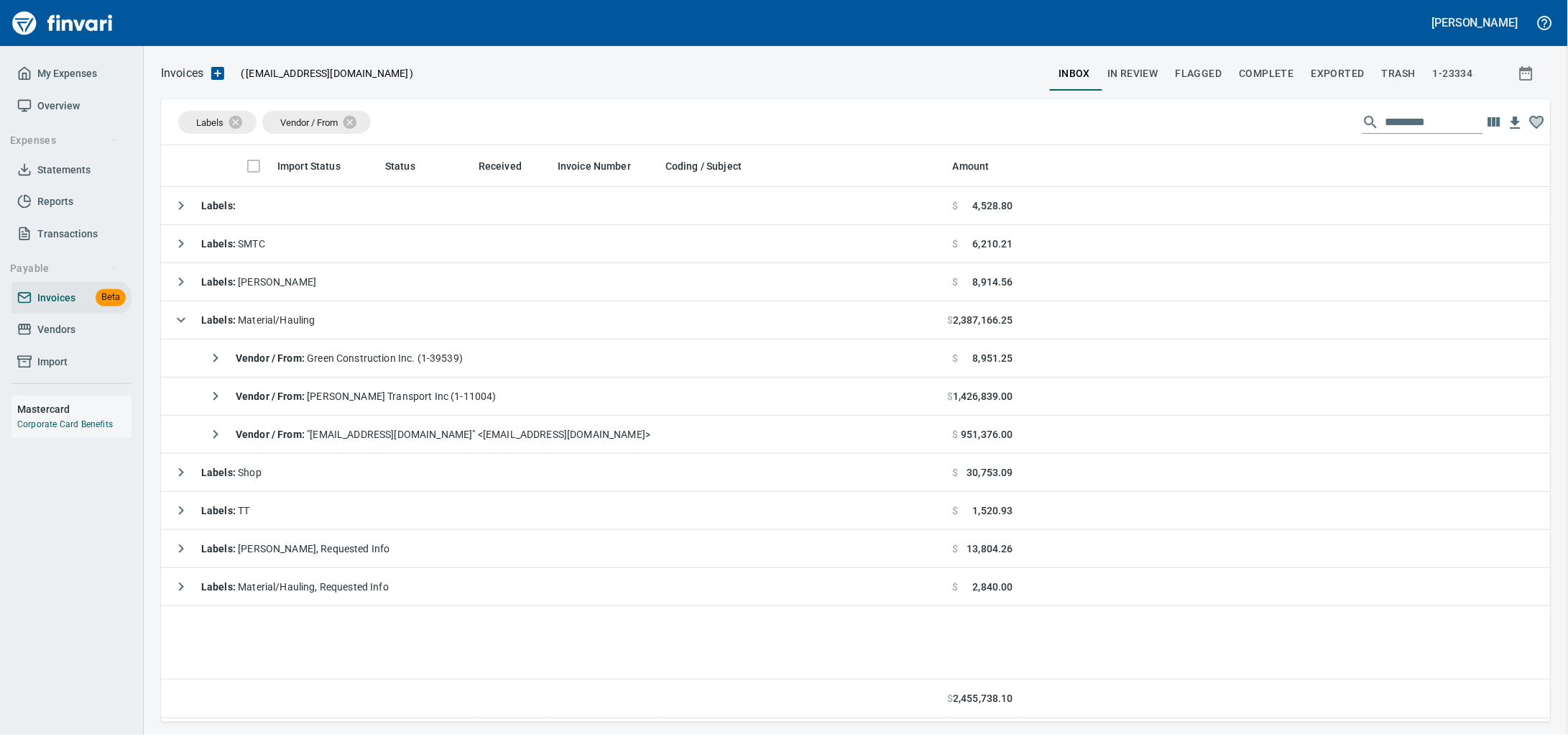
scroll to position [563, 1363]
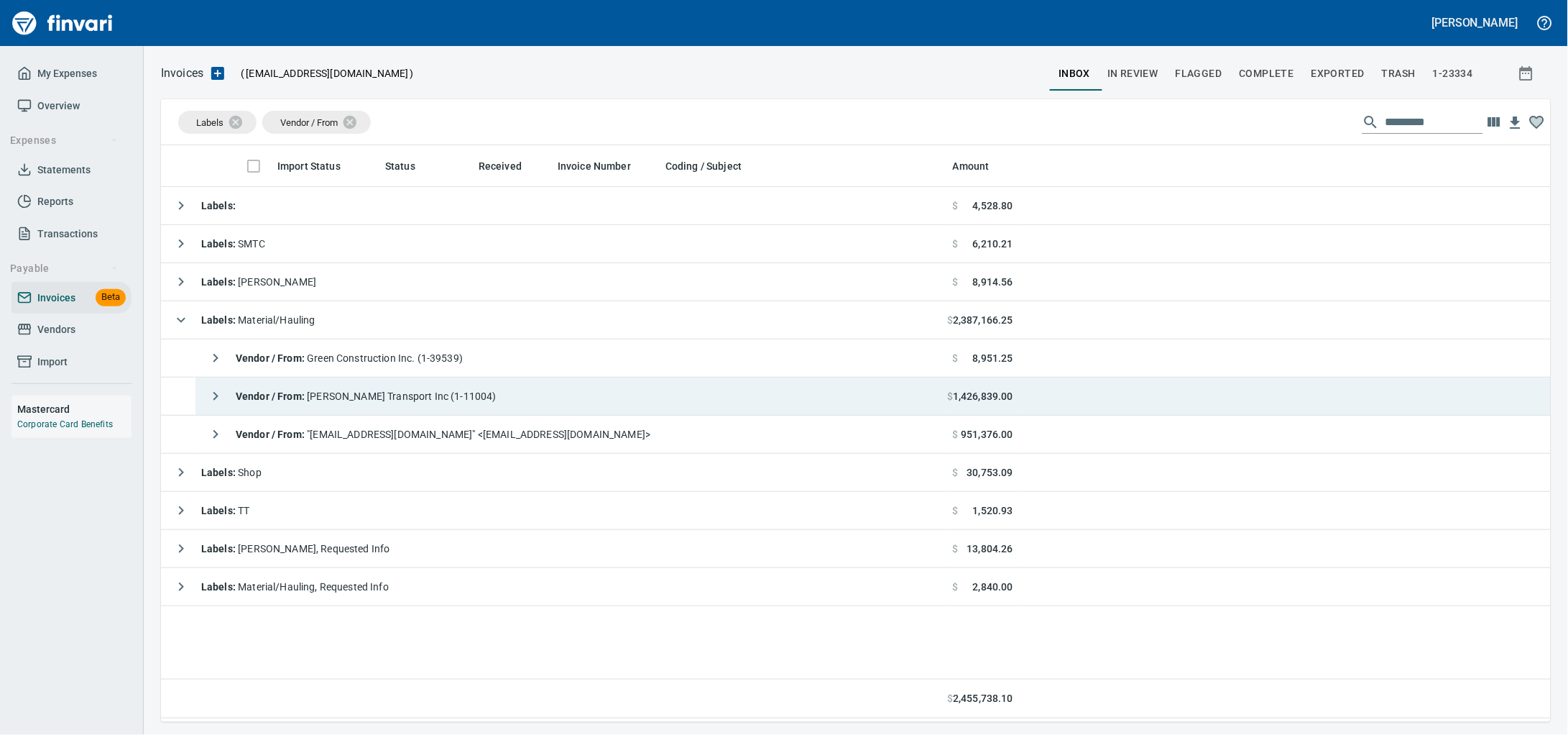
click at [489, 416] on td "Vendor / From : [PERSON_NAME] Transport Inc (1-11004)" at bounding box center [571, 397] width 752 height 38
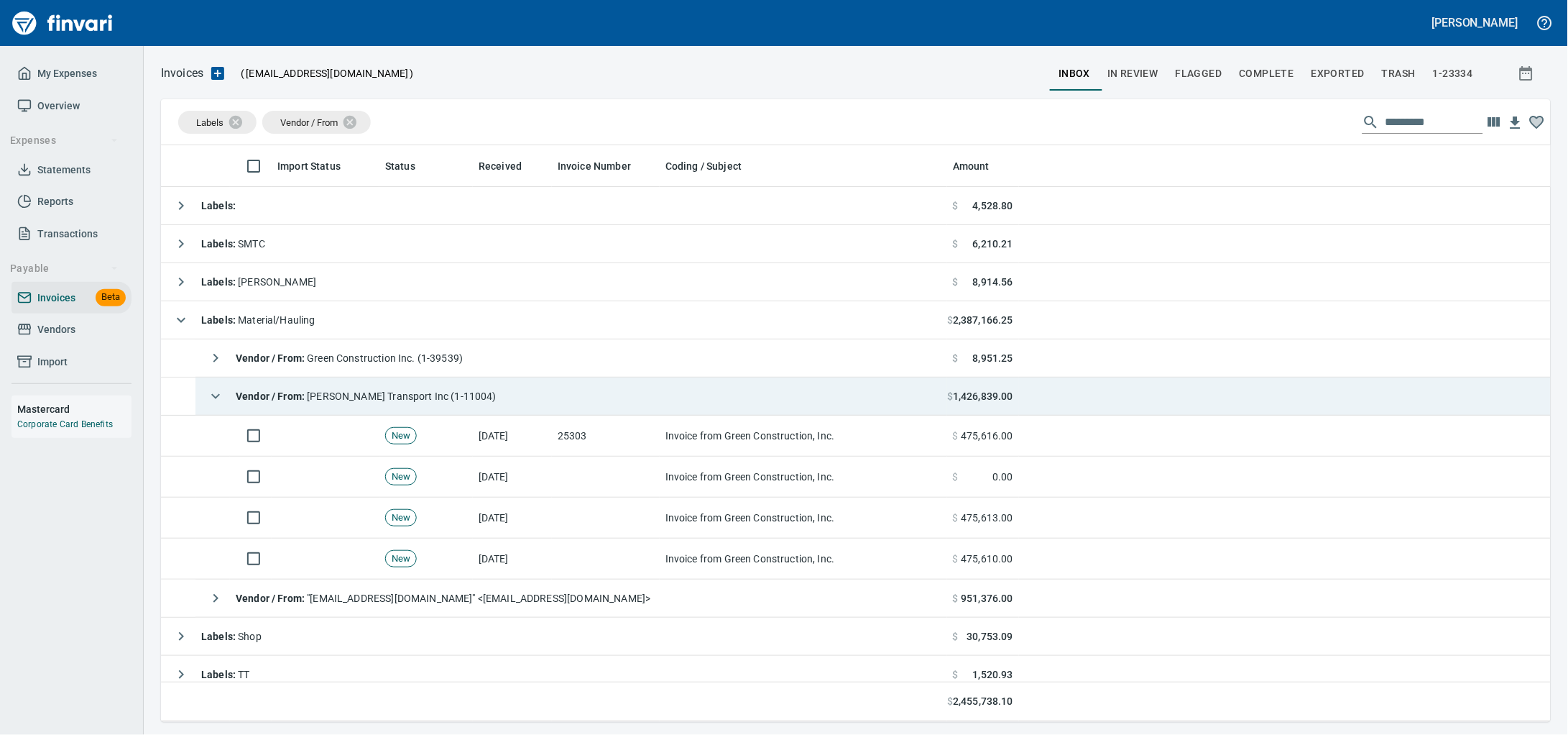
click at [482, 408] on td "Vendor / From : [PERSON_NAME] Transport Inc (1-11004)" at bounding box center [571, 397] width 752 height 38
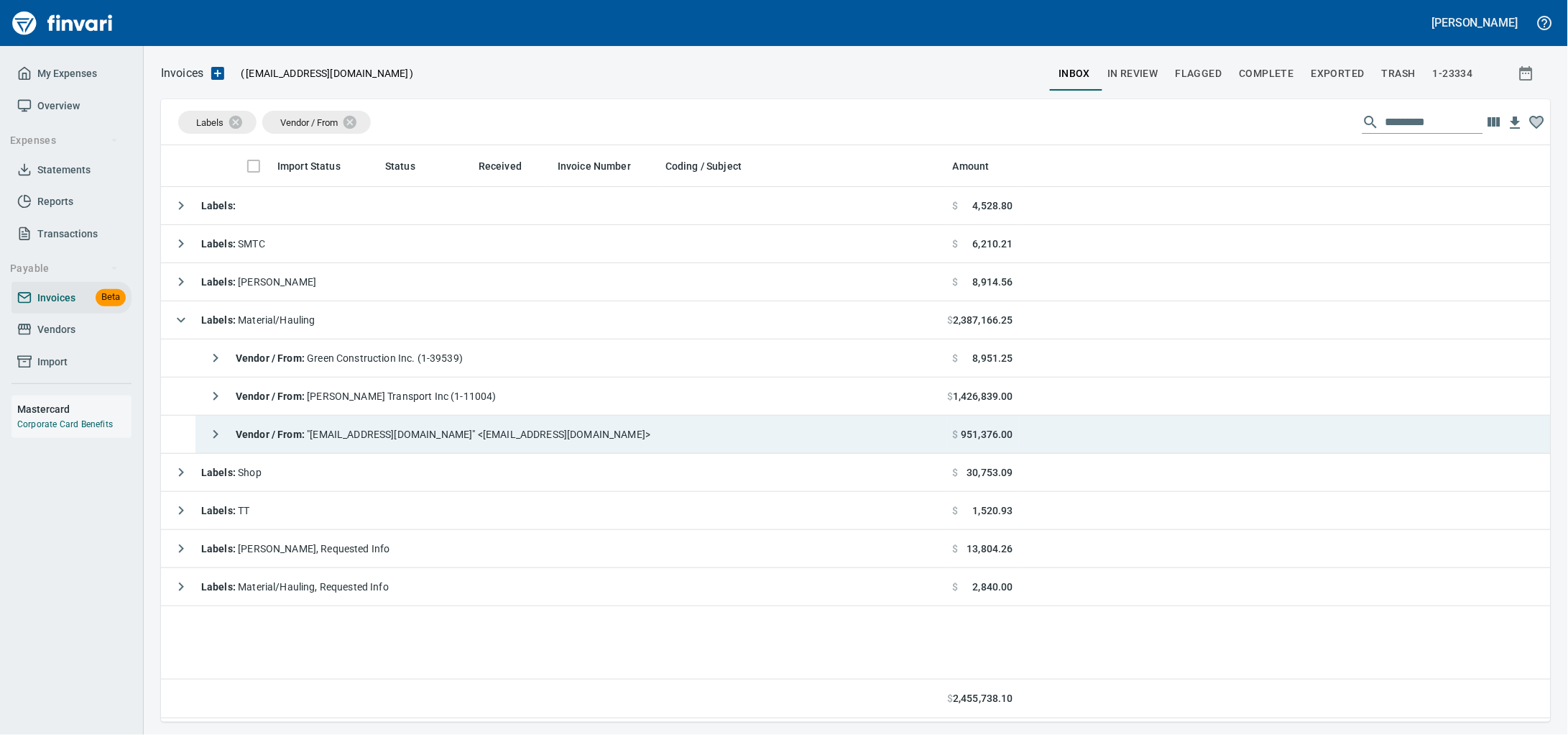
click at [484, 449] on div "Vendor / From : "gcinc.1992@gmail.com" <gcinc.1992@gmail.com>" at bounding box center [426, 434] width 449 height 28
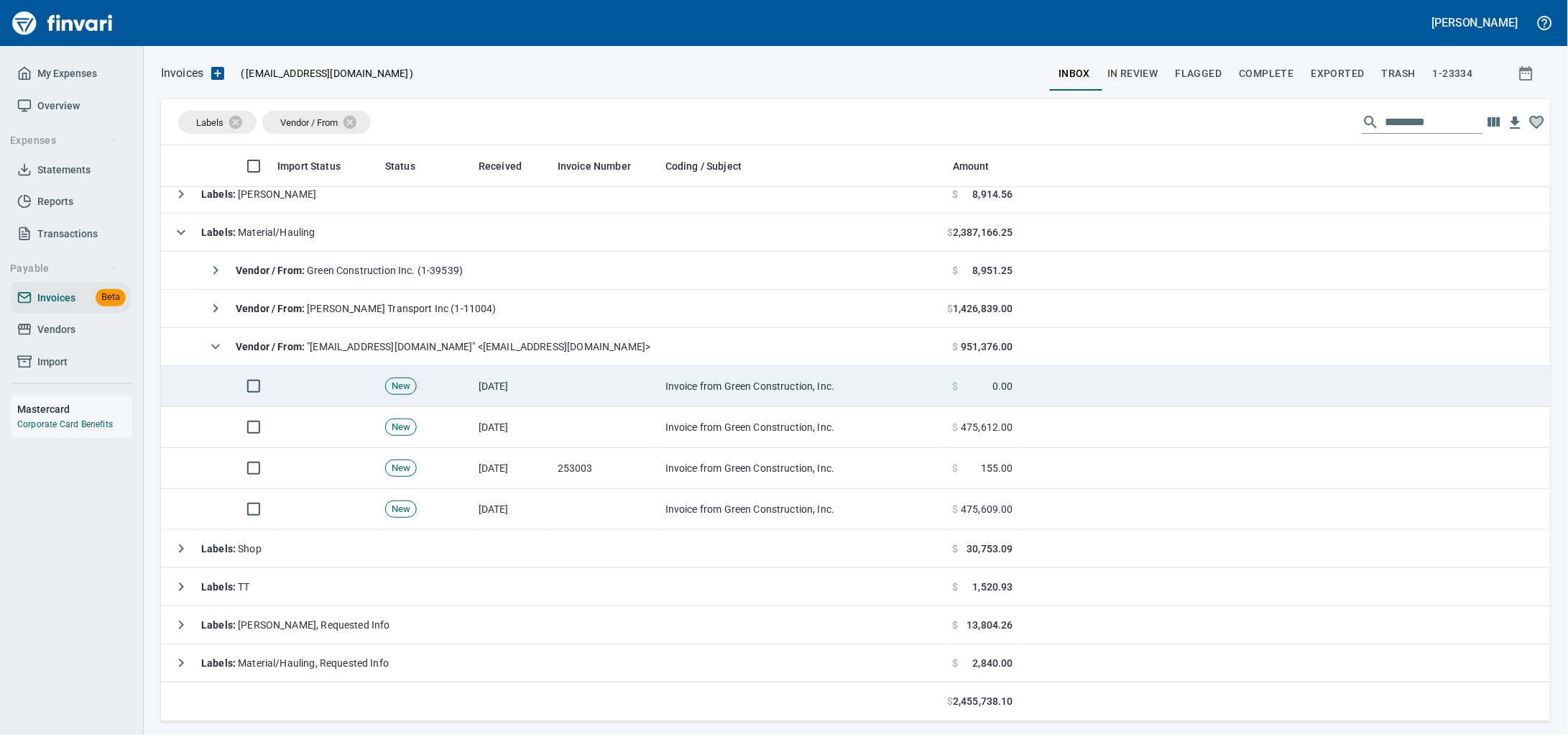
scroll to position [92, 0]
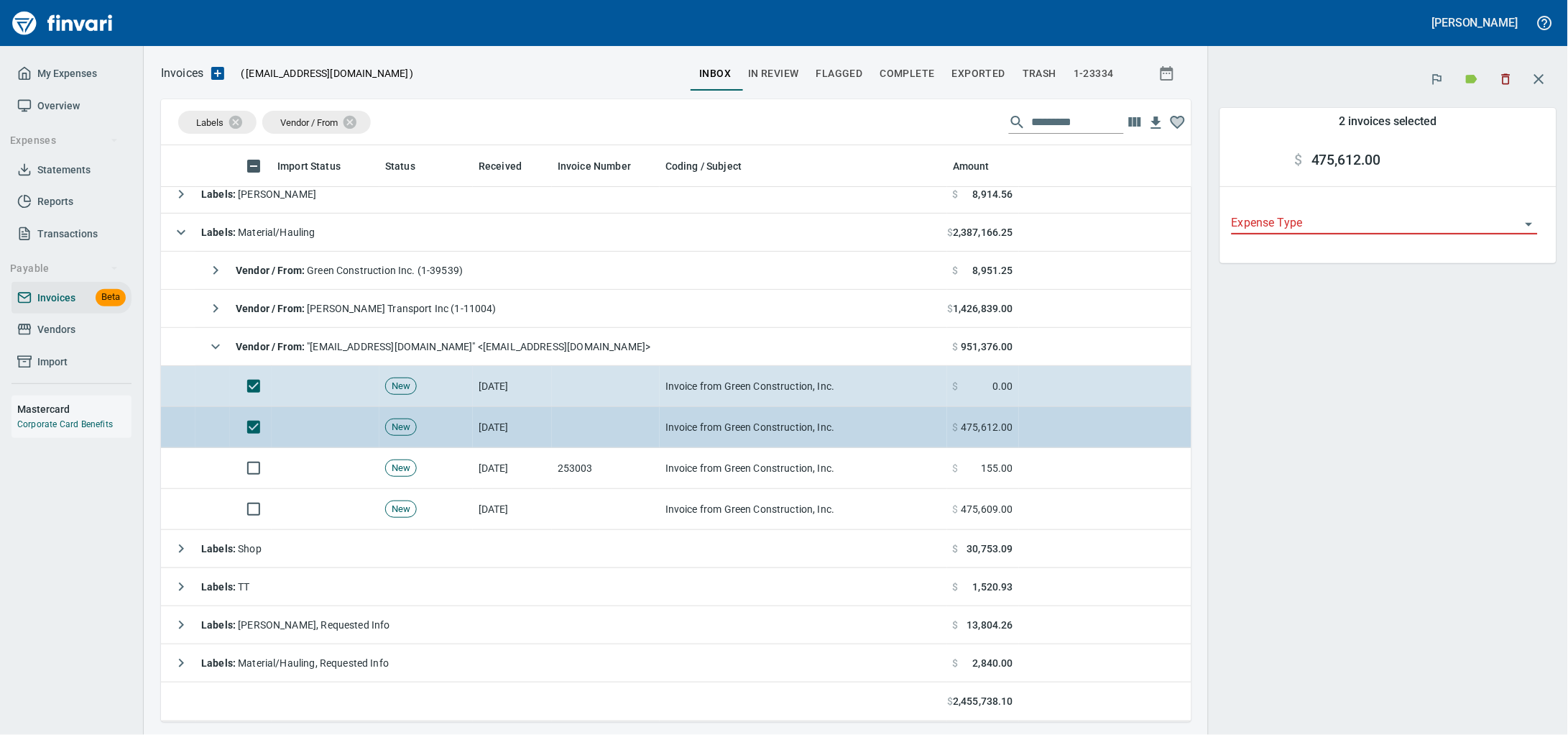
scroll to position [563, 1003]
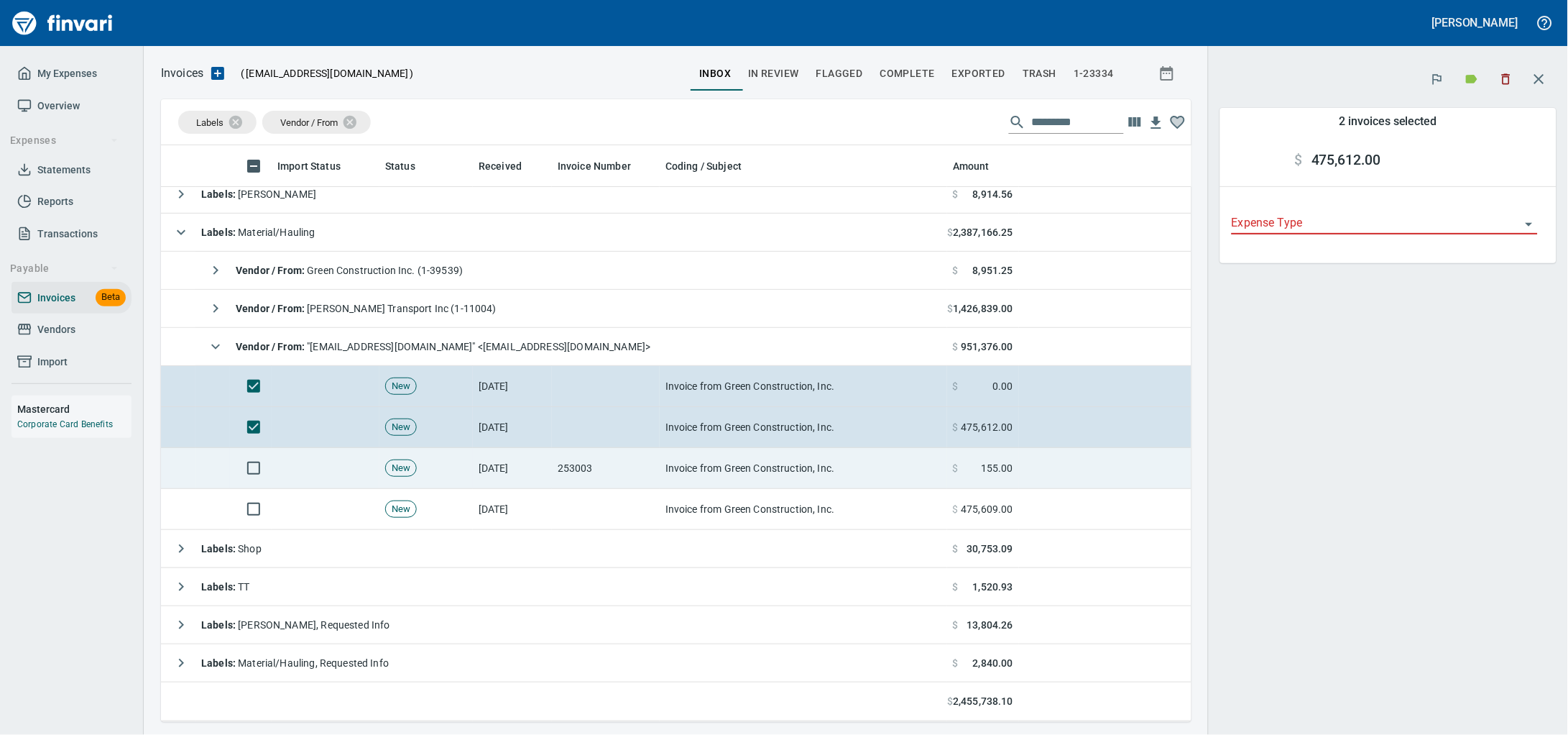
click at [250, 452] on td at bounding box center [251, 468] width 42 height 41
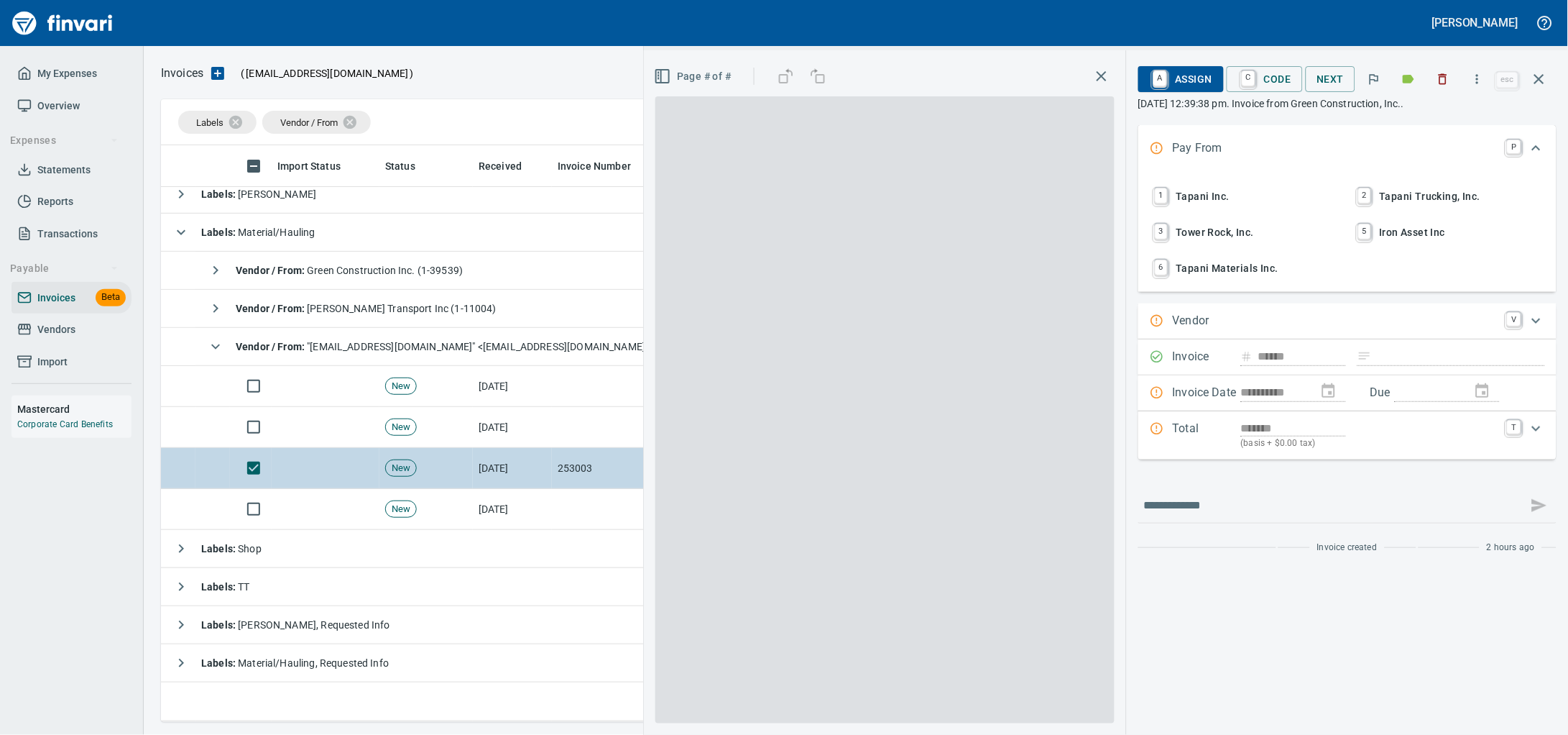
scroll to position [563, 1362]
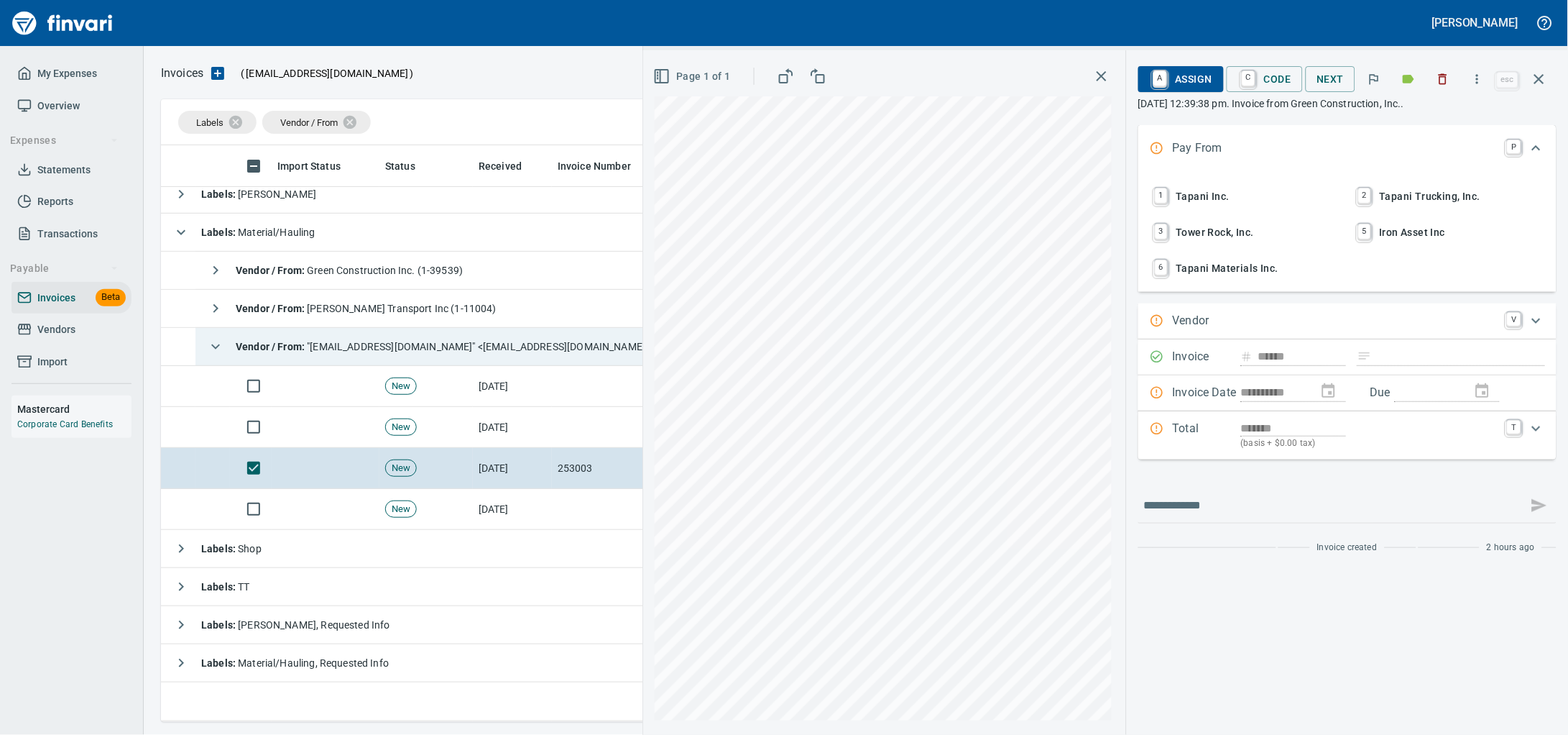
click at [403, 342] on span "Vendor / From : "gcinc.1992@gmail.com" <gcinc.1992@gmail.com>" at bounding box center [443, 346] width 415 height 12
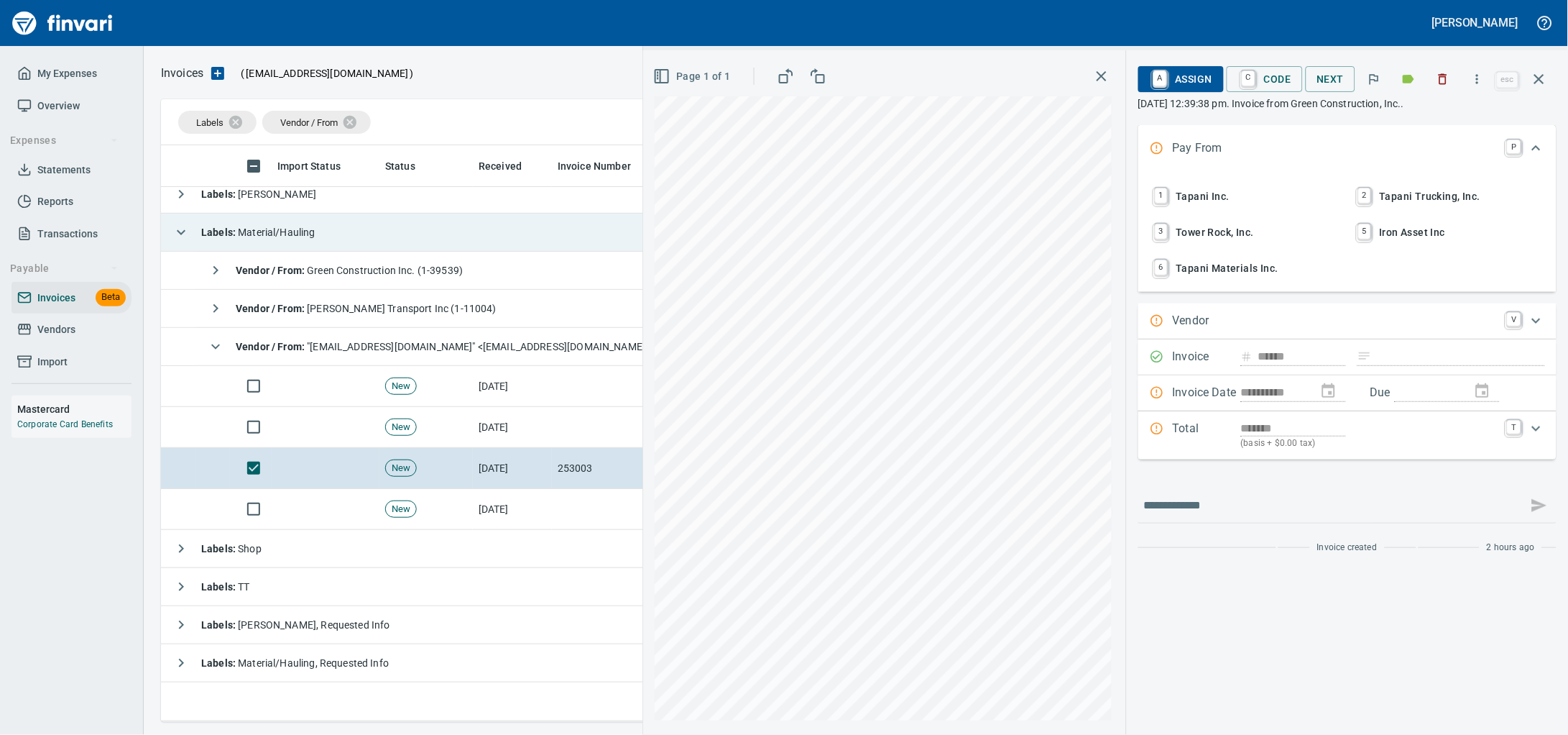
scroll to position [0, 0]
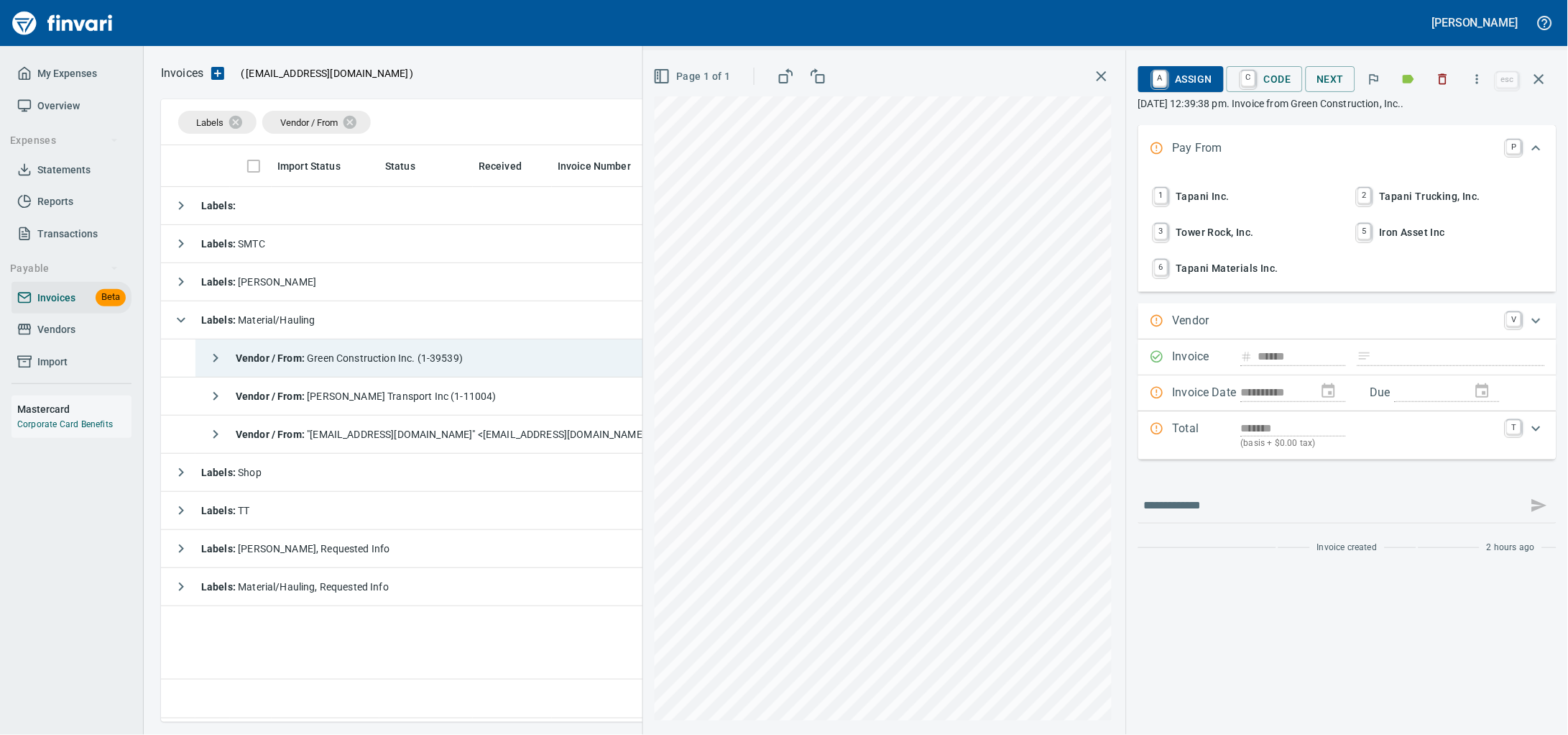
click at [399, 361] on span "Vendor / From : Green Construction Inc. (1-39539)" at bounding box center [349, 358] width 227 height 12
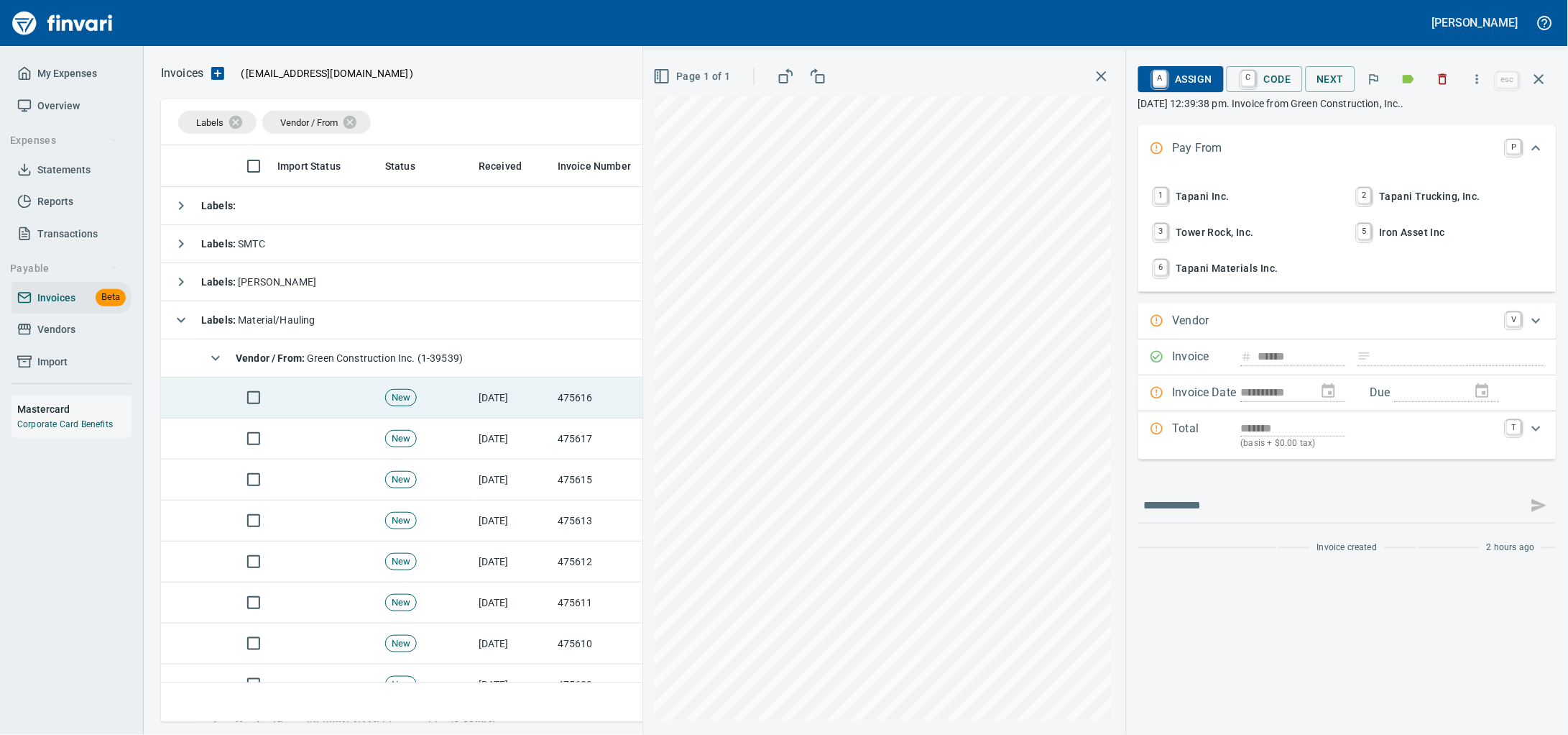
click at [528, 403] on td "[DATE]" at bounding box center [512, 398] width 79 height 41
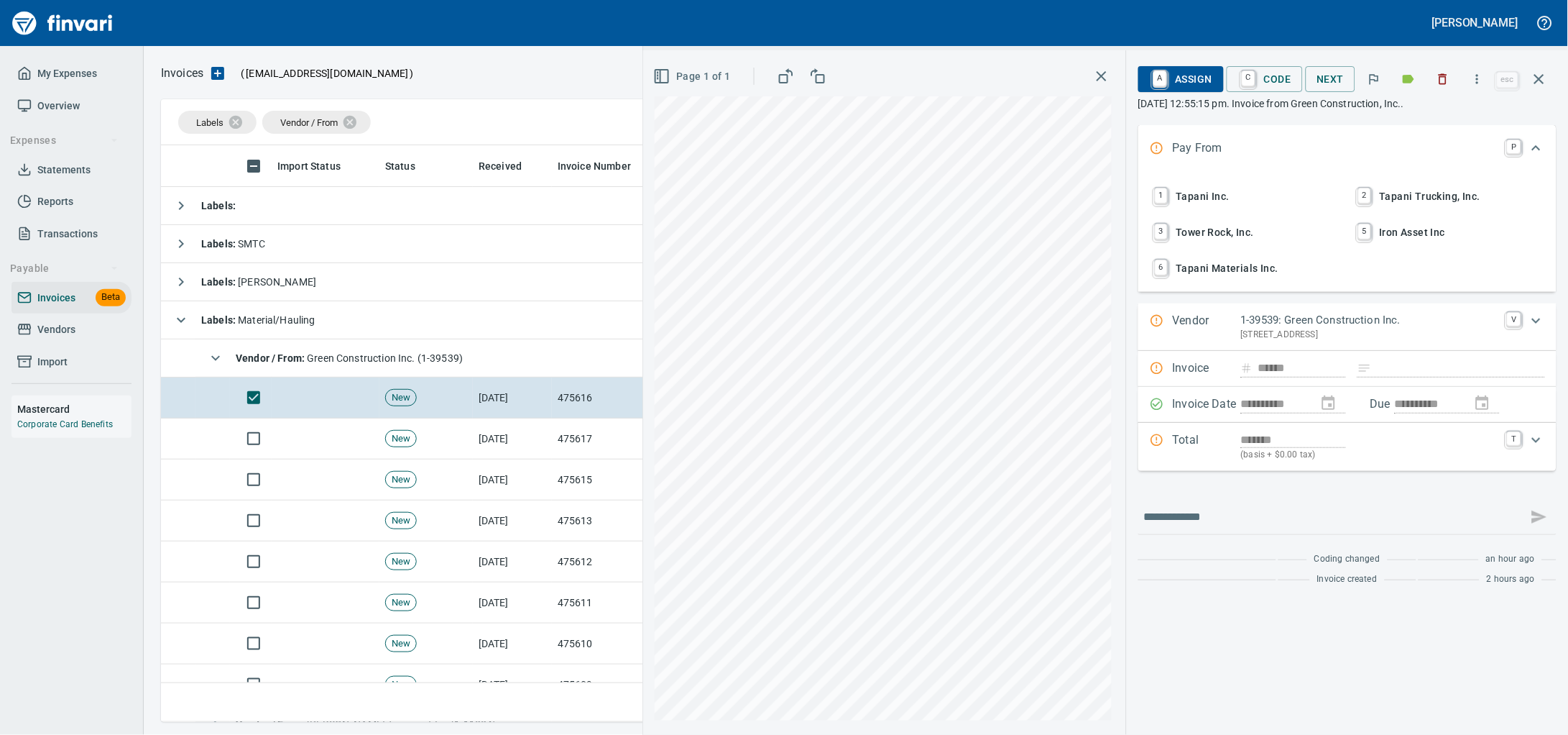
drag, startPoint x: 616, startPoint y: 353, endPoint x: 1429, endPoint y: 88, distance: 855.1
click at [1436, 86] on icon "button" at bounding box center [1443, 79] width 15 height 15
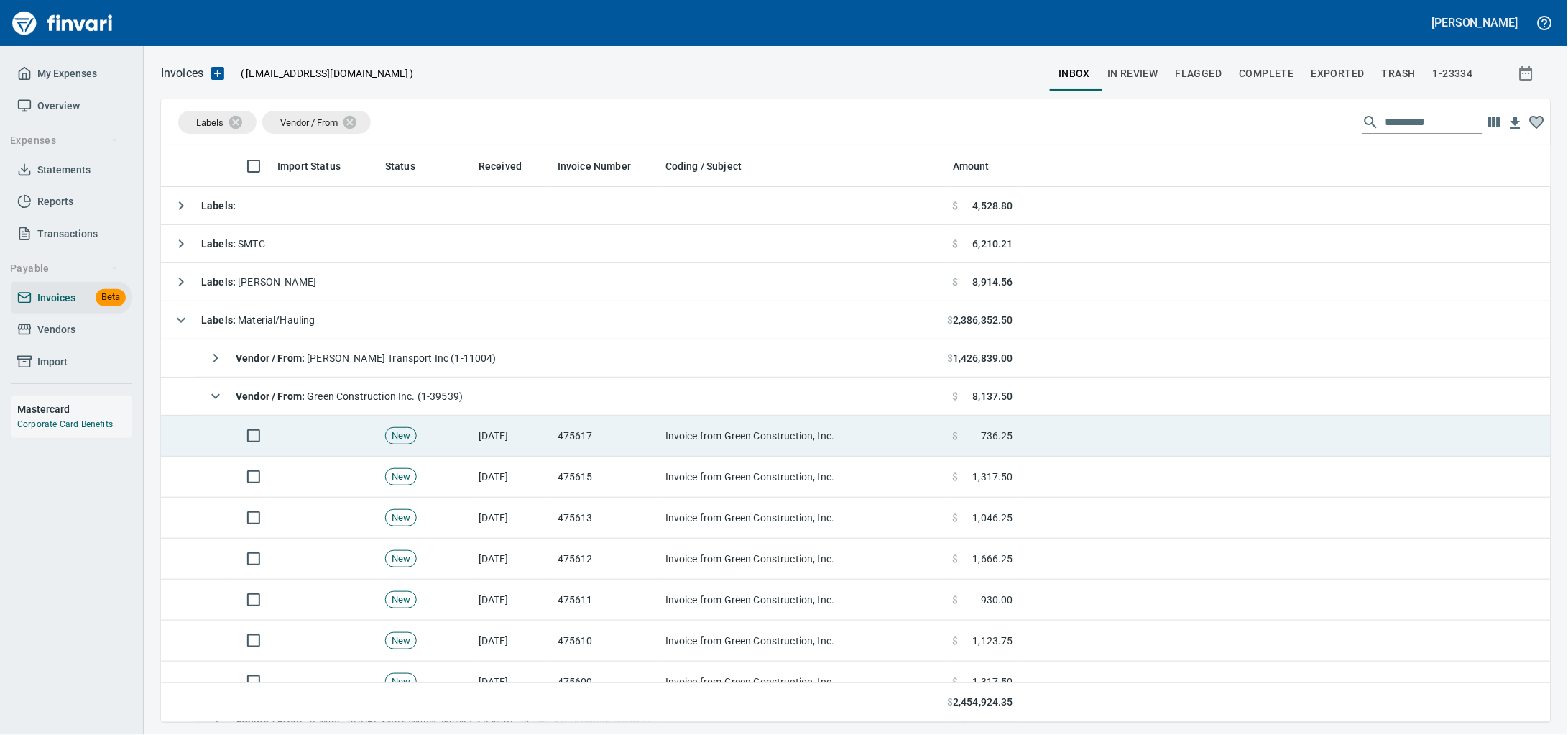
click at [486, 441] on td "[DATE]" at bounding box center [512, 436] width 79 height 41
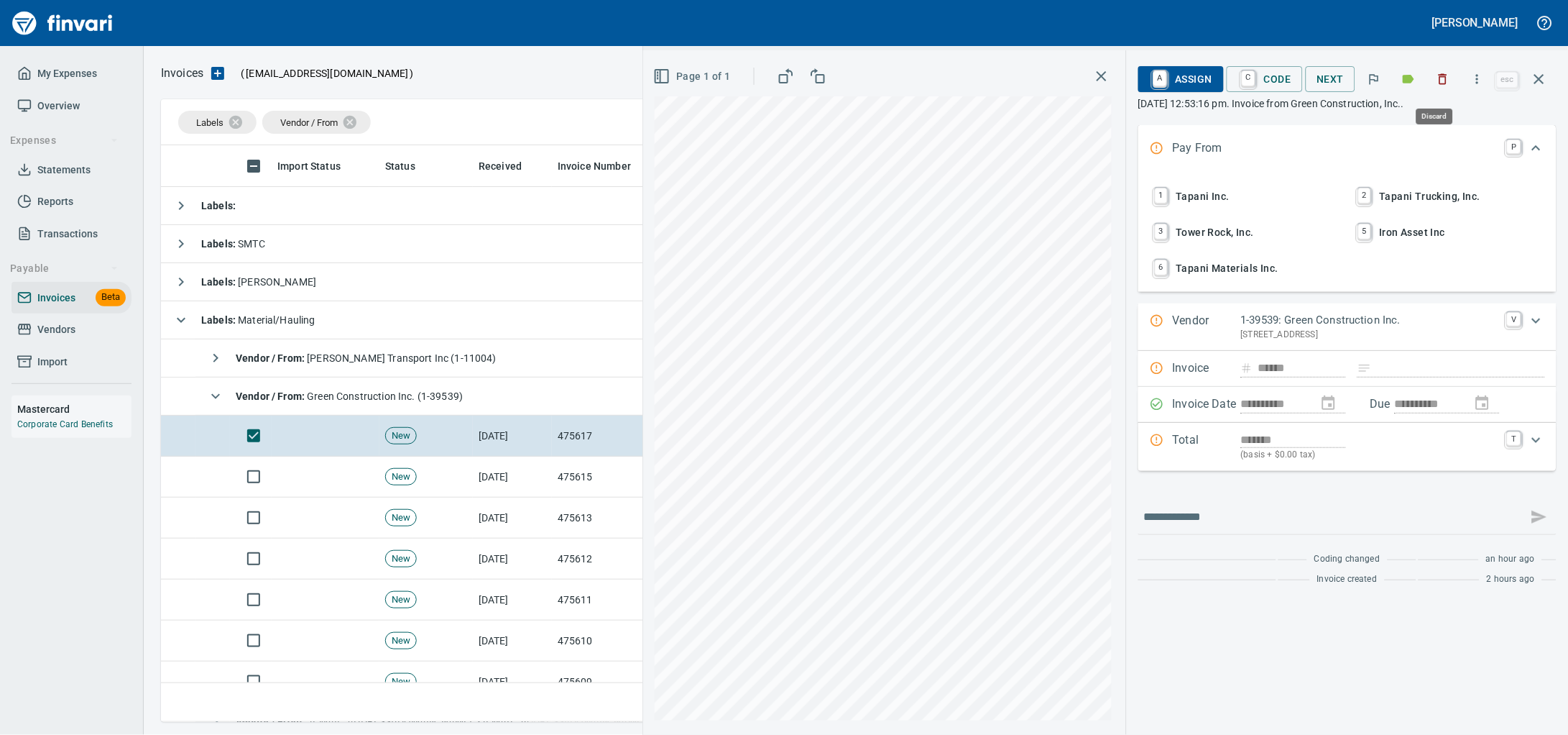
click at [1436, 82] on icon "button" at bounding box center [1443, 79] width 15 height 15
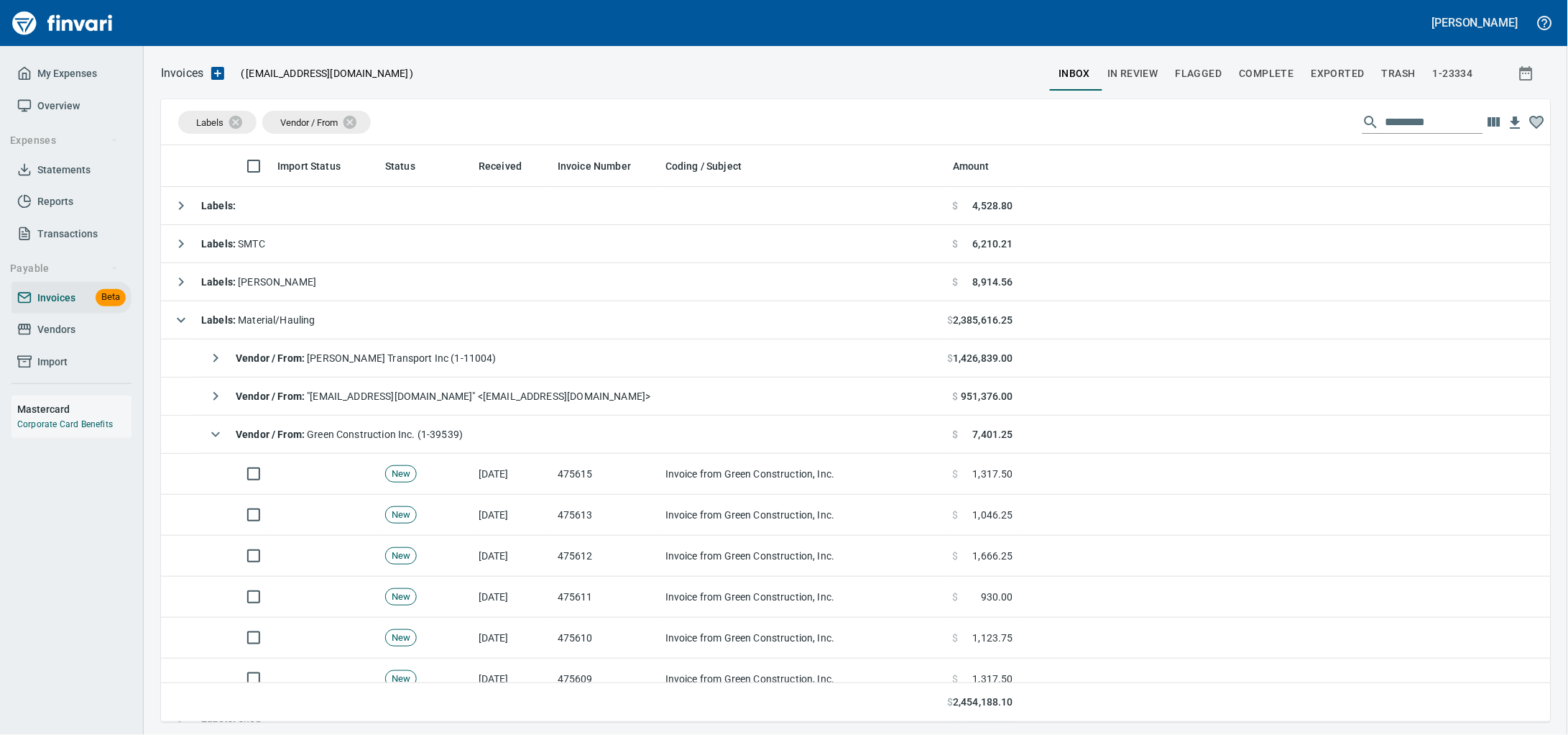
scroll to position [563, 1362]
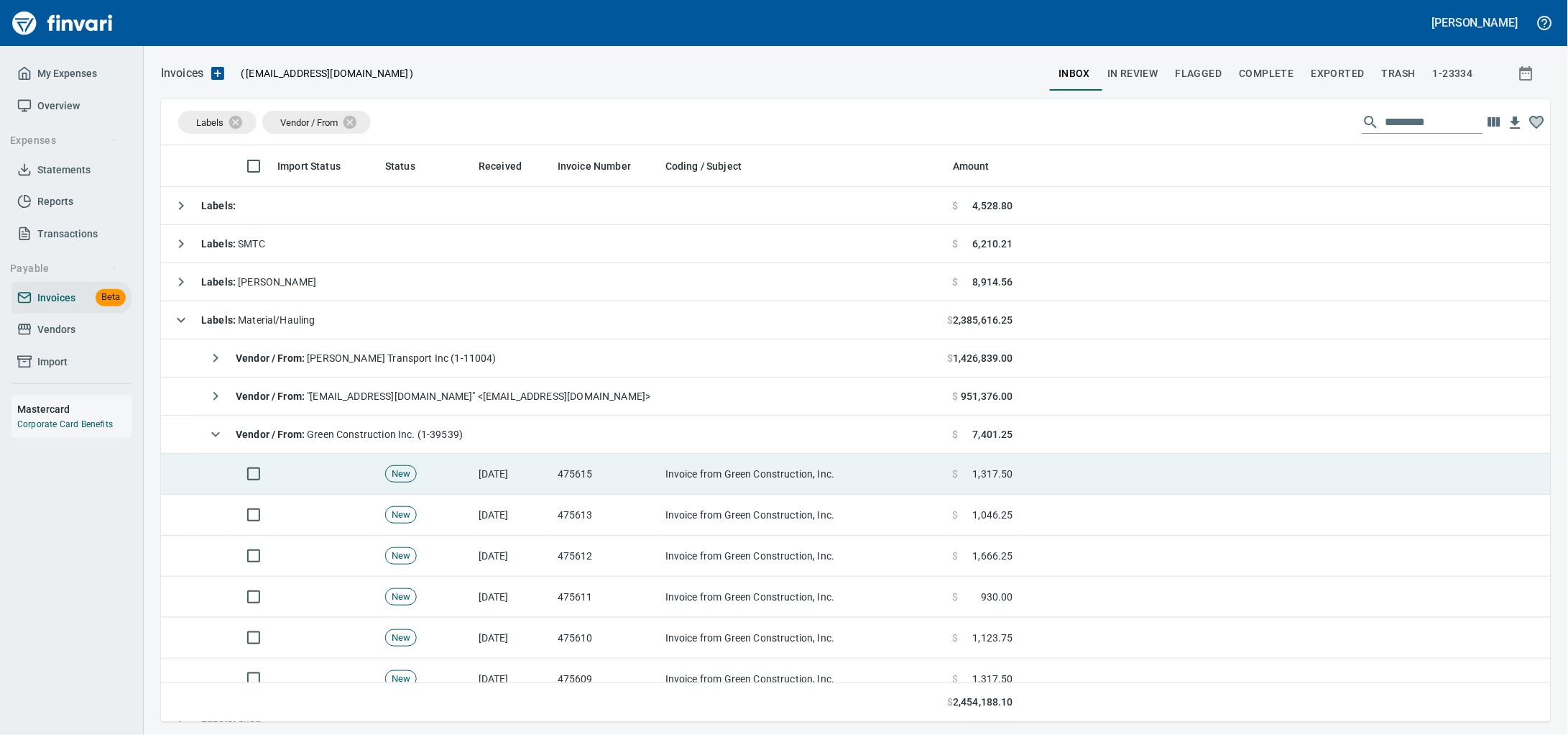
drag, startPoint x: 713, startPoint y: 479, endPoint x: 734, endPoint y: 477, distance: 21.1
click at [711, 479] on td "Invoice from Green Construction, Inc." at bounding box center [803, 474] width 288 height 41
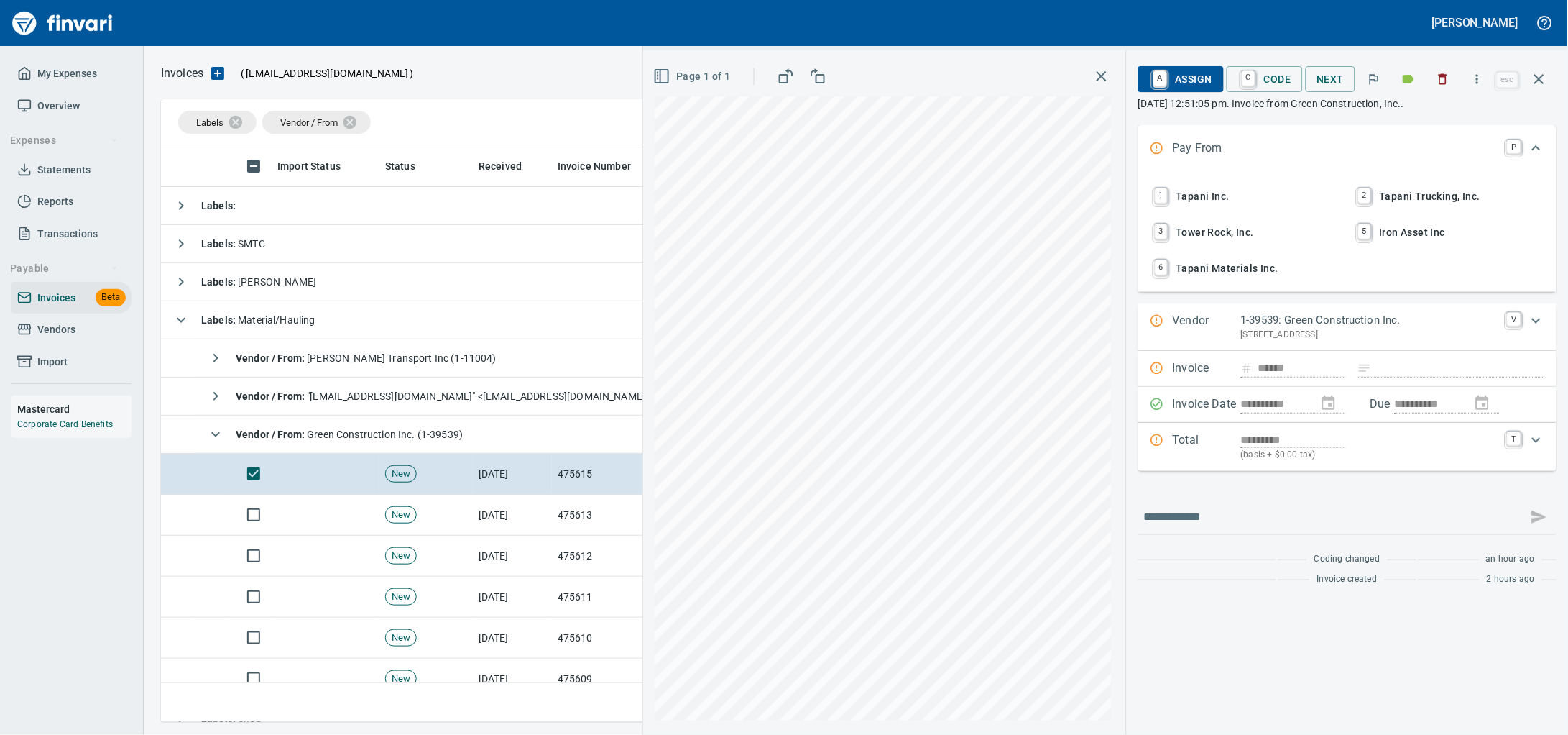
click at [1450, 64] on div "A Assign C Code Next esc" at bounding box center [1347, 79] width 418 height 34
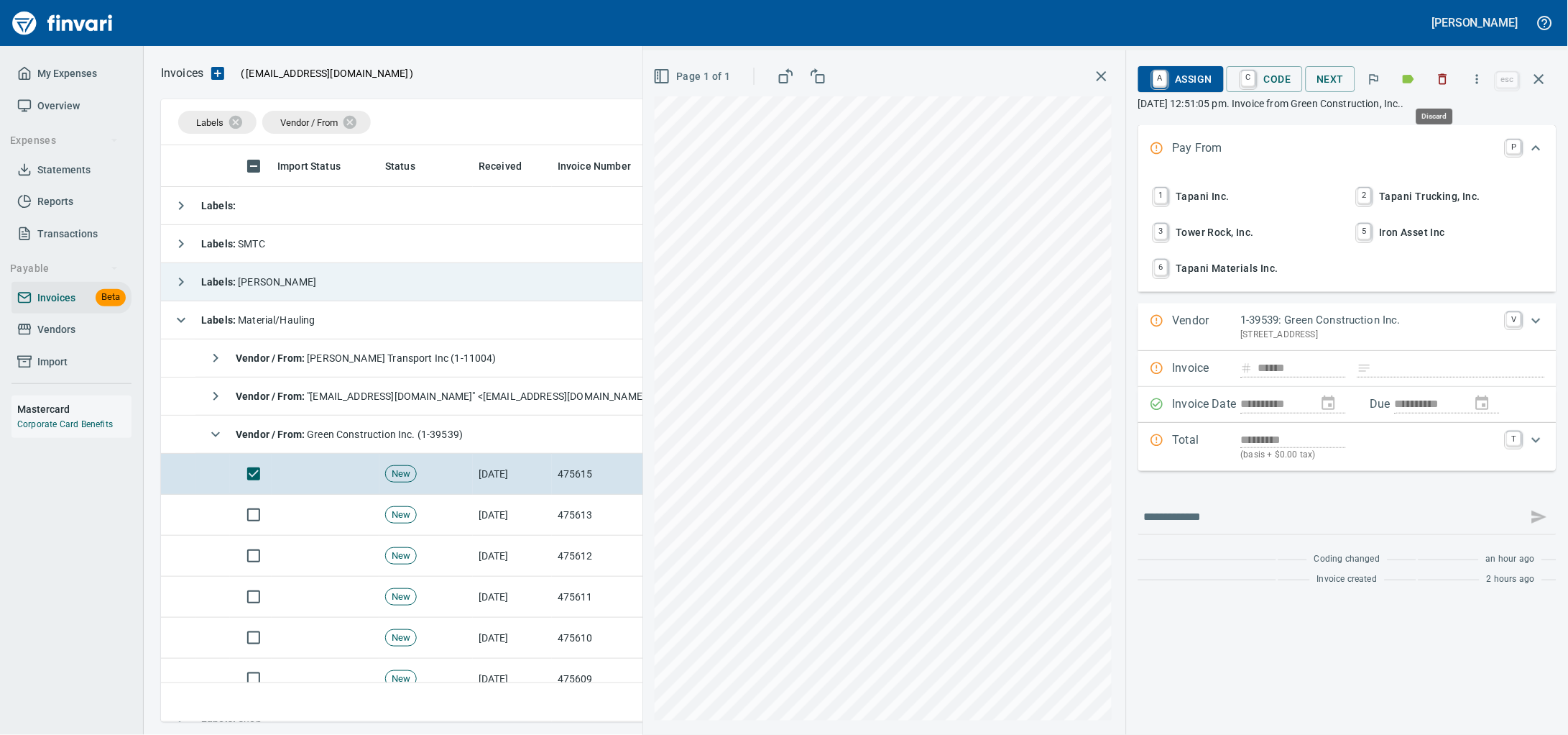
click at [1439, 79] on icon "button" at bounding box center [1444, 79] width 9 height 11
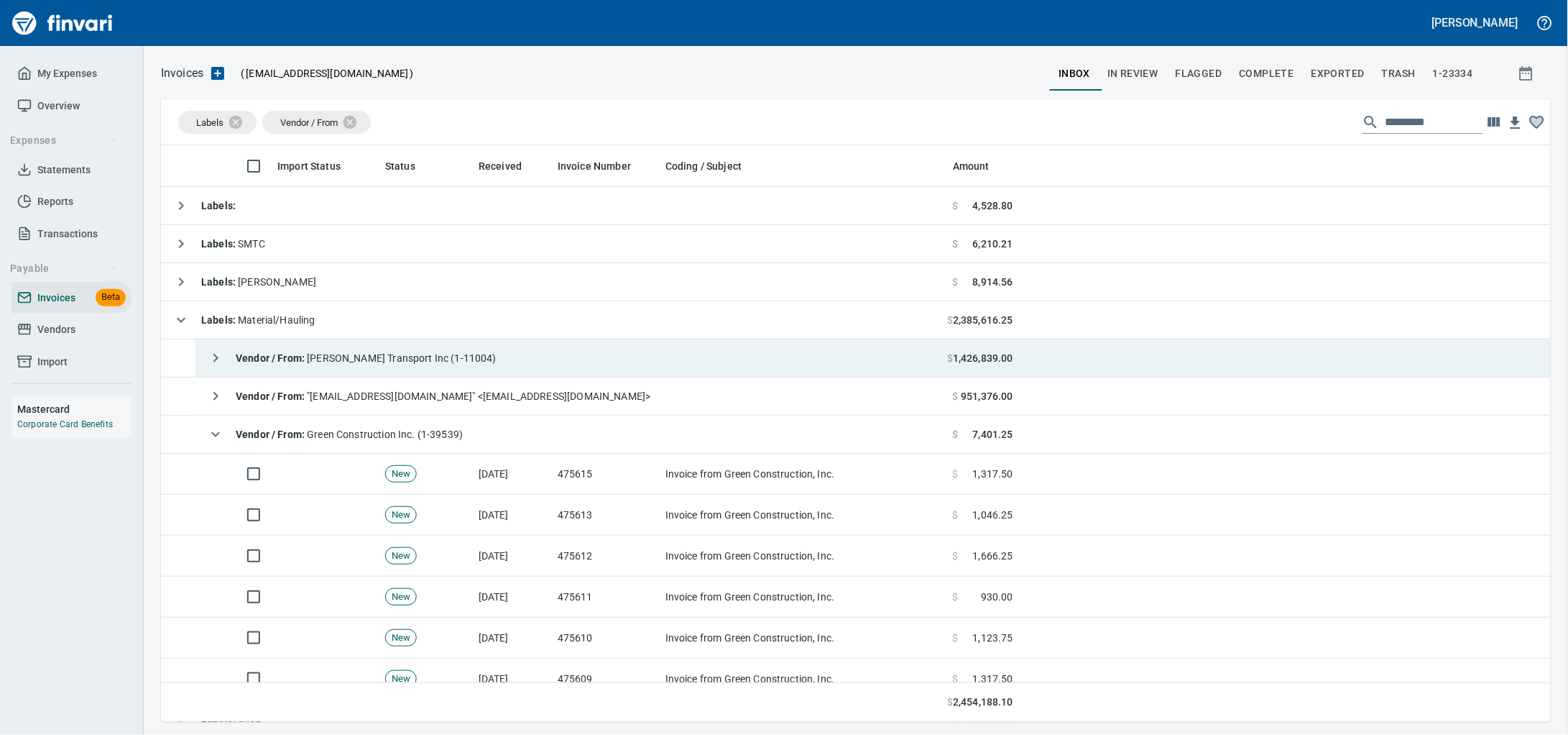
scroll to position [563, 1362]
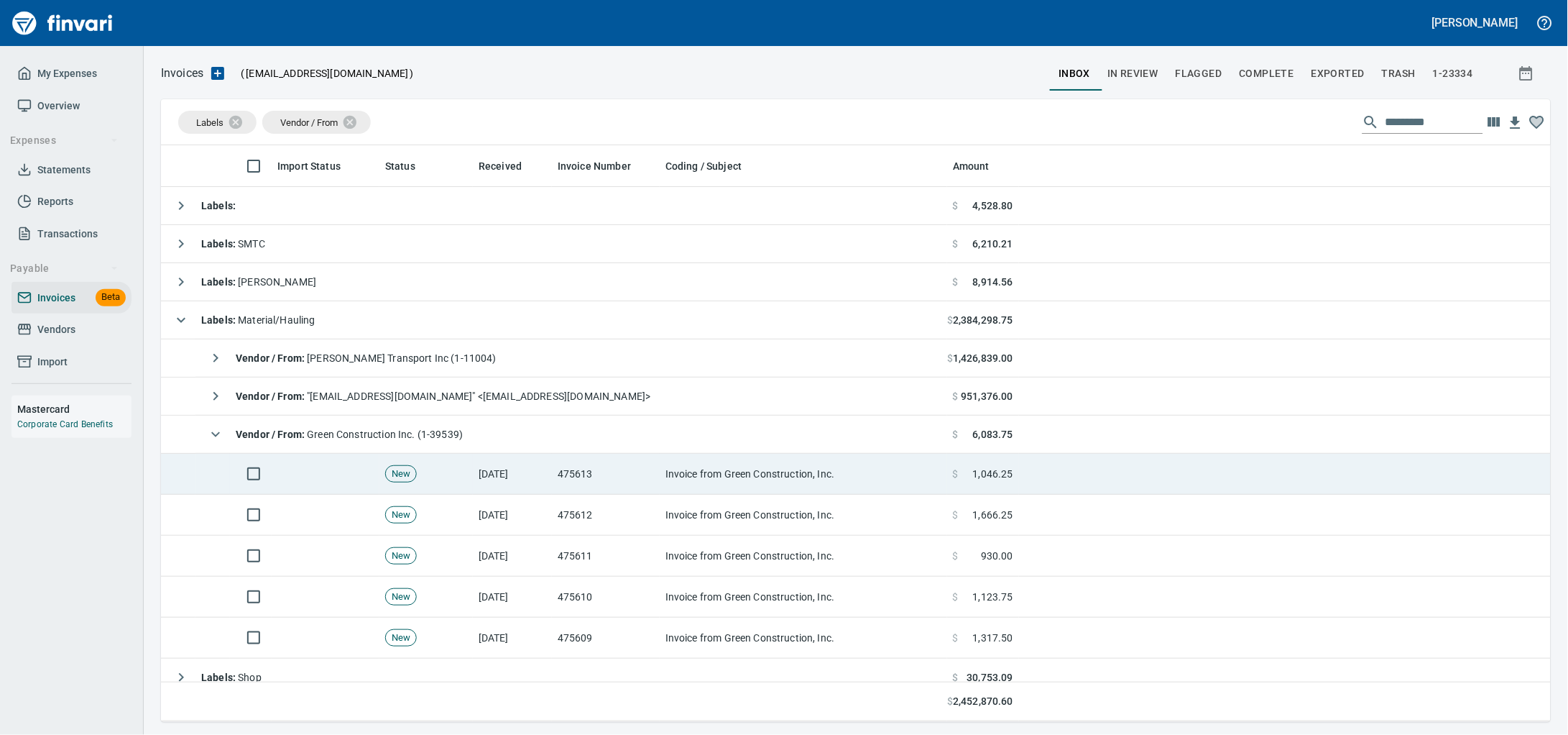
click at [717, 472] on td "Invoice from Green Construction, Inc." at bounding box center [803, 474] width 288 height 41
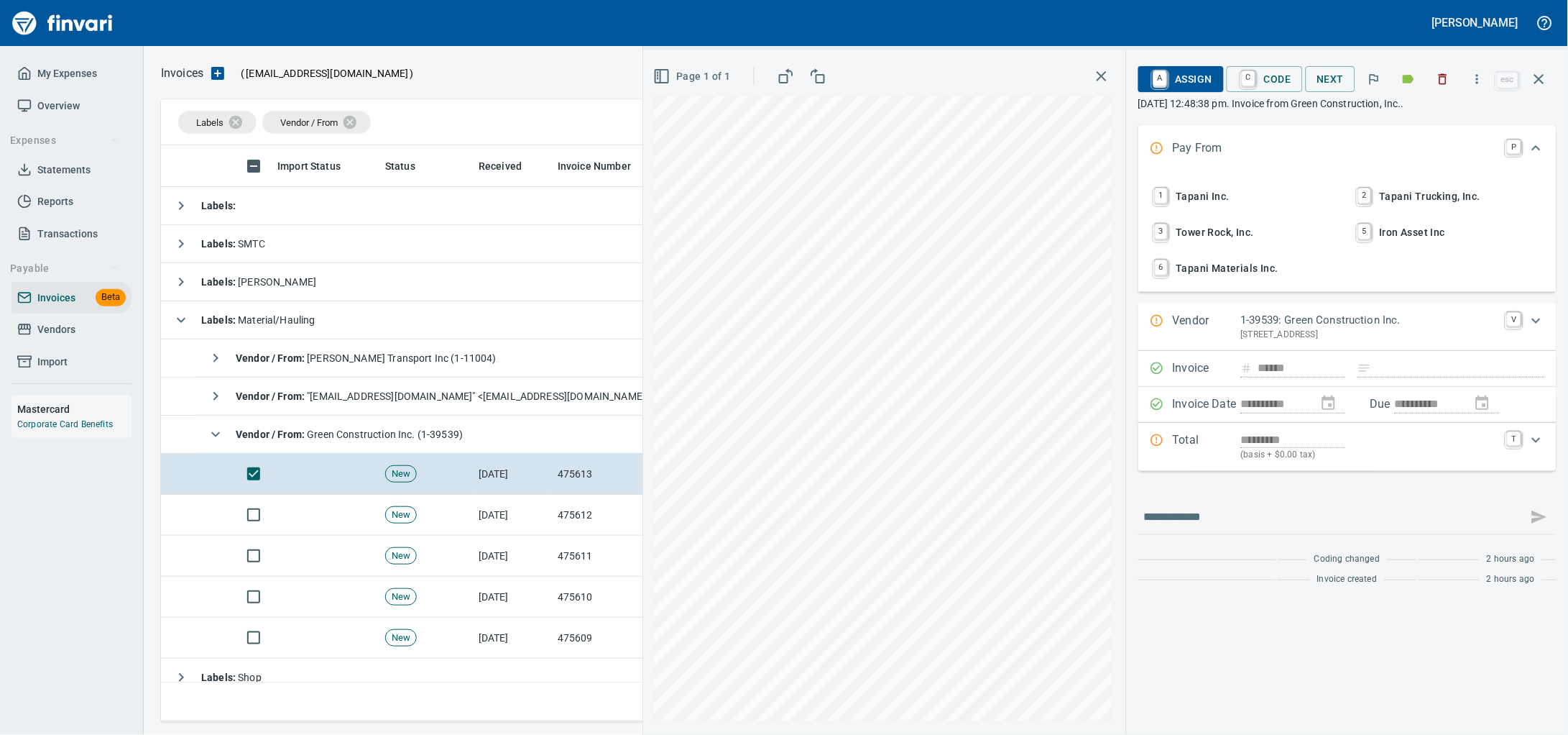
click at [1427, 67] on div at bounding box center [1442, 79] width 31 height 31
click at [1436, 80] on icon "button" at bounding box center [1443, 79] width 15 height 15
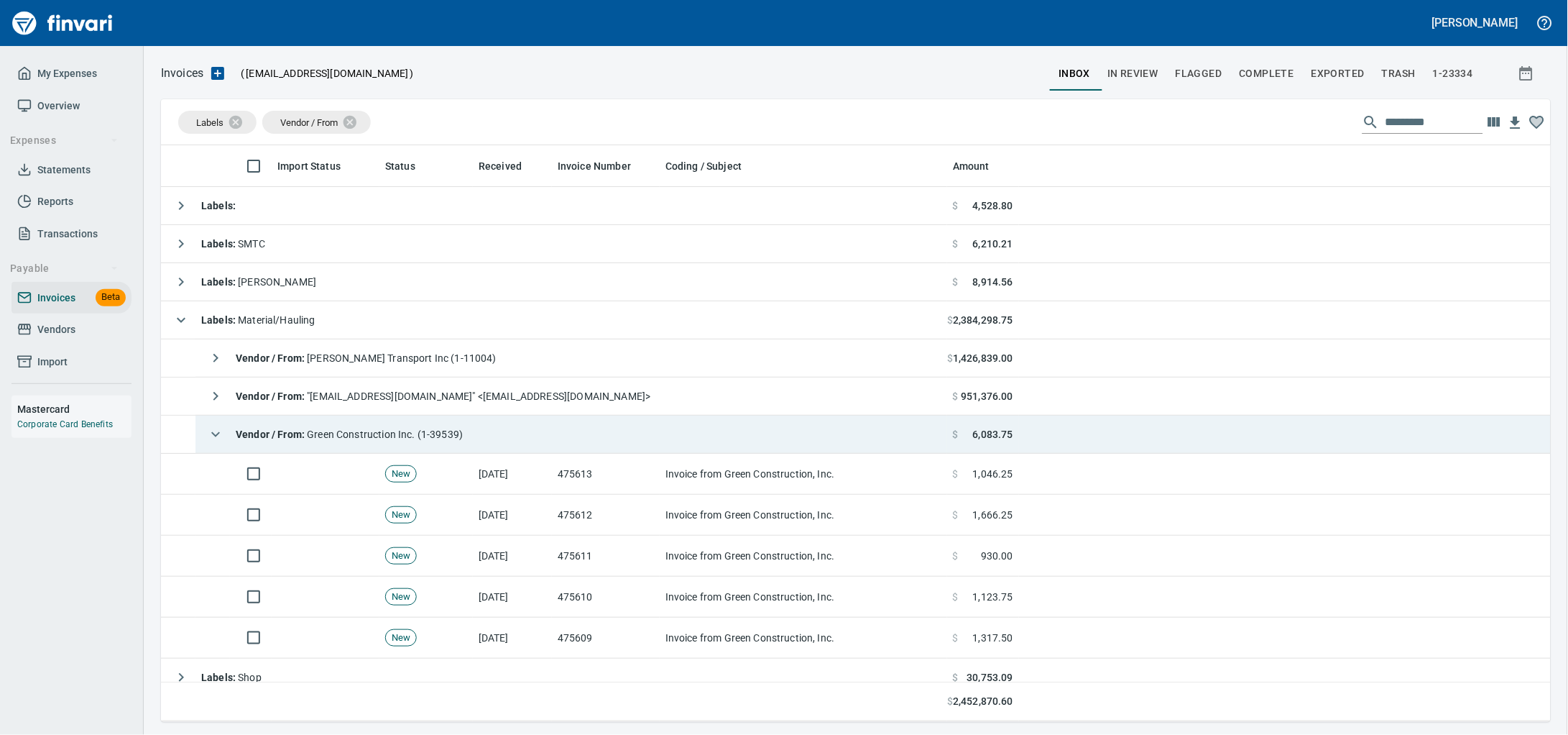
scroll to position [563, 1362]
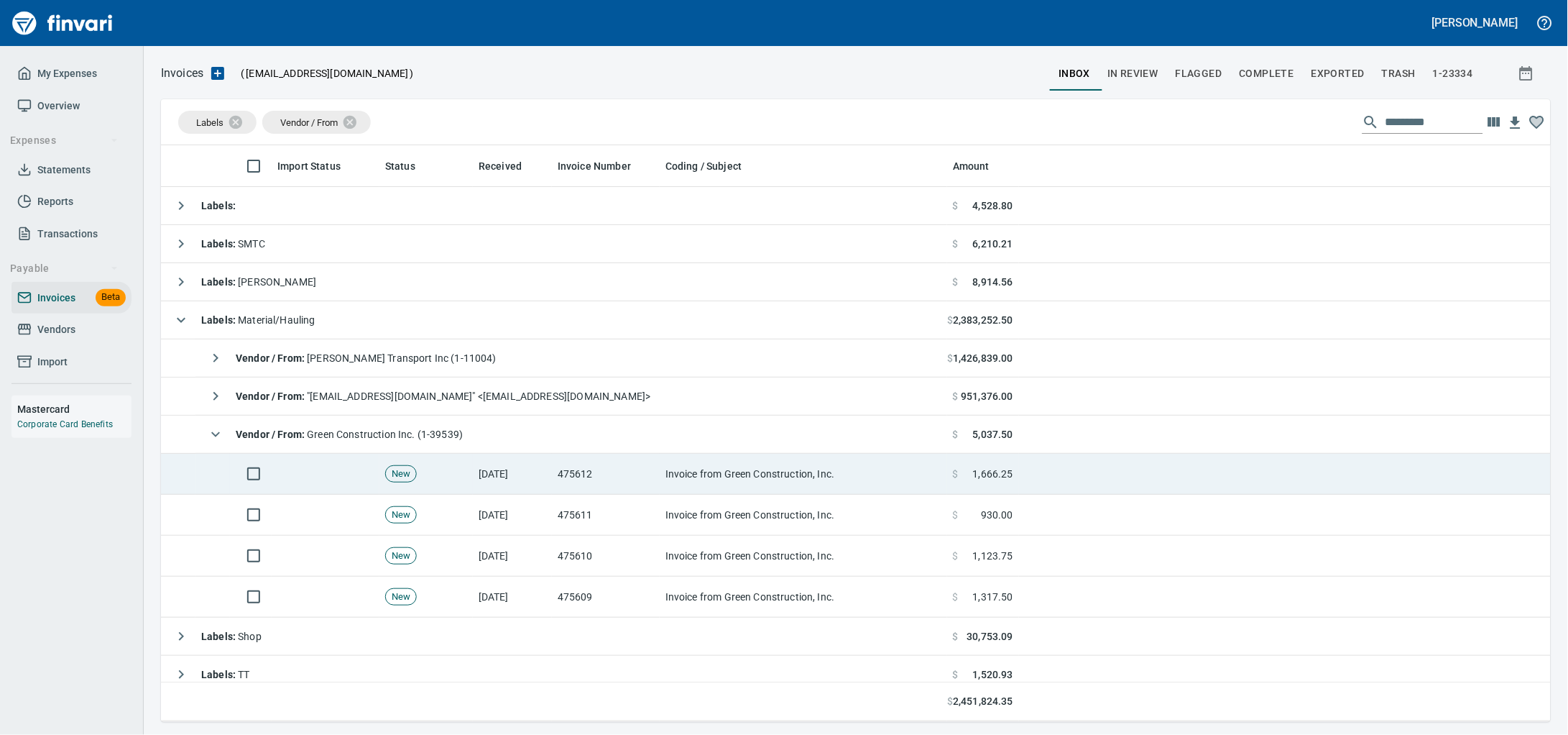
click at [675, 483] on td "Invoice from Green Construction, Inc." at bounding box center [803, 474] width 288 height 41
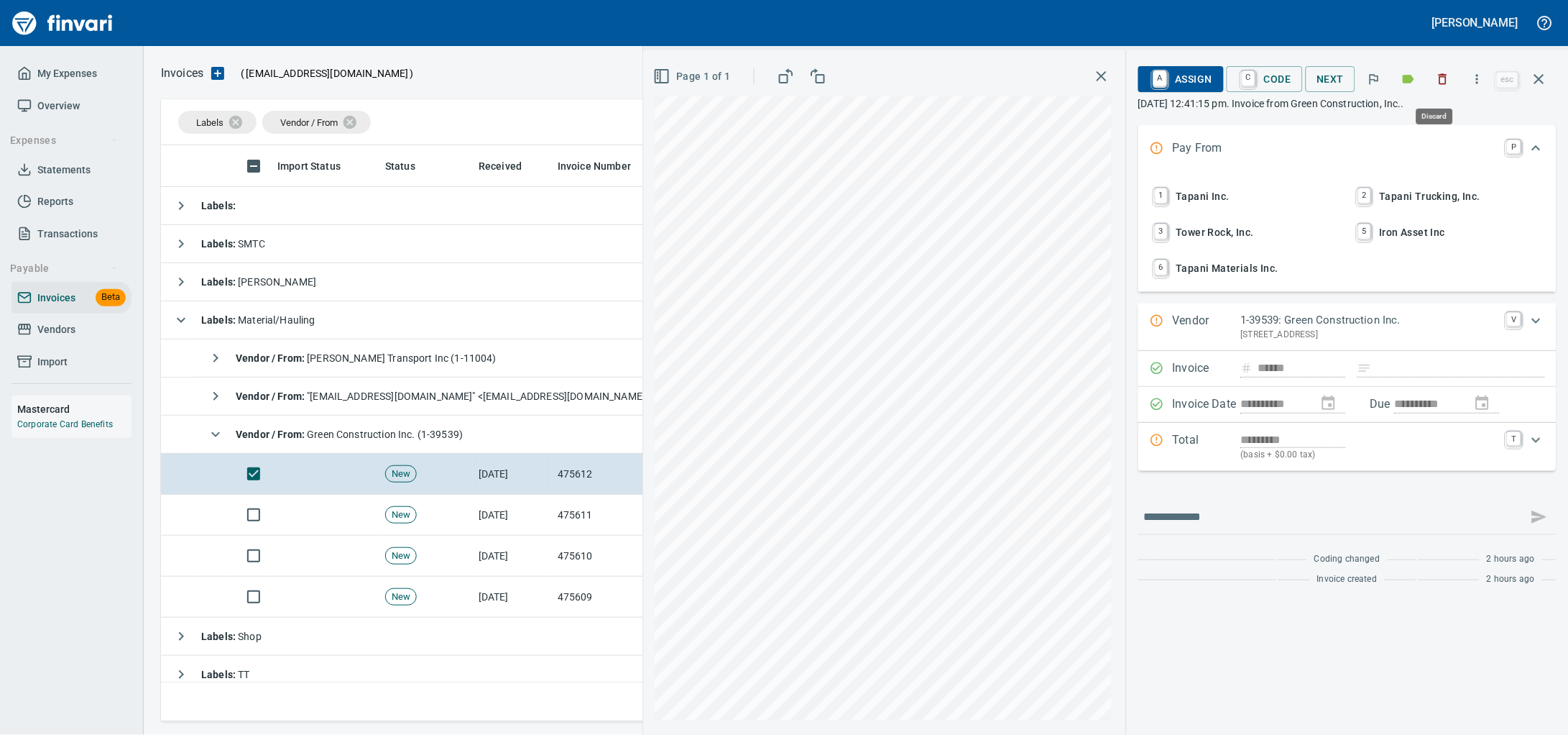
click at [1445, 77] on button "button" at bounding box center [1442, 79] width 31 height 31
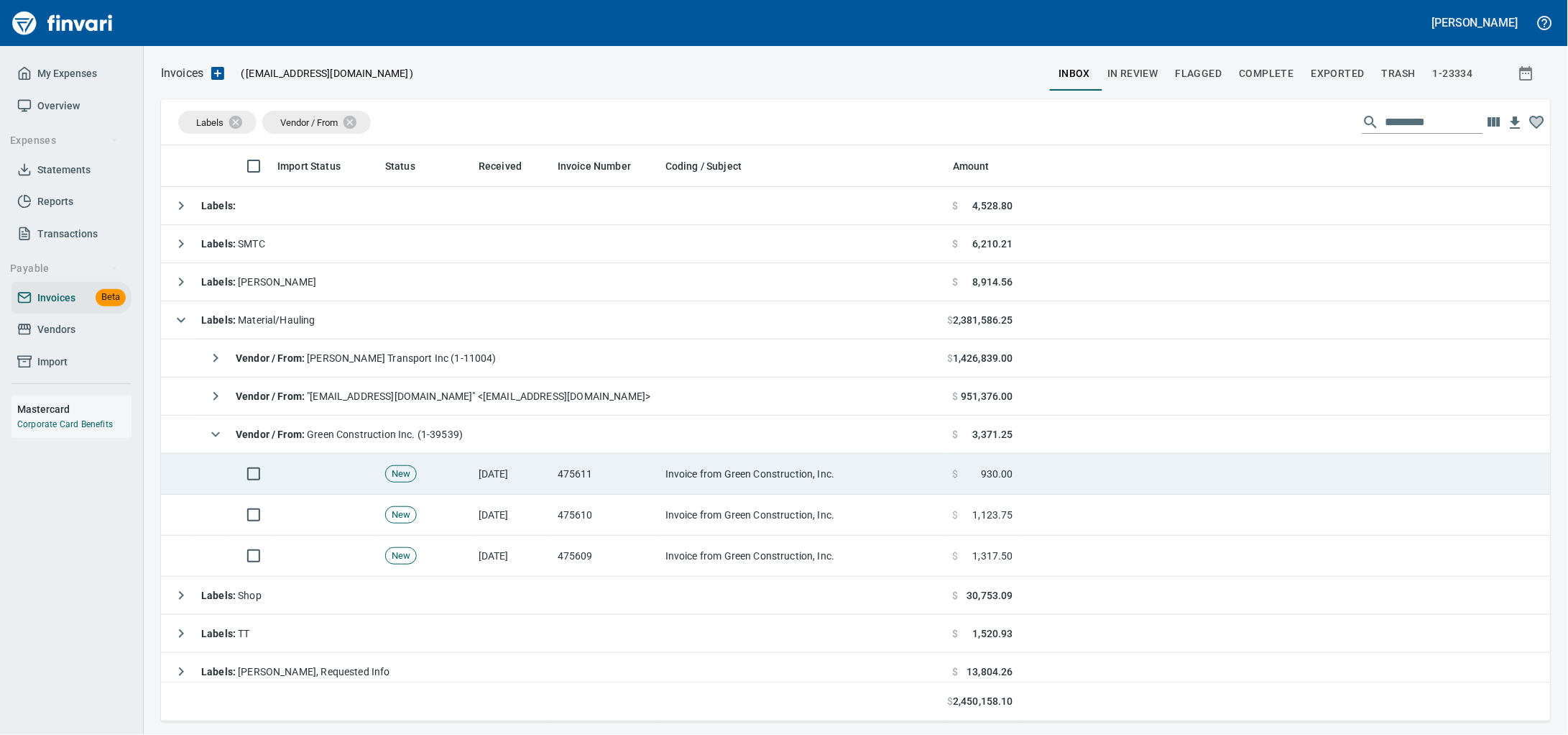
click at [757, 474] on td "Invoice from Green Construction, Inc." at bounding box center [803, 474] width 288 height 41
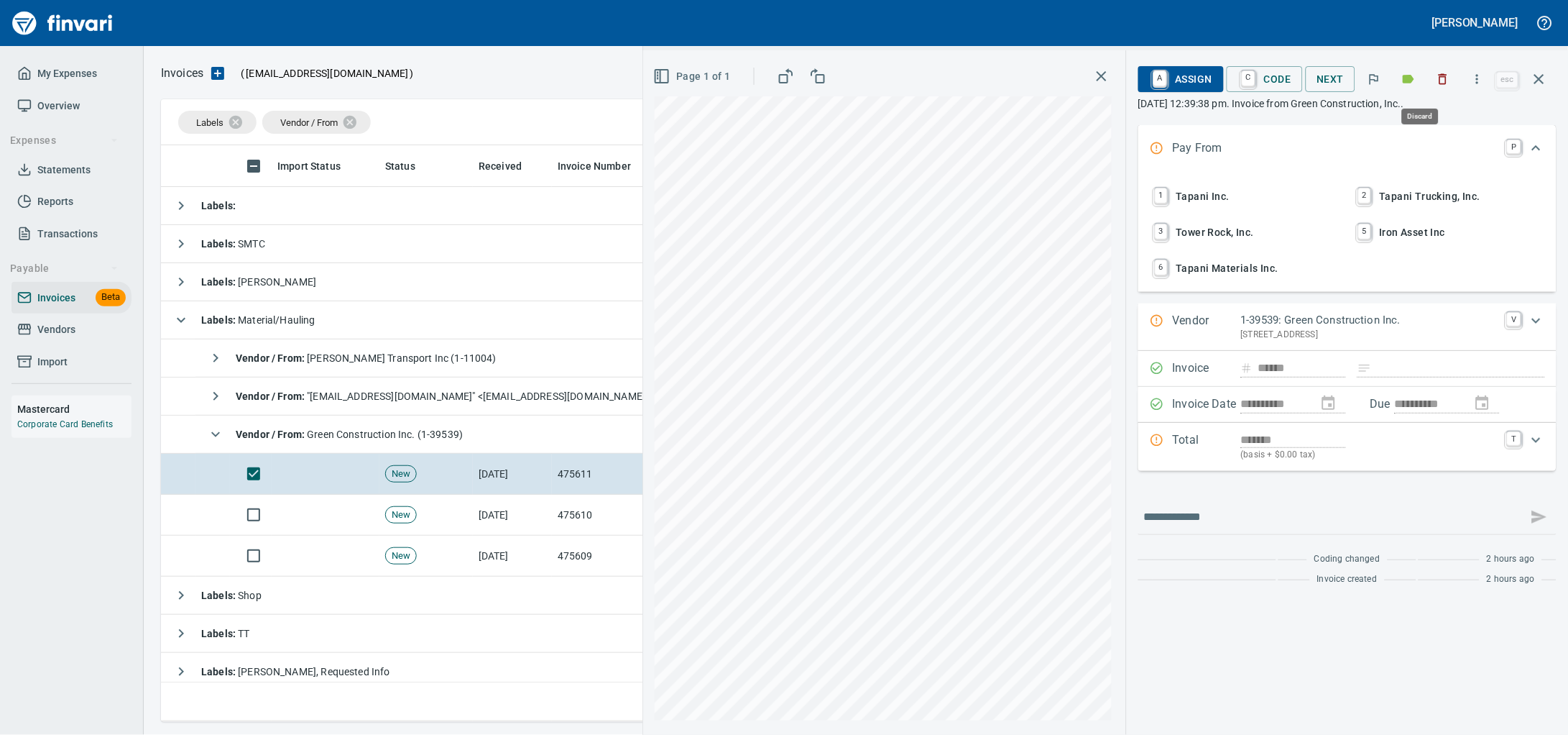
click at [1436, 80] on icon "button" at bounding box center [1443, 79] width 15 height 15
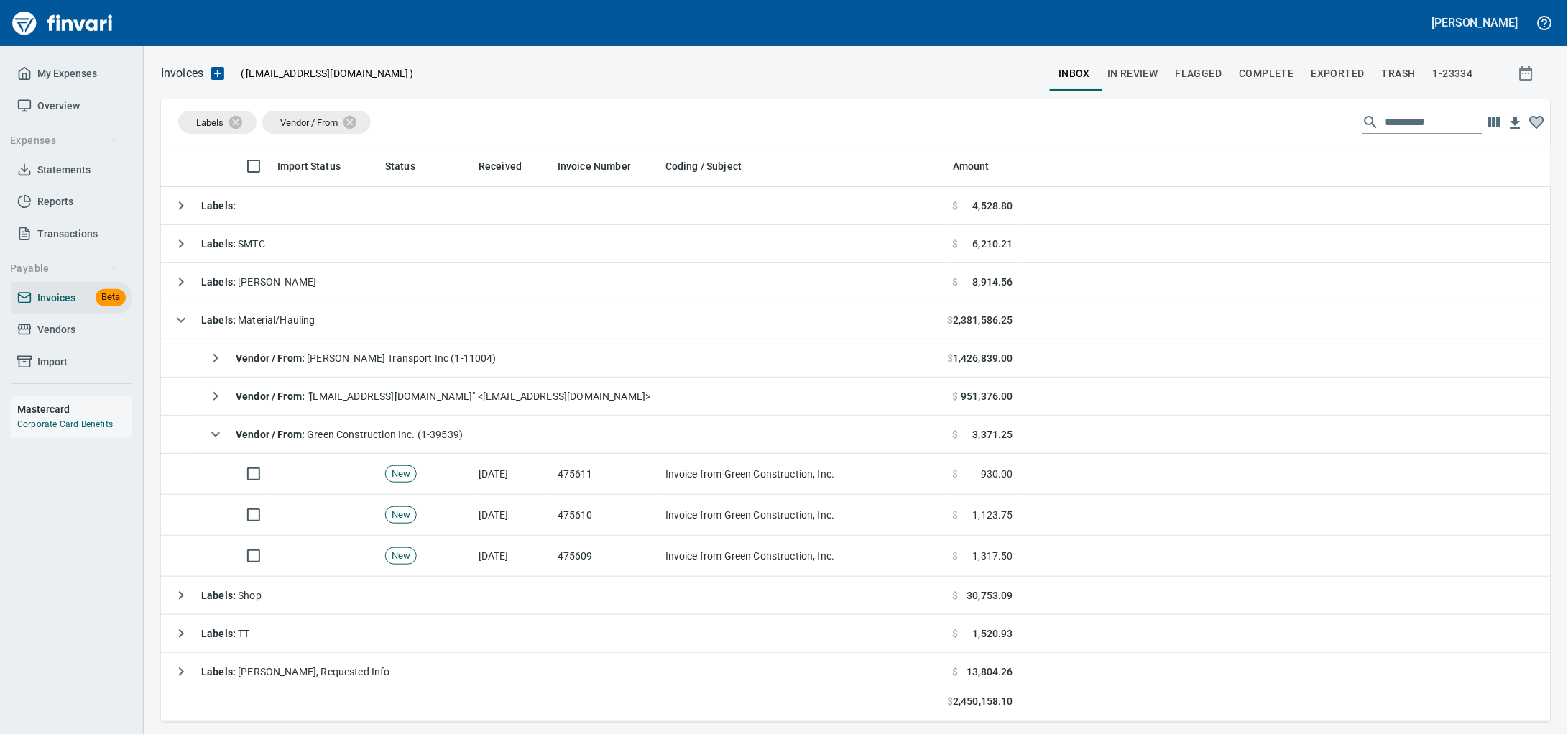
scroll to position [563, 1362]
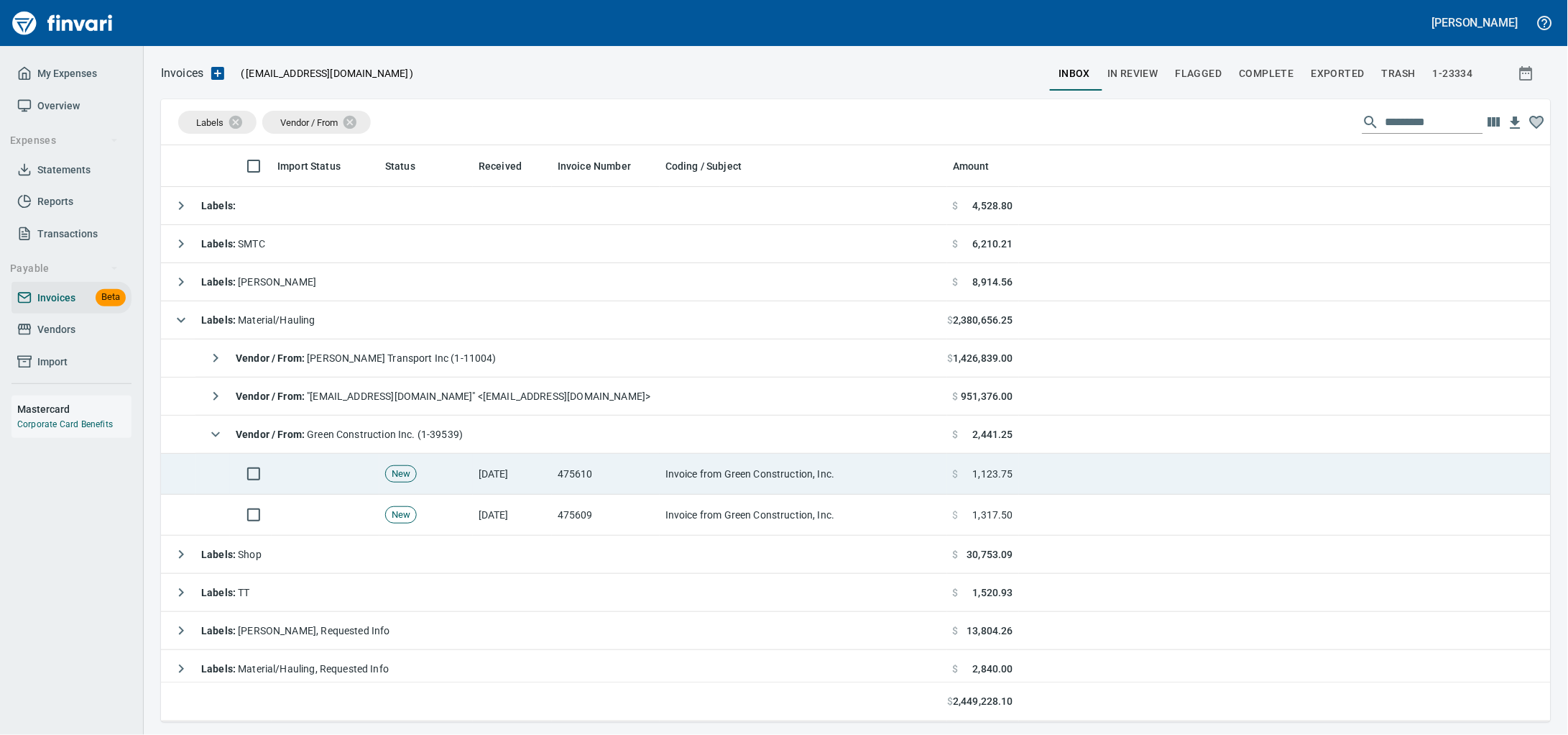
click at [656, 483] on td "475610" at bounding box center [606, 474] width 108 height 41
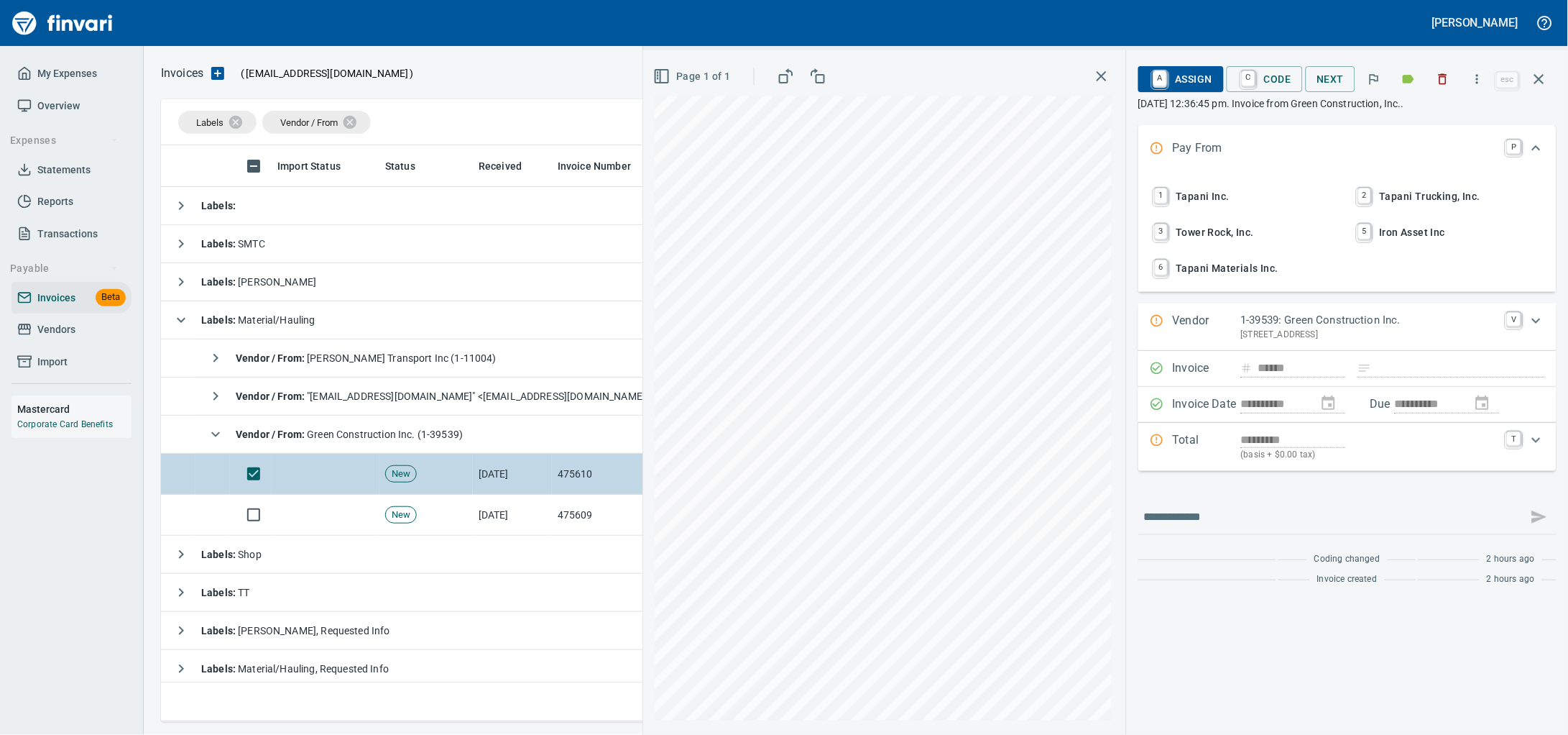
click at [1436, 85] on icon "button" at bounding box center [1443, 79] width 15 height 15
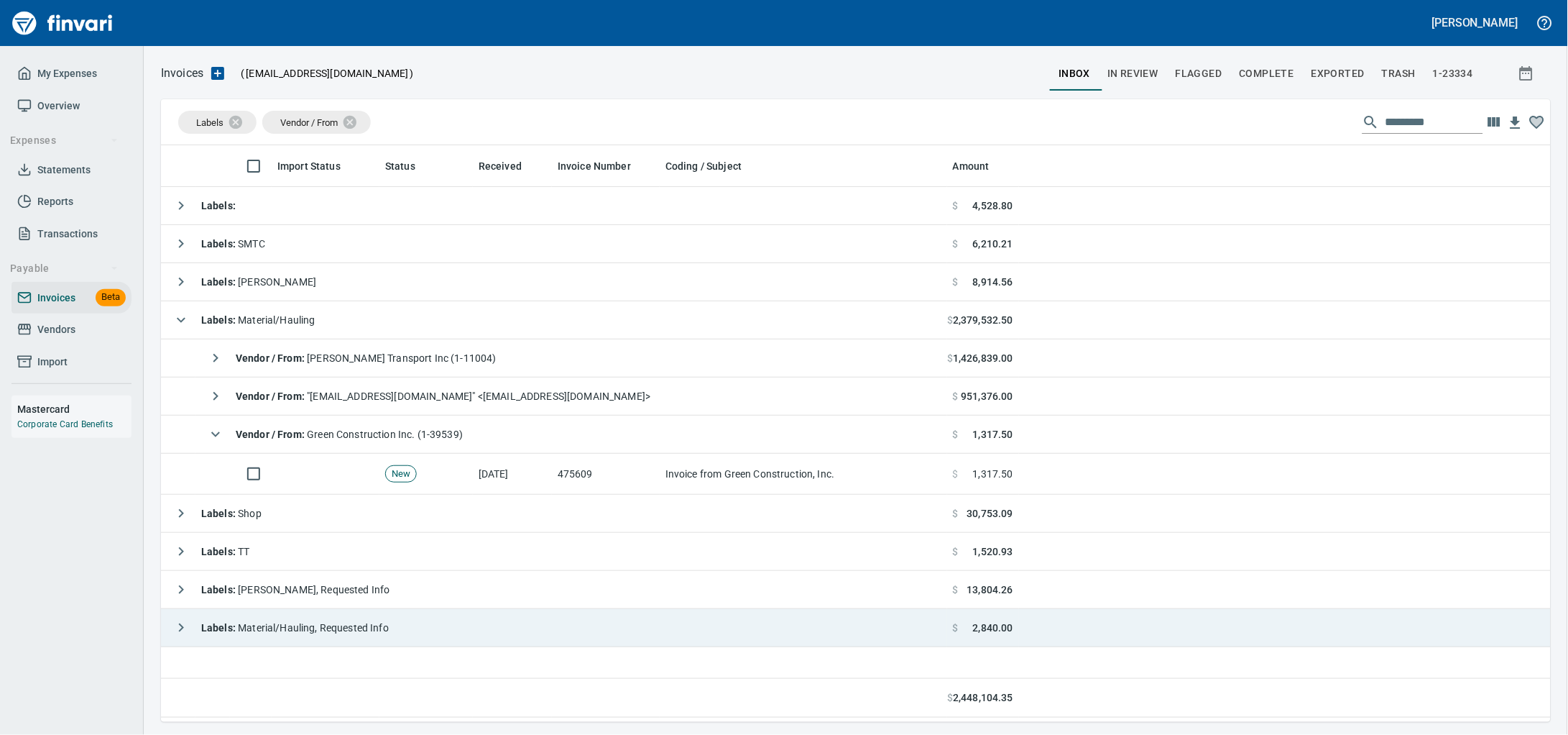
scroll to position [563, 1362]
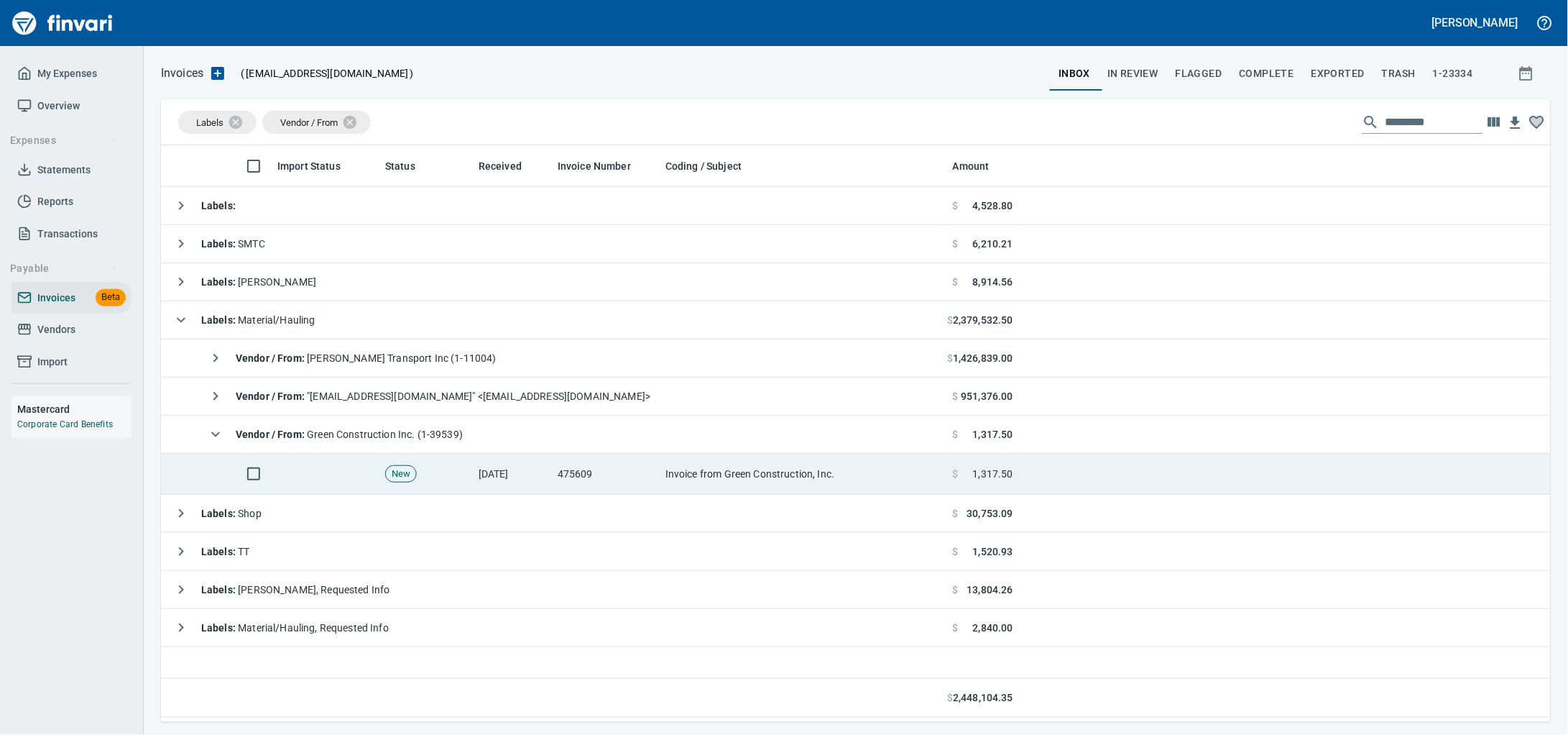
click at [513, 470] on td "[DATE]" at bounding box center [512, 474] width 79 height 41
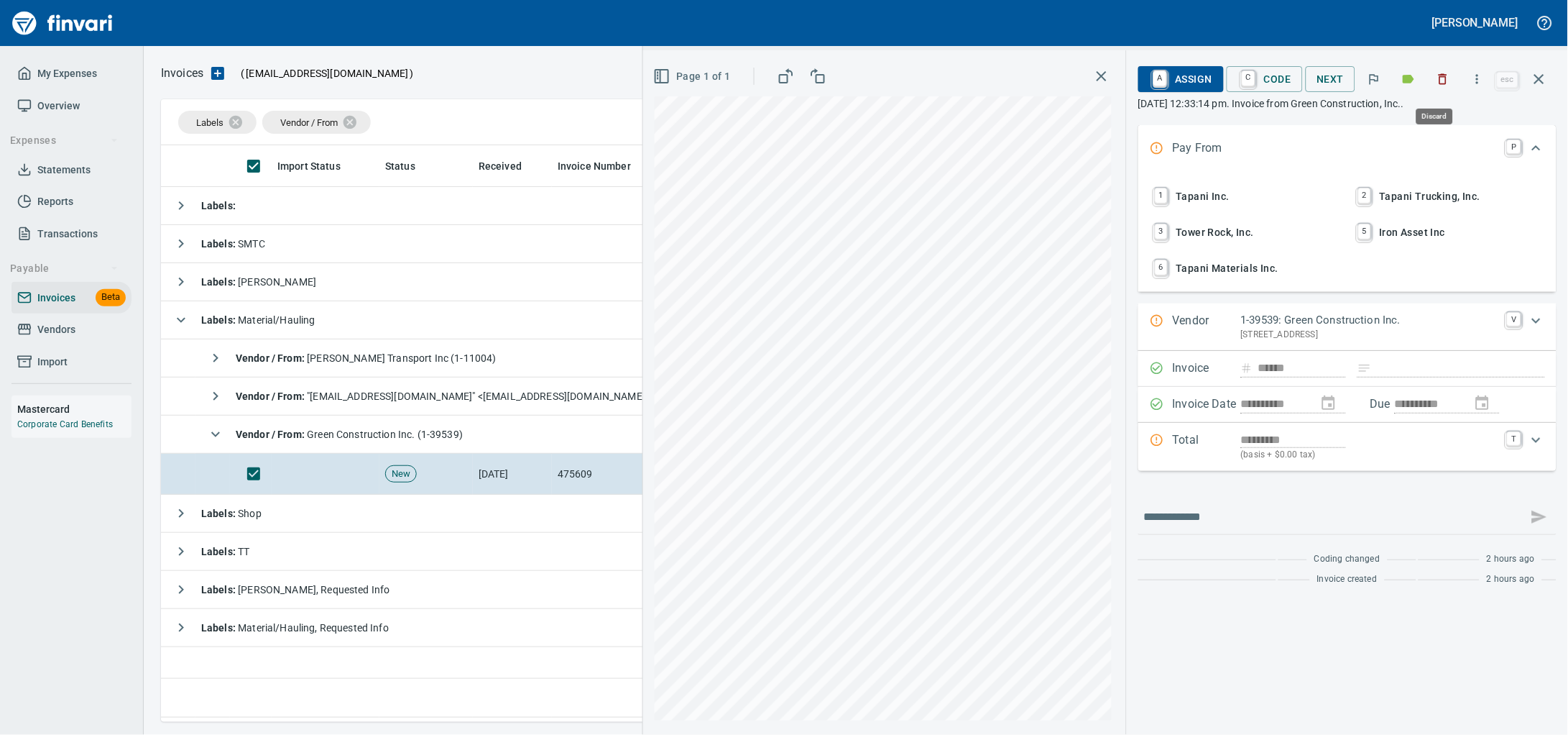
click at [1427, 73] on button "button" at bounding box center [1442, 79] width 31 height 31
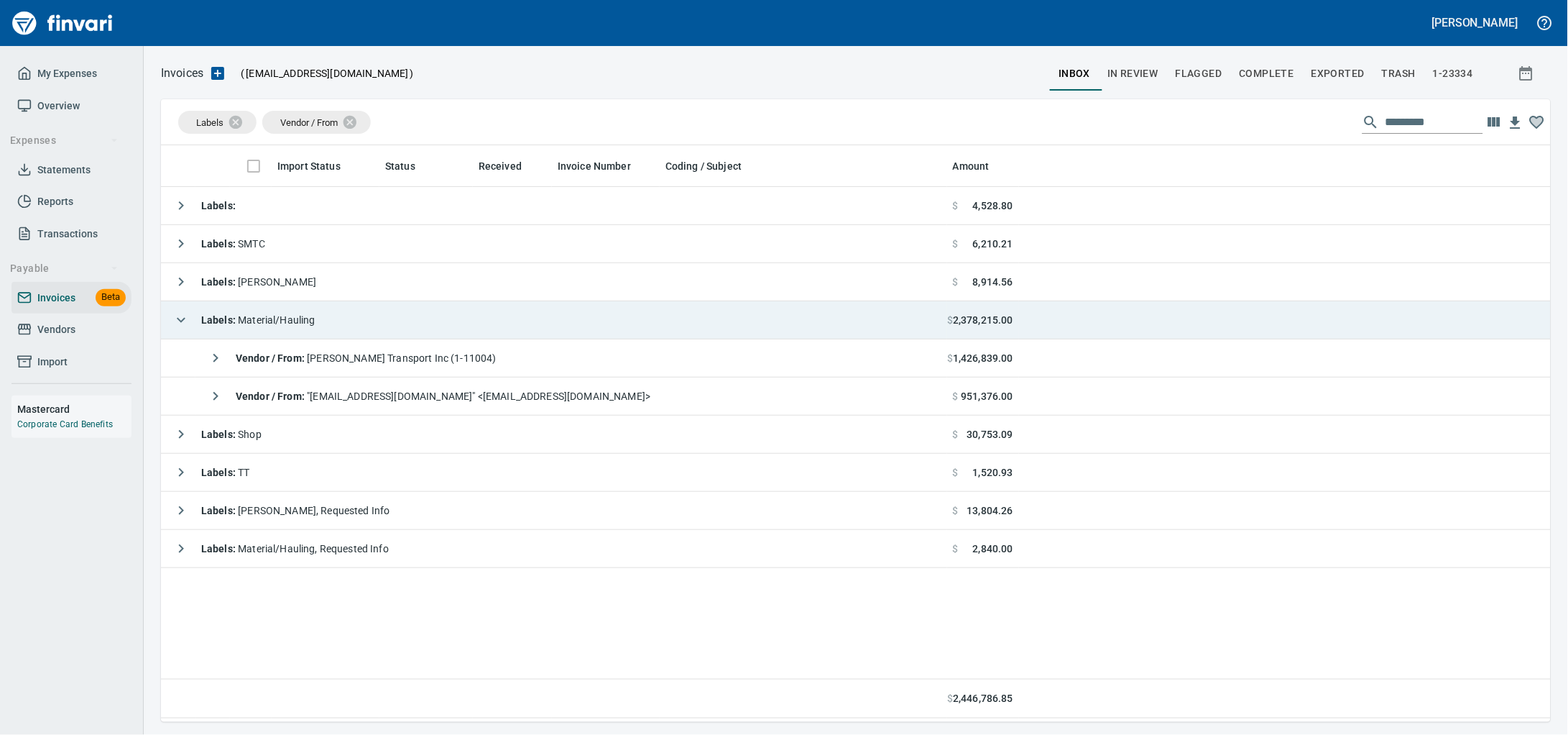
scroll to position [563, 1362]
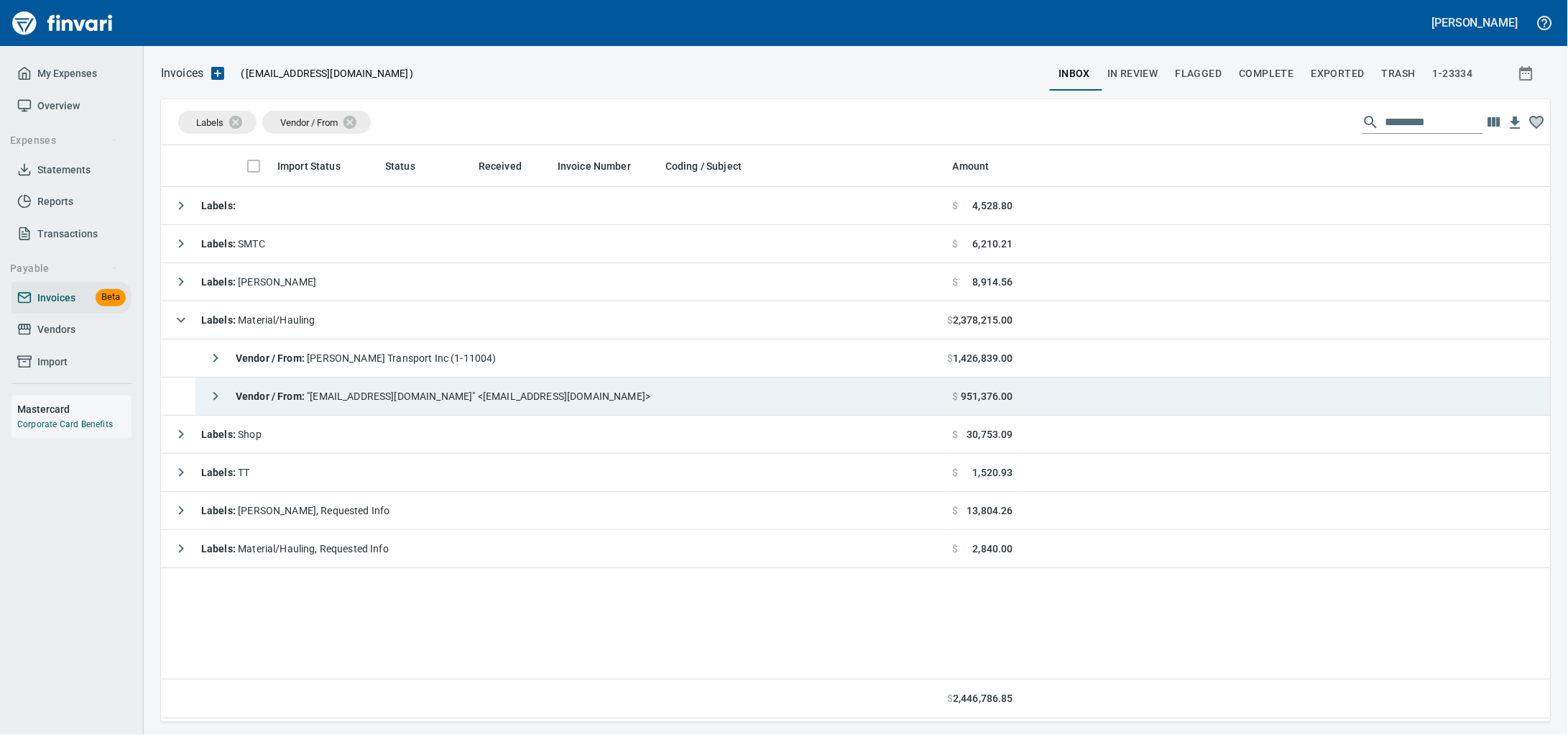
click at [531, 396] on span "Vendor / From : "gcinc.1992@gmail.com" <gcinc.1992@gmail.com>" at bounding box center [443, 396] width 415 height 12
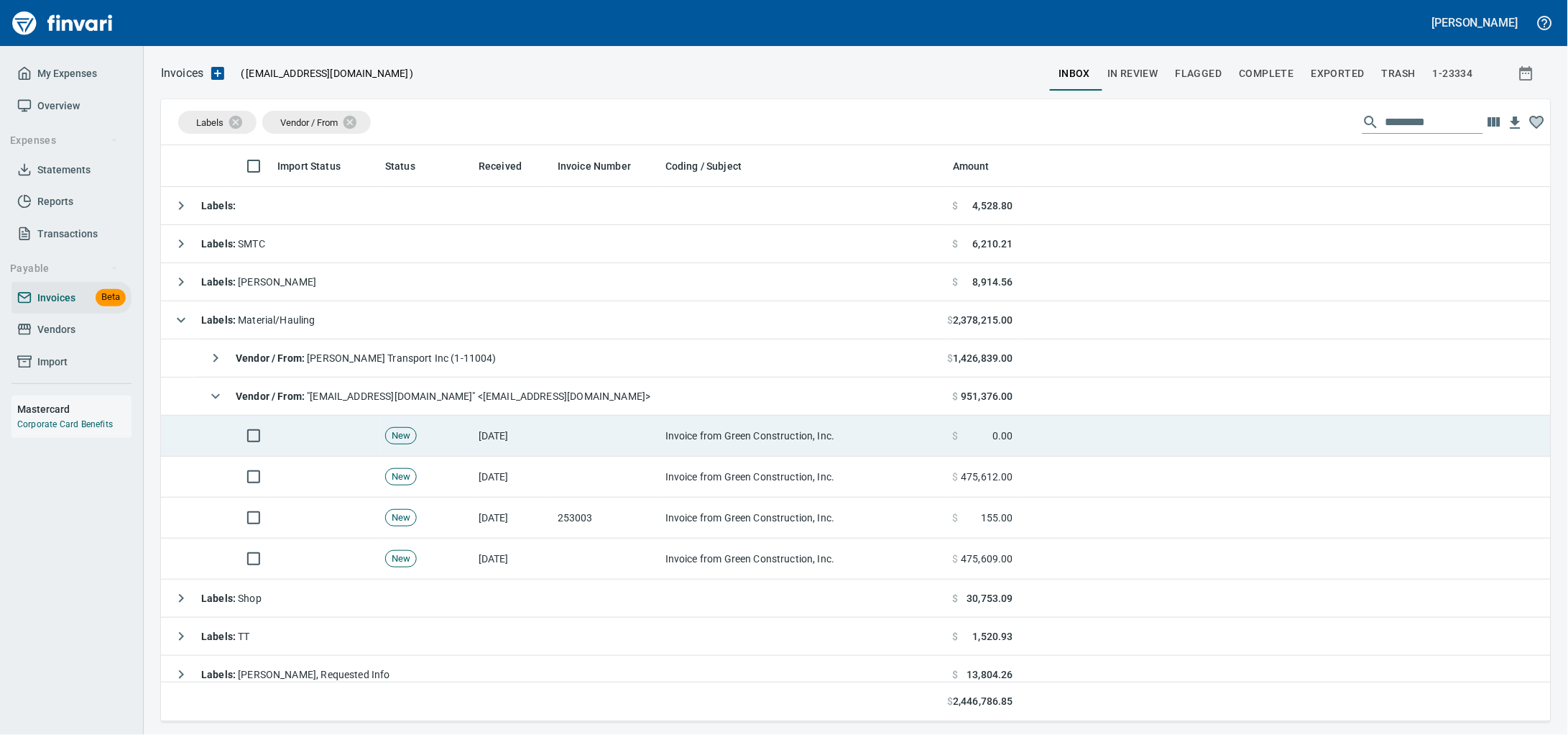
click at [583, 428] on td at bounding box center [606, 436] width 108 height 41
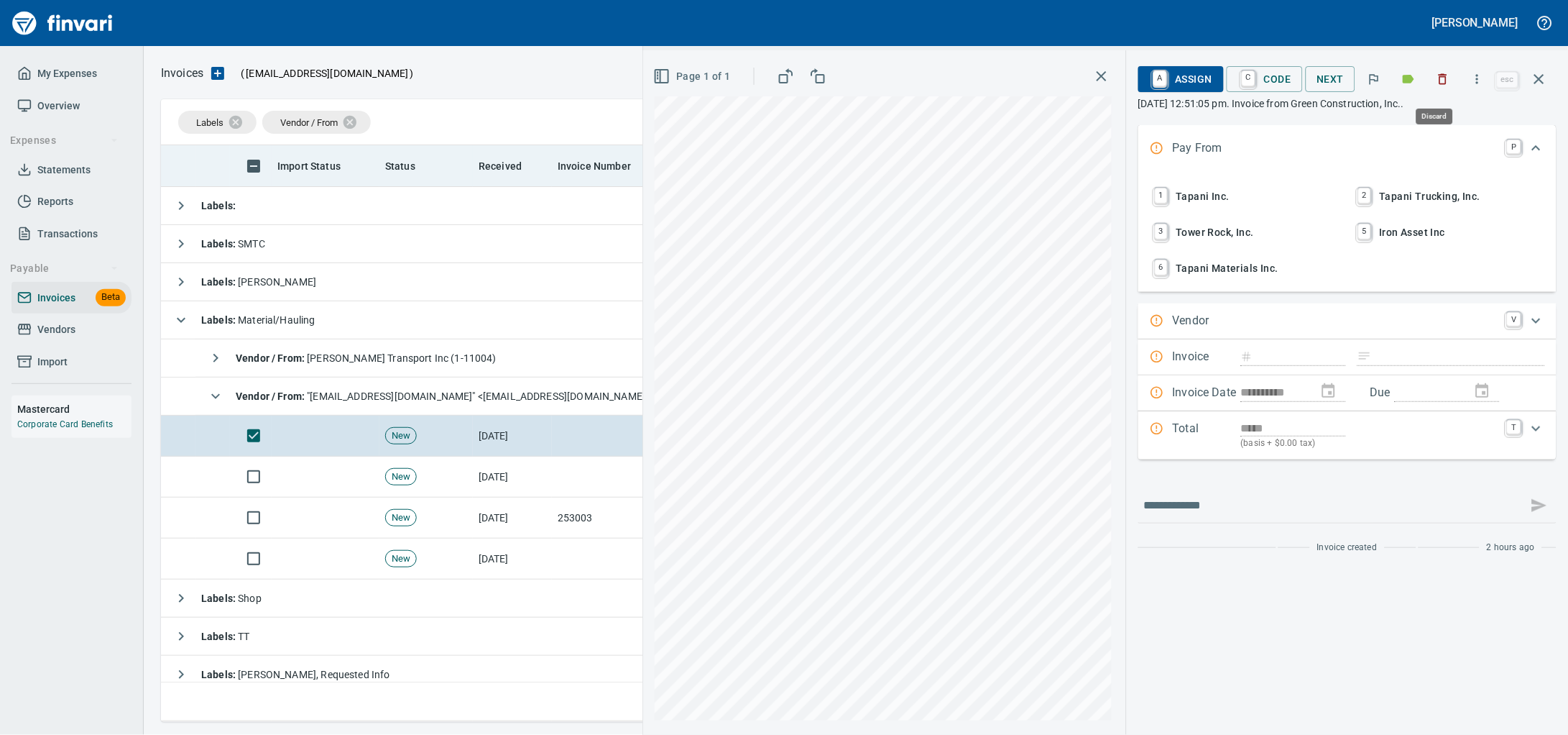
click at [1436, 76] on icon "button" at bounding box center [1443, 79] width 15 height 15
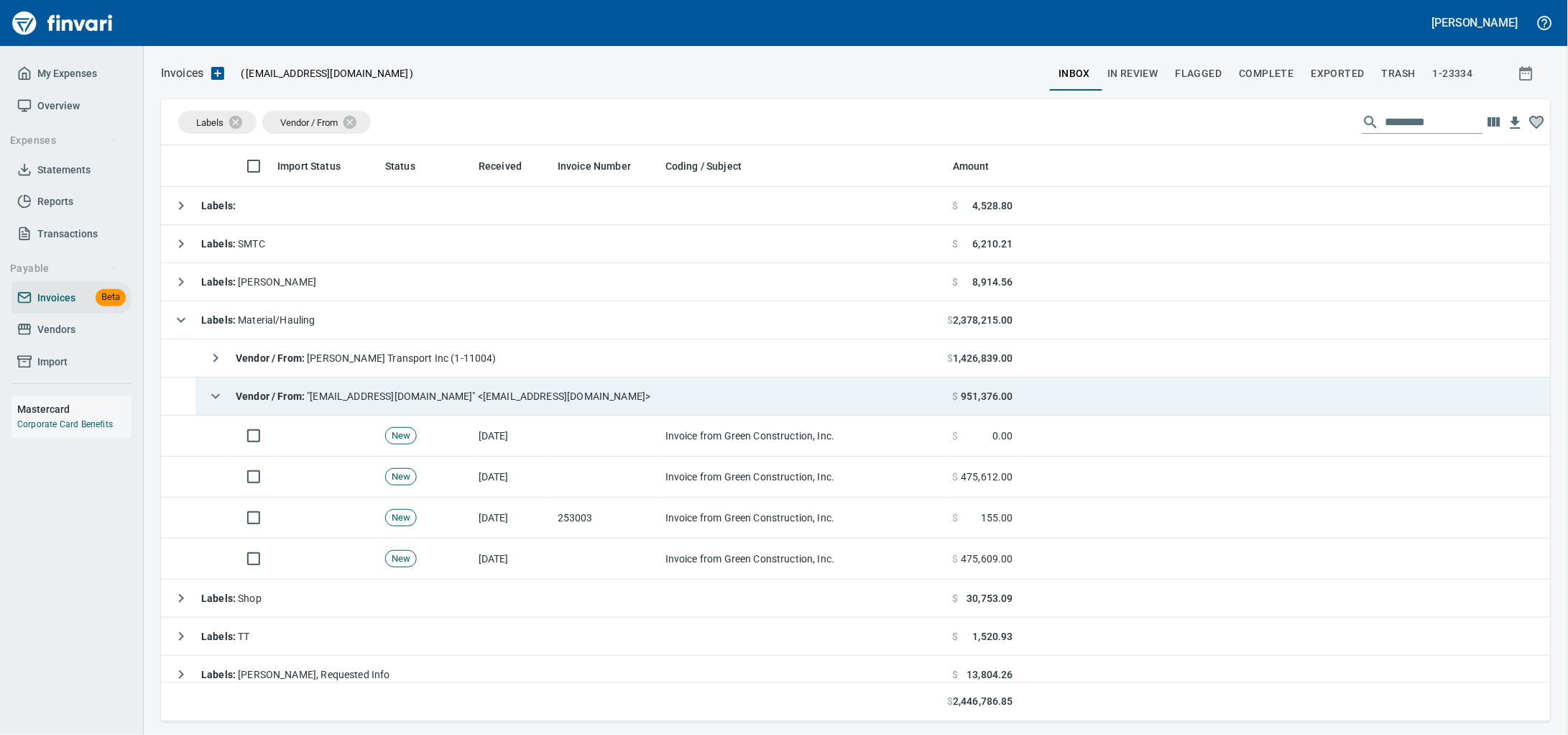
scroll to position [563, 1362]
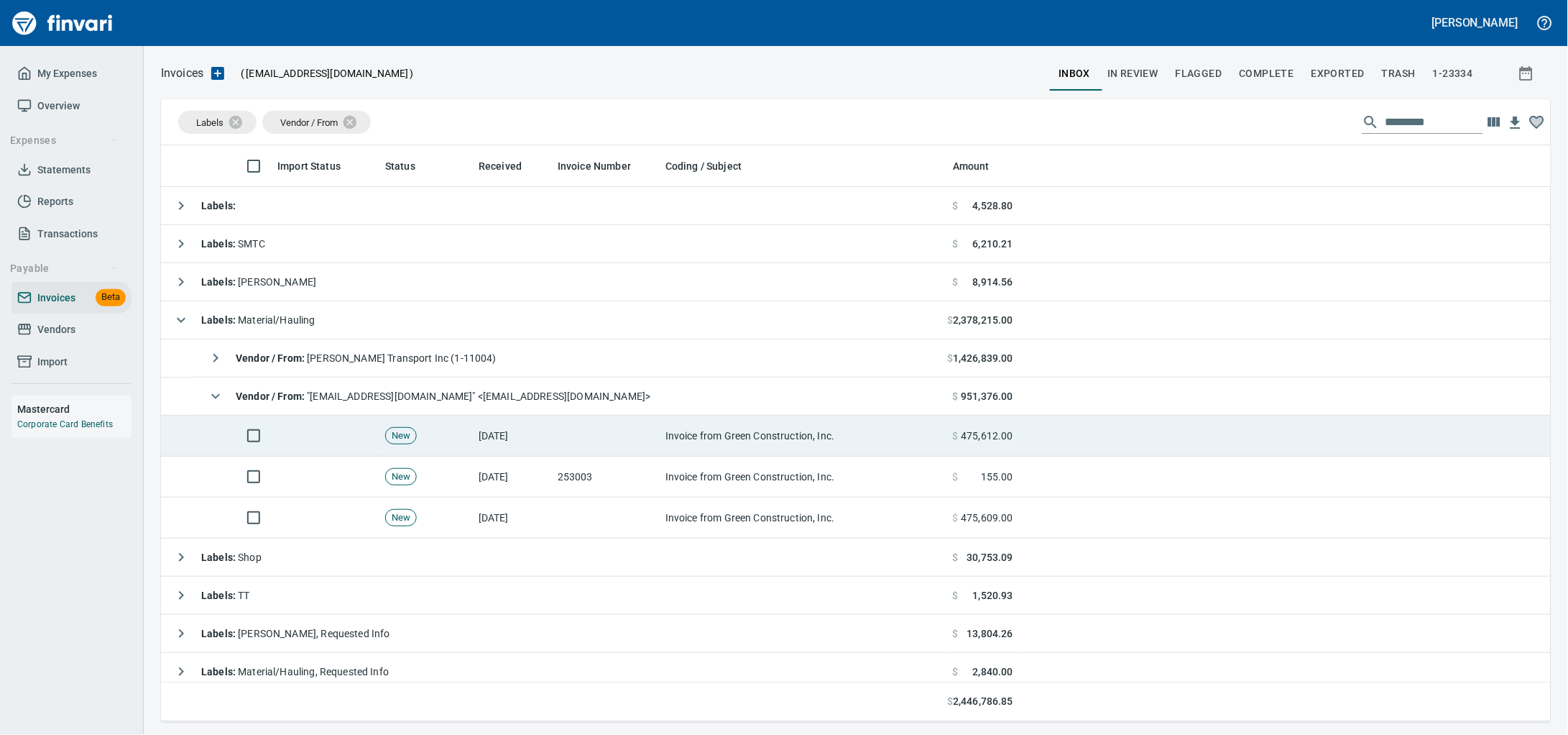
click at [565, 430] on td at bounding box center [606, 436] width 108 height 41
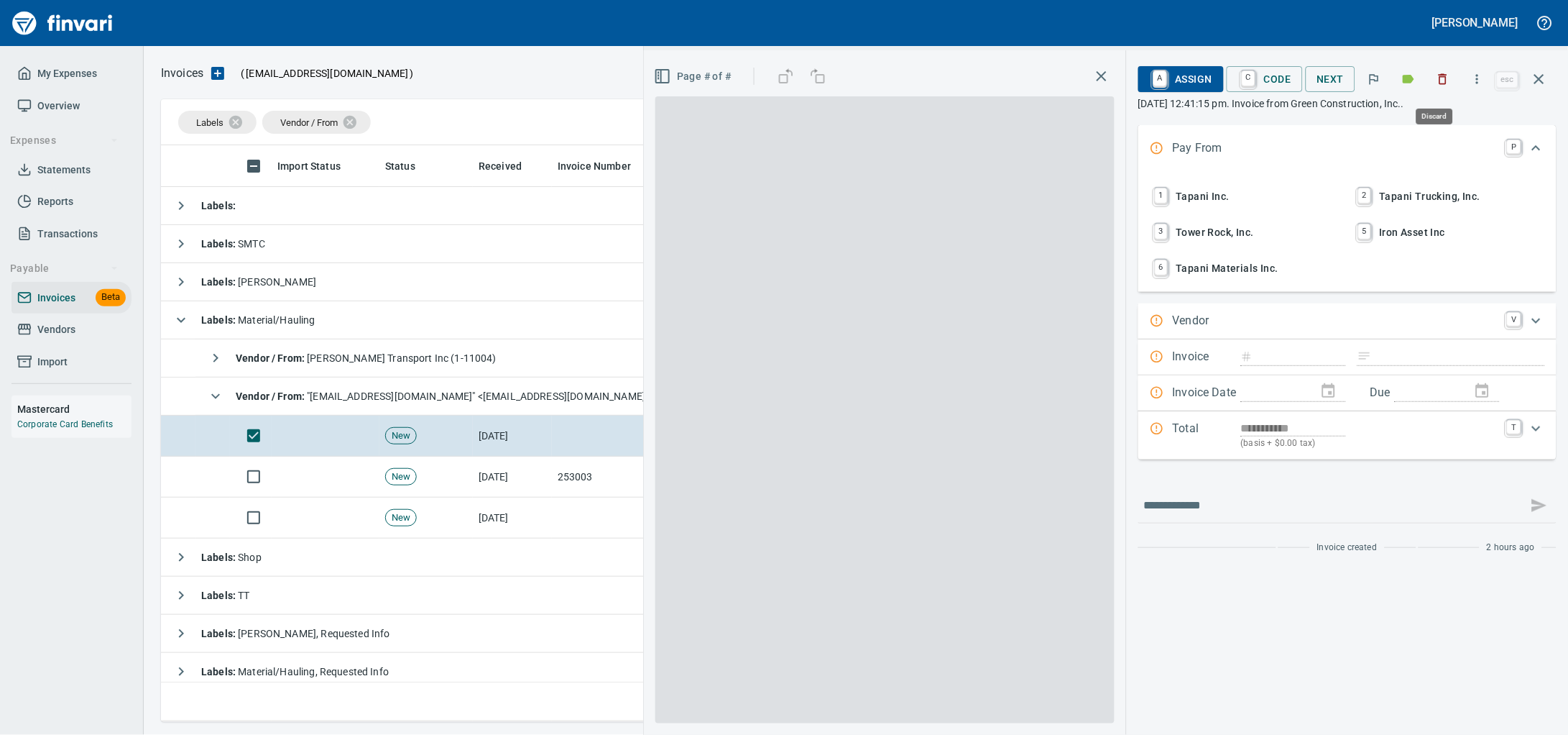
scroll to position [563, 1362]
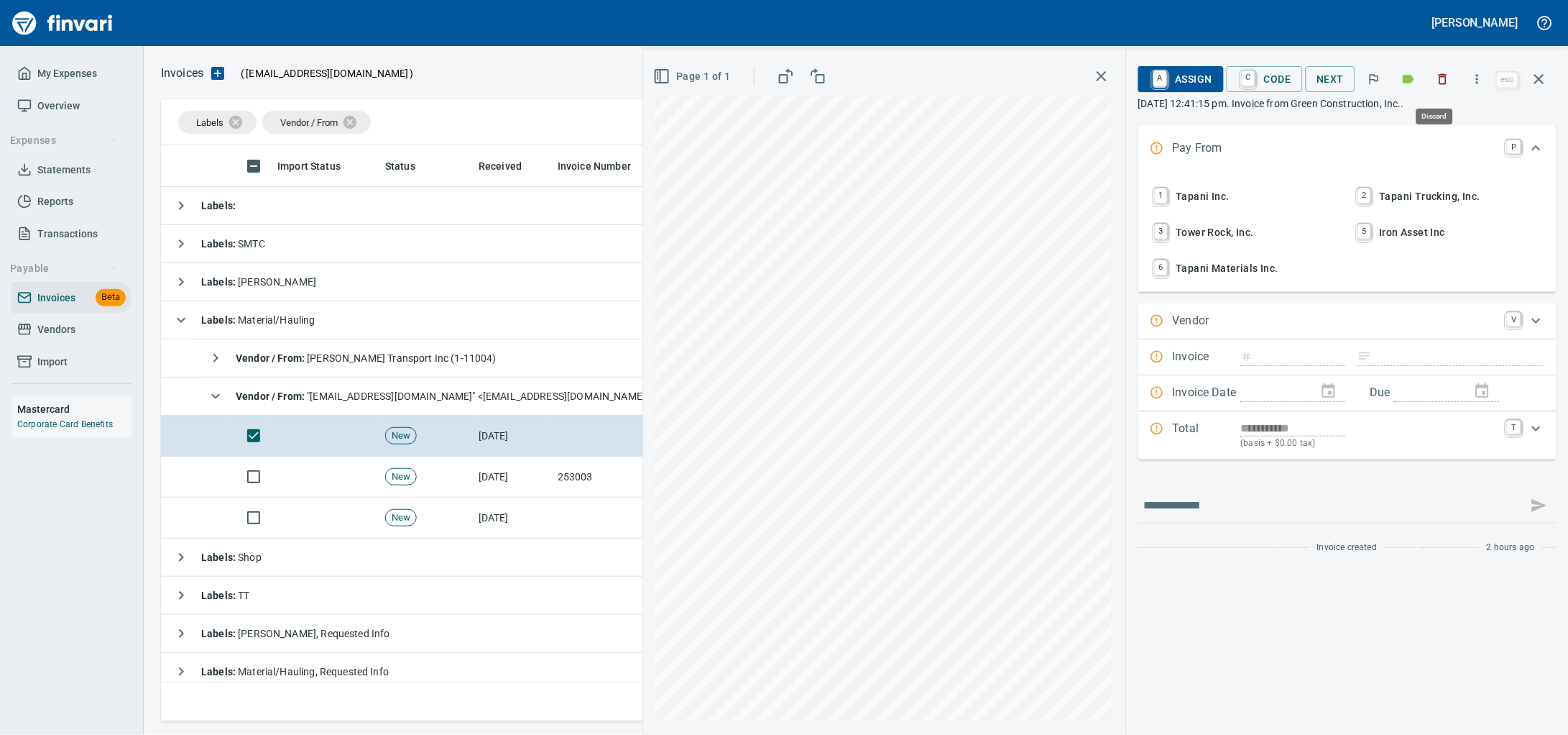
click at [1439, 76] on icon "button" at bounding box center [1444, 79] width 9 height 11
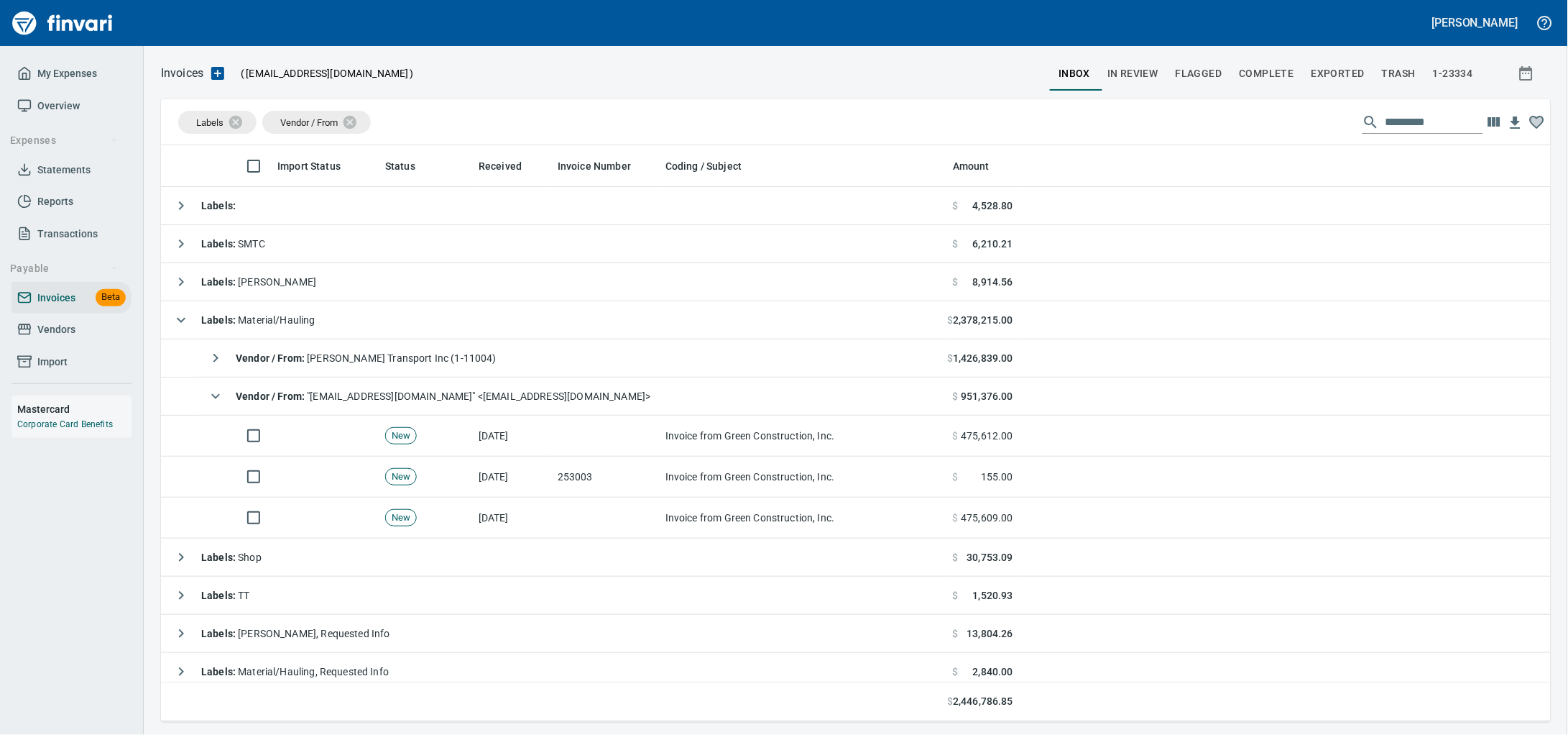
scroll to position [563, 1362]
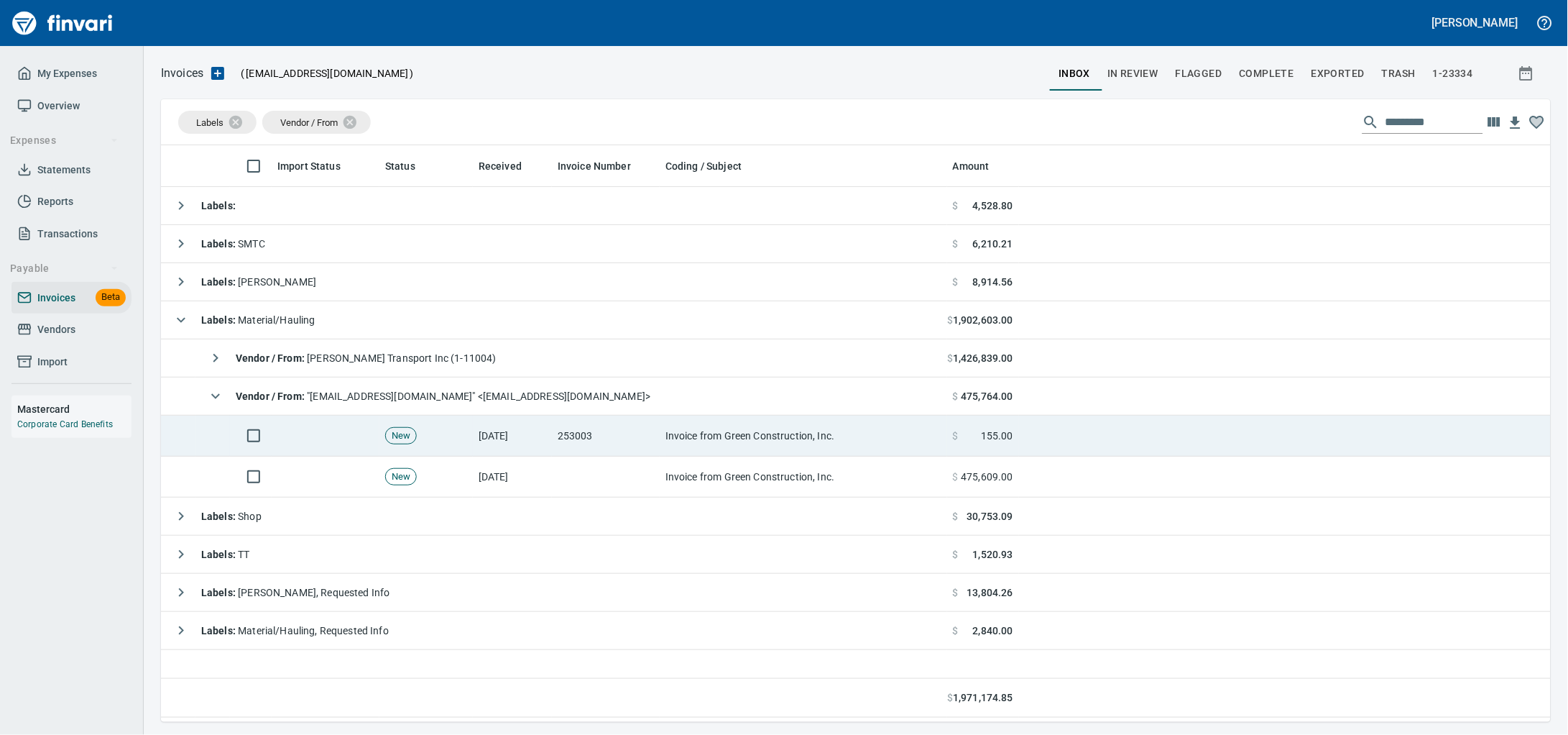
click at [684, 446] on td "Invoice from Green Construction, Inc." at bounding box center [803, 436] width 288 height 41
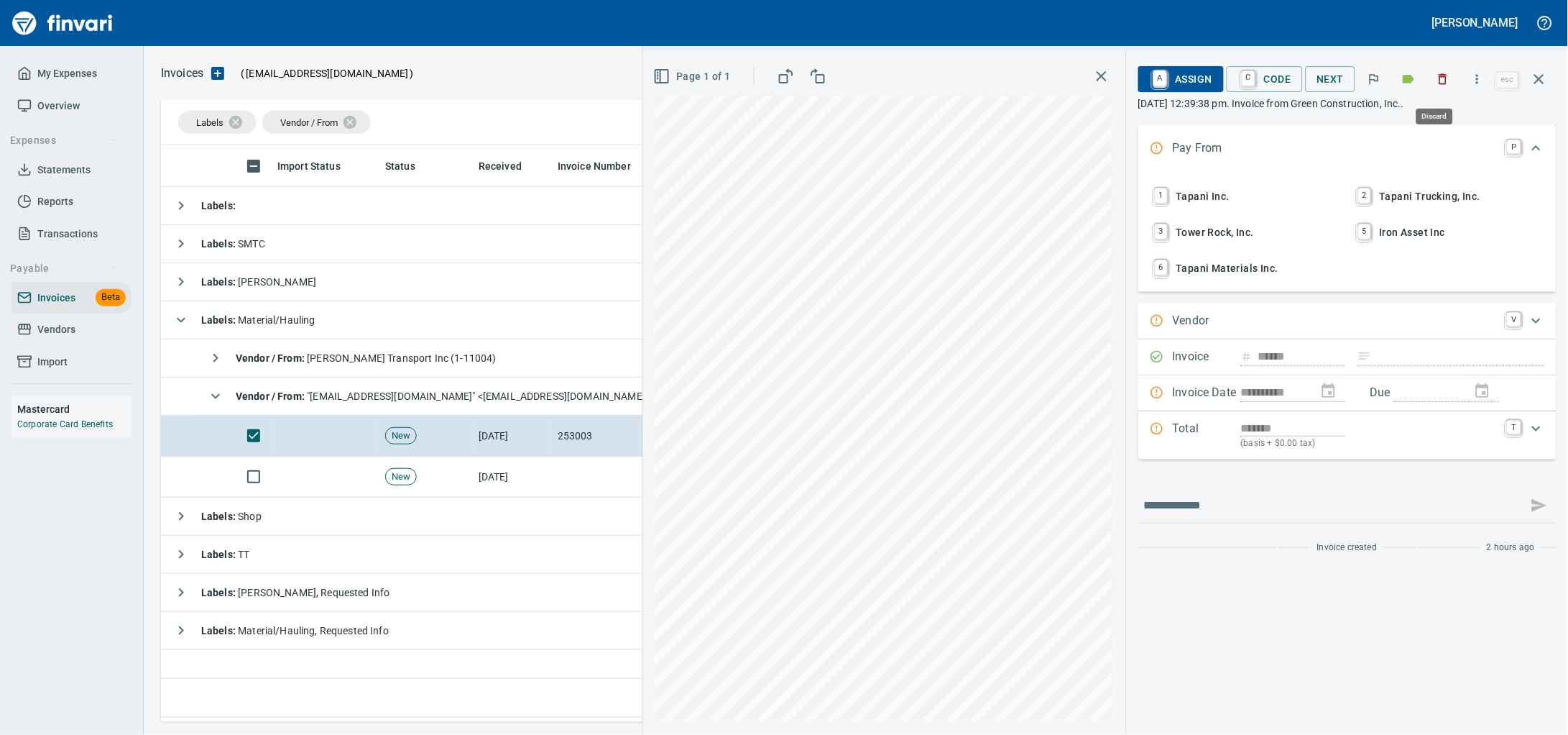
drag, startPoint x: 1438, startPoint y: 85, endPoint x: 1336, endPoint y: 104, distance: 103.8
click at [1436, 85] on icon "button" at bounding box center [1443, 79] width 15 height 15
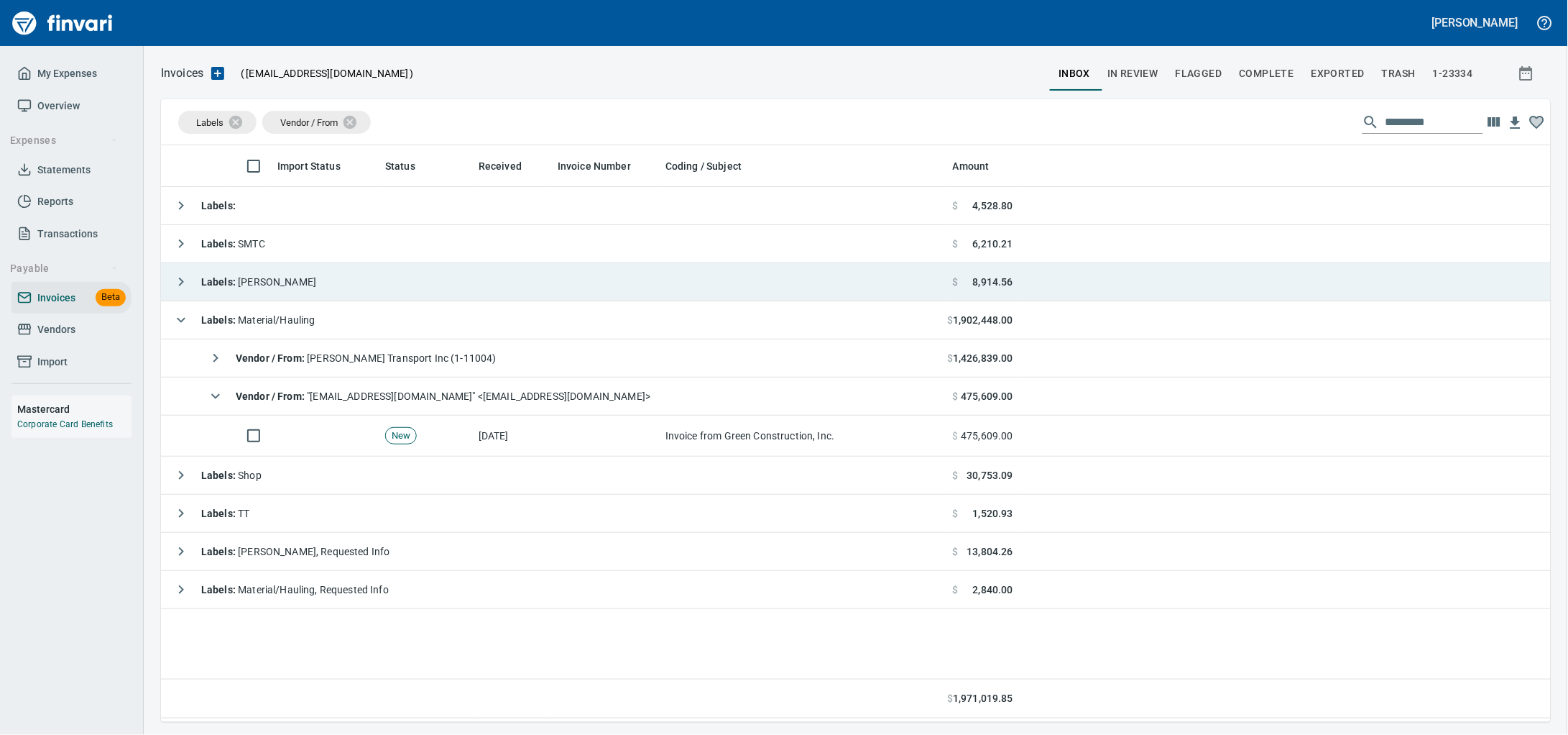
scroll to position [563, 1362]
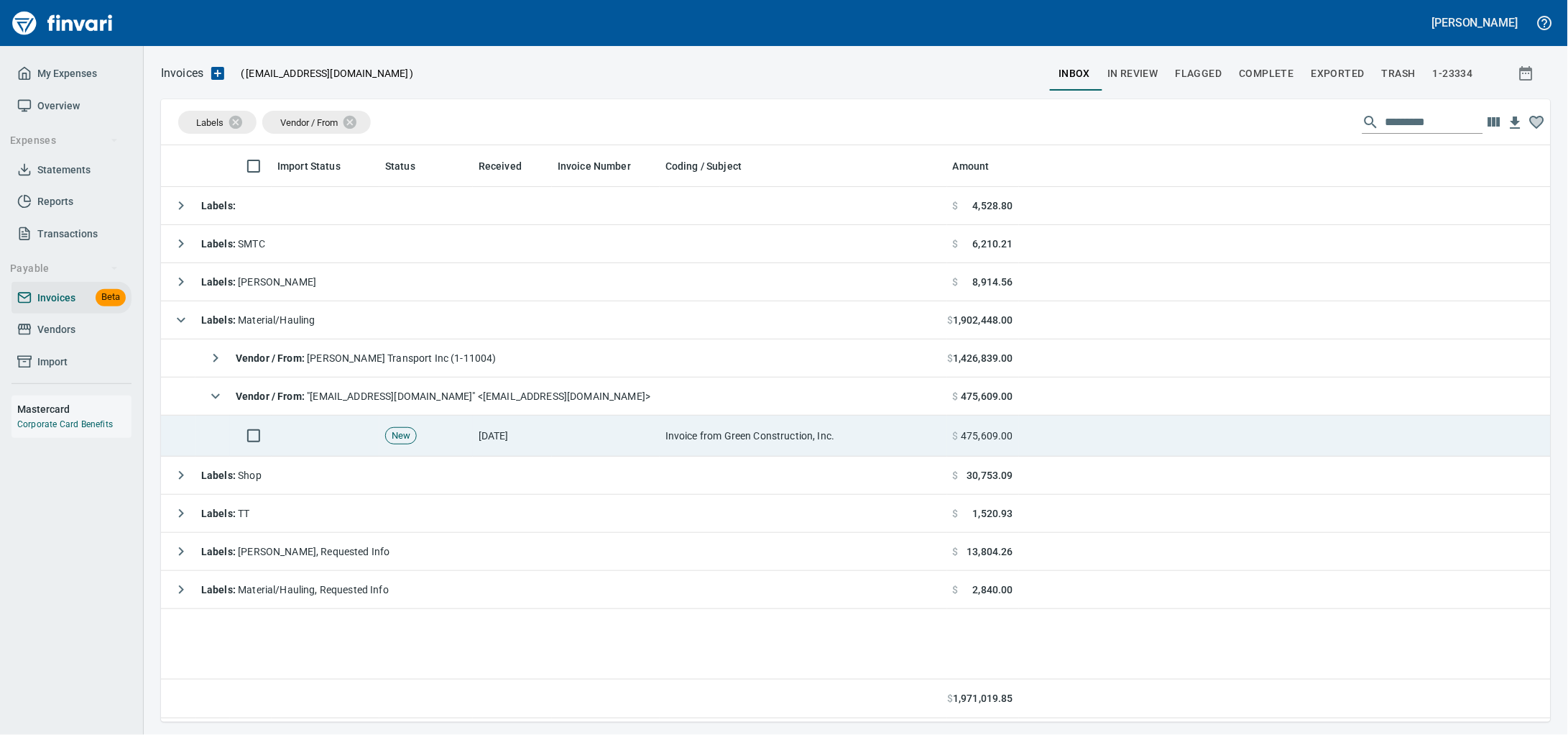
click at [630, 429] on td at bounding box center [606, 436] width 108 height 41
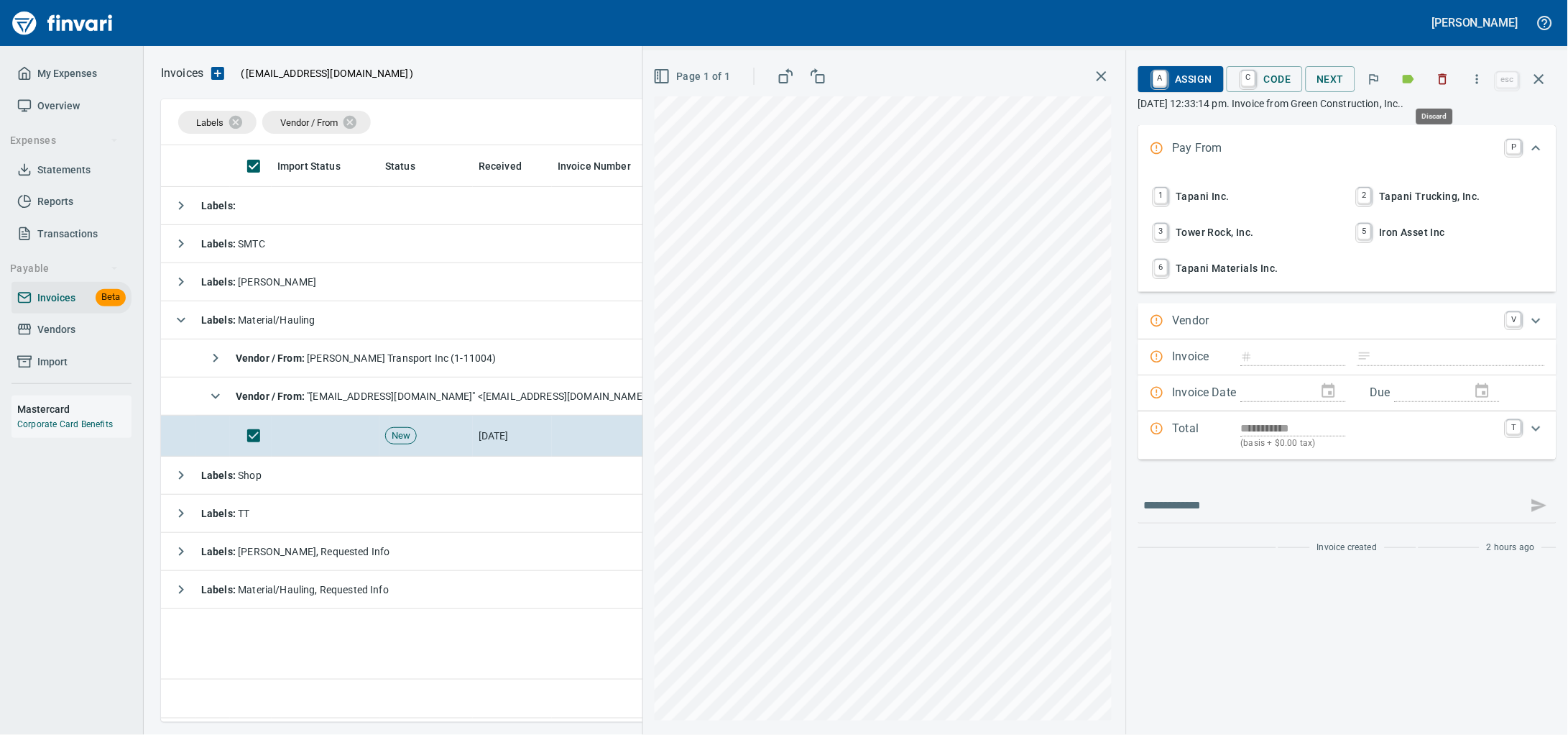
click at [1427, 89] on button "button" at bounding box center [1442, 79] width 31 height 31
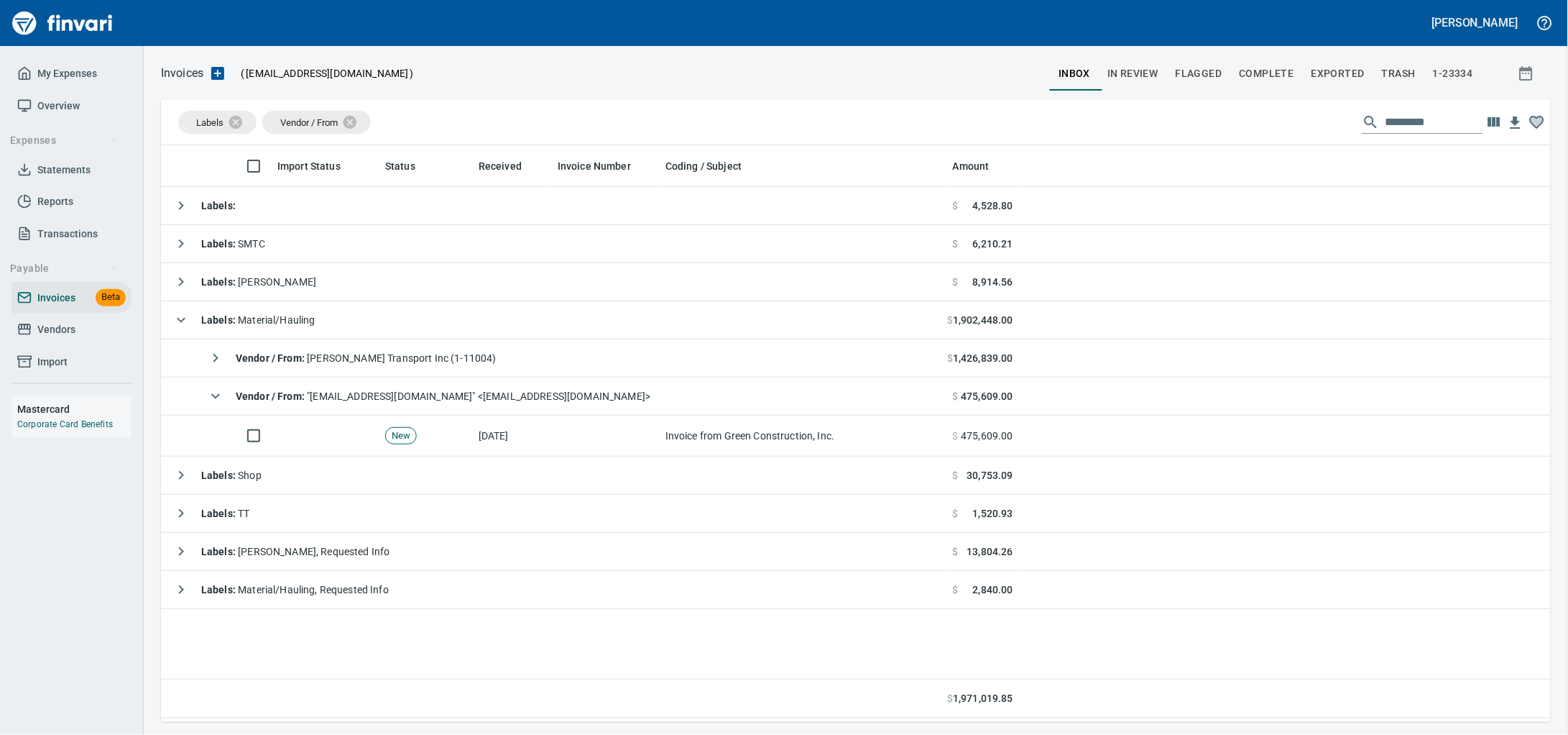
scroll to position [563, 1362]
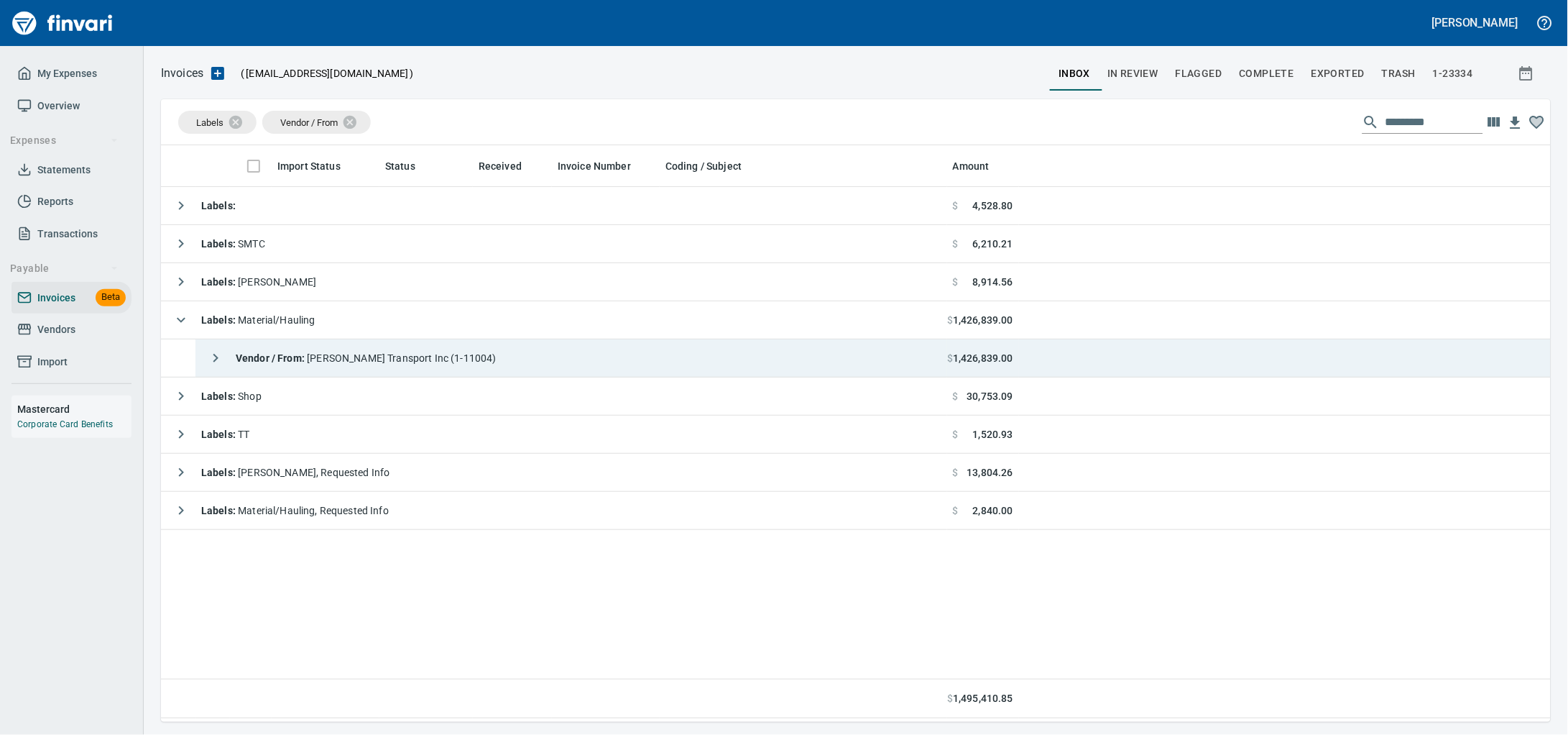
click at [396, 351] on div "Vendor / From : [PERSON_NAME] Transport Inc (1-11004)" at bounding box center [349, 357] width 295 height 28
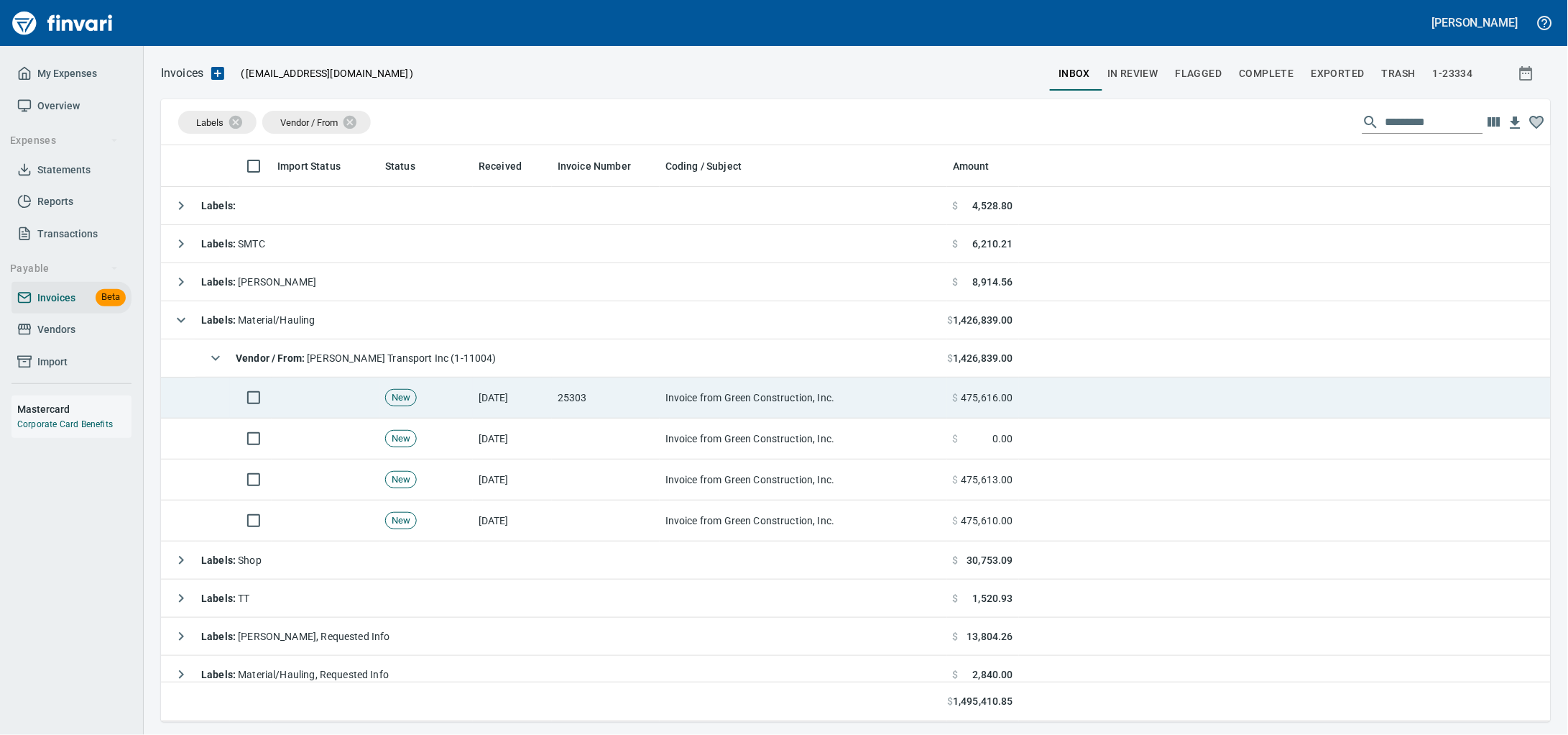
click at [643, 414] on td "25303" at bounding box center [606, 398] width 108 height 41
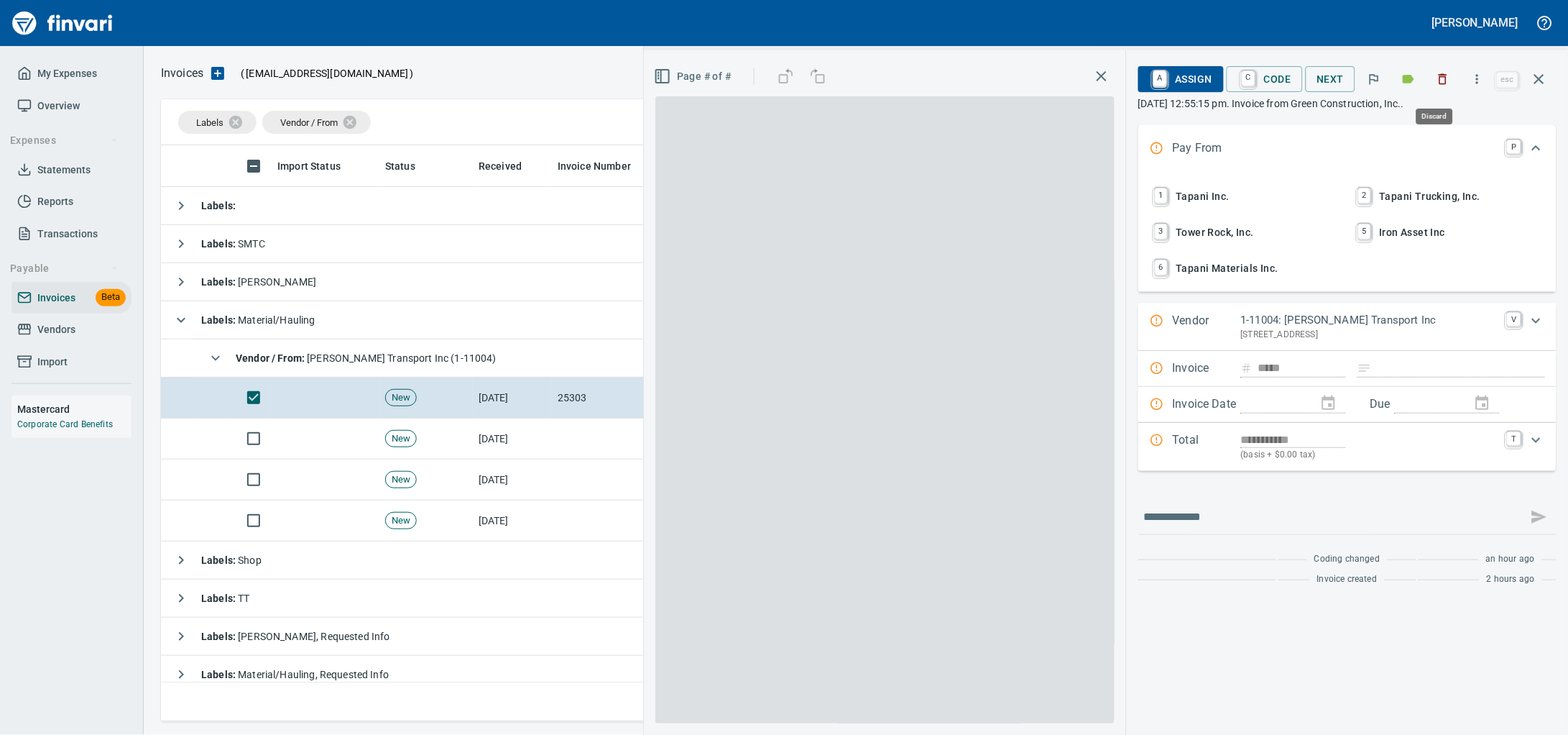
scroll to position [563, 1362]
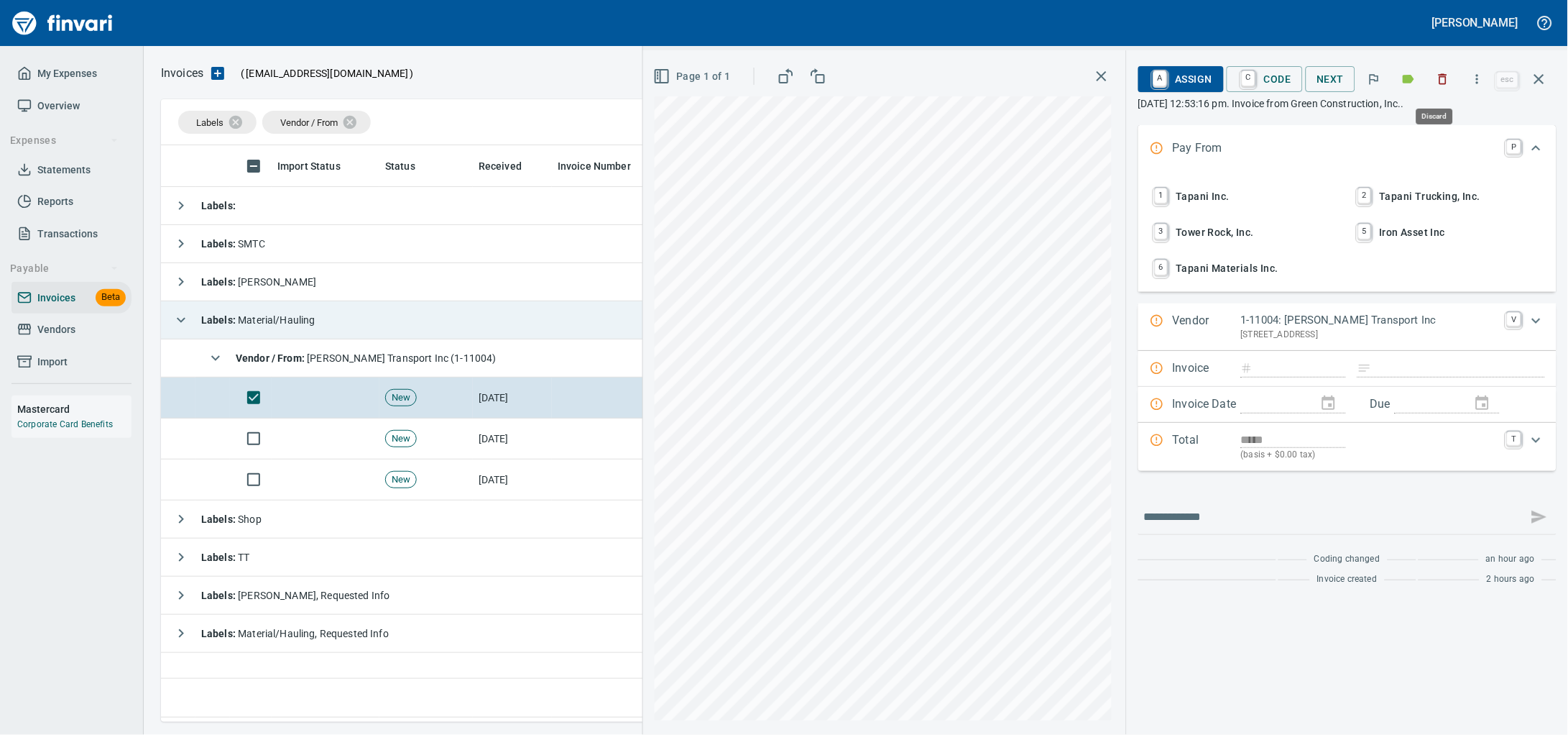
click at [1436, 80] on icon "button" at bounding box center [1443, 79] width 15 height 15
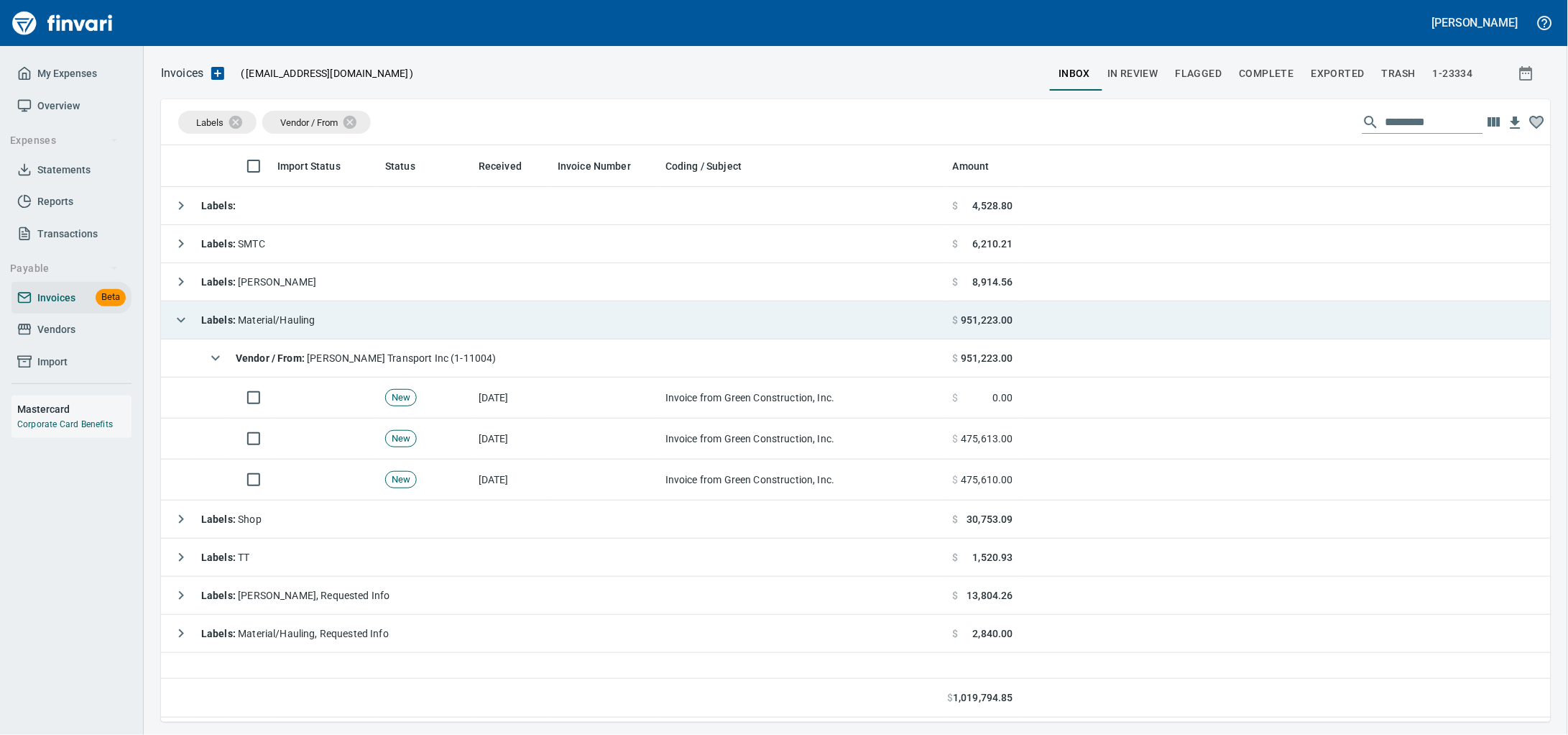
scroll to position [563, 1362]
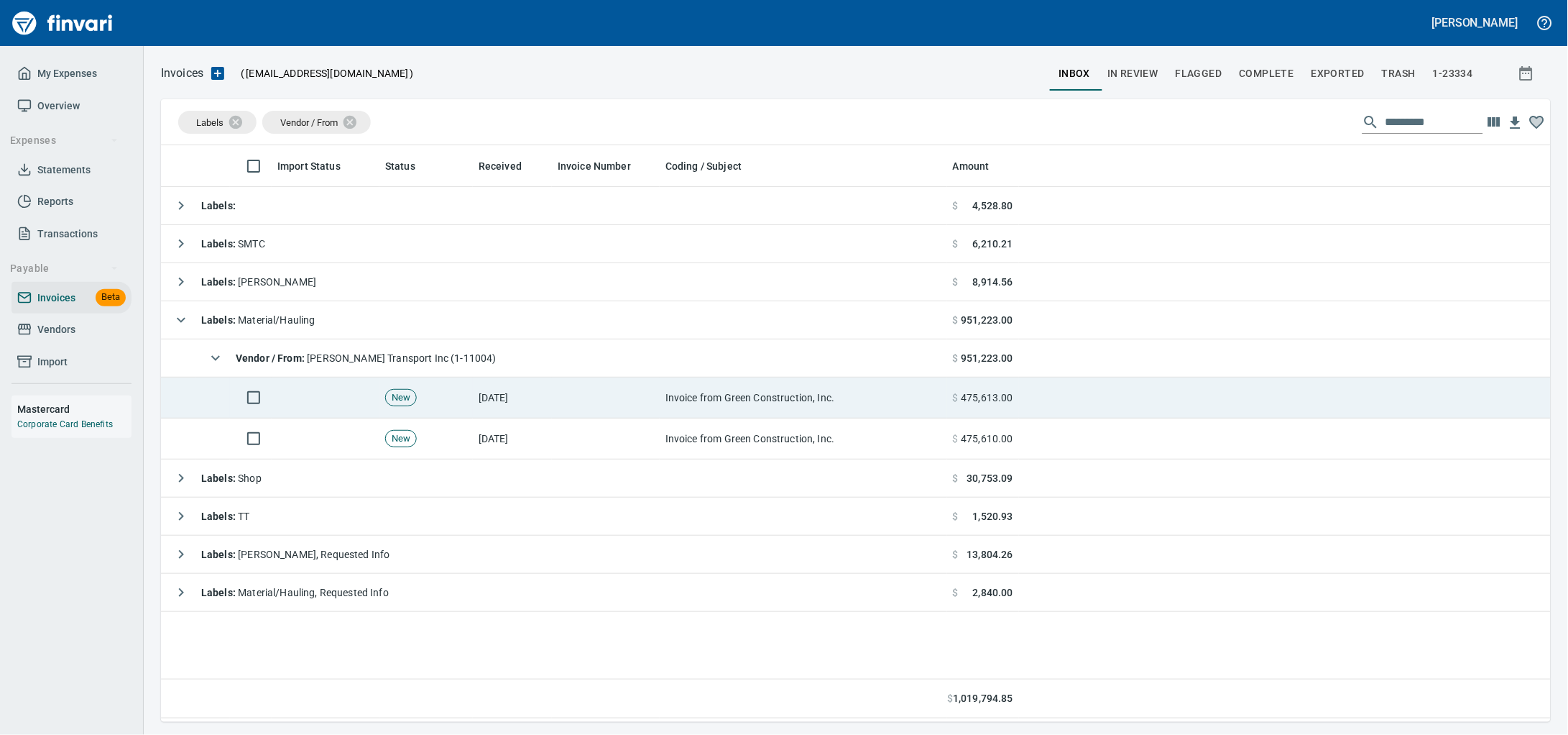
click at [634, 405] on td at bounding box center [606, 398] width 108 height 41
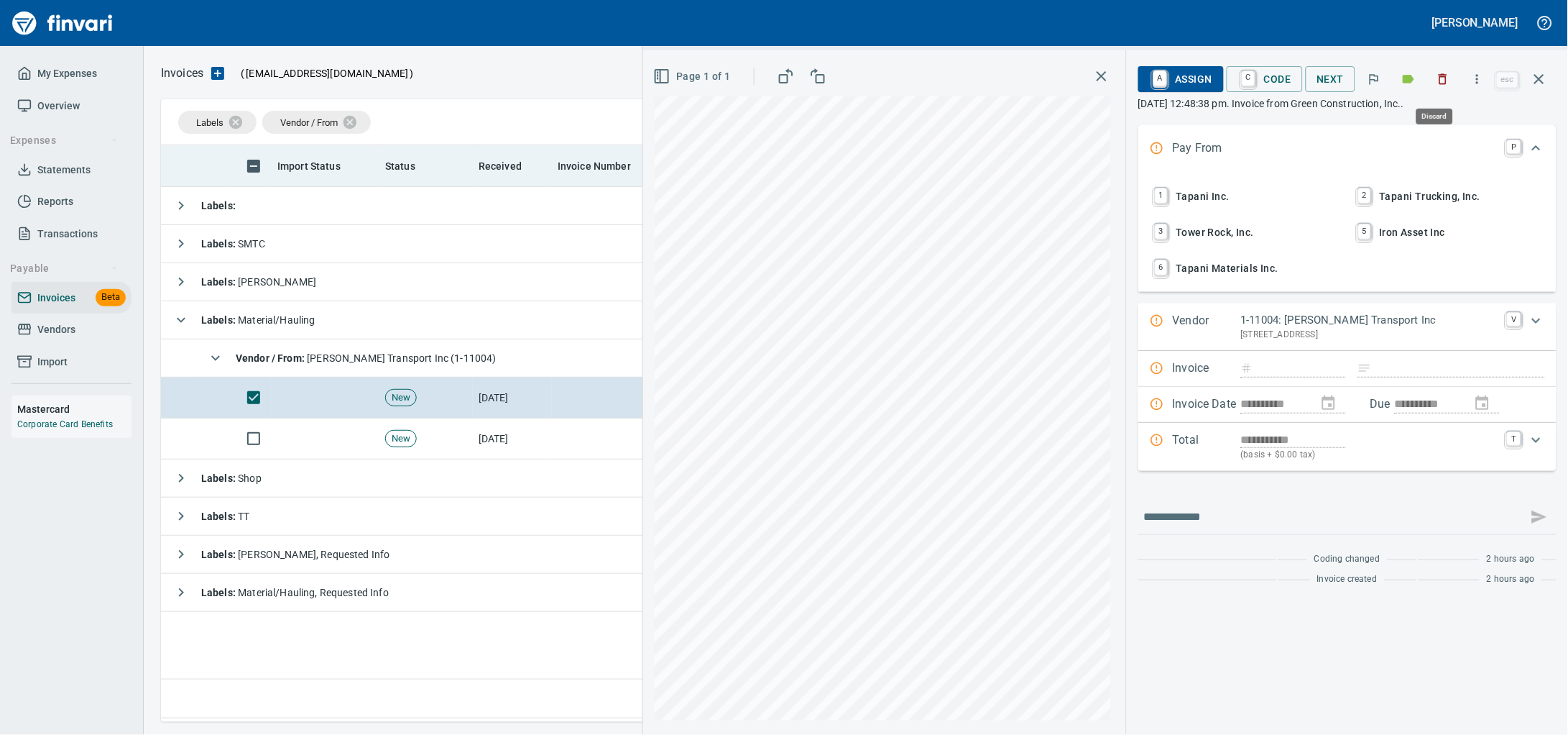
click at [1436, 80] on icon "button" at bounding box center [1443, 79] width 15 height 15
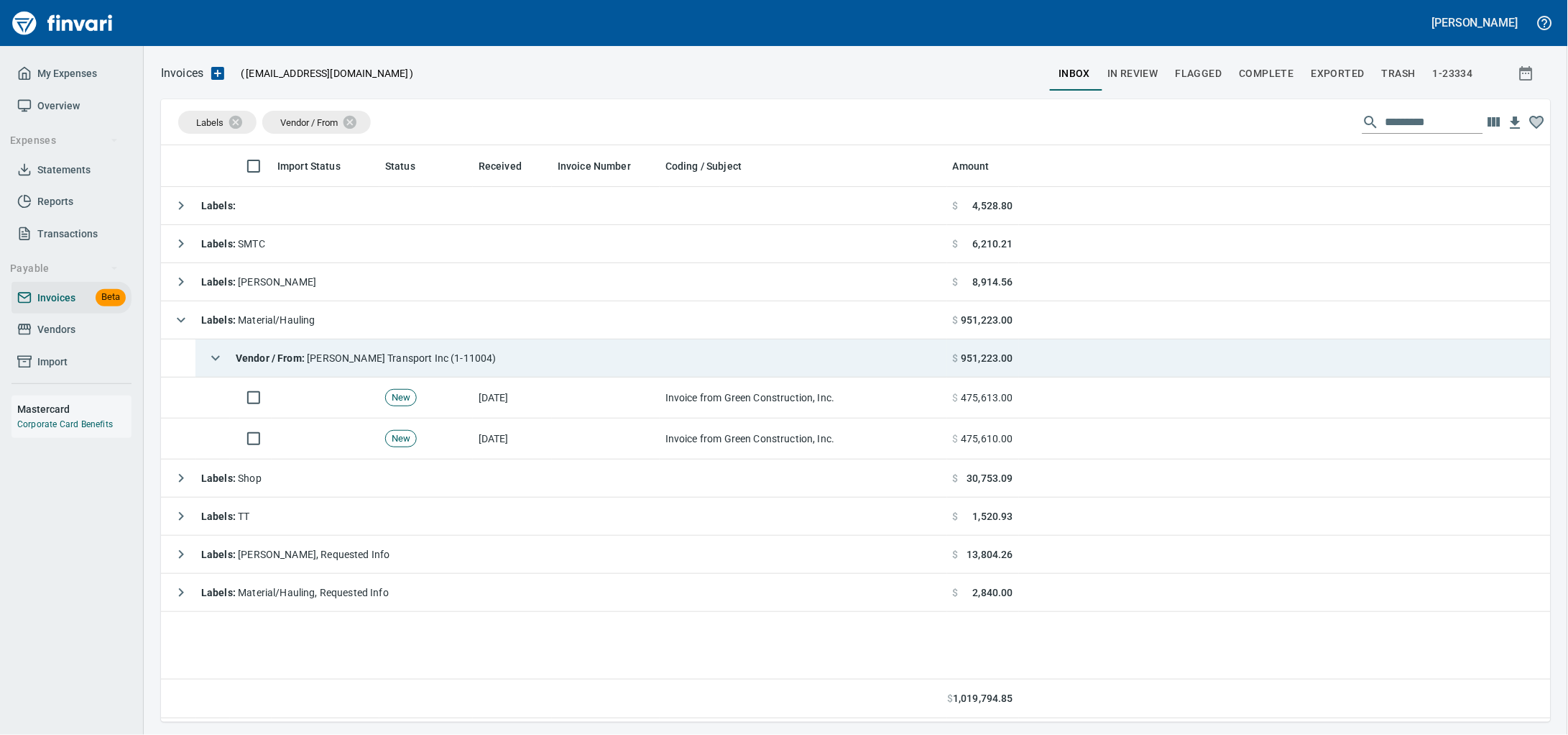
scroll to position [563, 1362]
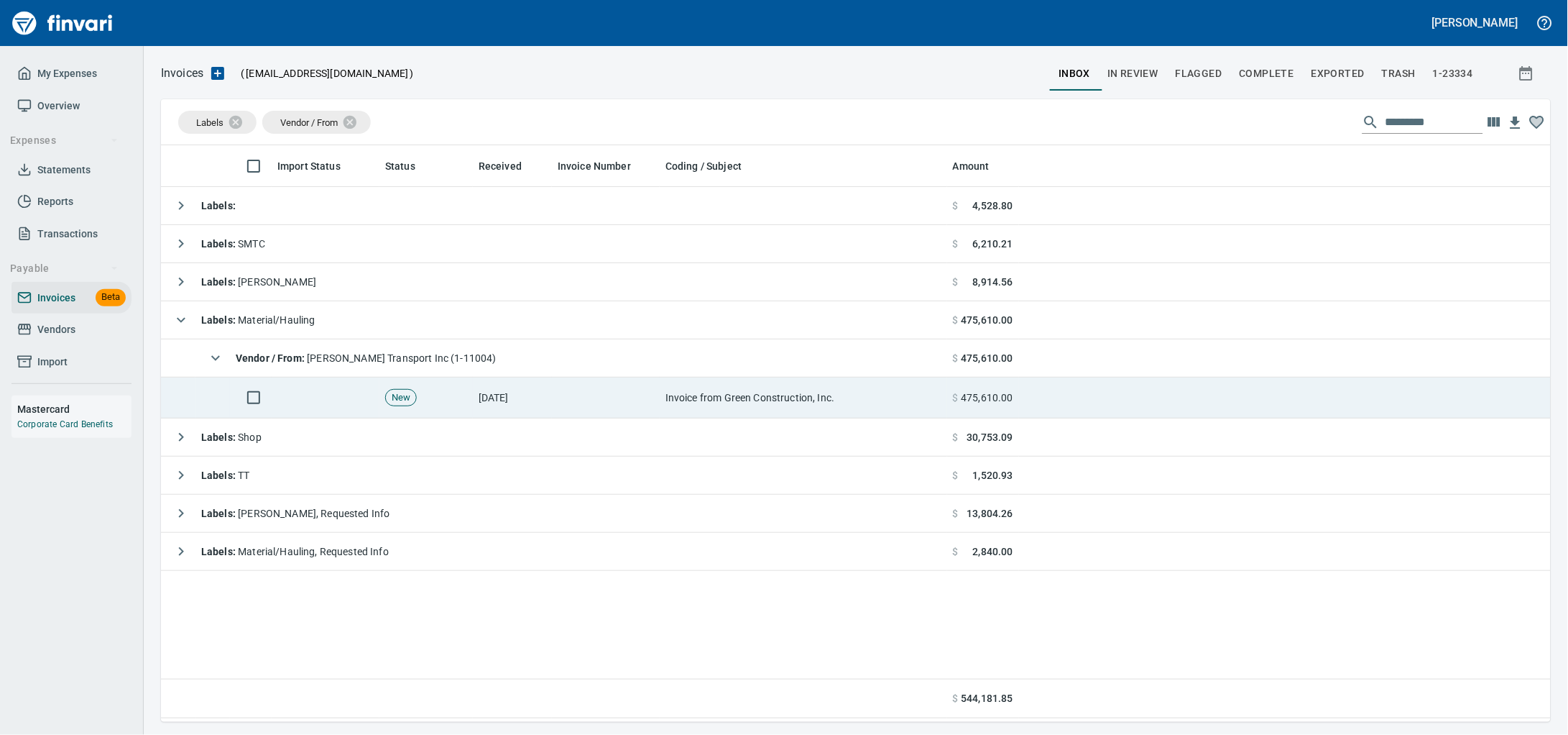
click at [715, 418] on td "Invoice from Green Construction, Inc." at bounding box center [803, 398] width 288 height 41
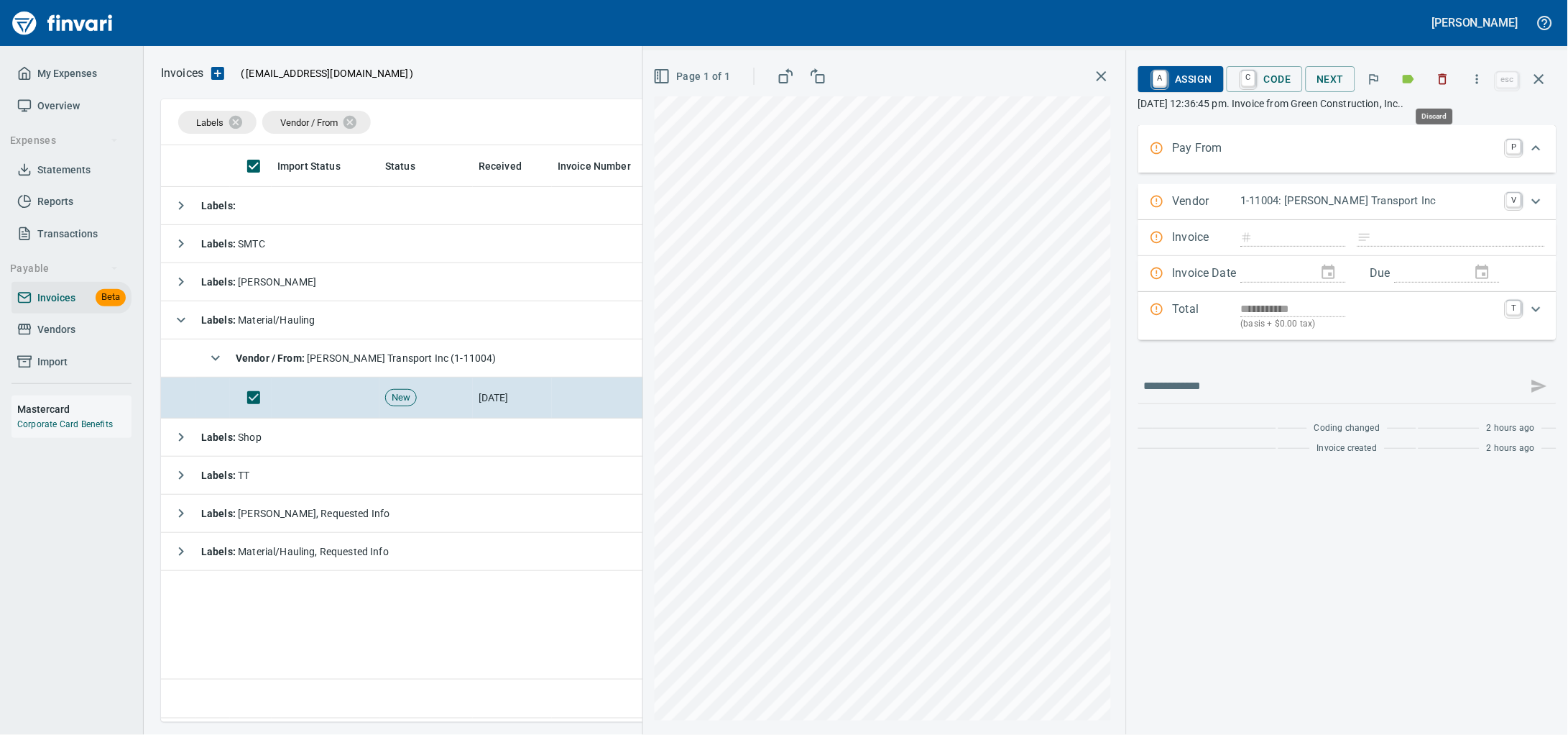
click at [1436, 81] on icon "button" at bounding box center [1443, 79] width 15 height 15
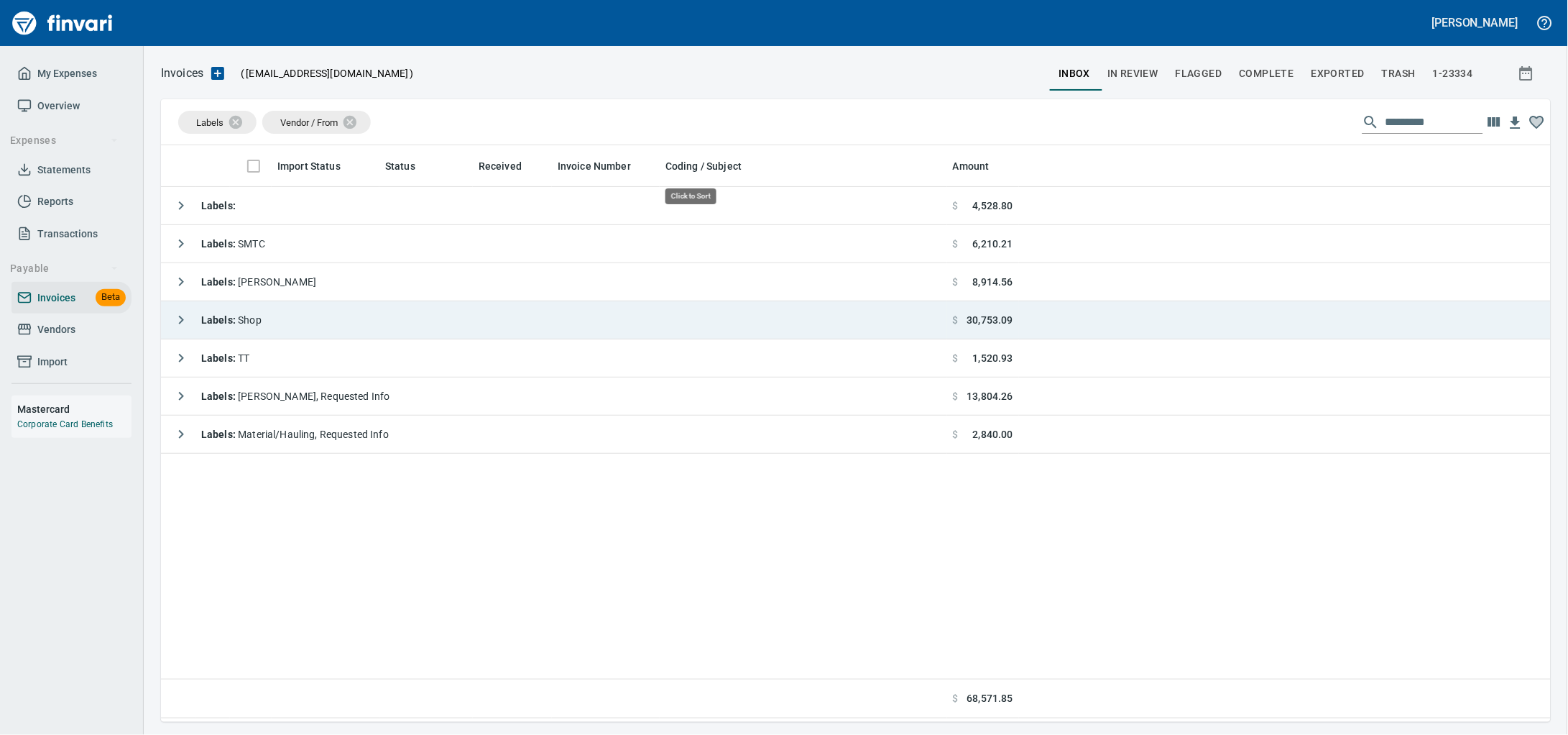
scroll to position [563, 1362]
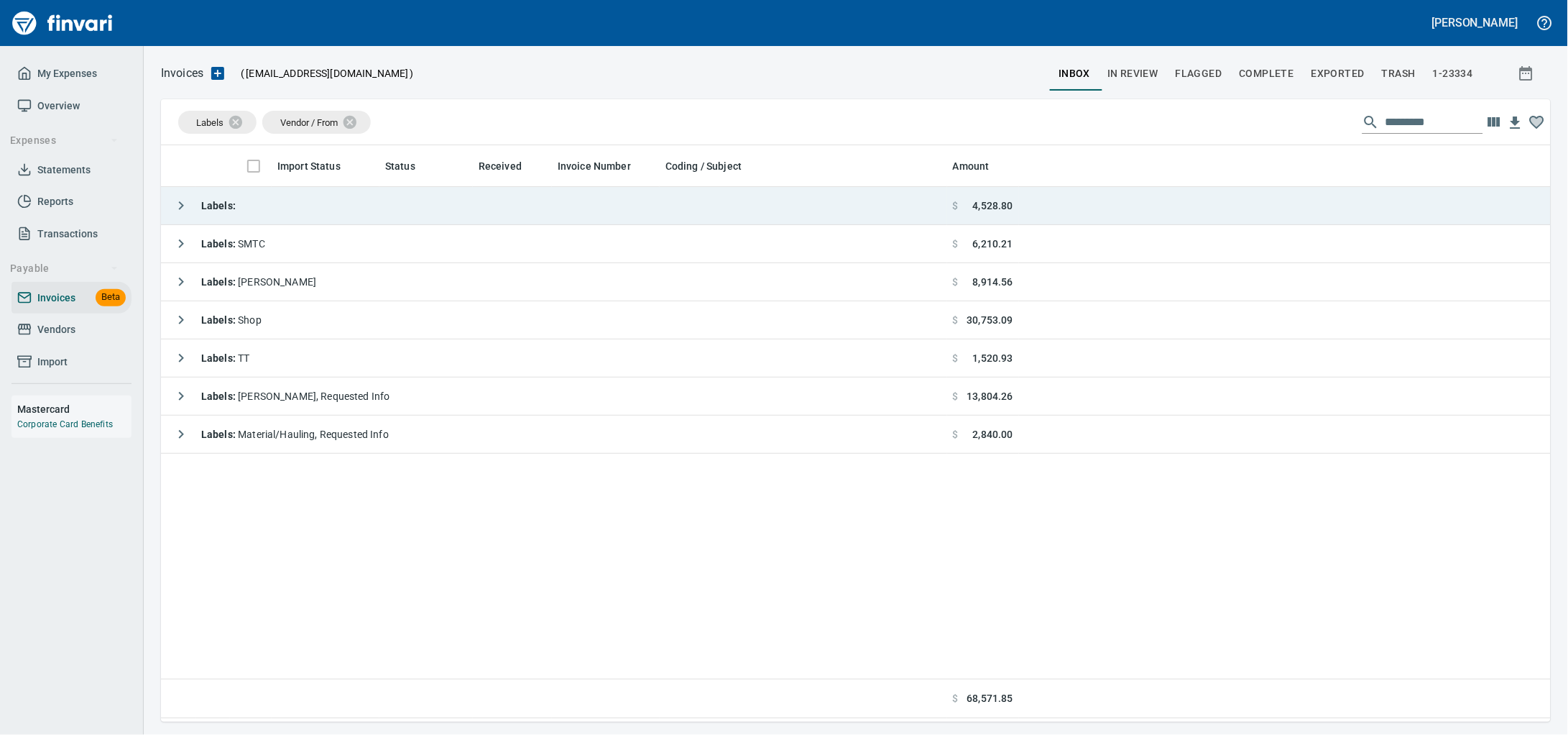
click at [410, 213] on td "Labels :" at bounding box center [554, 206] width 786 height 38
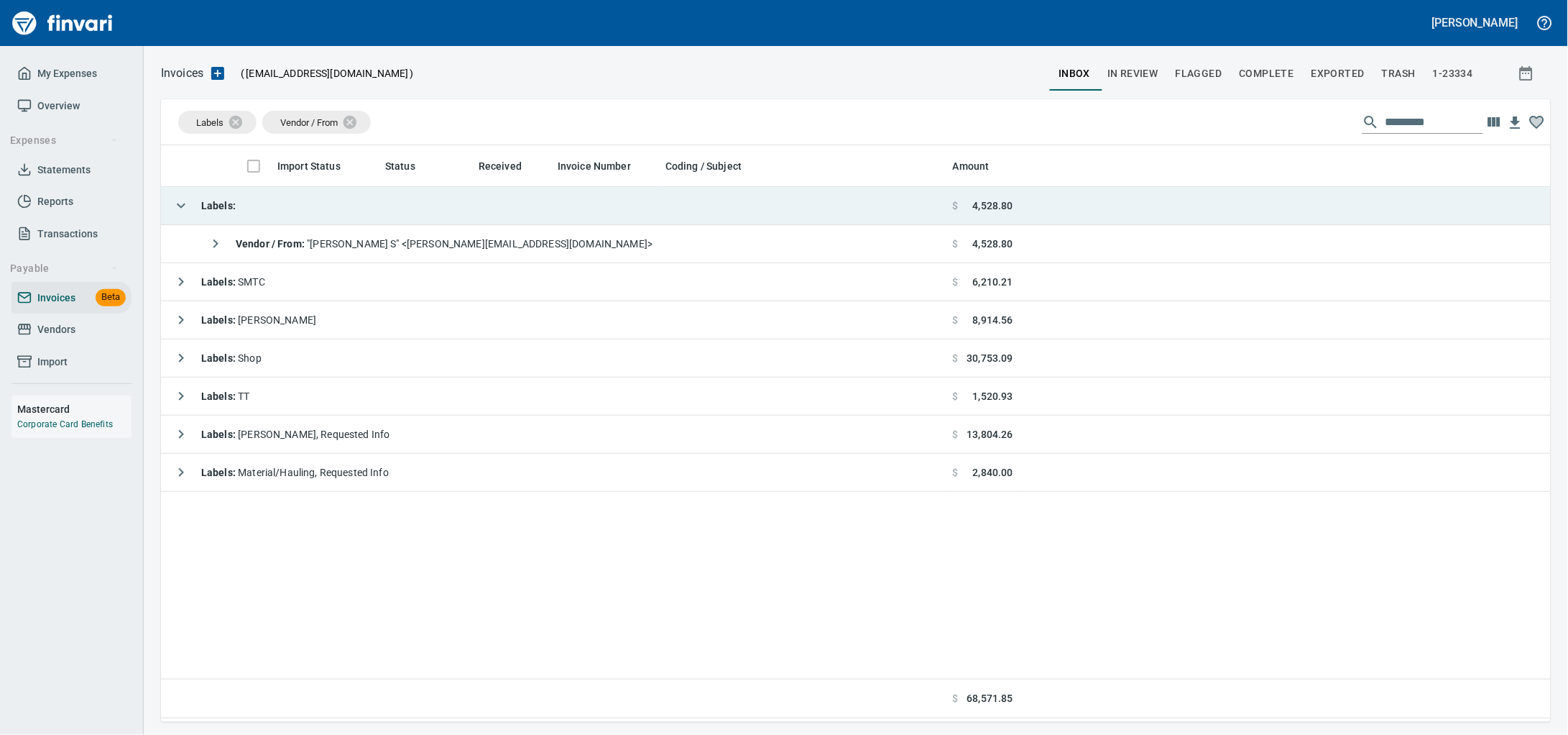
click at [410, 213] on td "Labels :" at bounding box center [554, 206] width 786 height 38
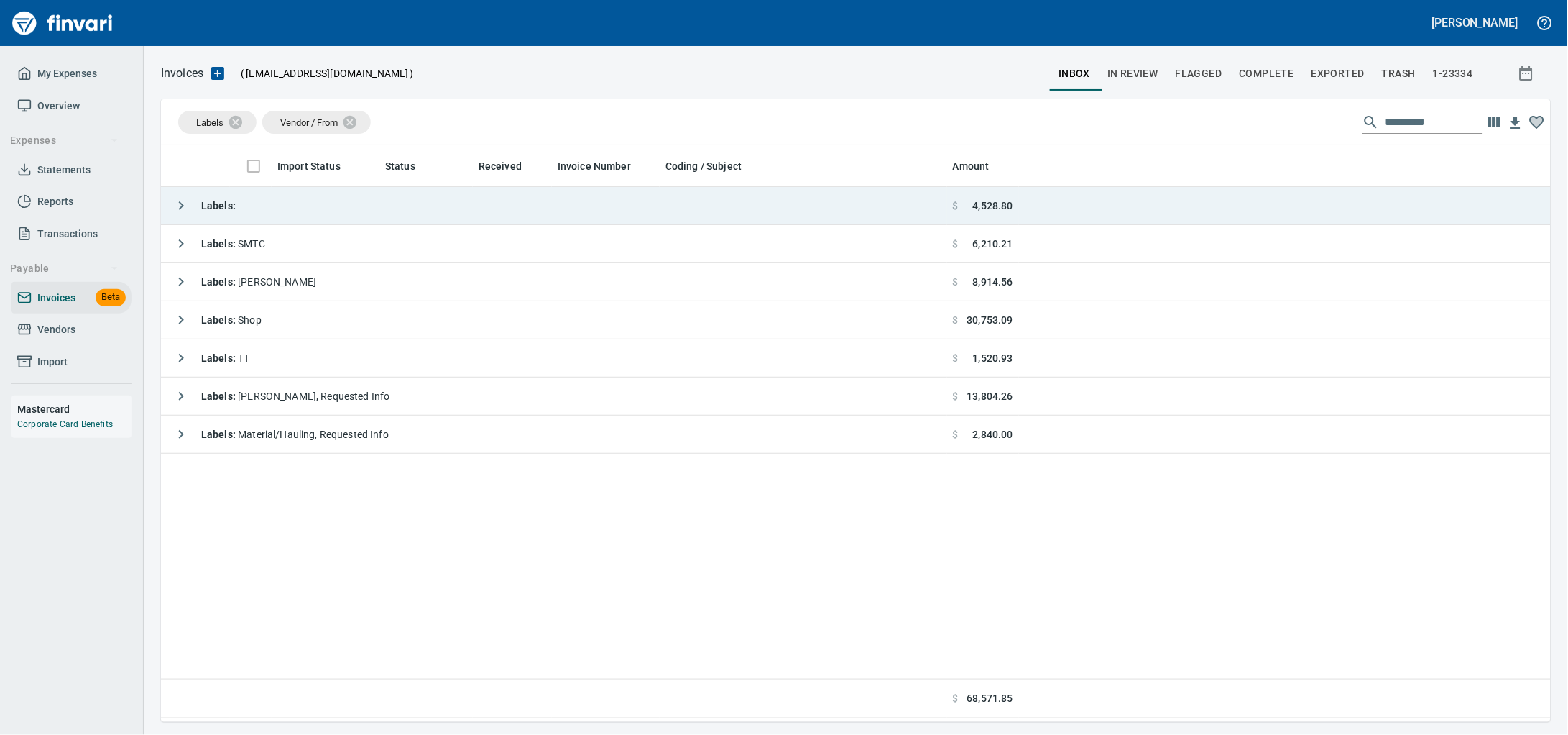
scroll to position [563, 1363]
click at [384, 221] on td "Labels :" at bounding box center [554, 206] width 786 height 38
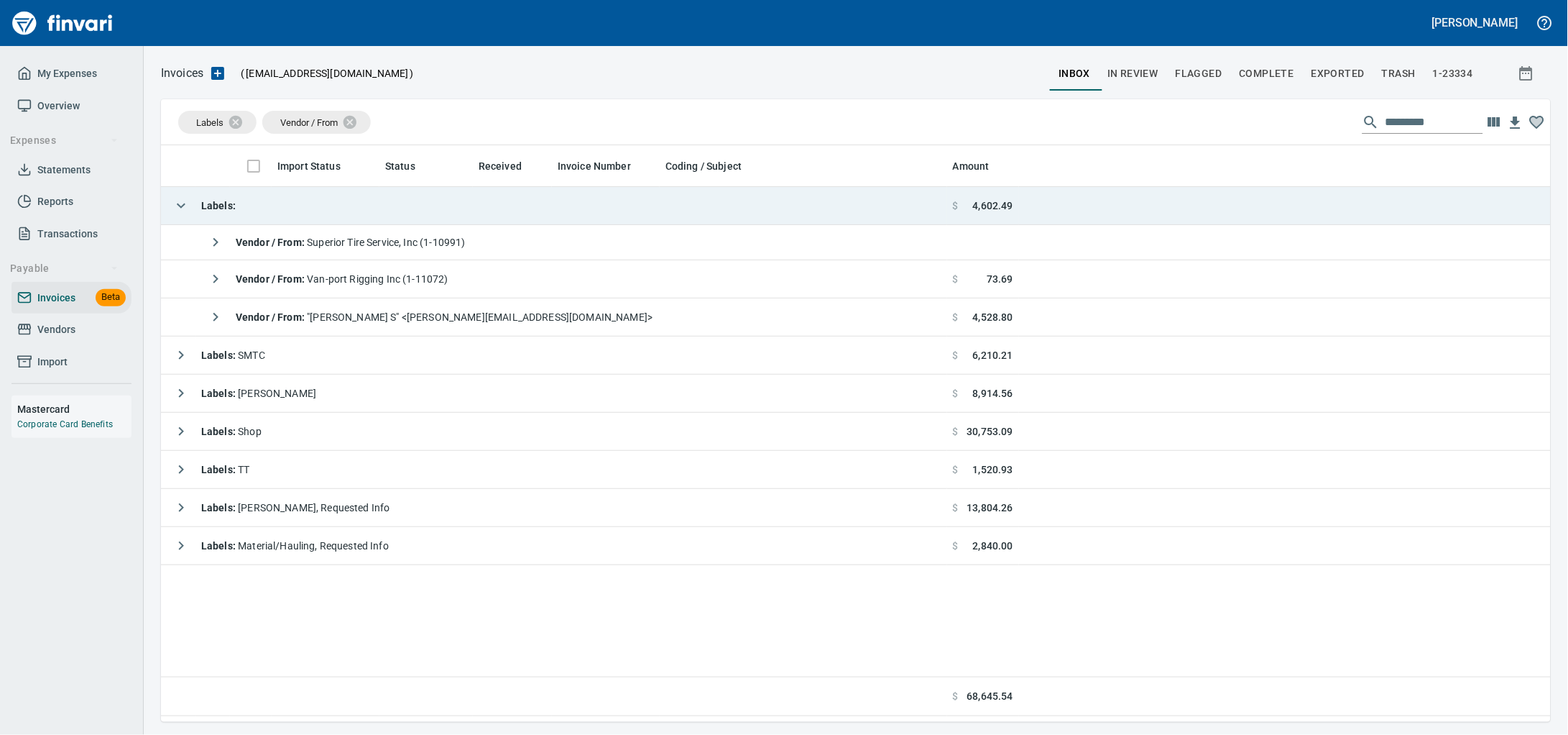
click at [385, 221] on td "Labels :" at bounding box center [554, 206] width 786 height 38
